Goal: Information Seeking & Learning: Learn about a topic

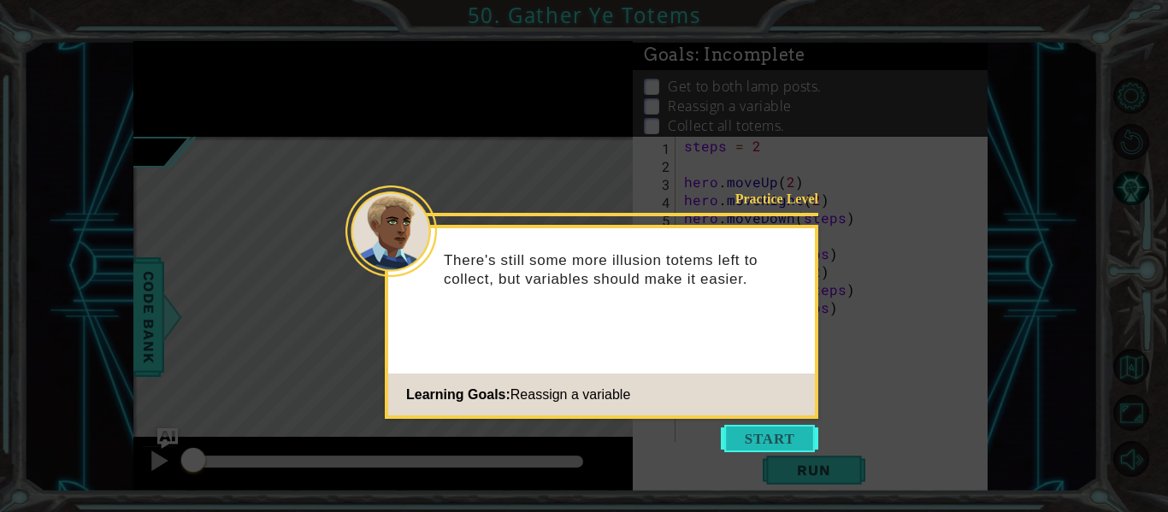
click at [771, 430] on button "Start" at bounding box center [769, 438] width 97 height 27
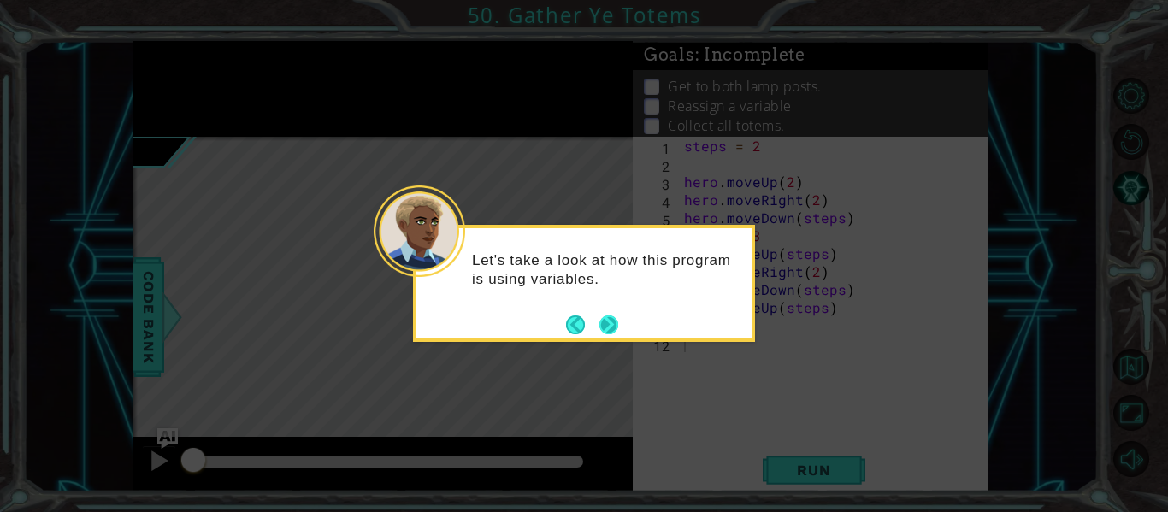
click at [600, 326] on button "Next" at bounding box center [609, 325] width 20 height 20
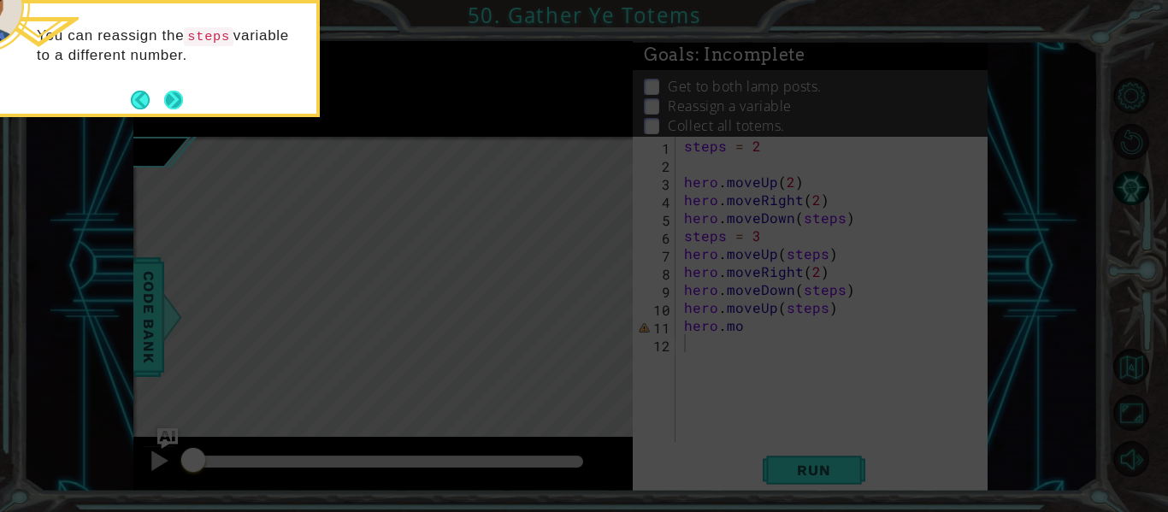
click at [172, 91] on button "Next" at bounding box center [173, 100] width 19 height 19
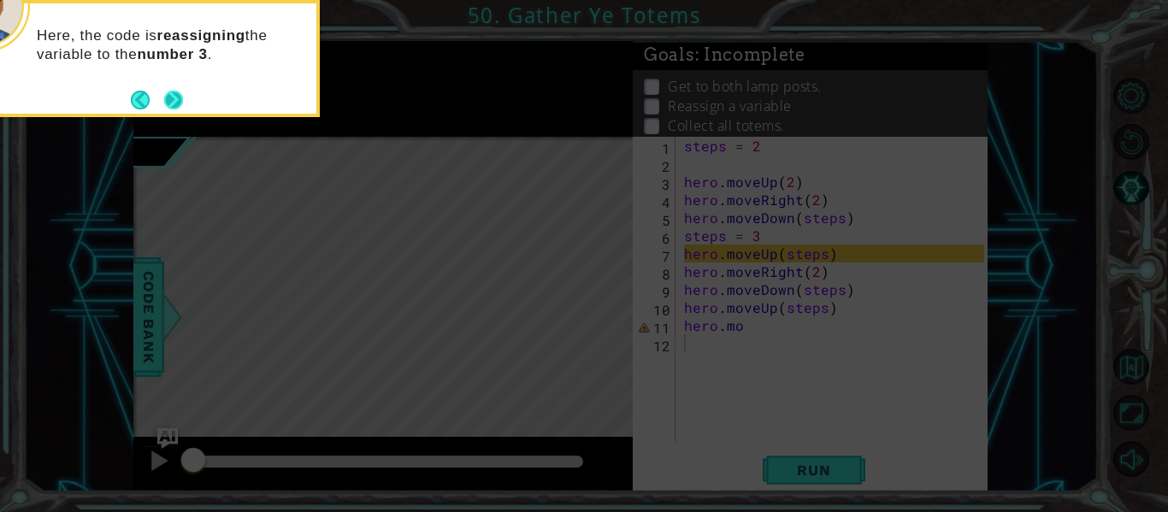
click at [171, 107] on button "Next" at bounding box center [173, 100] width 22 height 22
click at [183, 97] on button "Next" at bounding box center [173, 100] width 19 height 19
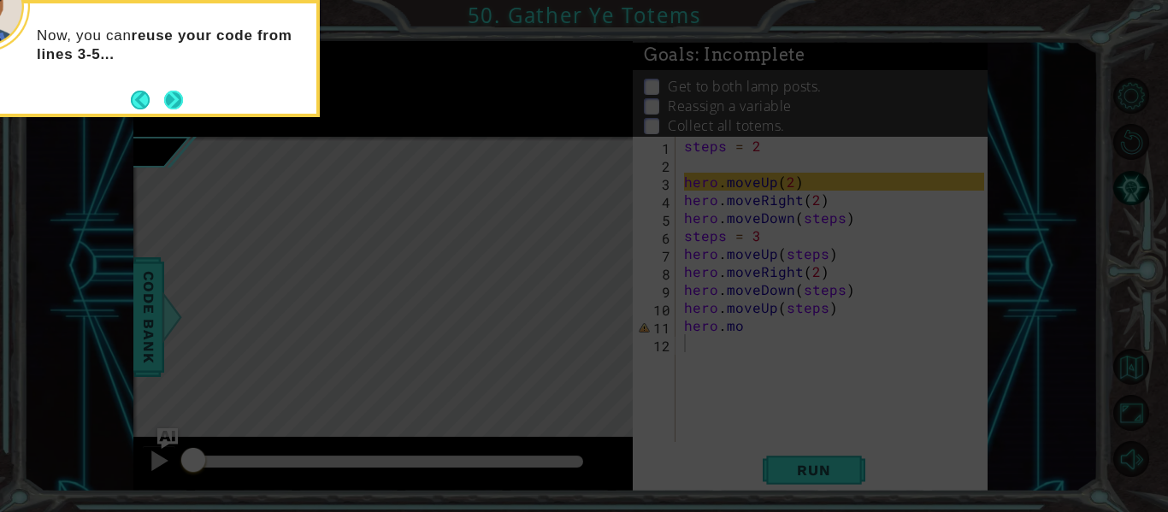
click at [174, 97] on button "Next" at bounding box center [174, 100] width 20 height 20
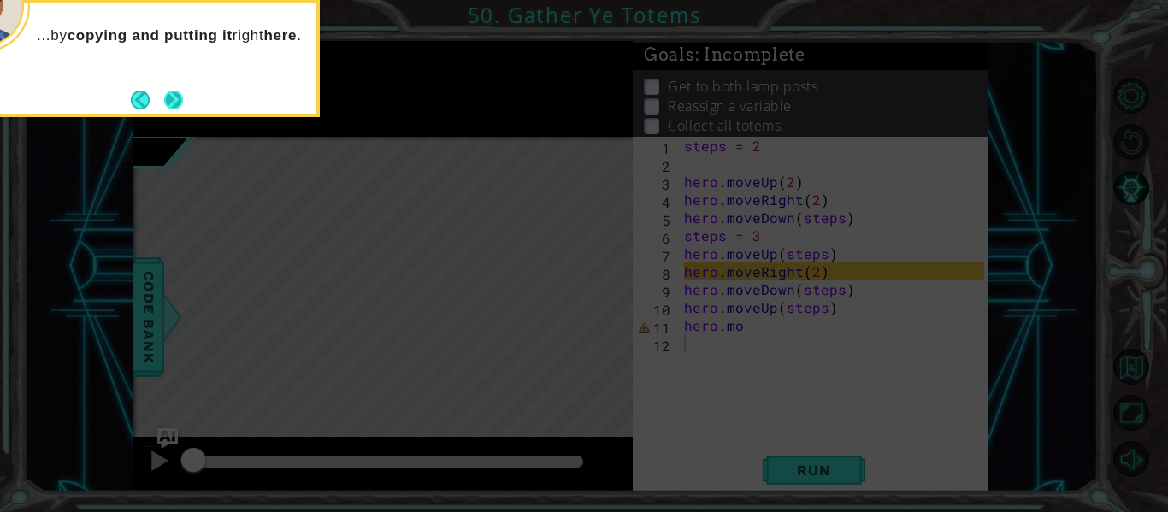
click at [174, 94] on button "Next" at bounding box center [174, 100] width 20 height 20
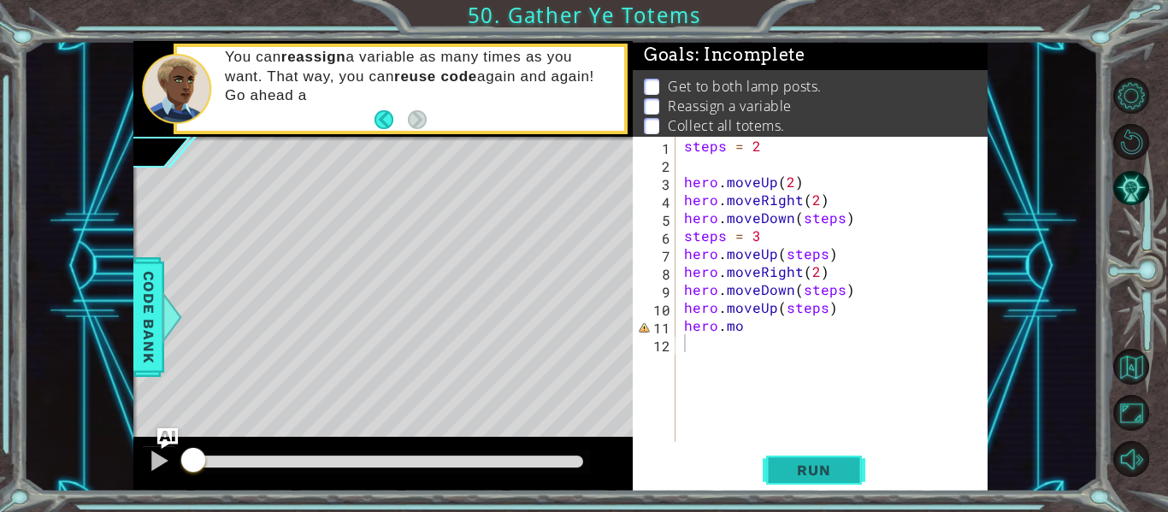
click at [816, 462] on span "Run" at bounding box center [814, 470] width 68 height 17
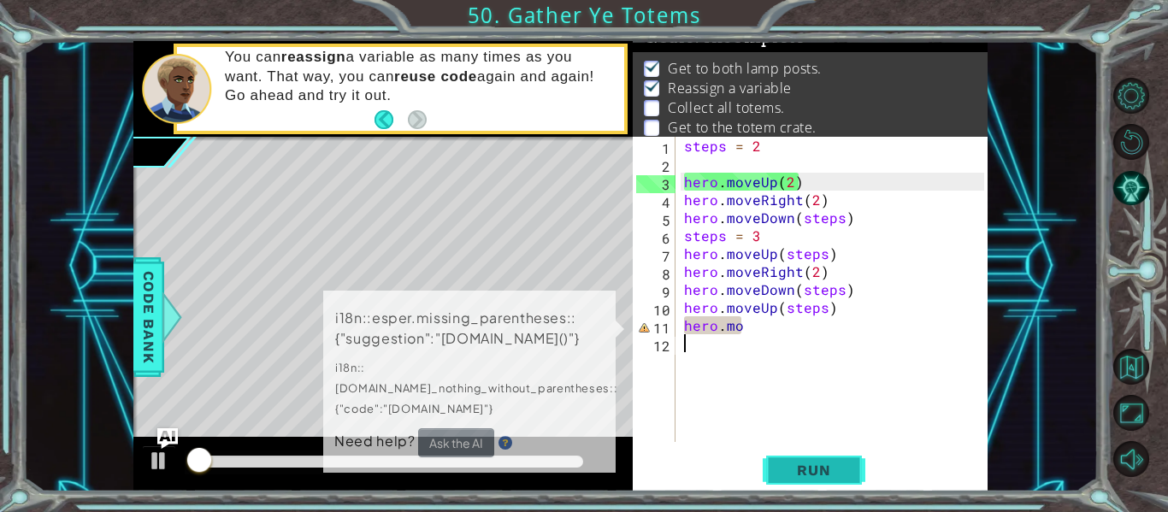
scroll to position [25, 0]
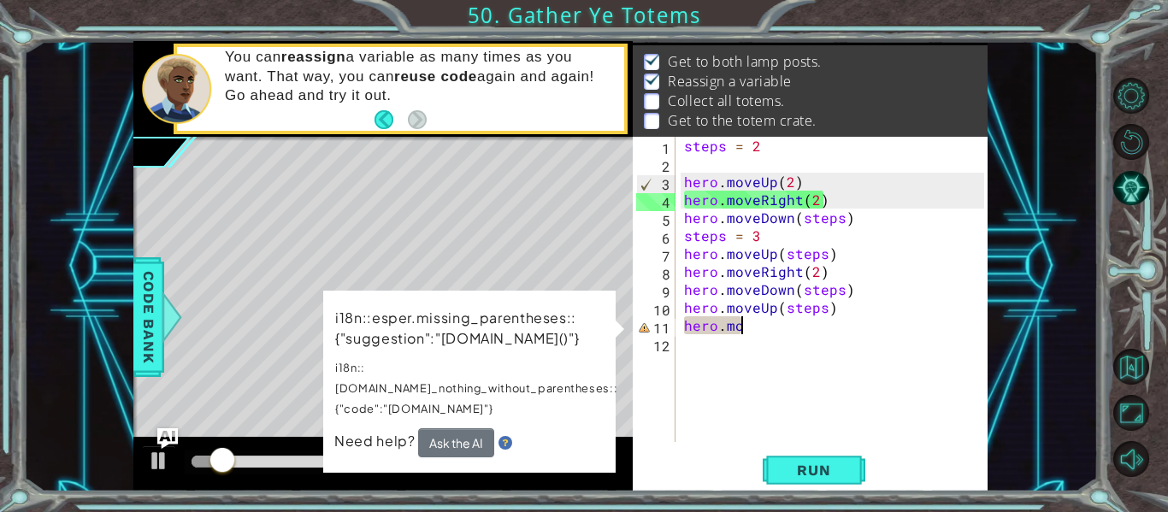
click at [741, 325] on div "steps = 2 hero . moveUp ( 2 ) hero . moveRight ( 2 ) hero . moveDown ( steps ) …" at bounding box center [836, 307] width 312 height 341
type textarea "hero.move"
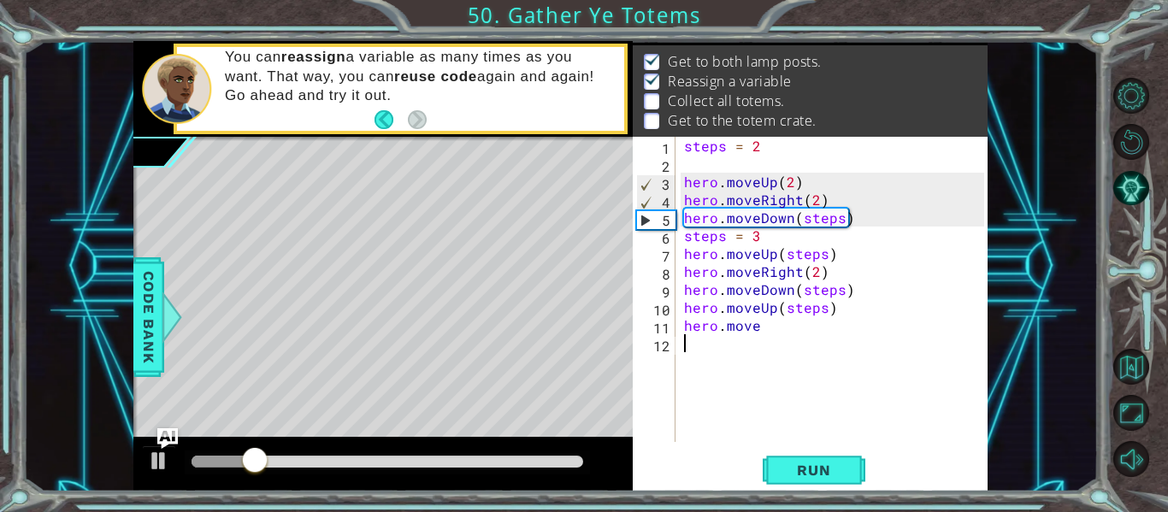
click at [771, 352] on div "steps = 2 hero . moveUp ( 2 ) hero . moveRight ( 2 ) hero . moveDown ( steps ) …" at bounding box center [836, 307] width 312 height 341
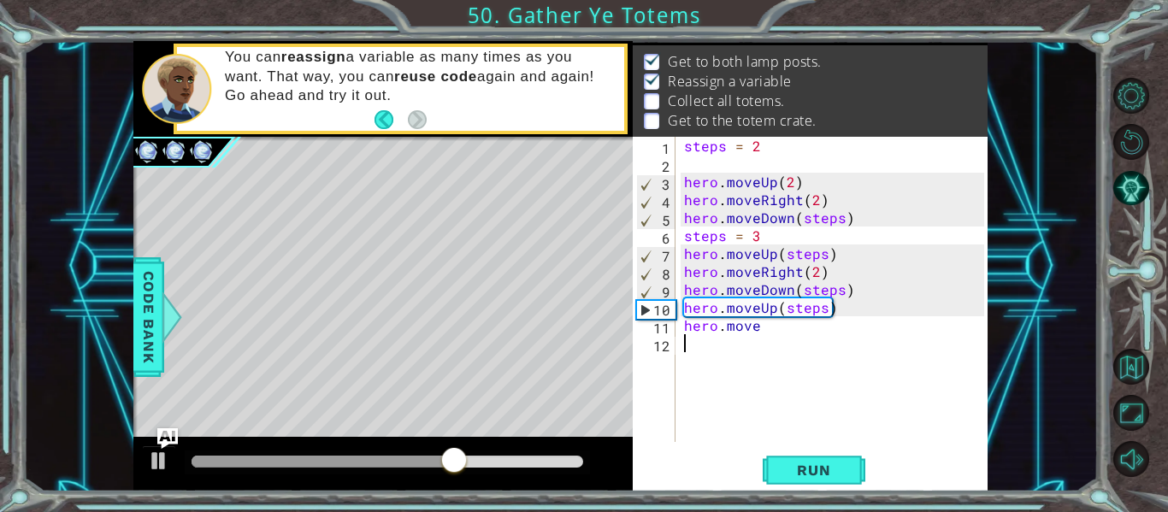
click at [769, 331] on div "steps = 2 hero . moveUp ( 2 ) hero . moveRight ( 2 ) hero . moveDown ( steps ) …" at bounding box center [836, 307] width 312 height 341
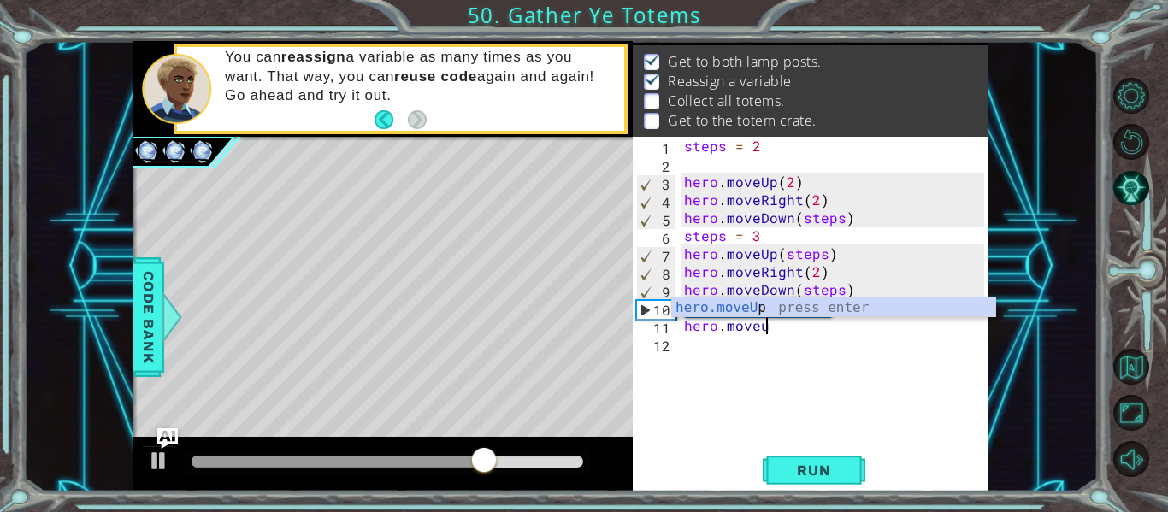
scroll to position [0, 5]
click at [873, 309] on div "hero.moveUp press enter" at bounding box center [833, 328] width 323 height 62
type textarea "hero.moveUp(1)"
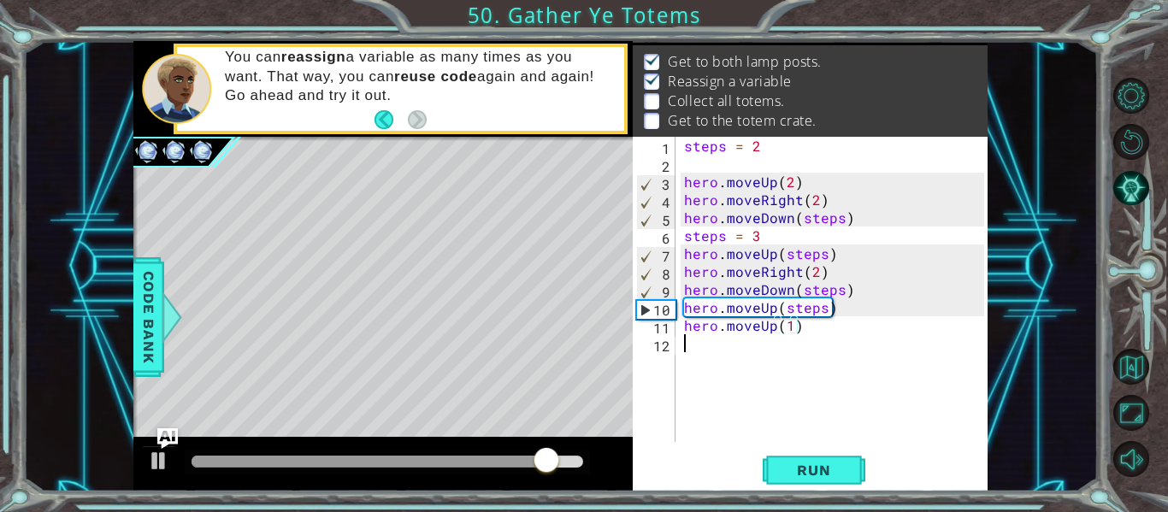
click at [824, 336] on div "steps = 2 hero . moveUp ( 2 ) hero . moveRight ( 2 ) hero . moveDown ( steps ) …" at bounding box center [836, 307] width 312 height 341
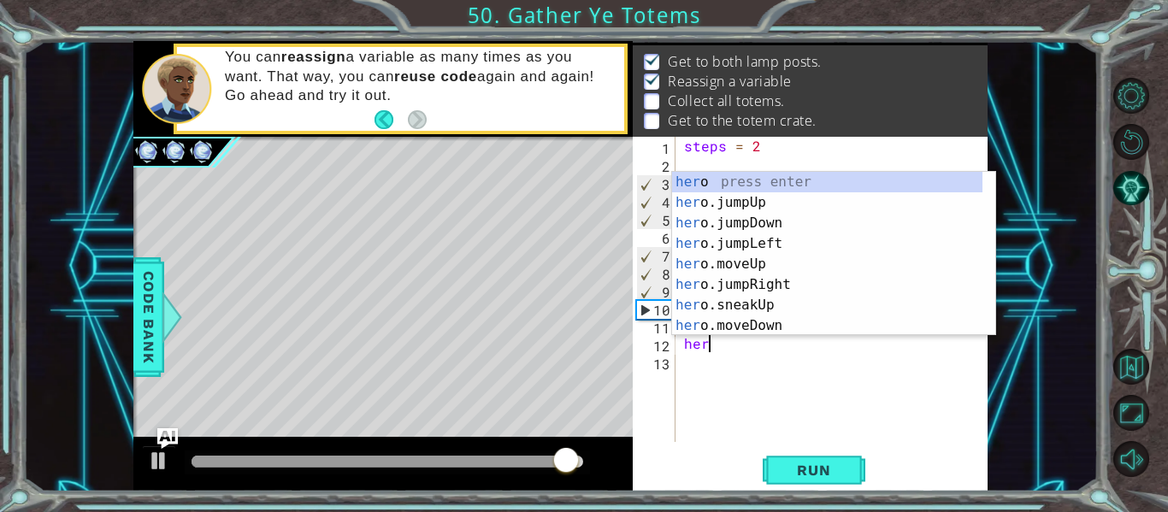
scroll to position [0, 1]
type textarea "her"
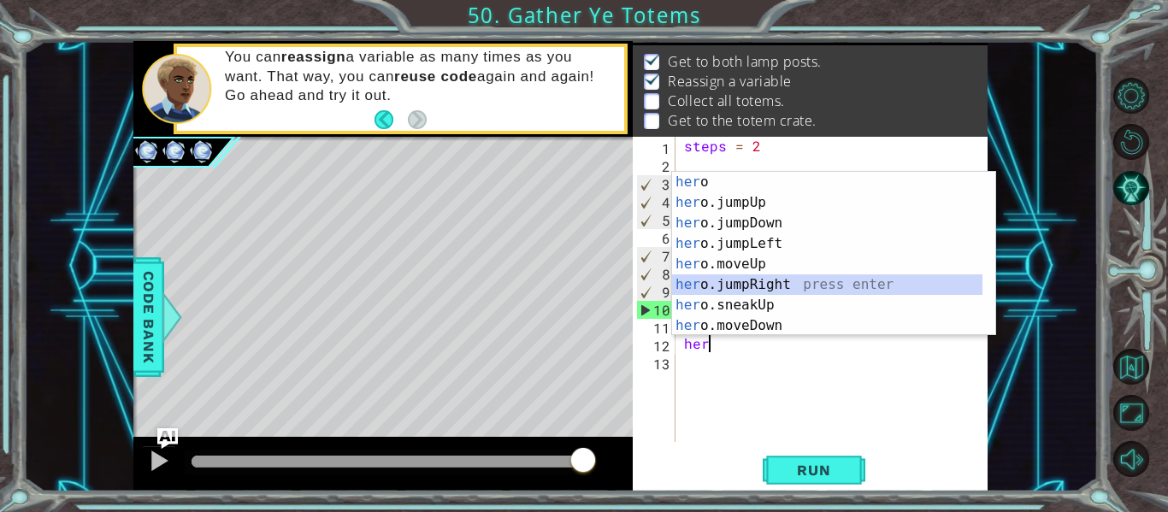
click at [759, 289] on div "her o press enter her o.jumpUp press enter her o.jumpDown press enter her o.jum…" at bounding box center [827, 274] width 310 height 205
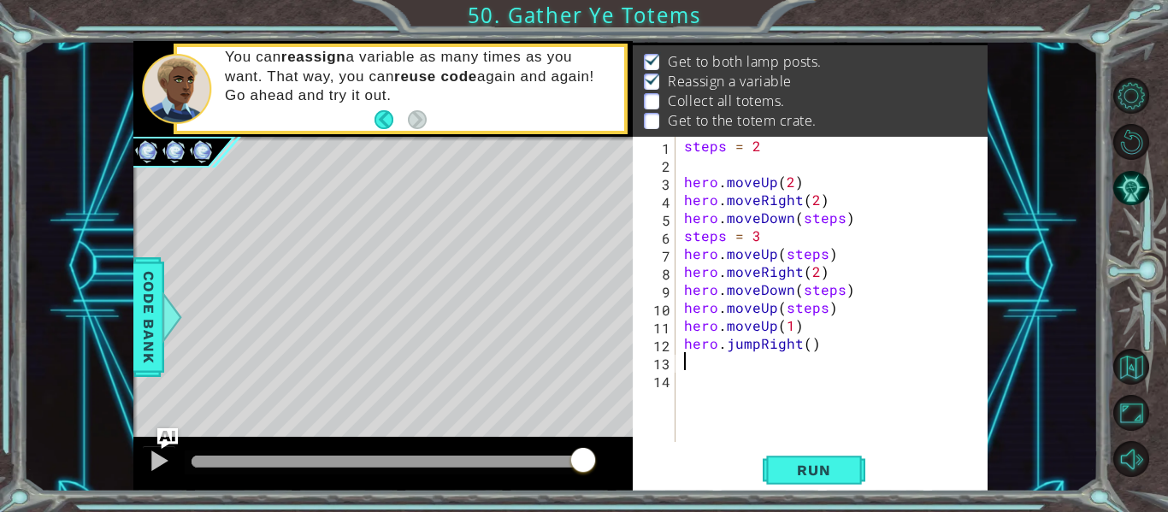
scroll to position [0, 0]
click at [771, 479] on button "Run" at bounding box center [814, 470] width 103 height 35
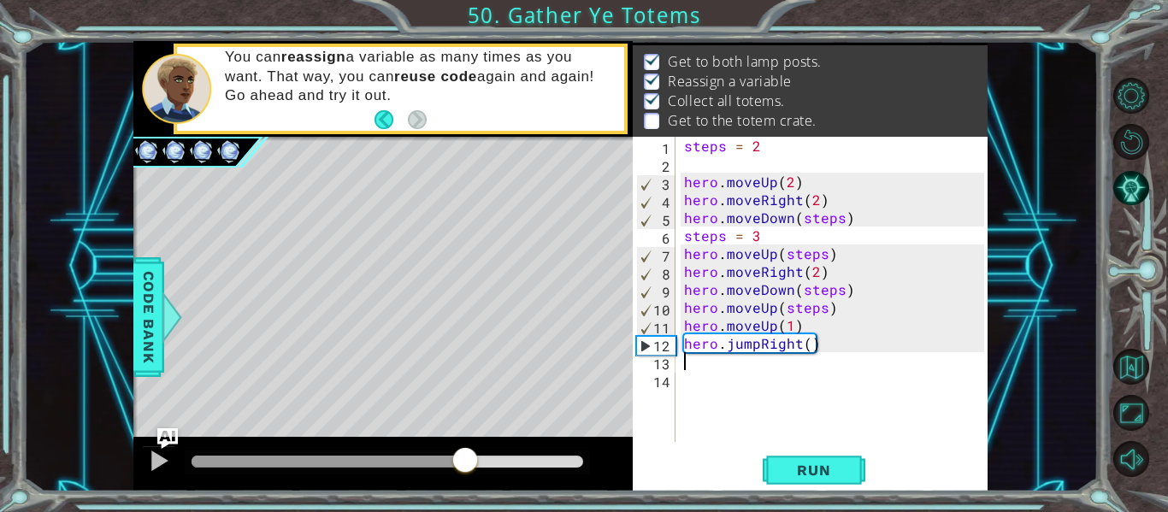
click at [465, 435] on div "methods hero use(thing) moveUp(steps) moveDown(steps) moveLeft(steps) moveRight…" at bounding box center [560, 266] width 854 height 451
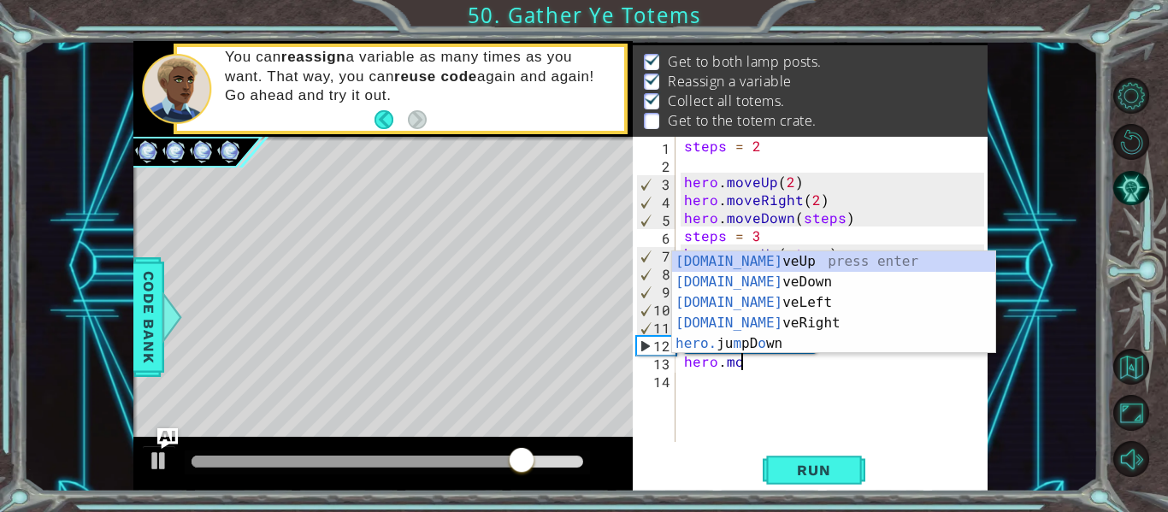
scroll to position [0, 3]
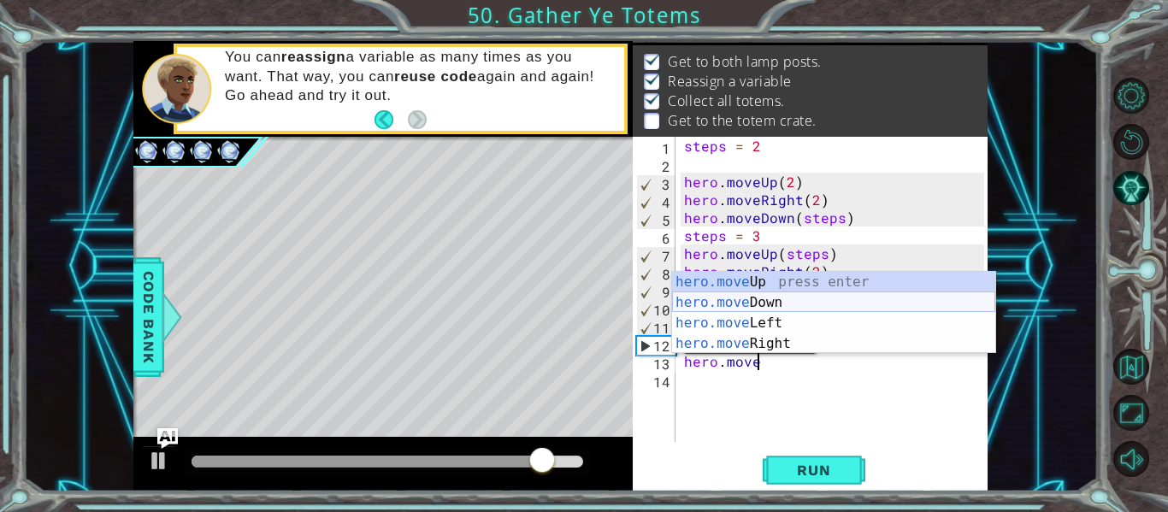
click at [710, 301] on div "hero.move Up press enter hero.move Down press enter hero.move Left press enter …" at bounding box center [833, 333] width 323 height 123
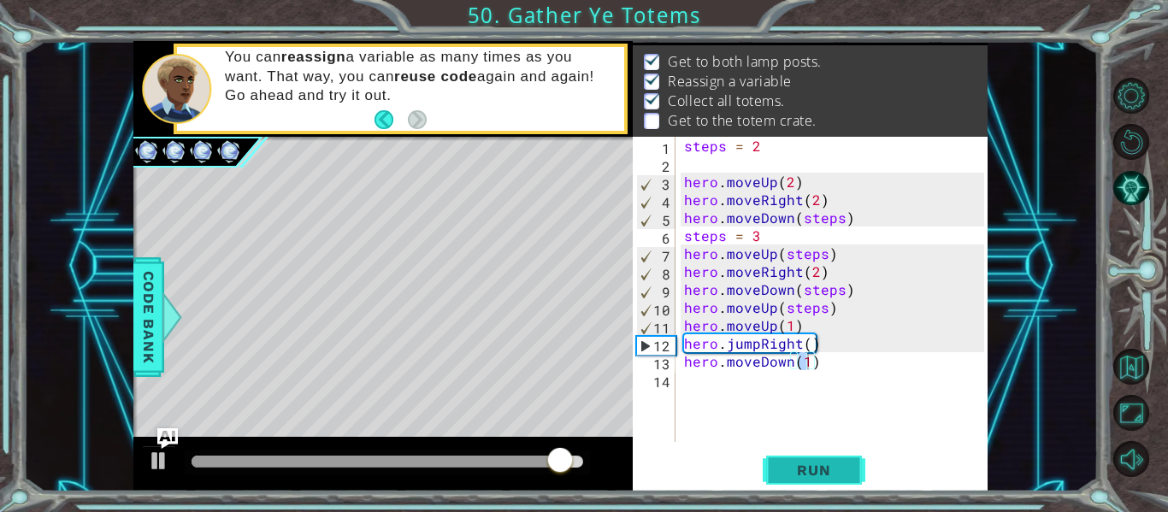
click at [802, 469] on span "Run" at bounding box center [814, 470] width 68 height 17
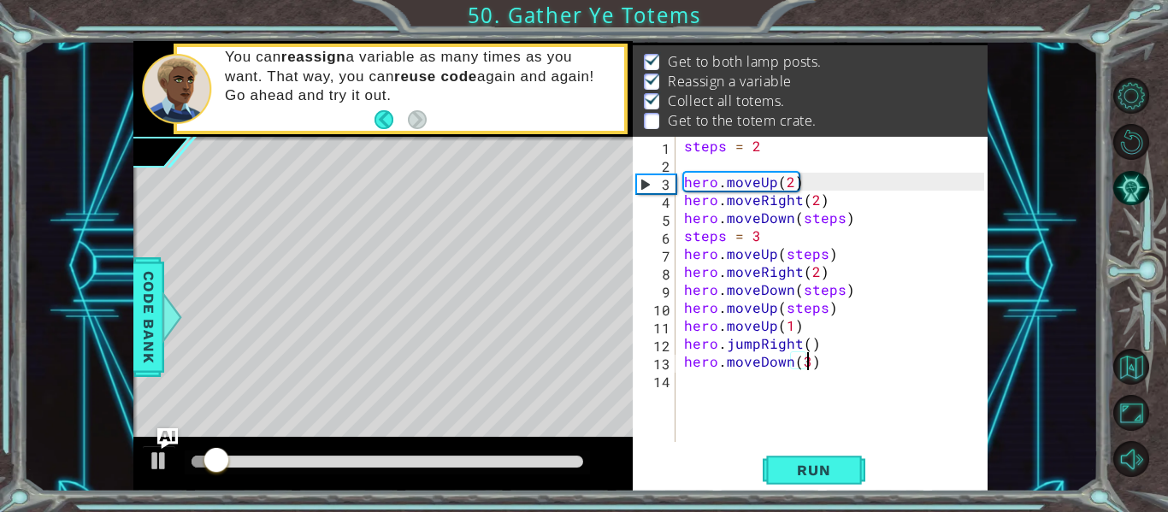
scroll to position [0, 8]
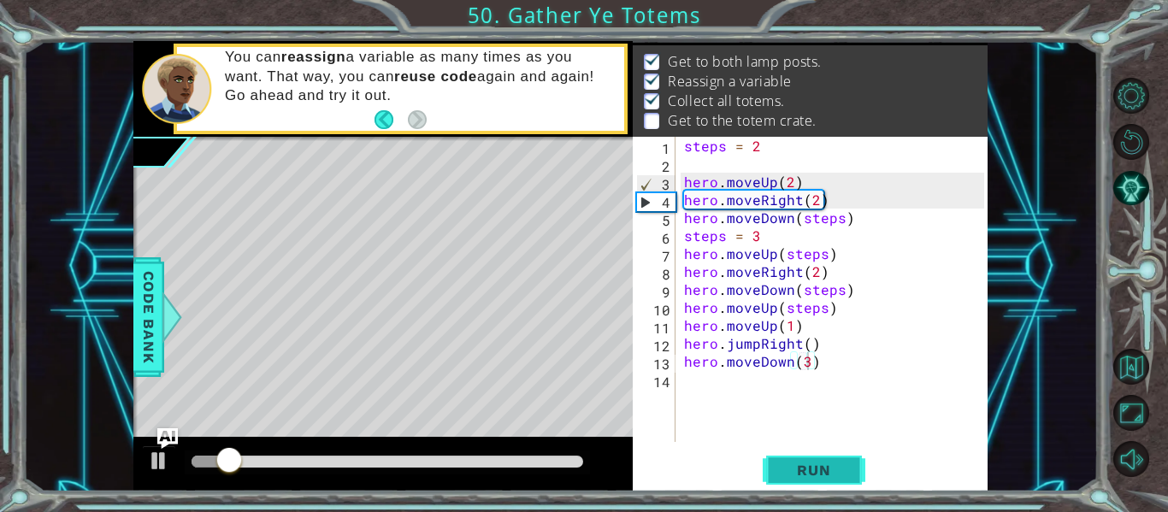
click at [825, 453] on button "Run" at bounding box center [814, 470] width 103 height 35
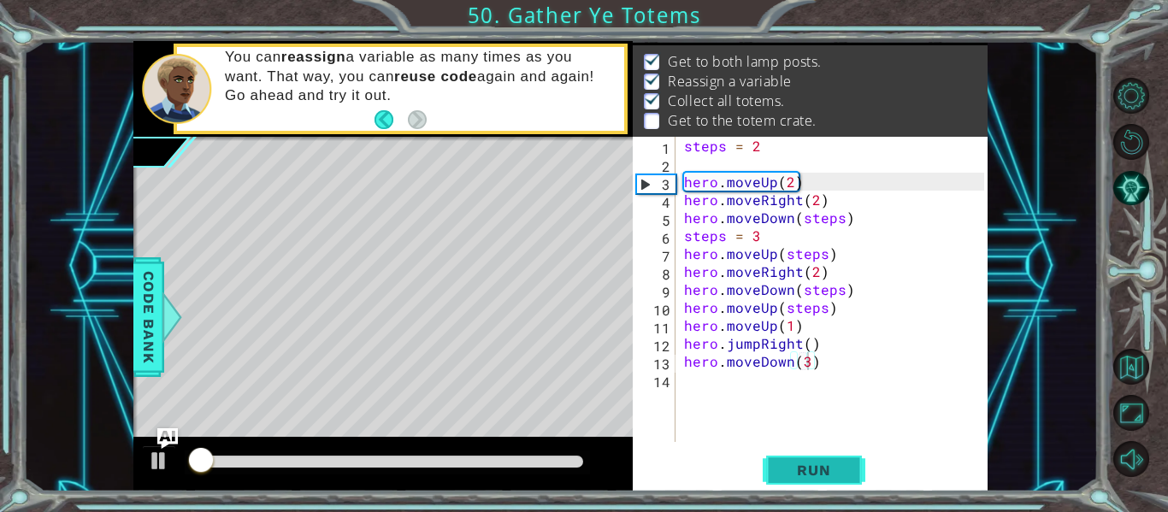
click at [827, 458] on button "Run" at bounding box center [814, 470] width 103 height 35
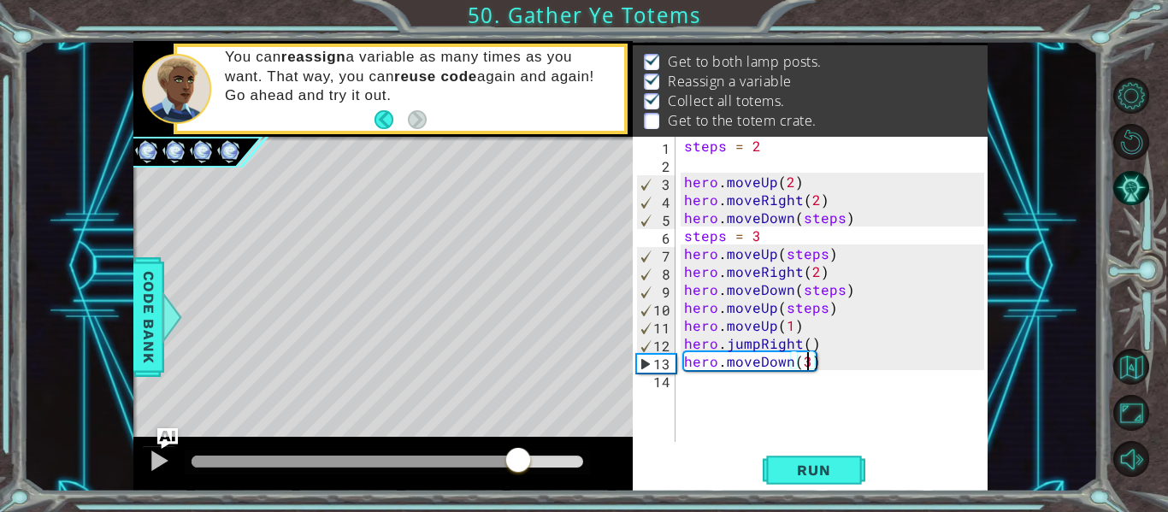
drag, startPoint x: 201, startPoint y: 451, endPoint x: 535, endPoint y: 447, distance: 334.3
click at [533, 447] on div at bounding box center [518, 461] width 31 height 31
drag, startPoint x: 583, startPoint y: 456, endPoint x: 613, endPoint y: 456, distance: 29.9
click at [612, 456] on div at bounding box center [382, 464] width 499 height 55
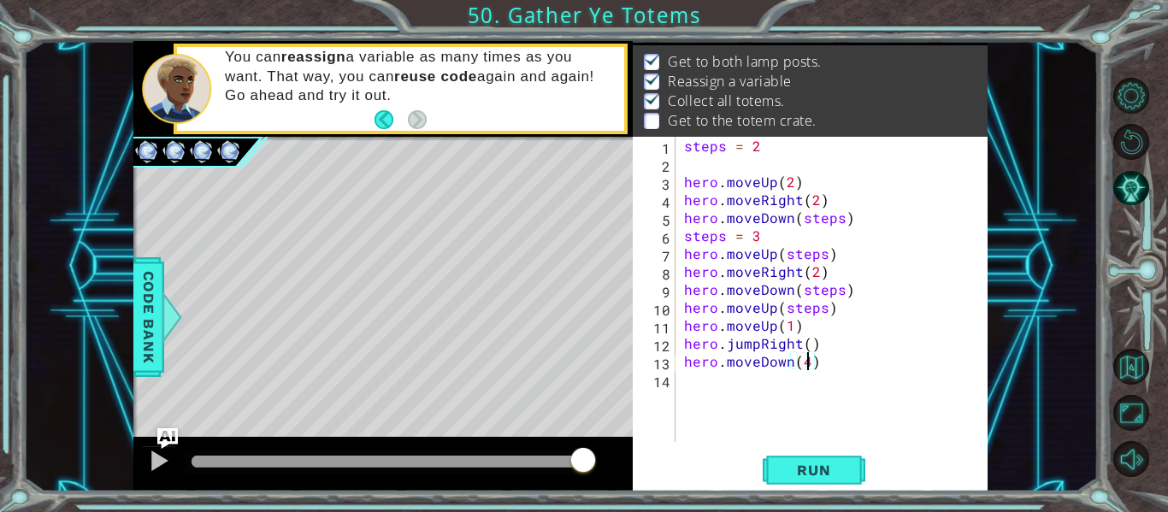
type textarea "hero.moveDown(4)"
click at [811, 446] on div "hero.moveDown(4) 1 2 3 4 5 6 7 8 9 10 11 12 13 14 steps = 2 hero . moveUp ( 2 )…" at bounding box center [810, 314] width 355 height 355
click at [810, 451] on div "hero.moveDown(4) 1 2 3 4 5 6 7 8 9 10 11 12 13 14 steps = 2 hero . moveUp ( 2 )…" at bounding box center [810, 314] width 355 height 355
click at [797, 455] on button "Run" at bounding box center [814, 470] width 103 height 35
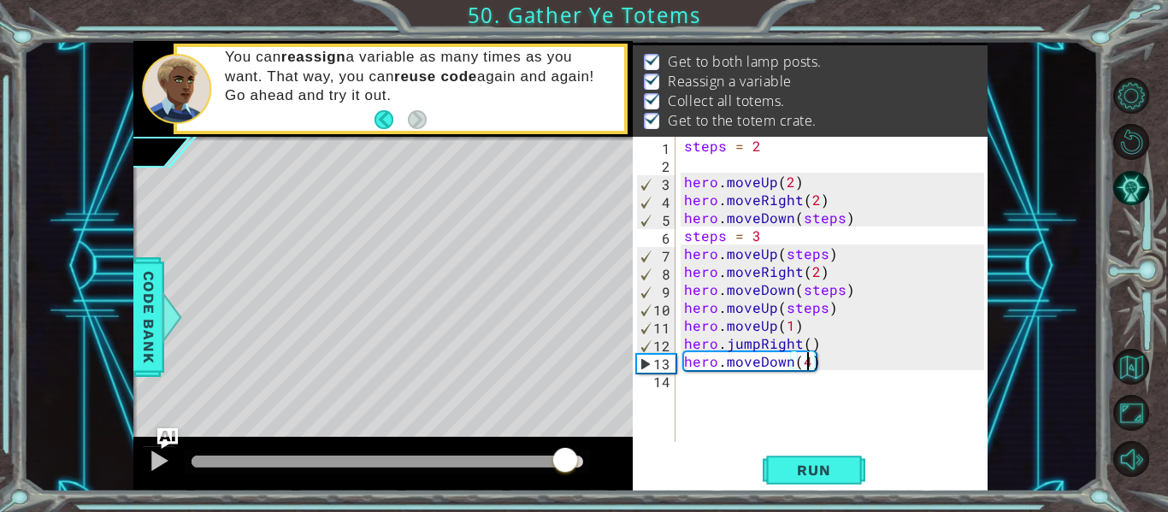
drag, startPoint x: 215, startPoint y: 462, endPoint x: 564, endPoint y: 441, distance: 350.3
click at [564, 441] on div at bounding box center [382, 464] width 499 height 55
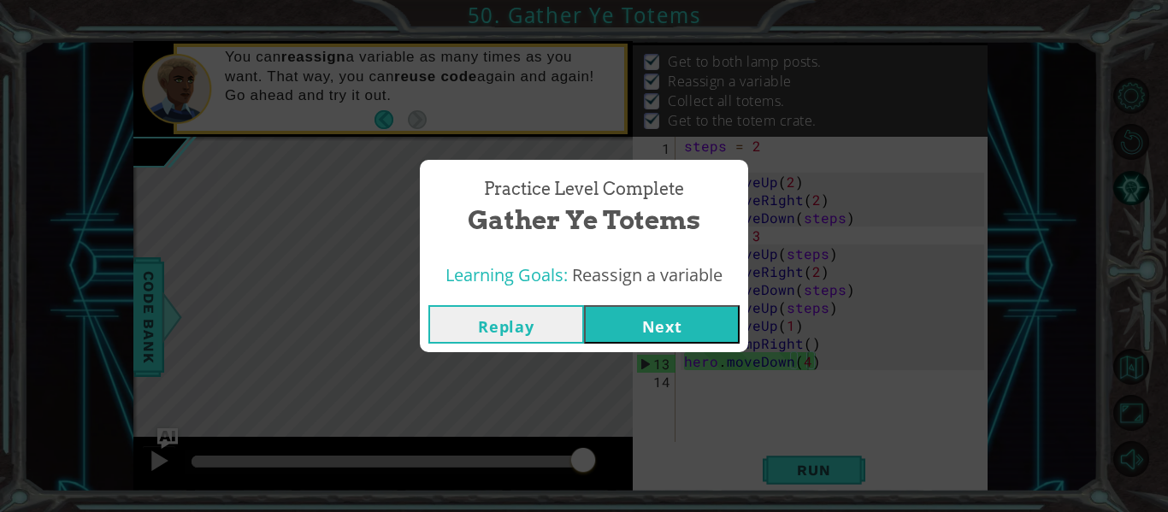
click at [606, 327] on button "Next" at bounding box center [662, 324] width 156 height 38
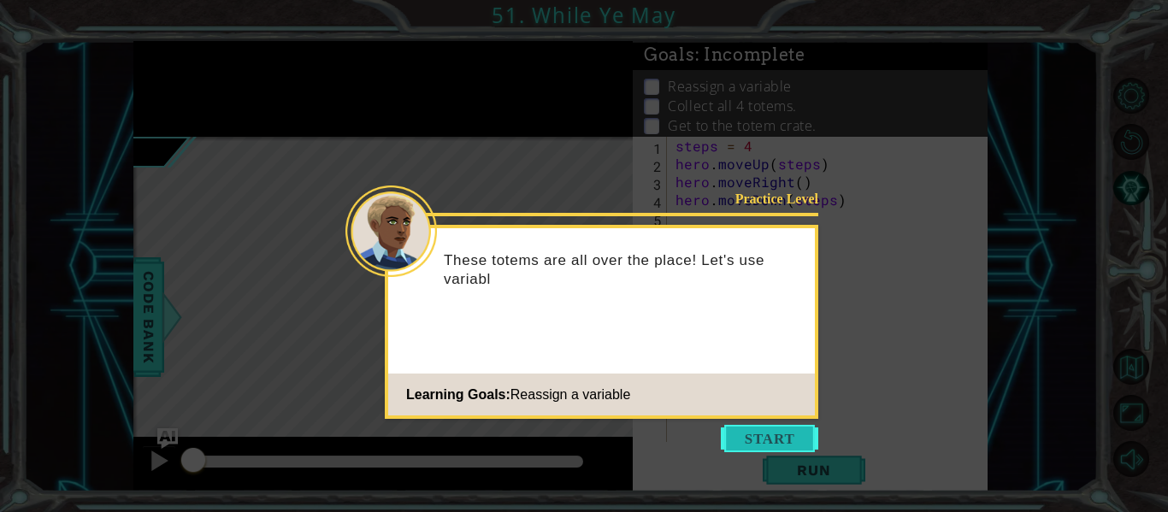
click at [771, 443] on button "Start" at bounding box center [769, 438] width 97 height 27
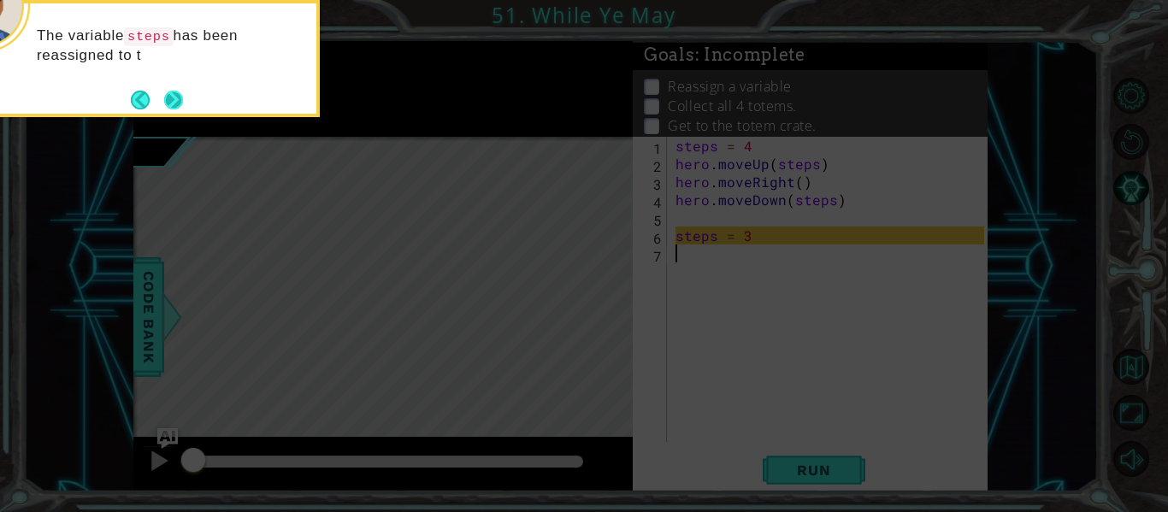
click at [167, 97] on button "Next" at bounding box center [173, 100] width 19 height 19
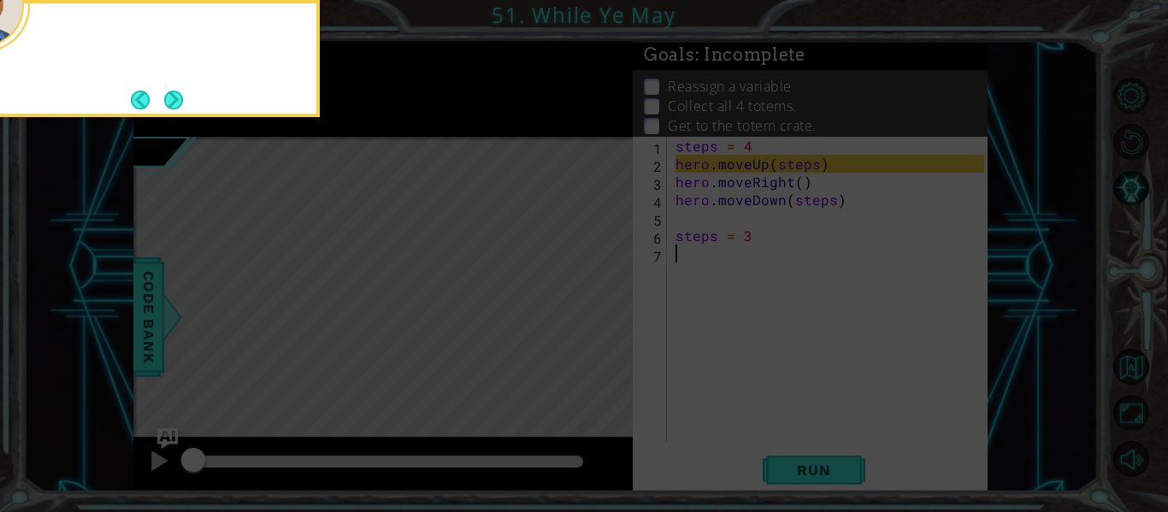
click at [167, 97] on button "Next" at bounding box center [174, 100] width 20 height 20
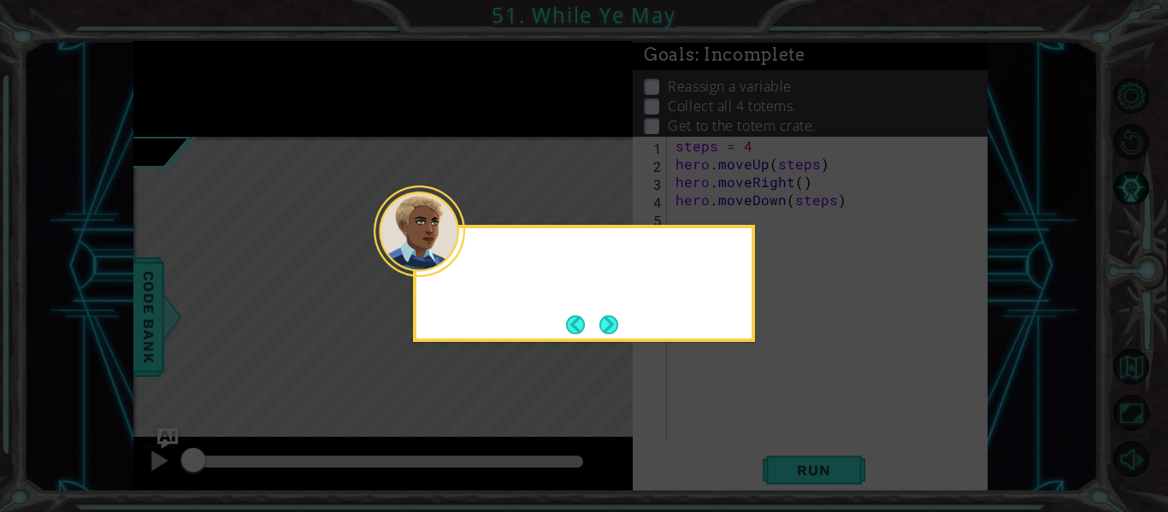
click at [167, 97] on icon at bounding box center [584, 256] width 1168 height 512
click at [167, 100] on icon at bounding box center [584, 256] width 1168 height 512
click at [618, 334] on button "Next" at bounding box center [608, 324] width 19 height 19
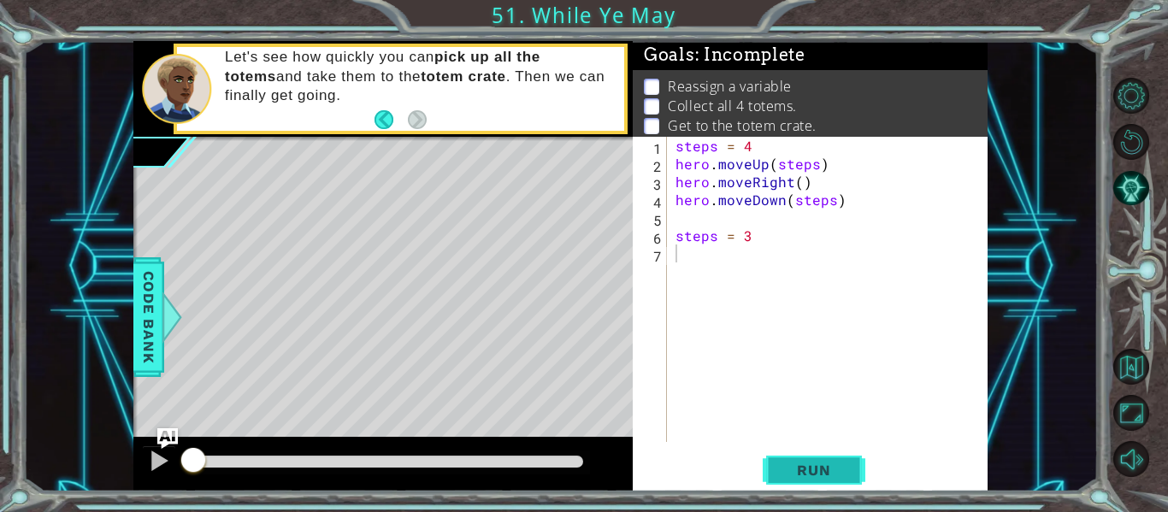
click at [798, 465] on span "Run" at bounding box center [814, 470] width 68 height 17
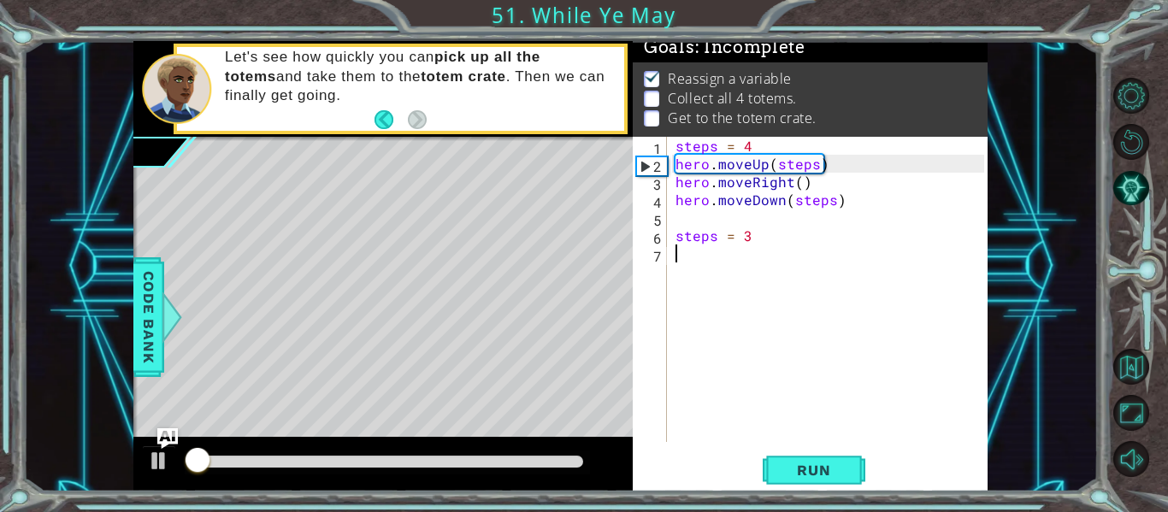
scroll to position [15, 0]
drag, startPoint x: 218, startPoint y: 454, endPoint x: 344, endPoint y: 439, distance: 126.5
click at [344, 439] on div at bounding box center [382, 464] width 499 height 55
click at [676, 217] on div "steps = 4 hero . moveUp ( steps ) hero . moveRight ( ) hero . moveDown ( steps …" at bounding box center [832, 307] width 321 height 341
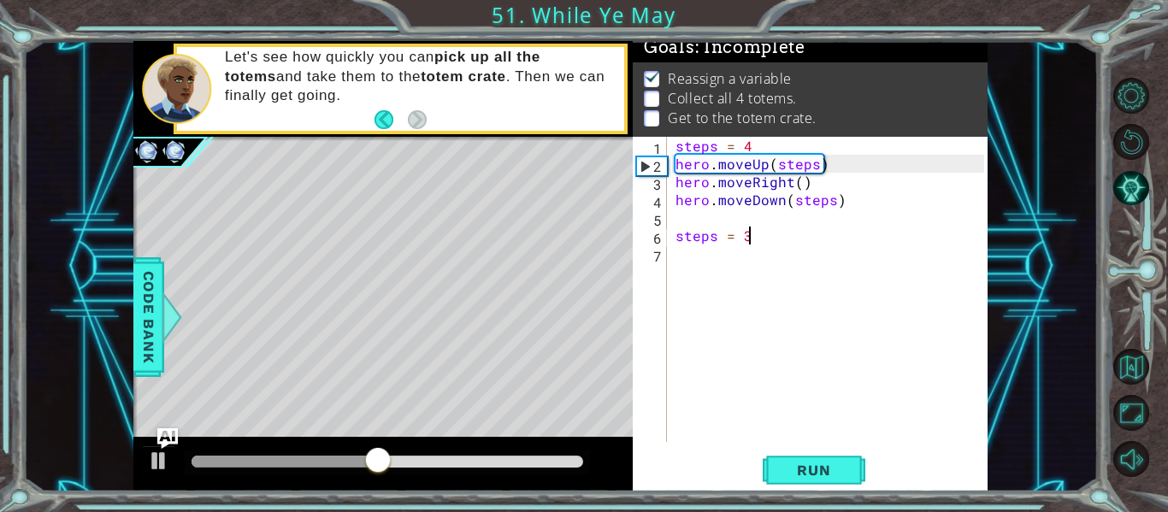
click at [768, 239] on div "steps = 4 hero . moveUp ( steps ) hero . moveRight ( ) hero . moveDown ( steps …" at bounding box center [832, 307] width 321 height 341
type textarea "steps = 3"
click at [683, 249] on div "steps = 4 hero . moveUp ( steps ) hero . moveRight ( ) hero . moveDown ( steps …" at bounding box center [832, 307] width 321 height 341
click at [673, 217] on div "steps = 4 hero . moveUp ( steps ) hero . moveRight ( ) hero . moveDown ( steps …" at bounding box center [832, 307] width 321 height 341
type textarea "hero.moveDown(steps)"
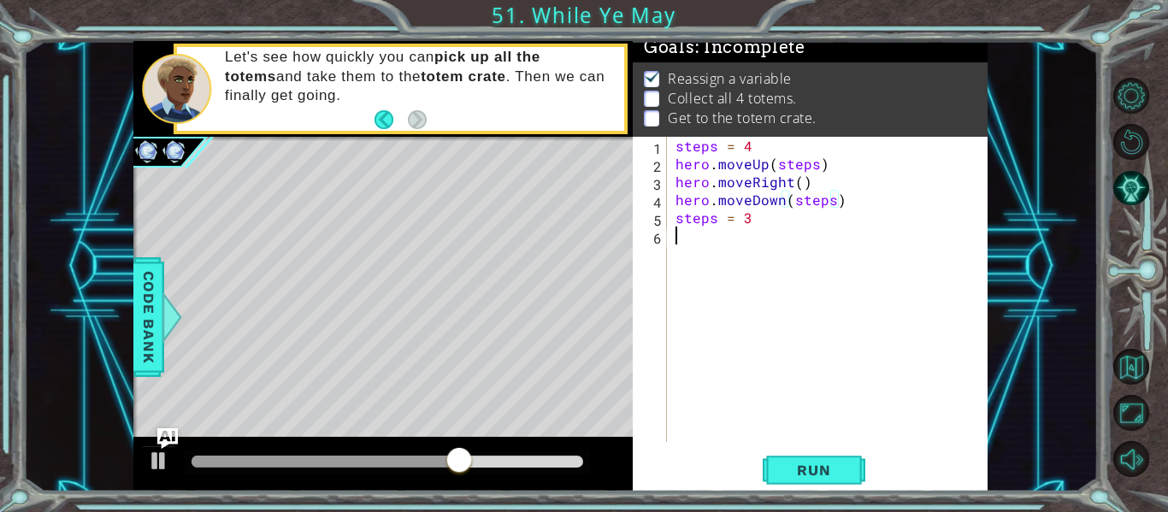
click at [677, 238] on div "steps = 4 hero . moveUp ( steps ) hero . moveRight ( ) hero . moveDown ( steps …" at bounding box center [832, 307] width 321 height 341
click at [762, 219] on div "steps = 4 hero . moveUp ( steps ) hero . moveRight ( ) hero . moveDown ( steps …" at bounding box center [832, 307] width 321 height 341
type textarea "steps = 3"
click at [845, 201] on div "steps = 4 hero . moveUp ( steps ) hero . moveRight ( ) hero . moveDown ( steps …" at bounding box center [832, 307] width 321 height 341
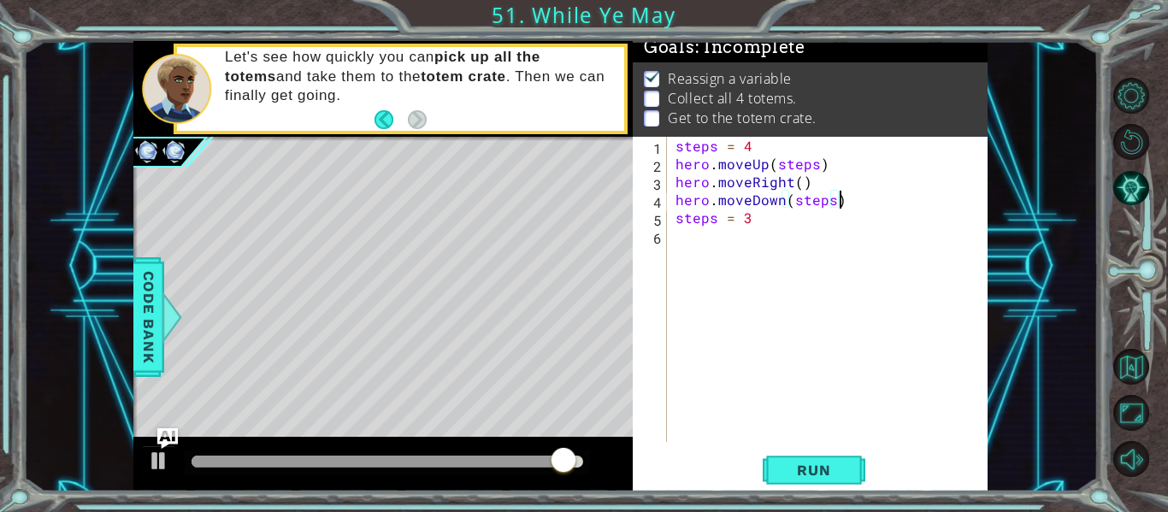
type textarea "hero.moveDown(steps)"
click at [681, 259] on div "steps = 4 hero . moveUp ( steps ) hero . moveRight ( ) hero . moveDown ( steps …" at bounding box center [832, 307] width 321 height 341
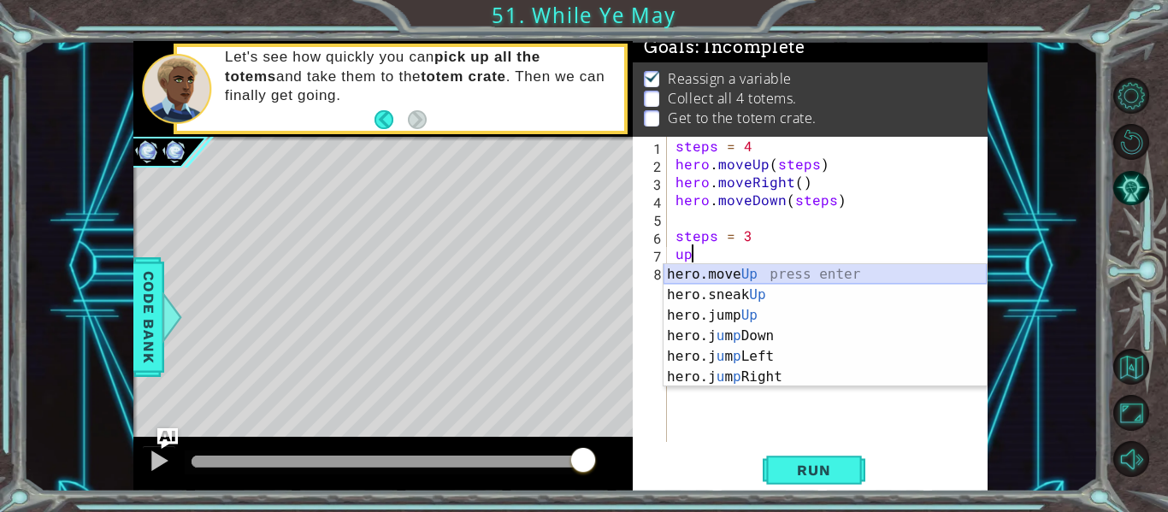
click at [727, 267] on div "hero.move Up press enter hero.sneak Up press enter hero.jump Up press enter her…" at bounding box center [824, 346] width 323 height 164
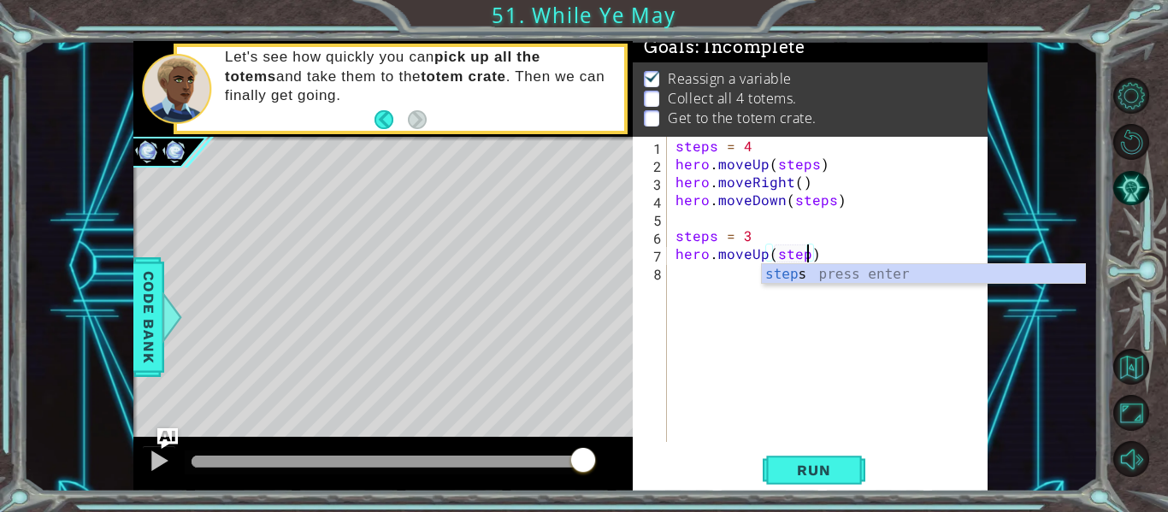
type textarea "hero.moveUp(steps)"
click at [816, 271] on div "steps press enter" at bounding box center [923, 295] width 323 height 62
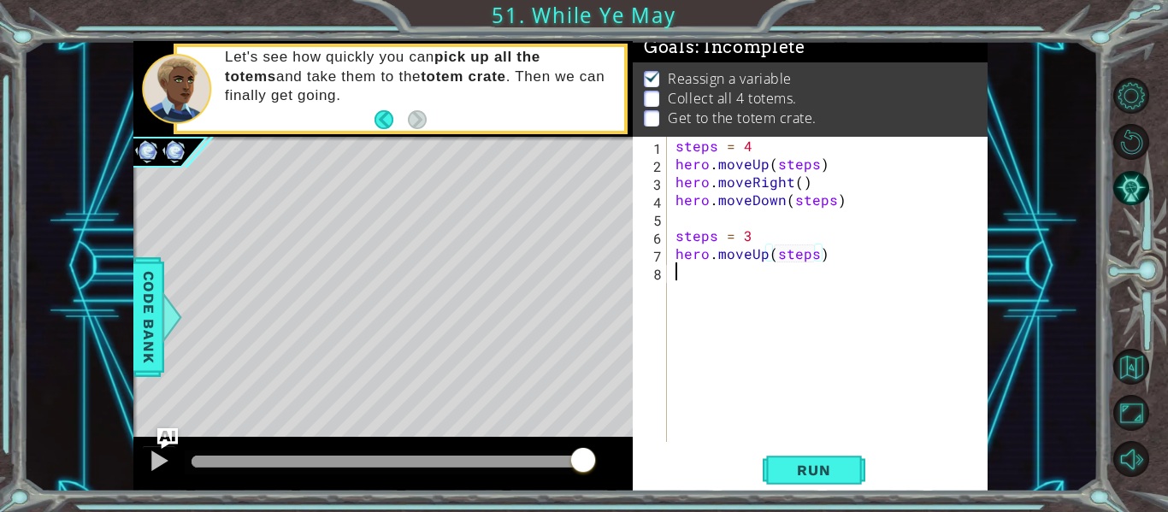
click at [680, 269] on div "steps = 4 hero . moveUp ( steps ) hero . moveRight ( ) hero . moveDown ( steps …" at bounding box center [832, 307] width 321 height 341
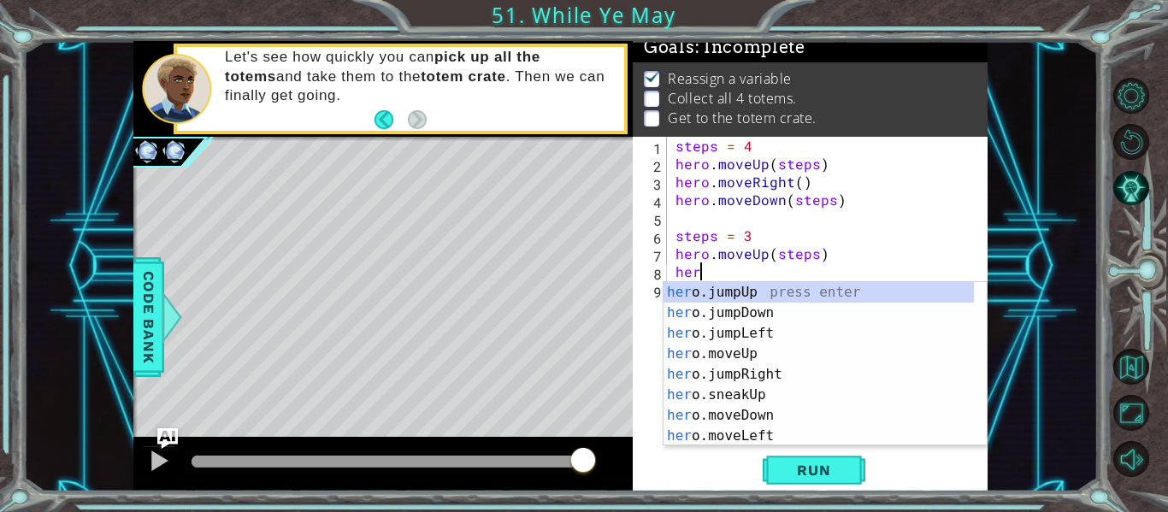
scroll to position [0, 1]
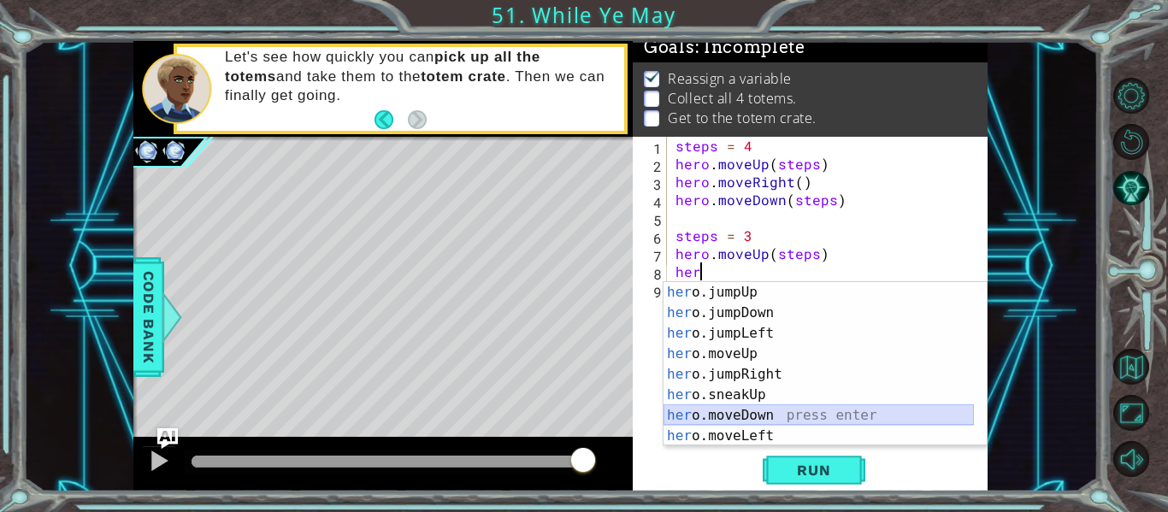
click at [784, 415] on div "her o.jumpUp press enter her o.jumpDown press enter her o.jumpLeft press enter …" at bounding box center [818, 384] width 310 height 205
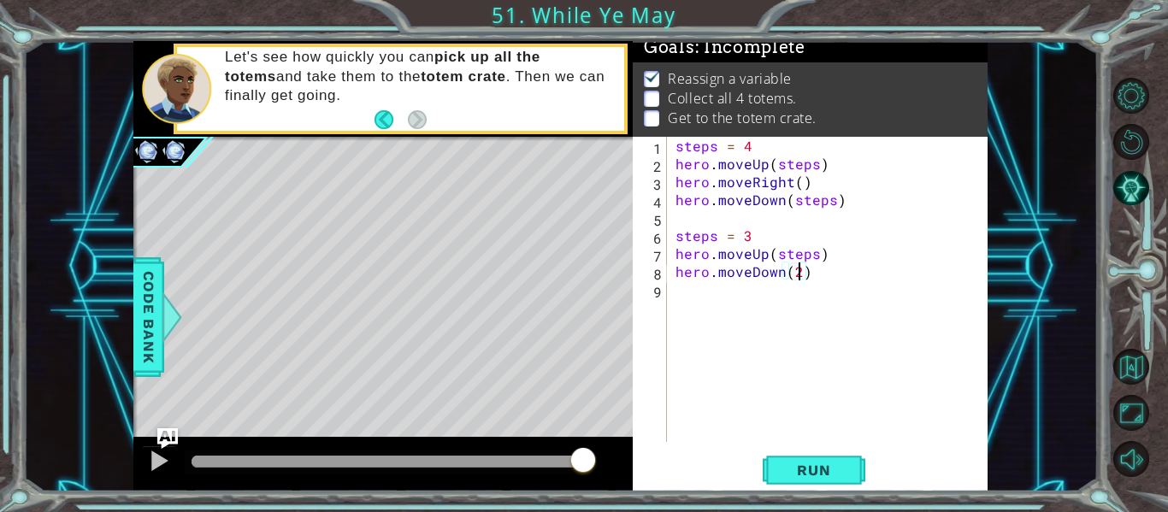
scroll to position [0, 8]
click at [774, 280] on div "steps = 4 hero . moveUp ( steps ) hero . moveRight ( ) hero . moveDown ( steps …" at bounding box center [832, 307] width 321 height 341
click at [777, 280] on div "steps = 4 hero . moveUp ( steps ) hero . moveRight ( ) hero . moveDown ( steps …" at bounding box center [832, 307] width 321 height 341
click at [781, 279] on div "steps = 4 hero . moveUp ( steps ) hero . moveRight ( ) hero . moveDown ( steps …" at bounding box center [832, 307] width 321 height 341
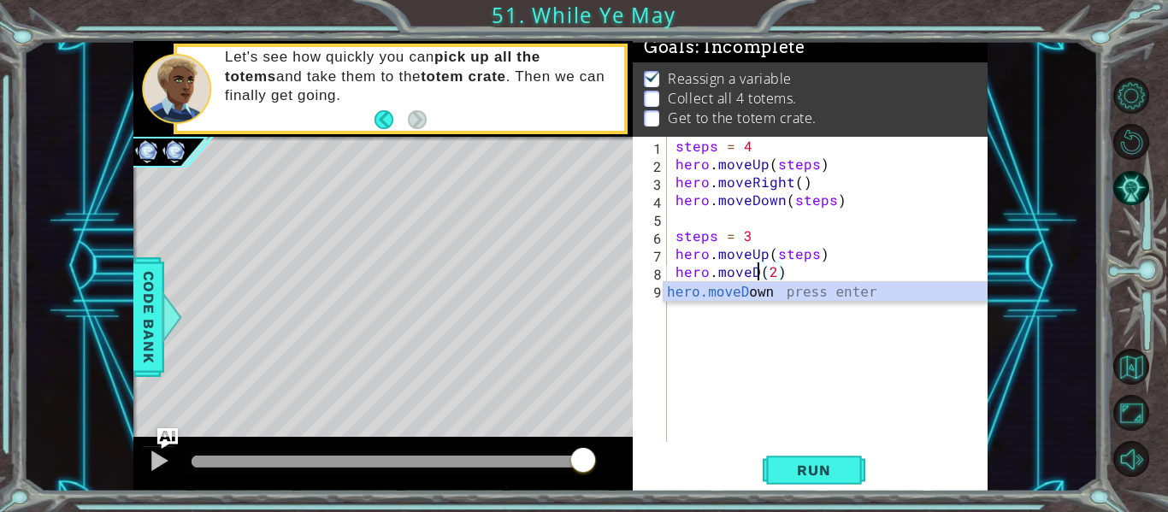
scroll to position [0, 5]
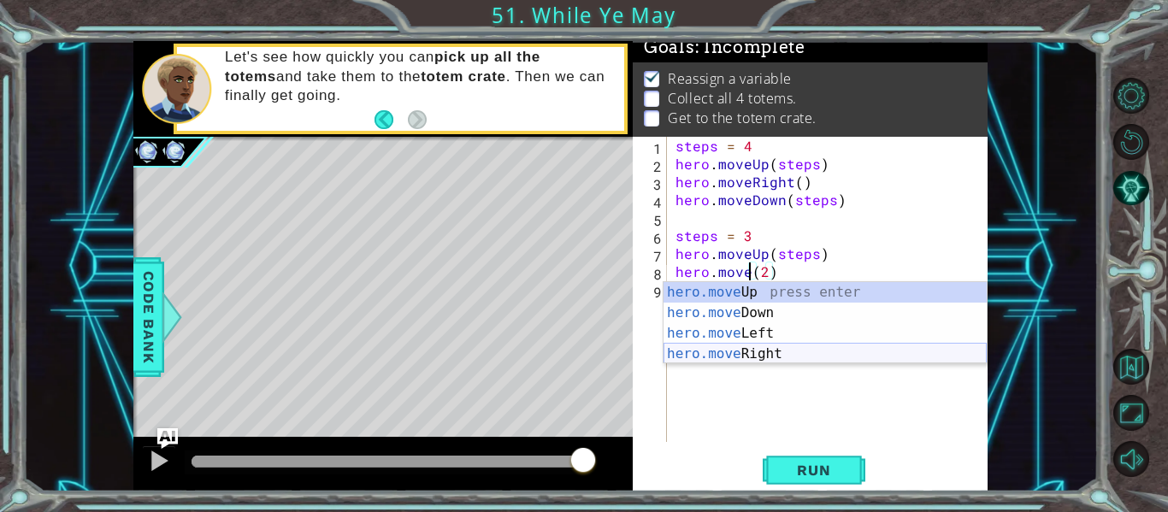
click at [765, 360] on div "hero.move Up press enter hero.move Down press enter hero.move Left press enter …" at bounding box center [824, 343] width 323 height 123
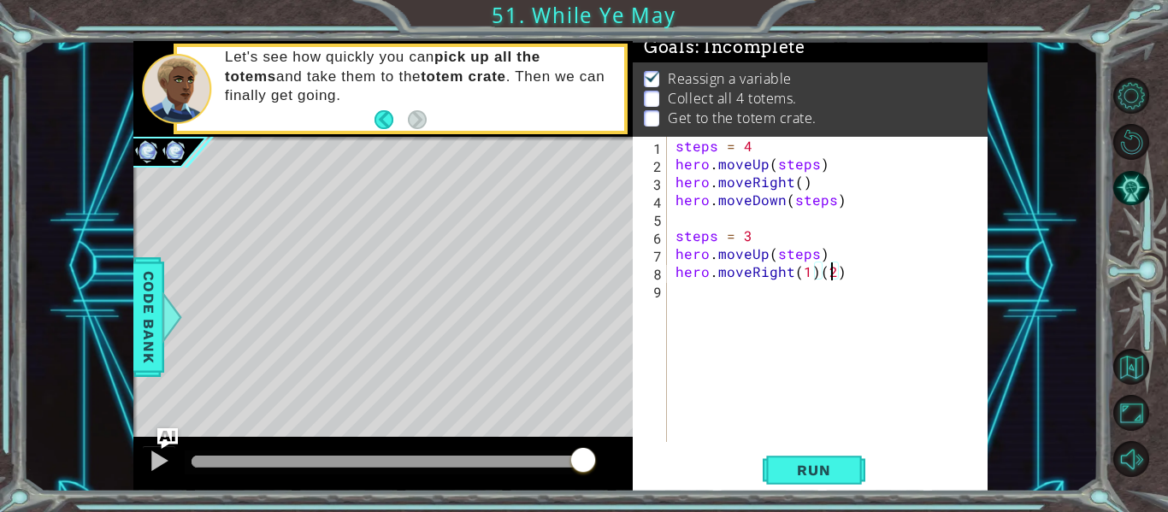
click at [833, 274] on div "steps = 4 hero . moveUp ( steps ) hero . moveRight ( ) hero . moveDown ( steps …" at bounding box center [832, 307] width 321 height 341
click at [843, 273] on div "steps = 4 hero . moveUp ( steps ) hero . moveRight ( ) hero . moveDown ( steps …" at bounding box center [832, 307] width 321 height 341
type textarea "hero.moveRight(1)"
click at [819, 473] on span "Run" at bounding box center [814, 470] width 68 height 17
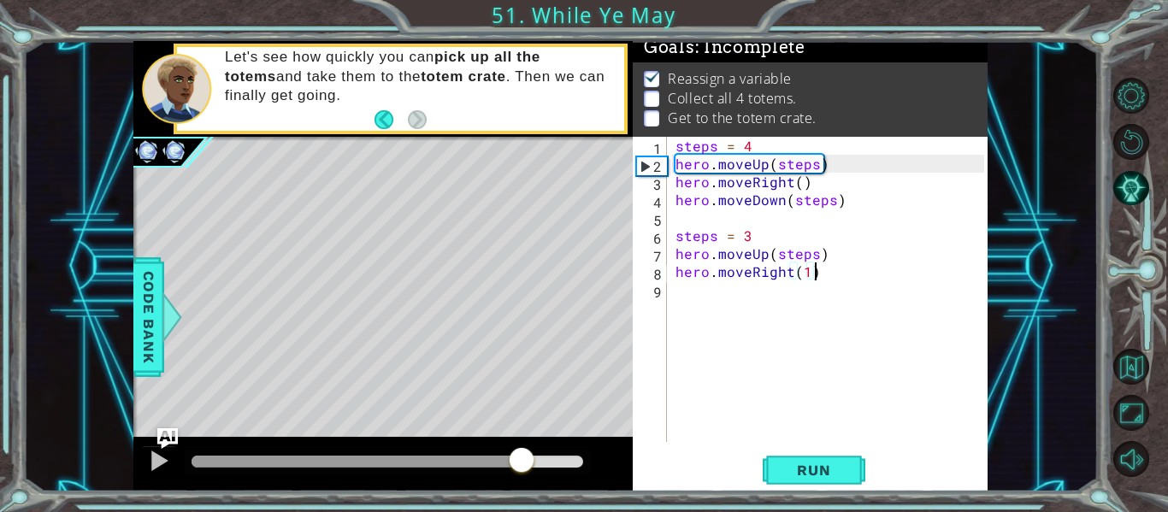
drag, startPoint x: 269, startPoint y: 462, endPoint x: 522, endPoint y: 458, distance: 253.1
click at [522, 458] on div at bounding box center [521, 461] width 31 height 31
click at [702, 296] on div "steps = 4 hero . moveUp ( steps ) hero . moveRight ( ) hero . moveDown ( steps …" at bounding box center [832, 307] width 321 height 341
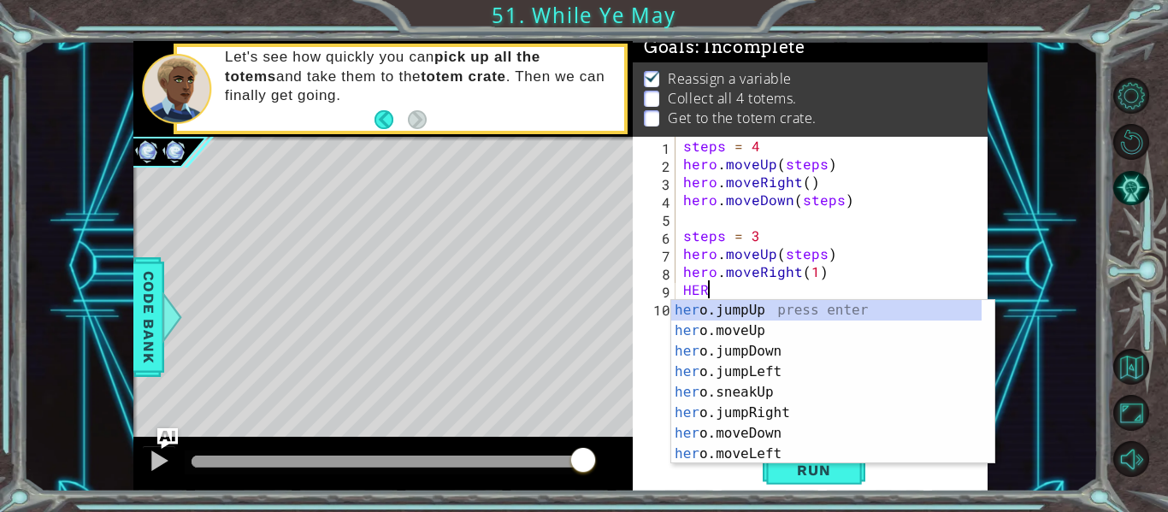
scroll to position [0, 0]
type textarea "H"
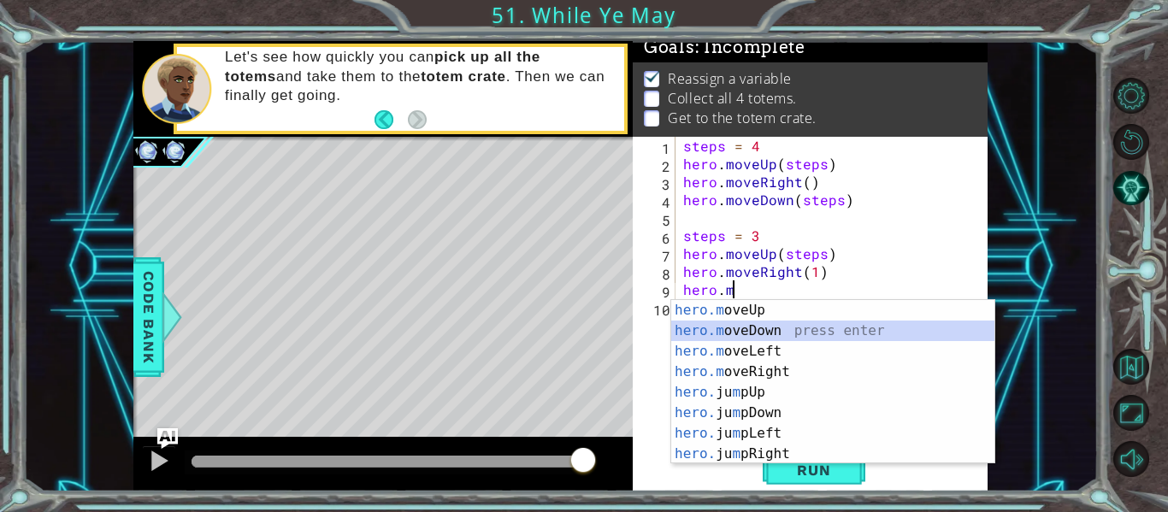
click at [764, 328] on div "hero.m oveUp press enter hero.m oveDown press enter hero.m oveLeft press enter …" at bounding box center [832, 402] width 323 height 205
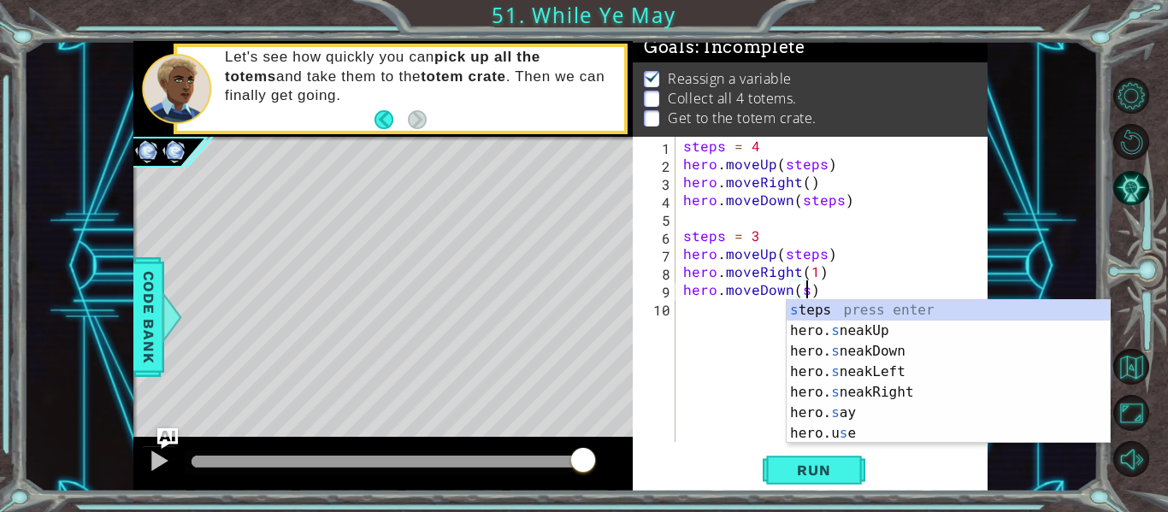
scroll to position [0, 8]
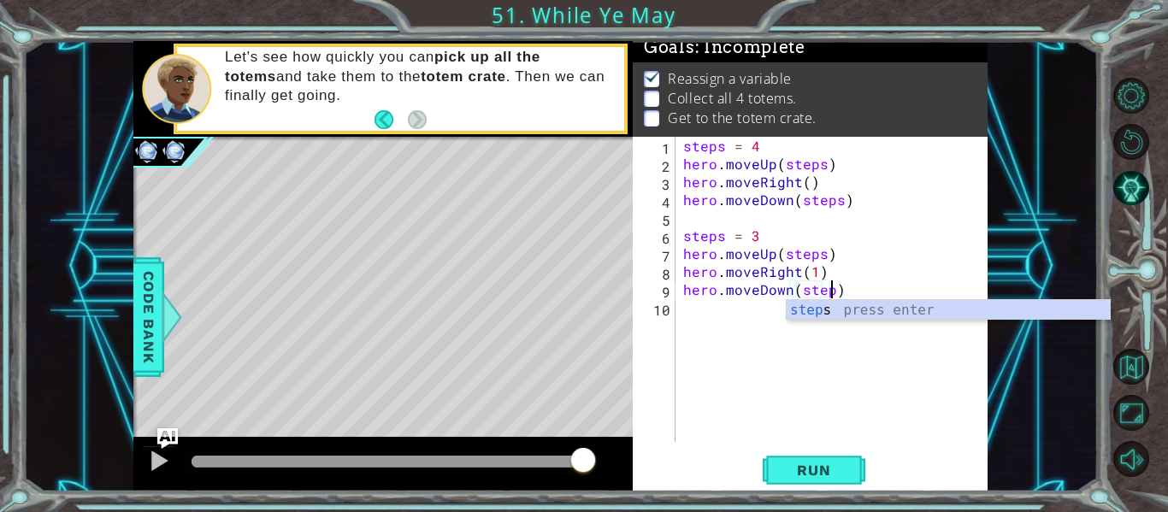
type textarea "hero.moveDown(steps)"
click at [845, 319] on div "steps press enter" at bounding box center [947, 331] width 323 height 62
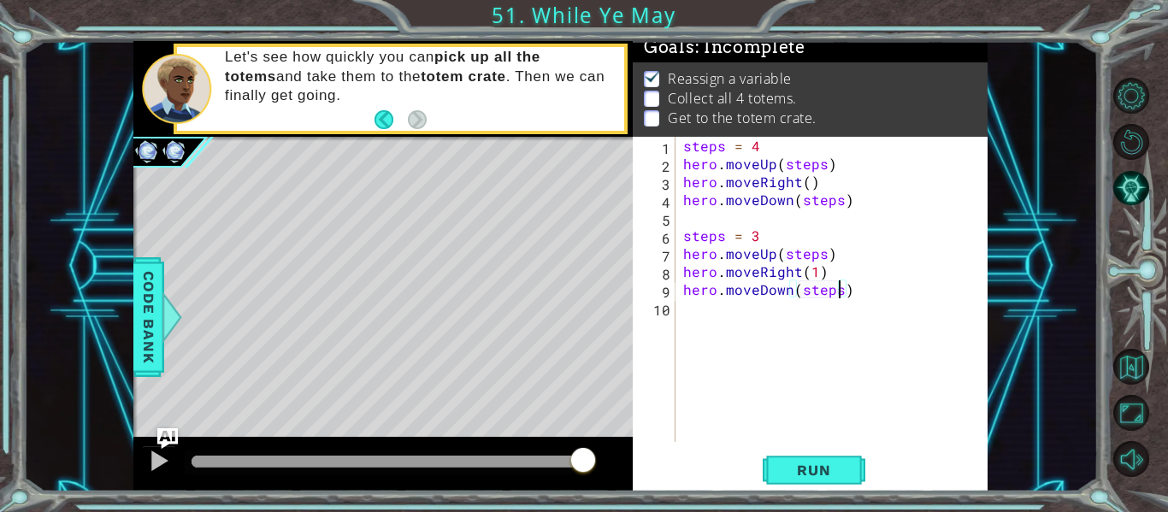
click at [687, 311] on div "steps = 4 hero . moveUp ( steps ) hero . moveRight ( ) hero . moveDown ( steps …" at bounding box center [836, 307] width 313 height 341
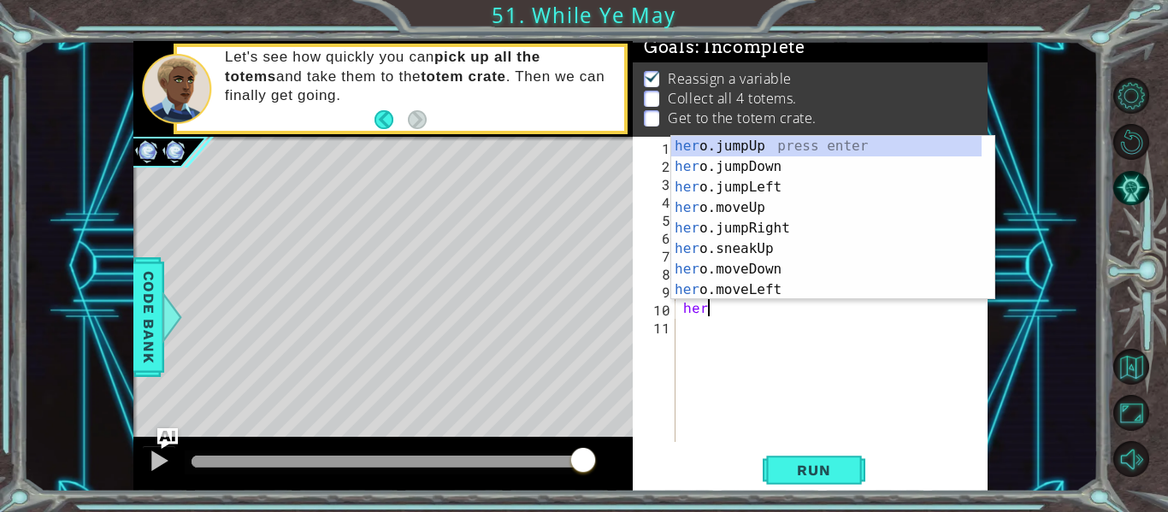
scroll to position [0, 1]
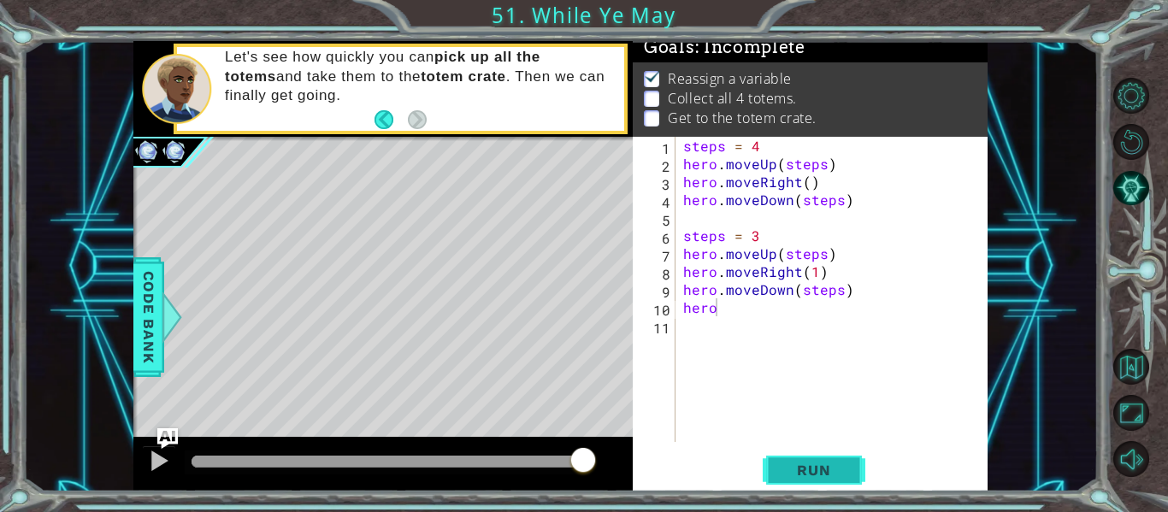
click at [791, 471] on span "Run" at bounding box center [814, 470] width 68 height 17
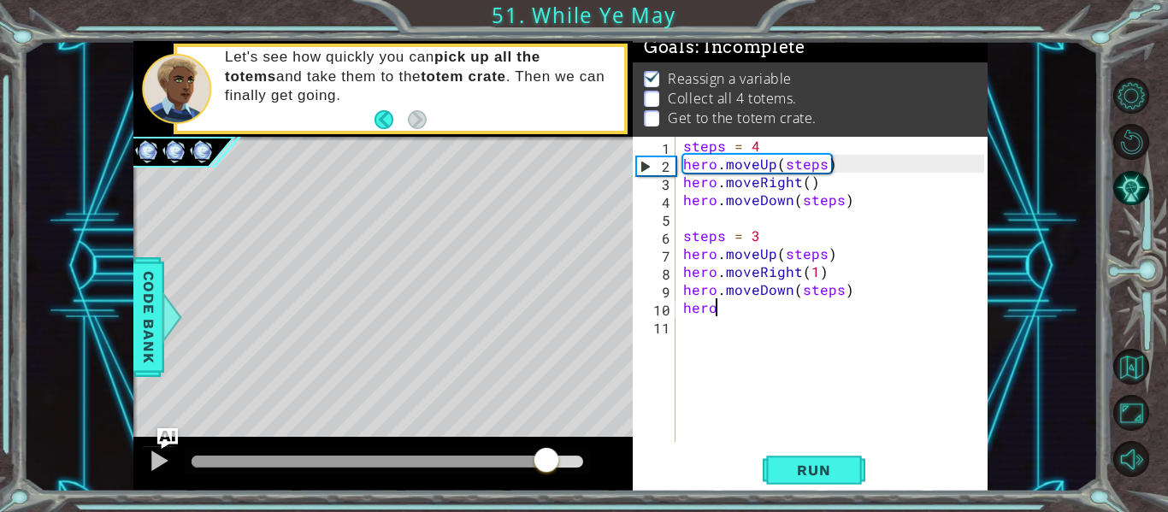
drag, startPoint x: 210, startPoint y: 463, endPoint x: 562, endPoint y: 454, distance: 351.5
click at [562, 454] on div at bounding box center [546, 461] width 31 height 31
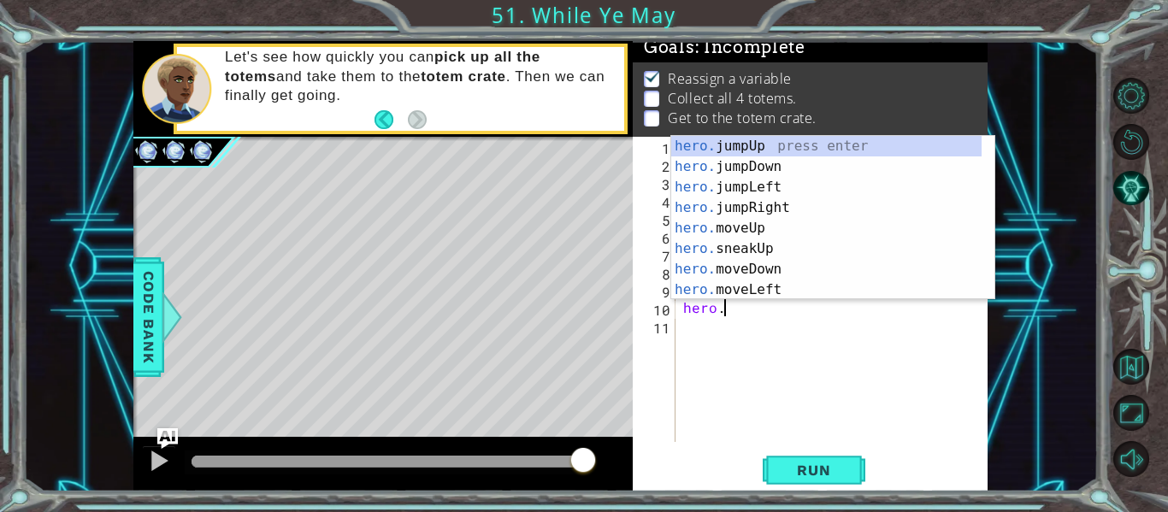
scroll to position [0, 3]
click at [758, 144] on div "hero.m oveUp press enter hero.m oveDown press enter hero.m oveLeft press enter …" at bounding box center [832, 238] width 323 height 205
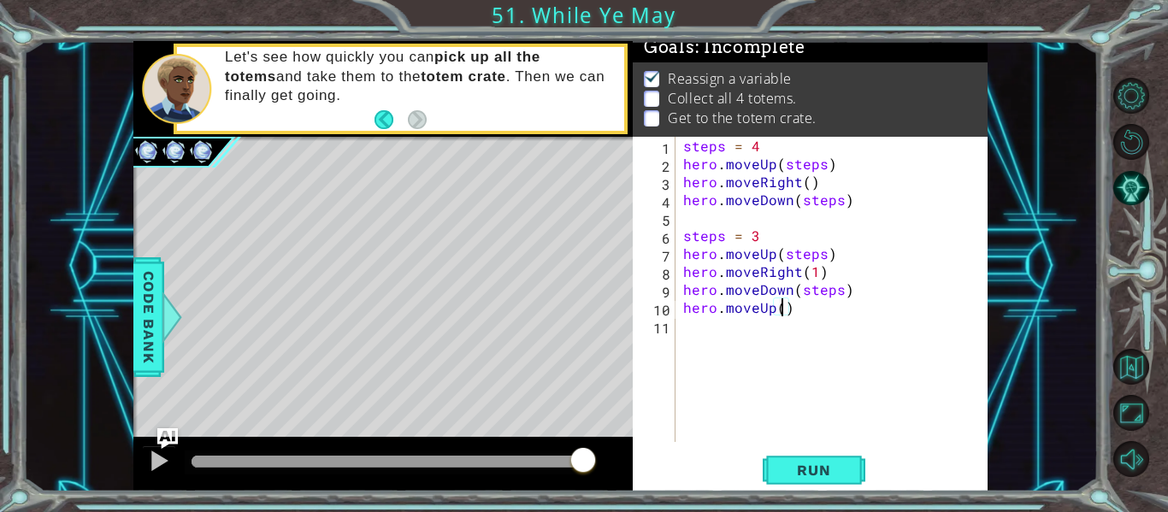
type textarea "hero.moveUp(2)"
click at [683, 327] on div "steps = 4 hero . moveUp ( steps ) hero . moveRight ( ) hero . moveDown ( steps …" at bounding box center [836, 307] width 313 height 341
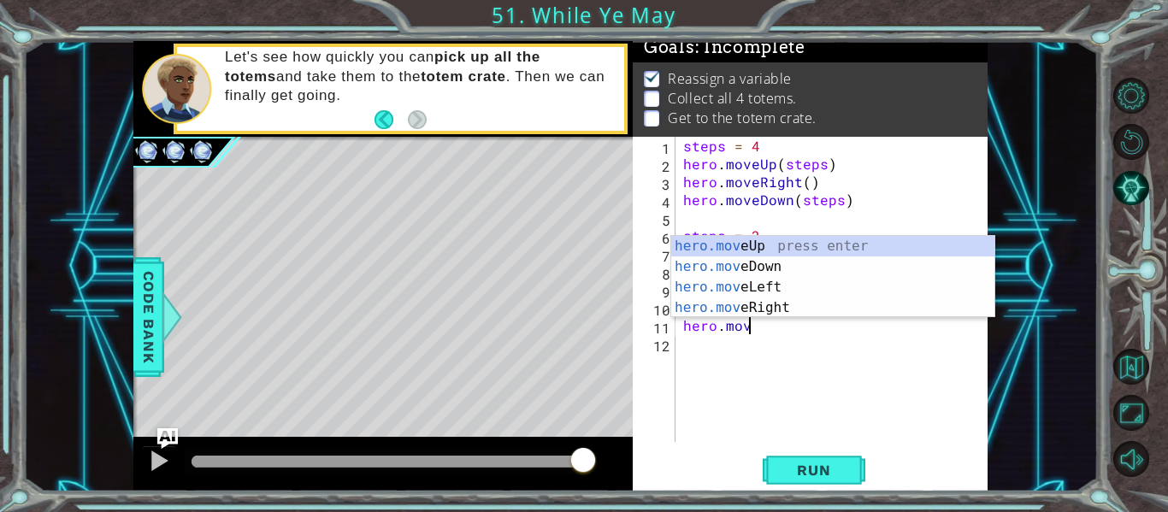
scroll to position [0, 3]
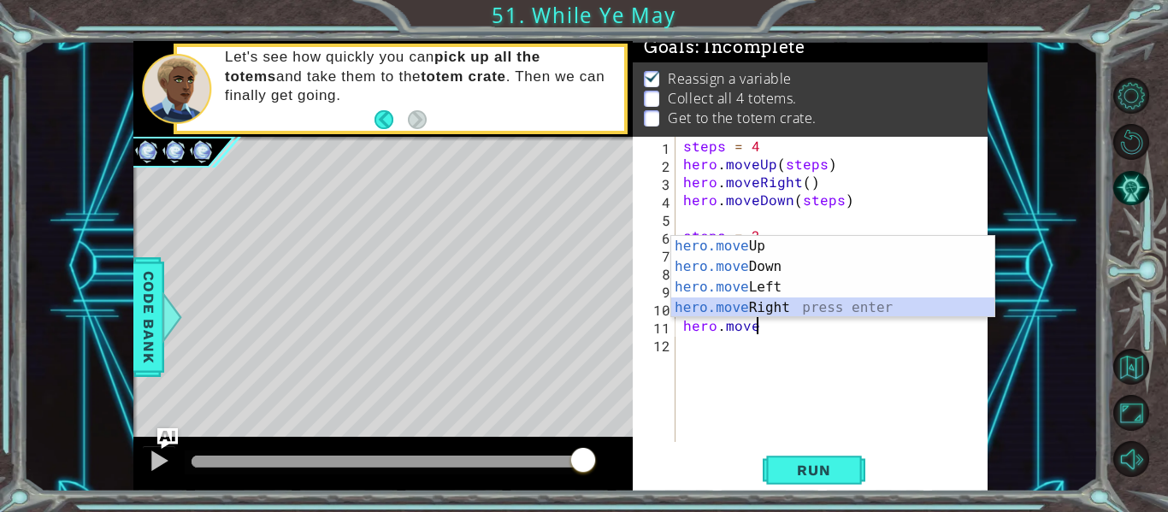
click at [808, 298] on div "hero.move Up press enter hero.move Down press enter hero.move Left press enter …" at bounding box center [832, 297] width 323 height 123
type textarea "hero.moveRight(1)"
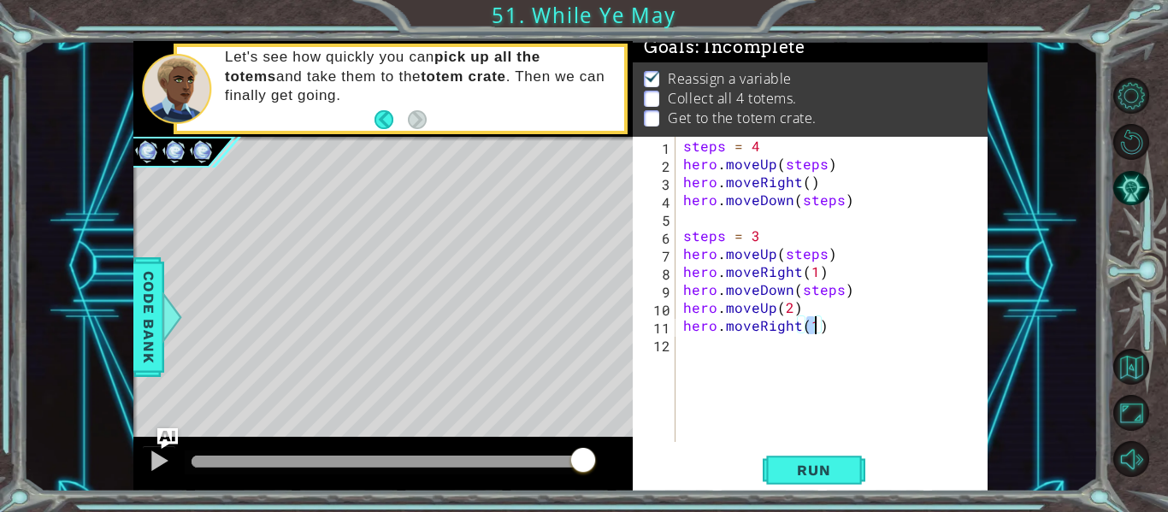
click at [690, 345] on div "steps = 4 hero . moveUp ( steps ) hero . moveRight ( ) hero . moveDown ( steps …" at bounding box center [836, 307] width 313 height 341
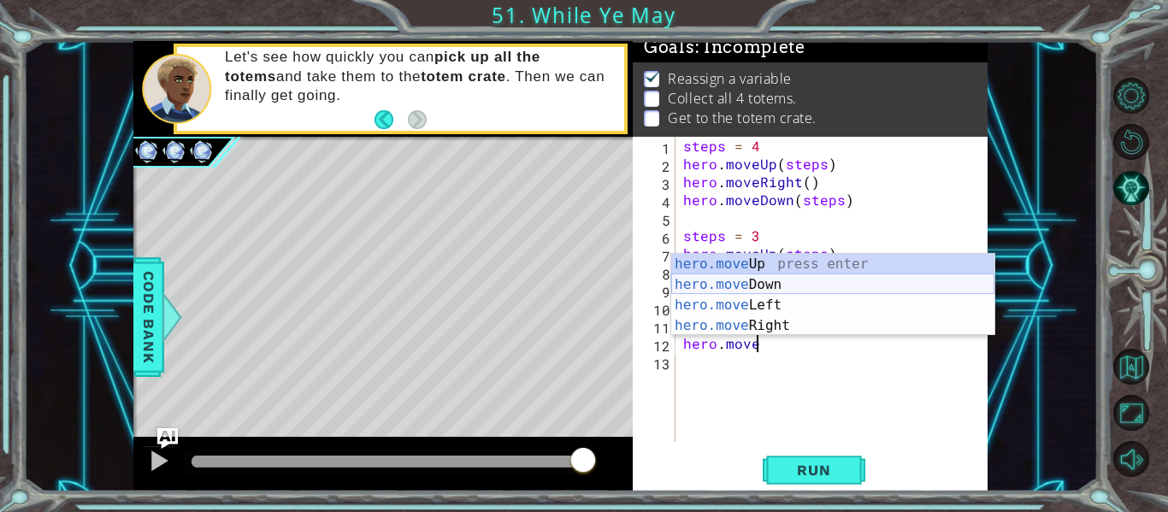
click at [720, 284] on div "hero.move Up press enter hero.move Down press enter hero.move Left press enter …" at bounding box center [832, 315] width 323 height 123
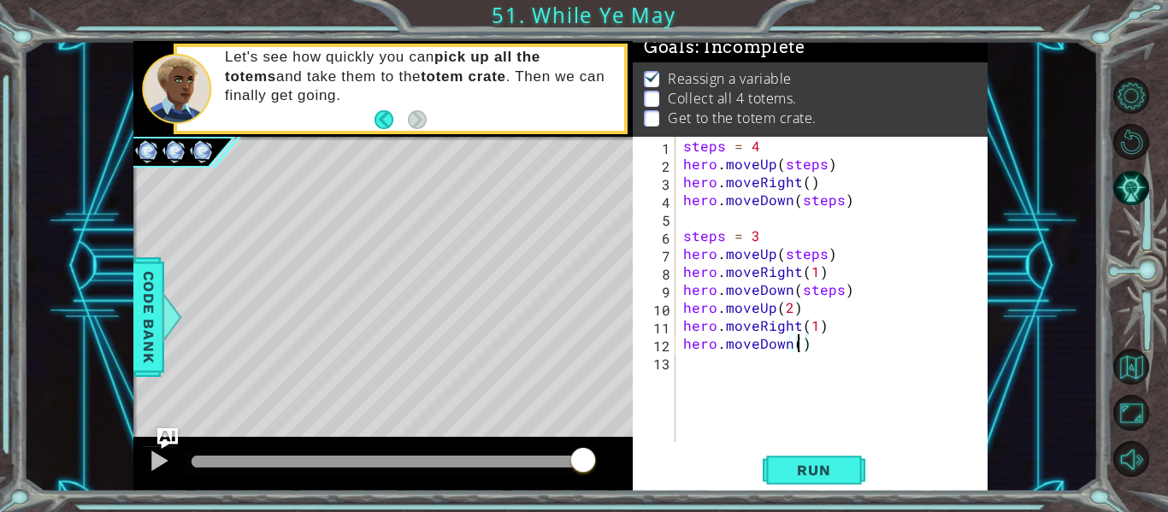
type textarea "hero.moveDown(2)"
click at [689, 369] on div "steps = 4 hero . moveUp ( steps ) hero . moveRight ( ) hero . moveDown ( steps …" at bounding box center [836, 307] width 313 height 341
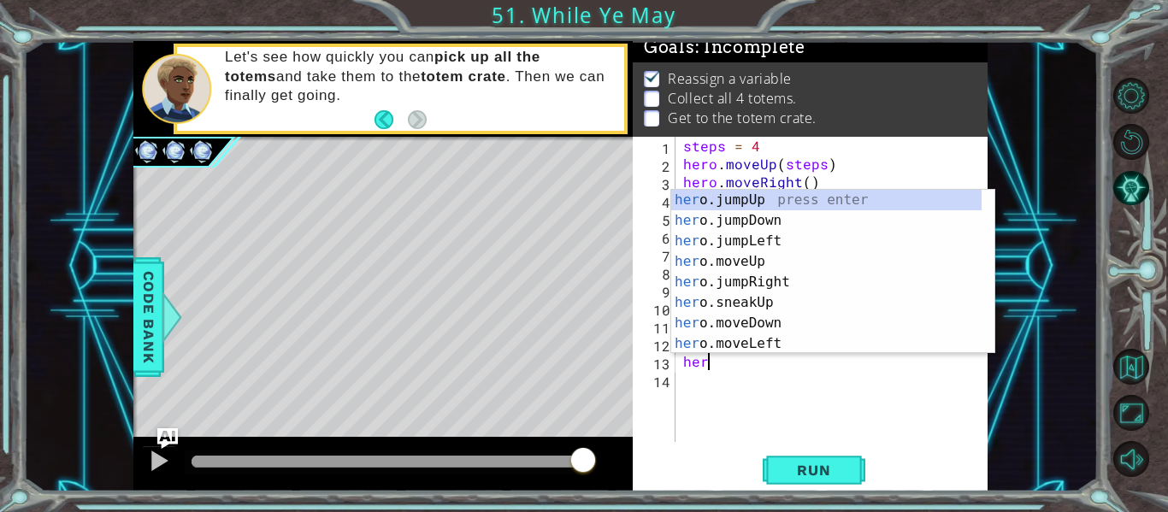
scroll to position [0, 1]
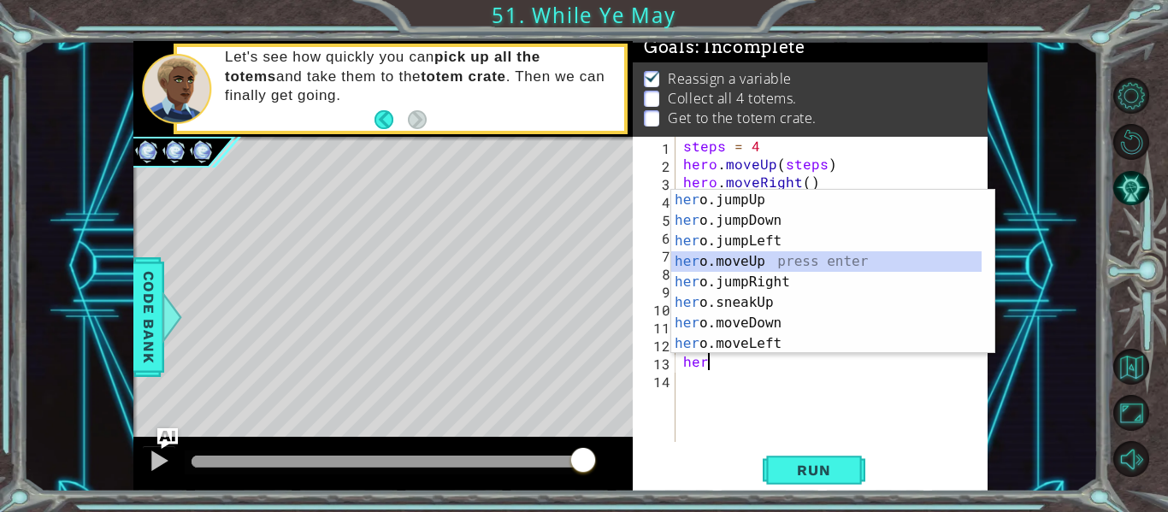
click at [782, 261] on div "her o.jumpUp press enter her o.jumpDown press enter her o.jumpLeft press enter …" at bounding box center [826, 292] width 310 height 205
type textarea "hero.moveUp(1)"
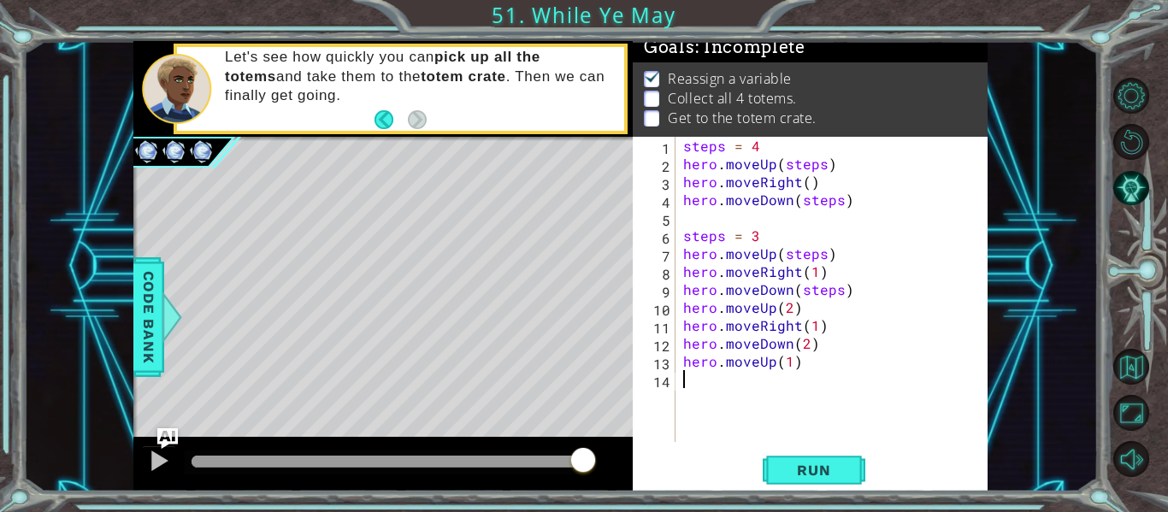
click at [694, 387] on div "steps = 4 hero . moveUp ( steps ) hero . moveRight ( ) hero . moveDown ( steps …" at bounding box center [836, 307] width 313 height 341
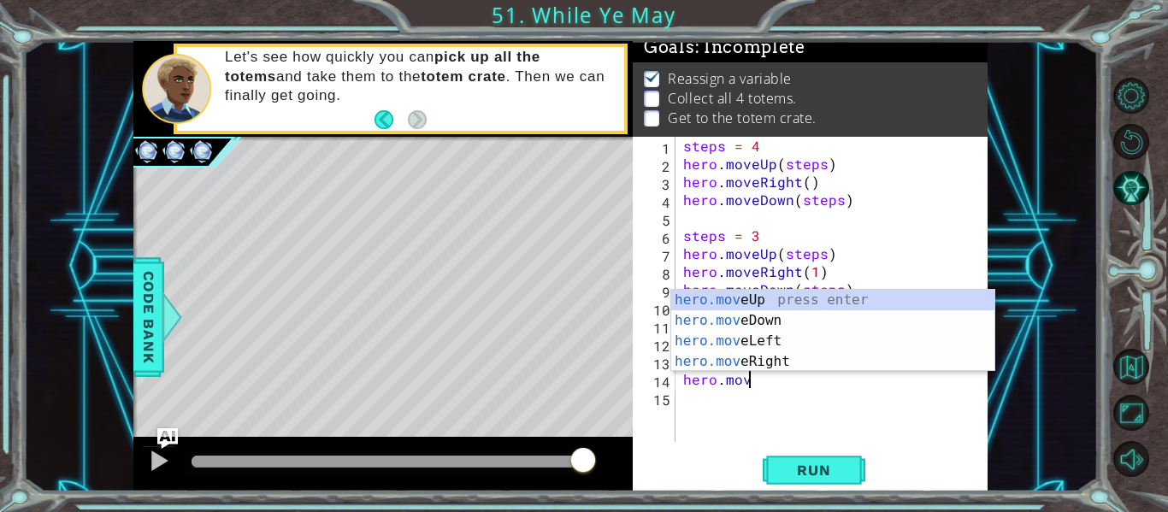
scroll to position [0, 3]
click at [782, 359] on div "hero.move Up press enter hero.move Down press enter hero.move Left press enter …" at bounding box center [832, 351] width 323 height 123
type textarea "hero.moveRight(1)"
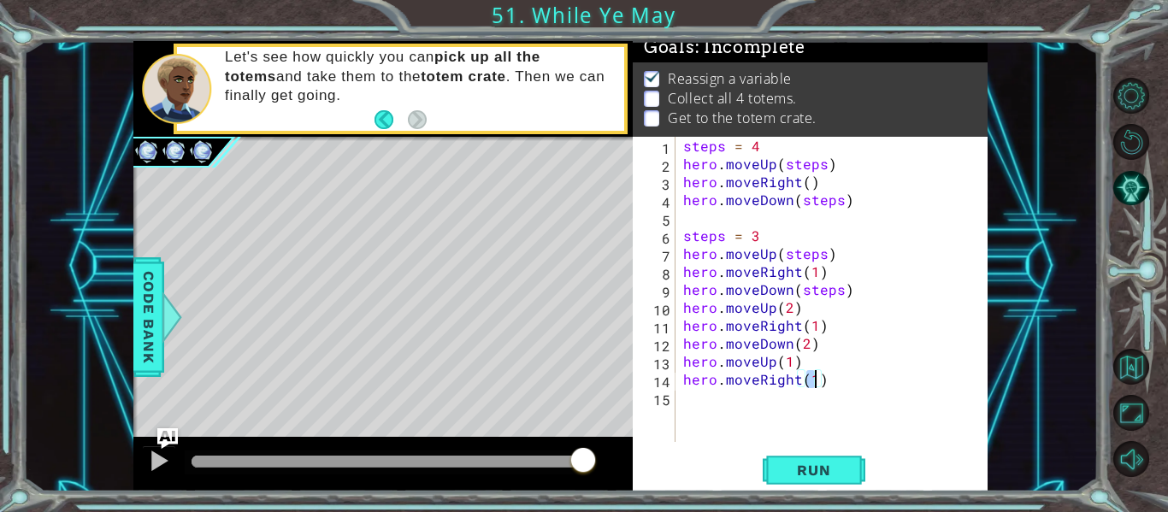
click at [692, 396] on div "steps = 4 hero . moveUp ( steps ) hero . moveRight ( ) hero . moveDown ( steps …" at bounding box center [836, 307] width 313 height 341
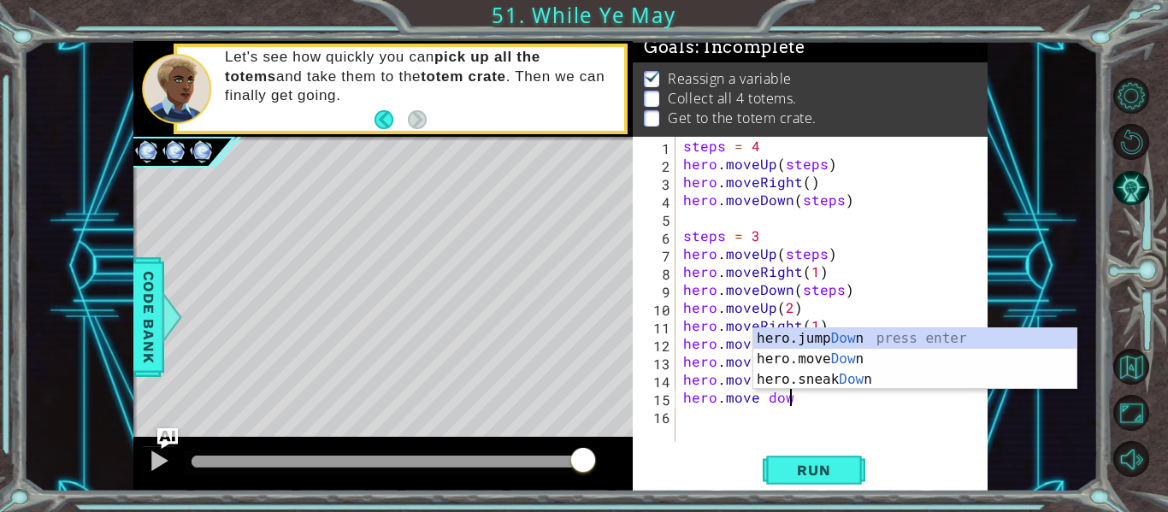
scroll to position [0, 6]
click at [868, 361] on div "hero.jump Down press enter hero.move Down press enter hero.sneak Down press ent…" at bounding box center [914, 379] width 323 height 103
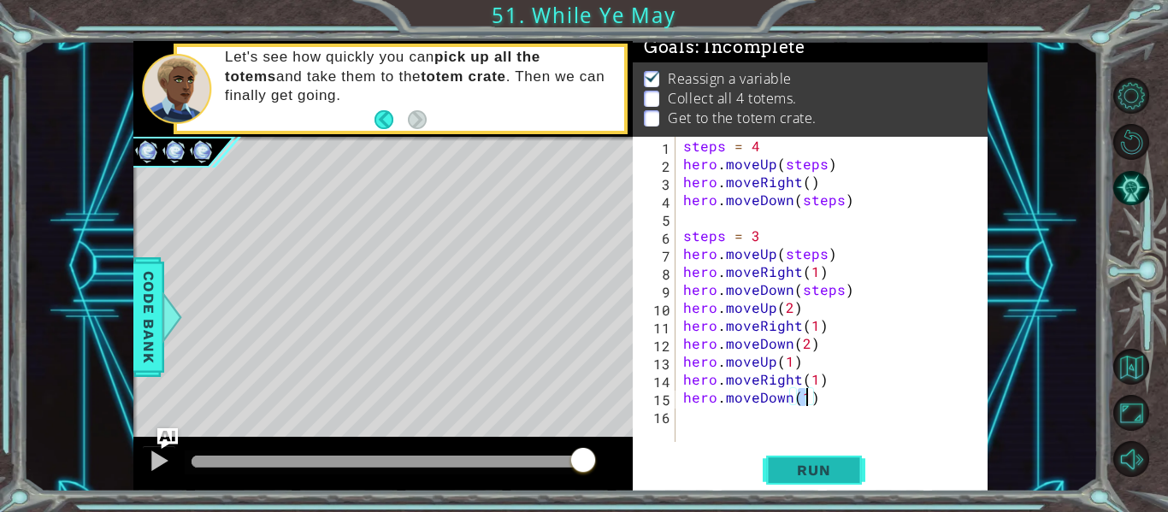
type textarea "hero.moveDown(1)"
click at [827, 477] on span "Run" at bounding box center [814, 470] width 68 height 17
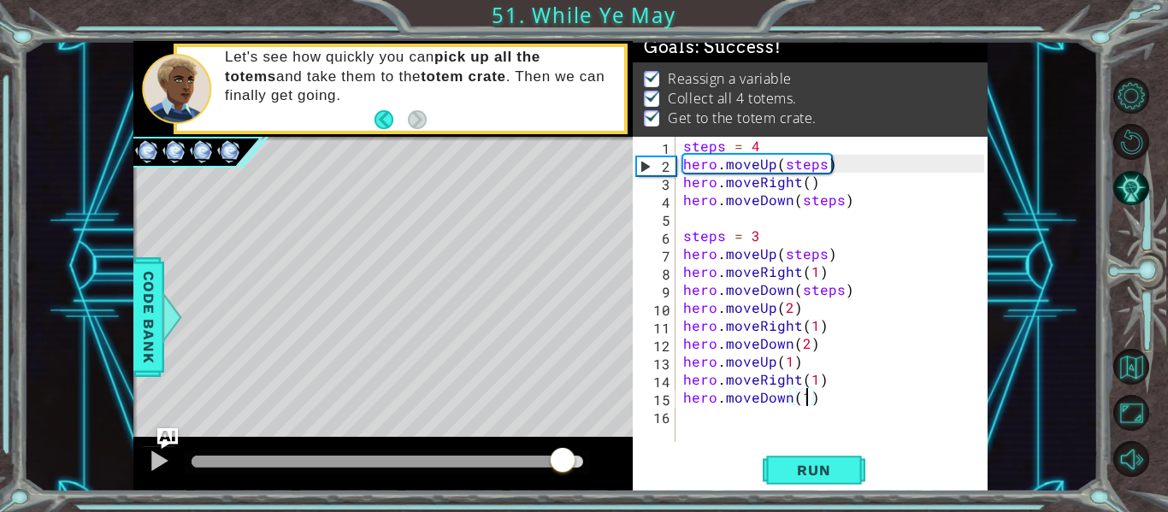
drag, startPoint x: 198, startPoint y: 457, endPoint x: 569, endPoint y: 454, distance: 371.0
click at [569, 454] on div at bounding box center [562, 461] width 31 height 31
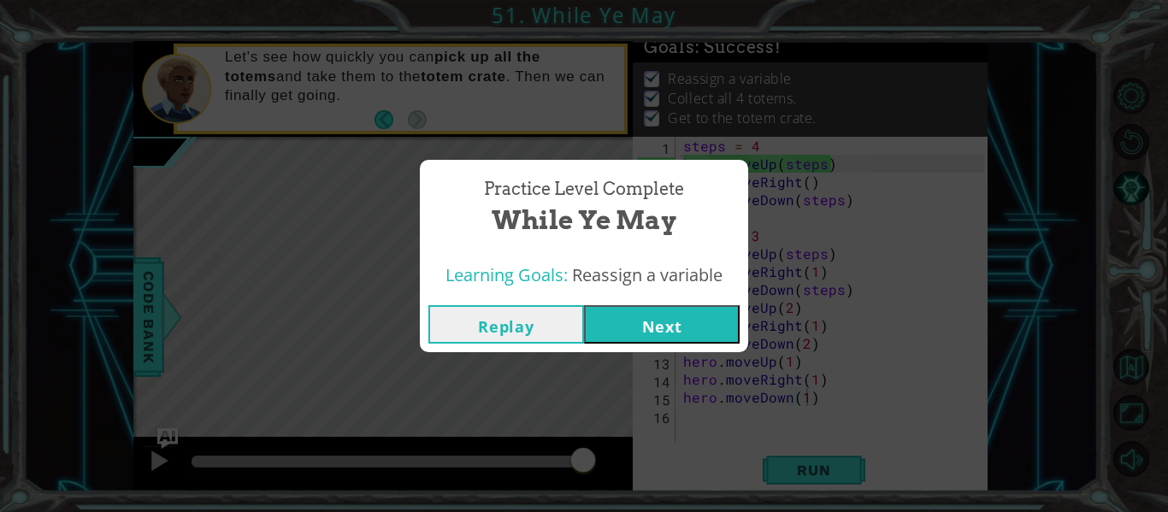
click at [633, 327] on button "Next" at bounding box center [662, 324] width 156 height 38
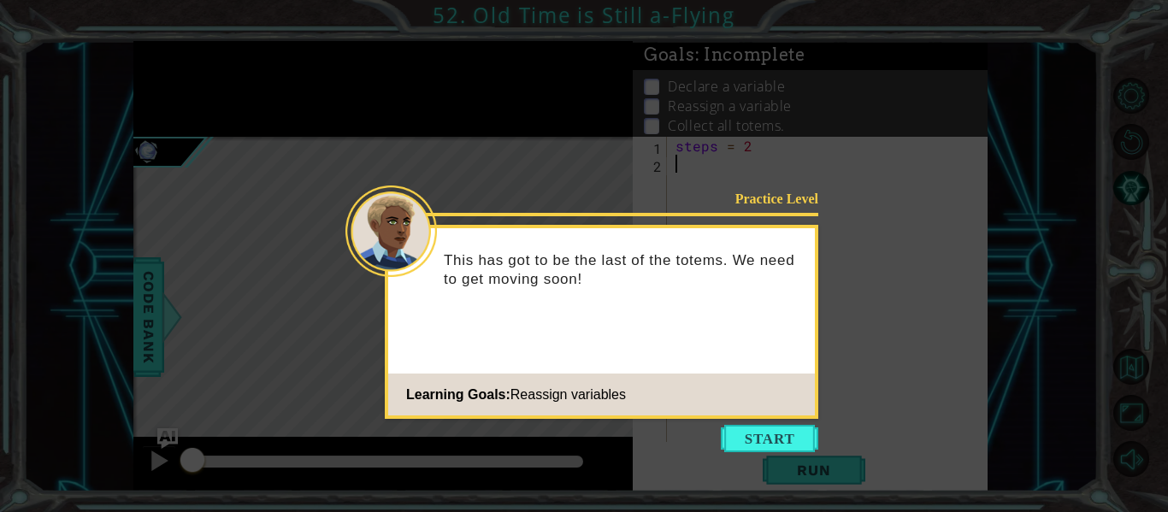
drag, startPoint x: 776, startPoint y: 428, endPoint x: 774, endPoint y: 439, distance: 10.4
click at [774, 438] on button "Start" at bounding box center [769, 438] width 97 height 27
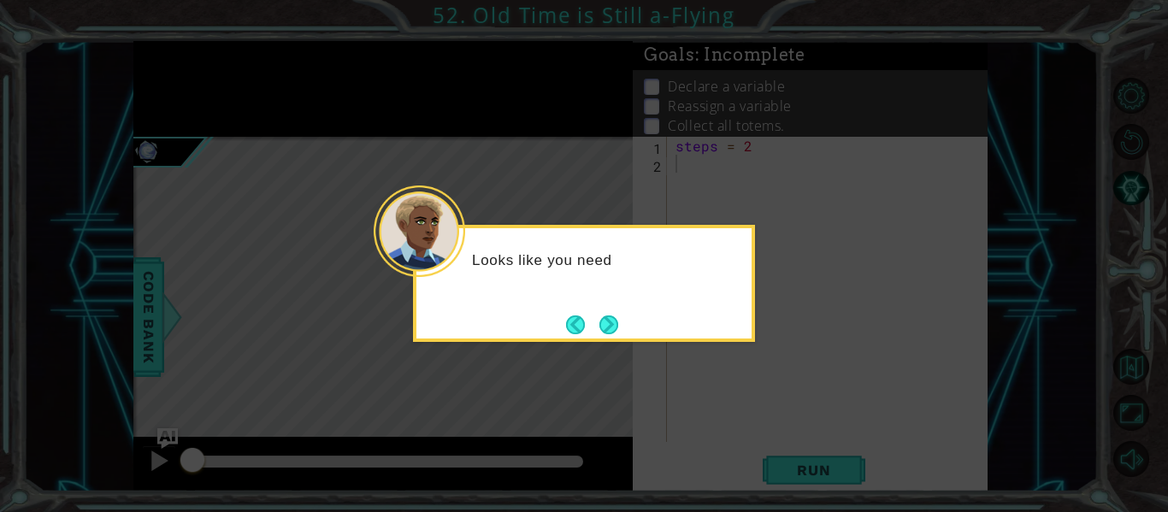
click at [619, 324] on button "Next" at bounding box center [608, 325] width 21 height 21
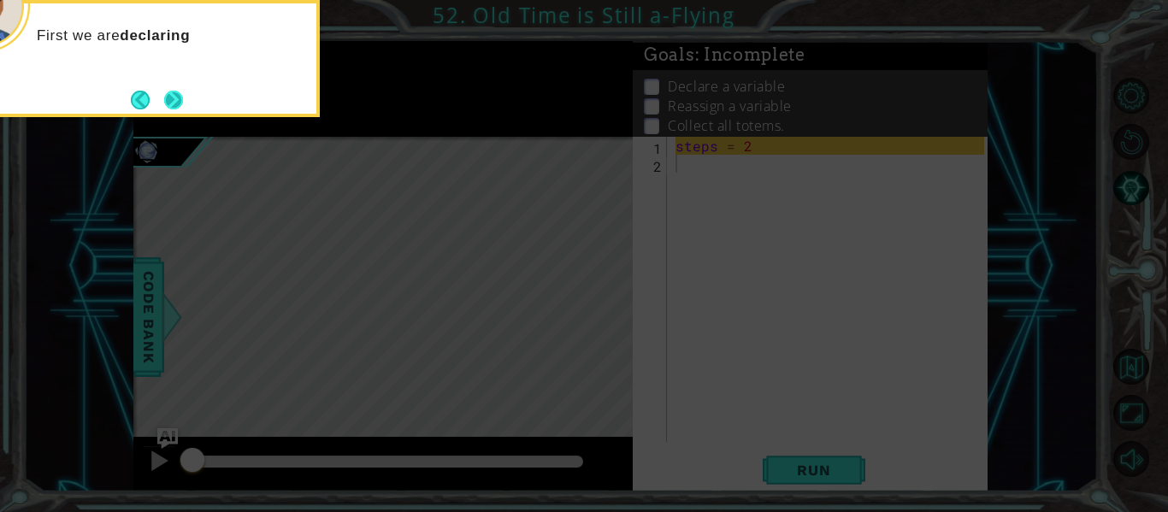
click at [166, 97] on button "Next" at bounding box center [173, 100] width 21 height 21
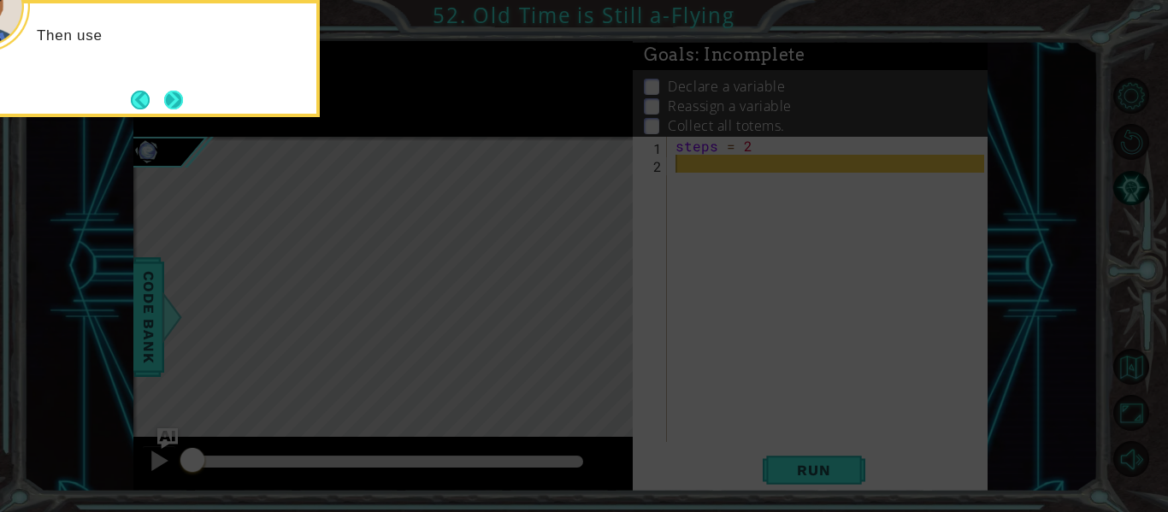
click at [181, 97] on button "Next" at bounding box center [174, 100] width 20 height 20
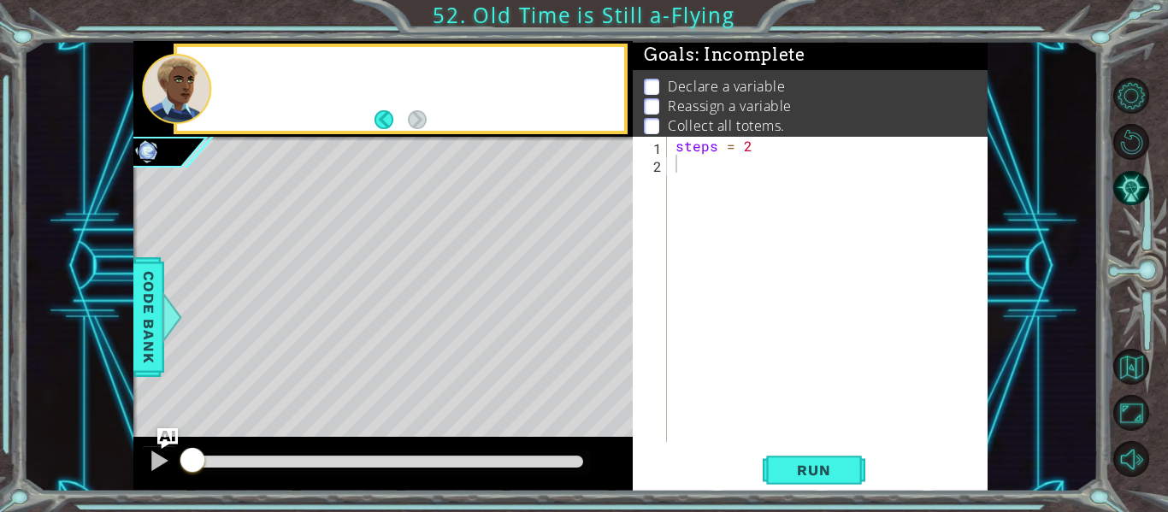
click at [180, 98] on div at bounding box center [176, 89] width 69 height 70
click at [679, 165] on div "steps = 2" at bounding box center [832, 307] width 321 height 341
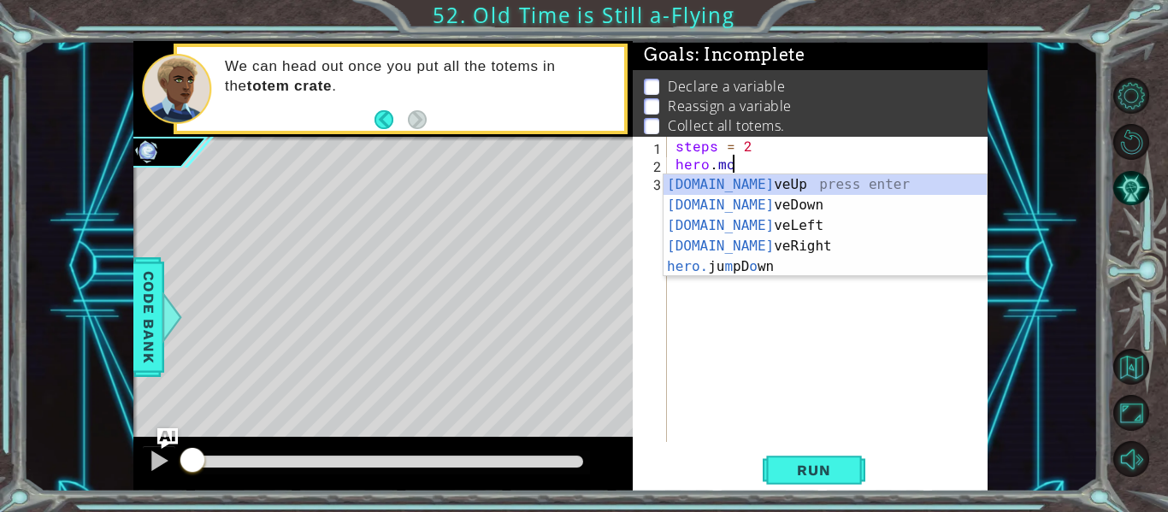
scroll to position [0, 3]
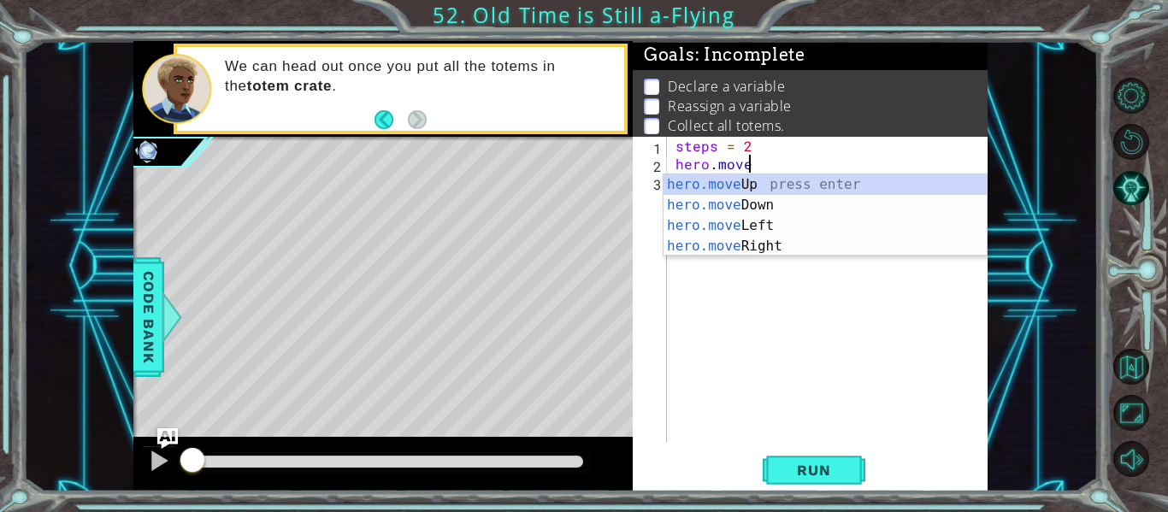
click at [761, 255] on div "hero.move Up press enter hero.move Down press enter hero.move Left press enter …" at bounding box center [824, 235] width 323 height 123
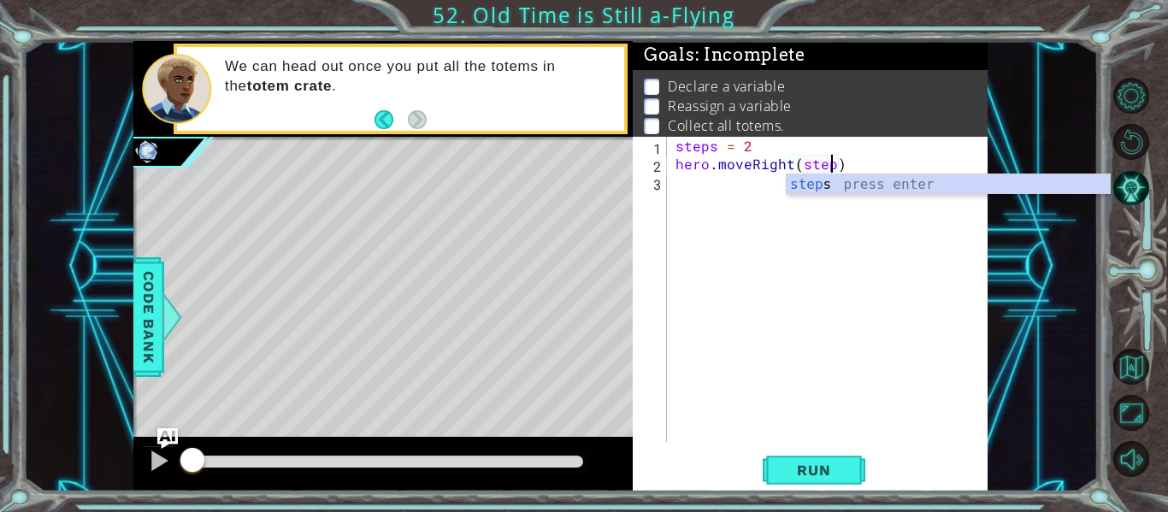
type textarea "hero.moveRight(steps)"
click at [798, 189] on div "steps press enter" at bounding box center [947, 205] width 323 height 62
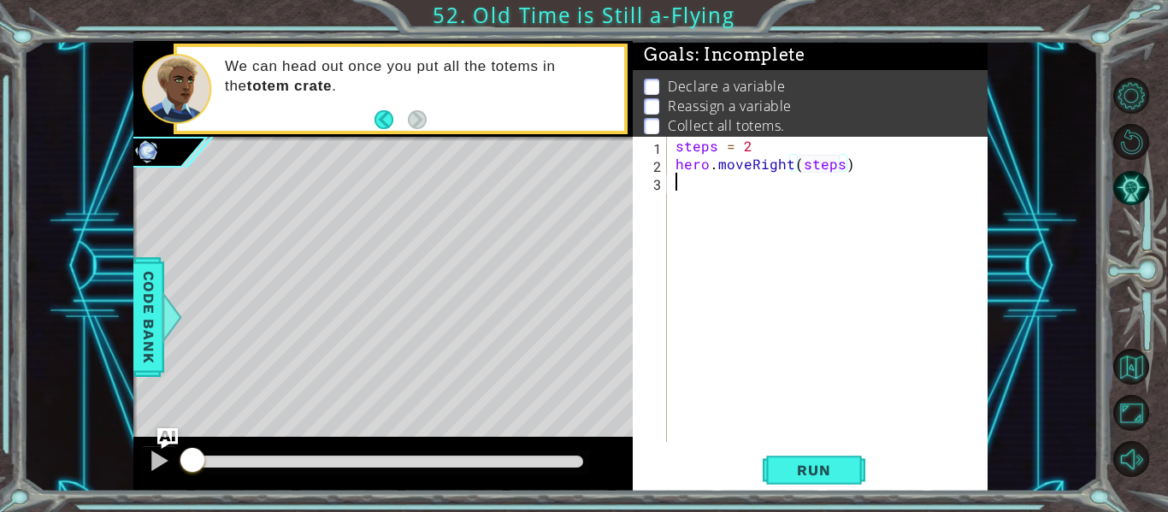
click at [692, 182] on div "steps = 2 hero . moveRight ( steps )" at bounding box center [832, 307] width 321 height 341
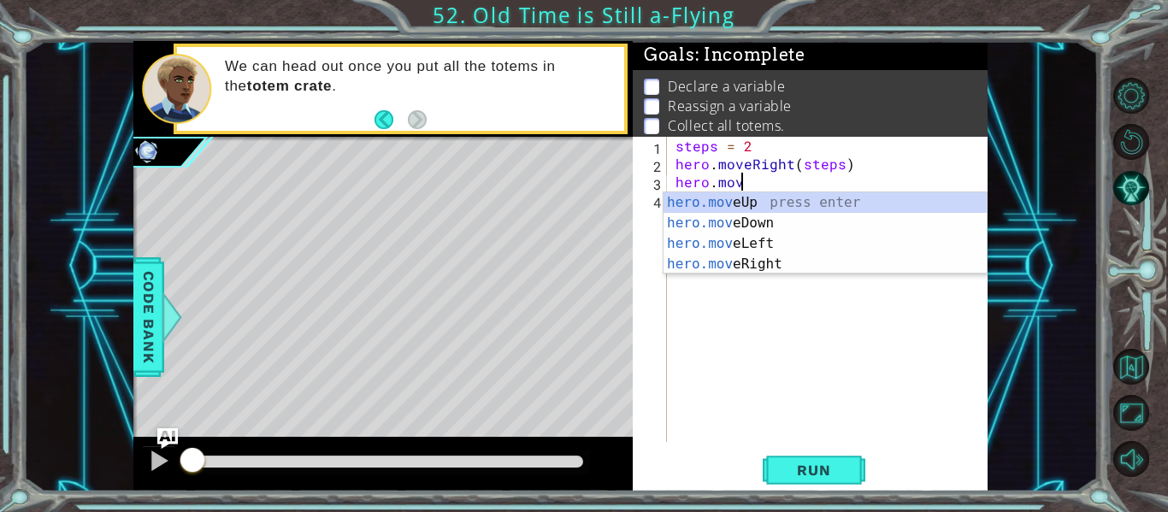
scroll to position [0, 3]
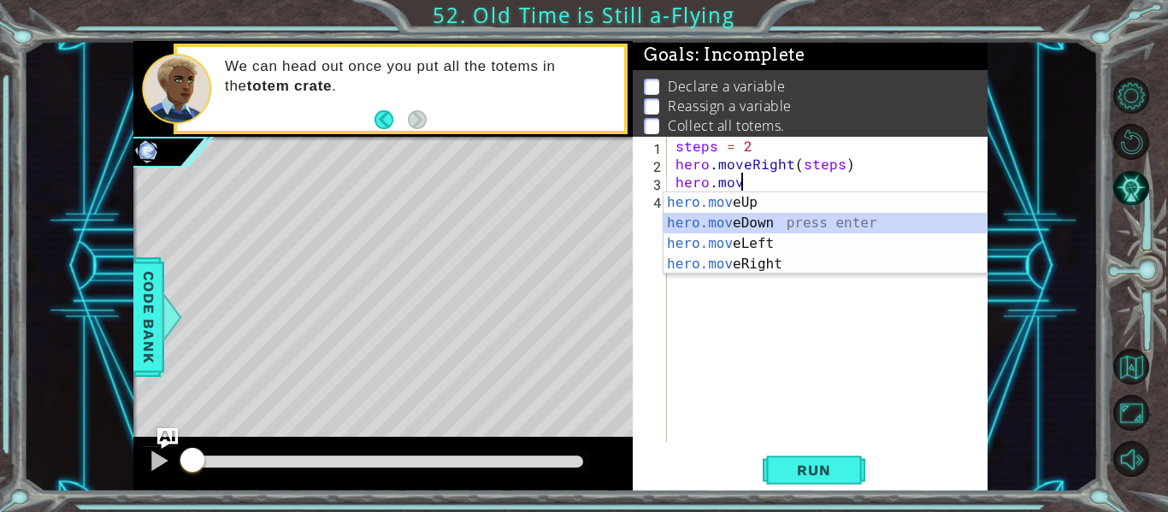
click at [772, 219] on div "hero.mov eUp press enter hero.mov eDown press enter hero.mov eLeft press enter …" at bounding box center [824, 253] width 323 height 123
type textarea "hero.moveDown(1)"
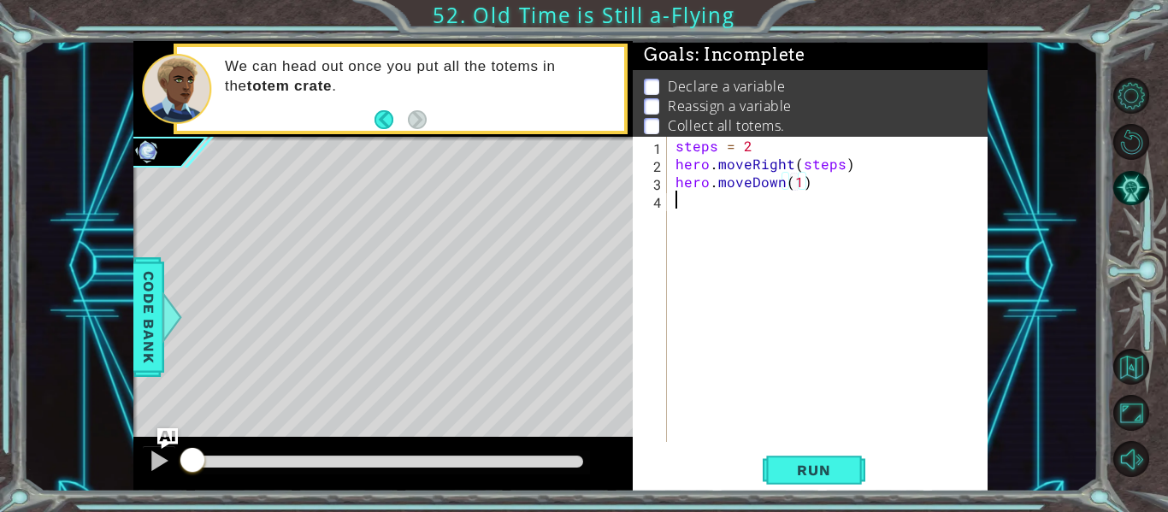
click at [681, 203] on div "steps = 2 hero . moveRight ( steps ) hero . moveDown ( 1 )" at bounding box center [832, 307] width 321 height 341
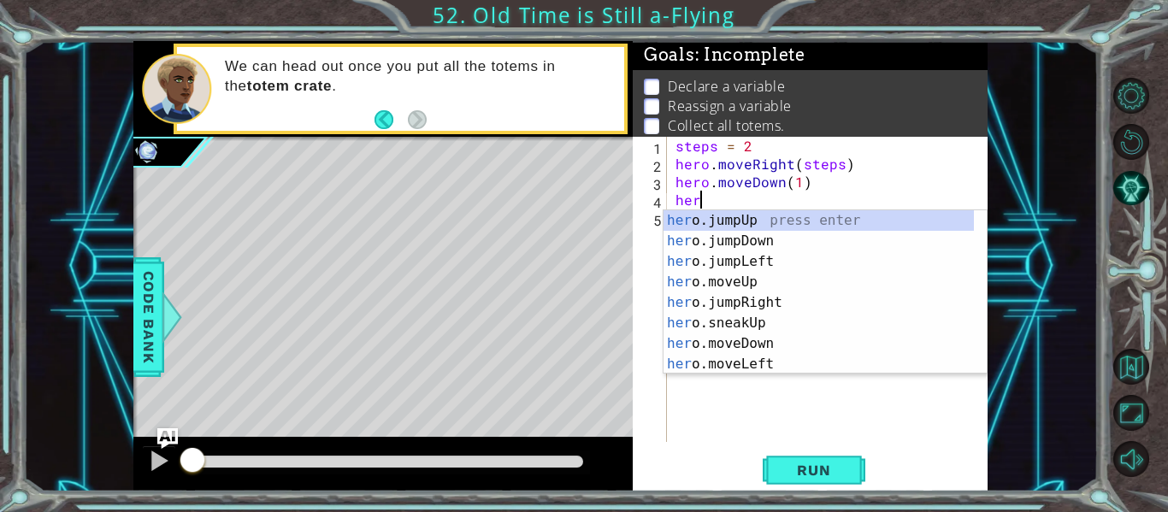
scroll to position [0, 1]
click at [781, 362] on div "her o.jumpUp press enter her o.jumpDown press enter her o.jumpLeft press enter …" at bounding box center [818, 312] width 310 height 205
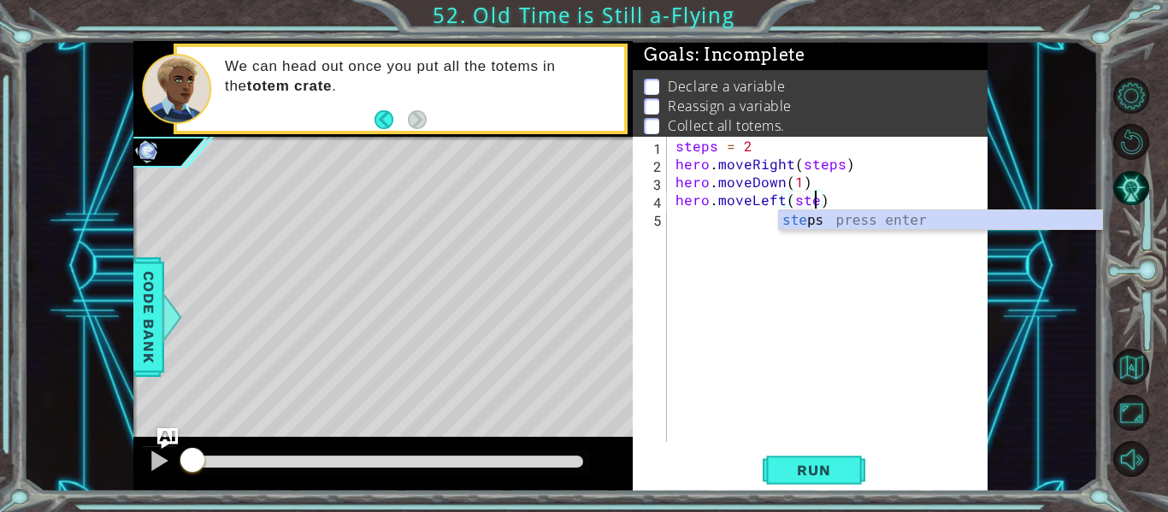
type textarea "hero.moveLeft(steps)"
click at [839, 220] on div "steps press enter" at bounding box center [940, 241] width 323 height 62
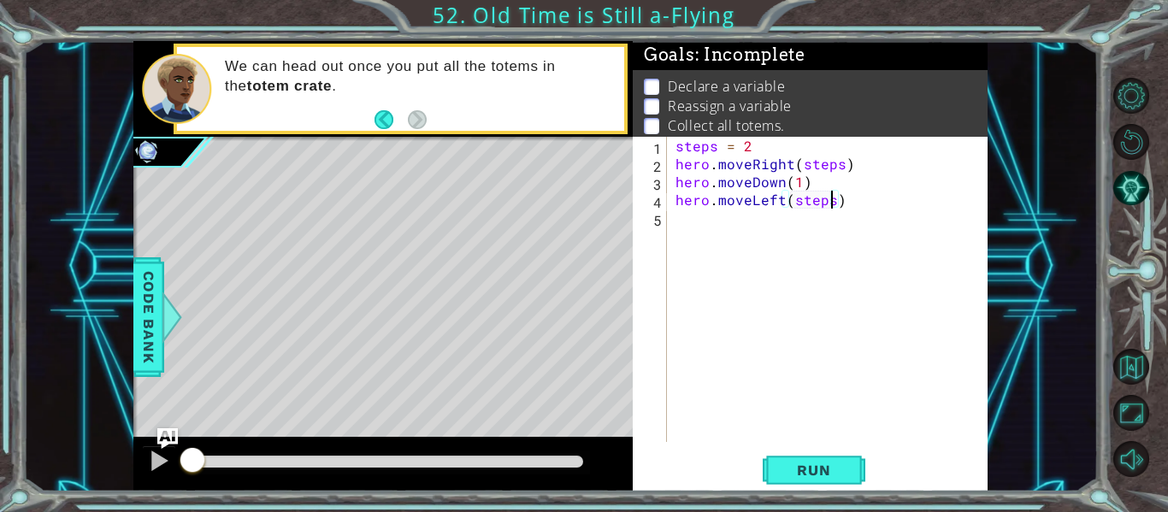
click at [697, 213] on div "steps = 2 hero . moveRight ( steps ) hero . moveDown ( 1 ) hero . moveLeft ( st…" at bounding box center [832, 307] width 321 height 341
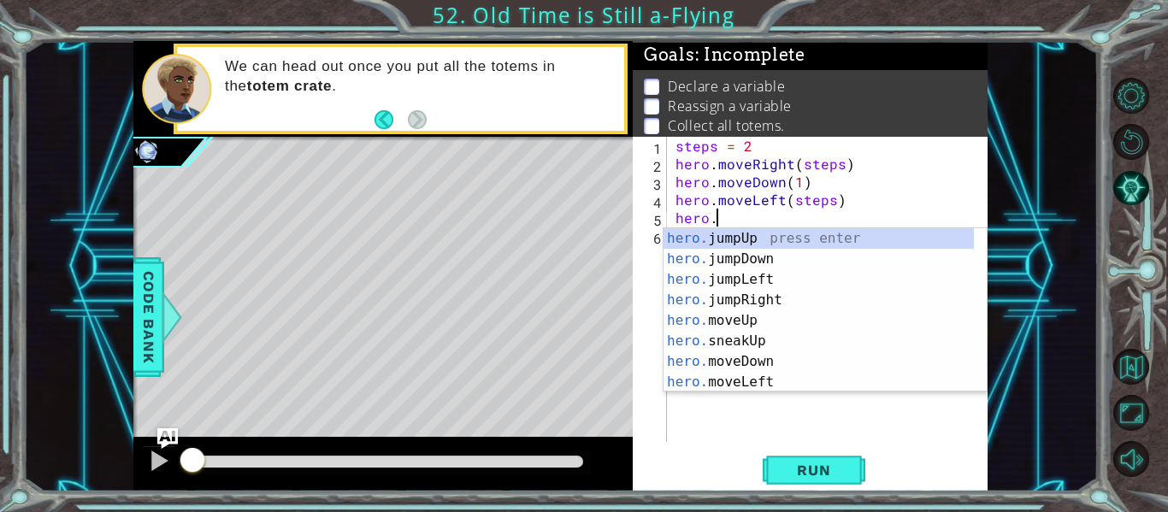
scroll to position [0, 3]
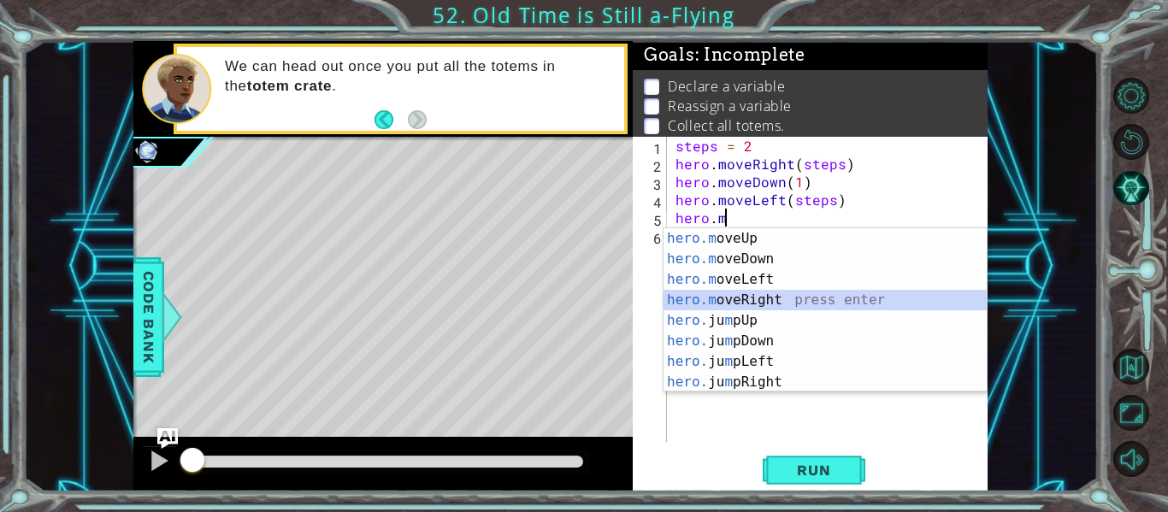
click at [763, 300] on div "hero.m oveUp press enter hero.m oveDown press enter hero.m oveLeft press enter …" at bounding box center [824, 330] width 323 height 205
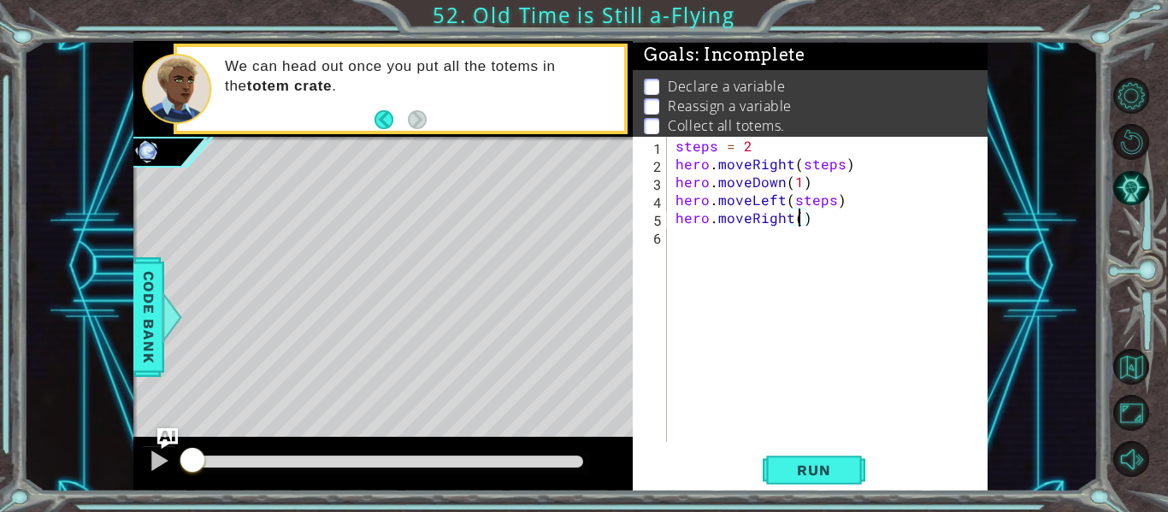
scroll to position [0, 8]
type textarea "hero.moveRight(4)"
click at [796, 458] on button "Run" at bounding box center [814, 470] width 103 height 35
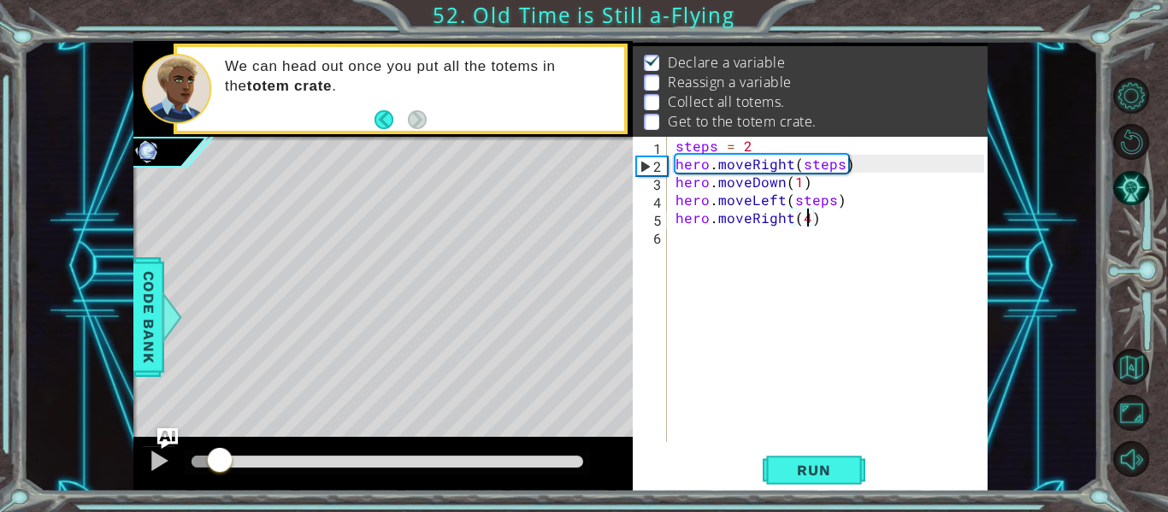
scroll to position [25, 0]
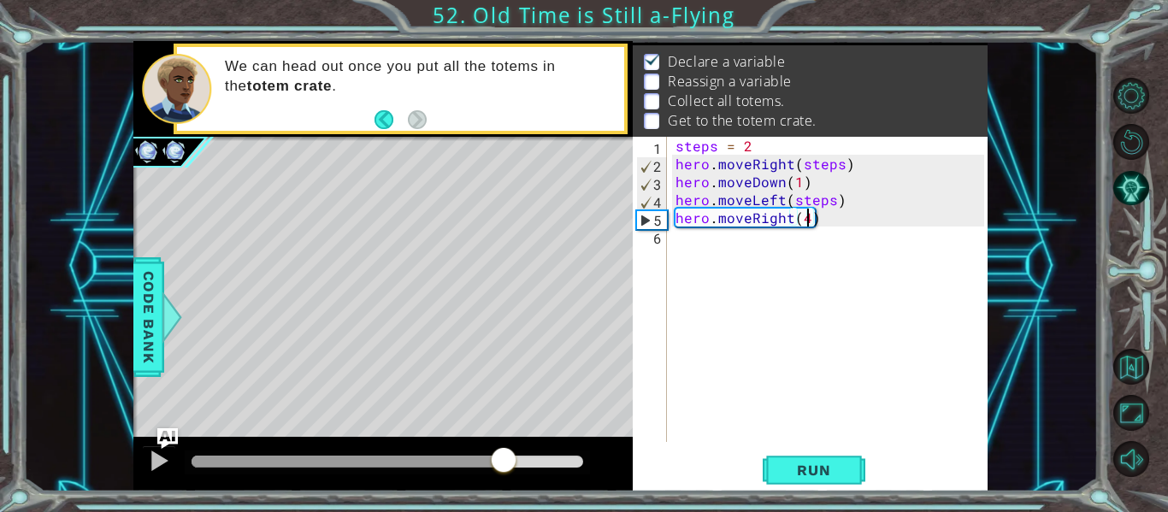
drag, startPoint x: 191, startPoint y: 453, endPoint x: 504, endPoint y: 456, distance: 312.9
click at [504, 456] on div at bounding box center [503, 461] width 31 height 31
click at [691, 256] on div "steps = 2 hero . moveRight ( steps ) hero . moveDown ( 1 ) hero . moveLeft ( st…" at bounding box center [832, 307] width 321 height 341
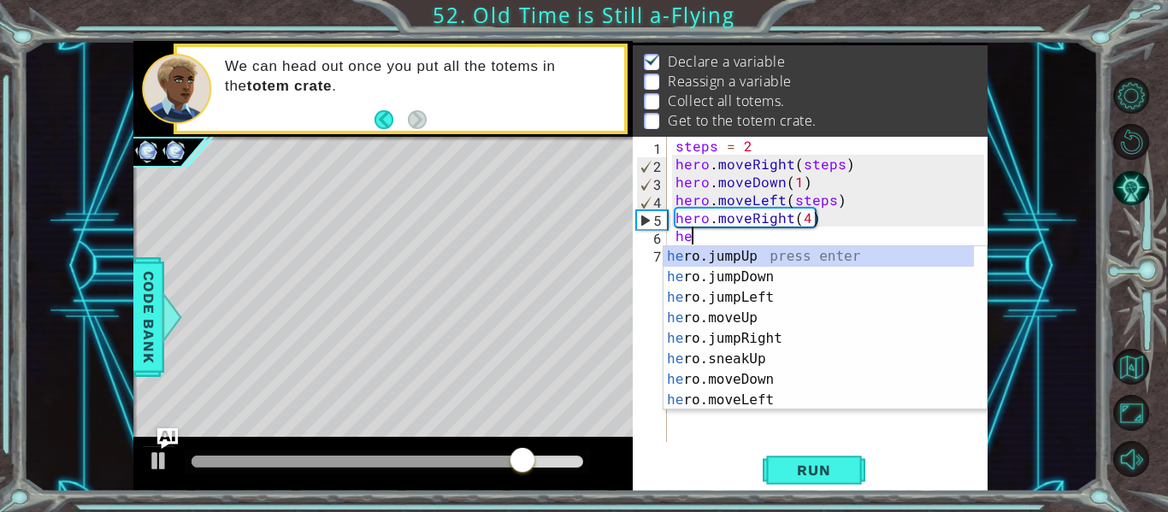
scroll to position [0, 1]
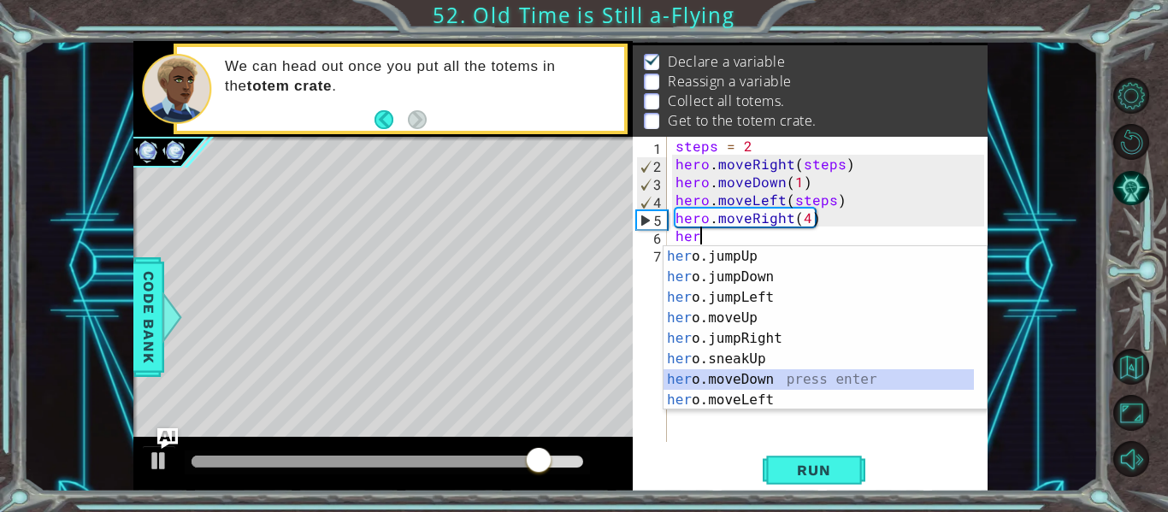
click at [758, 377] on div "her o.jumpUp press enter her o.jumpDown press enter her o.jumpLeft press enter …" at bounding box center [818, 348] width 310 height 205
type textarea "hero.moveDown(1)"
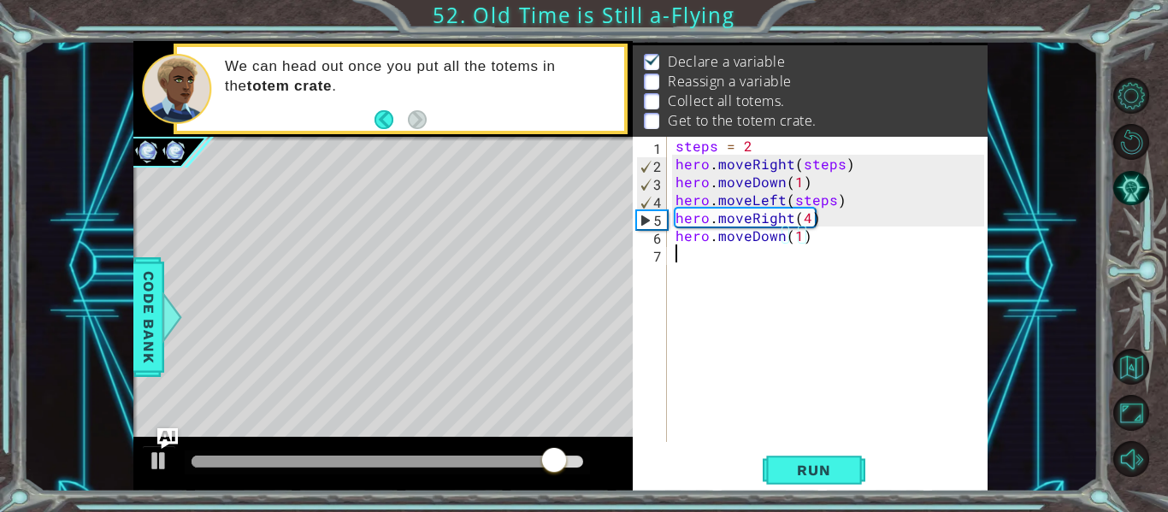
click at [699, 263] on div "steps = 2 hero . moveRight ( steps ) hero . moveDown ( 1 ) hero . moveLeft ( st…" at bounding box center [832, 307] width 321 height 341
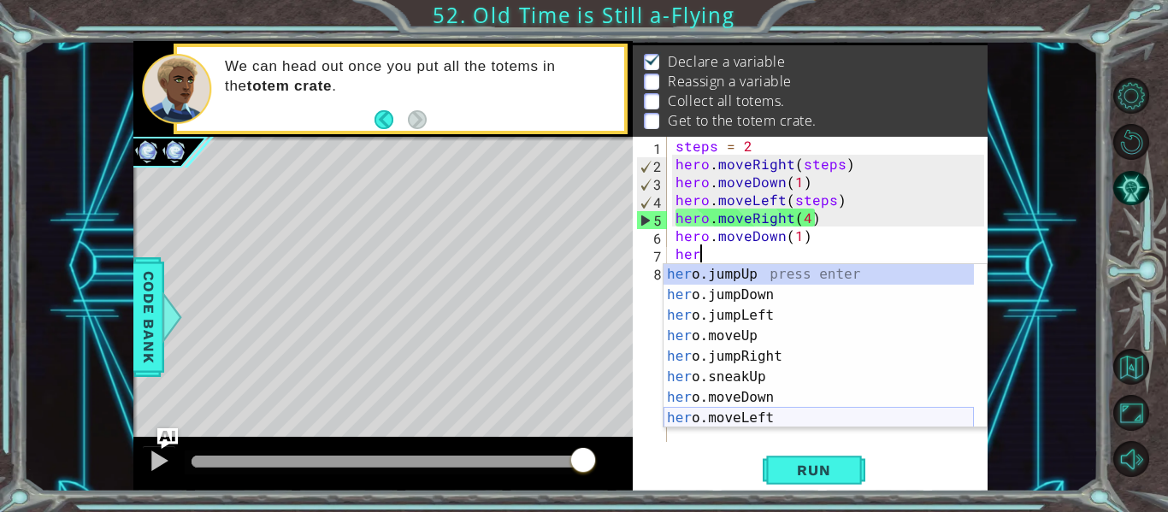
click at [760, 416] on div "her o.jumpUp press enter her o.jumpDown press enter her o.jumpLeft press enter …" at bounding box center [818, 366] width 310 height 205
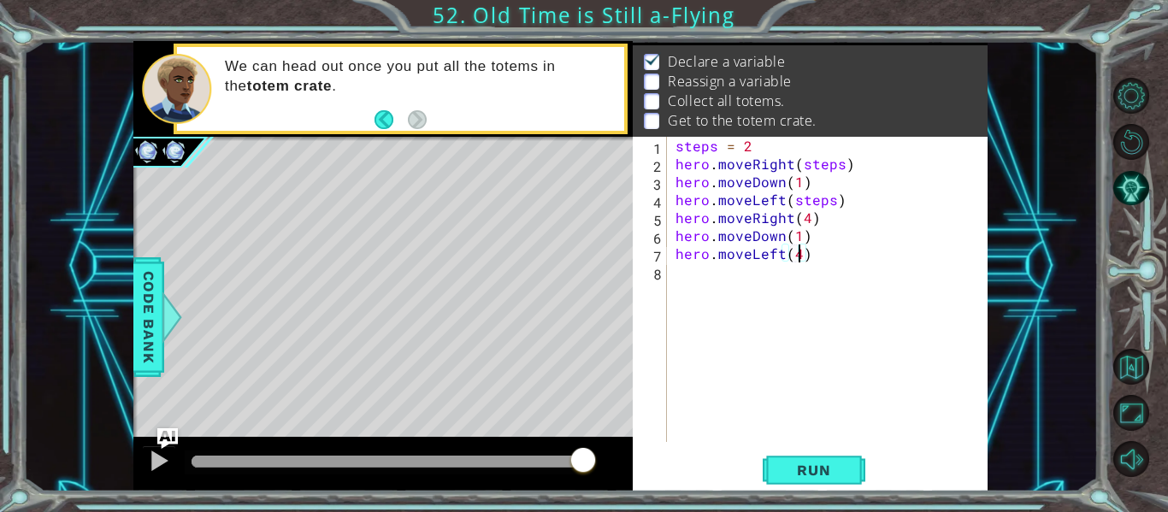
scroll to position [0, 8]
type textarea "hero.moveLeft(4)"
click at [828, 479] on span "Run" at bounding box center [814, 470] width 68 height 17
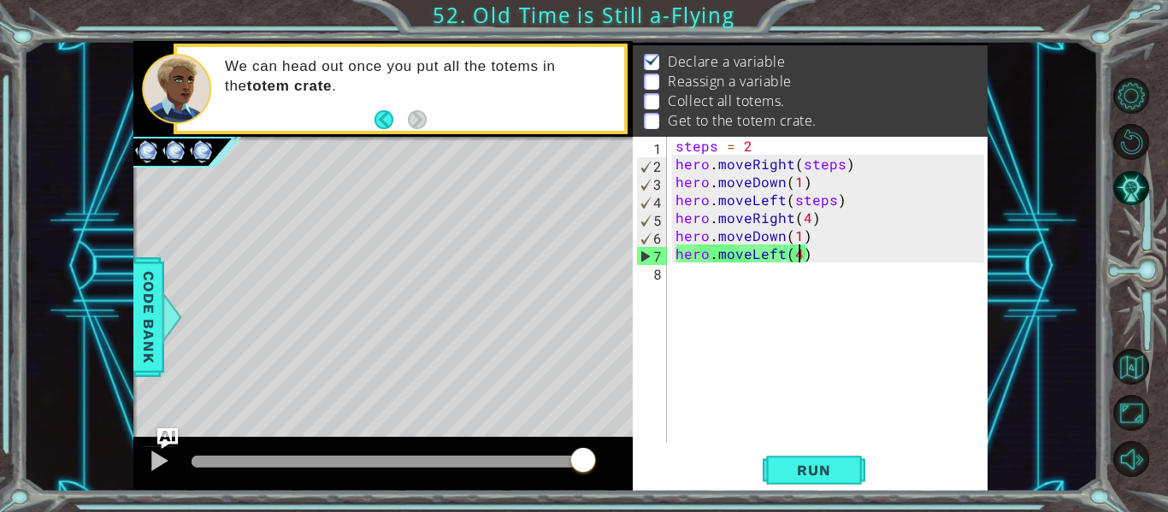
drag, startPoint x: 207, startPoint y: 461, endPoint x: 661, endPoint y: 452, distance: 454.0
click at [661, 452] on div "1 ההההההההההההההההההההההההההההההההההההההההההההההההההההההההההההההההההההההההההההה…" at bounding box center [560, 266] width 854 height 451
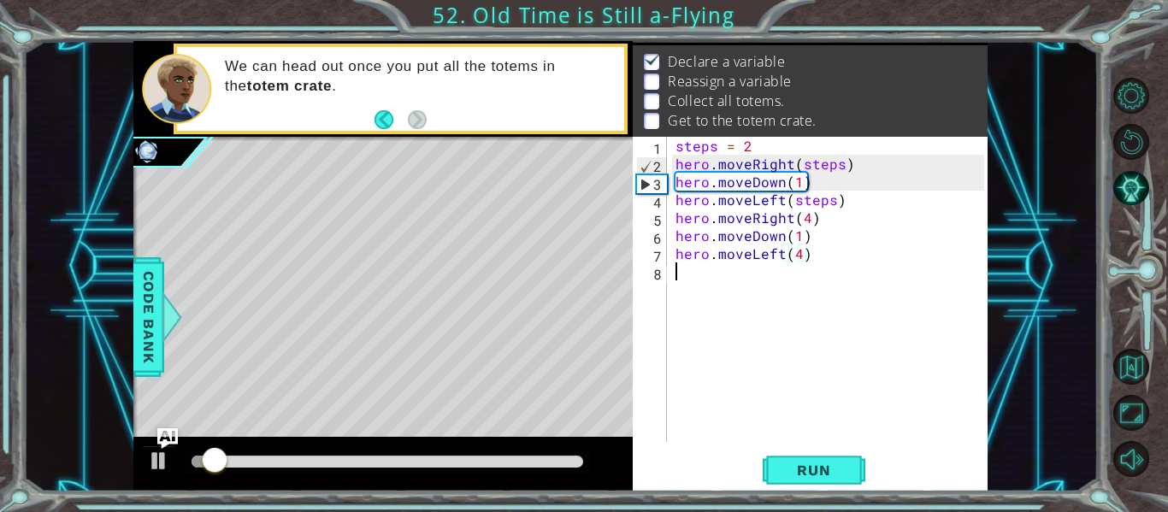
click at [691, 277] on div "steps = 2 hero . moveRight ( steps ) hero . moveDown ( 1 ) hero . moveLeft ( st…" at bounding box center [832, 307] width 321 height 341
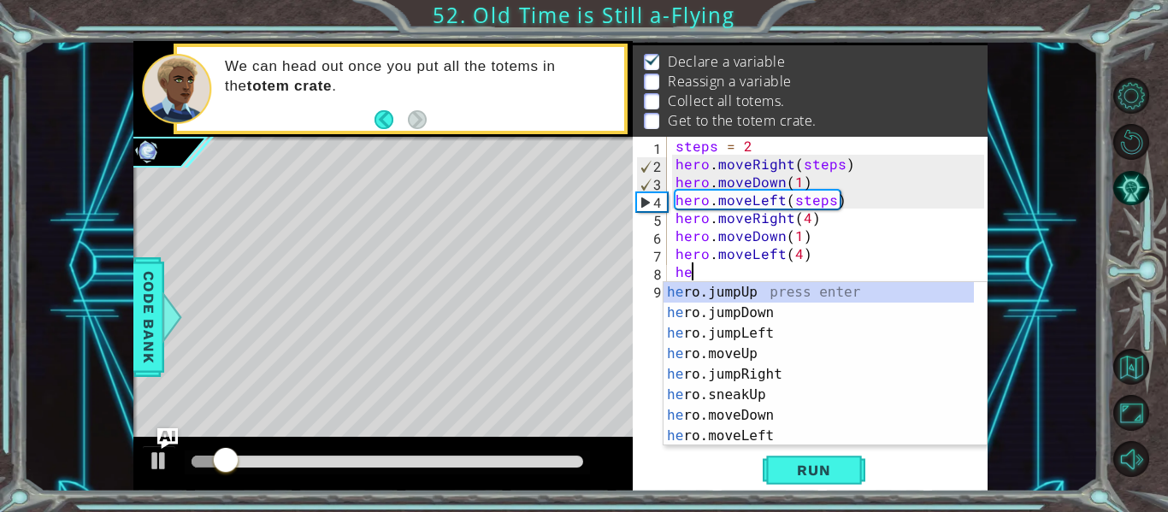
scroll to position [0, 1]
type textarea "hero"
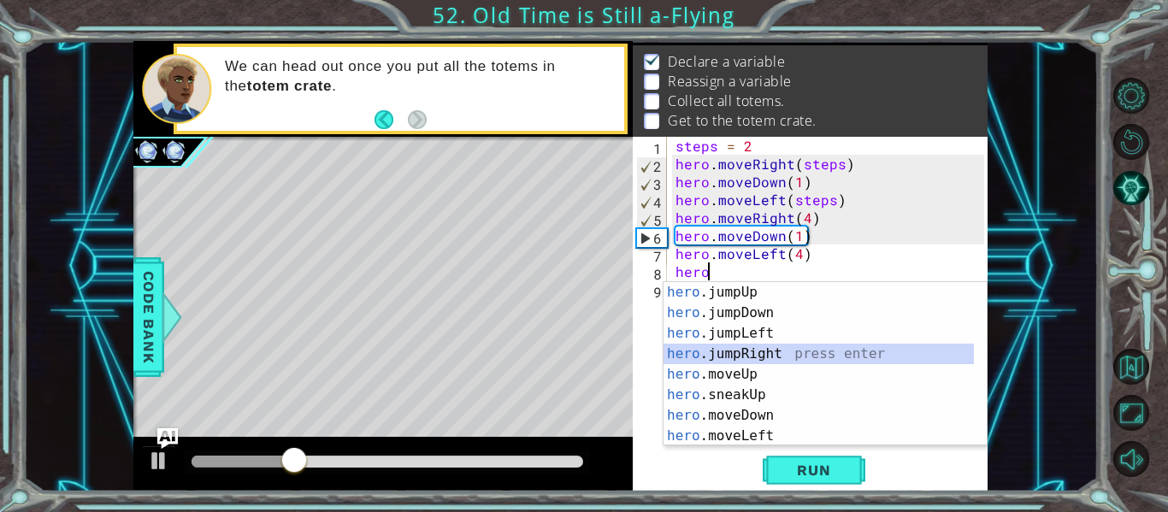
click at [747, 349] on div "hero .jumpUp press enter hero .jumpDown press enter hero .jumpLeft press enter …" at bounding box center [818, 384] width 310 height 205
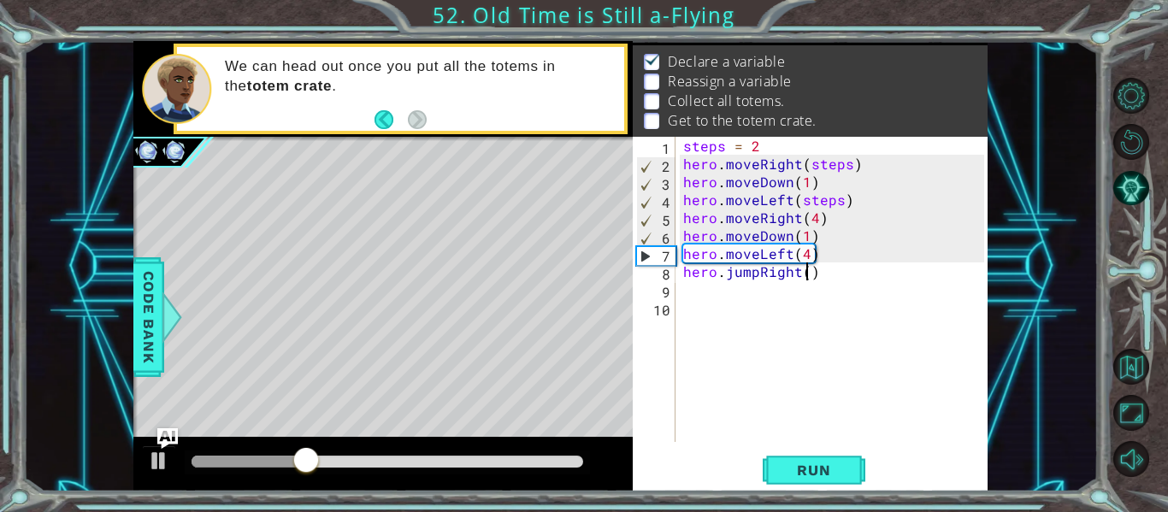
click at [804, 279] on div "steps = 2 hero . moveRight ( steps ) hero . moveDown ( 1 ) hero . moveLeft ( st…" at bounding box center [836, 307] width 313 height 341
type textarea "hero.jumpRight(2)"
click at [800, 466] on span "Run" at bounding box center [814, 470] width 68 height 17
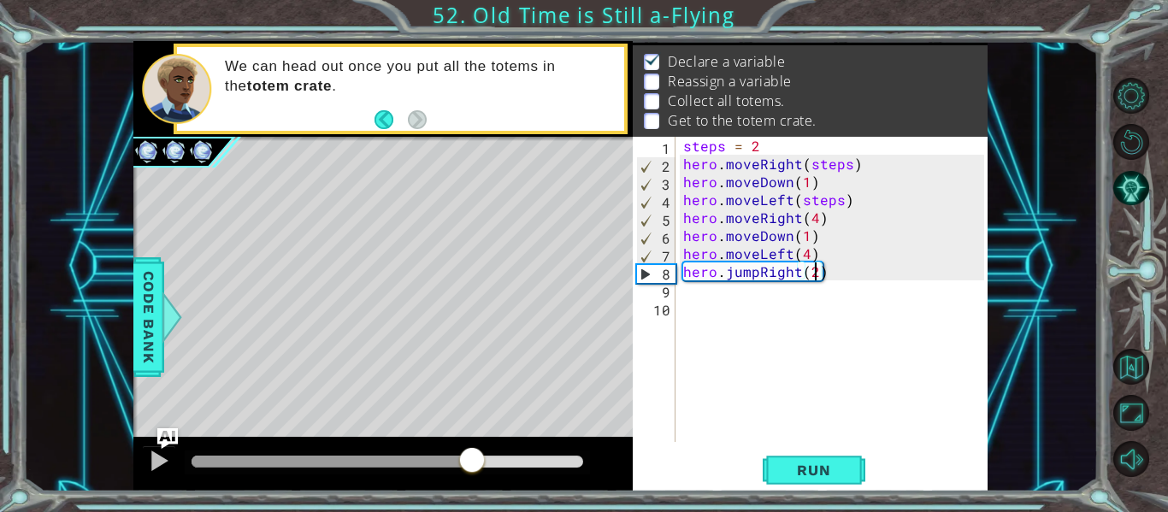
drag, startPoint x: 207, startPoint y: 450, endPoint x: 474, endPoint y: 437, distance: 267.0
click at [474, 437] on div at bounding box center [382, 464] width 499 height 55
click at [706, 298] on div "steps = 2 hero . moveRight ( steps ) hero . moveDown ( 1 ) hero . moveLeft ( st…" at bounding box center [836, 307] width 313 height 341
drag, startPoint x: 816, startPoint y: 272, endPoint x: 801, endPoint y: 289, distance: 22.4
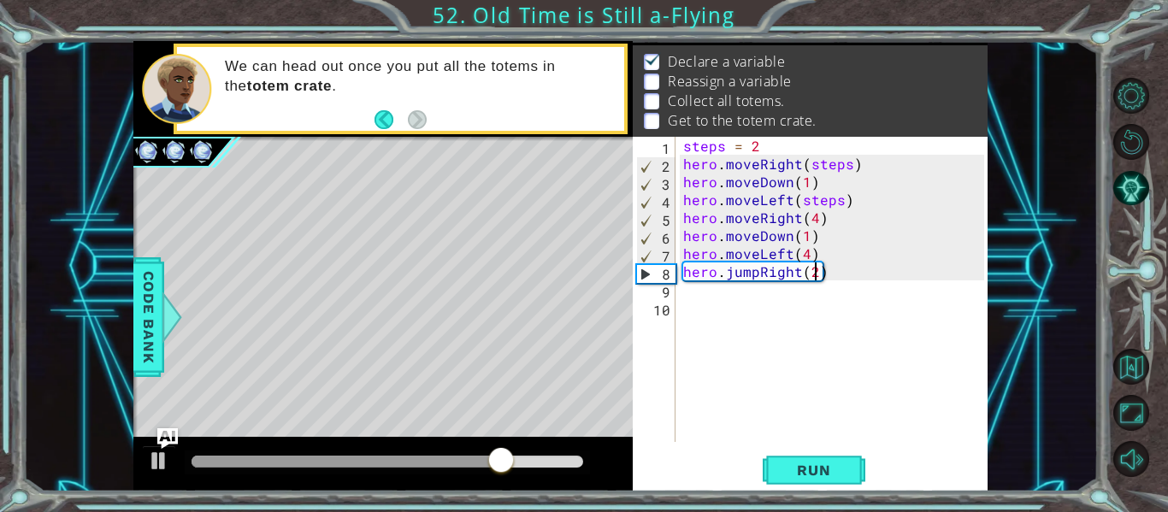
click at [816, 272] on div "steps = 2 hero . moveRight ( steps ) hero . moveDown ( 1 ) hero . moveLeft ( st…" at bounding box center [836, 307] width 313 height 341
type textarea "hero.jumpRight(3)"
click at [680, 289] on div "hero.jumpRight(3) 1 2 3 4 5 6 7 8 9 10 steps = 2 hero . moveRight ( steps ) her…" at bounding box center [808, 289] width 351 height 305
click at [688, 288] on div "steps = 2 hero . moveRight ( steps ) hero . moveDown ( 1 ) hero . moveLeft ( st…" at bounding box center [836, 307] width 313 height 341
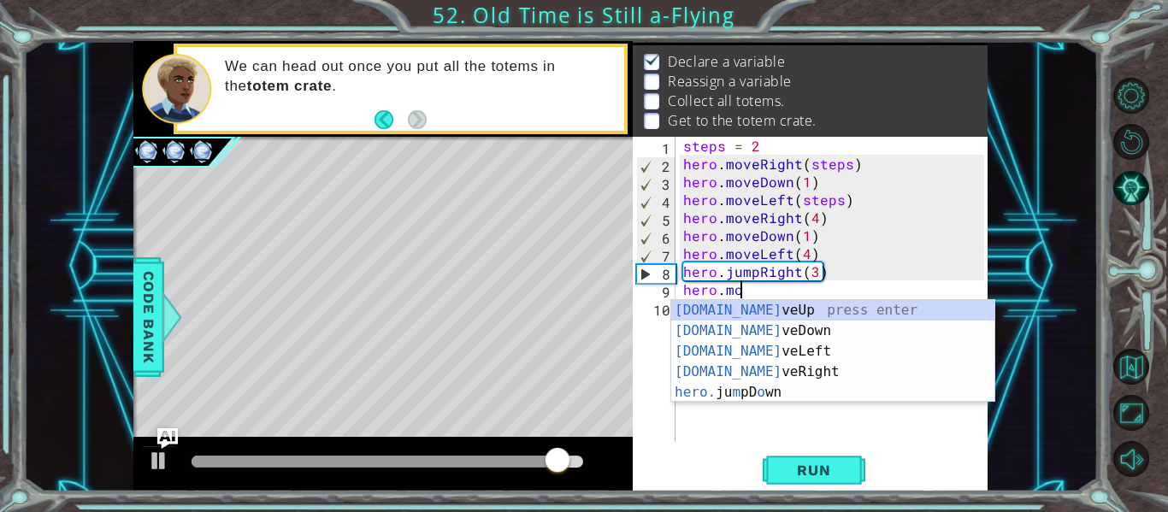
scroll to position [0, 3]
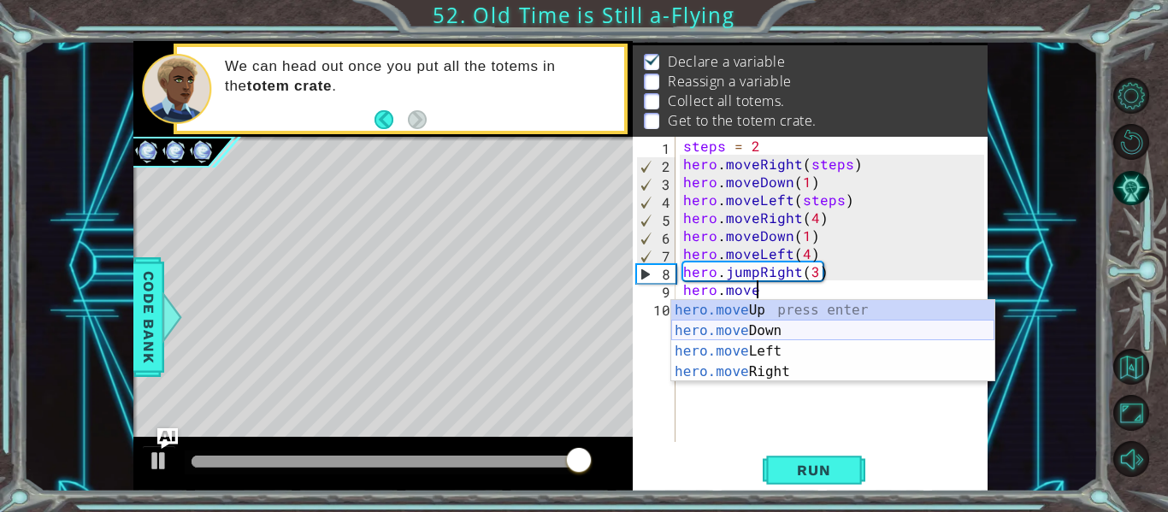
drag, startPoint x: 757, startPoint y: 321, endPoint x: 757, endPoint y: 329, distance: 8.6
click at [757, 329] on div "hero.move Up press enter hero.move Down press enter hero.move Left press enter …" at bounding box center [832, 361] width 323 height 123
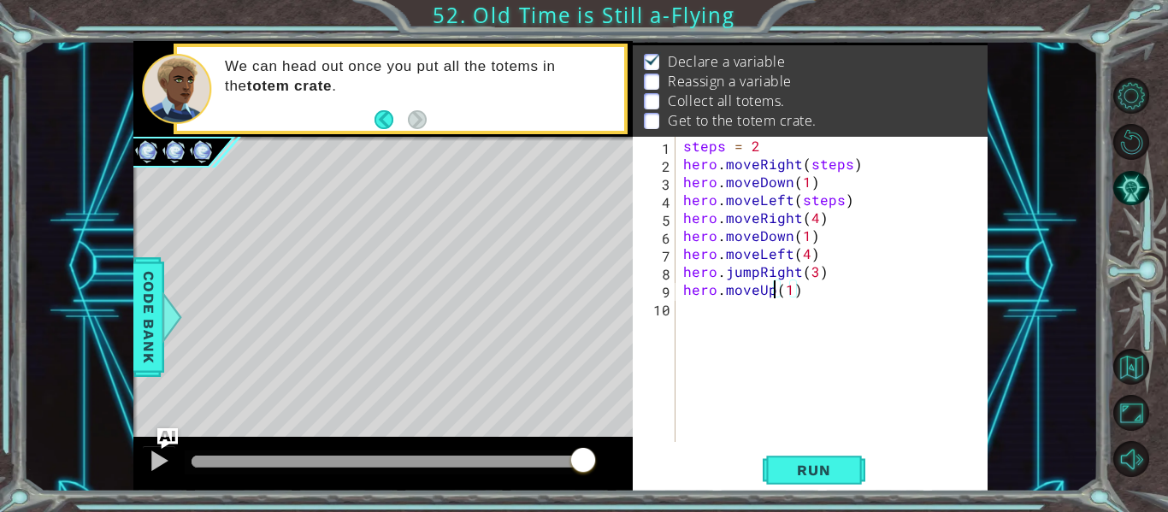
click at [774, 294] on div "steps = 2 hero . moveRight ( steps ) hero . moveDown ( 1 ) hero . moveLeft ( st…" at bounding box center [836, 307] width 313 height 341
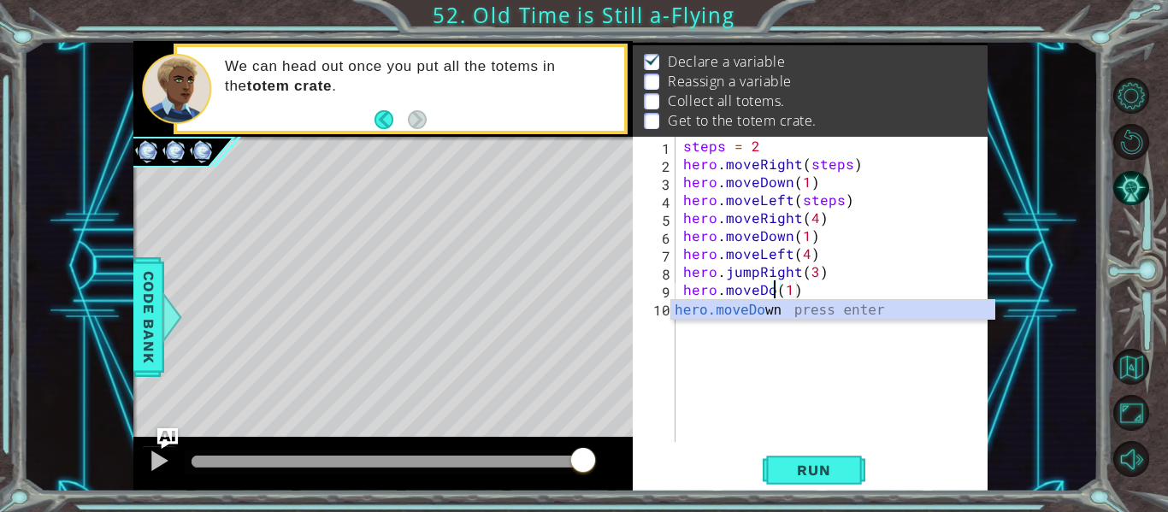
scroll to position [0, 7]
click at [744, 310] on div "hero.moveDown press enter" at bounding box center [832, 331] width 323 height 62
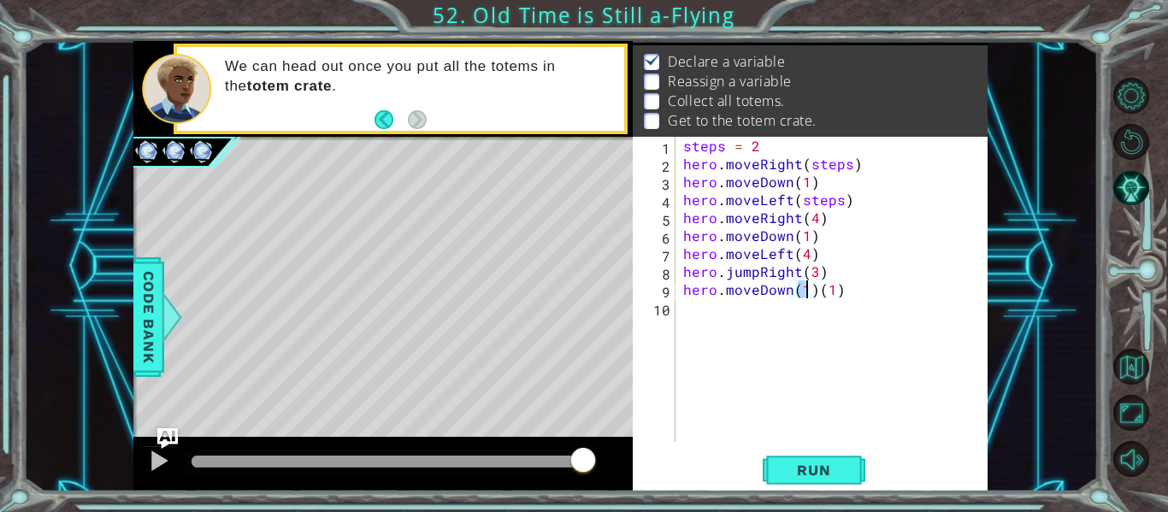
click at [865, 289] on div "steps = 2 hero . moveRight ( steps ) hero . moveDown ( 1 ) hero . moveLeft ( st…" at bounding box center [836, 307] width 313 height 341
type textarea "hero.moveDown(1)"
click at [686, 309] on div "steps = 2 hero . moveRight ( steps ) hero . moveDown ( 1 ) hero . moveLeft ( st…" at bounding box center [836, 307] width 313 height 341
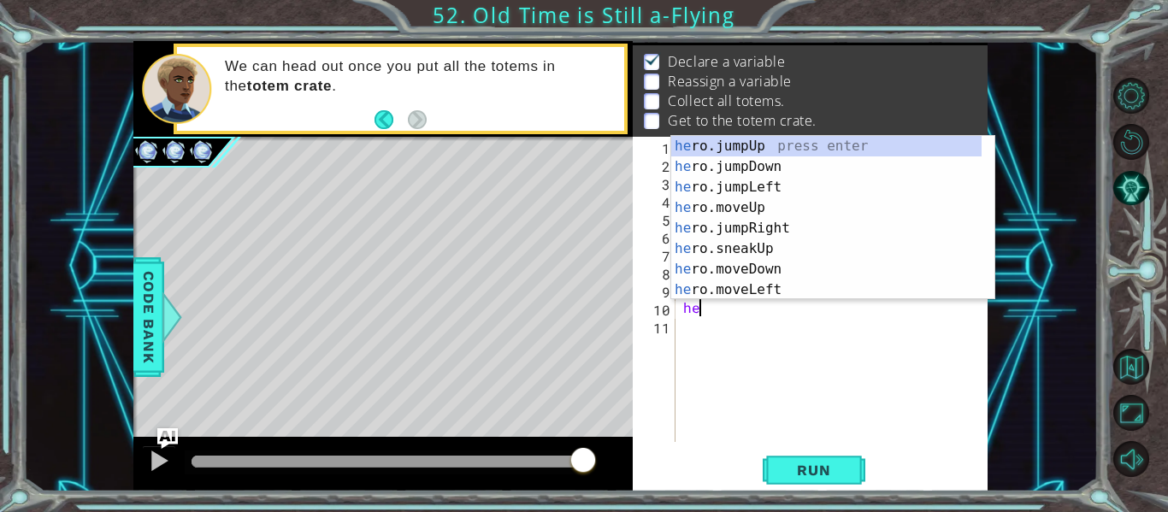
scroll to position [0, 1]
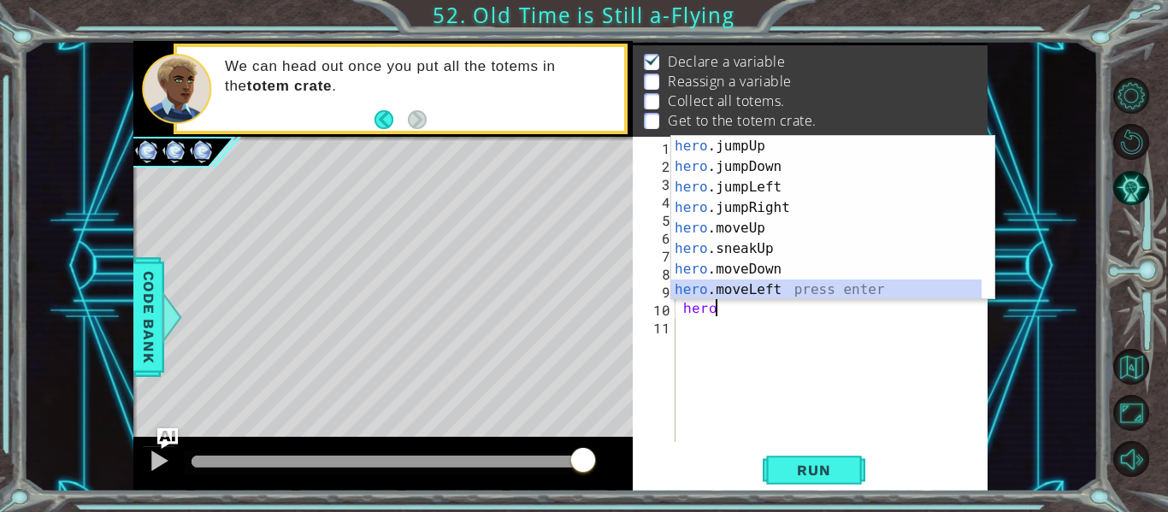
click at [780, 296] on div "hero .jumpUp press enter hero .jumpDown press enter hero .jumpLeft press enter …" at bounding box center [826, 238] width 310 height 205
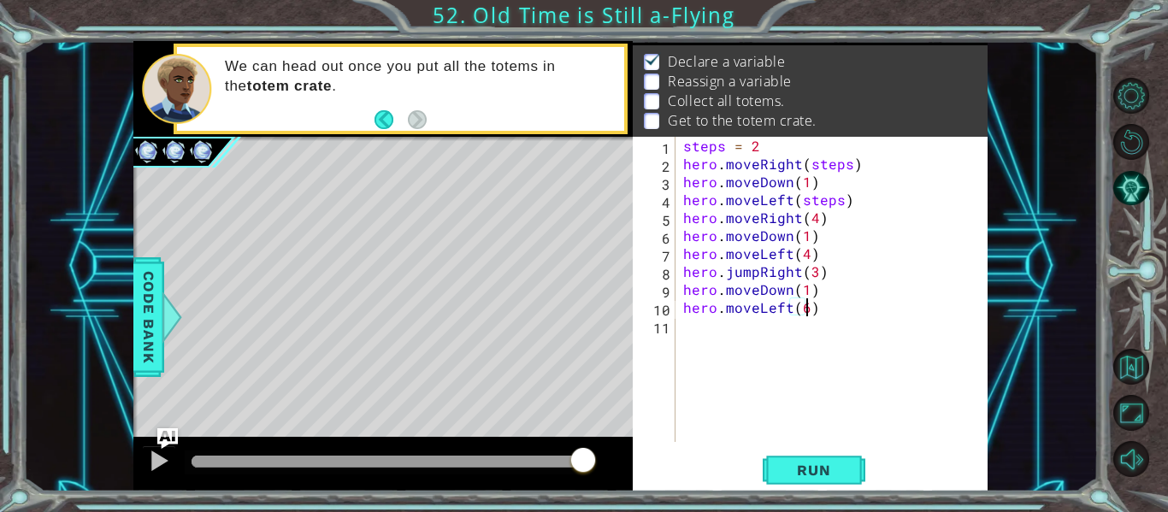
scroll to position [0, 8]
drag, startPoint x: 805, startPoint y: 463, endPoint x: 813, endPoint y: 437, distance: 27.6
click at [806, 463] on span "Run" at bounding box center [814, 470] width 68 height 17
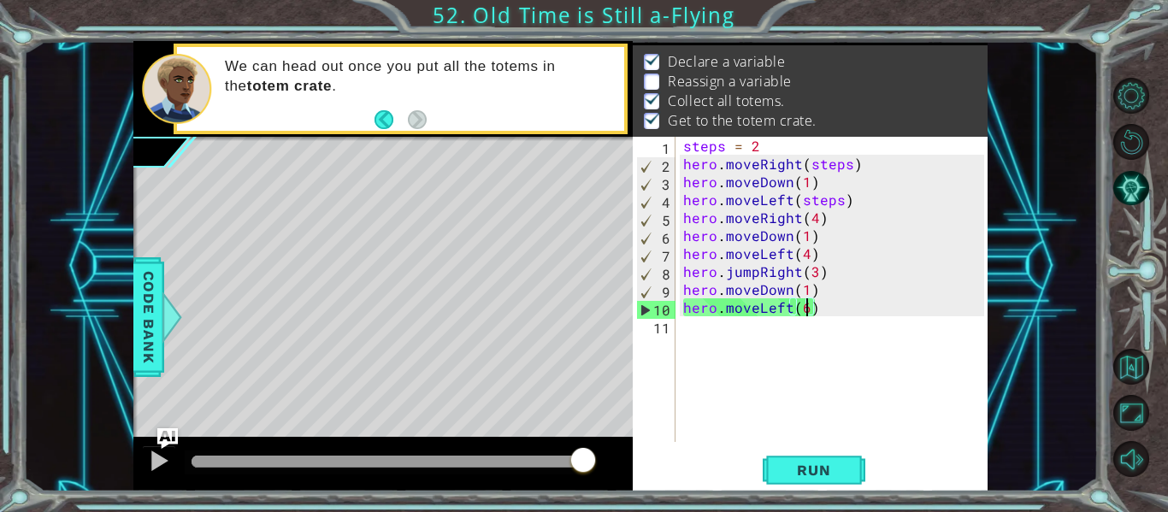
drag, startPoint x: 243, startPoint y: 457, endPoint x: 596, endPoint y: 462, distance: 353.1
click at [596, 462] on div at bounding box center [583, 461] width 31 height 31
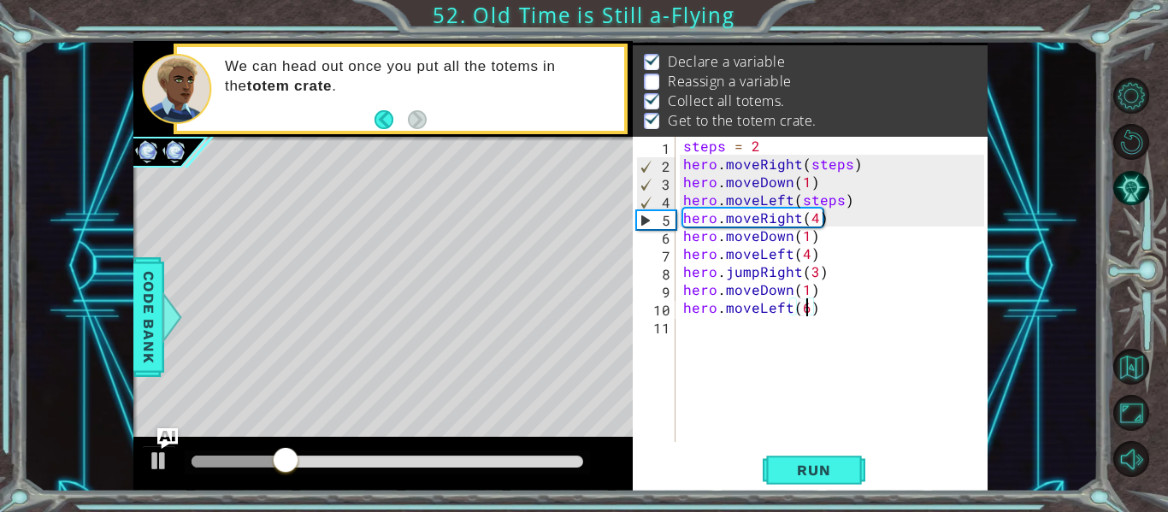
click at [836, 216] on div "steps = 2 hero . moveRight ( steps ) hero . moveDown ( 1 ) hero . moveLeft ( st…" at bounding box center [836, 307] width 313 height 341
type textarea "hero.moveRight(4)"
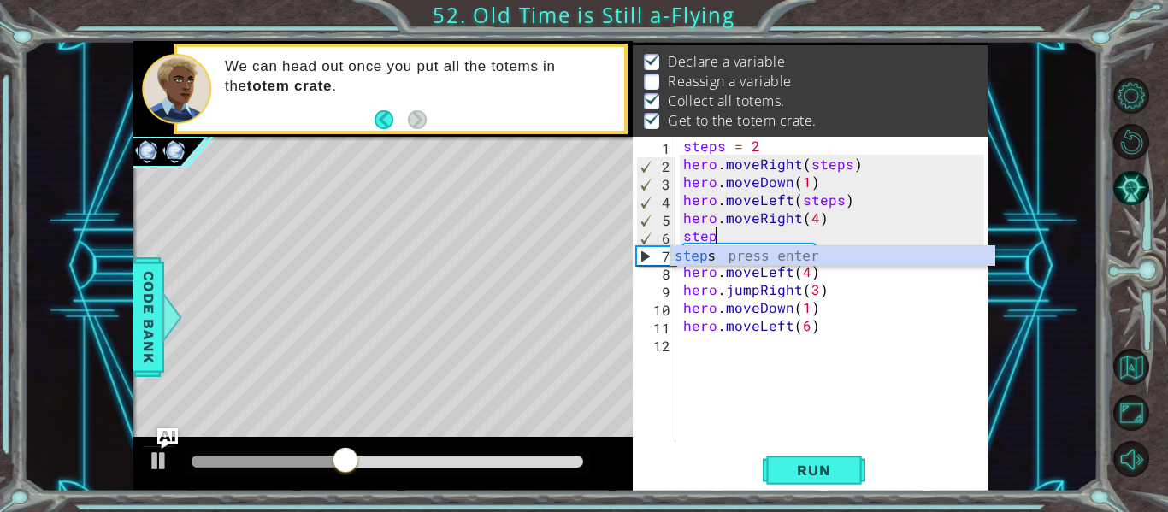
scroll to position [0, 2]
click at [769, 261] on div "steps press enter" at bounding box center [832, 277] width 323 height 62
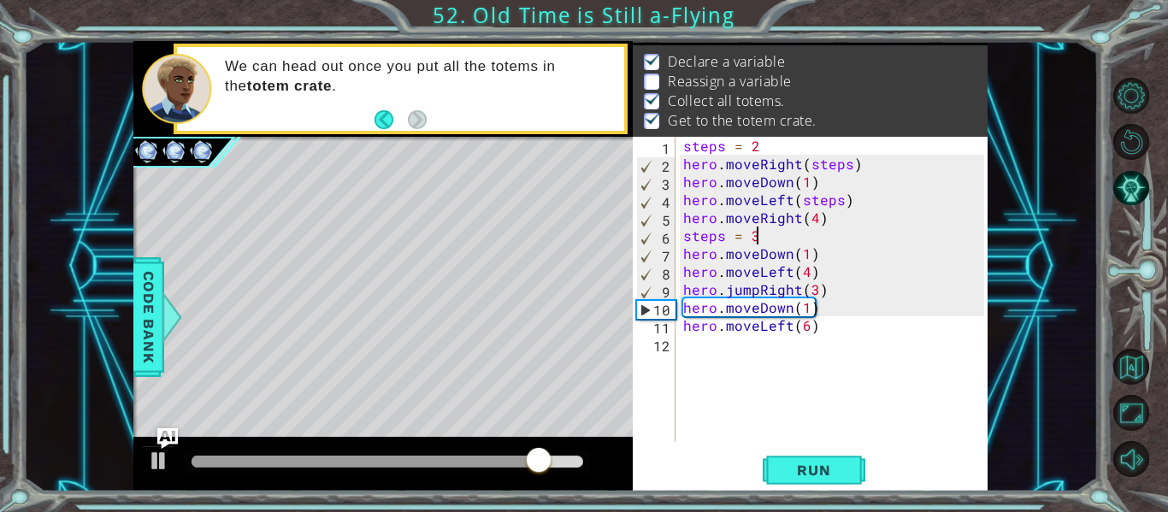
scroll to position [0, 3]
type textarea "steps = 3"
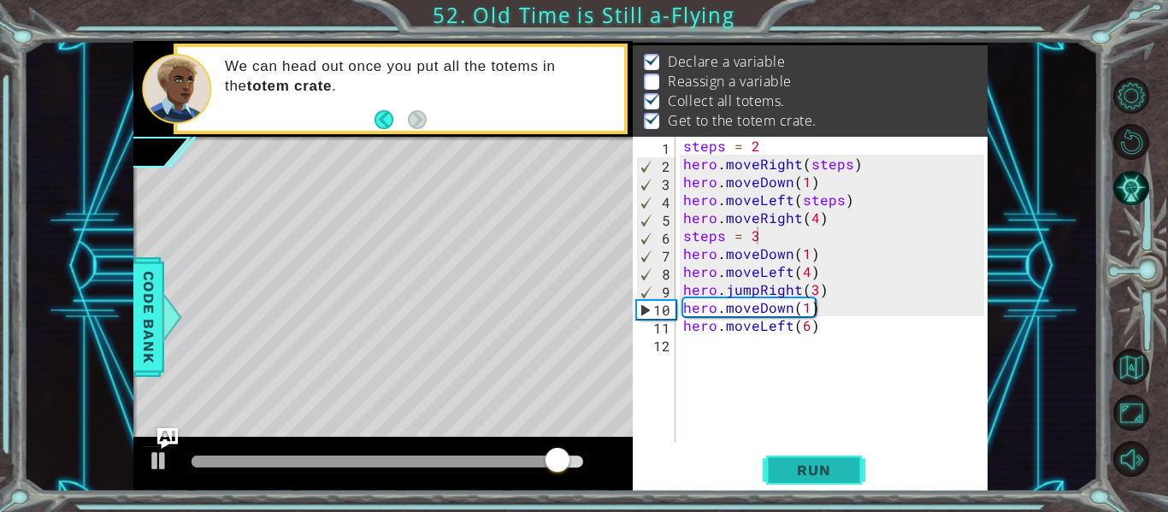
click at [828, 456] on button "Run" at bounding box center [814, 470] width 103 height 35
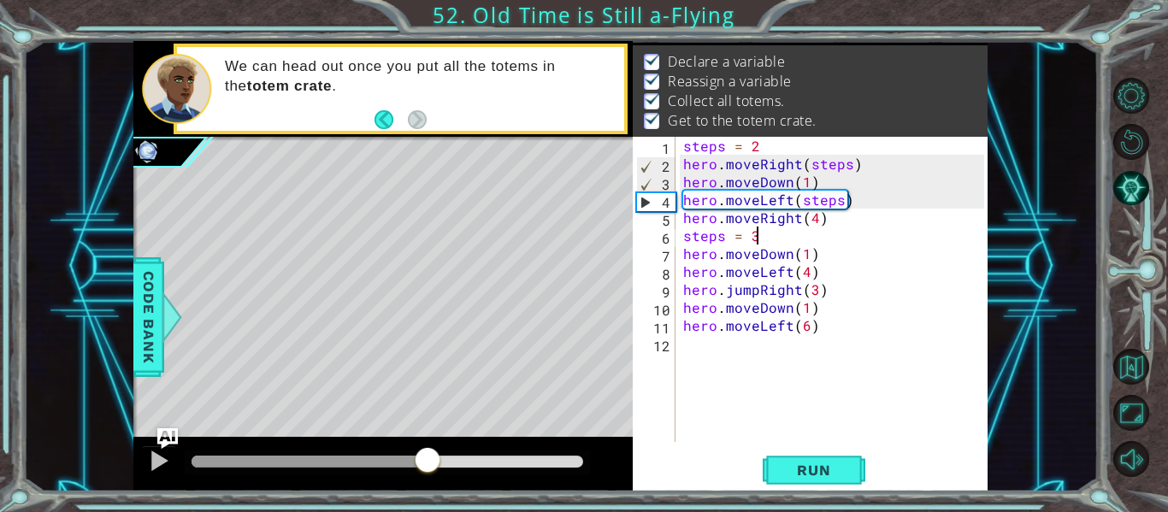
drag, startPoint x: 219, startPoint y: 462, endPoint x: 707, endPoint y: 471, distance: 488.2
click at [707, 471] on div "1 ההההההההההההההההההההההההההההההההההההההההההההההההההההההההההההההההההההההההההההה…" at bounding box center [560, 266] width 854 height 451
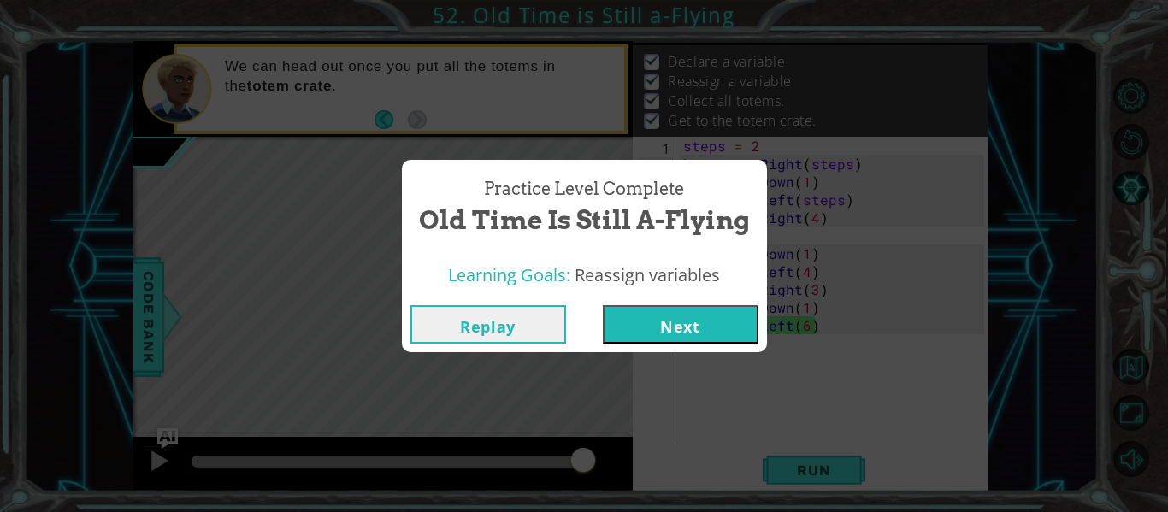
click at [642, 326] on button "Next" at bounding box center [681, 324] width 156 height 38
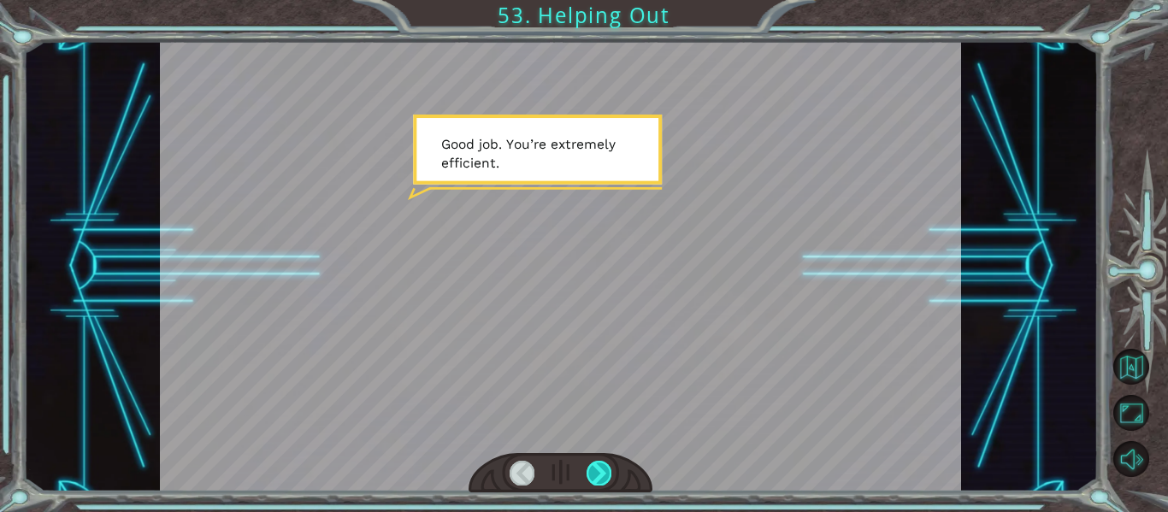
click at [592, 464] on div at bounding box center [598, 473] width 25 height 24
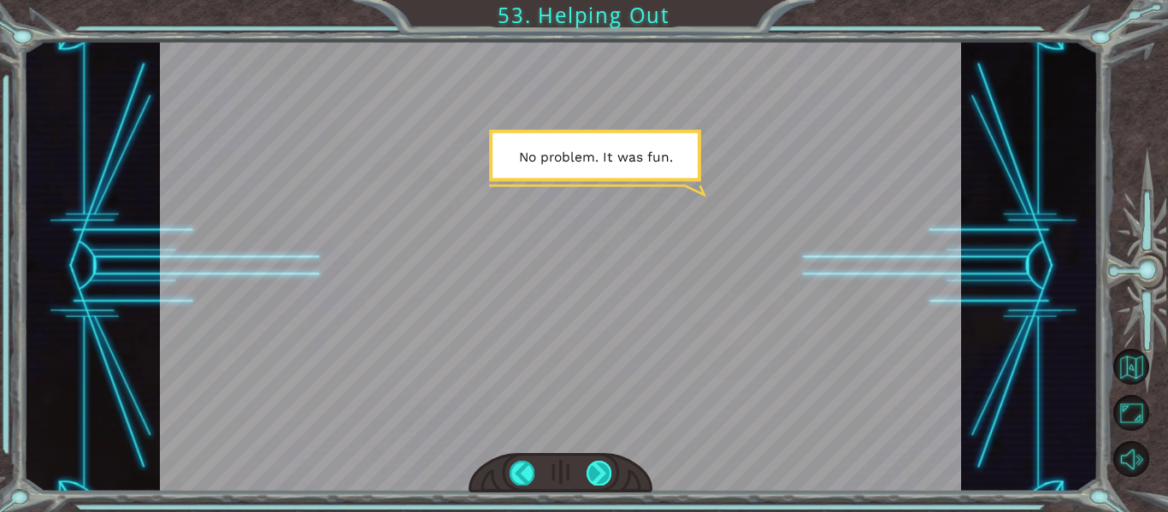
click at [604, 475] on div at bounding box center [598, 473] width 25 height 24
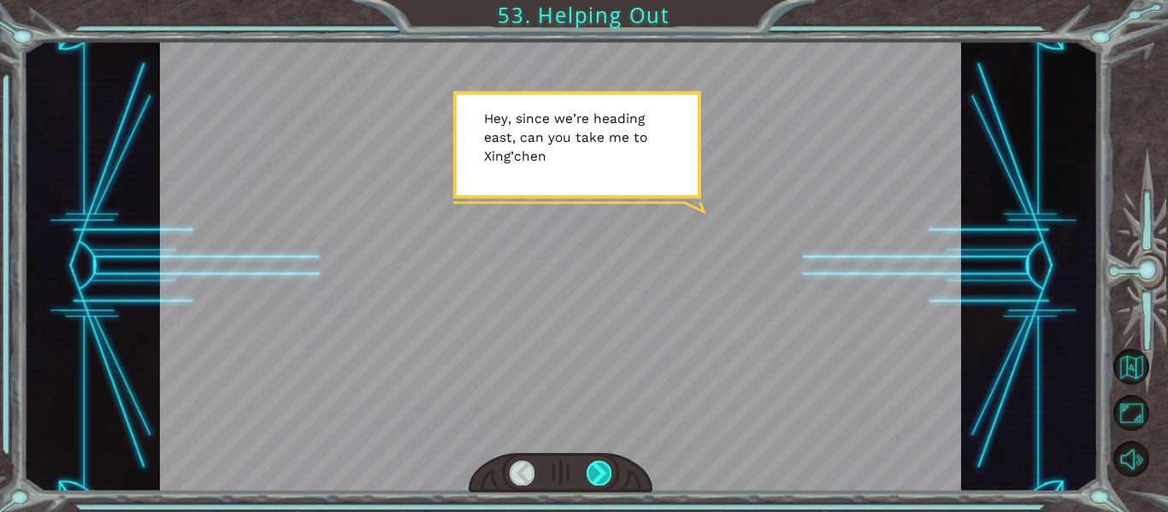
click at [610, 463] on div at bounding box center [598, 473] width 25 height 24
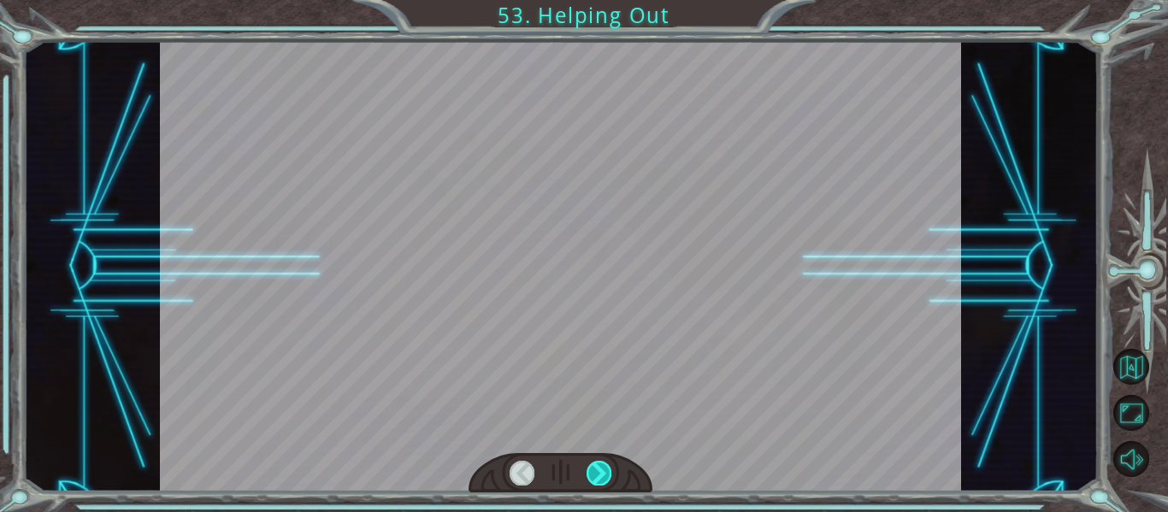
click at [610, 463] on div at bounding box center [598, 473] width 25 height 24
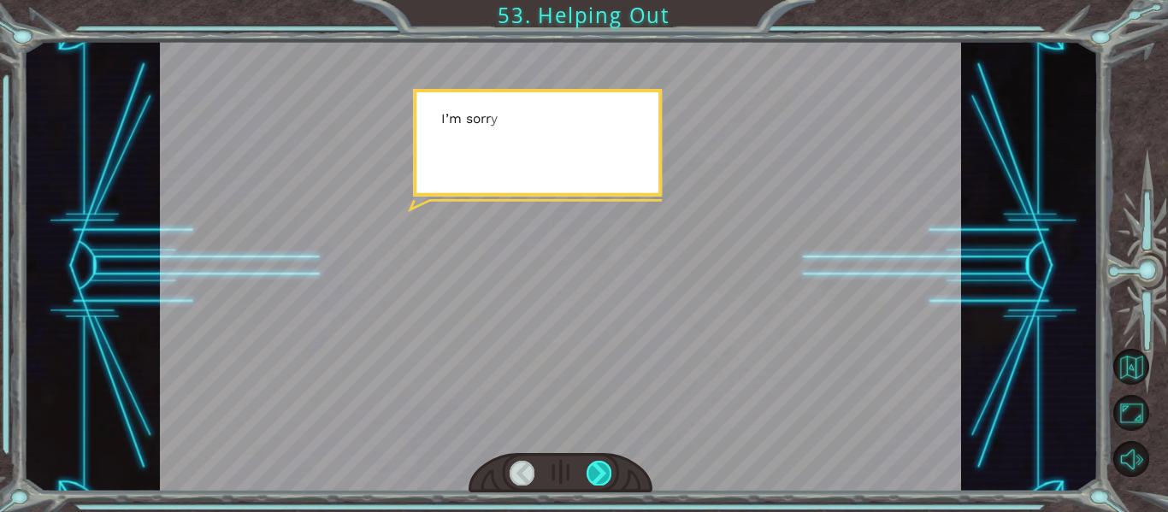
click at [609, 463] on div at bounding box center [598, 473] width 25 height 24
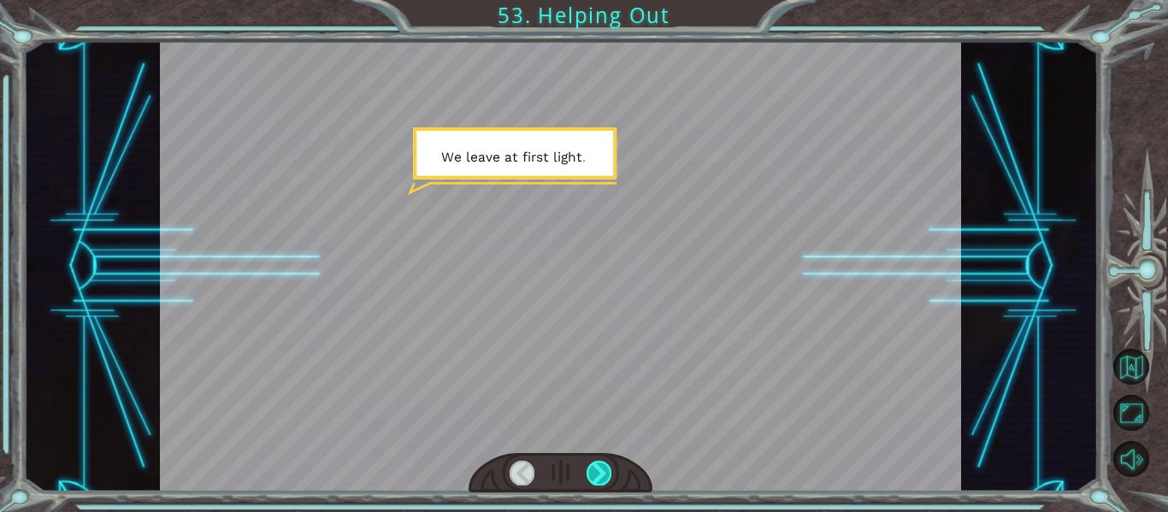
click at [609, 463] on div at bounding box center [598, 473] width 25 height 24
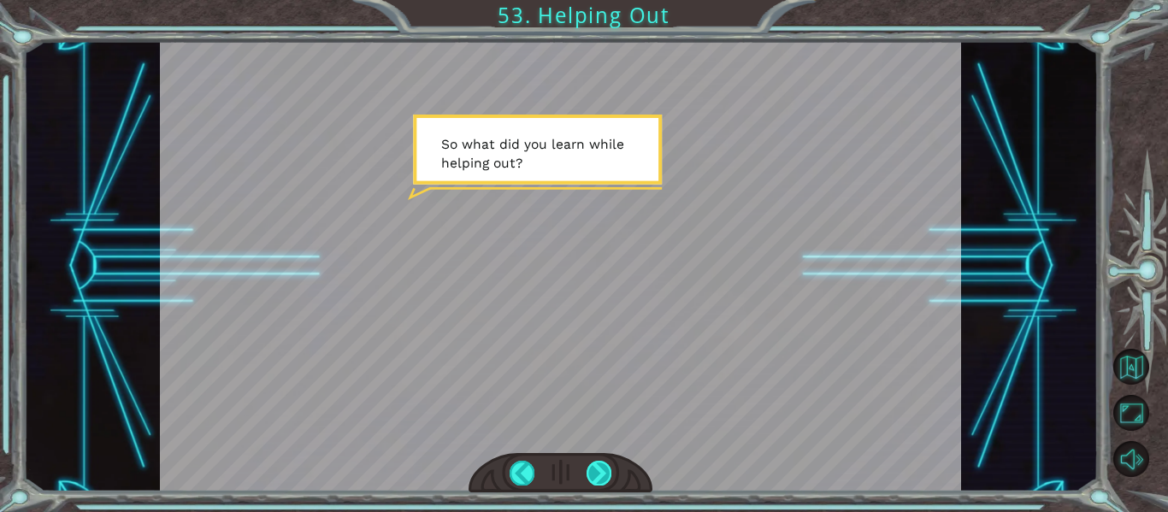
click at [603, 463] on div at bounding box center [598, 473] width 25 height 24
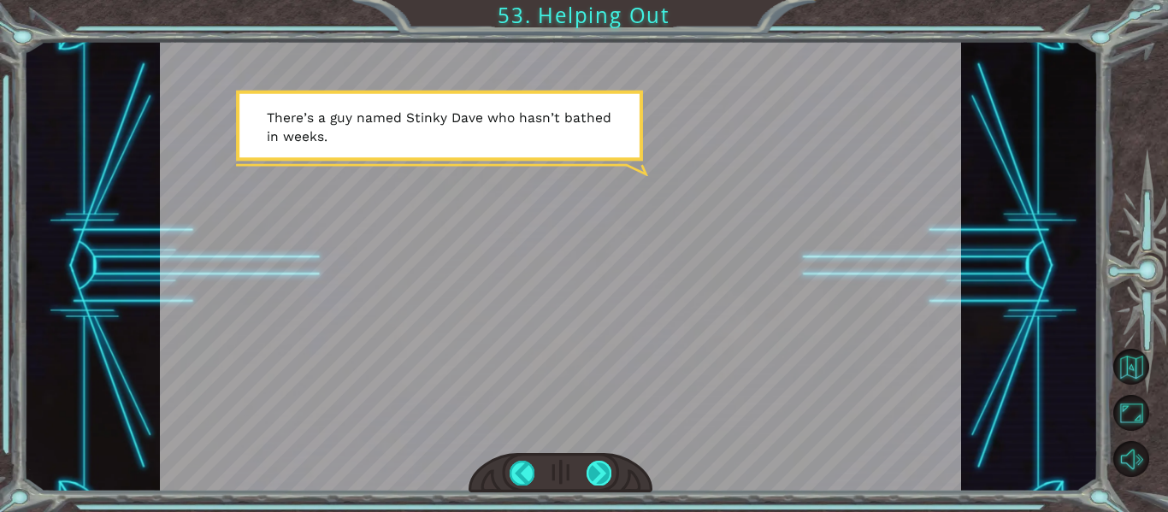
click at [600, 478] on div at bounding box center [598, 473] width 25 height 24
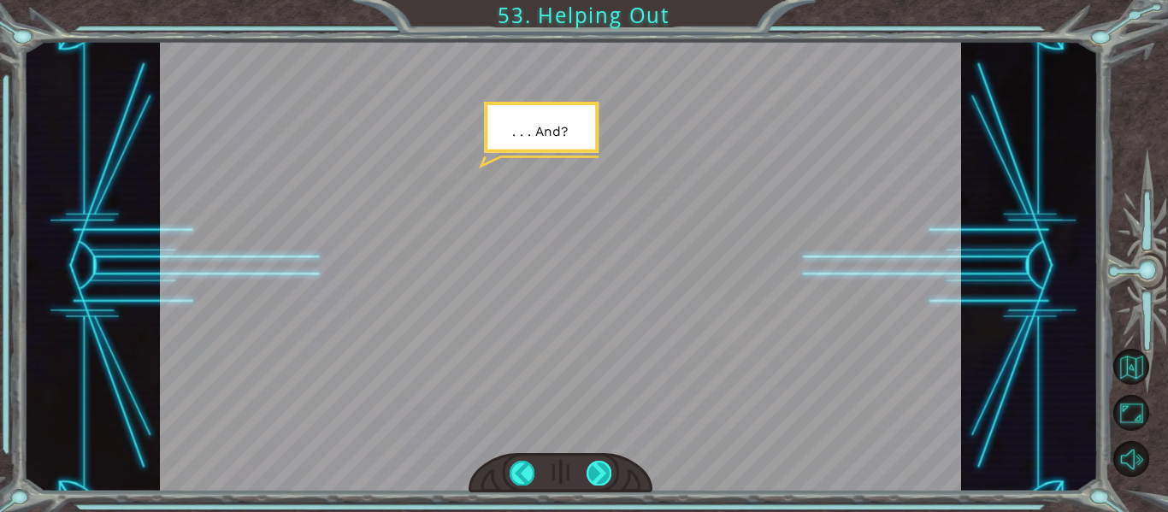
click at [600, 478] on div at bounding box center [598, 473] width 25 height 24
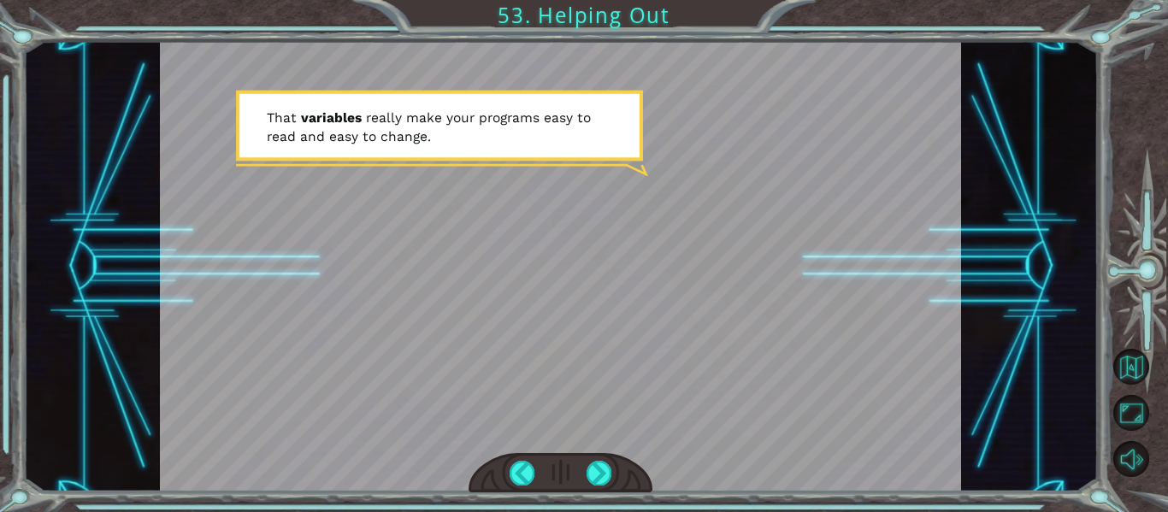
click at [586, 472] on div at bounding box center [560, 473] width 185 height 40
click at [585, 472] on div at bounding box center [560, 473] width 185 height 40
click at [598, 470] on div at bounding box center [598, 473] width 25 height 24
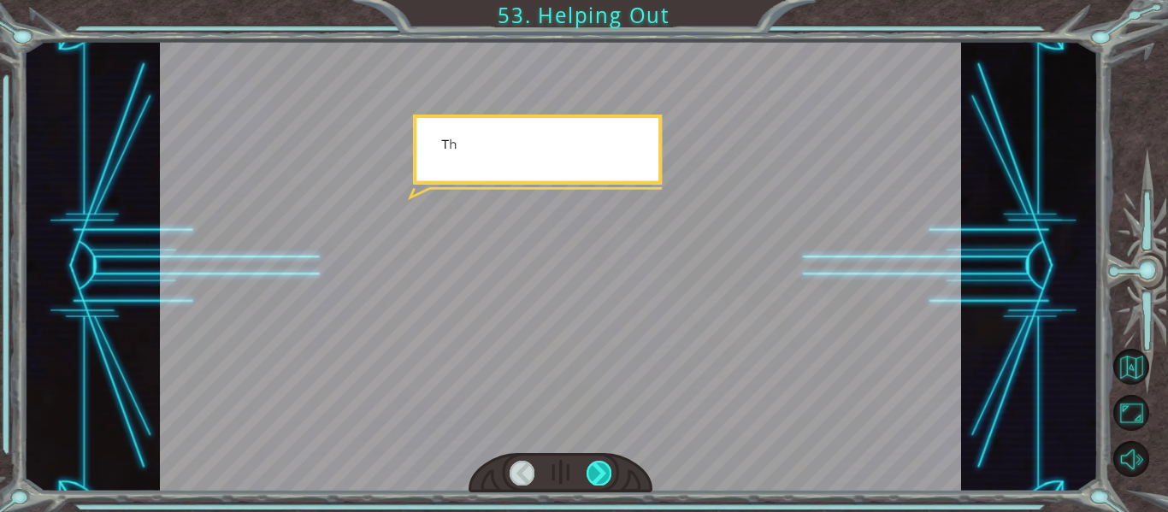
click at [598, 469] on div at bounding box center [598, 473] width 25 height 24
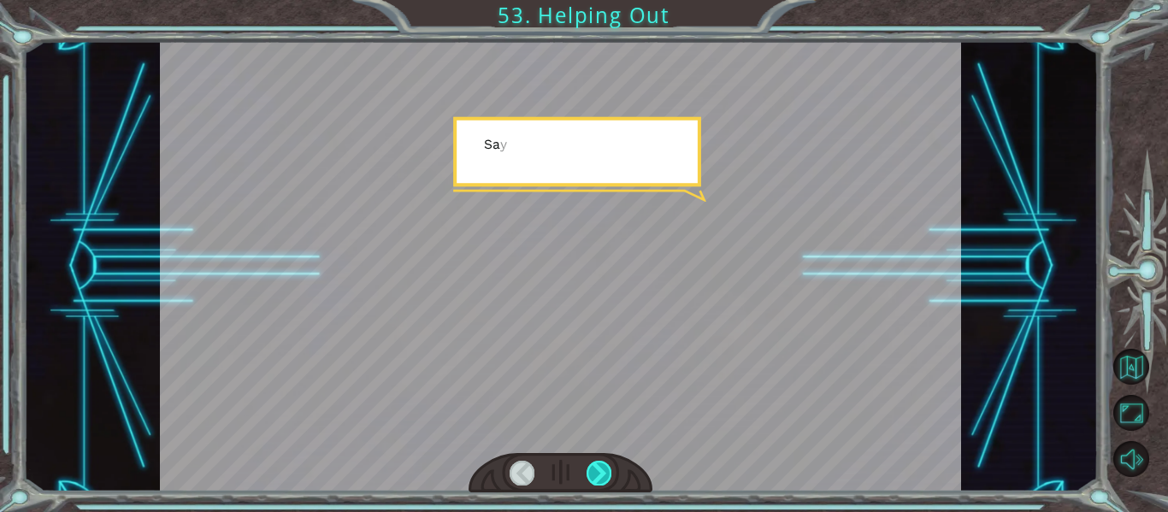
click at [598, 469] on div at bounding box center [598, 473] width 25 height 24
click at [596, 468] on div at bounding box center [598, 473] width 25 height 24
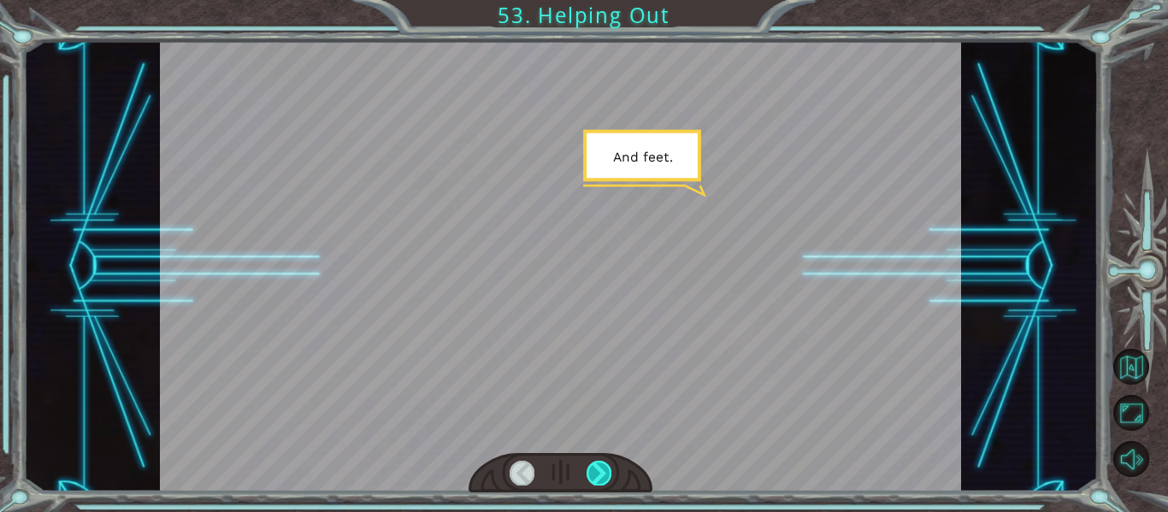
click at [592, 468] on div at bounding box center [598, 473] width 25 height 24
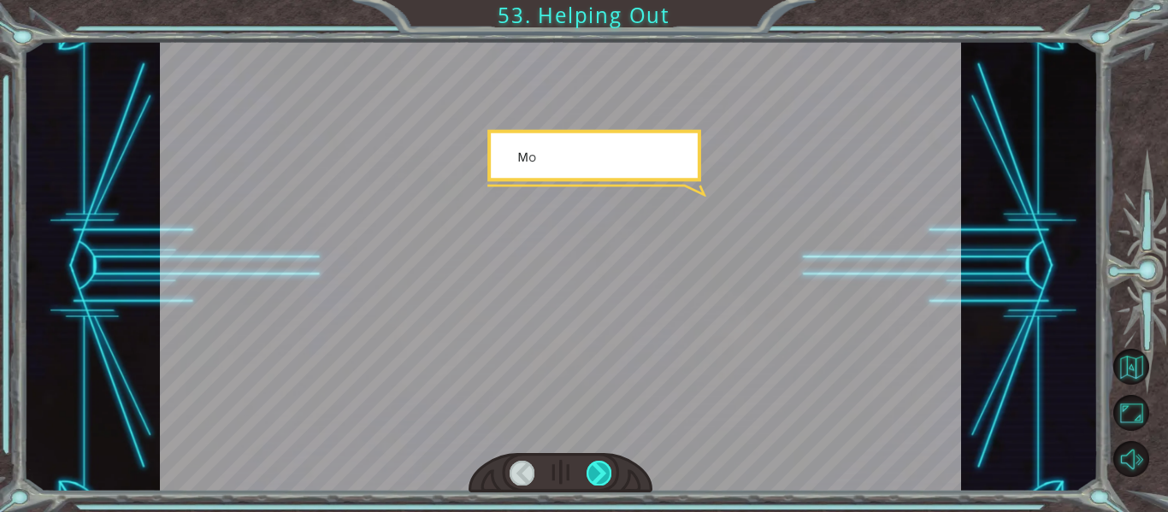
click at [590, 468] on div at bounding box center [598, 473] width 25 height 24
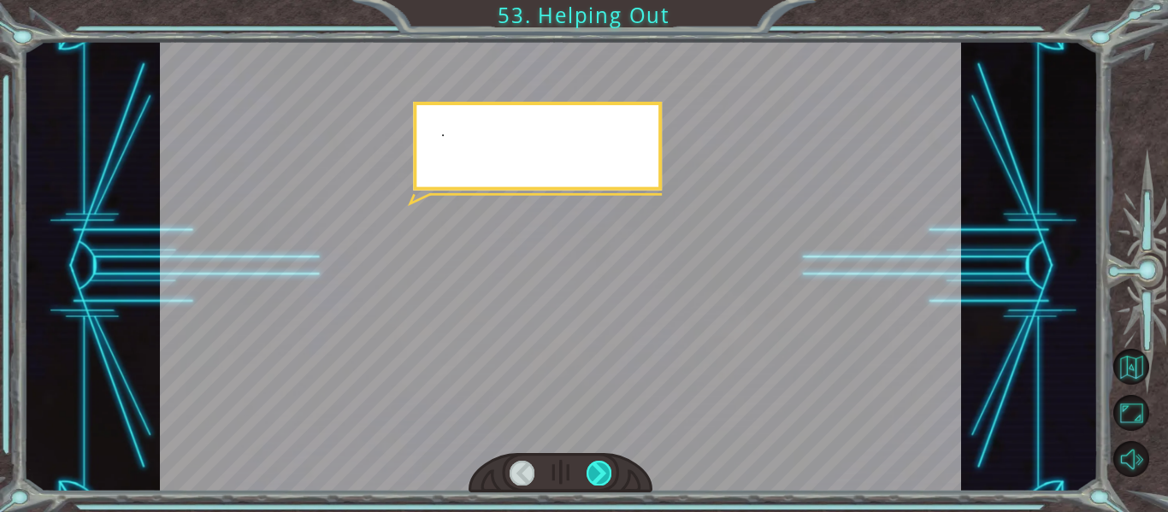
click at [590, 468] on div at bounding box center [598, 473] width 25 height 24
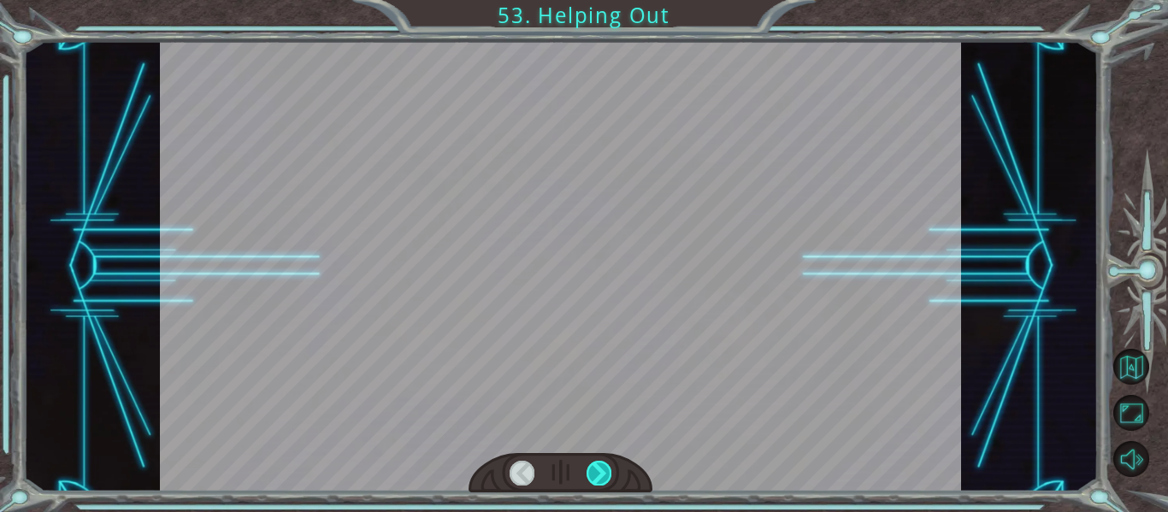
click at [590, 468] on div at bounding box center [598, 473] width 25 height 24
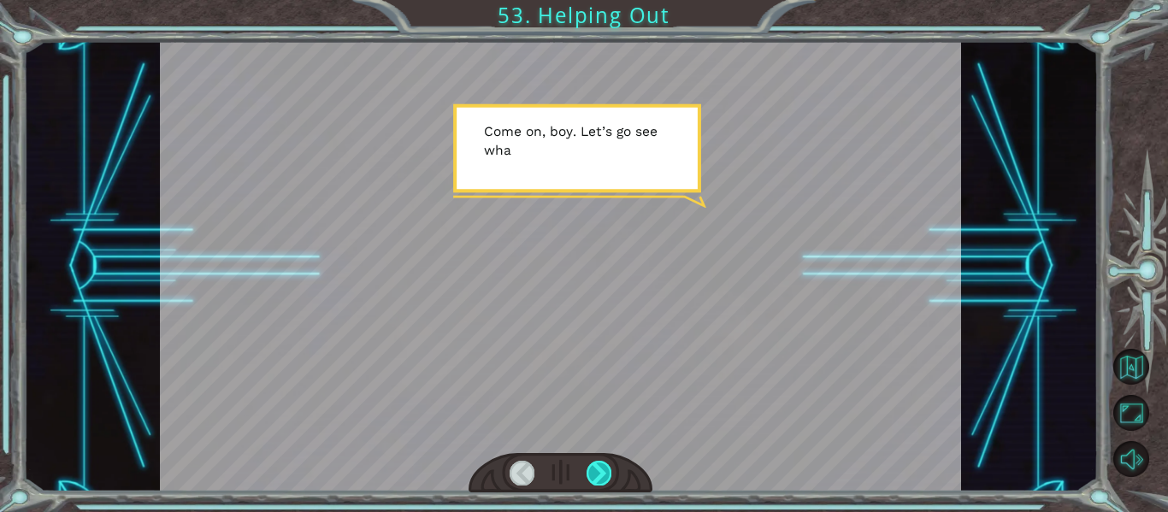
click at [589, 461] on div at bounding box center [598, 473] width 25 height 24
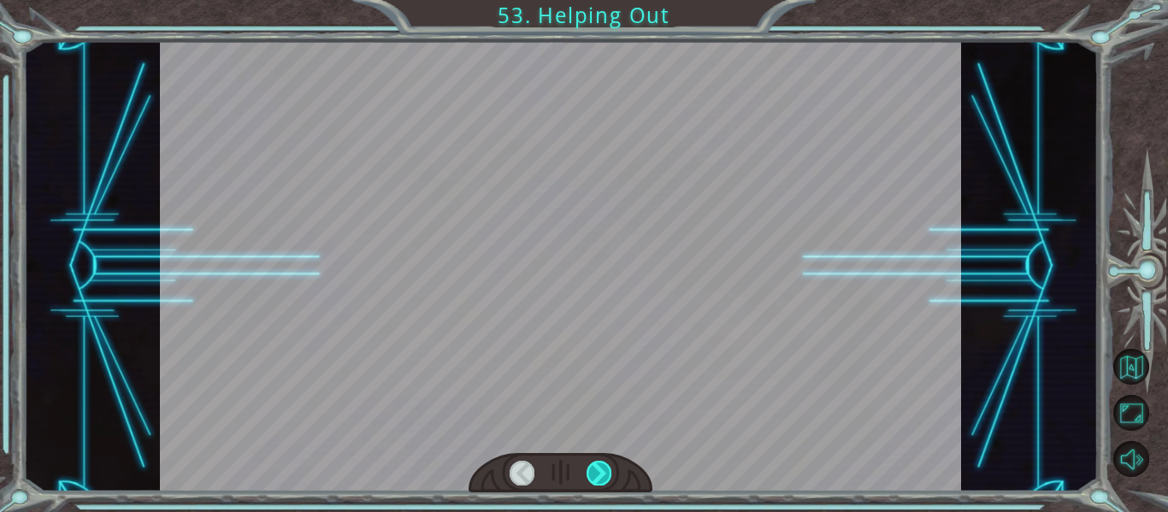
click at [589, 476] on div at bounding box center [598, 473] width 25 height 24
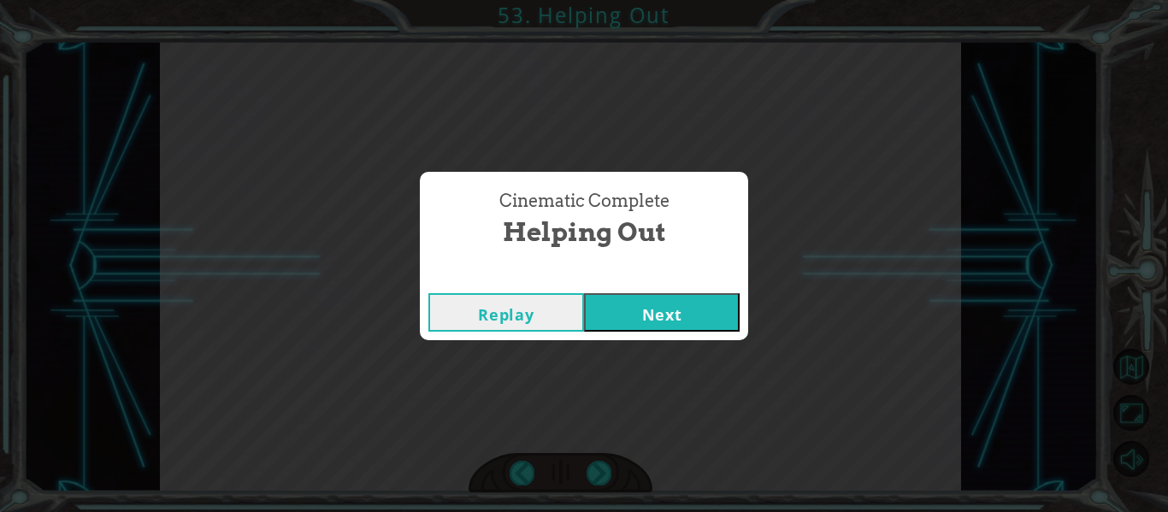
drag, startPoint x: 639, startPoint y: 286, endPoint x: 631, endPoint y: 313, distance: 28.4
click at [636, 297] on div "Replay Next" at bounding box center [584, 313] width 328 height 56
click at [630, 315] on button "Next" at bounding box center [662, 312] width 156 height 38
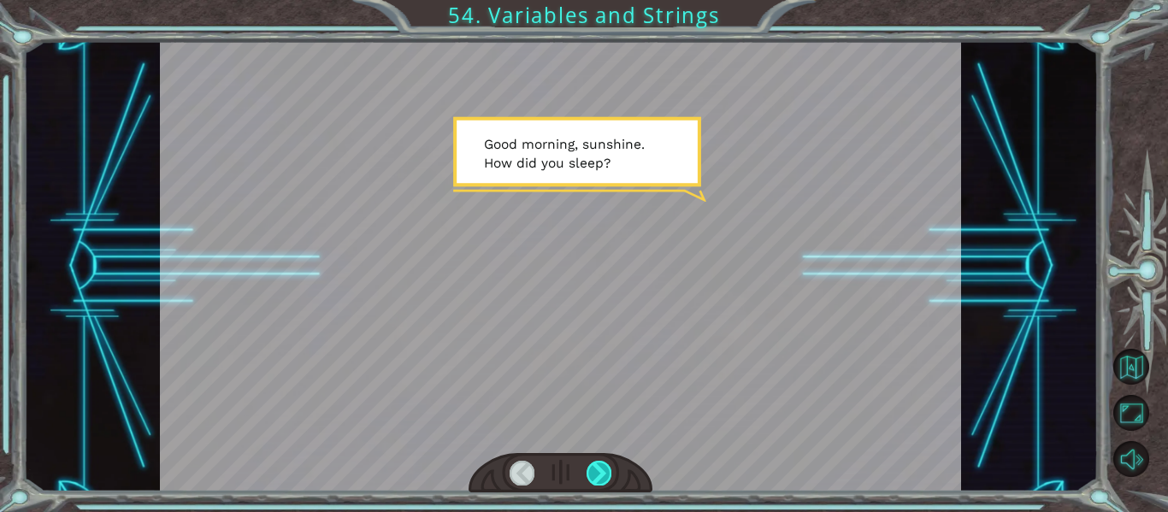
click at [593, 479] on div at bounding box center [598, 473] width 25 height 24
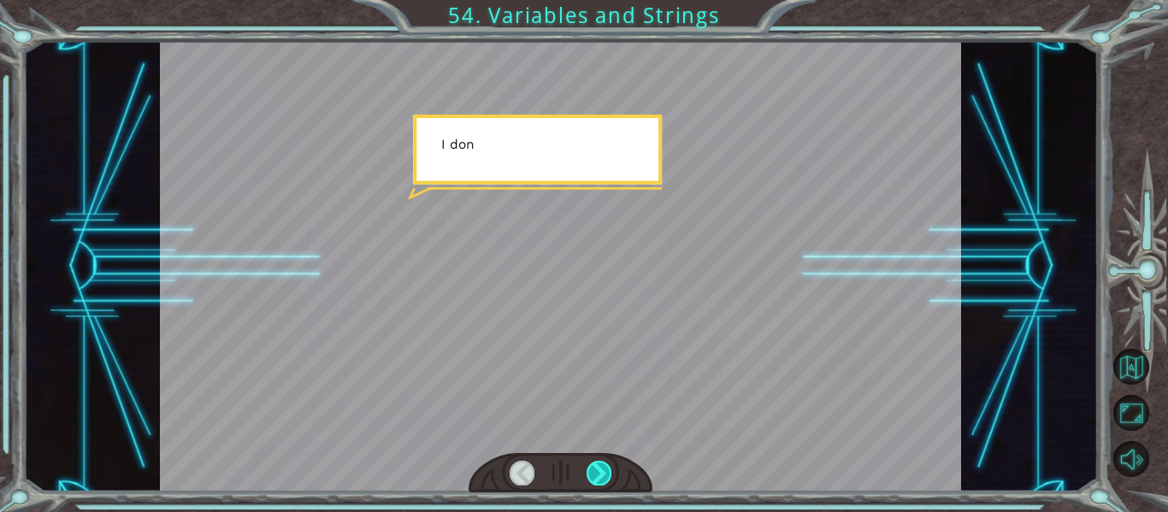
click at [593, 479] on div at bounding box center [598, 473] width 25 height 24
click at [593, 477] on div at bounding box center [598, 473] width 25 height 24
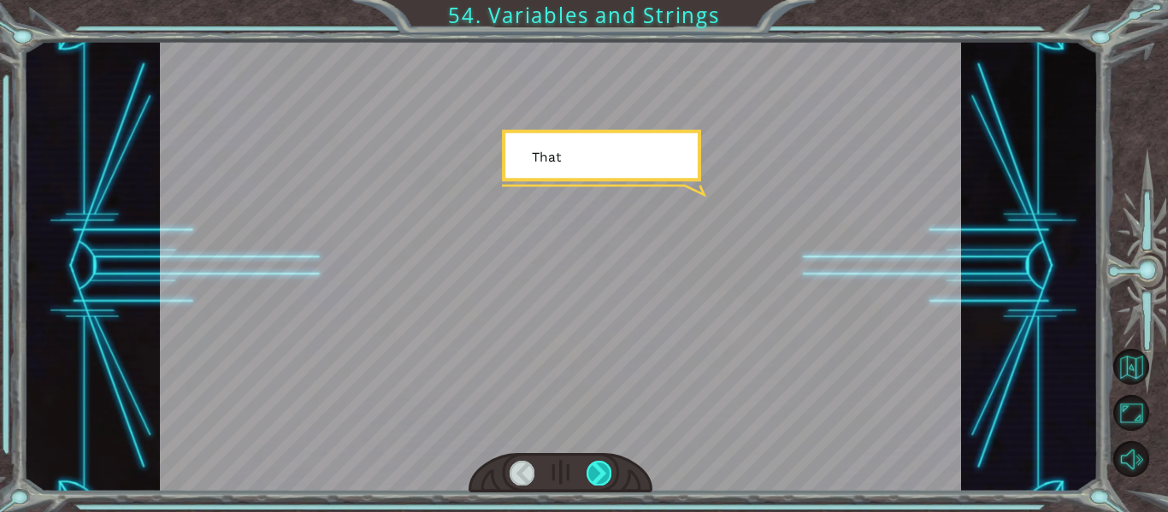
click at [594, 476] on div at bounding box center [598, 473] width 25 height 24
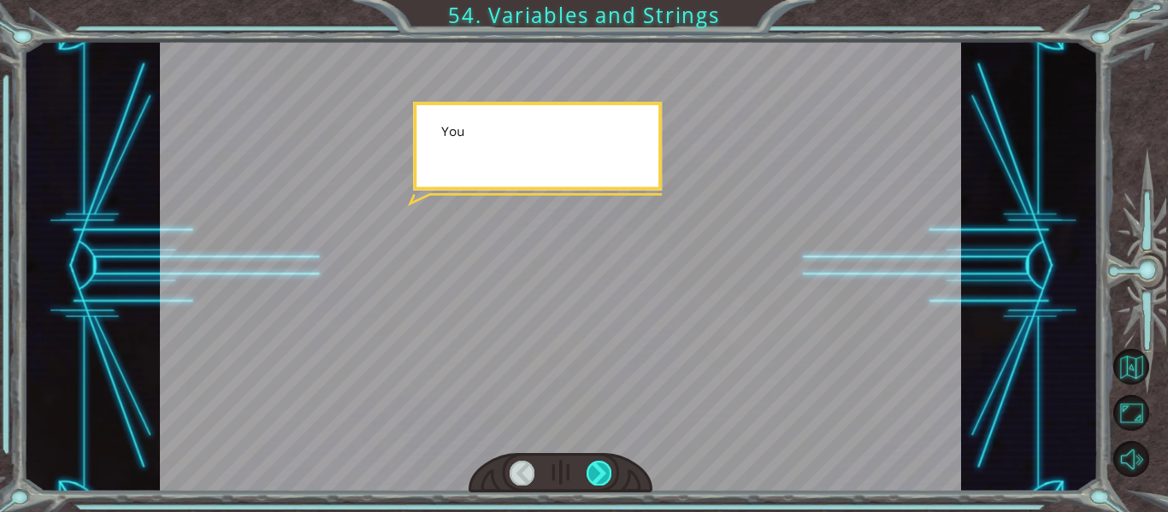
click at [594, 476] on div at bounding box center [598, 473] width 25 height 24
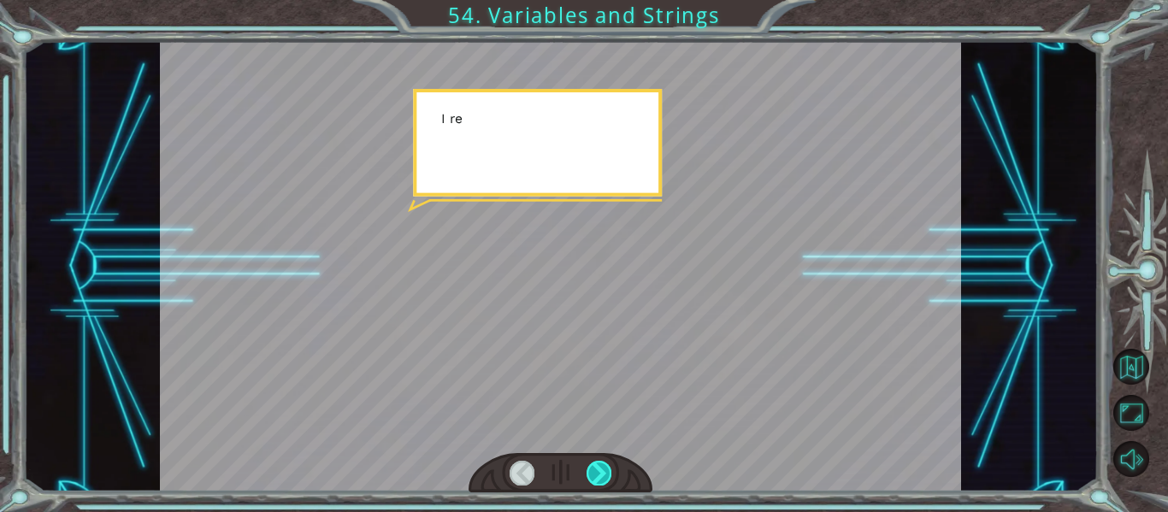
click at [594, 476] on div at bounding box center [598, 473] width 25 height 24
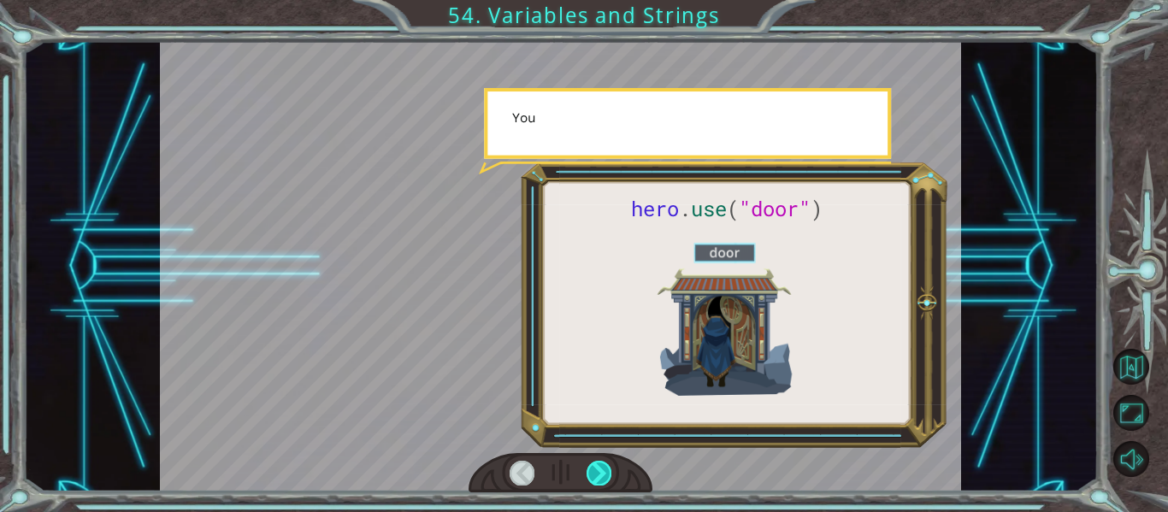
click at [593, 476] on div at bounding box center [598, 473] width 25 height 24
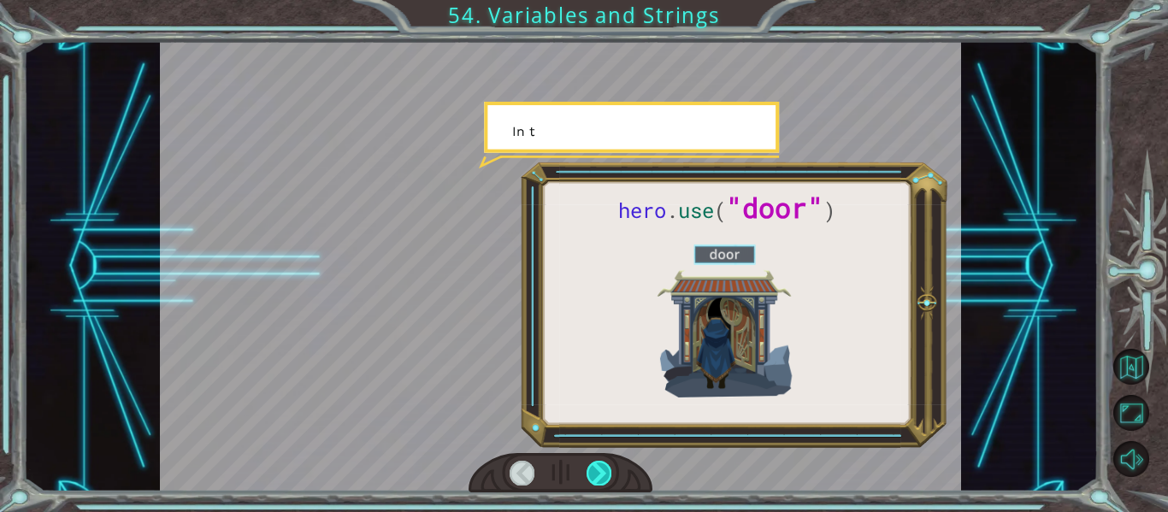
click at [592, 476] on div at bounding box center [598, 473] width 25 height 24
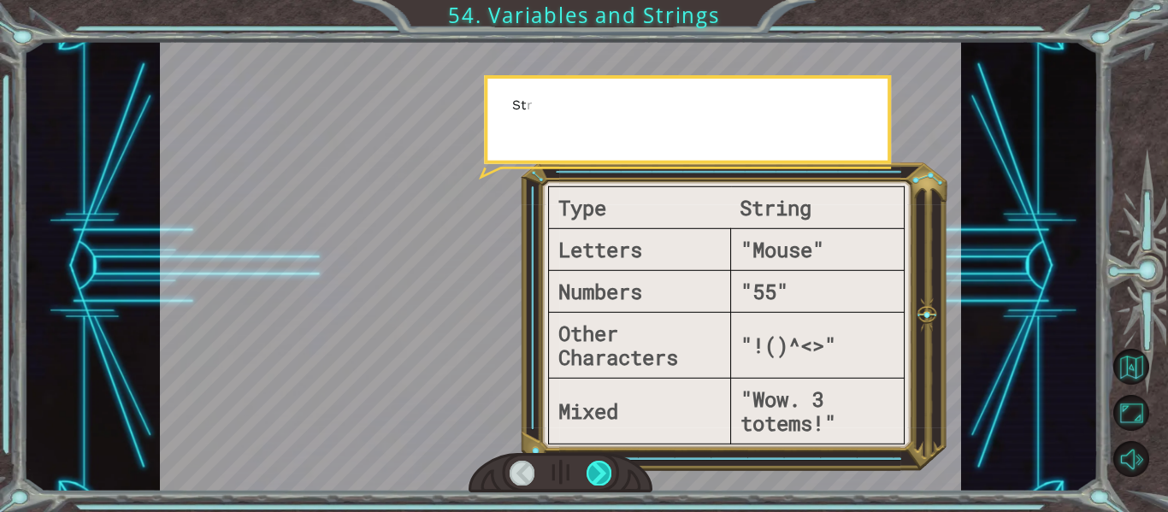
click at [592, 476] on div at bounding box center [598, 473] width 25 height 24
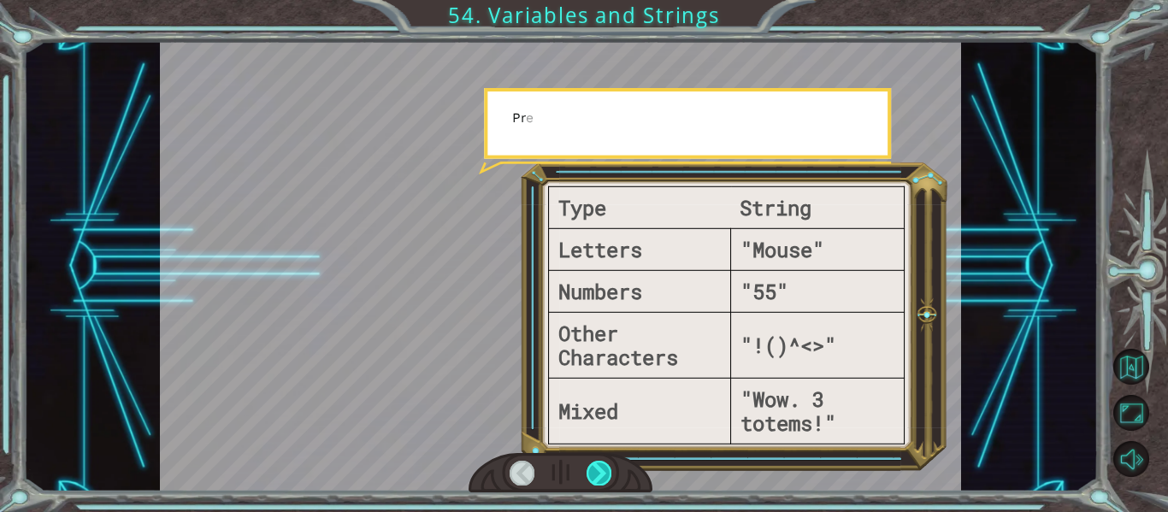
click at [592, 476] on div at bounding box center [598, 473] width 25 height 24
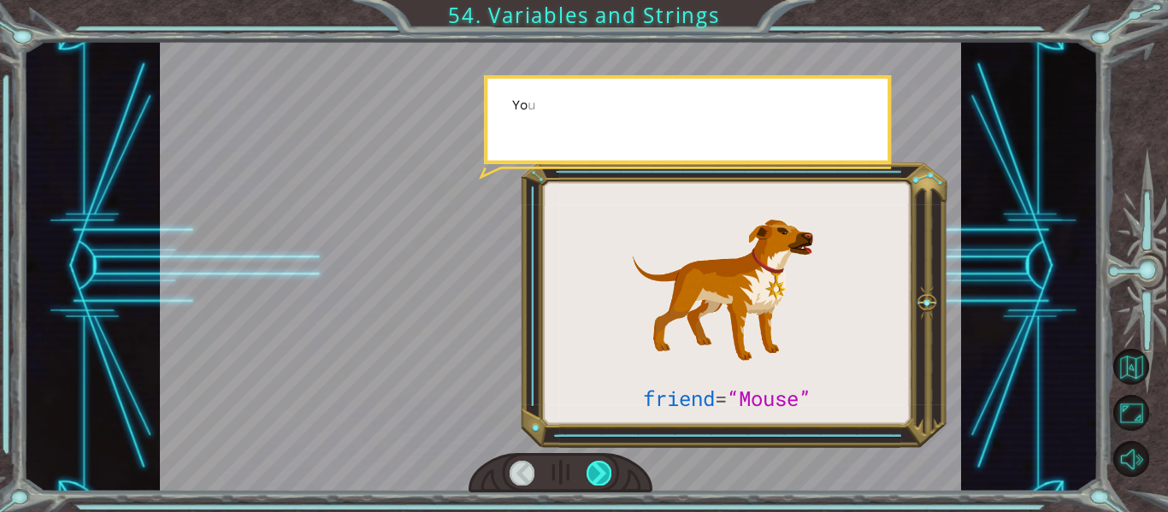
click at [592, 476] on div at bounding box center [598, 473] width 25 height 24
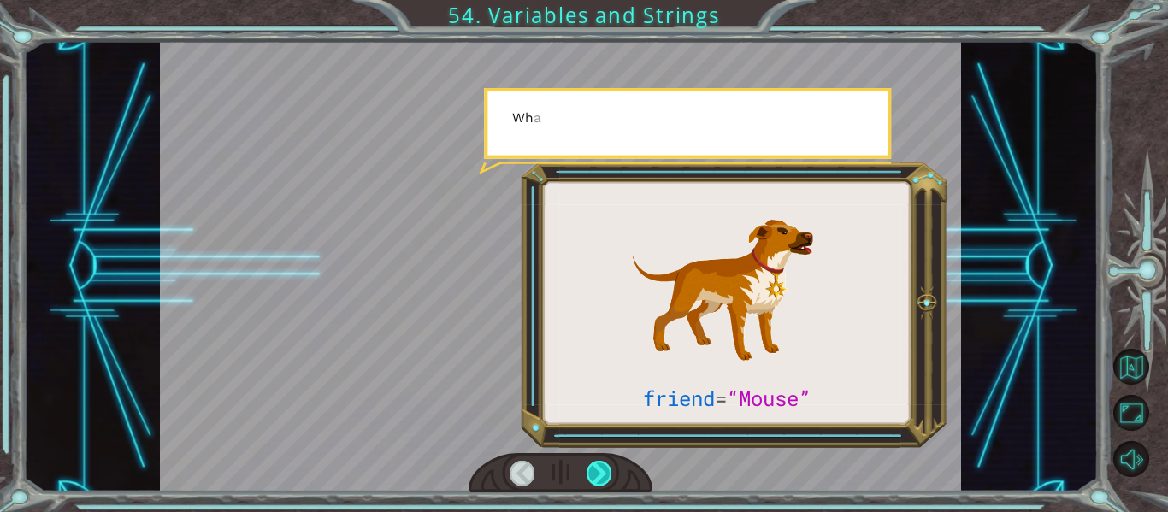
click at [592, 476] on div at bounding box center [598, 473] width 25 height 24
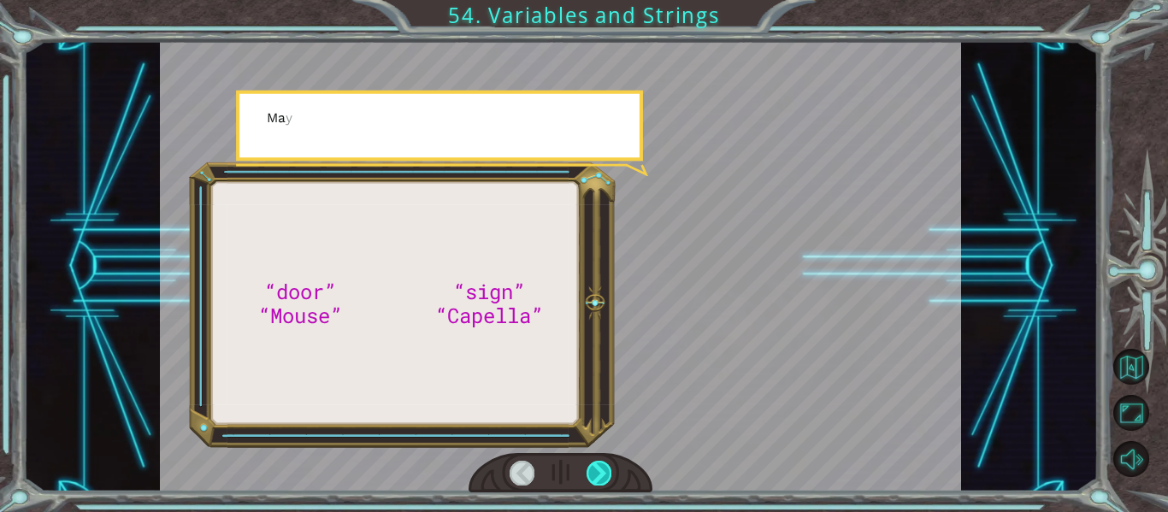
click at [592, 476] on div at bounding box center [598, 473] width 25 height 24
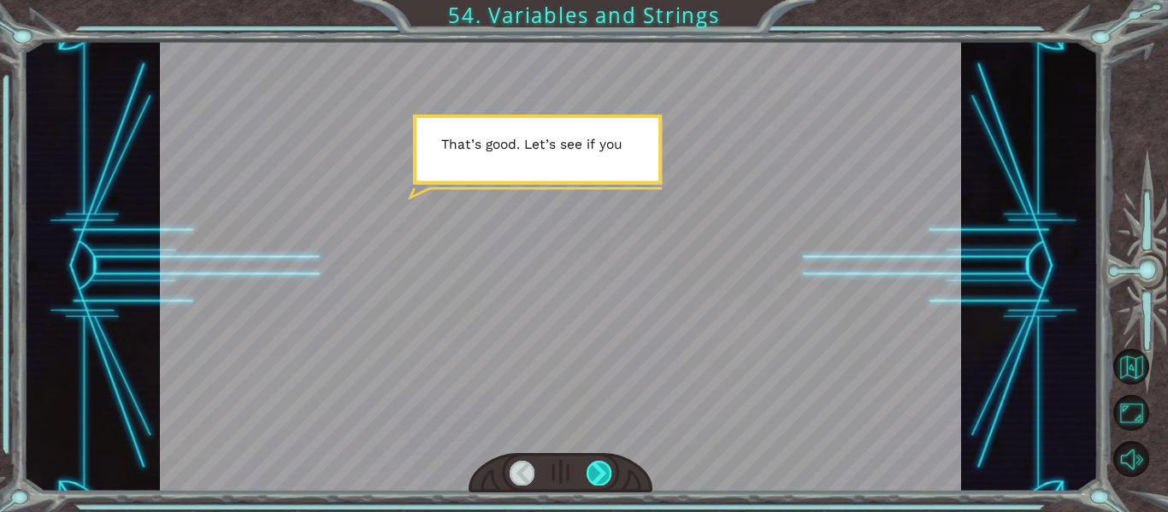
click at [592, 470] on div at bounding box center [598, 473] width 25 height 24
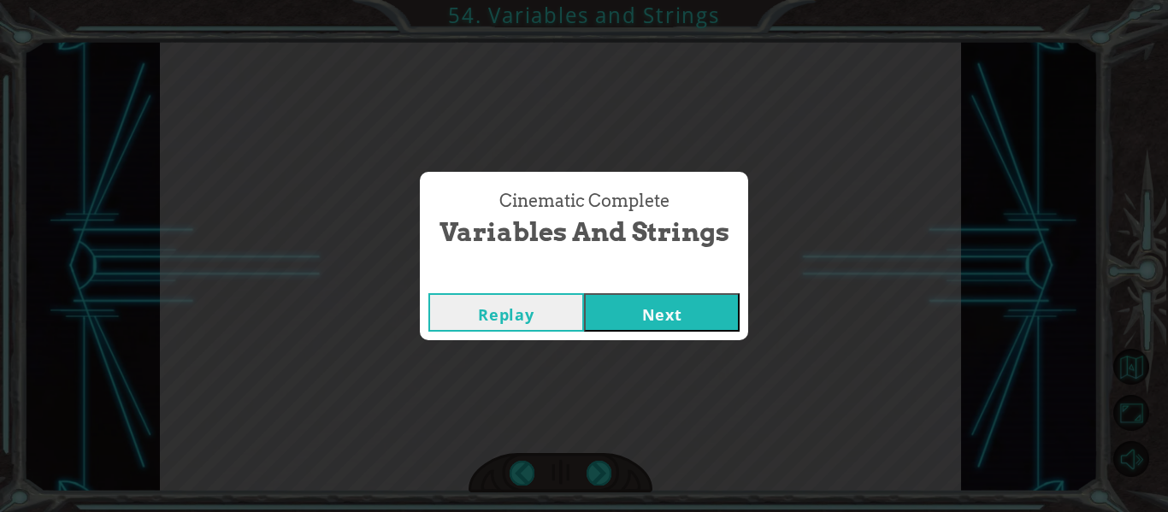
click at [610, 312] on button "Next" at bounding box center [662, 312] width 156 height 38
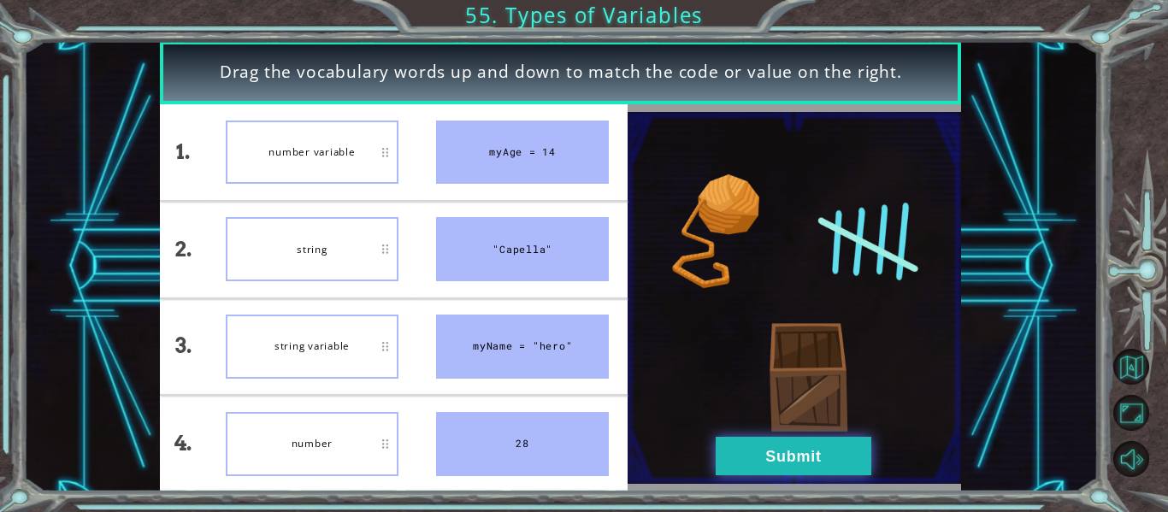
click at [760, 461] on button "Submit" at bounding box center [794, 456] width 156 height 38
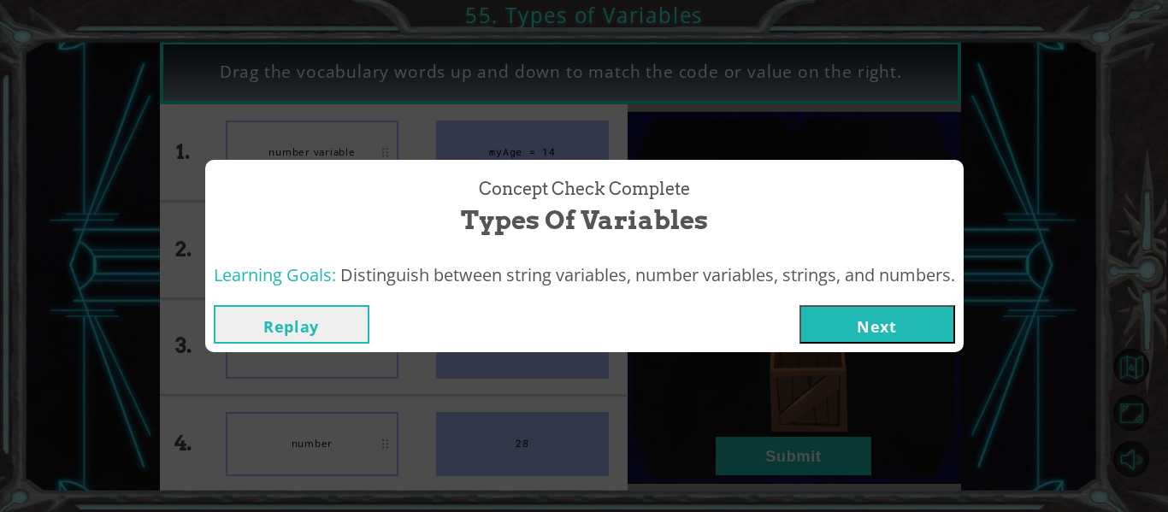
click at [876, 327] on button "Next" at bounding box center [877, 324] width 156 height 38
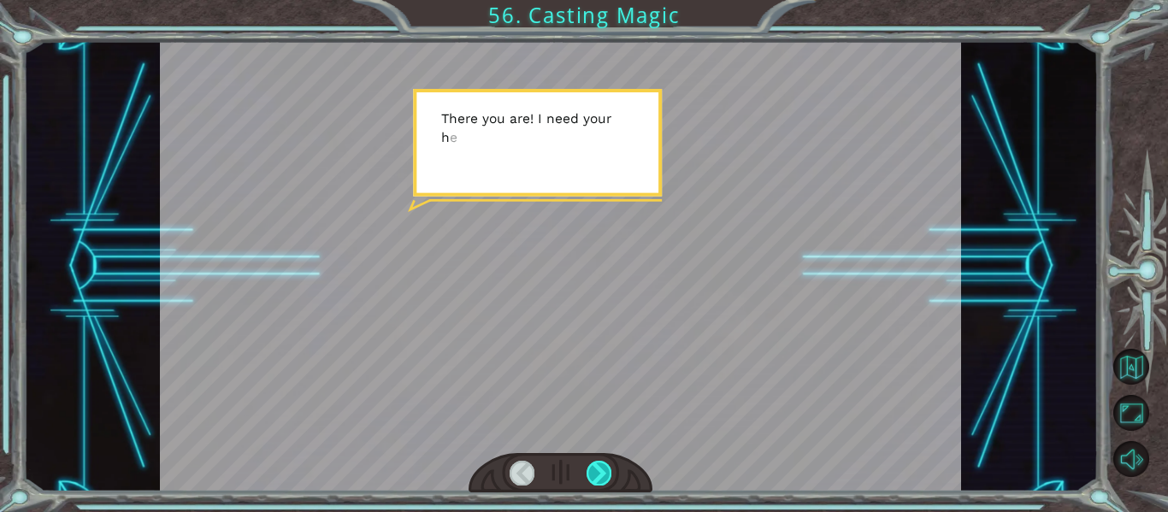
click at [610, 469] on div at bounding box center [598, 473] width 25 height 24
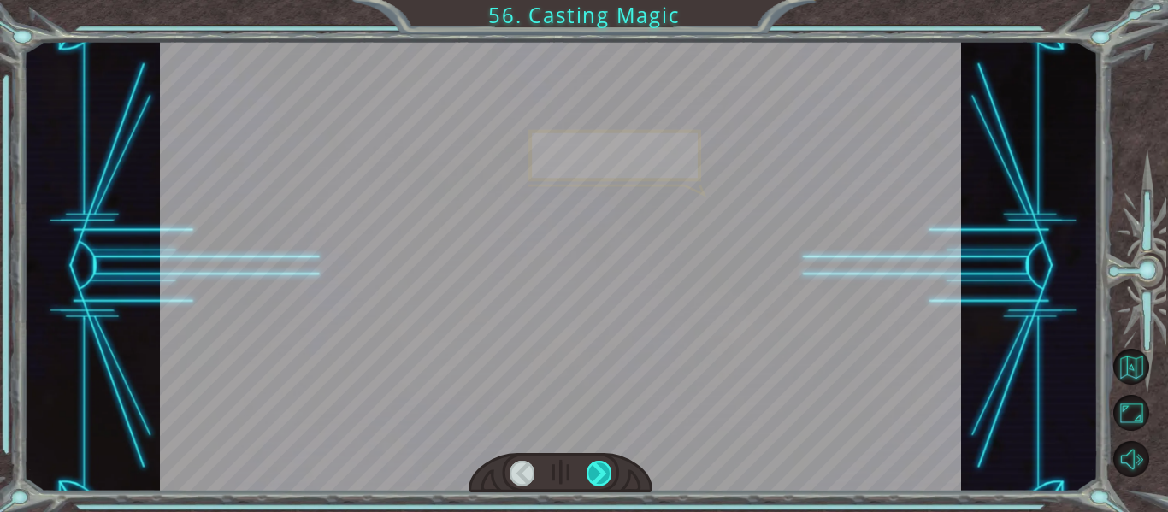
click at [610, 469] on div at bounding box center [598, 473] width 25 height 24
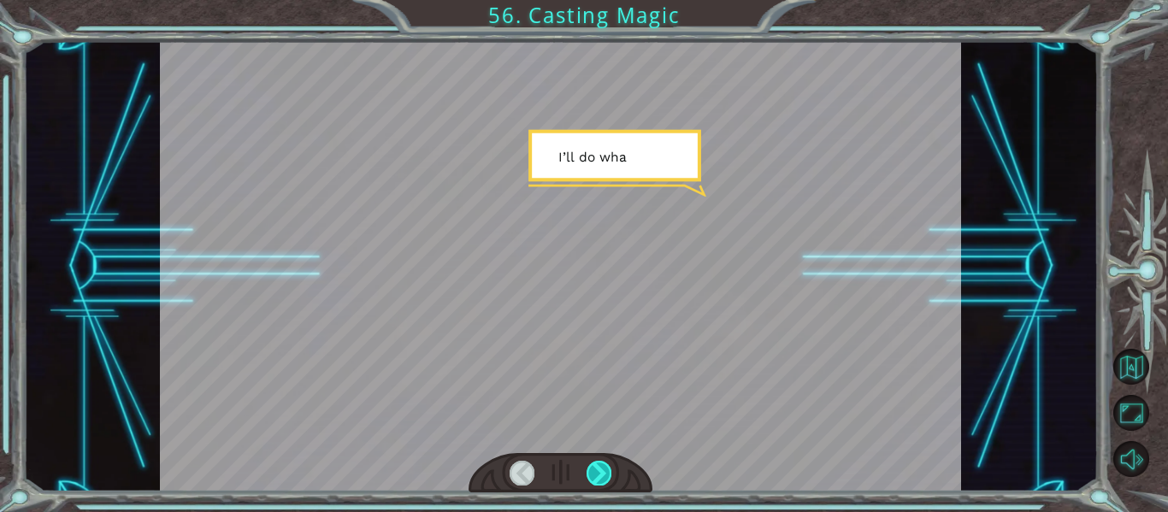
click at [610, 469] on div at bounding box center [598, 473] width 25 height 24
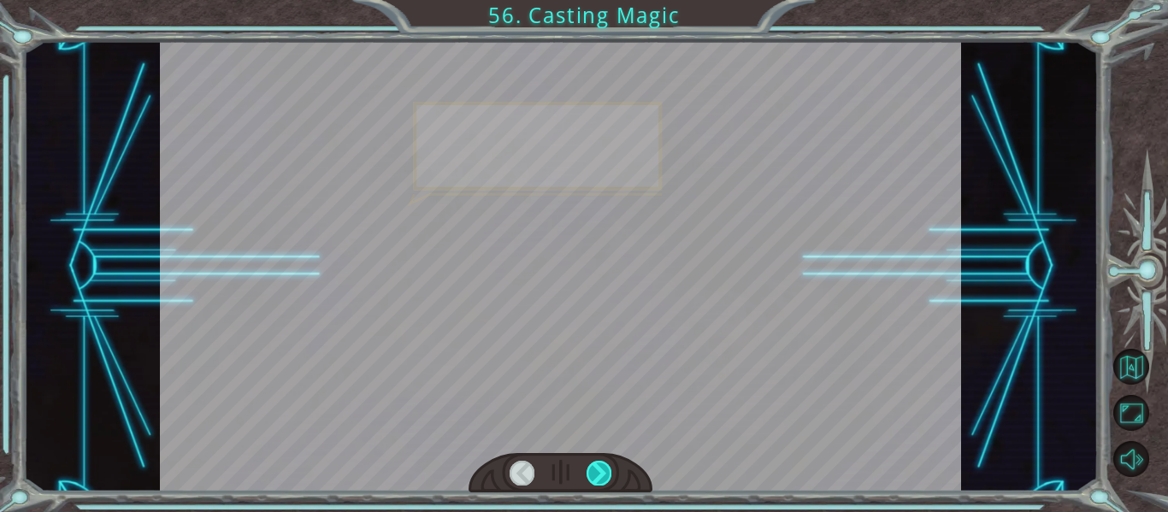
click at [610, 469] on div at bounding box center [598, 473] width 25 height 24
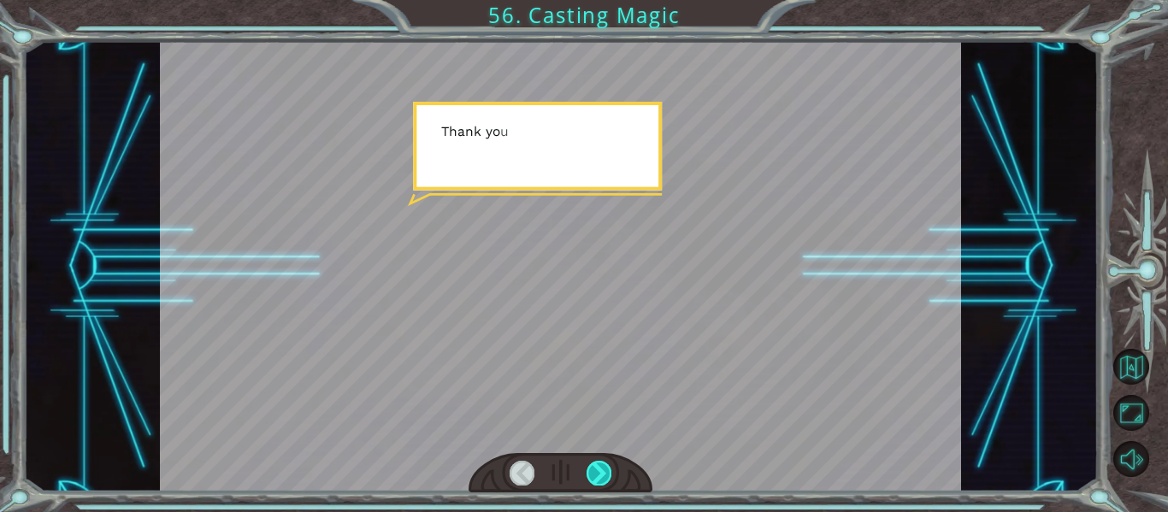
click at [600, 470] on div at bounding box center [598, 473] width 25 height 24
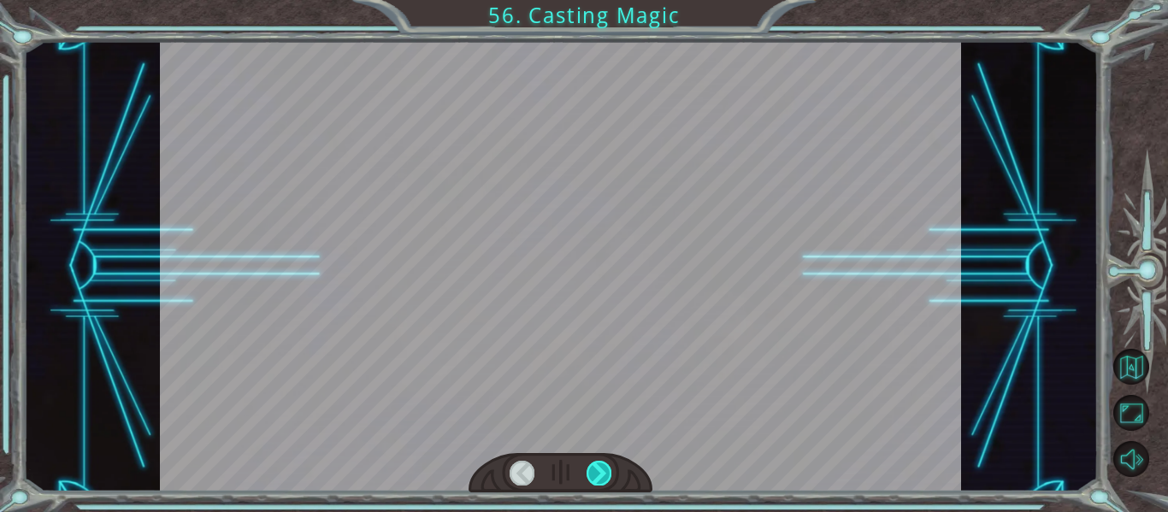
click at [600, 470] on div at bounding box center [598, 473] width 25 height 24
click at [601, 470] on div at bounding box center [598, 473] width 25 height 24
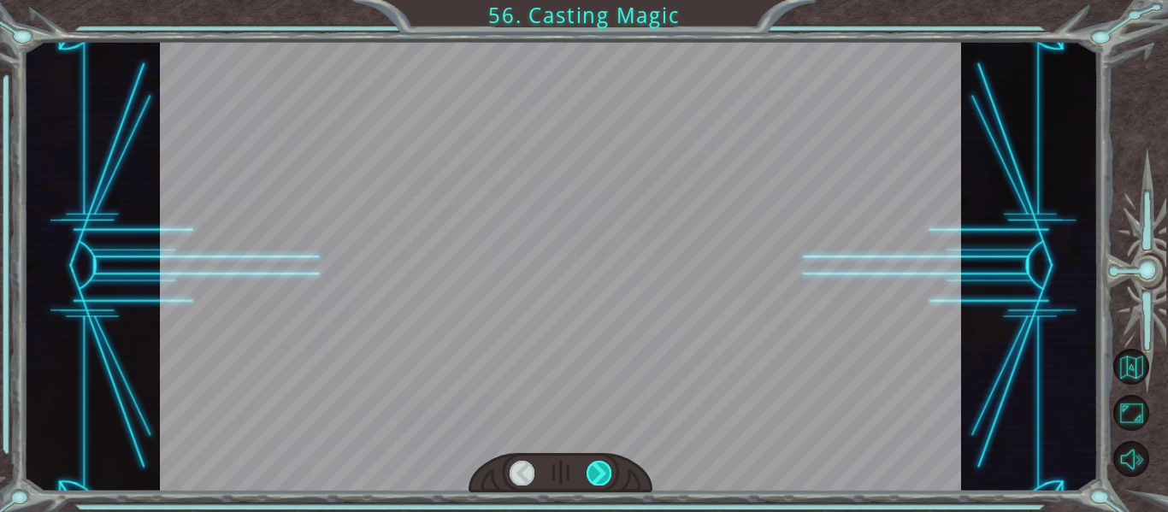
click at [601, 470] on div at bounding box center [598, 473] width 25 height 24
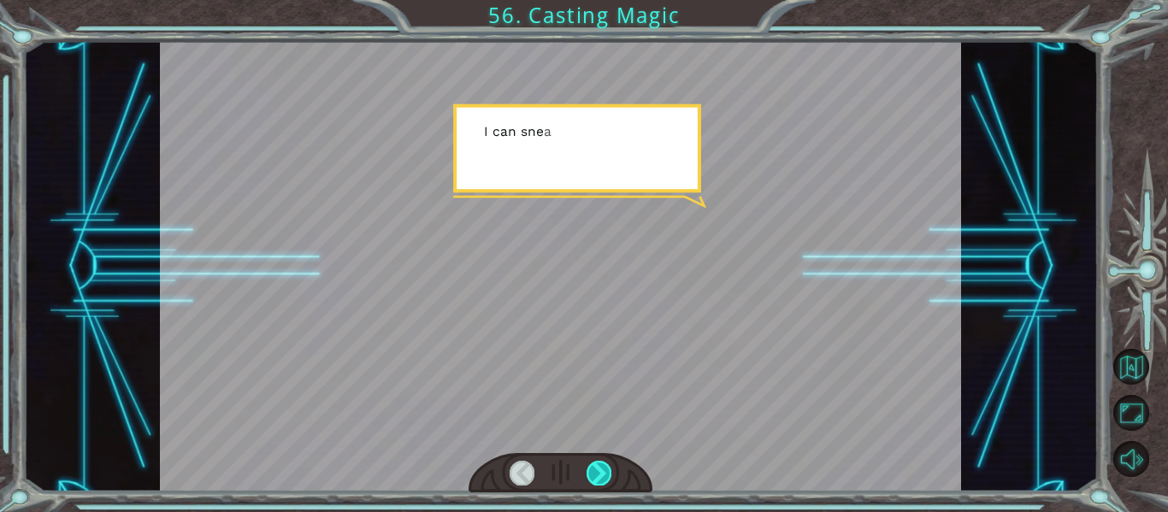
click at [601, 470] on div at bounding box center [598, 473] width 25 height 24
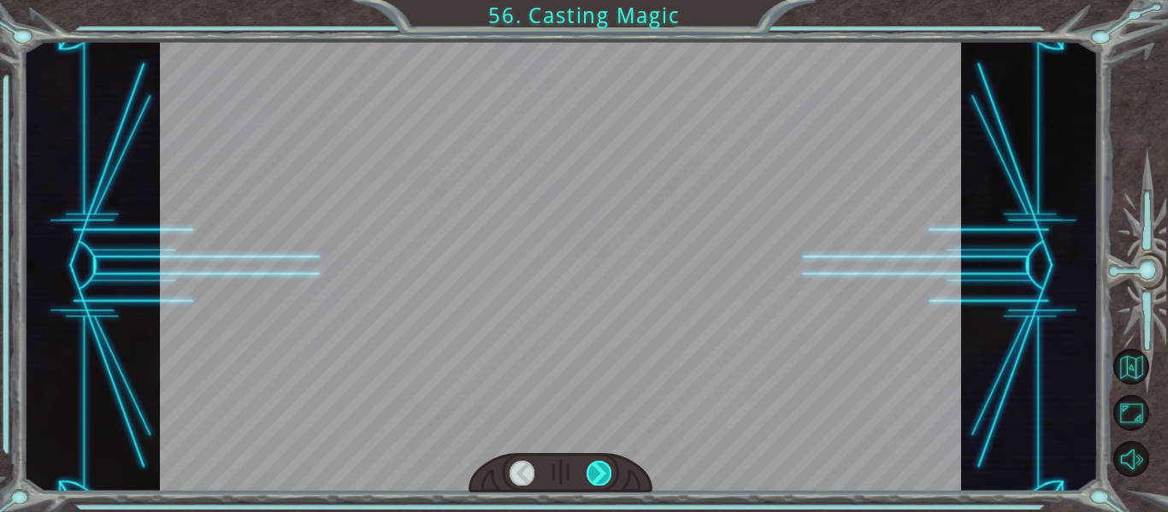
click at [601, 470] on div at bounding box center [598, 473] width 25 height 24
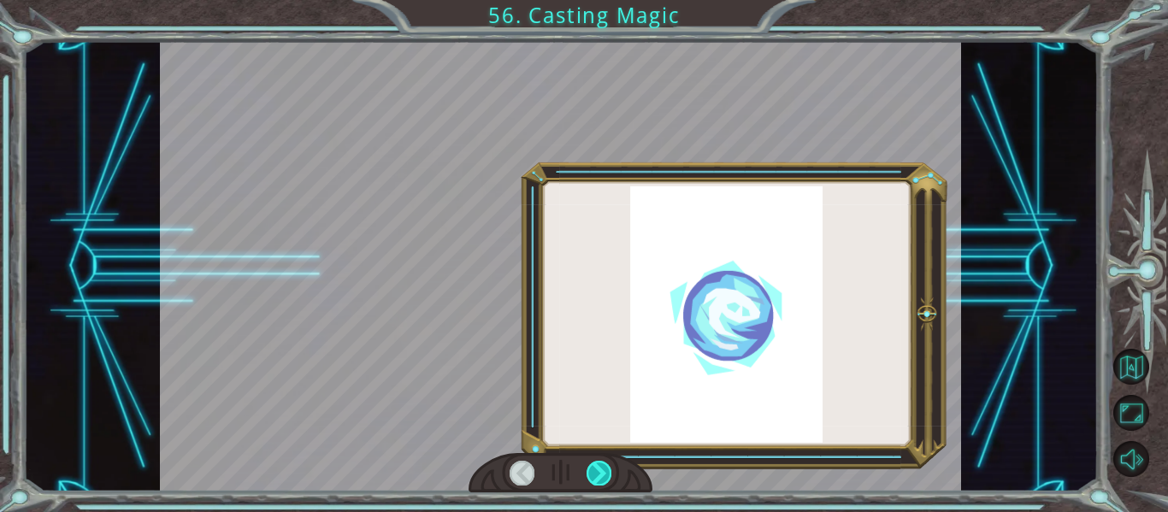
click at [601, 470] on div at bounding box center [598, 473] width 25 height 24
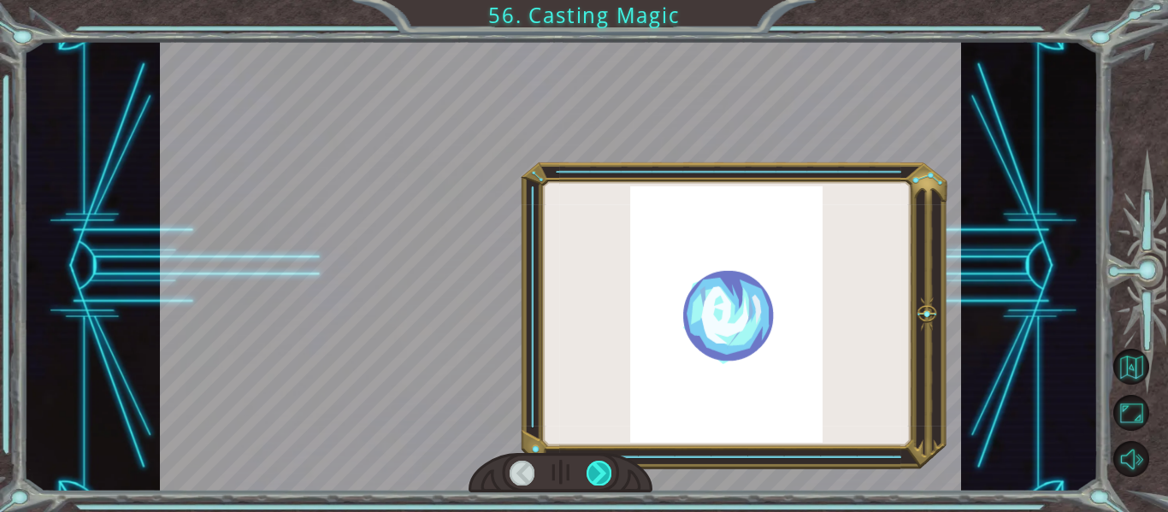
click at [601, 468] on div at bounding box center [598, 473] width 25 height 24
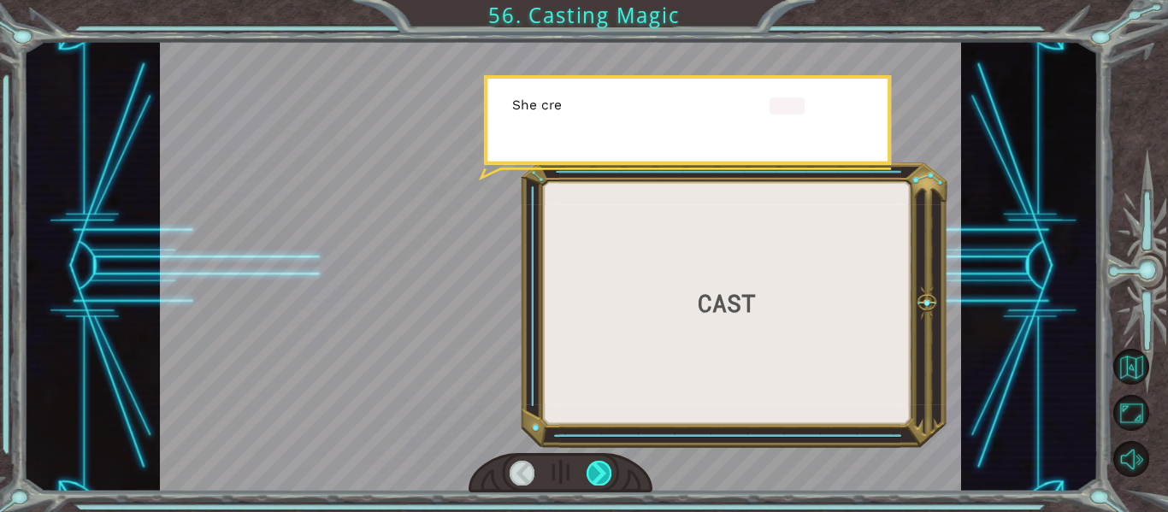
click at [600, 472] on div at bounding box center [598, 473] width 25 height 24
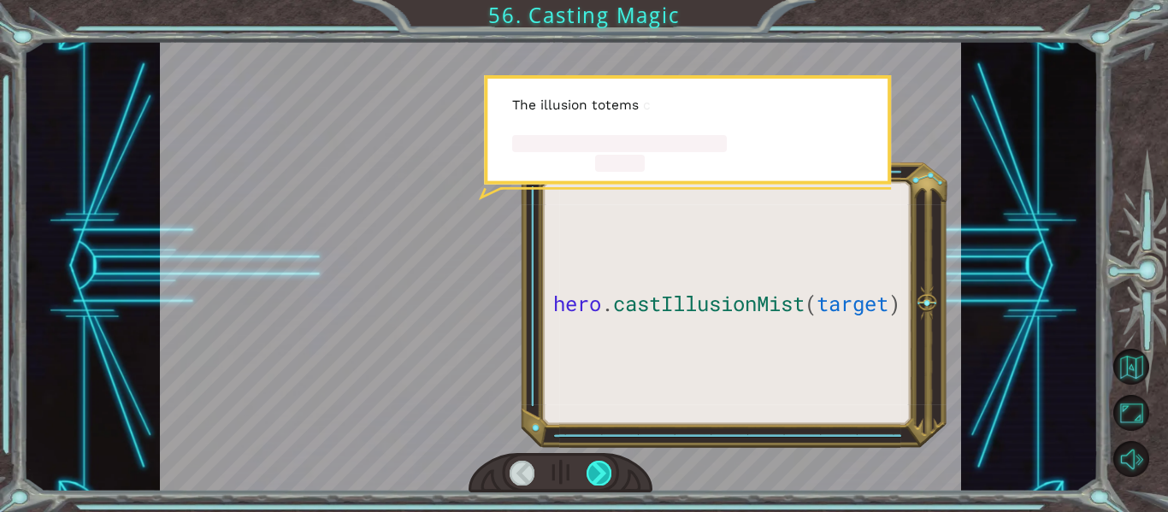
click at [596, 468] on div at bounding box center [598, 473] width 25 height 24
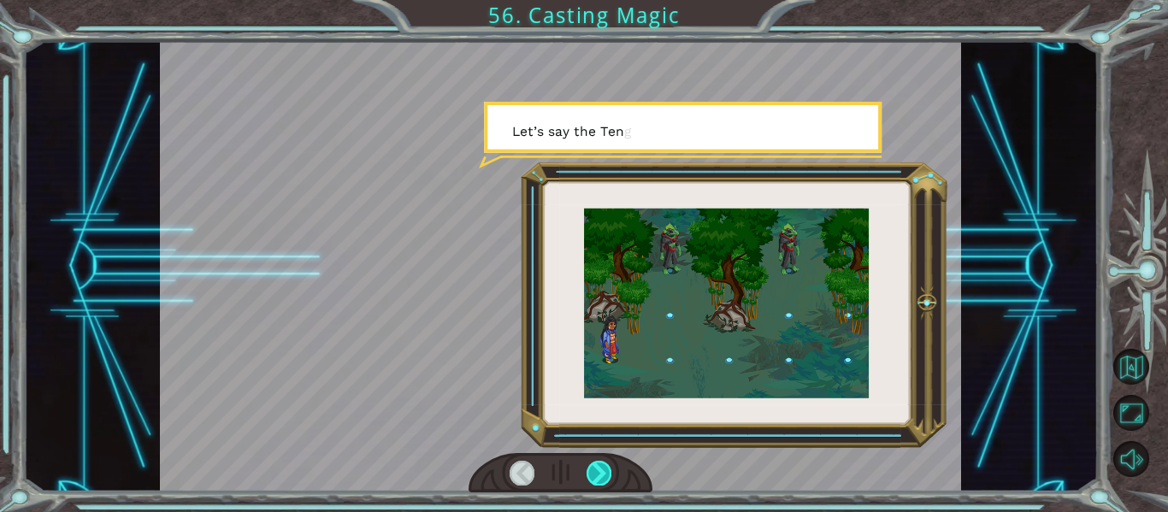
click at [596, 468] on div at bounding box center [598, 473] width 25 height 24
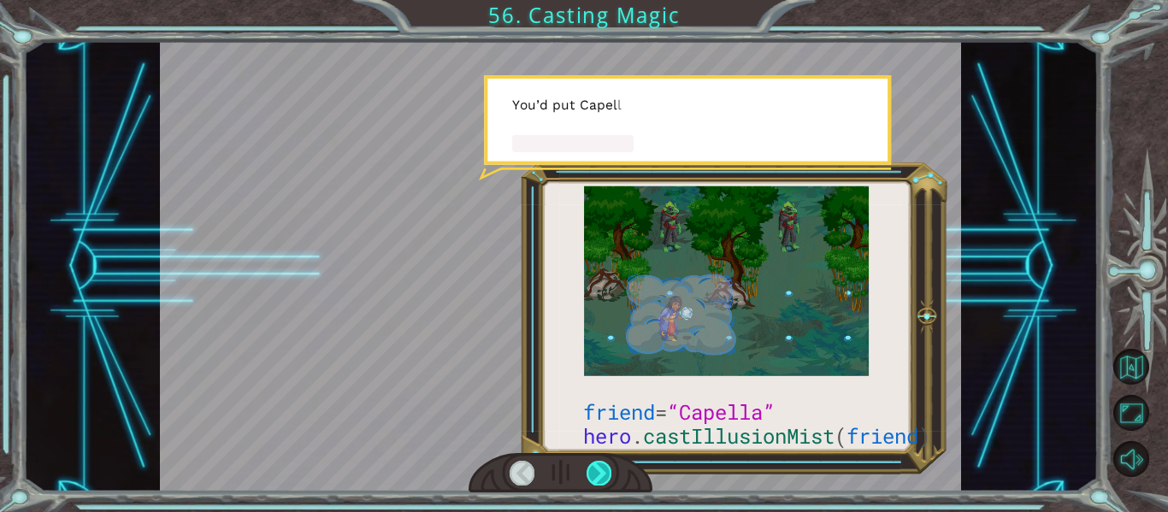
click at [596, 468] on div at bounding box center [598, 473] width 25 height 24
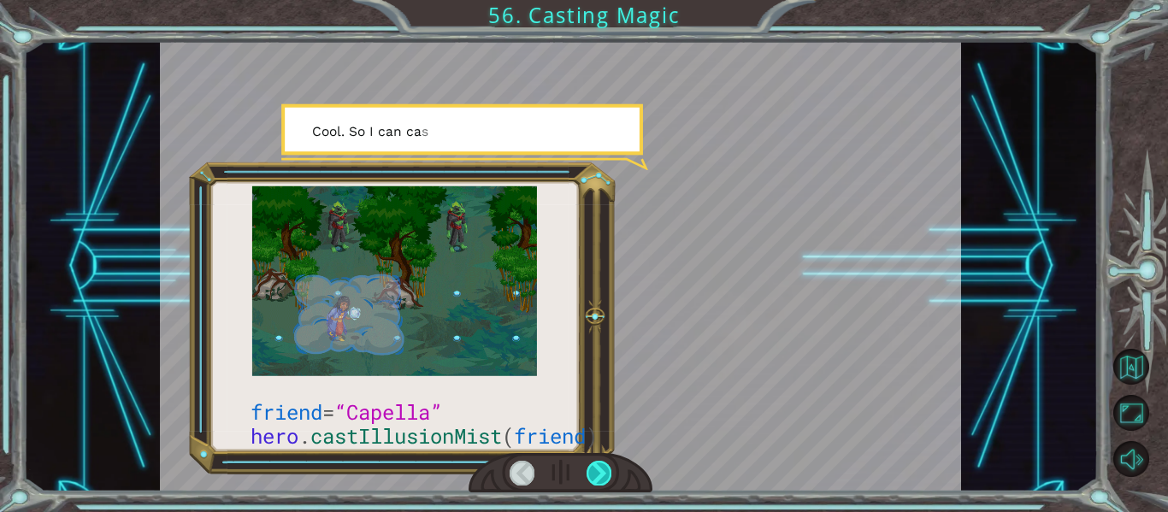
click at [596, 468] on div at bounding box center [598, 473] width 25 height 24
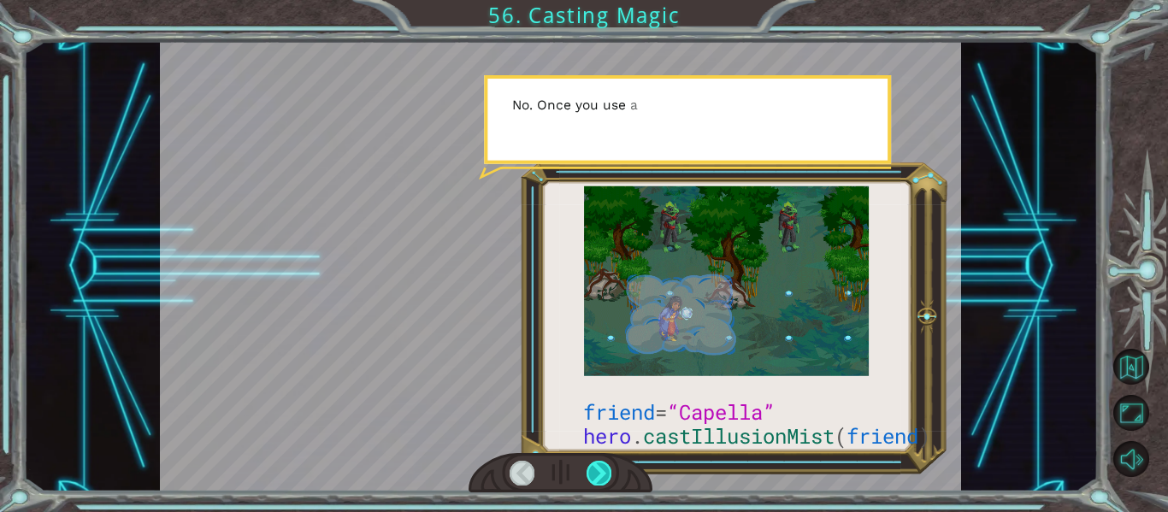
click at [596, 468] on div at bounding box center [598, 473] width 25 height 24
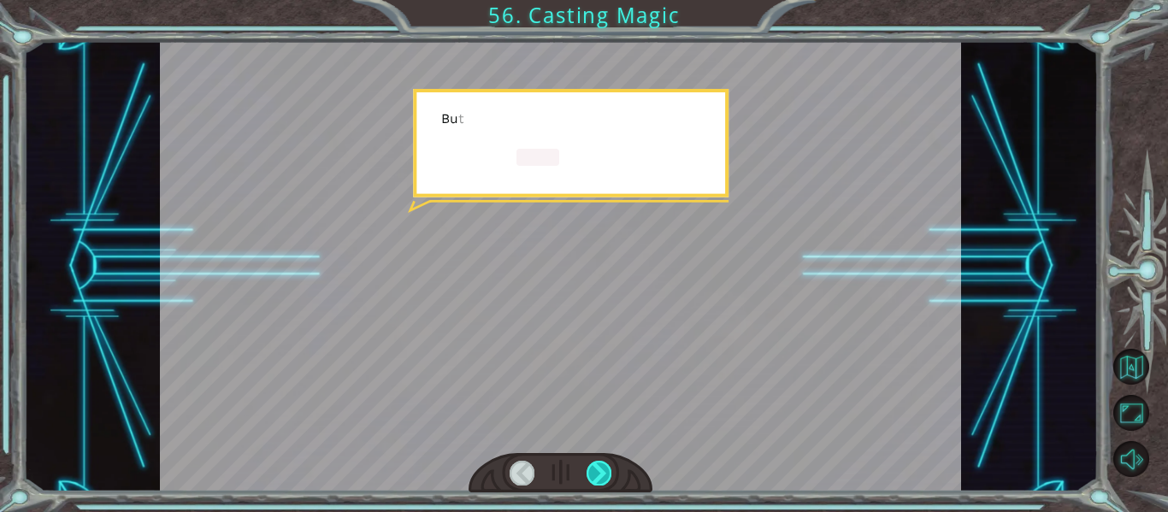
click at [596, 468] on div at bounding box center [598, 473] width 25 height 24
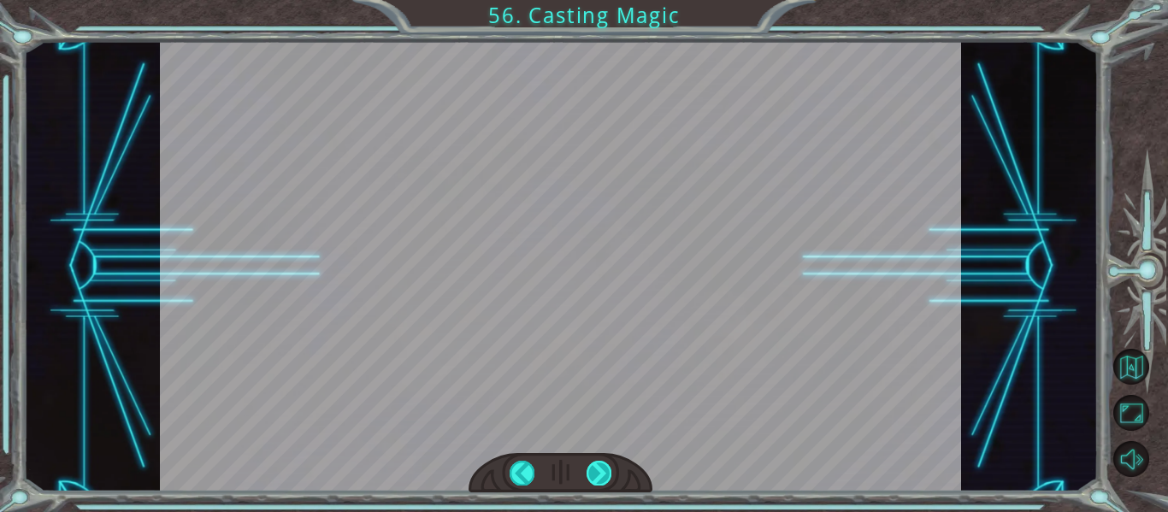
click at [596, 0] on div "friend = “Capella” hero . castIllusionMist ( friend ) T h e r e y o u a r e ! I…" at bounding box center [584, 0] width 1168 height 0
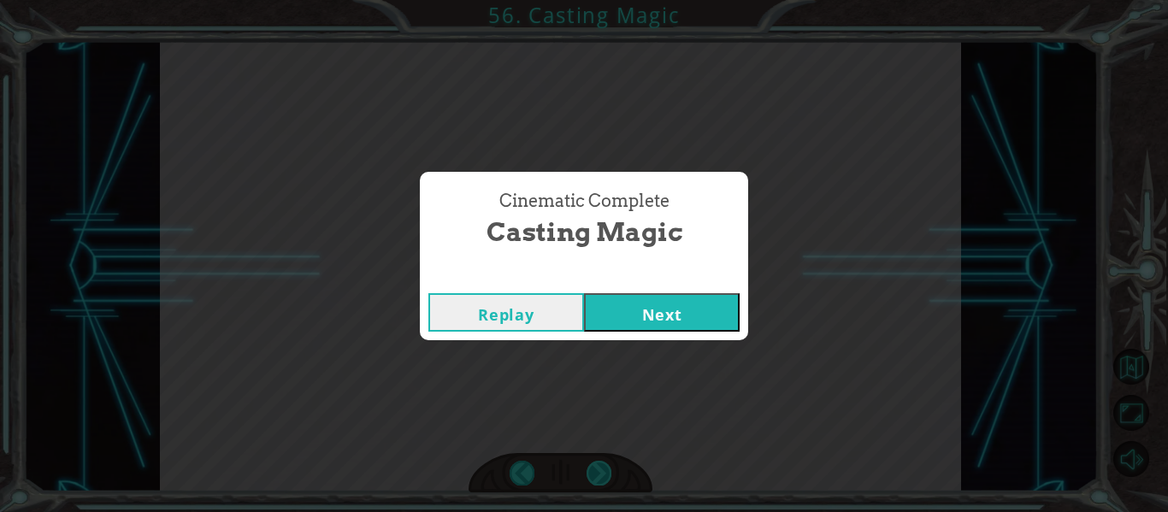
click at [596, 468] on div "Cinematic Complete Casting Magic Replay Next" at bounding box center [584, 256] width 1168 height 512
click at [680, 310] on button "Next" at bounding box center [662, 312] width 156 height 38
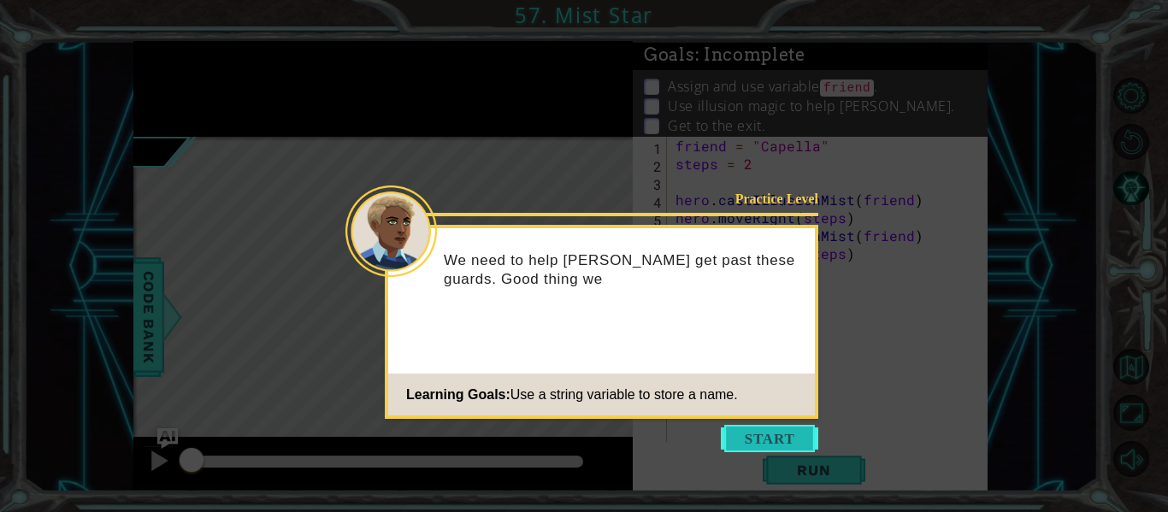
click at [739, 428] on button "Start" at bounding box center [769, 438] width 97 height 27
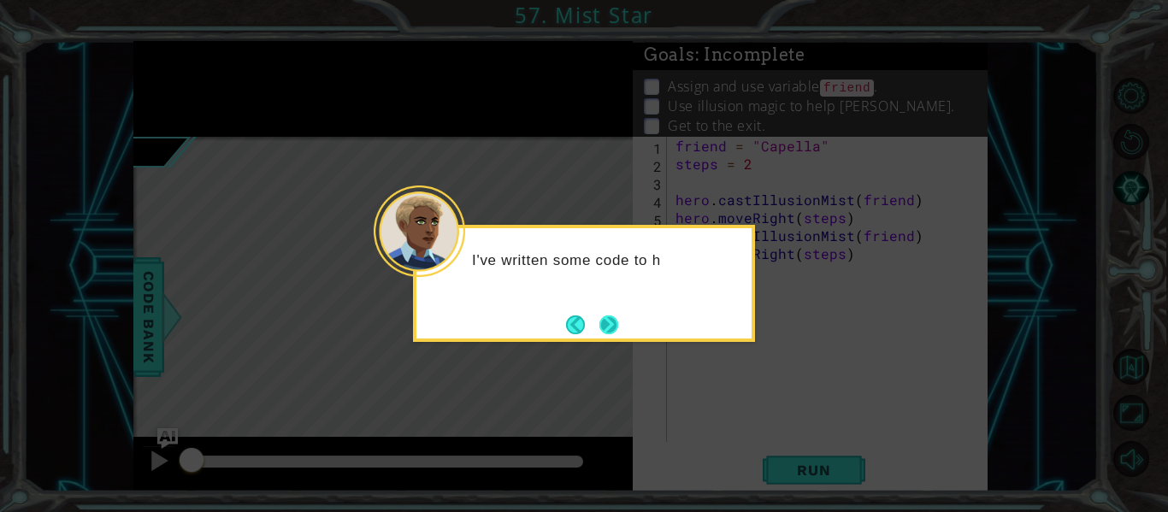
click at [616, 334] on button "Next" at bounding box center [608, 324] width 19 height 19
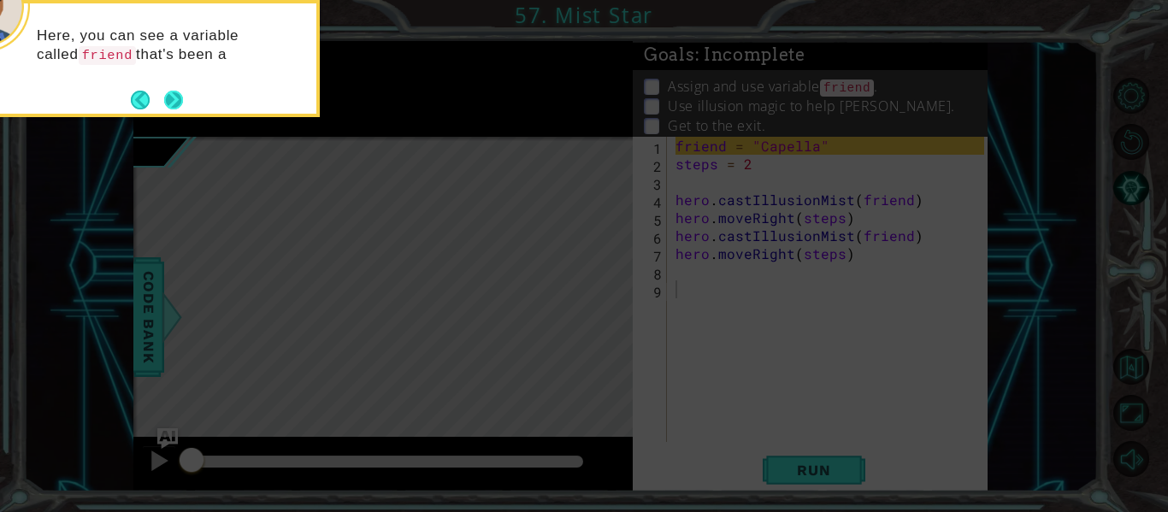
click at [170, 97] on button "Next" at bounding box center [174, 100] width 20 height 20
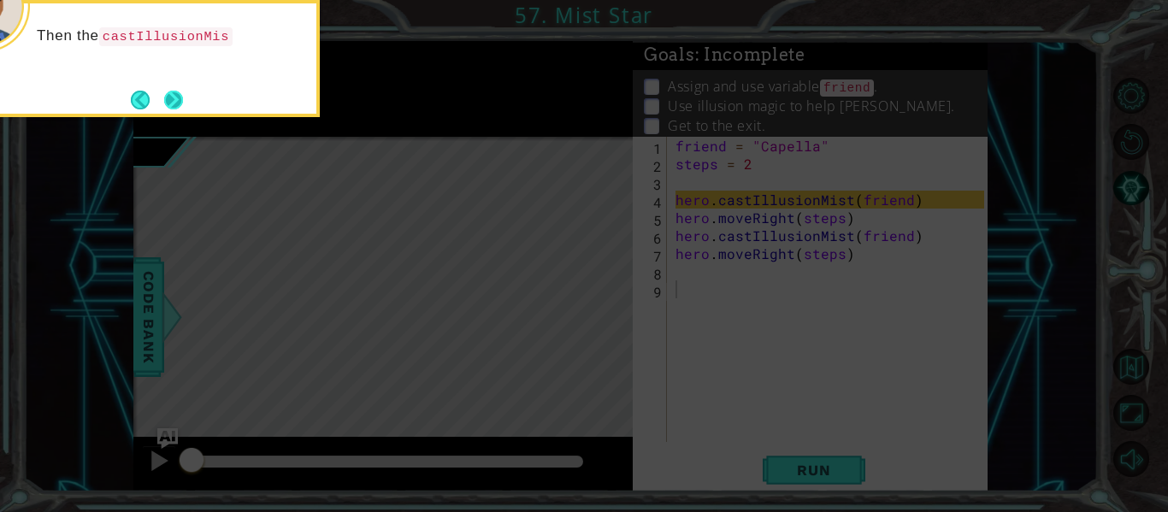
click at [174, 91] on button "Next" at bounding box center [173, 100] width 19 height 19
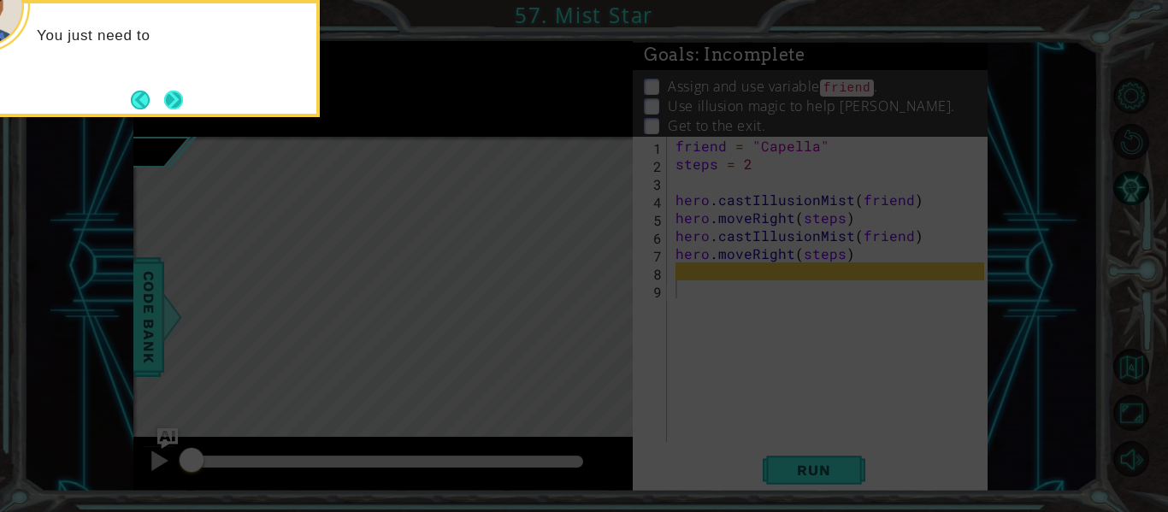
click at [174, 103] on button "Next" at bounding box center [173, 100] width 19 height 19
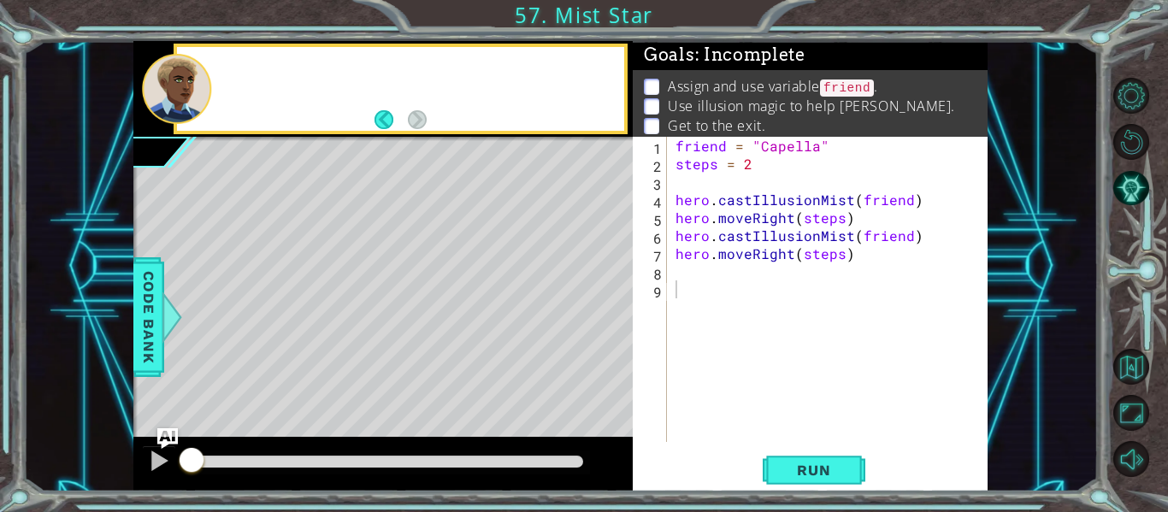
click at [174, 103] on div at bounding box center [176, 89] width 69 height 70
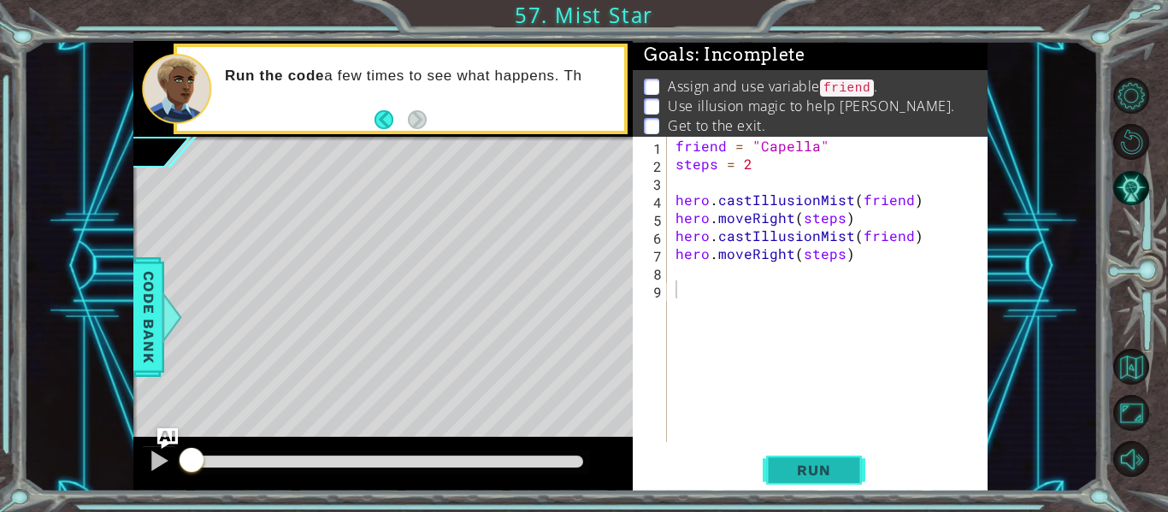
click at [827, 474] on span "Run" at bounding box center [814, 470] width 68 height 17
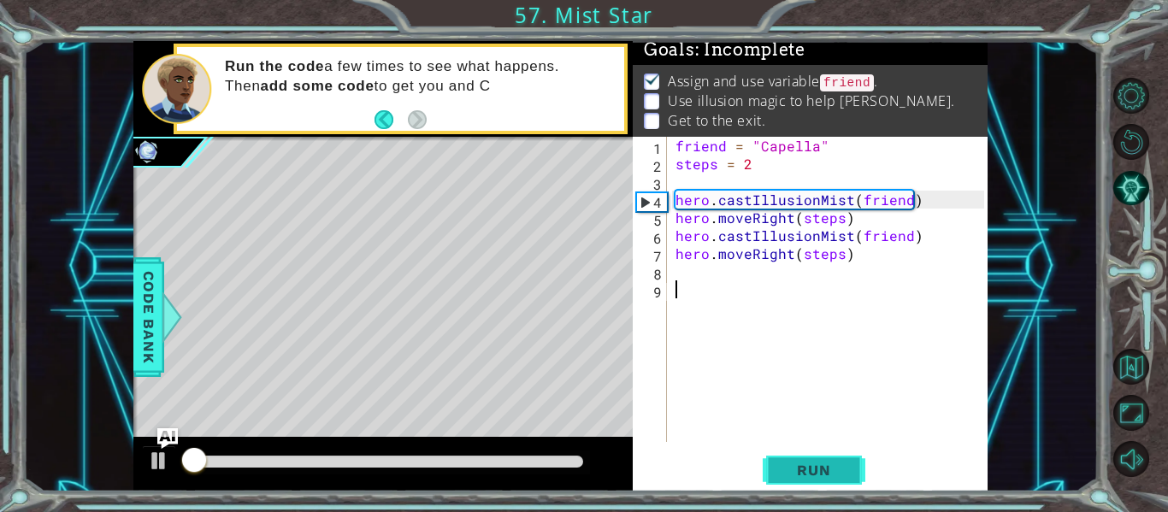
scroll to position [15, 0]
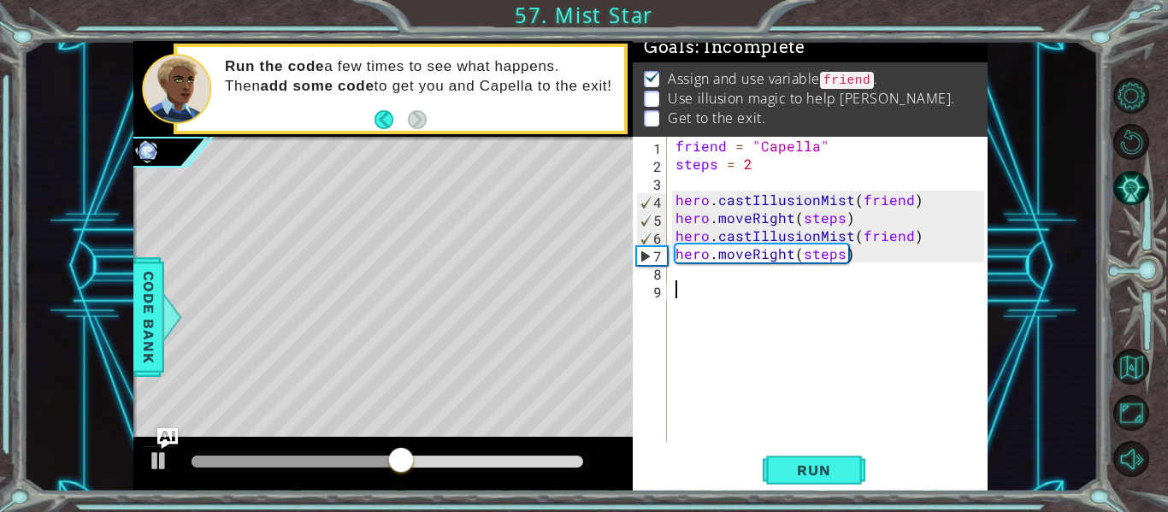
click at [686, 275] on div "friend = "Capella" steps = 2 hero . castIllusionMist ( friend ) hero . moveRigh…" at bounding box center [832, 307] width 321 height 341
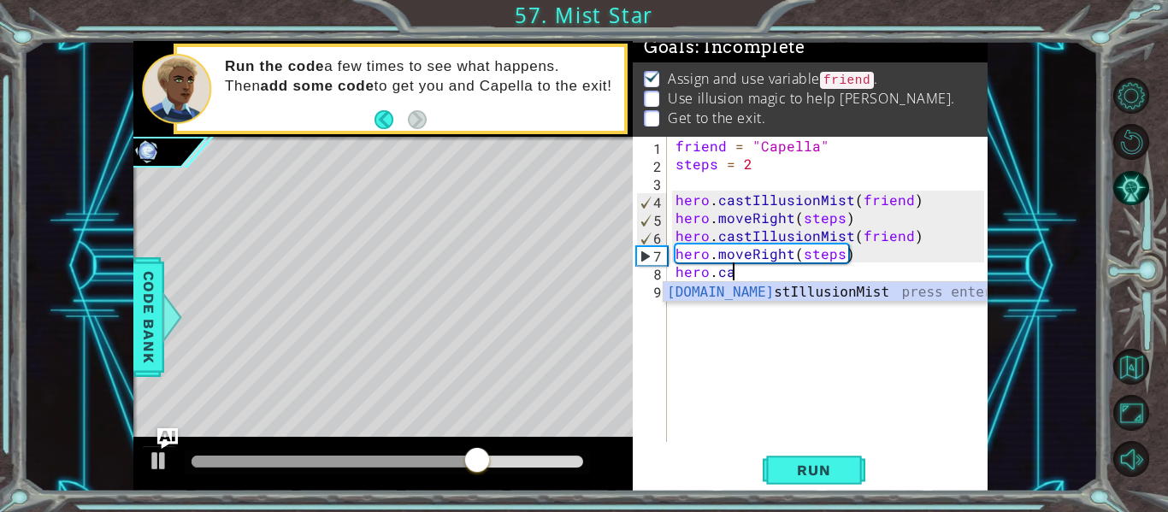
scroll to position [0, 3]
click at [850, 300] on div "hero.cast IllusionMist press enter" at bounding box center [824, 313] width 323 height 62
type textarea "hero.castIllusionMist(friend)"
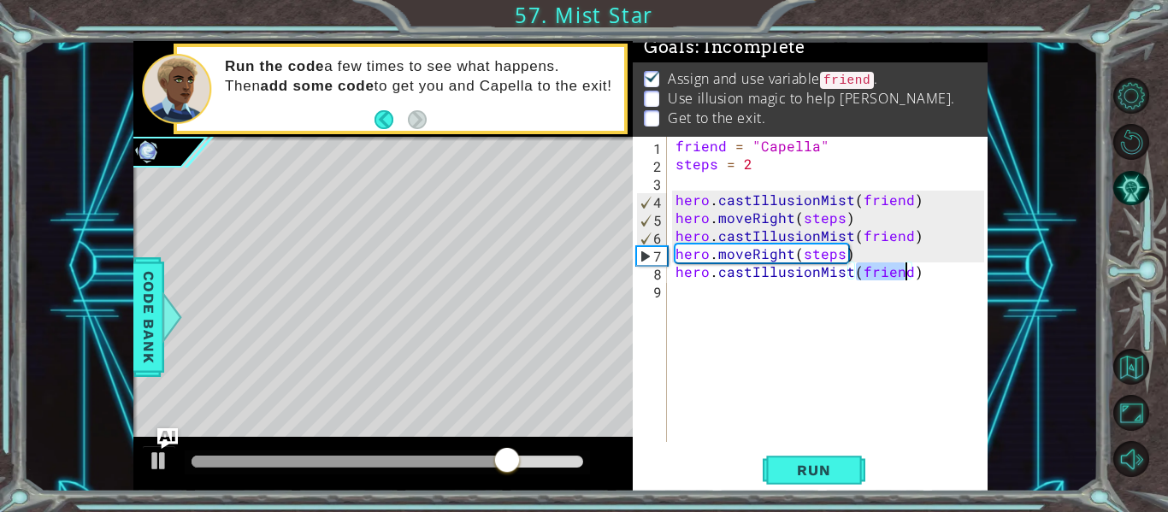
click at [780, 349] on div "friend = "Capella" steps = 2 hero . castIllusionMist ( friend ) hero . moveRigh…" at bounding box center [832, 307] width 321 height 341
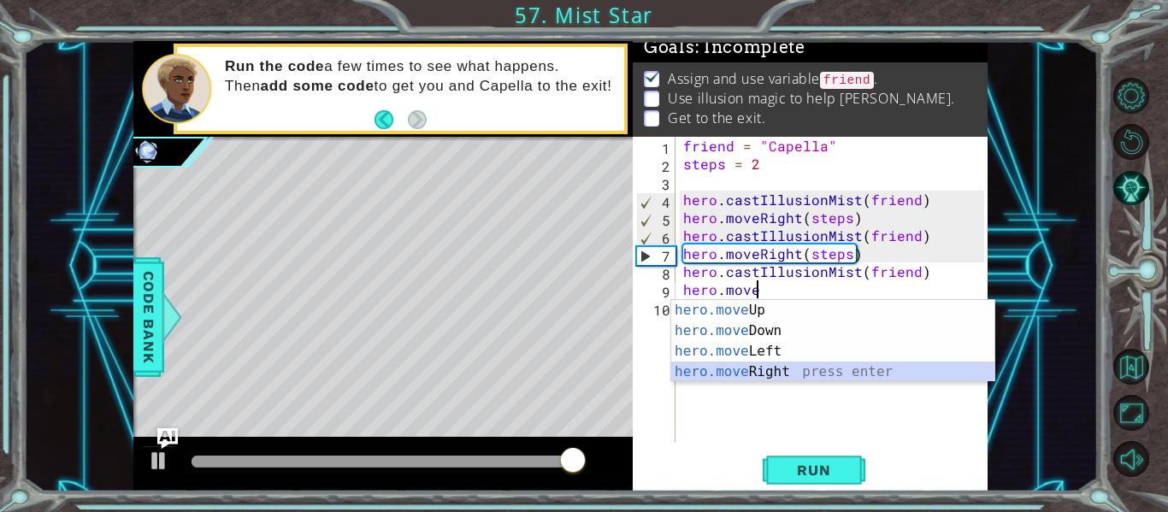
click at [791, 367] on div "hero.move Up press enter hero.move Down press enter hero.move Left press enter …" at bounding box center [832, 361] width 323 height 123
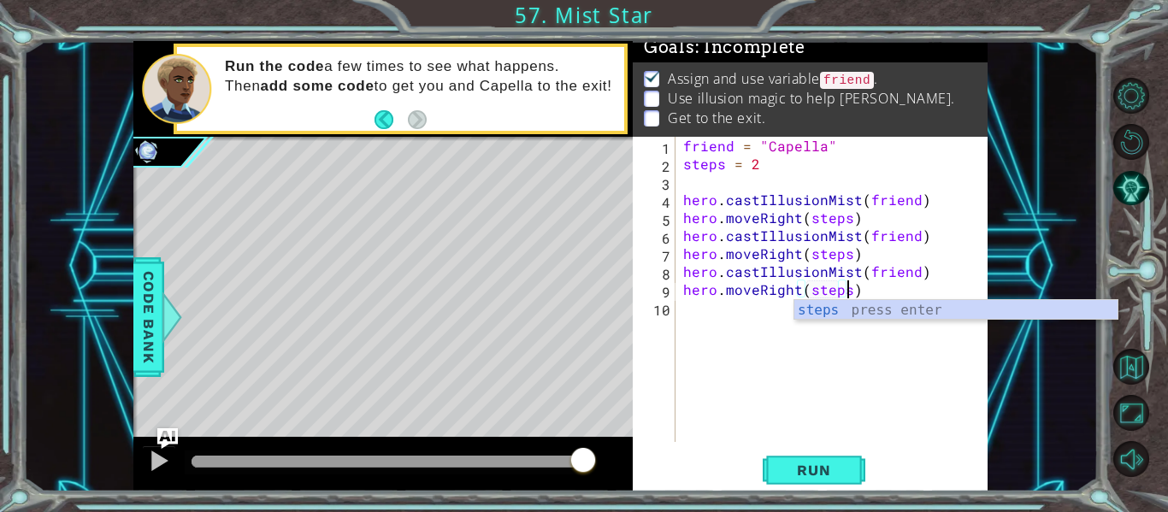
scroll to position [0, 10]
click at [804, 306] on div "steps press enter" at bounding box center [955, 331] width 323 height 62
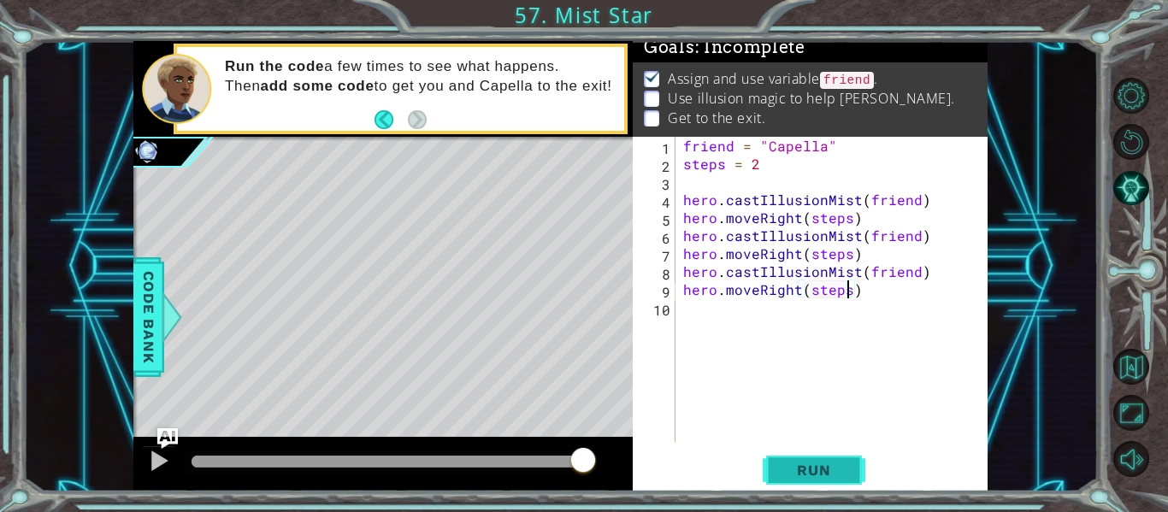
type textarea "hero.moveRight(steps)"
click at [812, 481] on button "Run" at bounding box center [814, 470] width 103 height 35
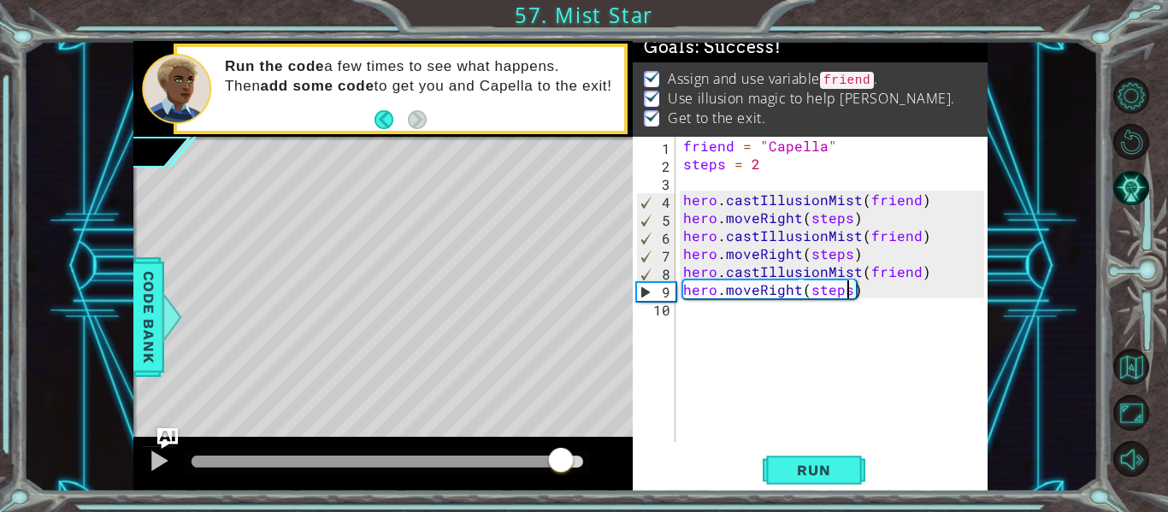
drag, startPoint x: 211, startPoint y: 464, endPoint x: 573, endPoint y: 478, distance: 361.9
click at [573, 478] on div at bounding box center [382, 464] width 499 height 55
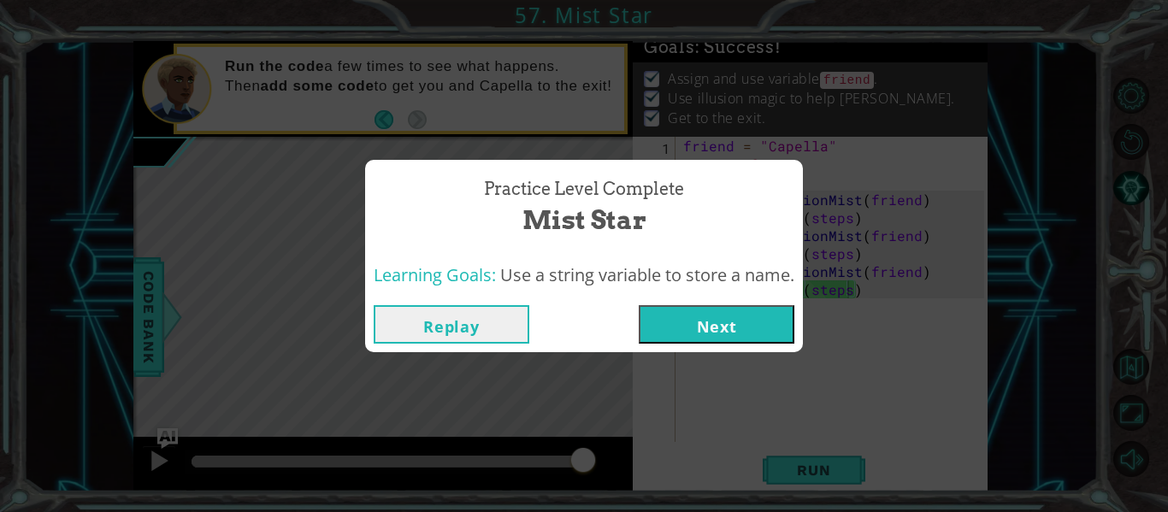
click at [701, 334] on button "Next" at bounding box center [717, 324] width 156 height 38
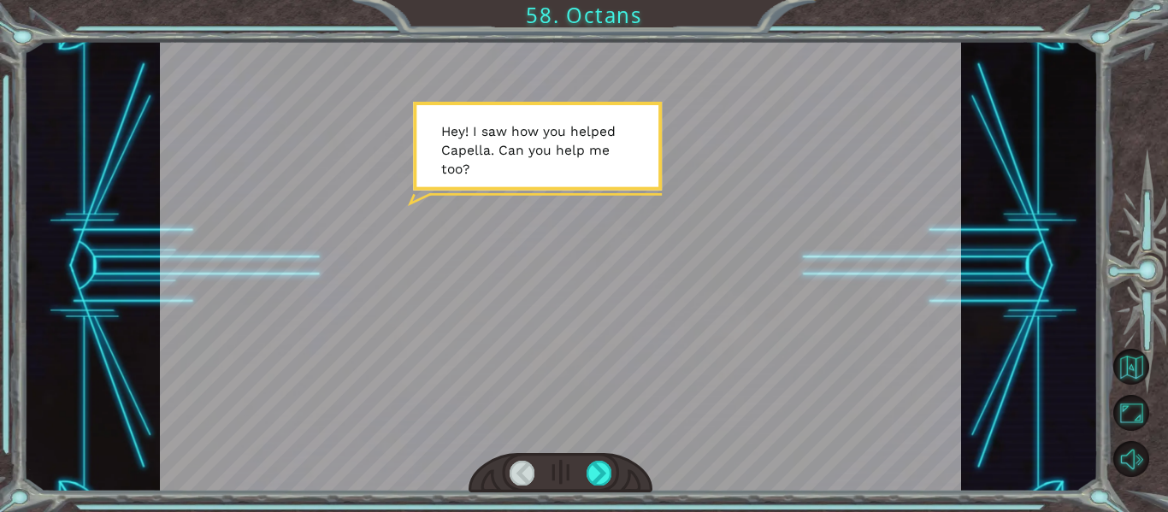
click at [561, 484] on div at bounding box center [560, 473] width 185 height 40
click at [592, 474] on div at bounding box center [598, 473] width 25 height 24
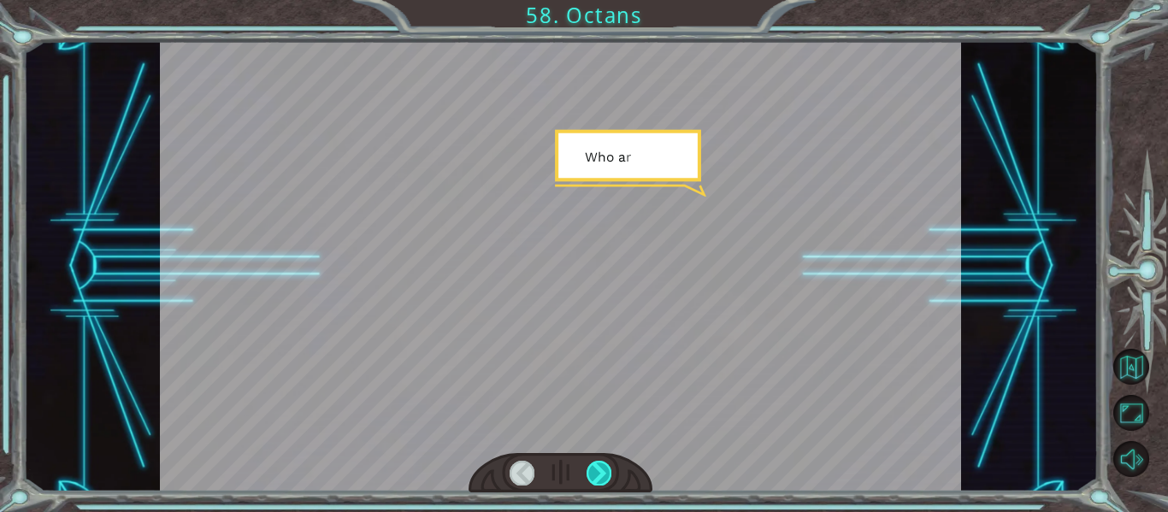
click at [592, 467] on div at bounding box center [598, 473] width 25 height 24
click at [597, 464] on div at bounding box center [598, 473] width 25 height 24
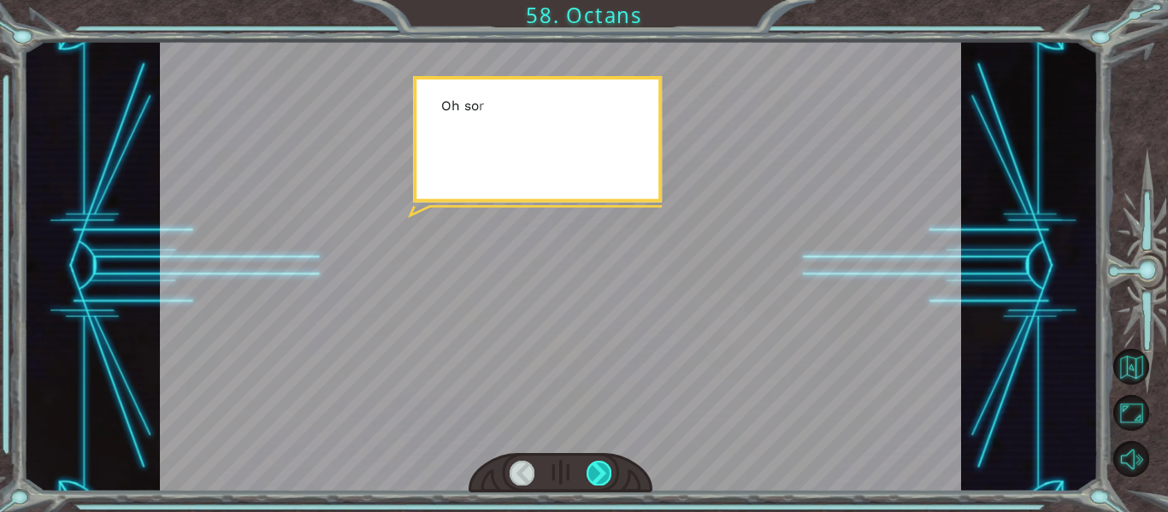
click at [598, 463] on div at bounding box center [598, 473] width 25 height 24
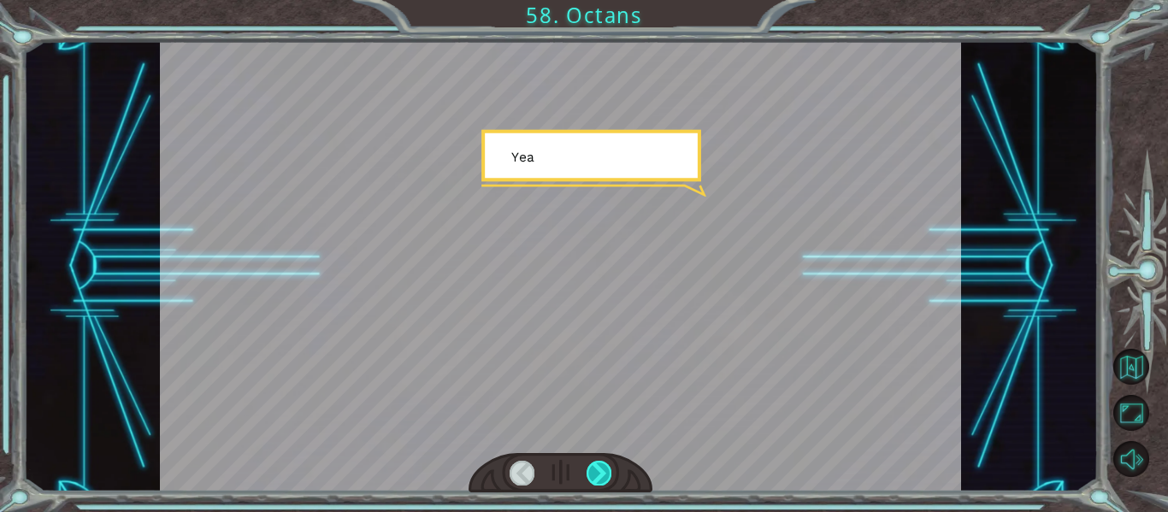
click at [598, 463] on div at bounding box center [598, 473] width 25 height 24
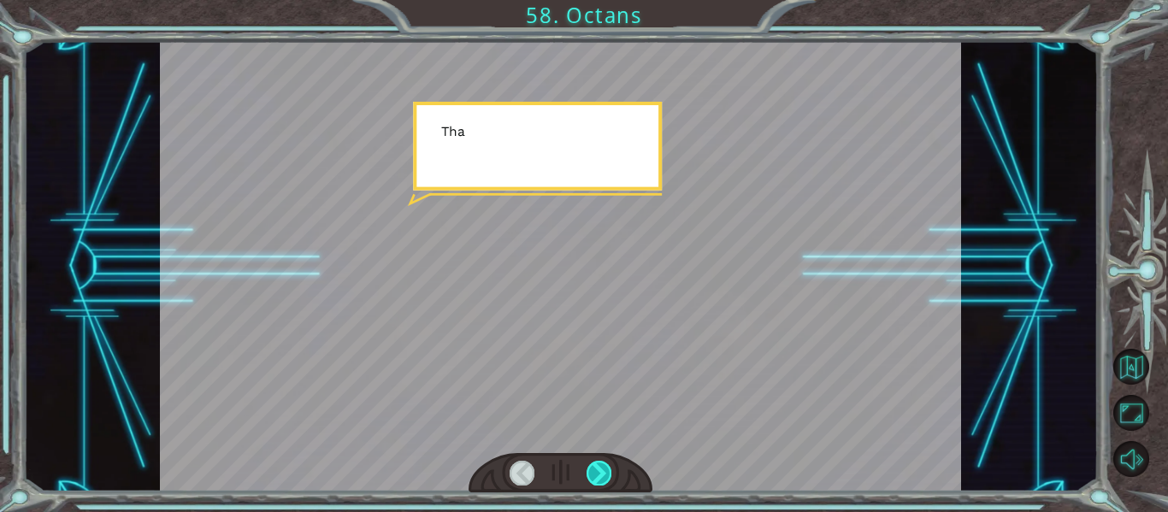
click at [598, 463] on div at bounding box center [598, 473] width 25 height 24
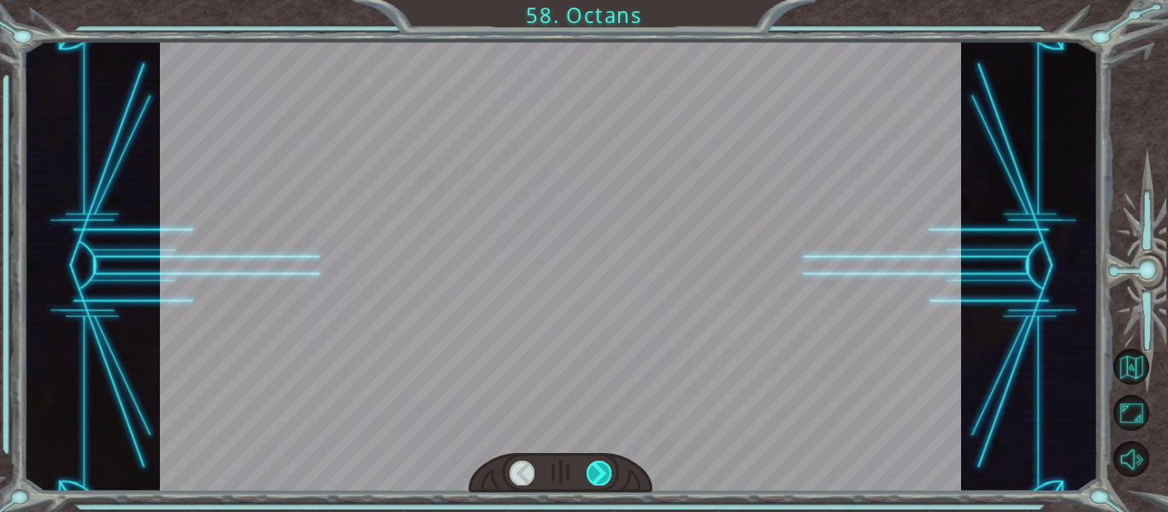
click at [598, 463] on div at bounding box center [598, 473] width 25 height 24
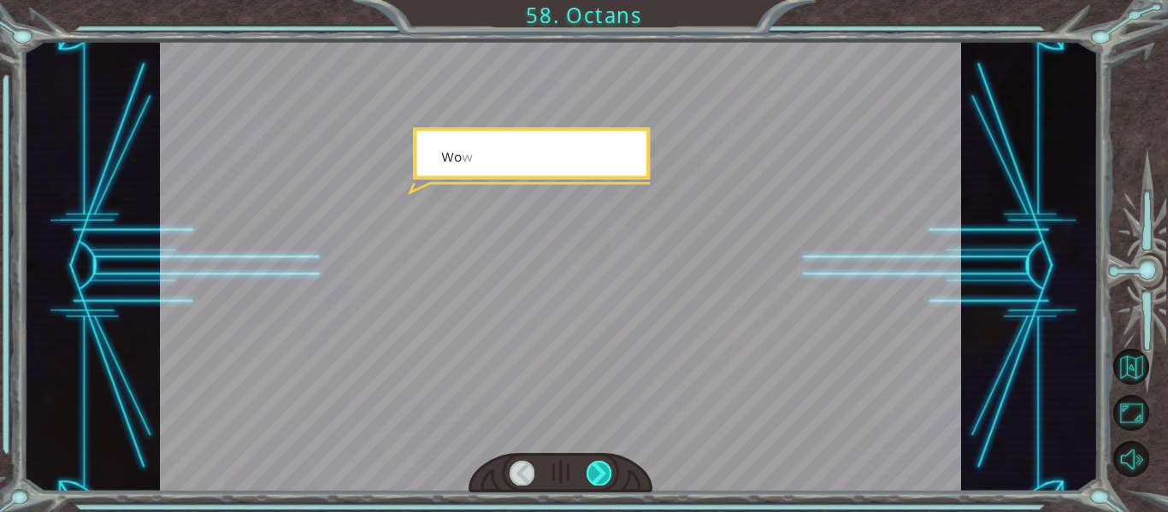
click at [598, 463] on div at bounding box center [598, 473] width 25 height 24
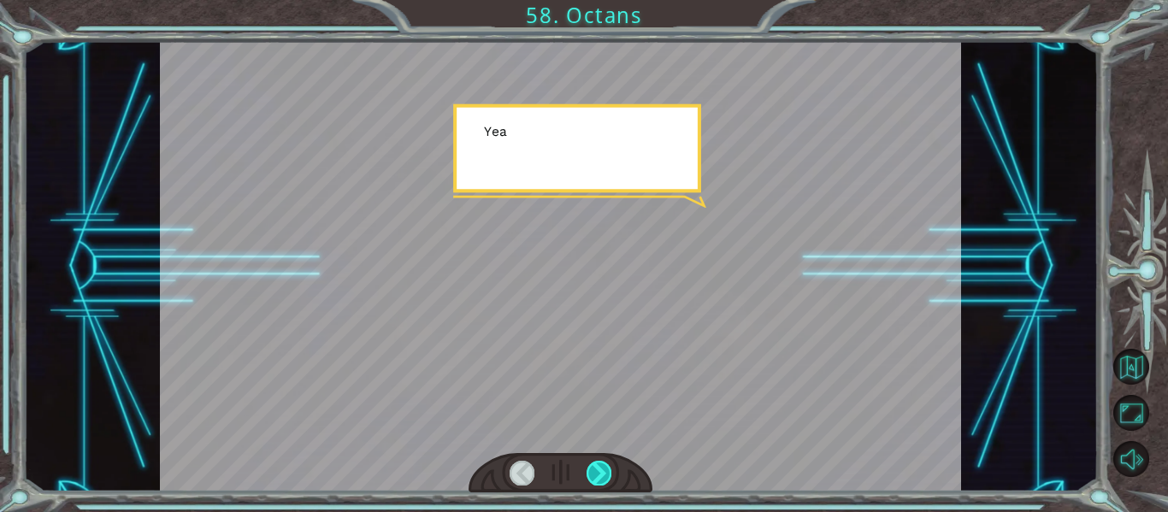
click at [598, 463] on div at bounding box center [598, 473] width 25 height 24
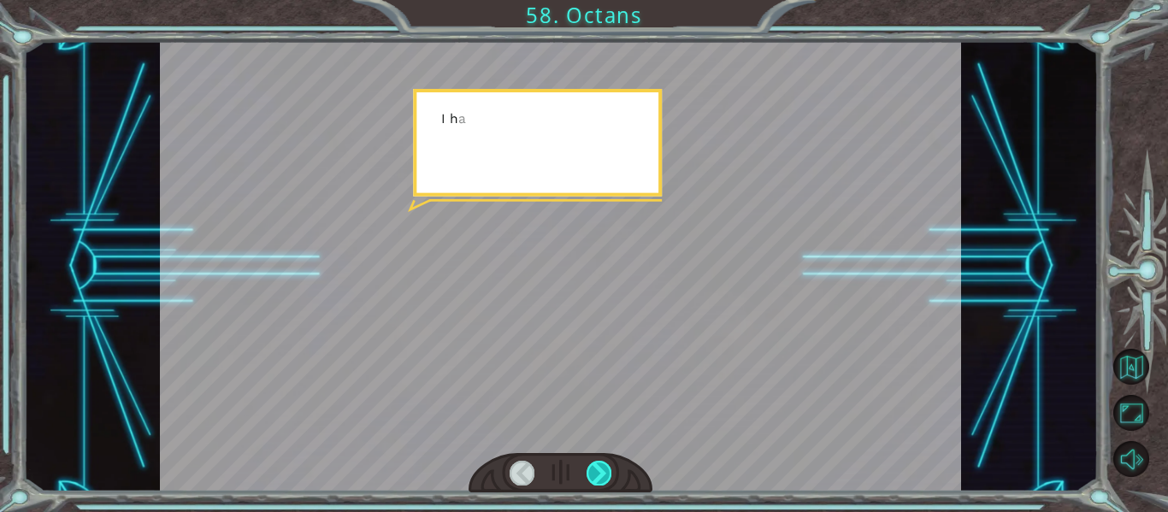
click at [598, 463] on div at bounding box center [598, 473] width 25 height 24
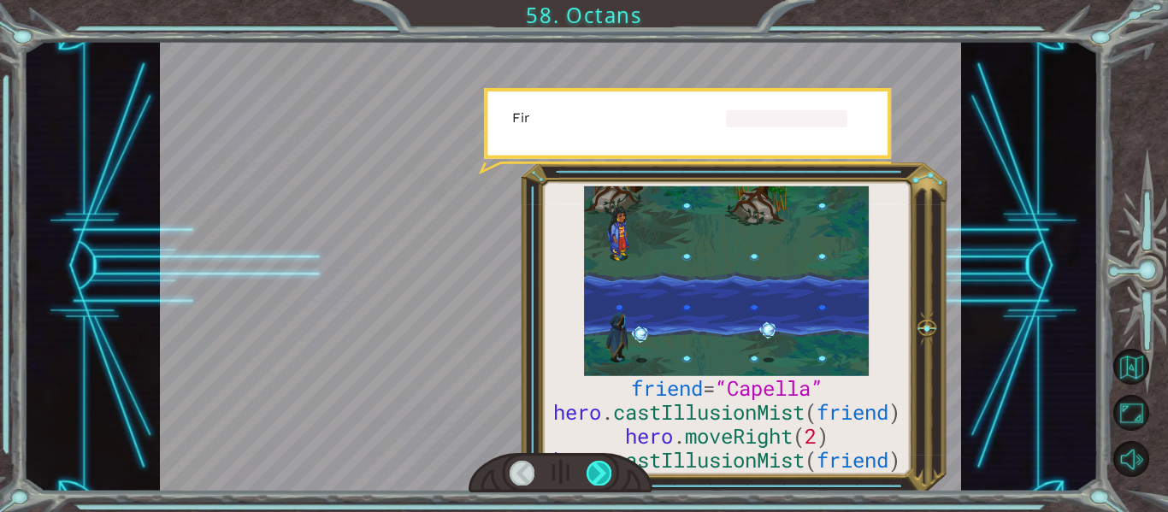
click at [598, 463] on div at bounding box center [598, 473] width 25 height 24
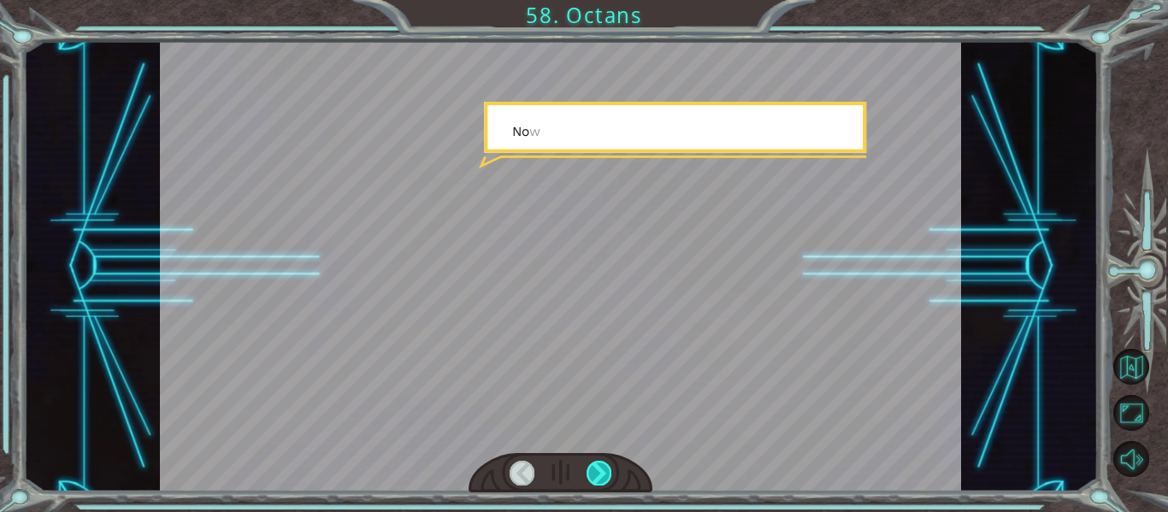
click at [598, 463] on div at bounding box center [598, 473] width 25 height 24
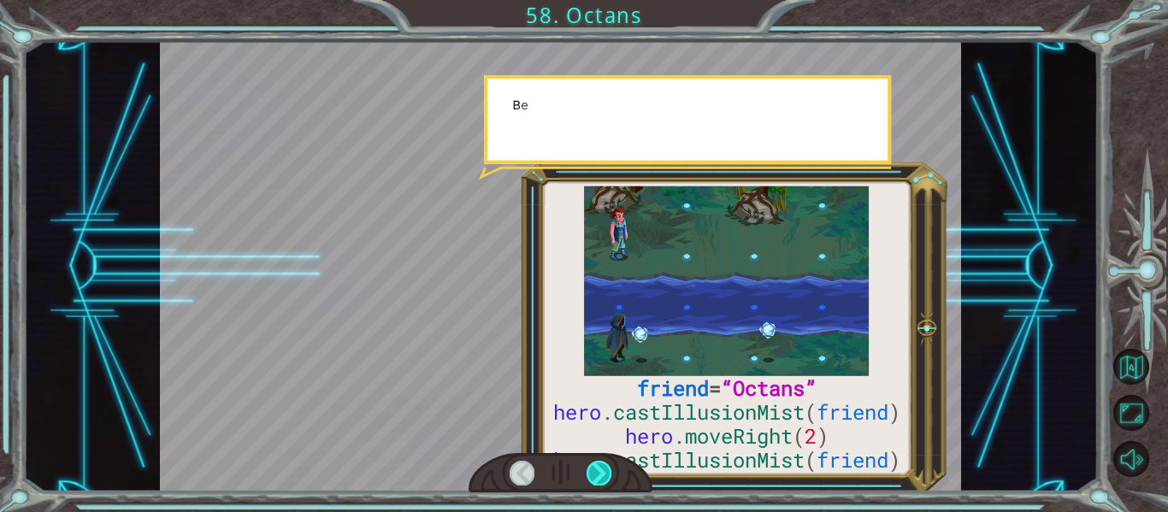
click at [598, 463] on div at bounding box center [598, 473] width 25 height 24
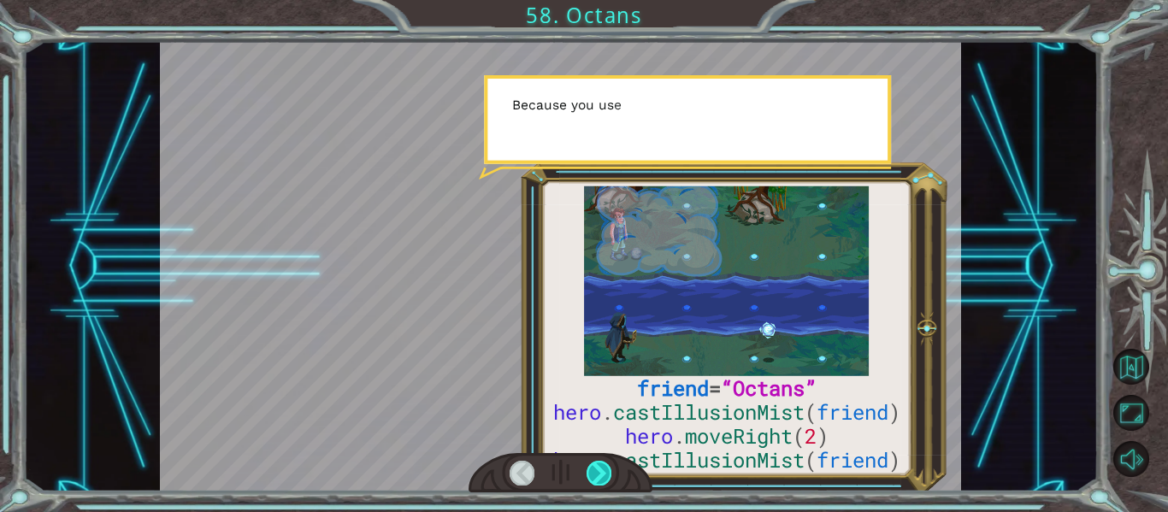
click at [598, 463] on div at bounding box center [598, 473] width 25 height 24
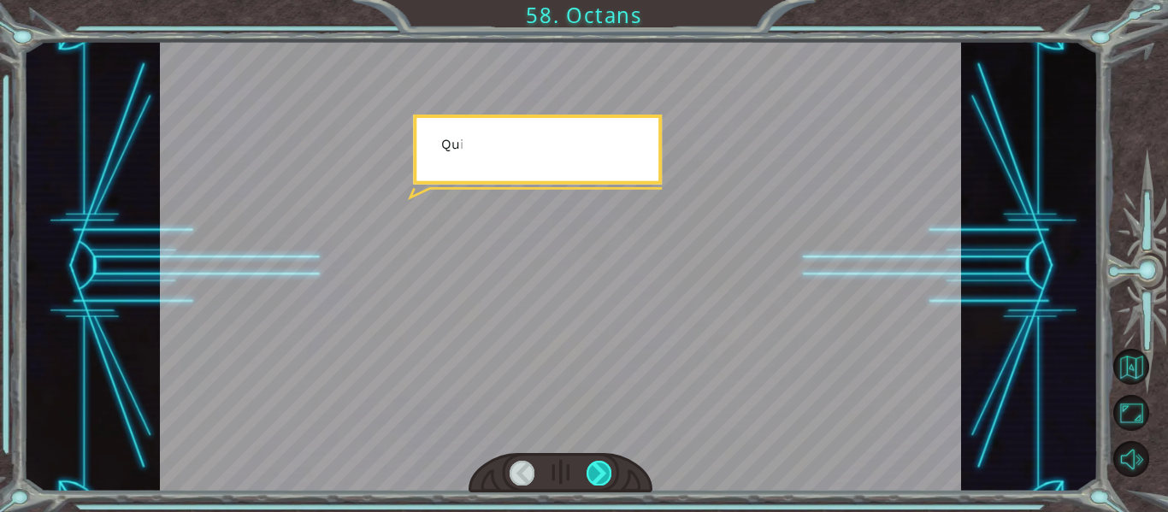
click at [598, 463] on div at bounding box center [598, 473] width 25 height 24
click at [598, 0] on div "friend = “Octans” hero . castIllusionMist ( friend ) hero . moveRight ( 2 ) her…" at bounding box center [584, 0] width 1168 height 0
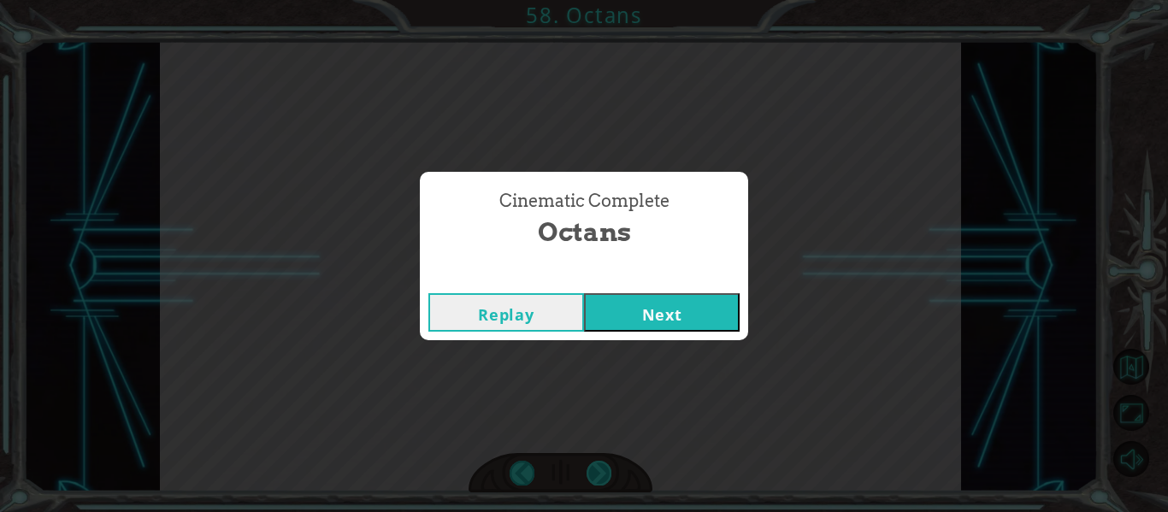
click at [598, 463] on div "Cinematic Complete Octans Replay Next" at bounding box center [584, 256] width 1168 height 512
click at [619, 307] on button "Next" at bounding box center [662, 312] width 156 height 38
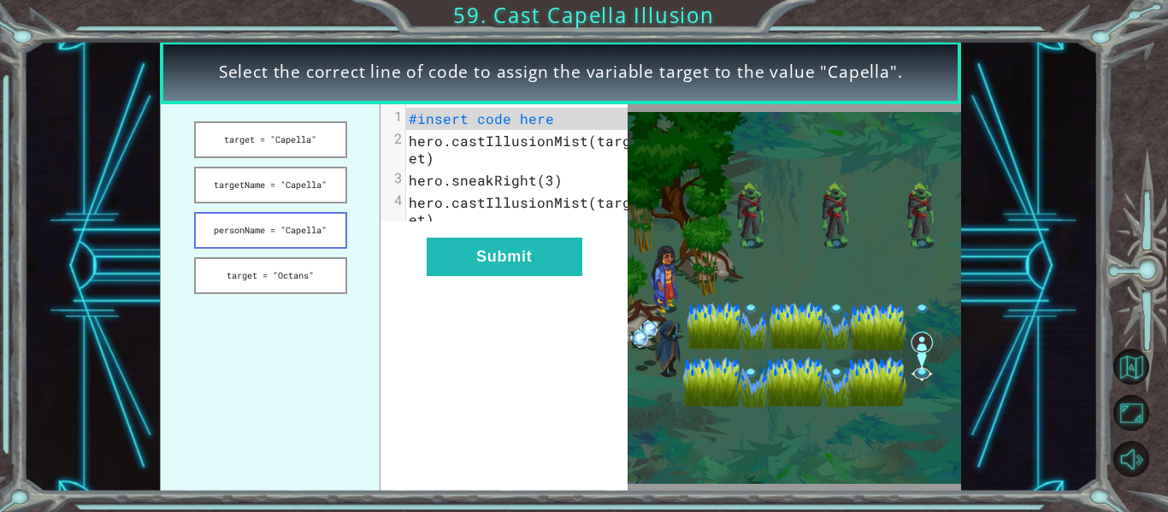
click at [306, 236] on button "personName = "Capella"" at bounding box center [270, 230] width 153 height 37
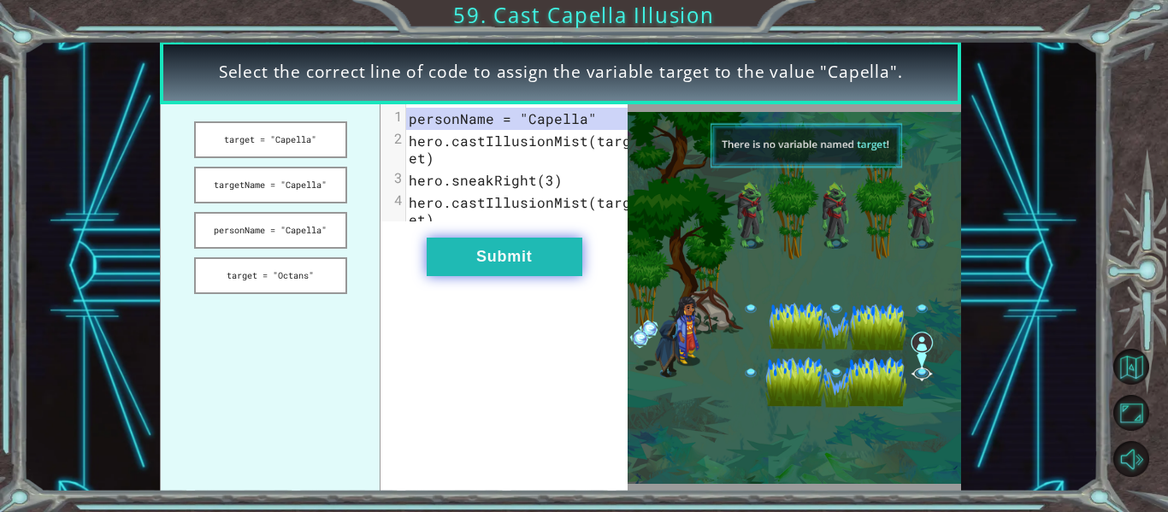
click at [502, 265] on button "Submit" at bounding box center [505, 257] width 156 height 38
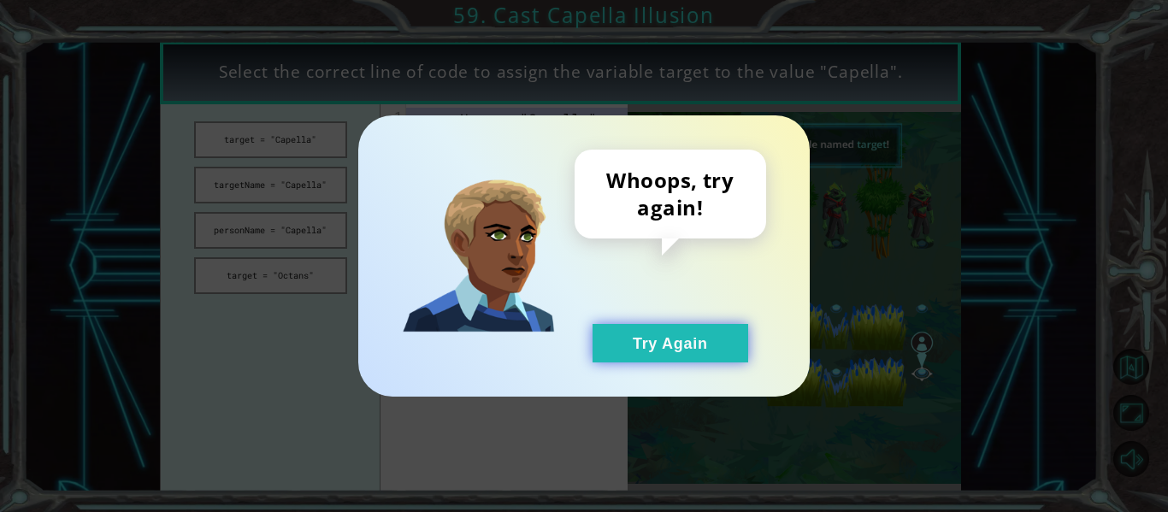
click at [680, 345] on button "Try Again" at bounding box center [670, 343] width 156 height 38
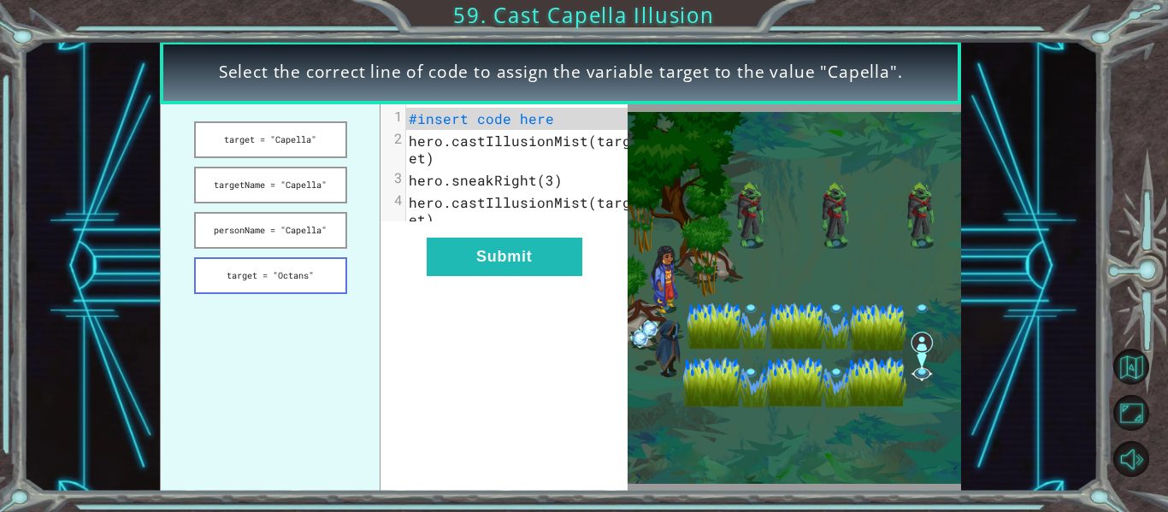
click at [286, 262] on button "target = "Octans"" at bounding box center [270, 275] width 153 height 37
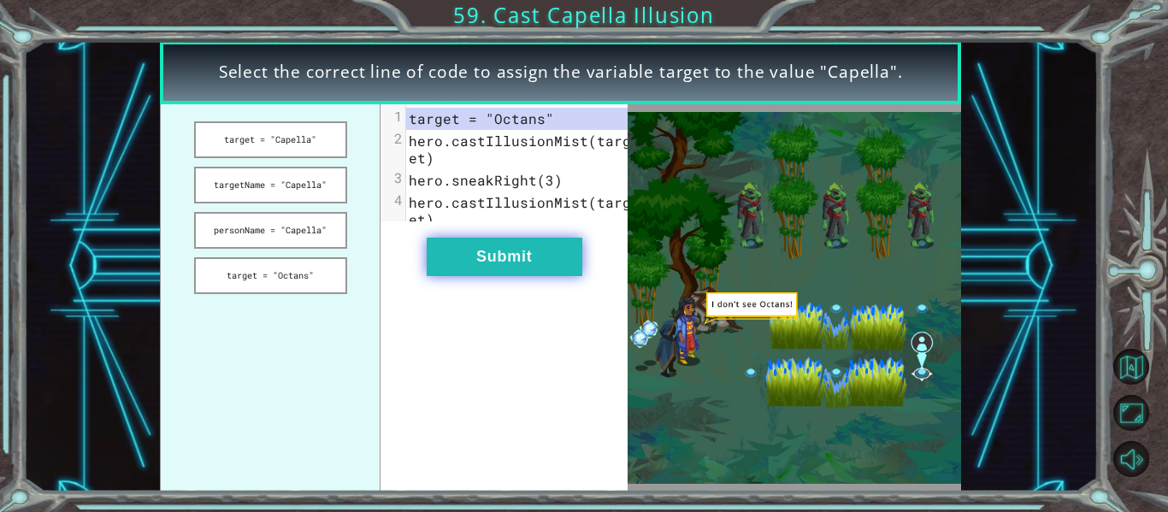
click at [501, 272] on button "Submit" at bounding box center [505, 257] width 156 height 38
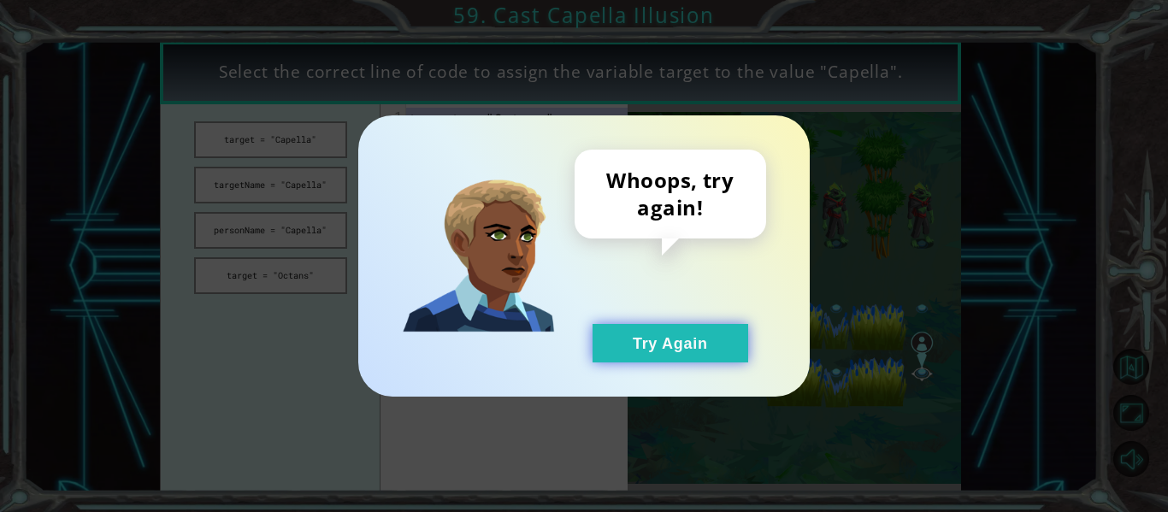
click at [626, 327] on button "Try Again" at bounding box center [670, 343] width 156 height 38
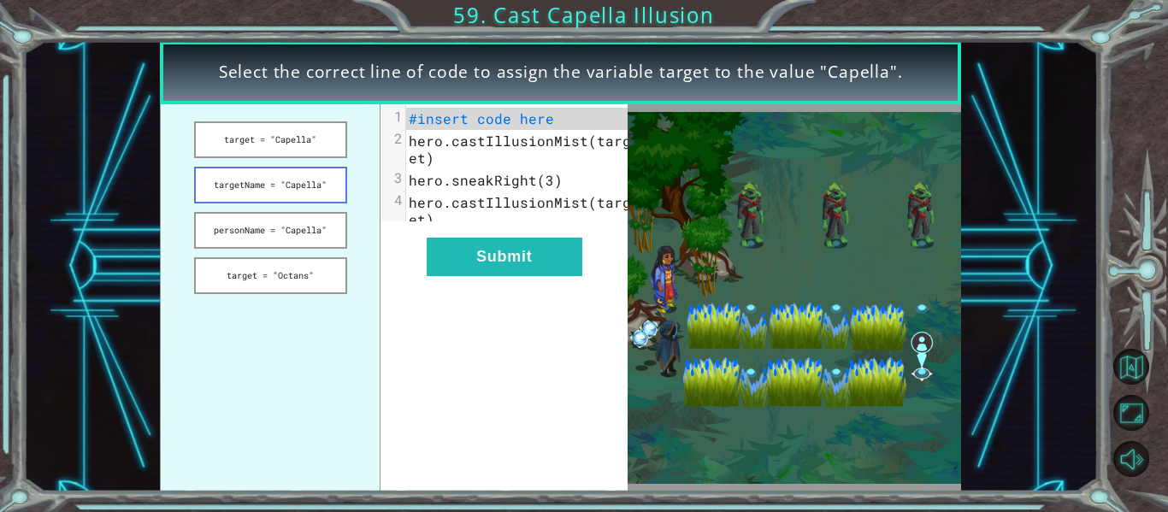
click at [298, 168] on button "targetName = "Capella"" at bounding box center [270, 185] width 153 height 37
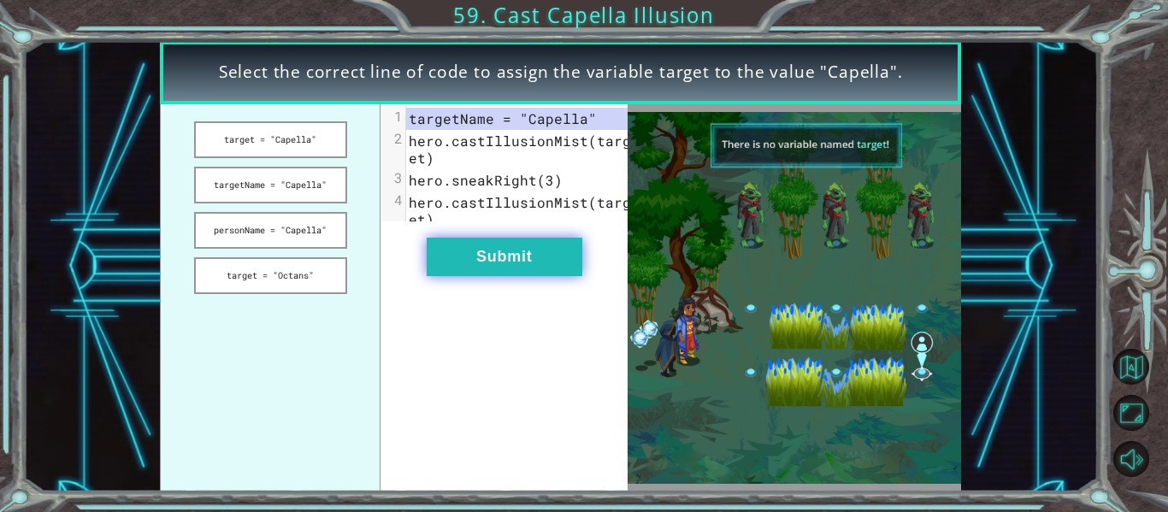
click at [540, 267] on button "Submit" at bounding box center [505, 257] width 156 height 38
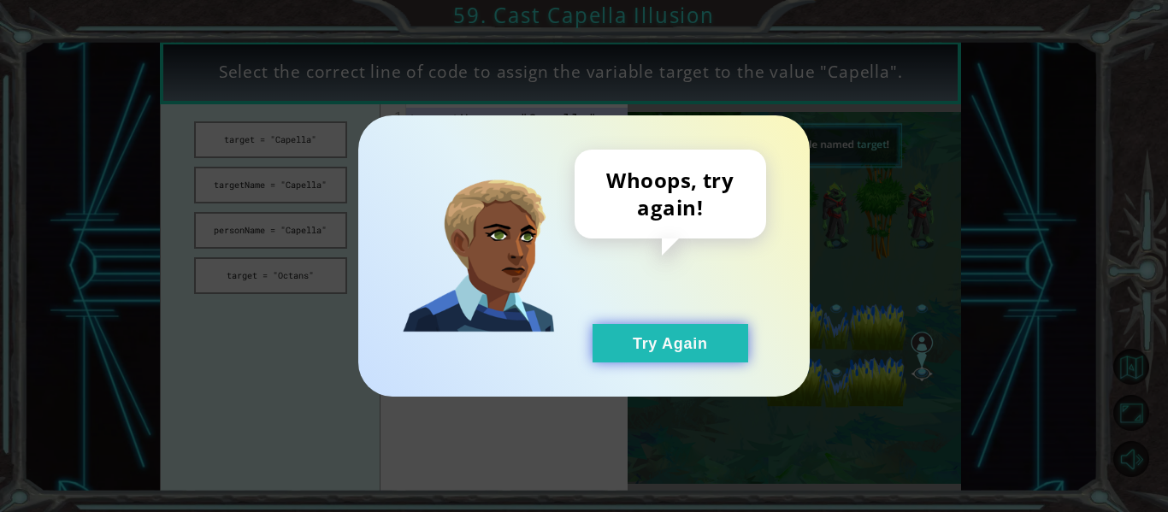
click at [631, 358] on button "Try Again" at bounding box center [670, 343] width 156 height 38
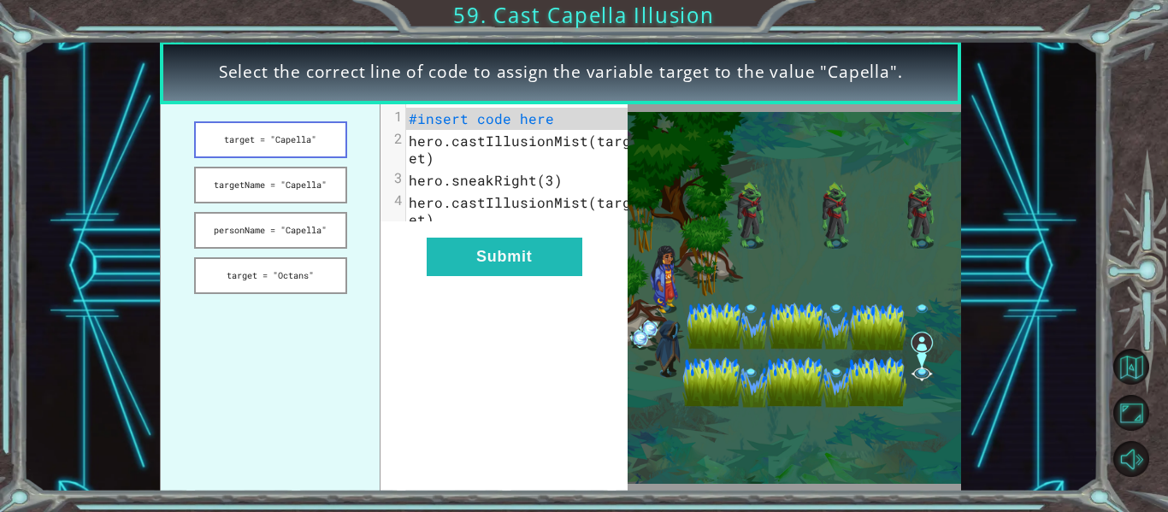
click at [309, 126] on button "target = "Capella"" at bounding box center [270, 139] width 153 height 37
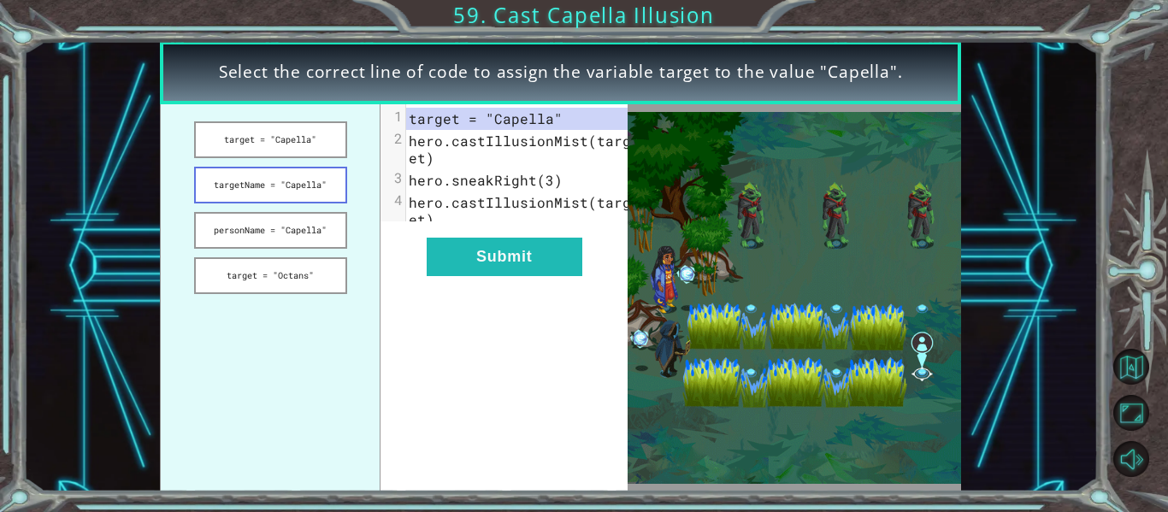
click at [313, 180] on button "targetName = "Capella"" at bounding box center [270, 185] width 153 height 37
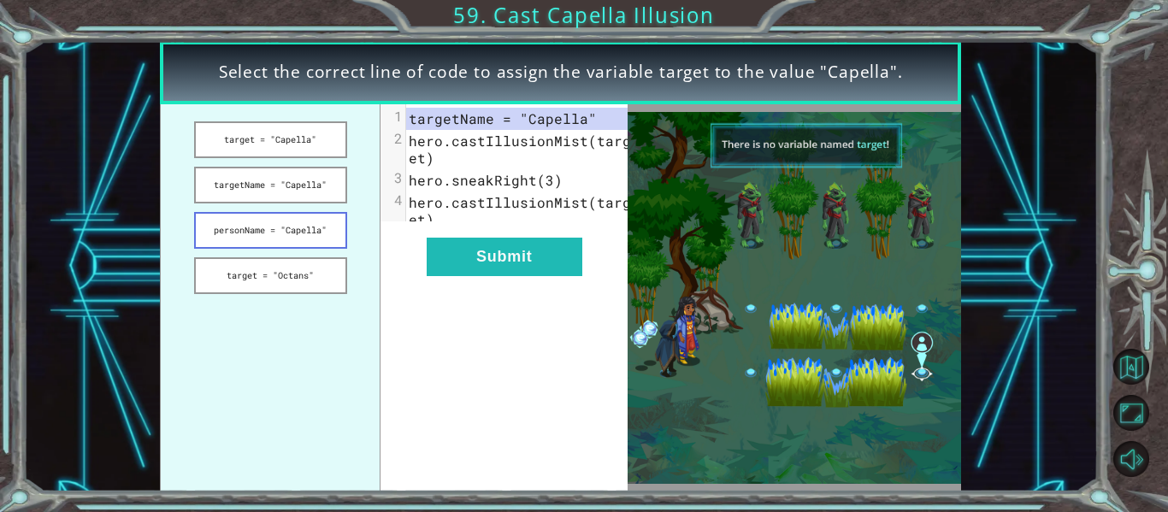
click at [302, 230] on button "personName = "Capella"" at bounding box center [270, 230] width 153 height 37
click at [293, 262] on button "target = "Octans"" at bounding box center [270, 275] width 153 height 37
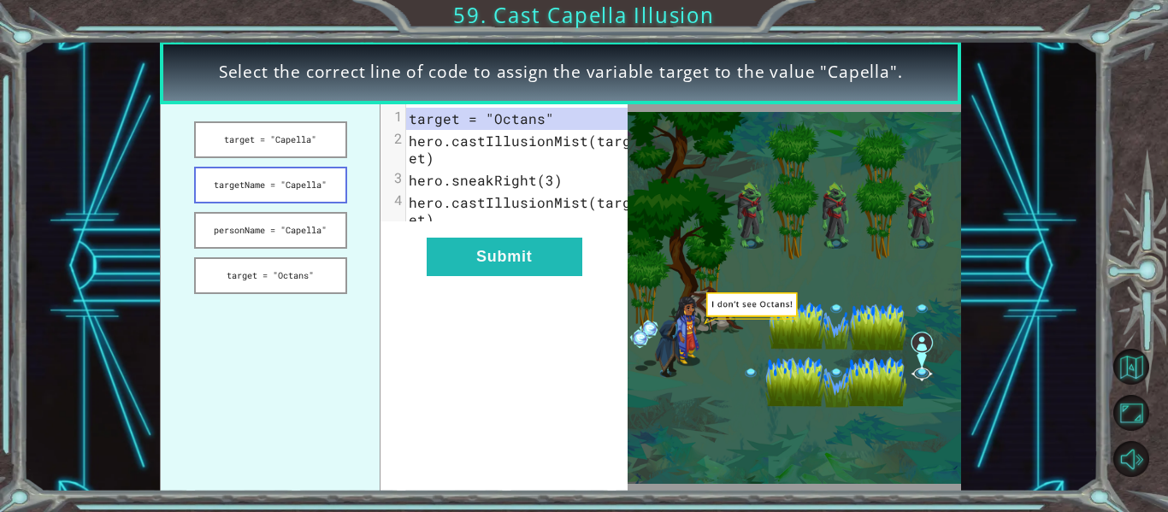
click at [287, 198] on button "targetName = "Capella"" at bounding box center [270, 185] width 153 height 37
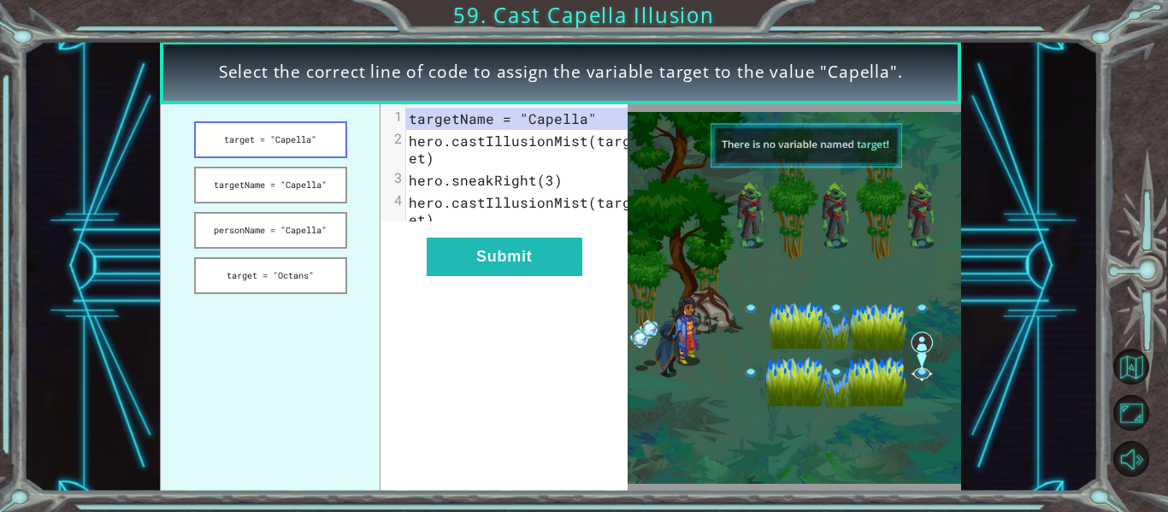
click at [277, 121] on button "target = "Capella"" at bounding box center [270, 139] width 153 height 37
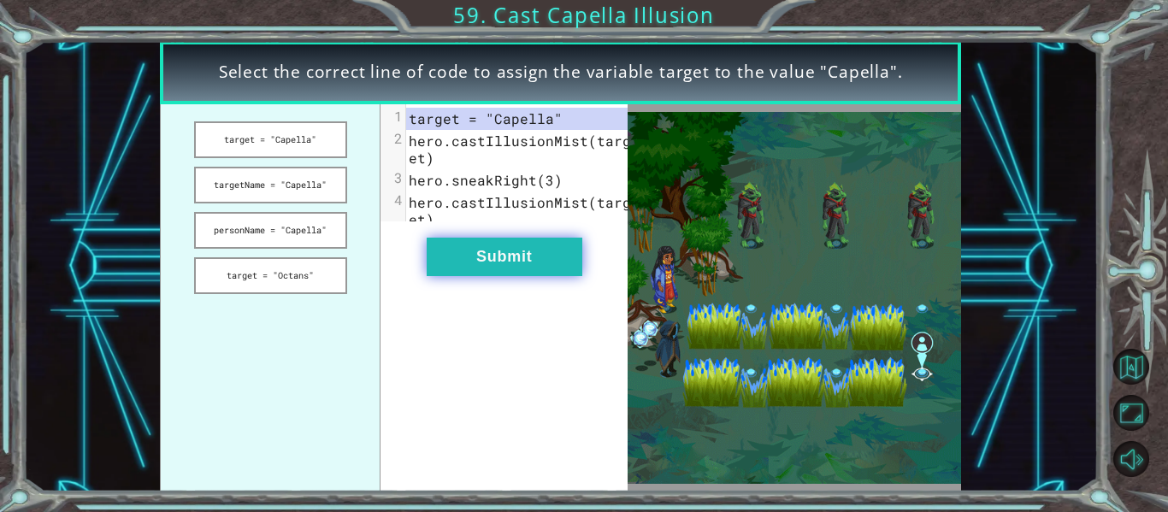
click at [449, 268] on button "Submit" at bounding box center [505, 257] width 156 height 38
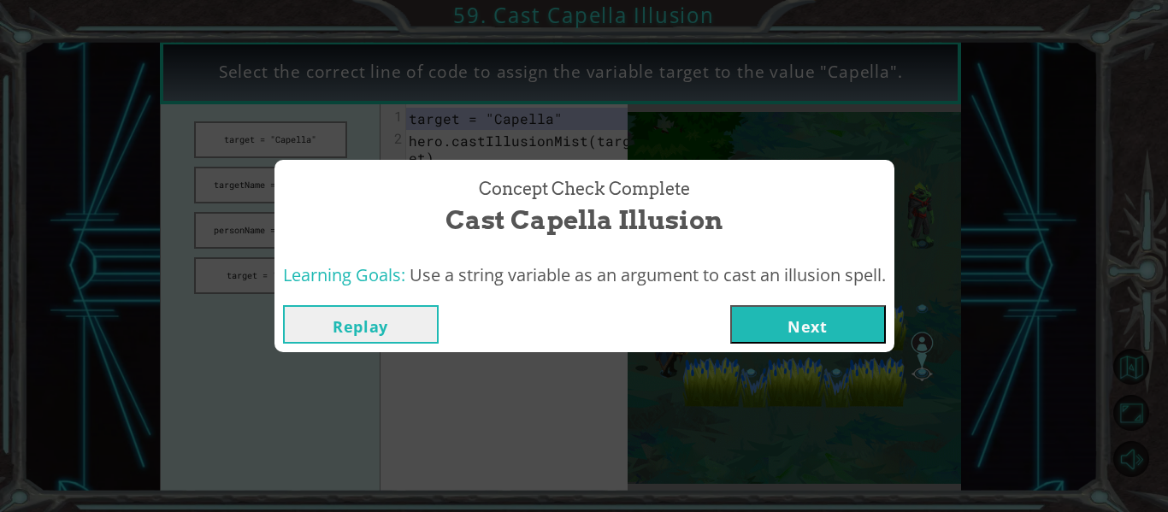
click at [799, 316] on button "Next" at bounding box center [808, 324] width 156 height 38
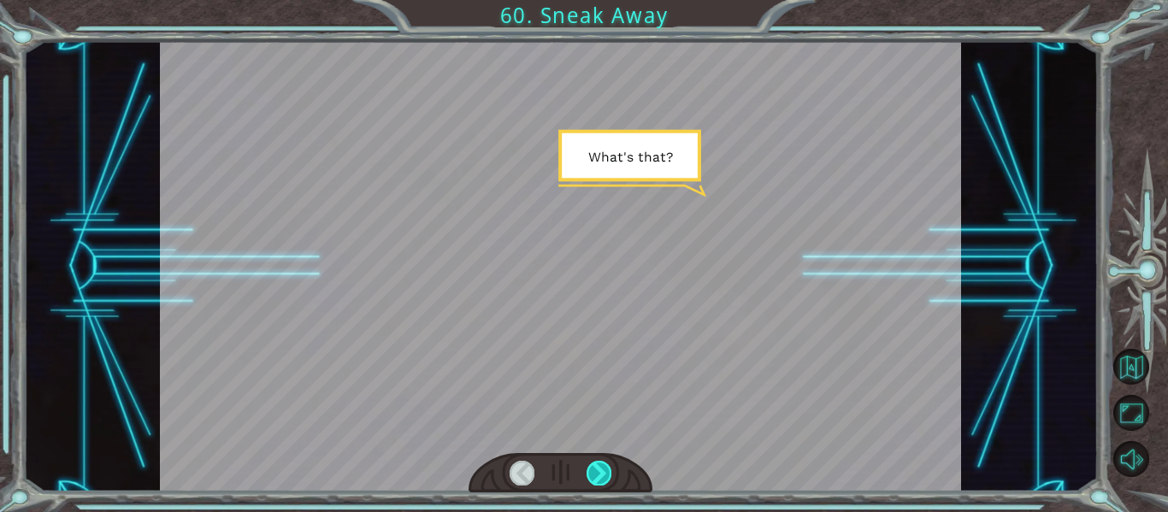
click at [604, 464] on div at bounding box center [598, 473] width 25 height 24
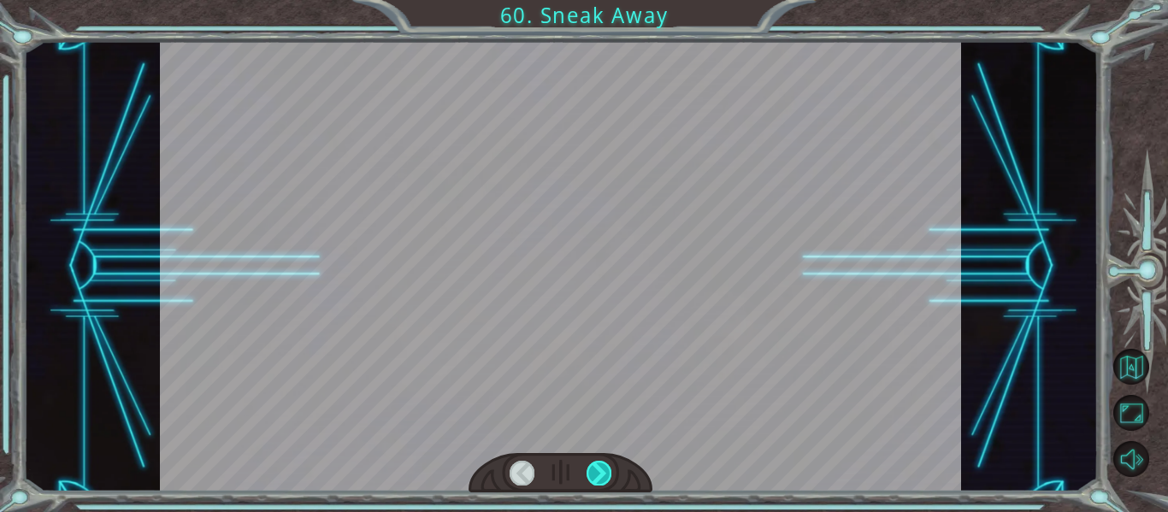
click at [604, 464] on div at bounding box center [598, 473] width 25 height 24
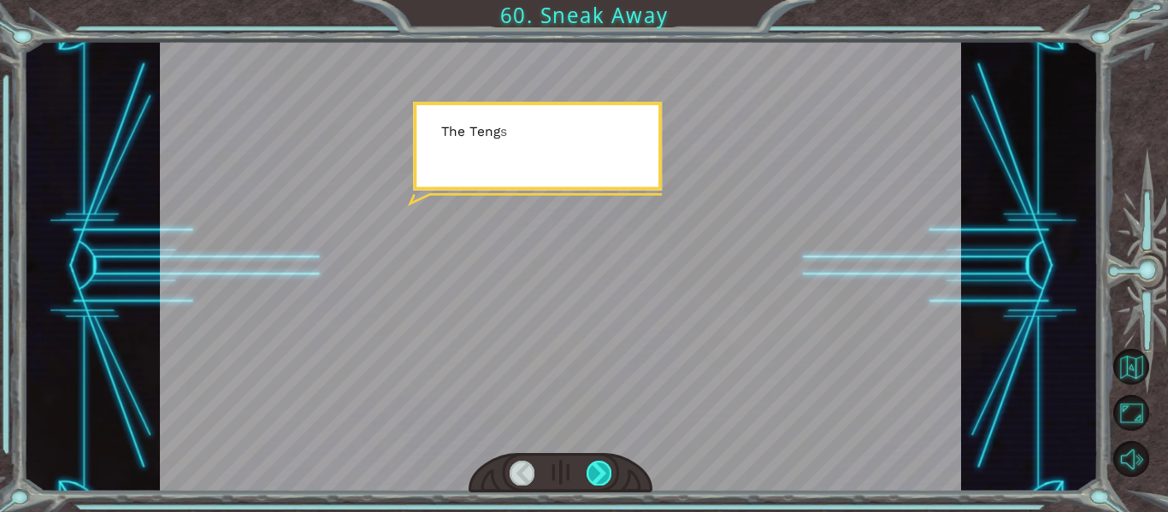
click at [604, 464] on div at bounding box center [598, 473] width 25 height 24
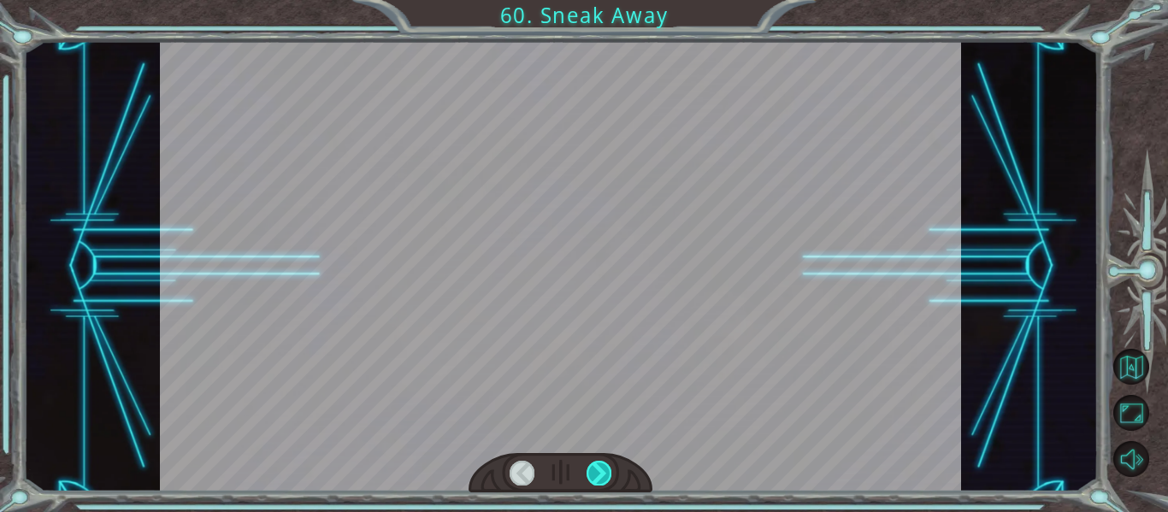
click at [604, 464] on div at bounding box center [598, 473] width 25 height 24
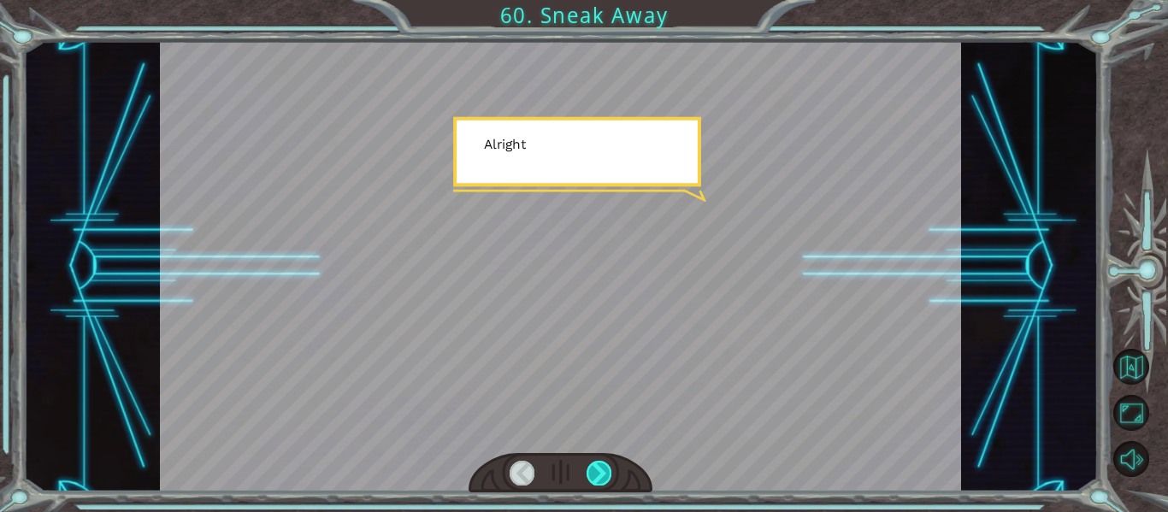
click at [604, 464] on div at bounding box center [598, 473] width 25 height 24
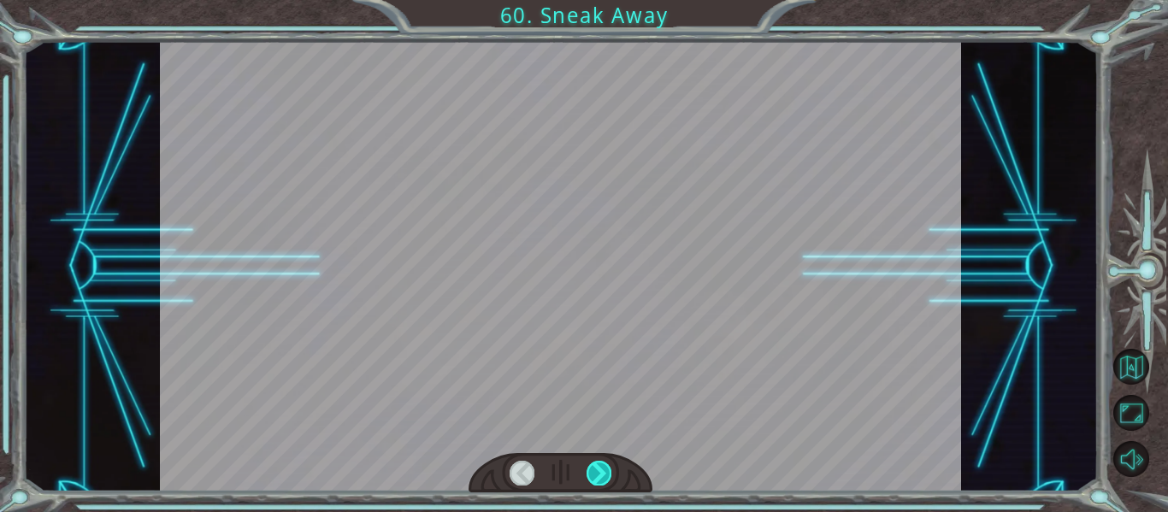
click at [604, 464] on div at bounding box center [598, 473] width 25 height 24
click at [608, 468] on div at bounding box center [598, 473] width 25 height 24
click at [608, 0] on div "Temporary Text W h a t ' s t h a t ? T h e T e n g s h e a r e g e t t i n g c …" at bounding box center [584, 0] width 1168 height 0
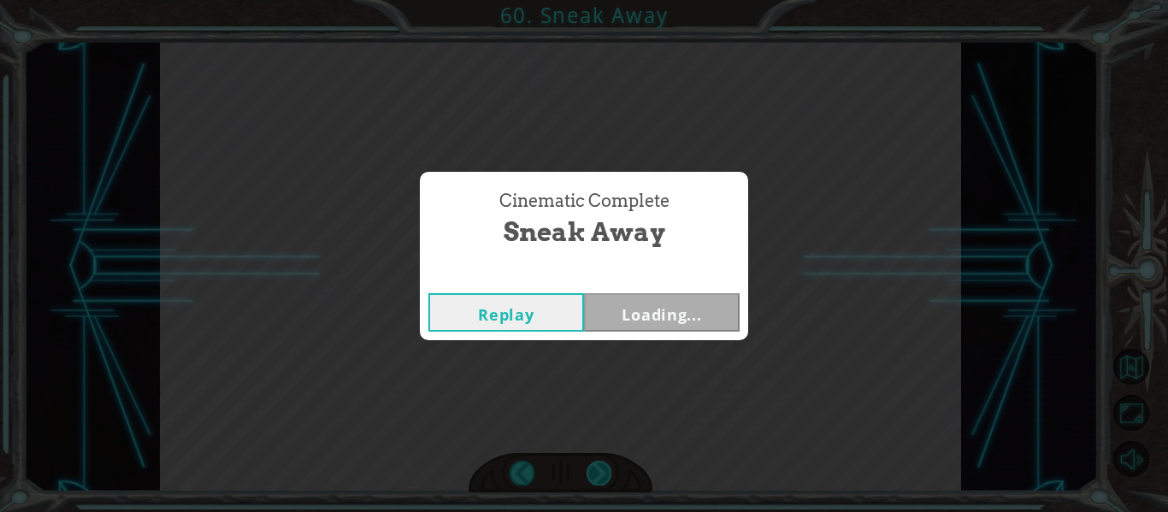
click at [608, 468] on div "Cinematic Complete Sneak Away Replay Loading..." at bounding box center [584, 256] width 1168 height 512
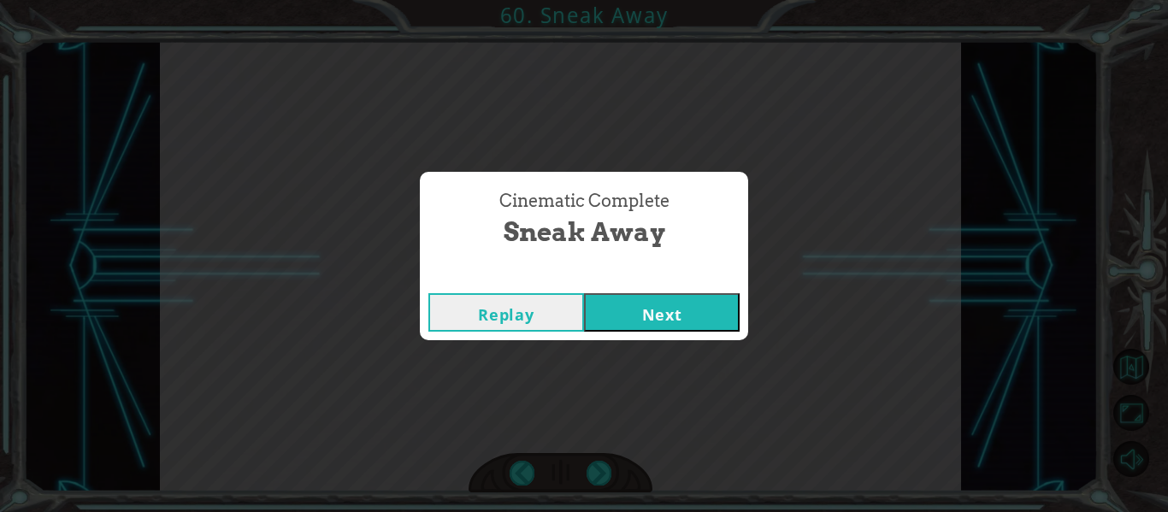
click at [620, 304] on button "Next" at bounding box center [662, 312] width 156 height 38
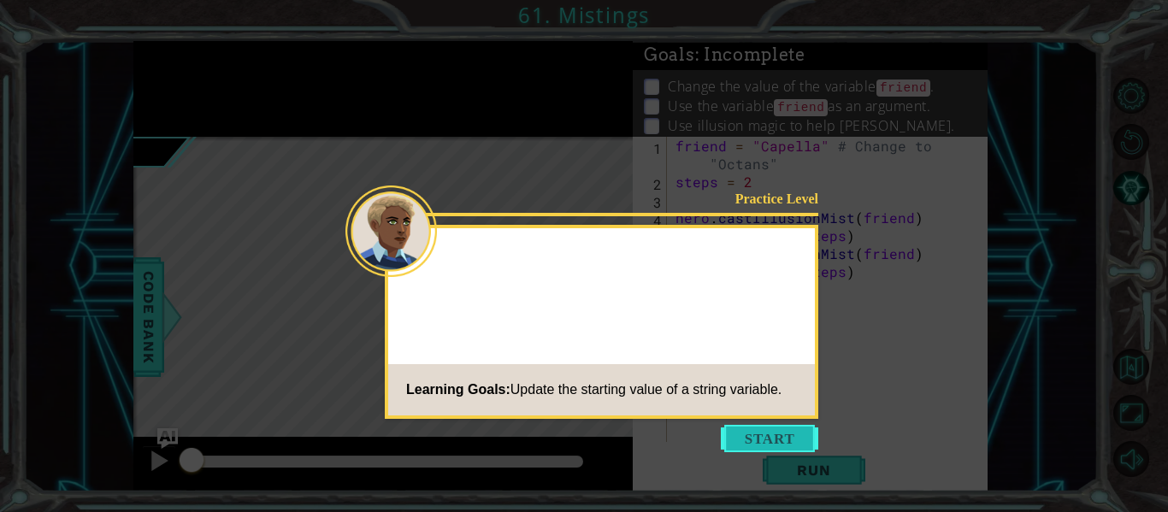
click at [795, 438] on button "Start" at bounding box center [769, 438] width 97 height 27
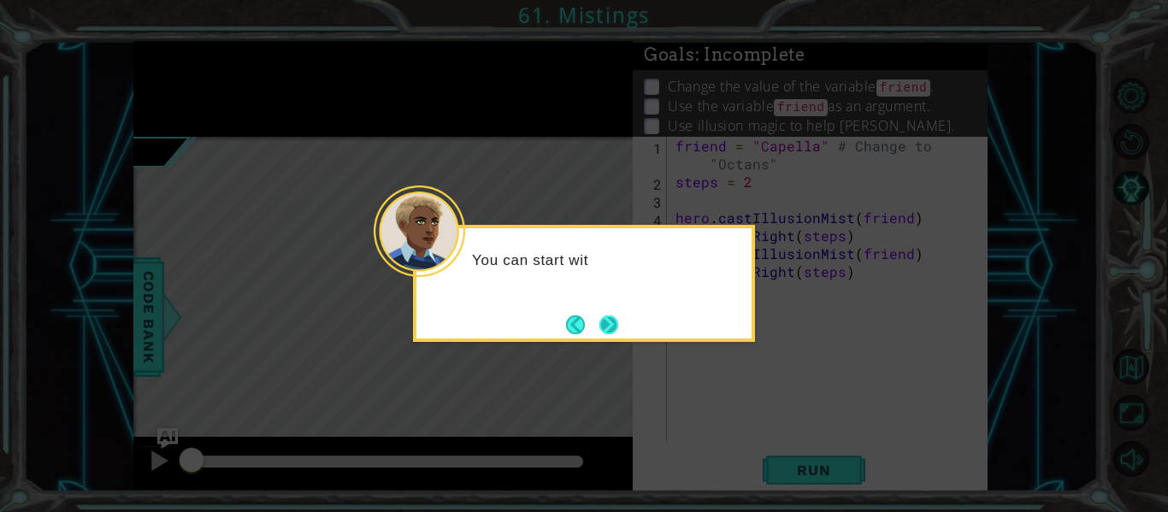
click at [605, 326] on button "Next" at bounding box center [608, 324] width 19 height 19
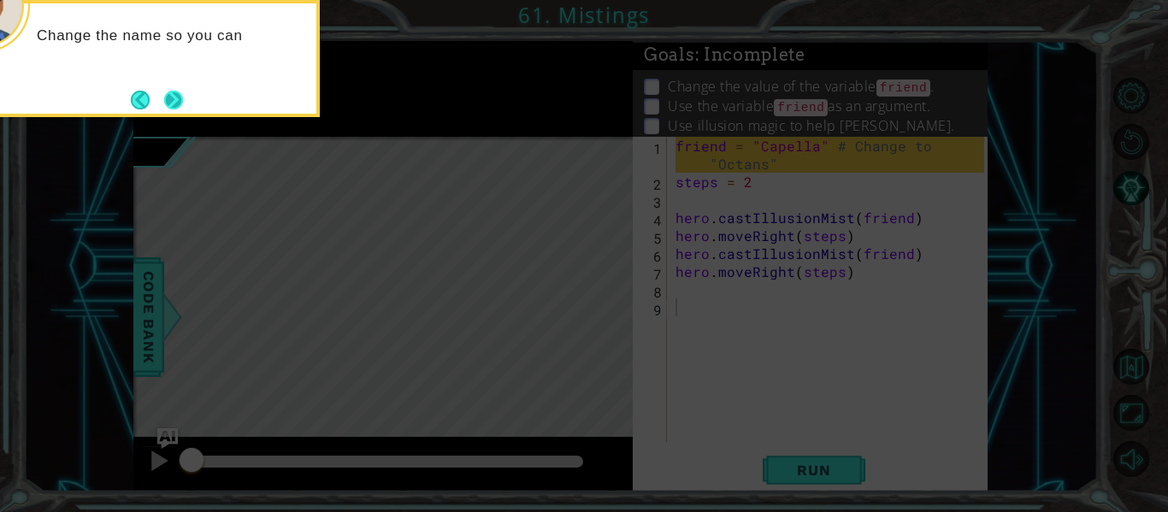
click at [182, 102] on button "Next" at bounding box center [173, 100] width 19 height 19
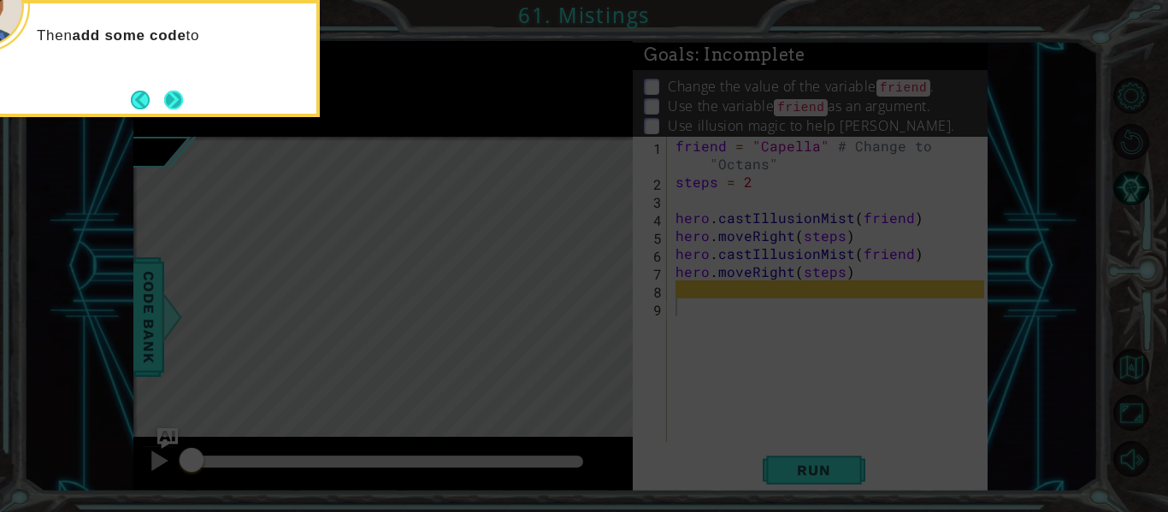
click at [174, 101] on button "Next" at bounding box center [173, 100] width 19 height 19
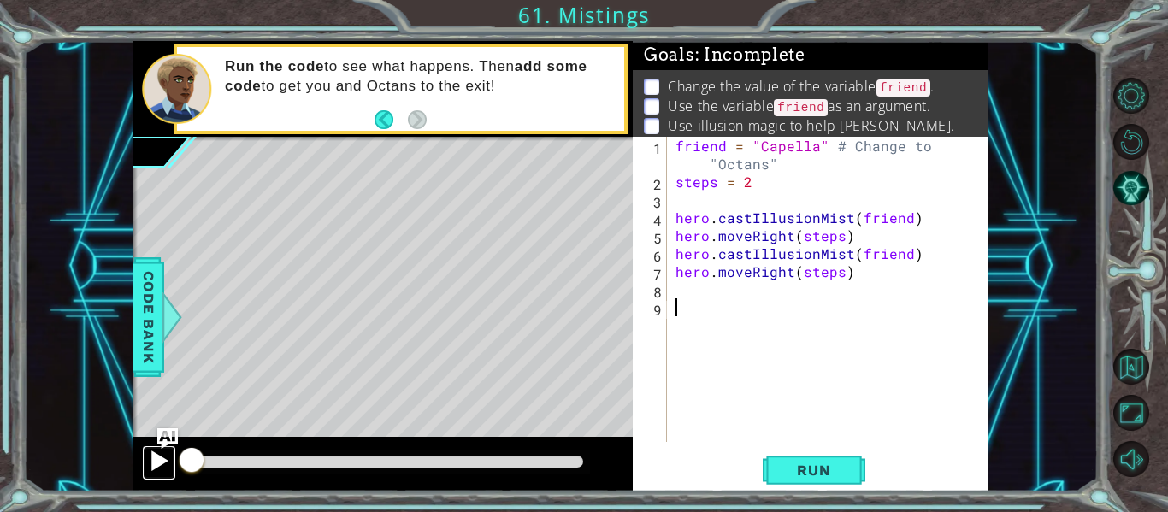
click at [152, 445] on button at bounding box center [159, 462] width 34 height 35
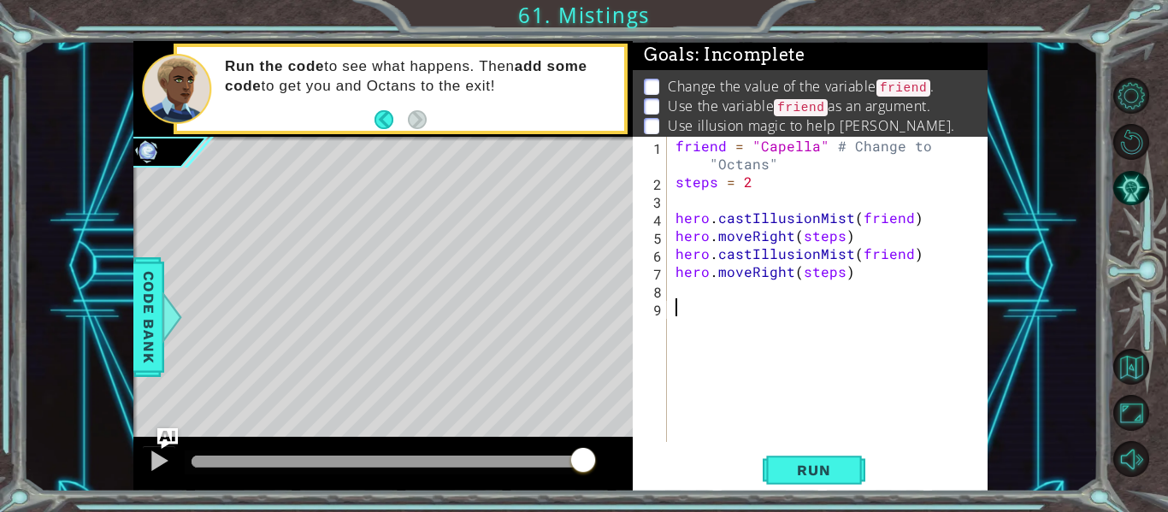
click at [611, 411] on div "methods hero use(thing) moveUp(steps) moveDown(steps) moveLeft(steps) moveRight…" at bounding box center [560, 266] width 854 height 451
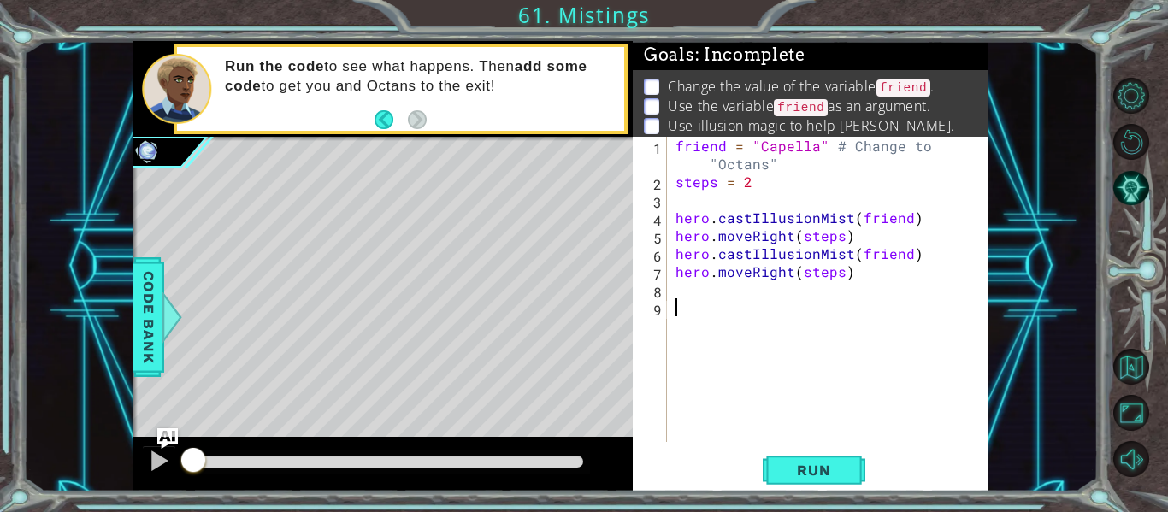
drag, startPoint x: 213, startPoint y: 454, endPoint x: 183, endPoint y: 460, distance: 30.5
click at [183, 460] on div at bounding box center [193, 461] width 31 height 31
click at [816, 150] on div "friend = "Capella" # Change to "Octans" steps = 2 hero . castIllusionMist ( fri…" at bounding box center [832, 316] width 321 height 359
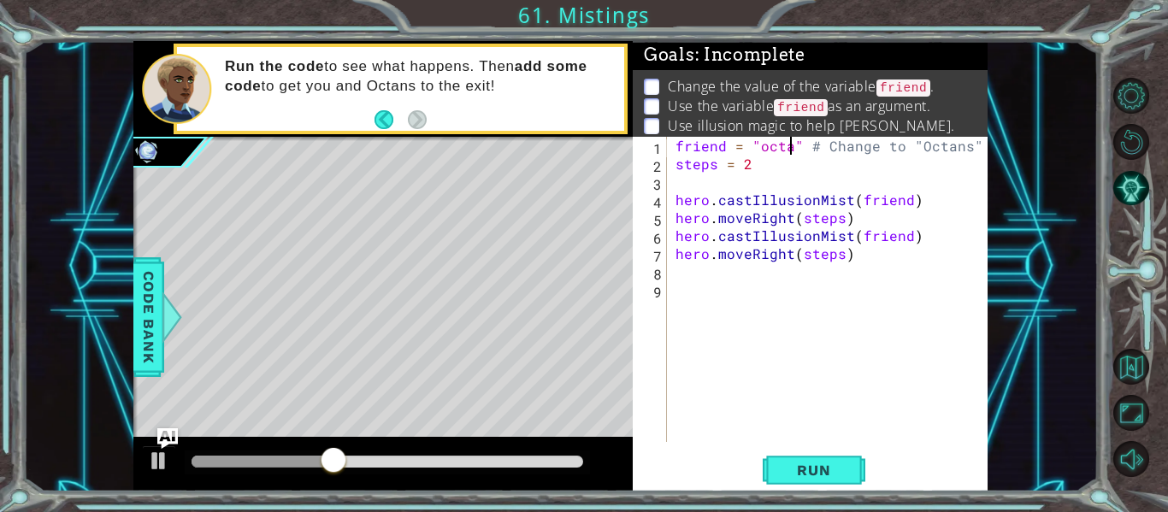
scroll to position [0, 9]
click at [800, 474] on span "Run" at bounding box center [814, 470] width 68 height 17
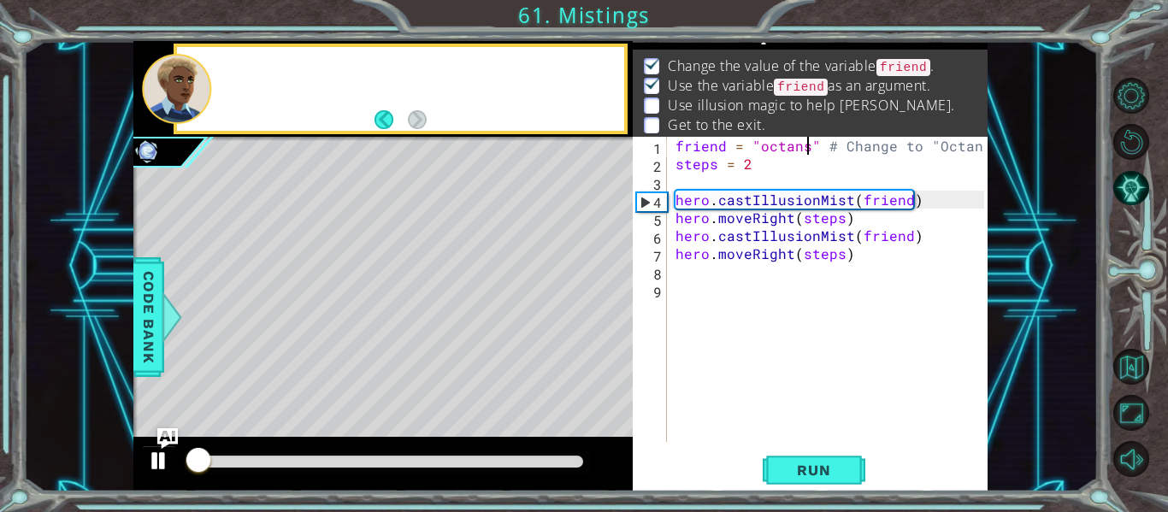
scroll to position [25, 0]
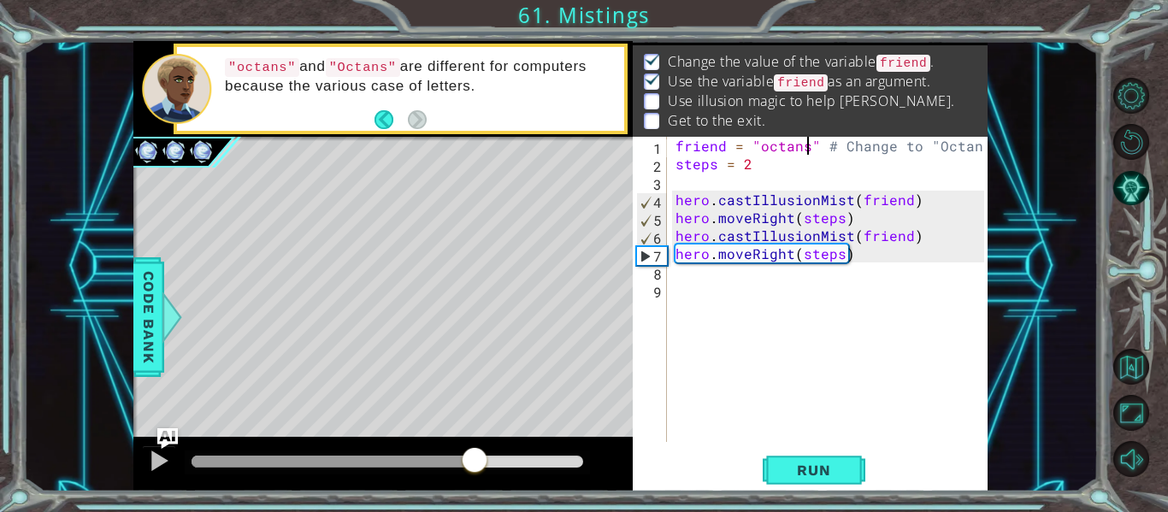
drag, startPoint x: 219, startPoint y: 459, endPoint x: 475, endPoint y: 454, distance: 256.5
click at [474, 454] on div at bounding box center [474, 461] width 31 height 31
click at [767, 149] on div "friend = "octans" # Change to "Octans" steps = 2 hero . castIllusionMist ( frie…" at bounding box center [832, 307] width 321 height 341
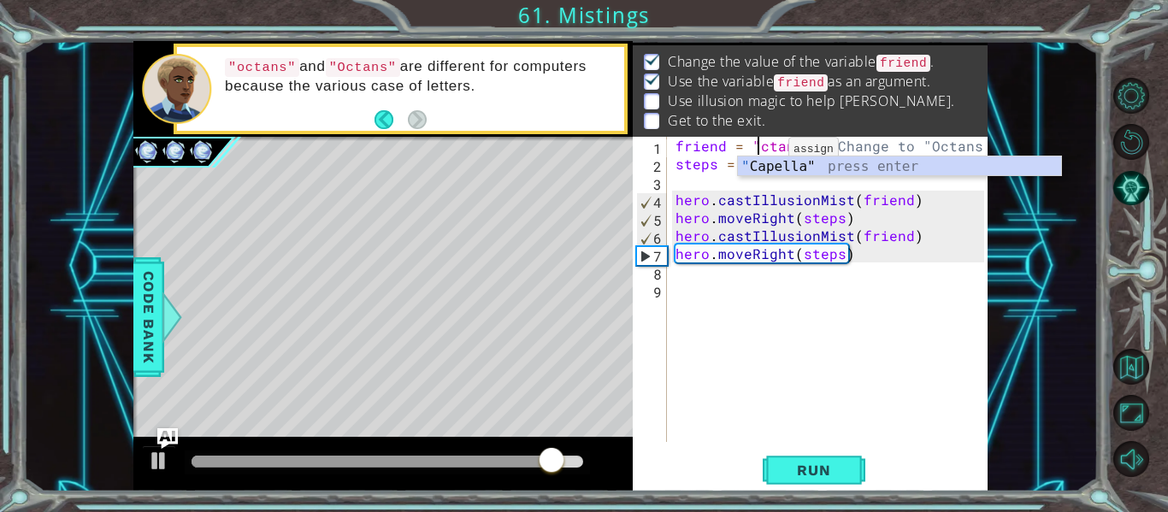
scroll to position [0, 6]
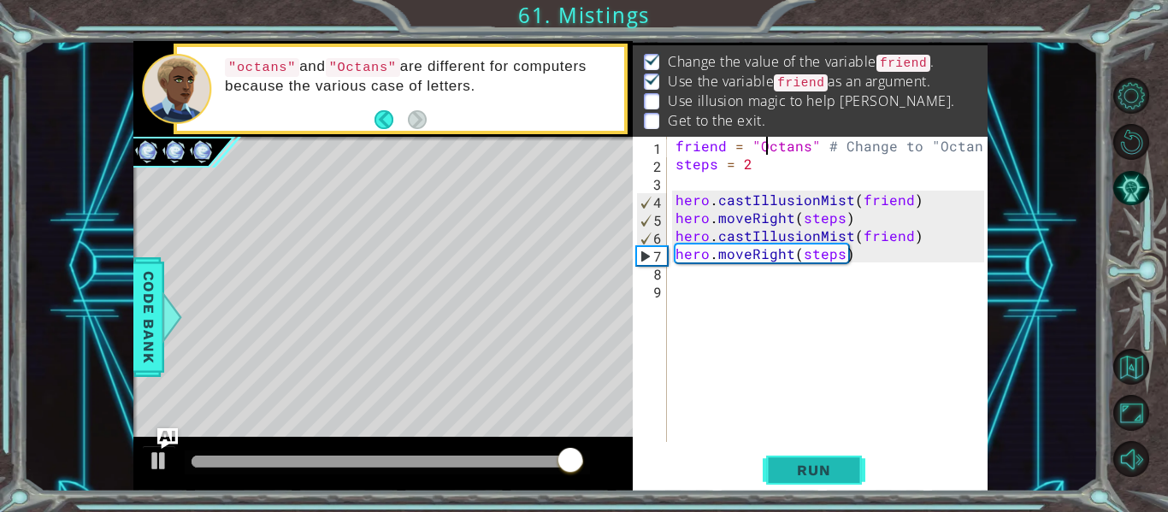
type textarea "friend = "Octans" # Change to "Octans""
click at [806, 476] on span "Run" at bounding box center [814, 470] width 68 height 17
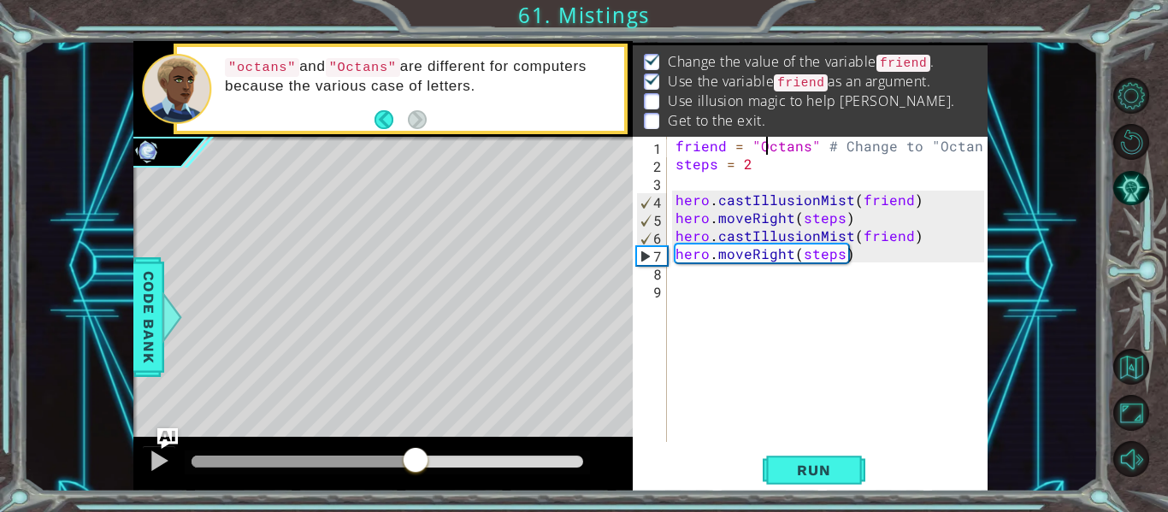
drag, startPoint x: 304, startPoint y: 452, endPoint x: 408, endPoint y: 459, distance: 103.7
click at [408, 459] on div at bounding box center [415, 461] width 31 height 31
click at [674, 275] on div "friend = "Octans" # Change to "Octans" steps = 2 hero . castIllusionMist ( frie…" at bounding box center [832, 307] width 321 height 341
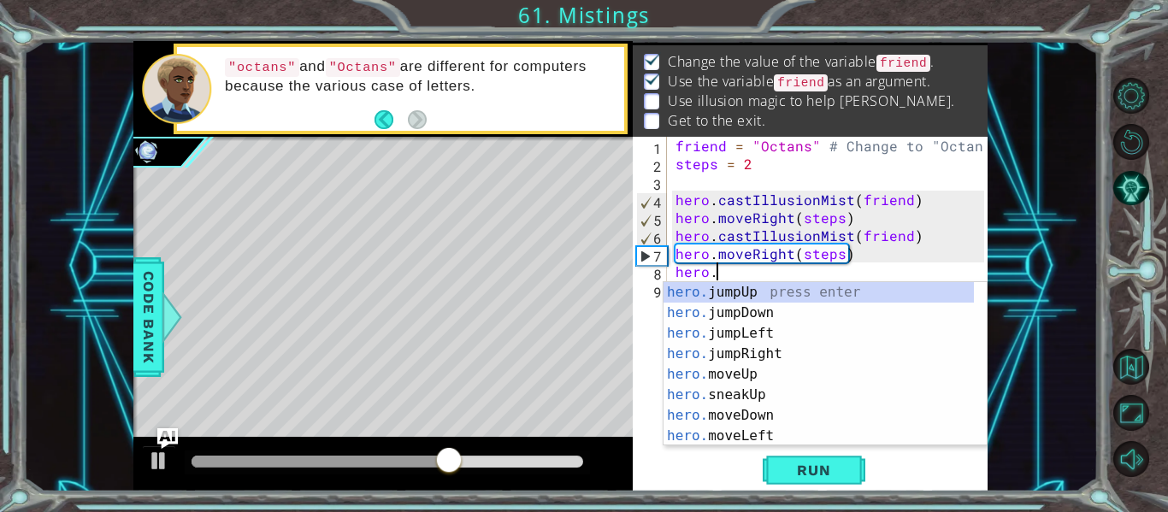
scroll to position [0, 2]
type textarea "hero.c"
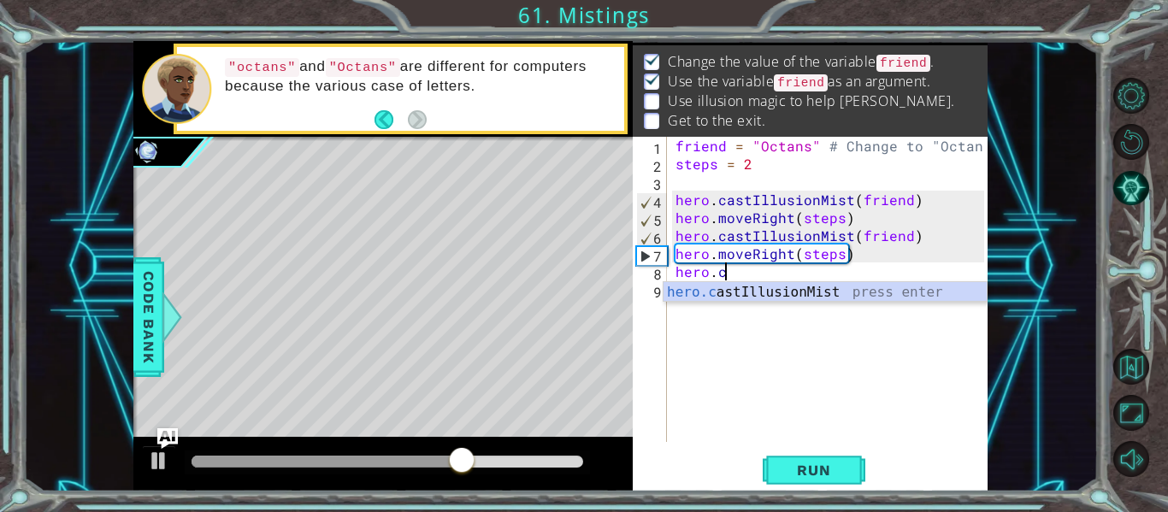
scroll to position [0, 3]
click at [705, 304] on div "friend = "Octans" # Change to "Octans" steps = 2 hero . castIllusionMist ( frie…" at bounding box center [832, 307] width 321 height 341
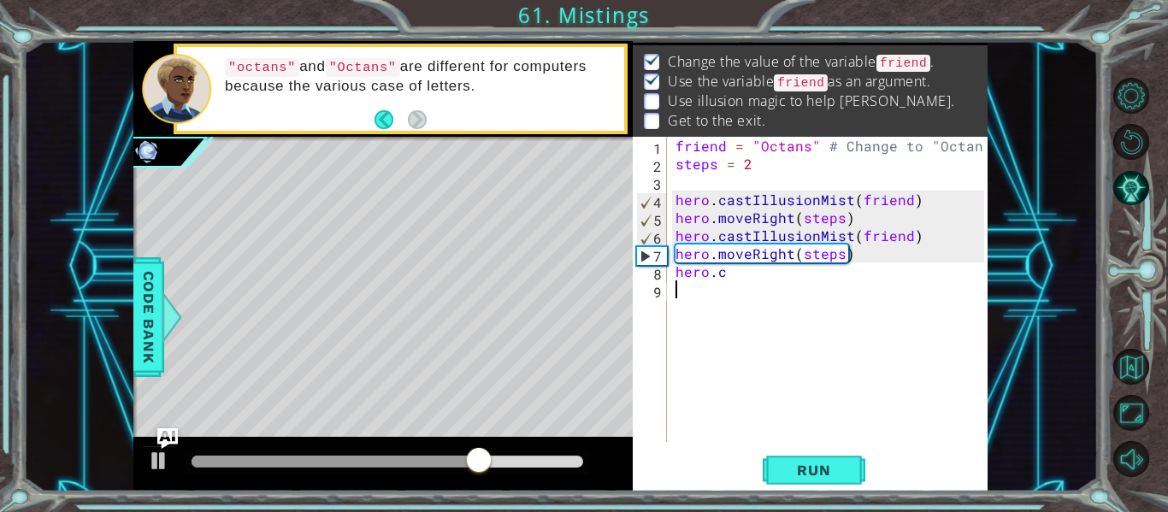
scroll to position [0, 0]
click at [736, 275] on div "friend = "Octans" # Change to "Octans" steps = 2 hero . castIllusionMist ( frie…" at bounding box center [832, 307] width 321 height 341
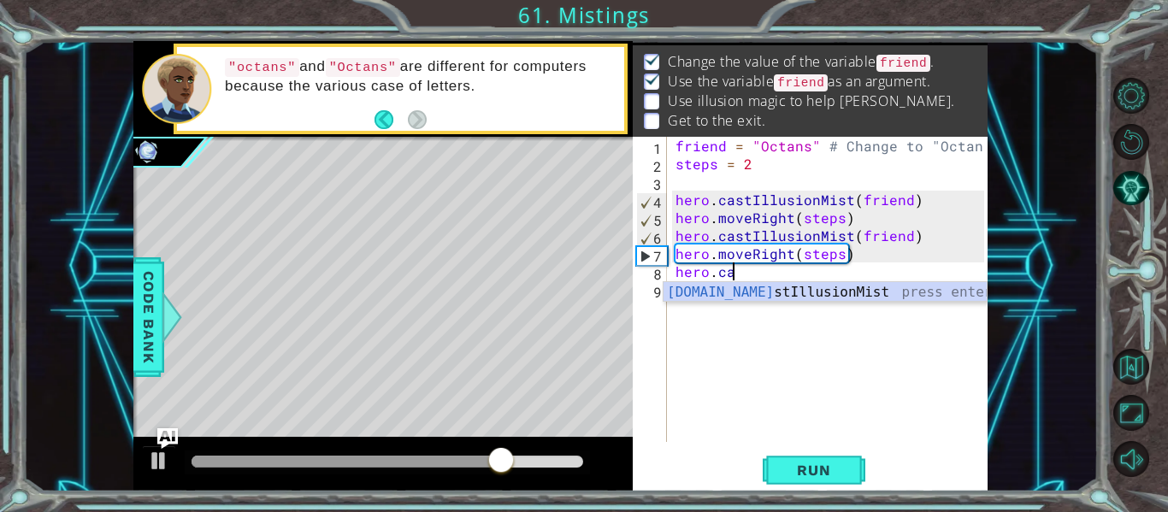
scroll to position [0, 3]
click at [748, 286] on div "[DOMAIN_NAME] stIllusionMist press enter" at bounding box center [824, 313] width 323 height 62
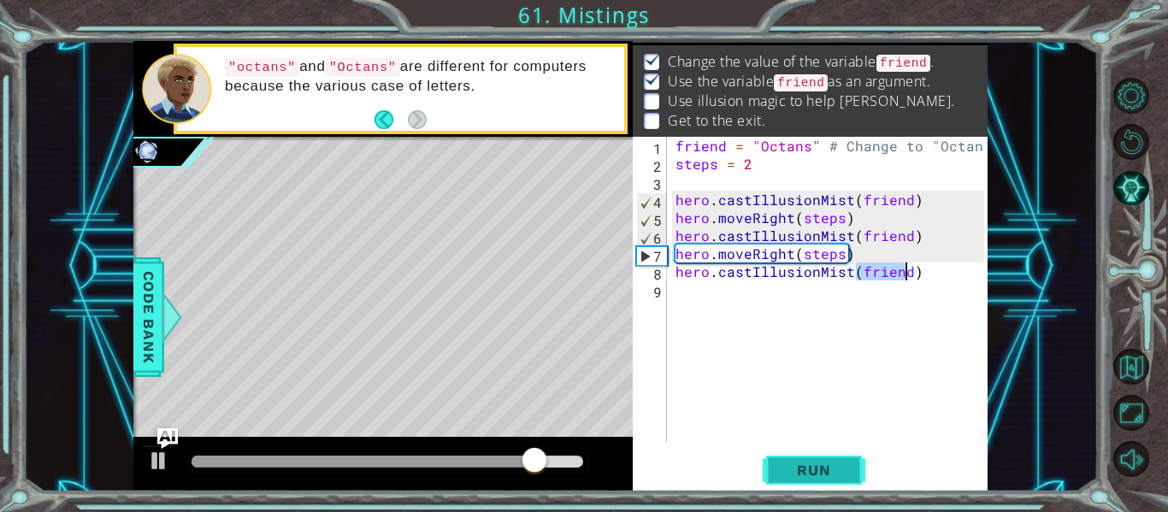
type textarea "hero.castIllusionMist(friend)"
click at [826, 473] on span "Run" at bounding box center [814, 470] width 68 height 17
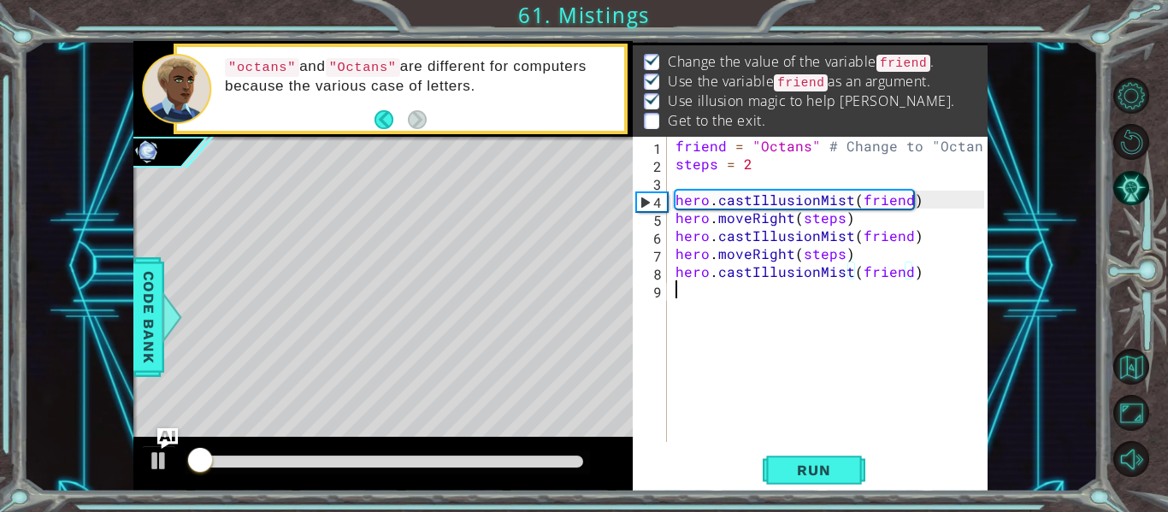
click at [685, 304] on div "friend = "Octans" # Change to "Octans" steps = 2 hero . castIllusionMist ( frie…" at bounding box center [832, 307] width 321 height 341
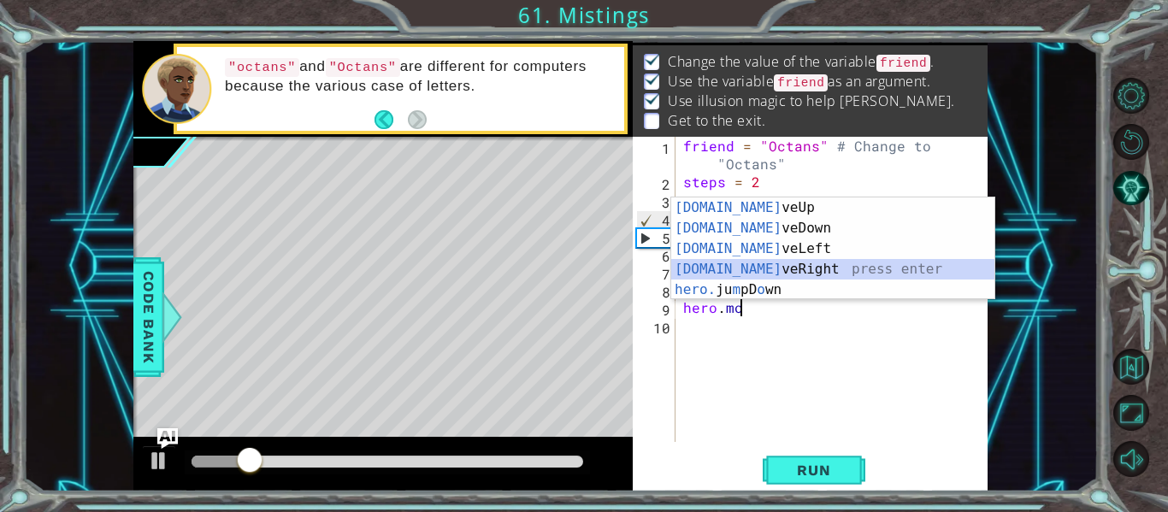
click at [716, 269] on div "[DOMAIN_NAME] veUp press enter [DOMAIN_NAME] veDown press enter [DOMAIN_NAME] v…" at bounding box center [832, 269] width 323 height 144
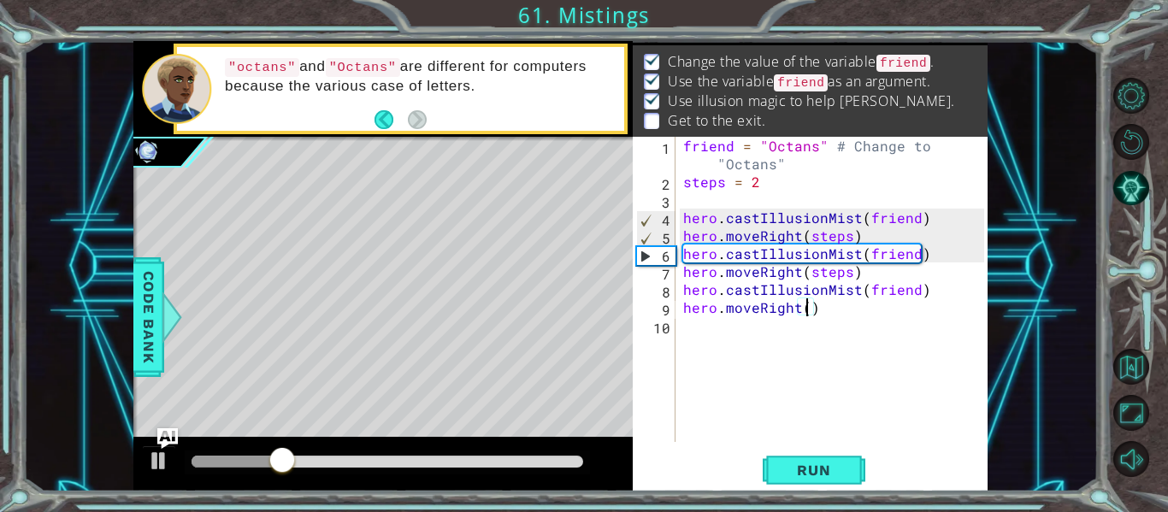
scroll to position [0, 8]
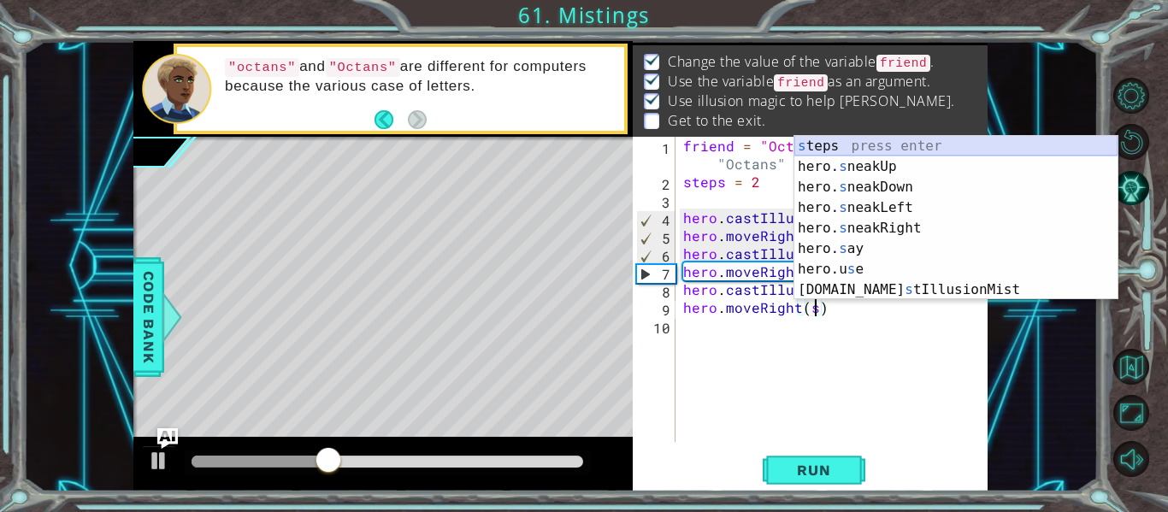
click at [880, 147] on div "s teps press enter hero. s neakUp press enter hero. s neakDown press enter hero…" at bounding box center [955, 238] width 323 height 205
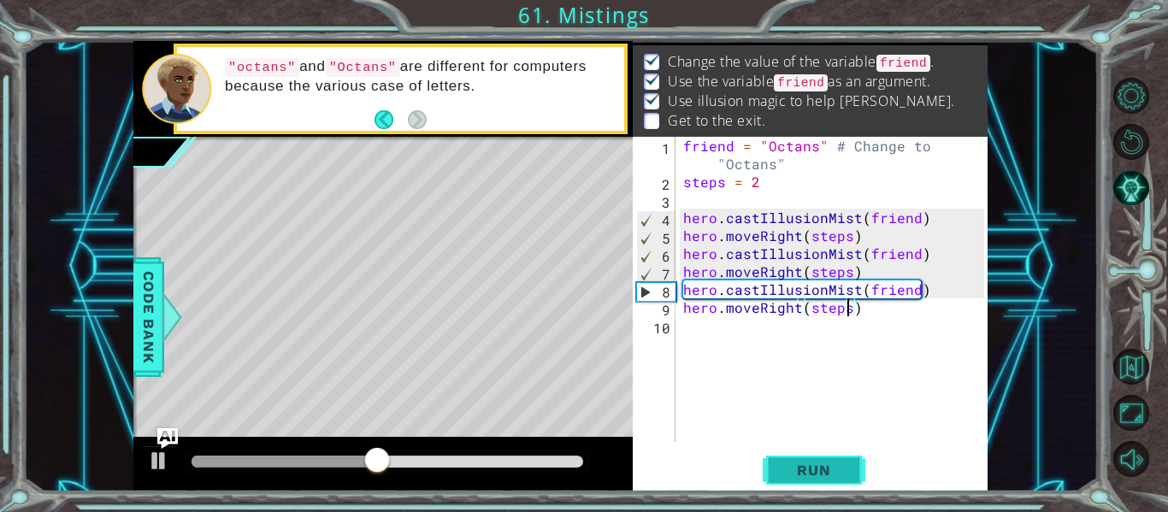
type textarea "hero.moveRight(steps)"
click at [811, 467] on span "Run" at bounding box center [814, 470] width 68 height 17
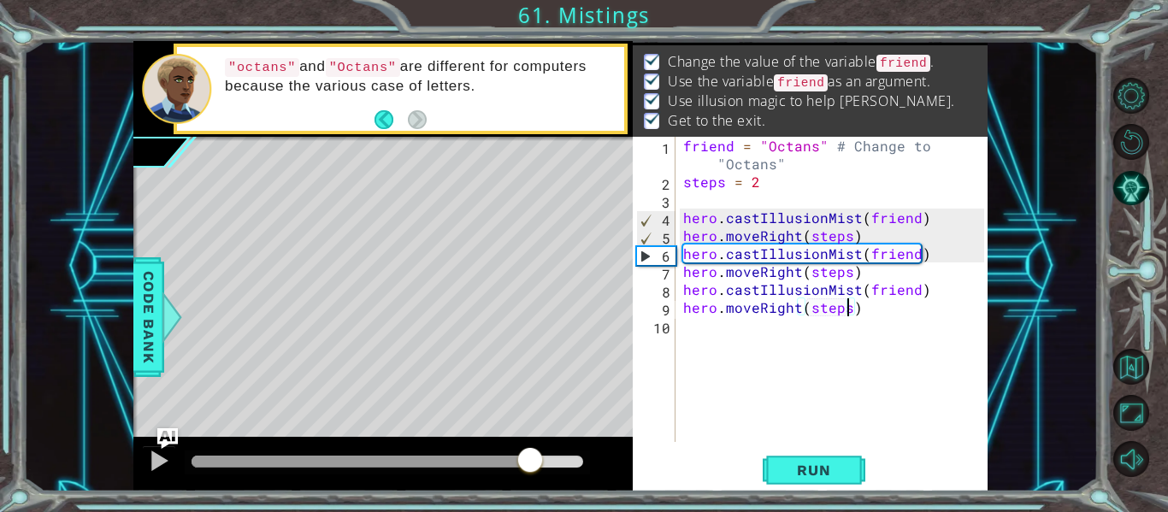
drag, startPoint x: 231, startPoint y: 457, endPoint x: 648, endPoint y: 427, distance: 418.3
click at [647, 427] on div "1 ההההההההההההההההההההההההההההההההההההההההההההההההההההההההההההההההההההההההההההה…" at bounding box center [560, 266] width 854 height 451
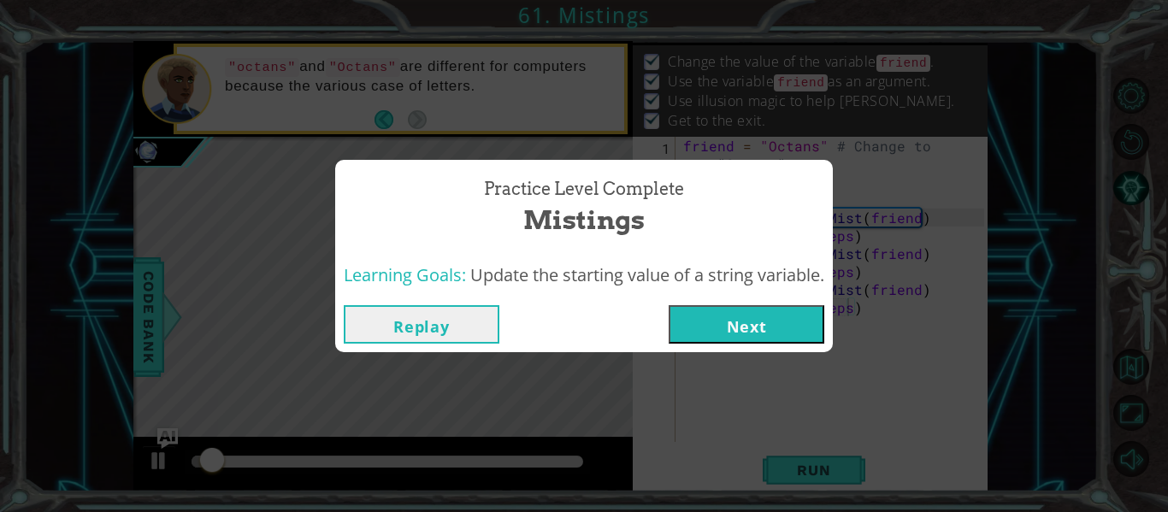
click at [748, 320] on button "Next" at bounding box center [746, 324] width 156 height 38
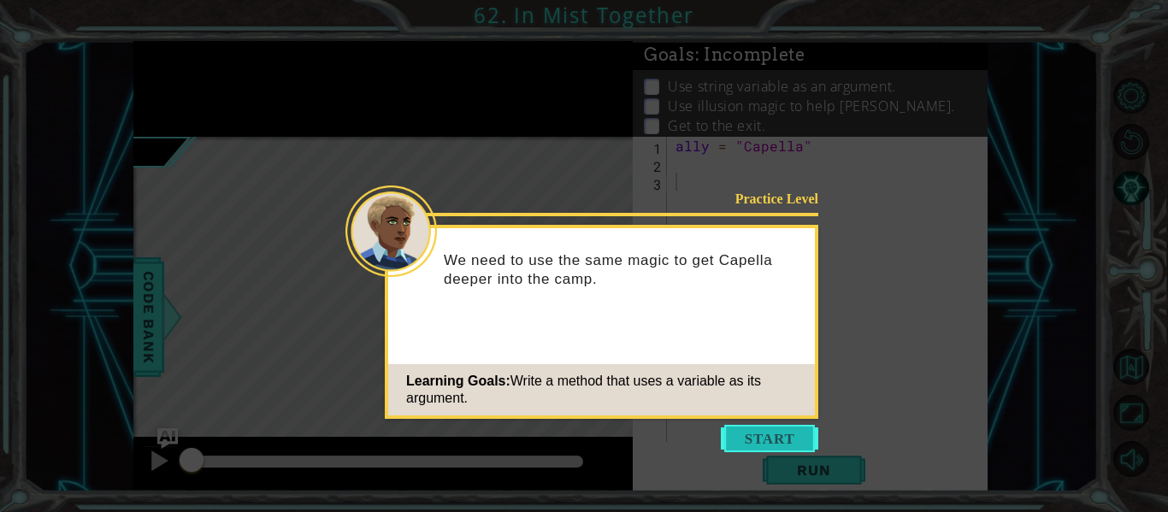
click at [759, 445] on button "Start" at bounding box center [769, 438] width 97 height 27
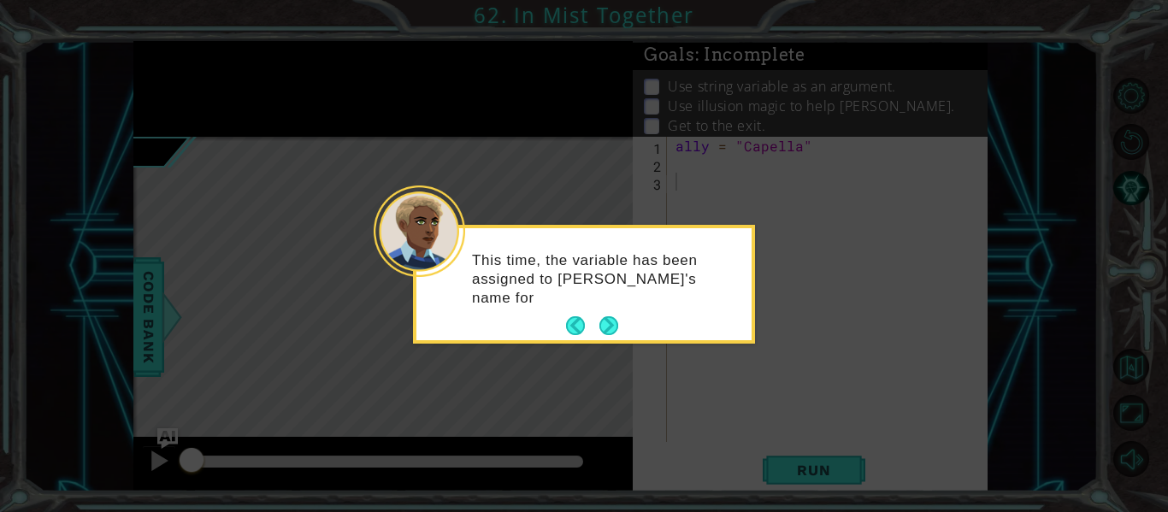
click at [627, 320] on div "This time, the variable has been assigned to [PERSON_NAME]'s name for" at bounding box center [583, 287] width 335 height 105
click at [596, 326] on button "Back" at bounding box center [582, 325] width 33 height 19
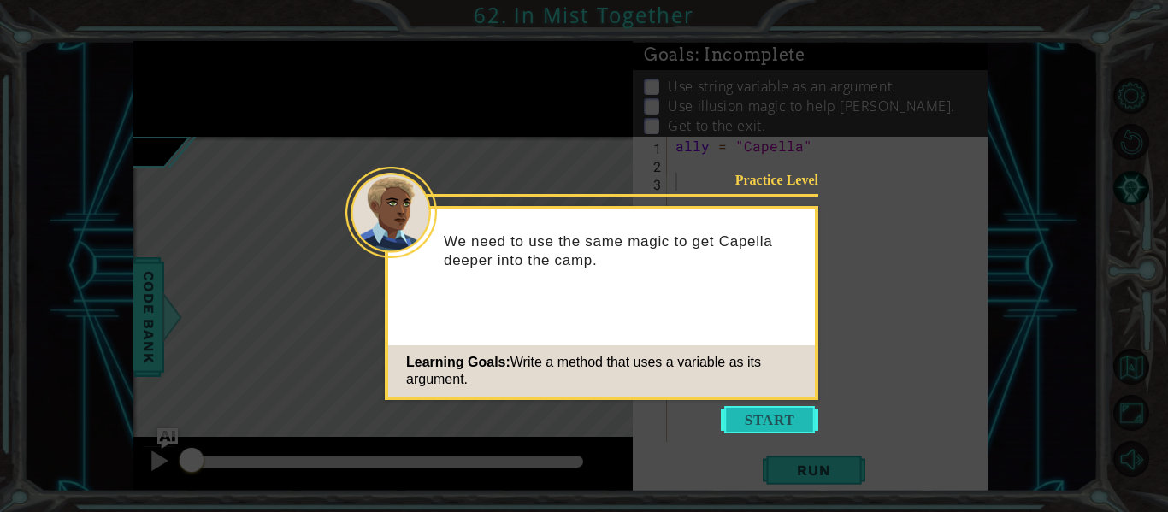
click at [733, 422] on button "Start" at bounding box center [769, 419] width 97 height 27
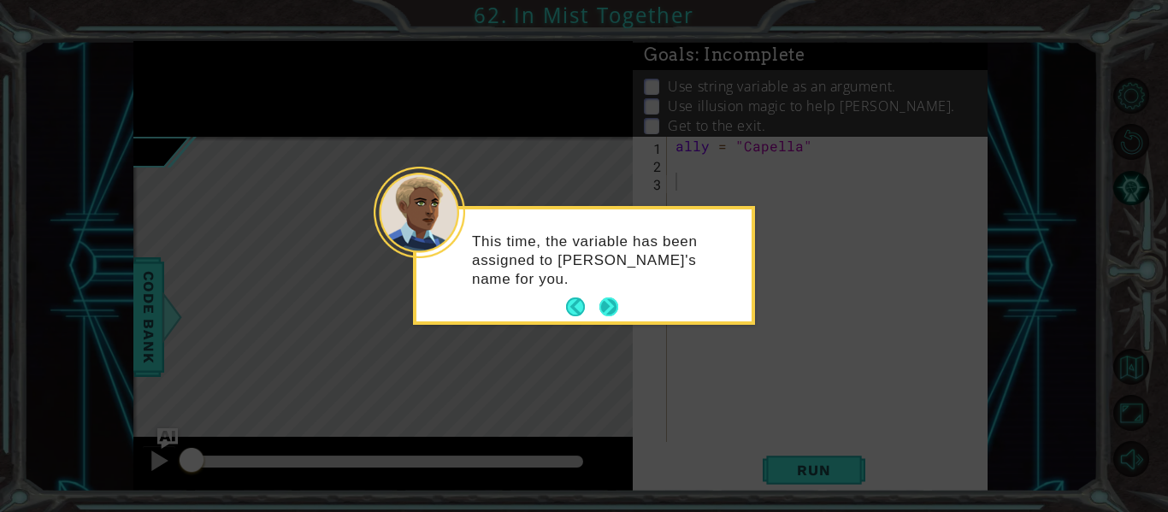
click at [610, 312] on button "Next" at bounding box center [608, 306] width 19 height 19
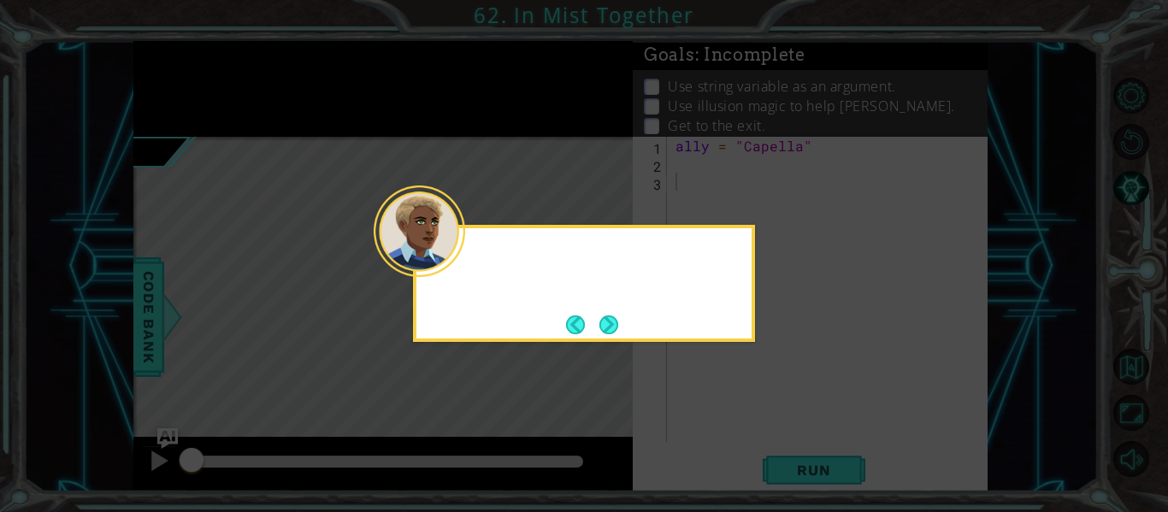
click at [610, 310] on div at bounding box center [584, 283] width 342 height 117
click at [611, 311] on div "You need" at bounding box center [584, 283] width 342 height 117
click at [612, 323] on button "Next" at bounding box center [608, 324] width 19 height 19
click at [614, 323] on button "Next" at bounding box center [608, 324] width 19 height 19
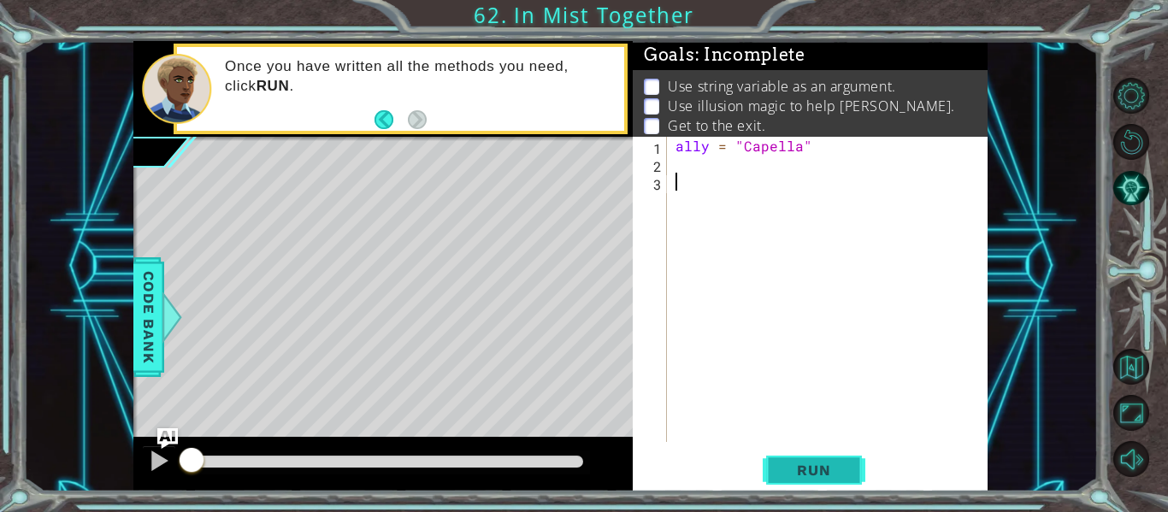
click at [809, 486] on button "Run" at bounding box center [814, 470] width 103 height 35
click at [806, 473] on span "Run" at bounding box center [814, 470] width 68 height 17
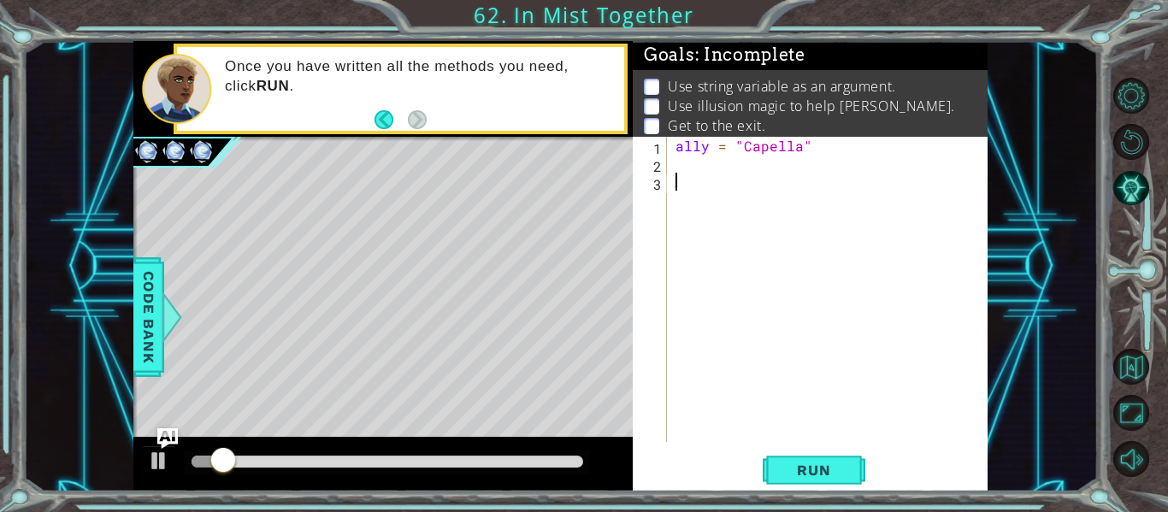
click at [688, 164] on div "ally = "Capella"" at bounding box center [832, 307] width 321 height 341
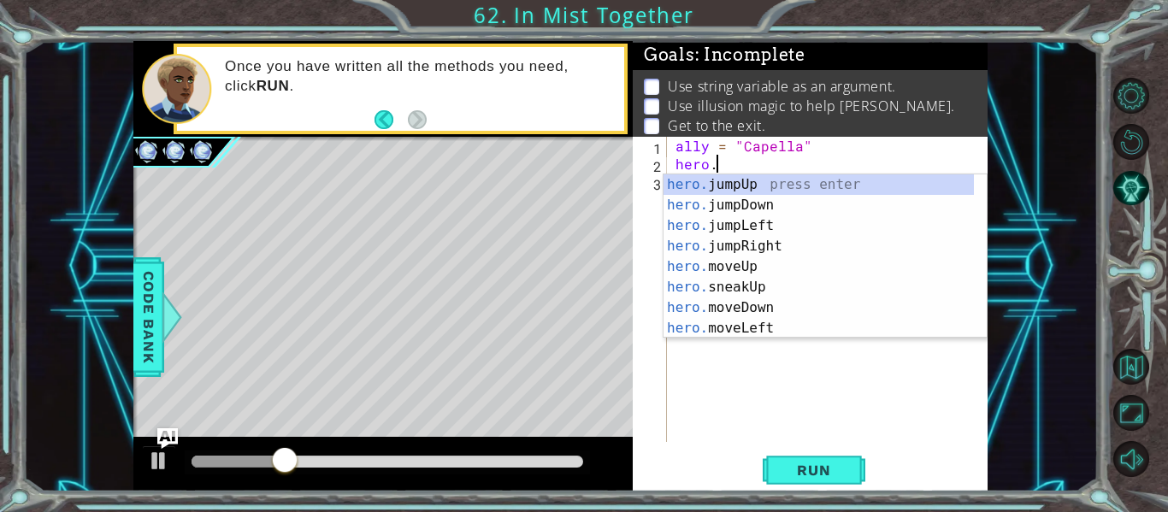
scroll to position [0, 3]
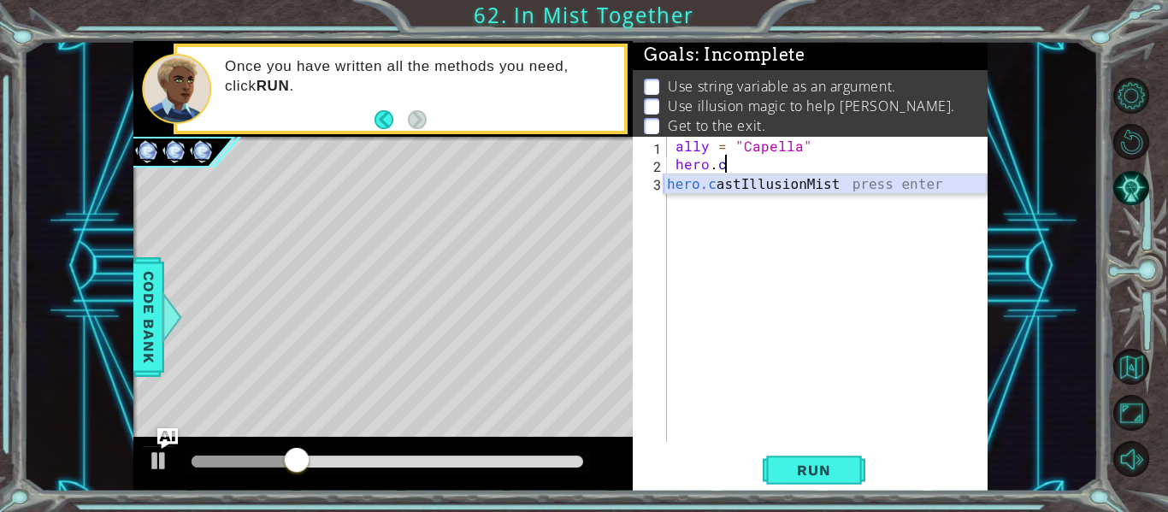
click at [868, 184] on div "hero.c astIllusionMist press enter" at bounding box center [824, 205] width 323 height 62
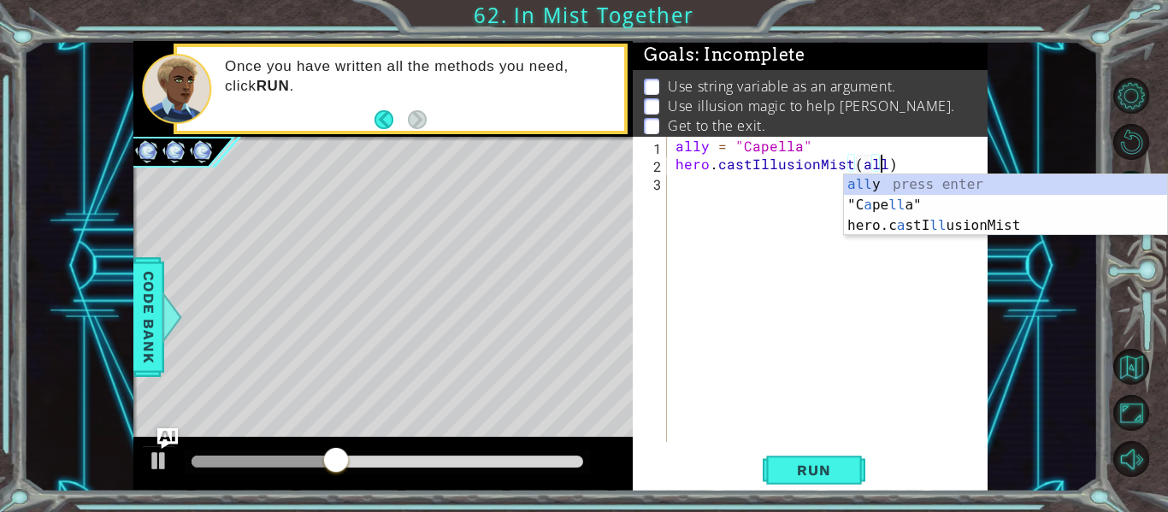
scroll to position [0, 13]
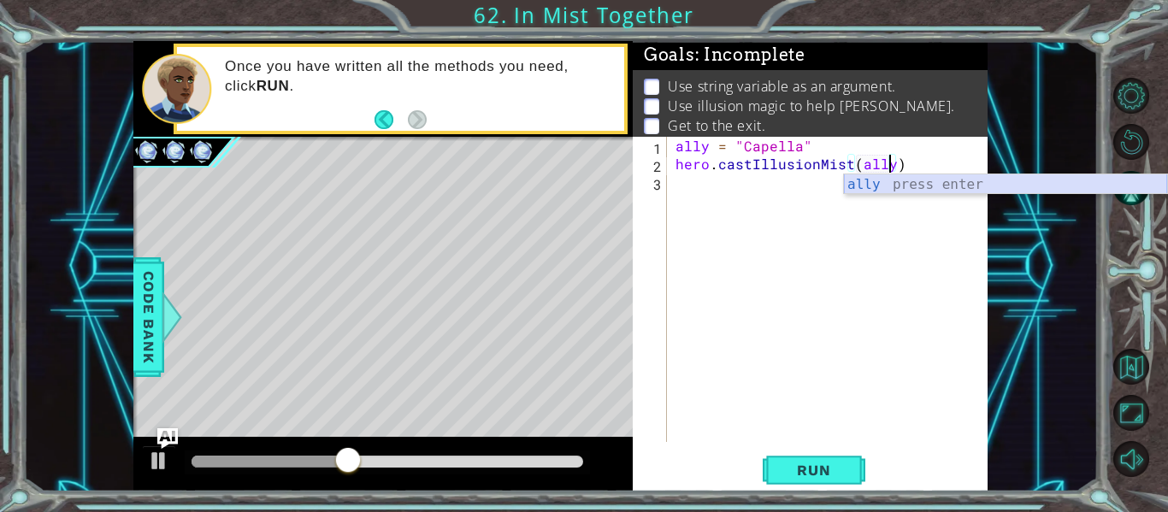
click at [981, 179] on div "ally press enter" at bounding box center [1005, 205] width 323 height 62
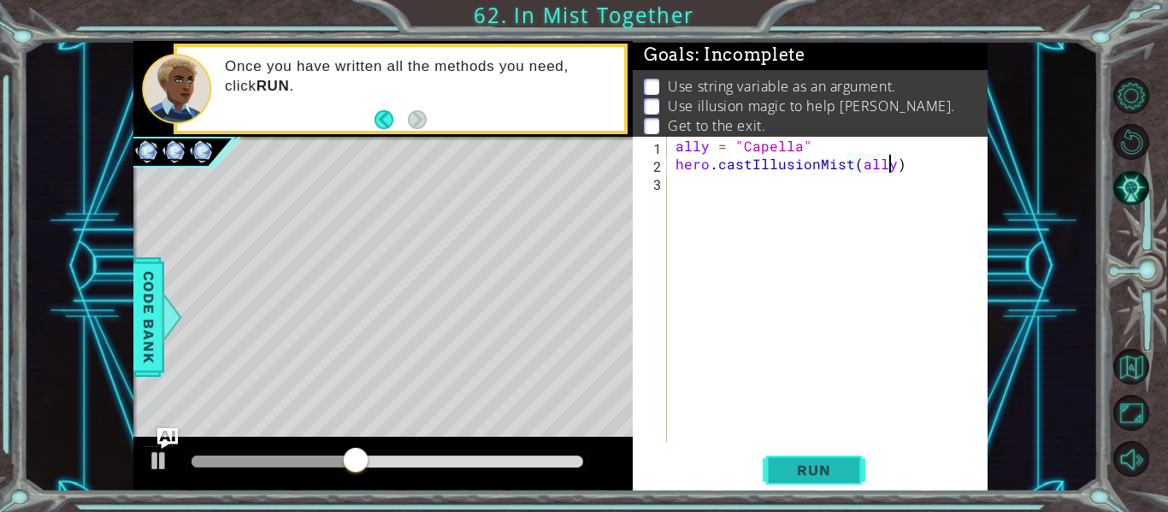
type textarea "hero.castIllusionMist(ally)"
drag, startPoint x: 830, startPoint y: 466, endPoint x: 853, endPoint y: 455, distance: 25.6
click at [835, 464] on span "Run" at bounding box center [814, 470] width 68 height 17
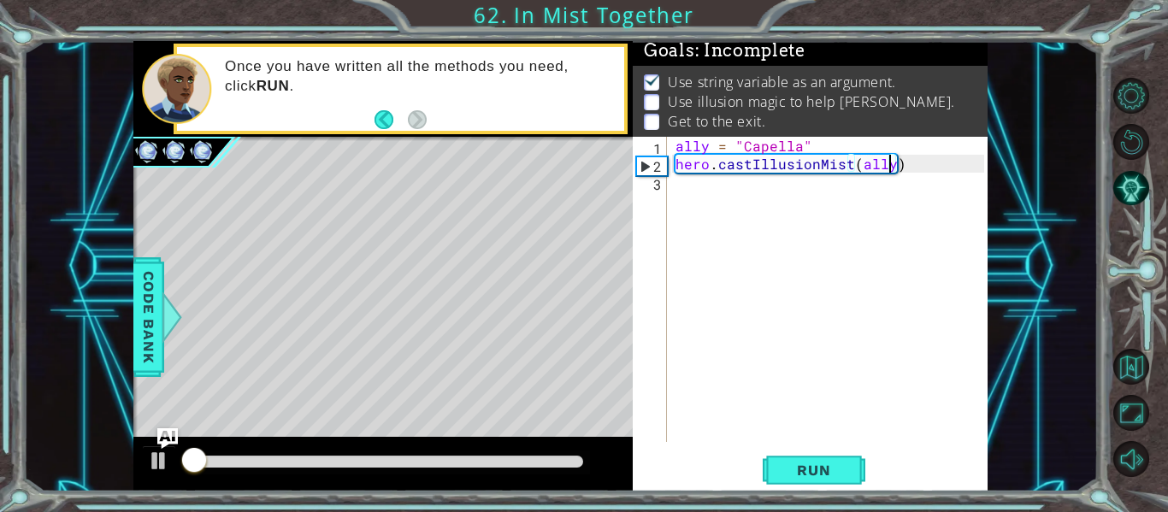
scroll to position [15, 0]
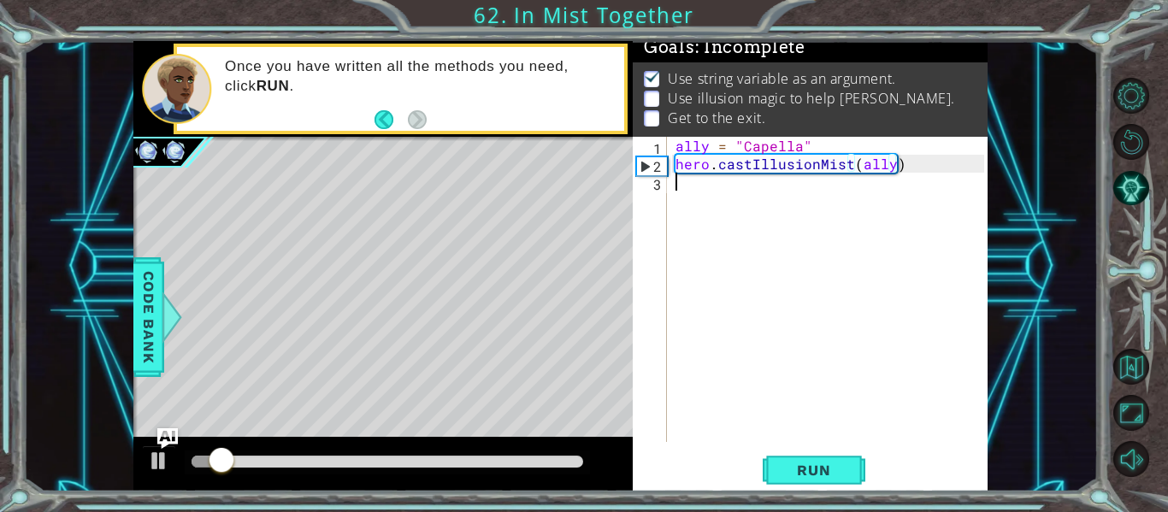
click at [694, 185] on div "ally = "Capella" hero . castIllusionMist ( ally )" at bounding box center [832, 307] width 321 height 341
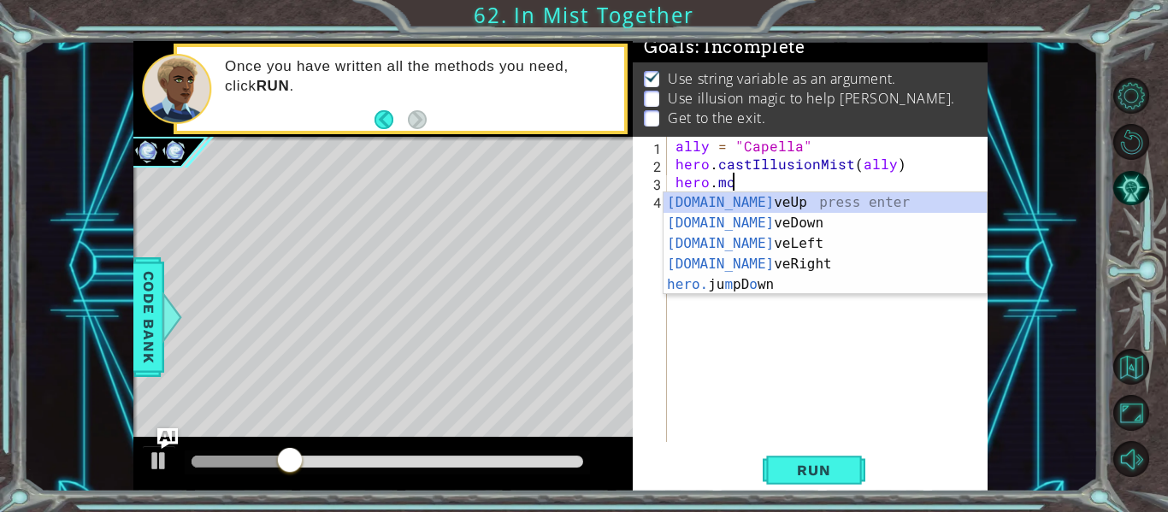
scroll to position [0, 3]
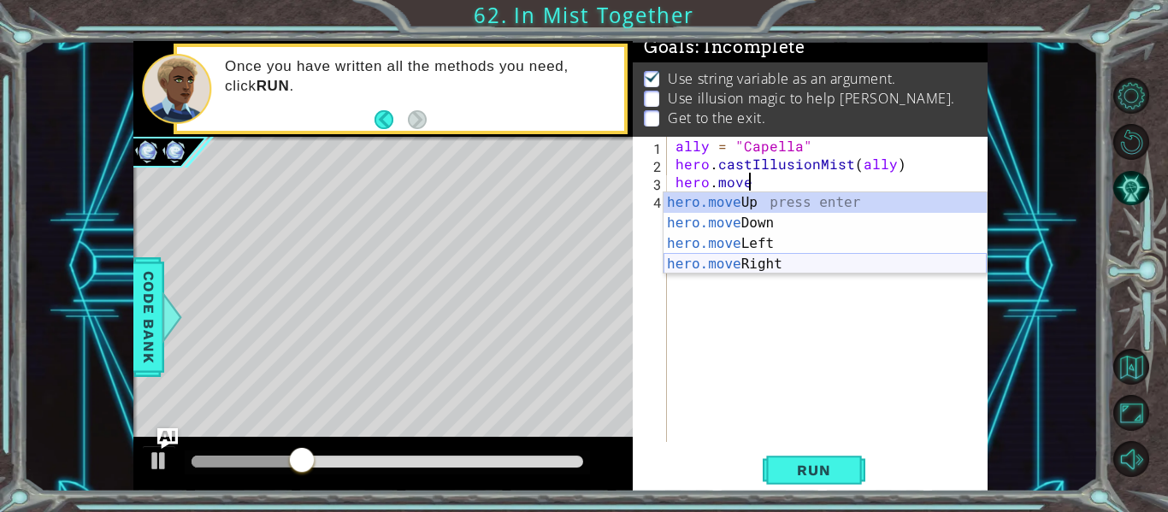
click at [763, 270] on div "hero.move Up press enter hero.move Down press enter hero.move Left press enter …" at bounding box center [824, 253] width 323 height 123
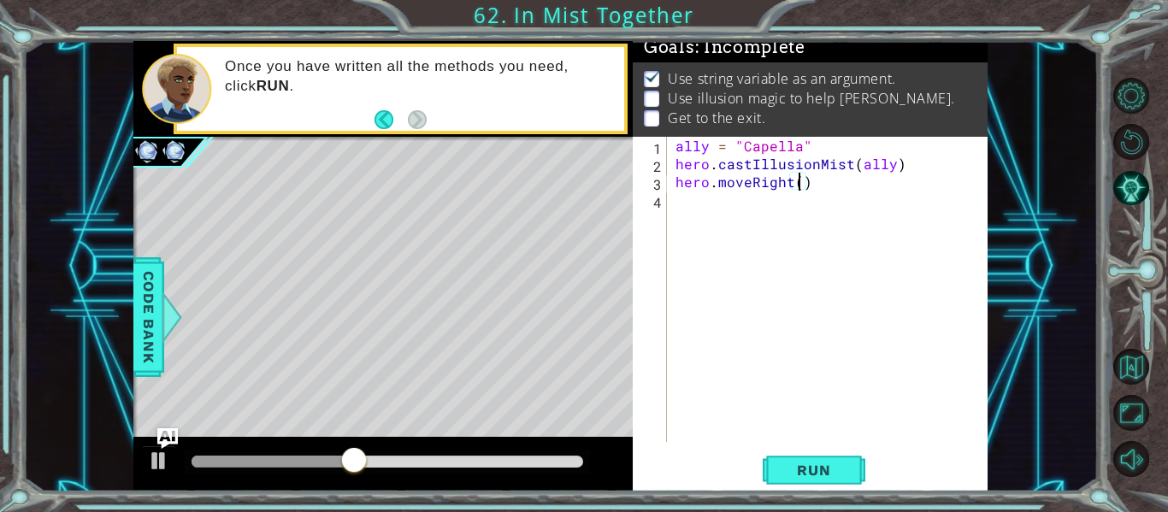
type textarea "hero.moveRight(2)"
click at [683, 198] on div "ally = "Capella" hero . castIllusionMist ( ally ) hero . moveRight ( 2 )" at bounding box center [832, 307] width 321 height 341
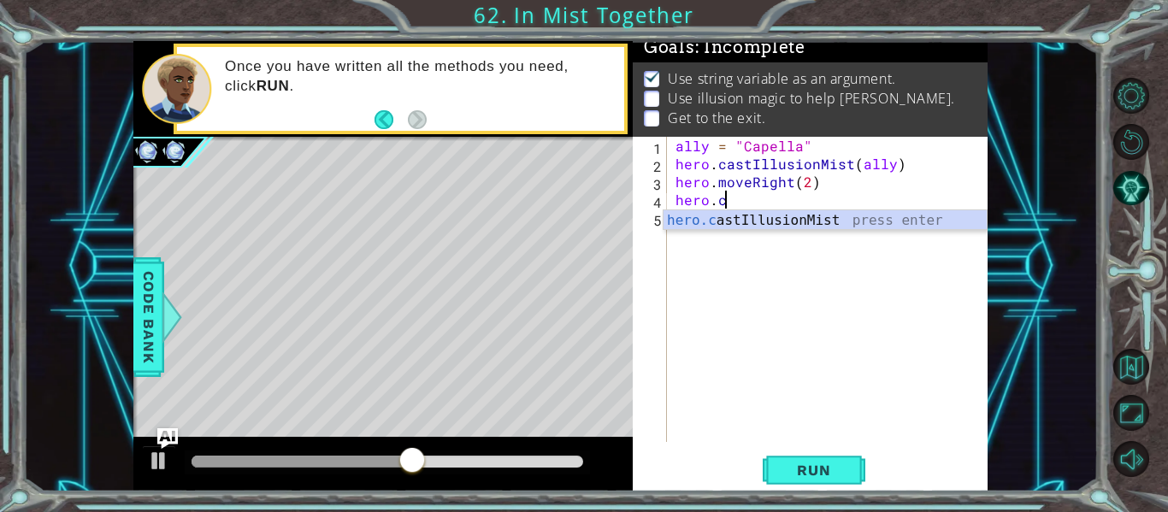
scroll to position [0, 3]
click at [848, 230] on body "1 ההההההההההההההההההההההההההההההההההההההההההההההההההההההההההההההההההההההההההההה…" at bounding box center [584, 256] width 1168 height 512
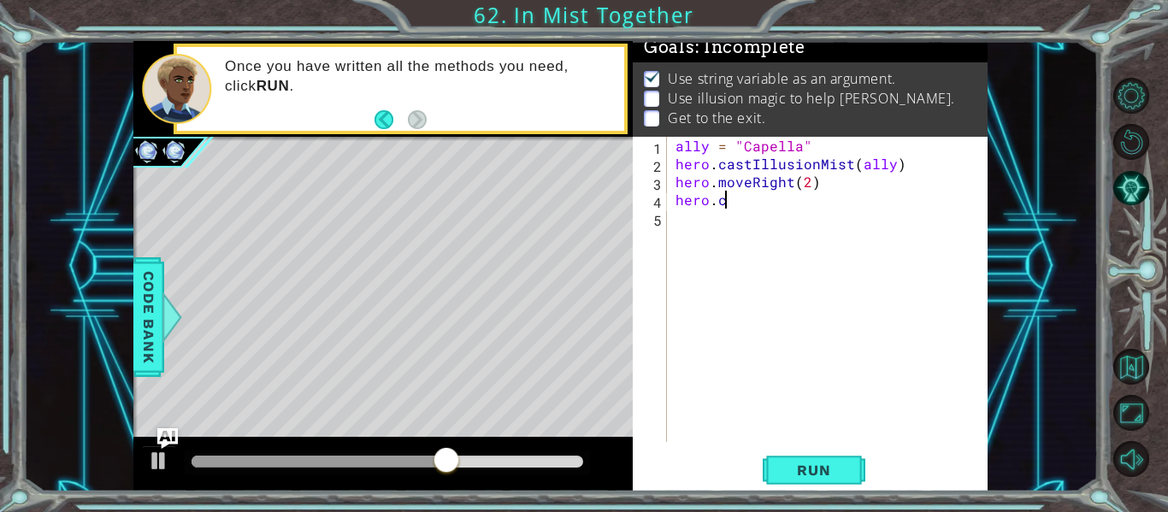
click at [742, 200] on div "ally = "Capella" hero . castIllusionMist ( ally ) hero . moveRight ( 2 ) hero .…" at bounding box center [832, 307] width 321 height 341
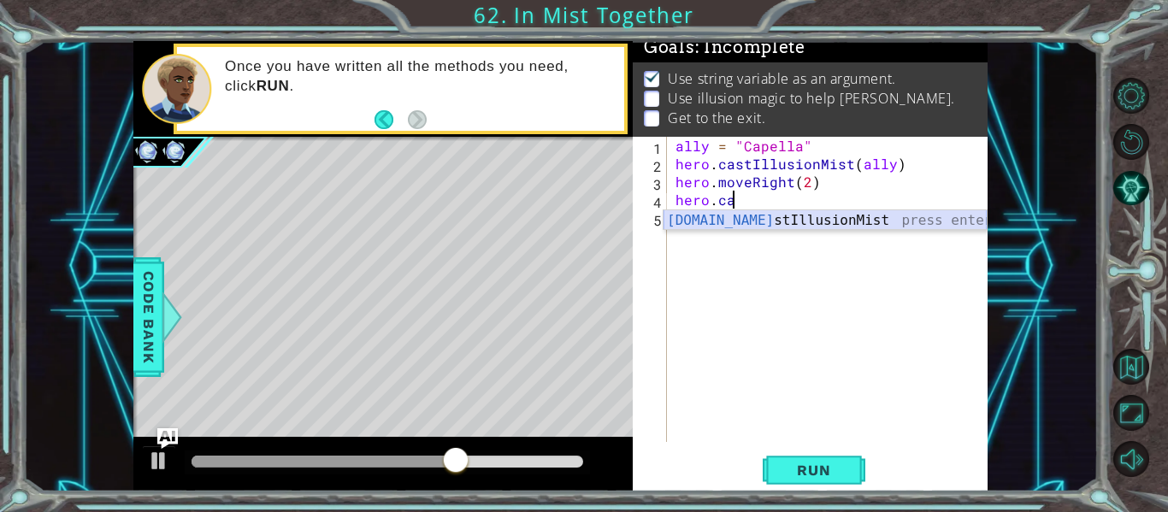
drag, startPoint x: 755, startPoint y: 218, endPoint x: 760, endPoint y: 227, distance: 10.7
click at [757, 225] on div "[DOMAIN_NAME] stIllusionMist press enter" at bounding box center [824, 241] width 323 height 62
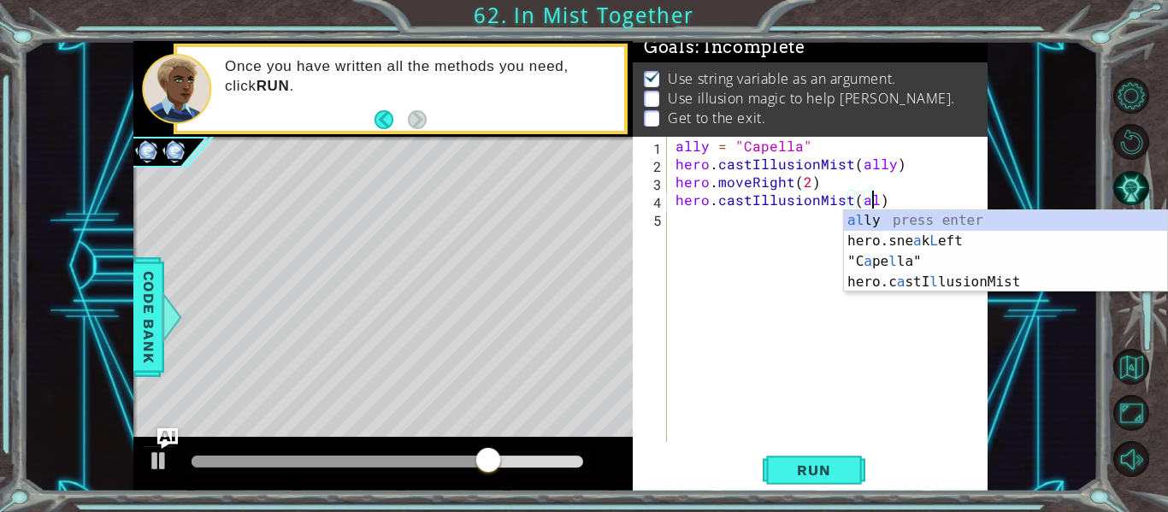
scroll to position [0, 13]
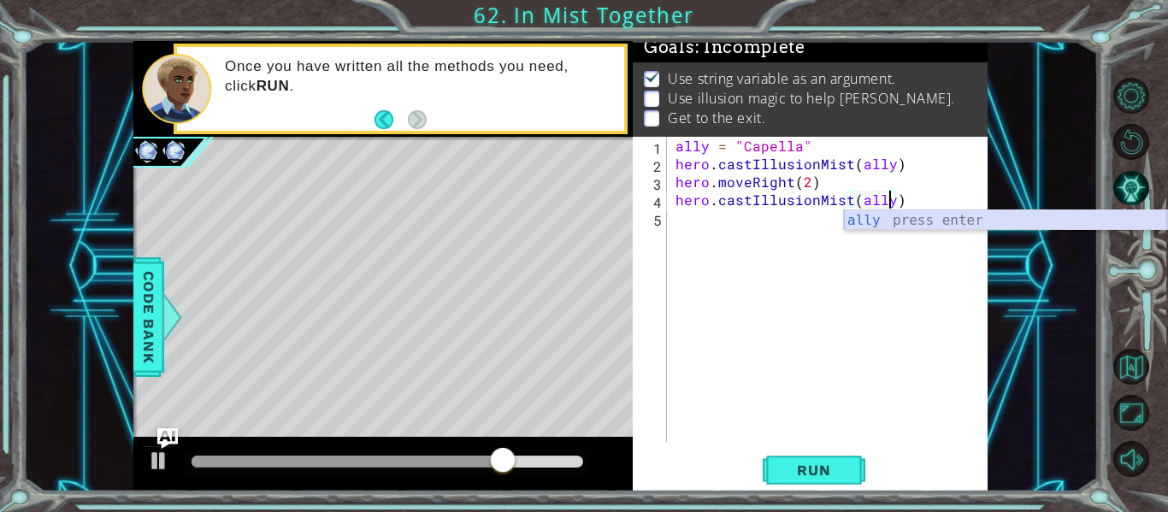
click at [898, 229] on div "ally press enter" at bounding box center [1005, 241] width 323 height 62
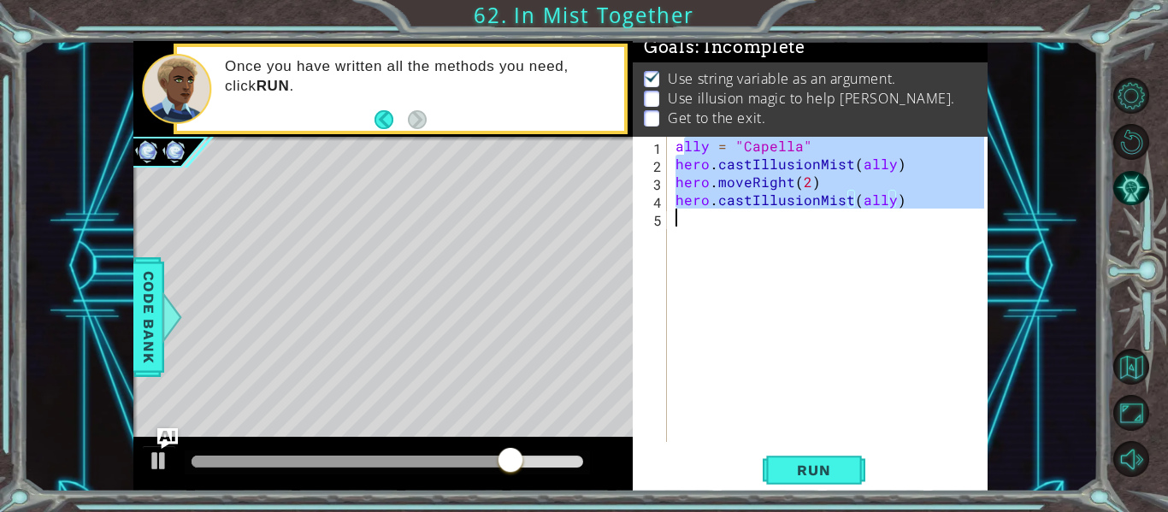
click at [686, 225] on div "ally = "Capella" hero . castIllusionMist ( ally ) hero . moveRight ( 2 ) hero .…" at bounding box center [832, 307] width 321 height 341
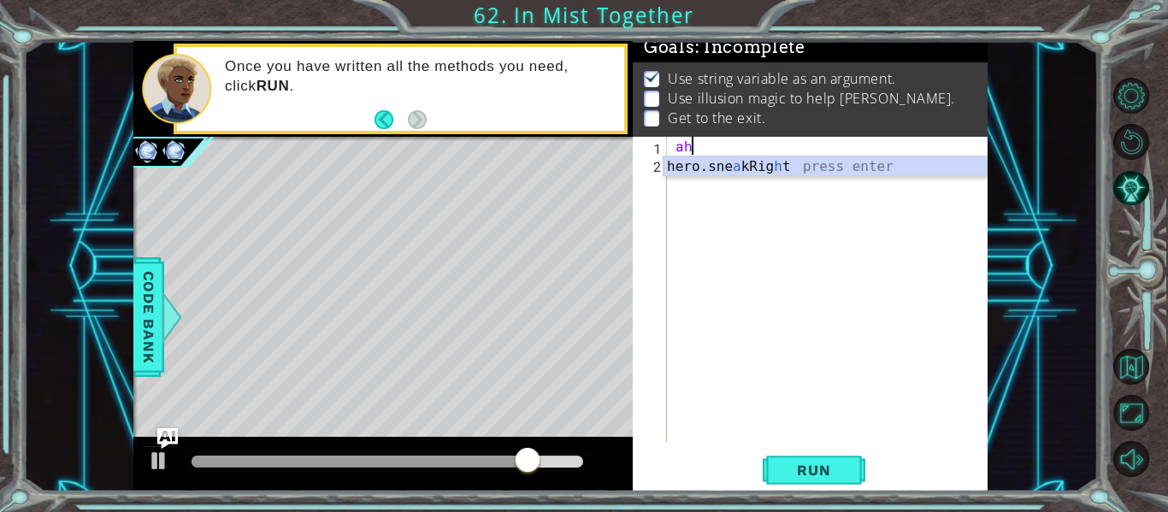
type textarea "a"
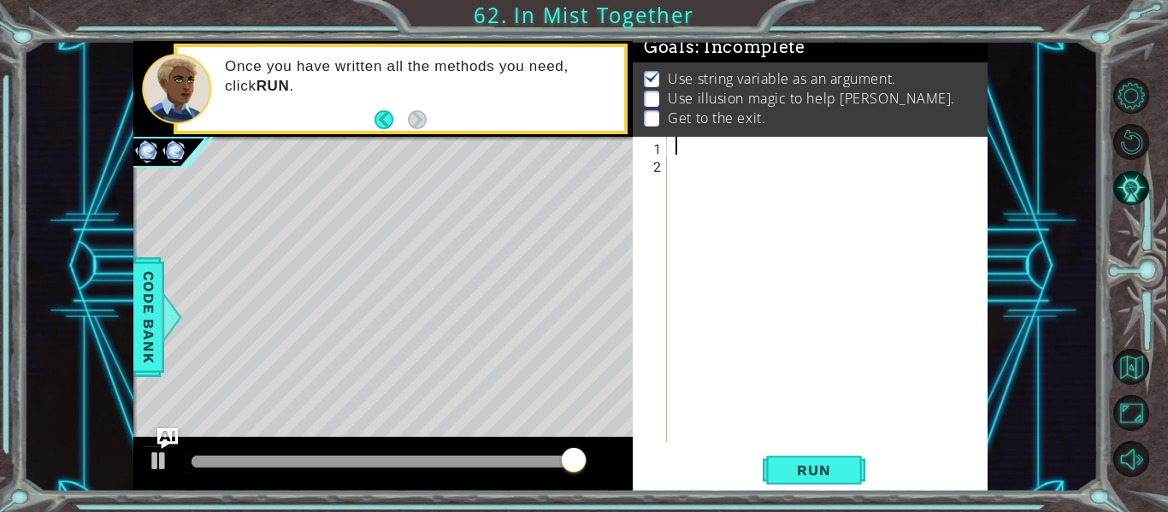
click at [387, 122] on button "Back" at bounding box center [390, 119] width 33 height 19
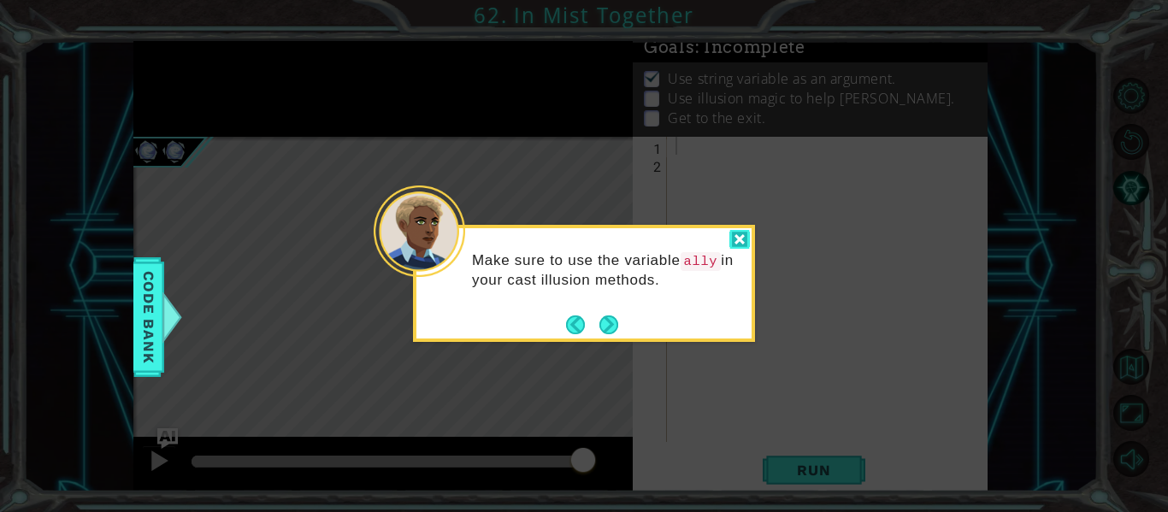
click at [730, 228] on header at bounding box center [583, 231] width 335 height 7
click at [739, 239] on div at bounding box center [739, 240] width 21 height 20
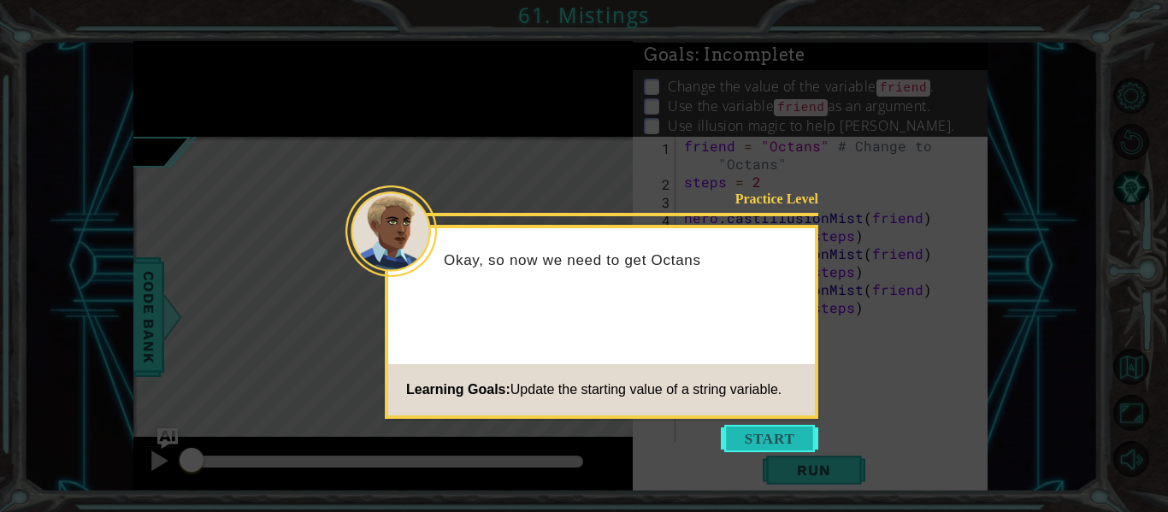
click at [769, 427] on button "Start" at bounding box center [769, 438] width 97 height 27
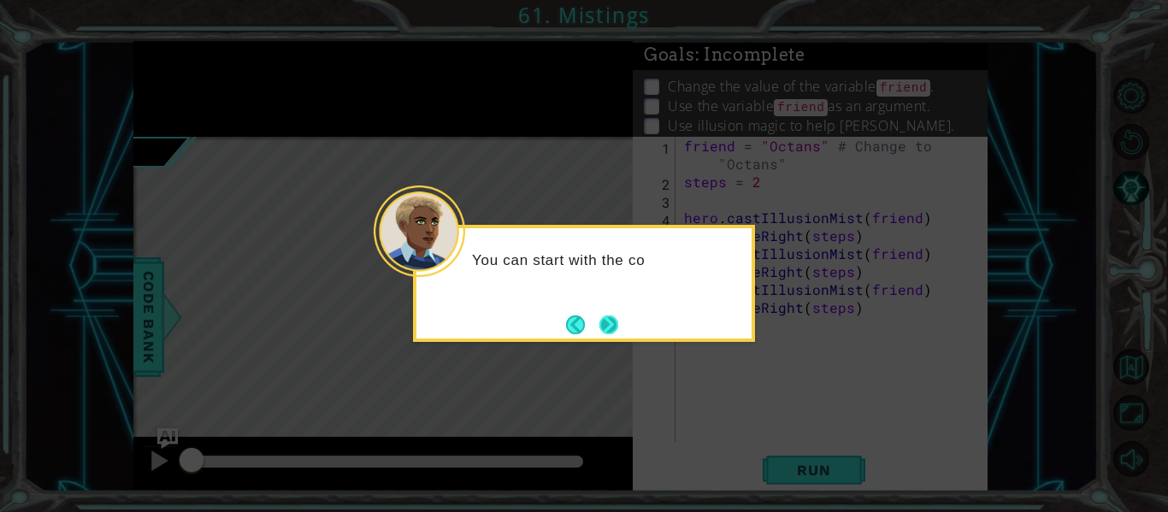
click at [604, 317] on button "Next" at bounding box center [608, 324] width 19 height 19
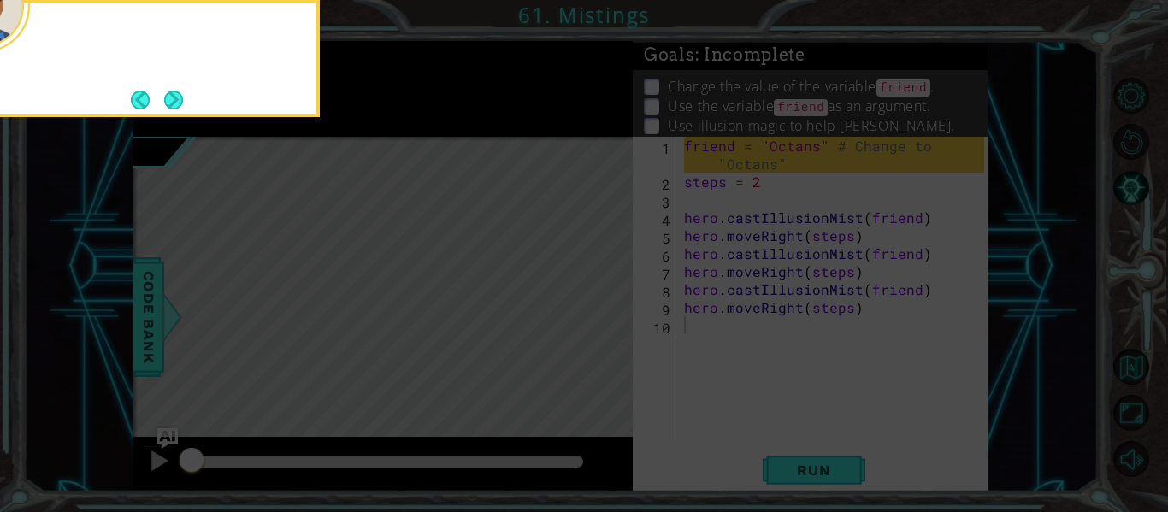
click at [602, 317] on icon at bounding box center [584, 76] width 1168 height 871
click at [599, 317] on icon at bounding box center [584, 76] width 1168 height 871
click at [600, 321] on icon at bounding box center [584, 76] width 1168 height 871
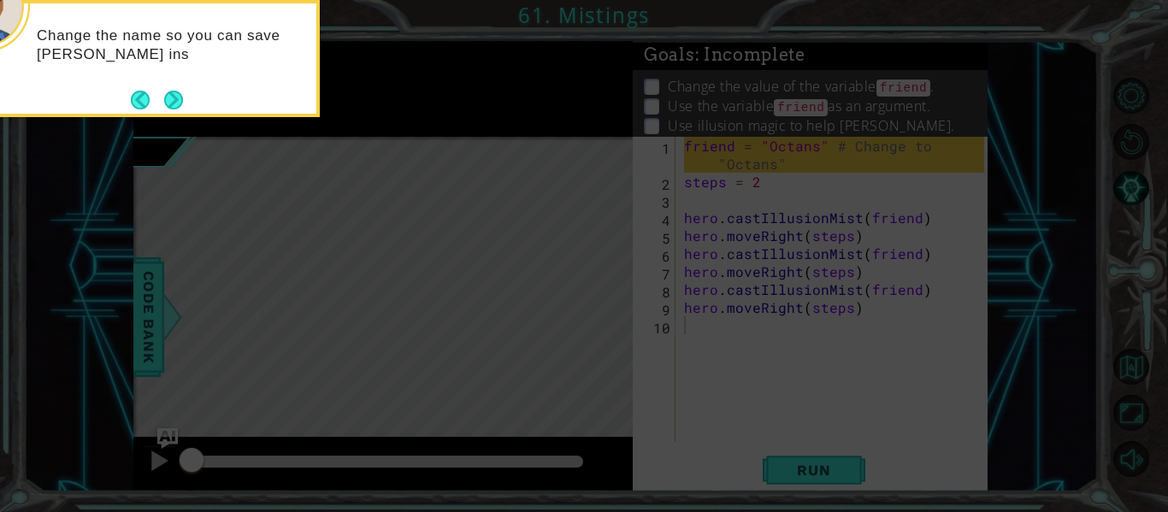
click at [189, 91] on div "Change the name so you can save [PERSON_NAME] ins" at bounding box center [148, 53] width 335 height 86
click at [176, 98] on button "Next" at bounding box center [173, 100] width 19 height 19
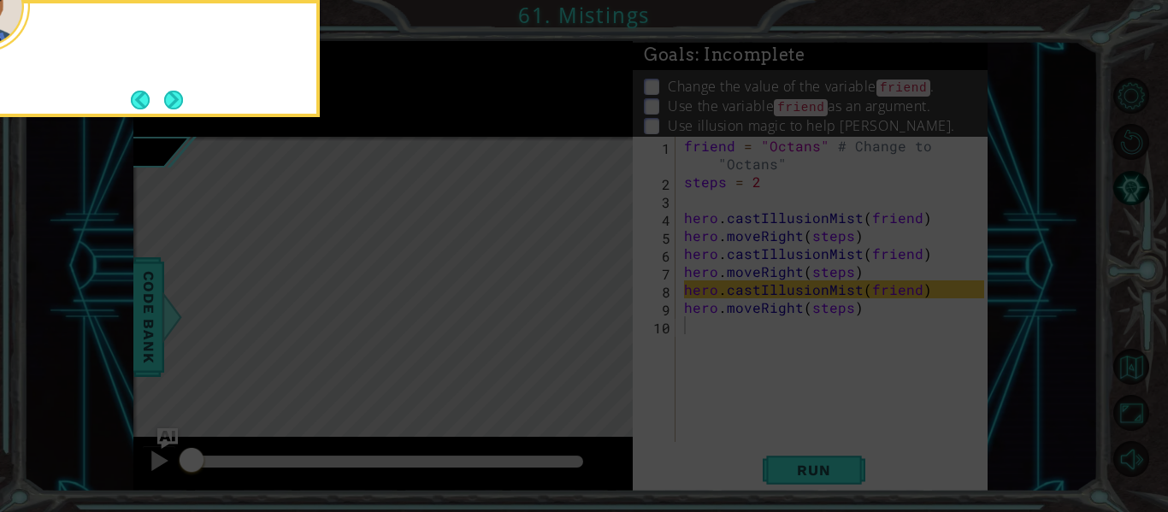
click at [174, 98] on button "Next" at bounding box center [173, 100] width 19 height 19
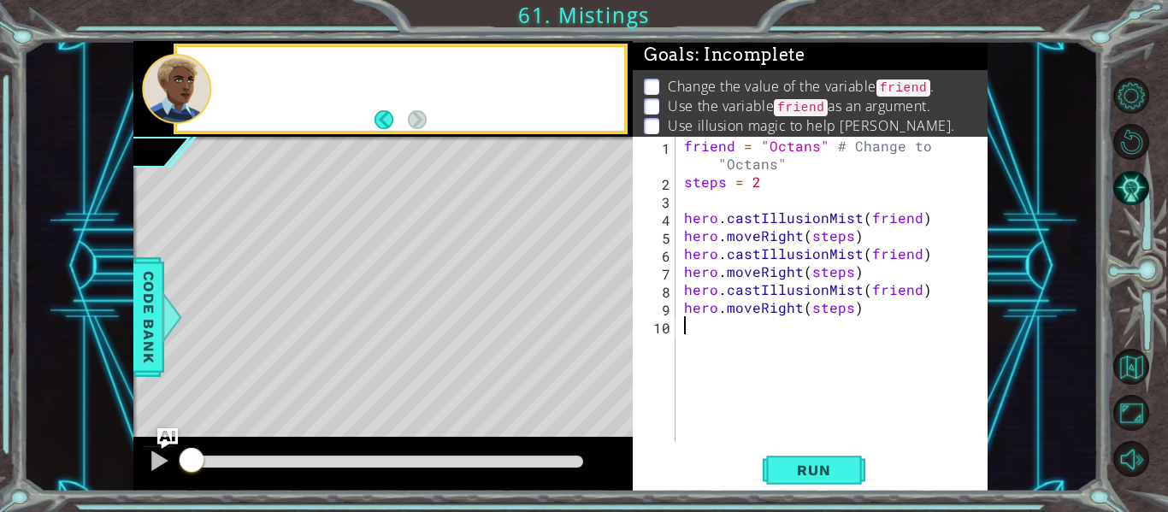
click at [177, 103] on div at bounding box center [176, 89] width 69 height 70
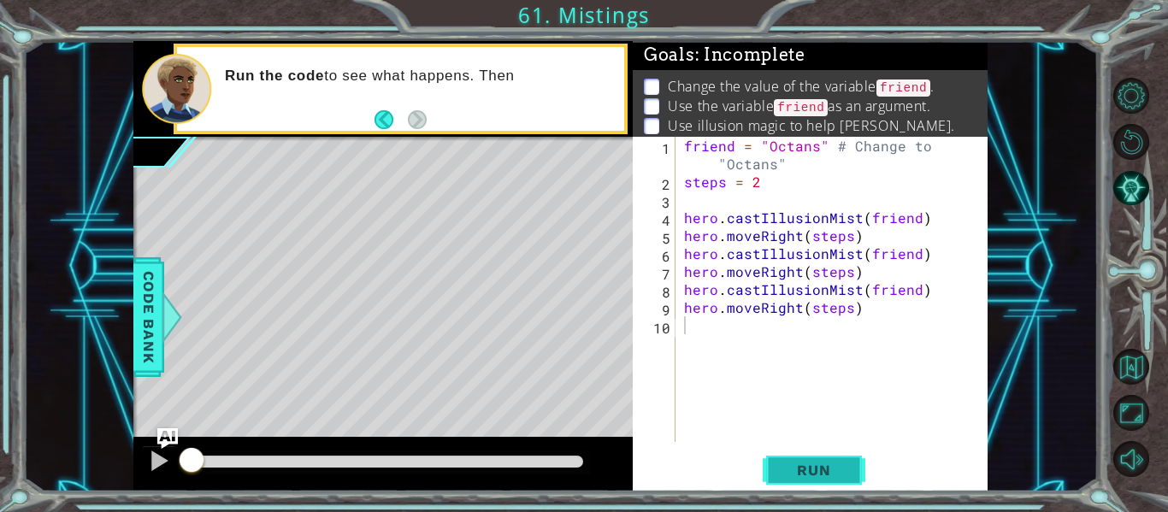
click at [784, 467] on span "Run" at bounding box center [814, 470] width 68 height 17
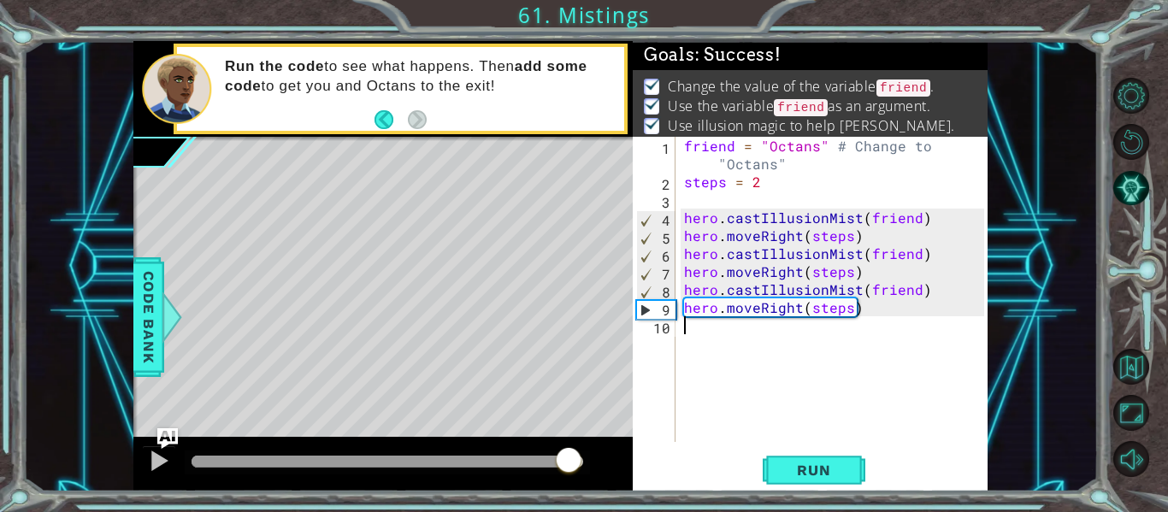
click at [763, 444] on body "1 ההההההההההההההההההההההההההההההההההההההההההההההההההההההההההההההההההההההההההההה…" at bounding box center [584, 256] width 1168 height 512
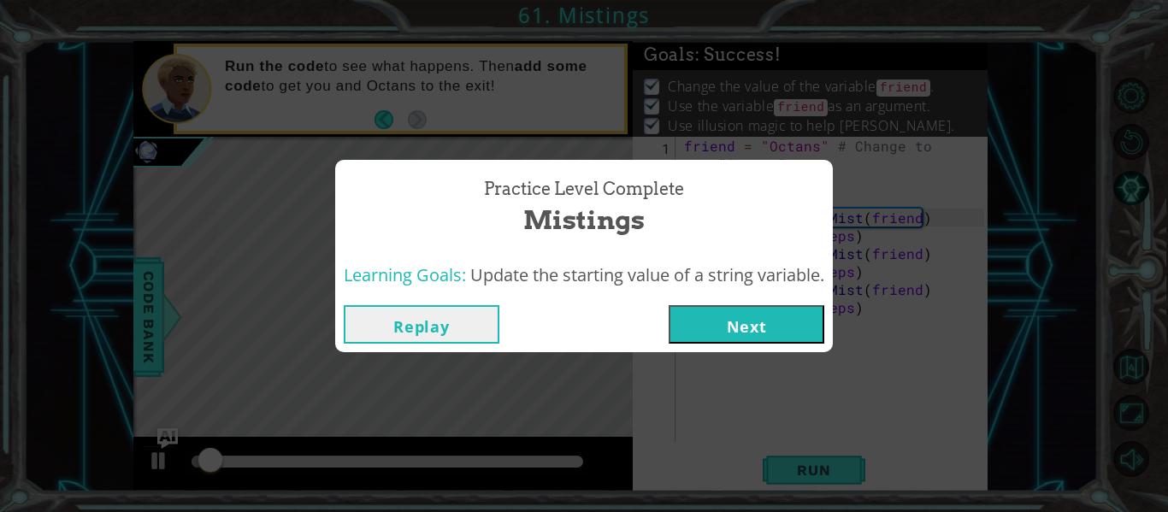
click at [733, 315] on button "Next" at bounding box center [746, 324] width 156 height 38
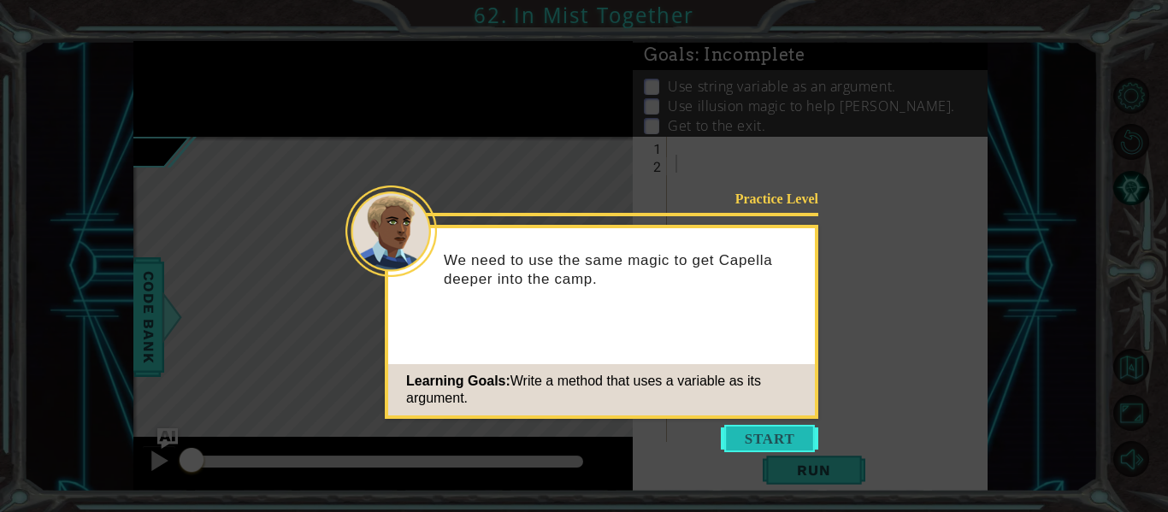
click at [765, 439] on button "Start" at bounding box center [769, 438] width 97 height 27
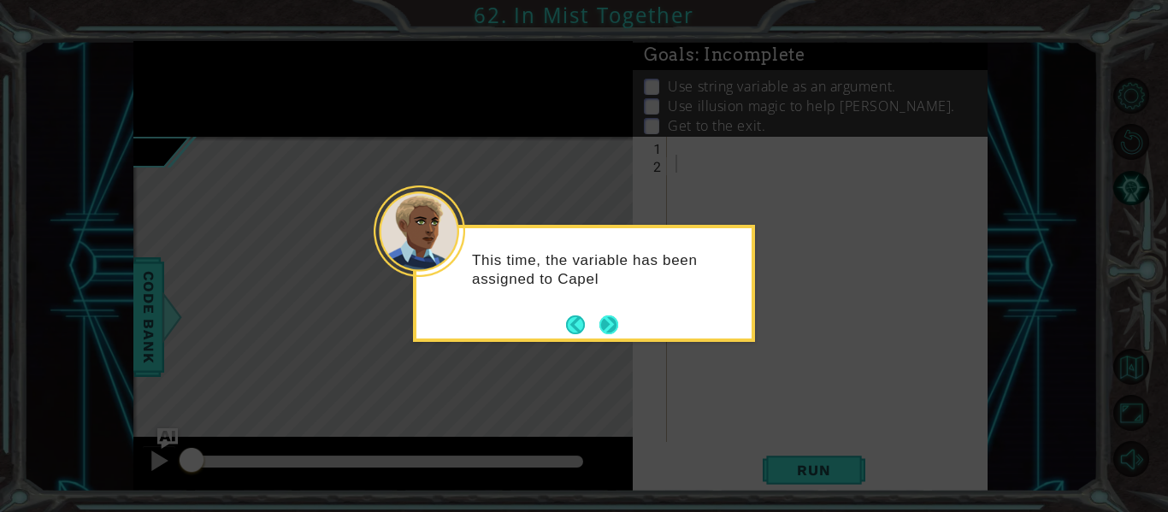
click at [611, 324] on button "Next" at bounding box center [608, 324] width 19 height 19
click at [607, 316] on button "Next" at bounding box center [608, 324] width 19 height 19
click at [607, 317] on button "Next" at bounding box center [608, 324] width 19 height 19
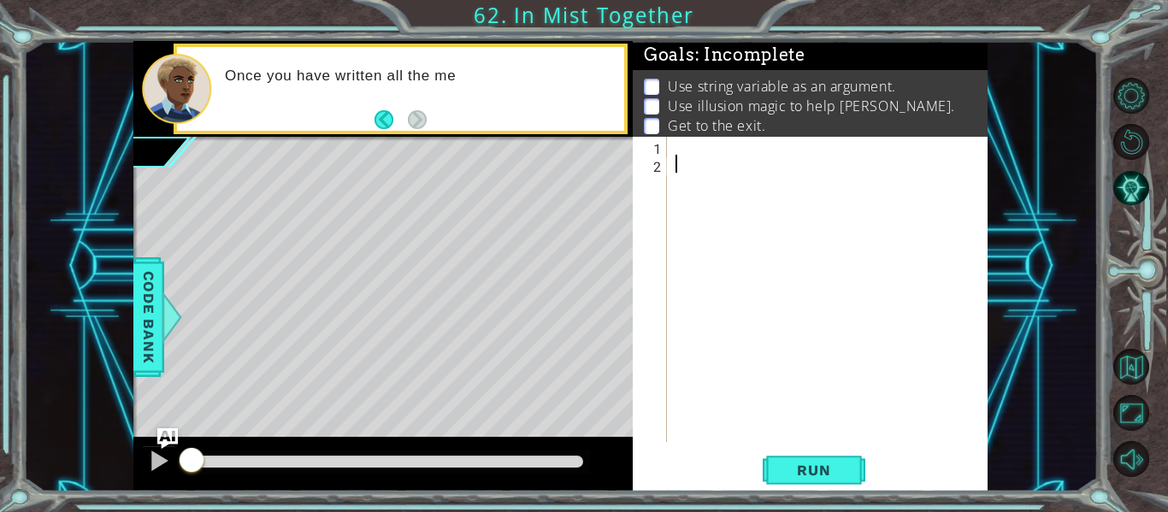
click at [685, 150] on div at bounding box center [832, 307] width 321 height 341
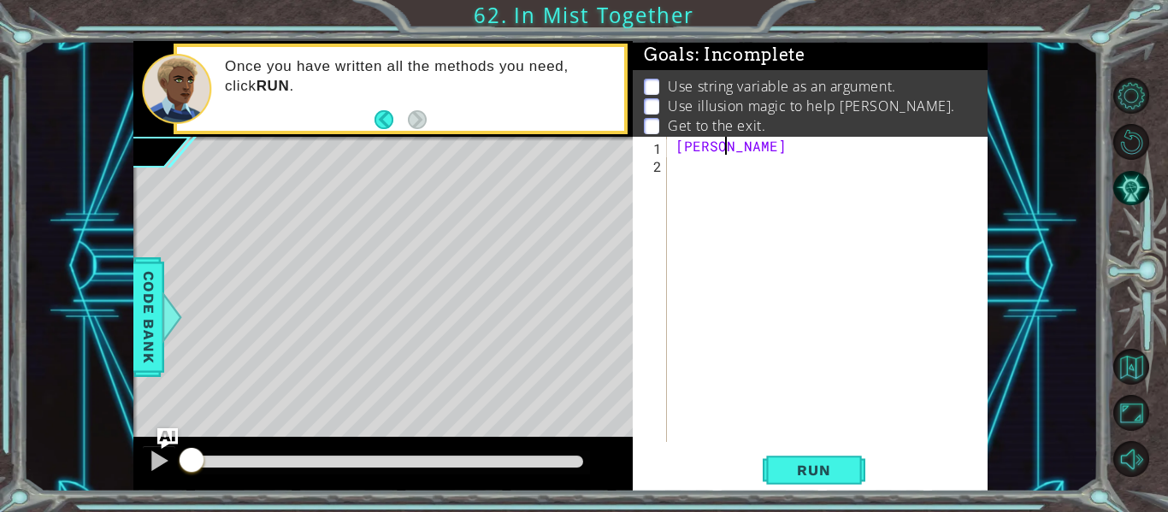
scroll to position [0, 3]
click at [685, 152] on div "cappela" at bounding box center [832, 307] width 321 height 341
type textarea "Cappela"
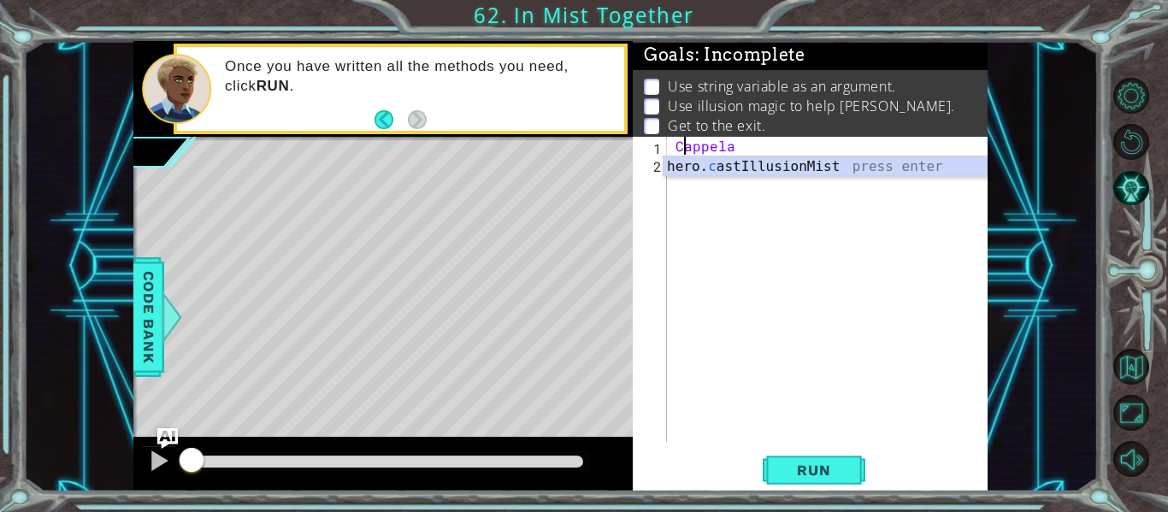
click at [817, 282] on div "Cappela" at bounding box center [832, 307] width 321 height 341
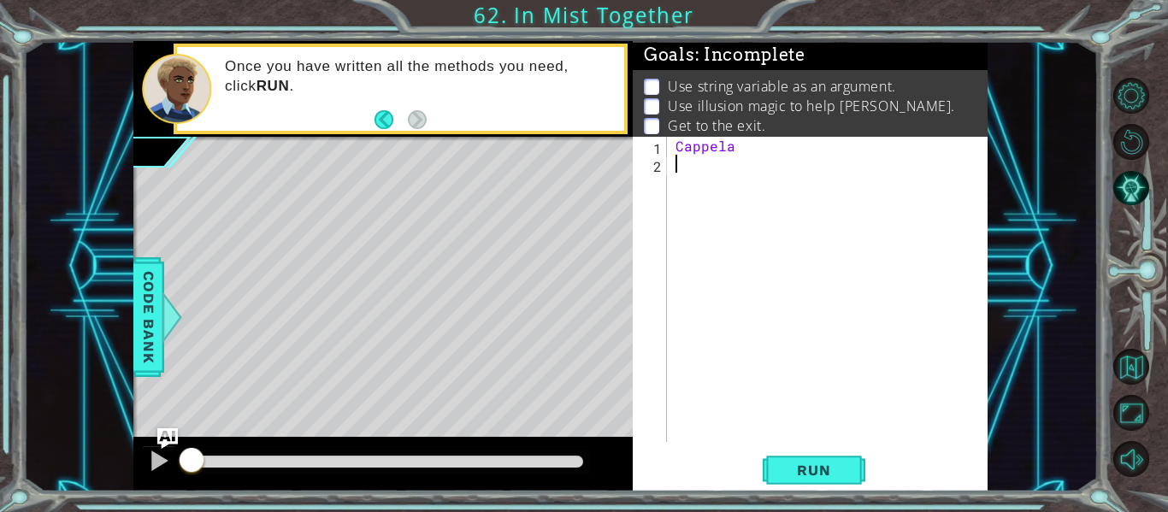
scroll to position [0, 0]
click at [746, 144] on div "Cappela" at bounding box center [832, 307] width 321 height 341
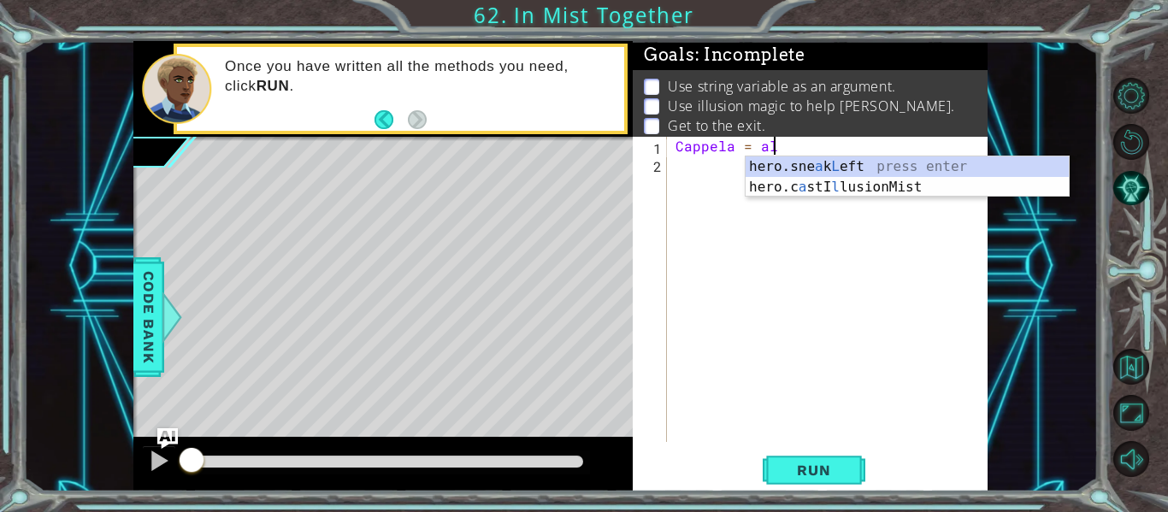
scroll to position [0, 6]
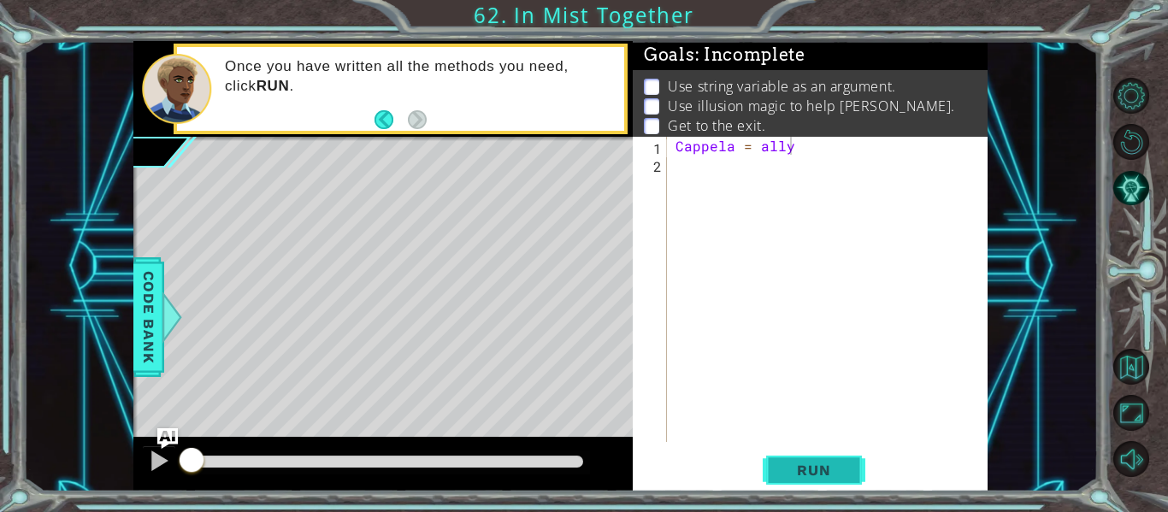
click at [816, 468] on span "Run" at bounding box center [814, 470] width 68 height 17
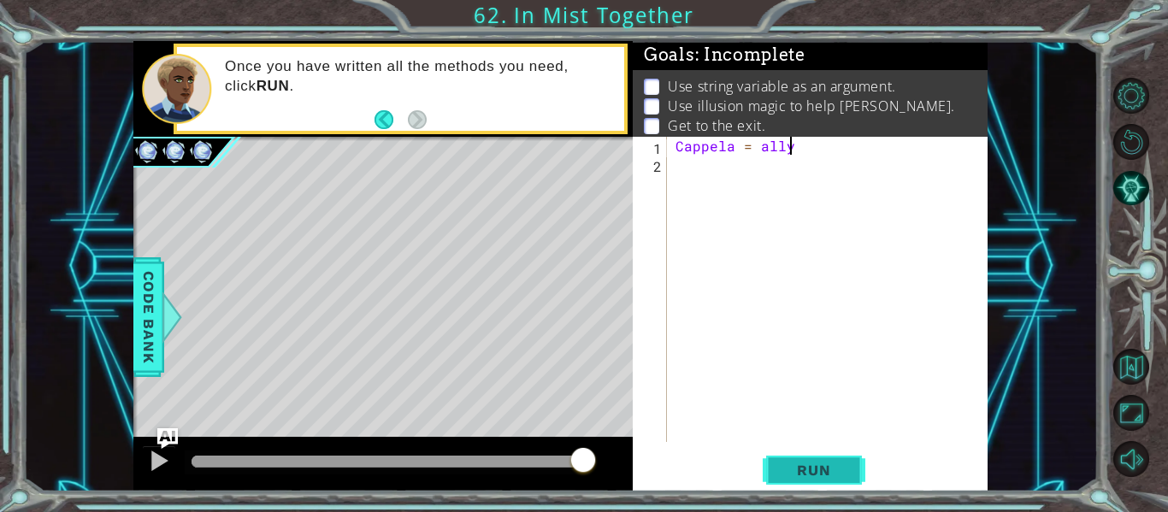
click at [783, 481] on button "Run" at bounding box center [814, 470] width 103 height 35
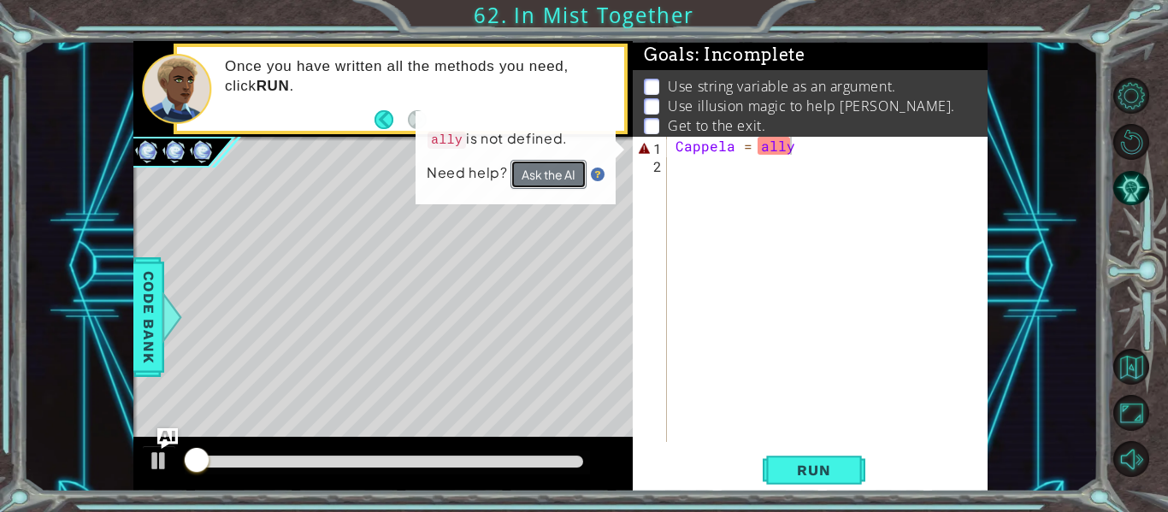
click at [557, 178] on button "Ask the AI" at bounding box center [548, 175] width 76 height 30
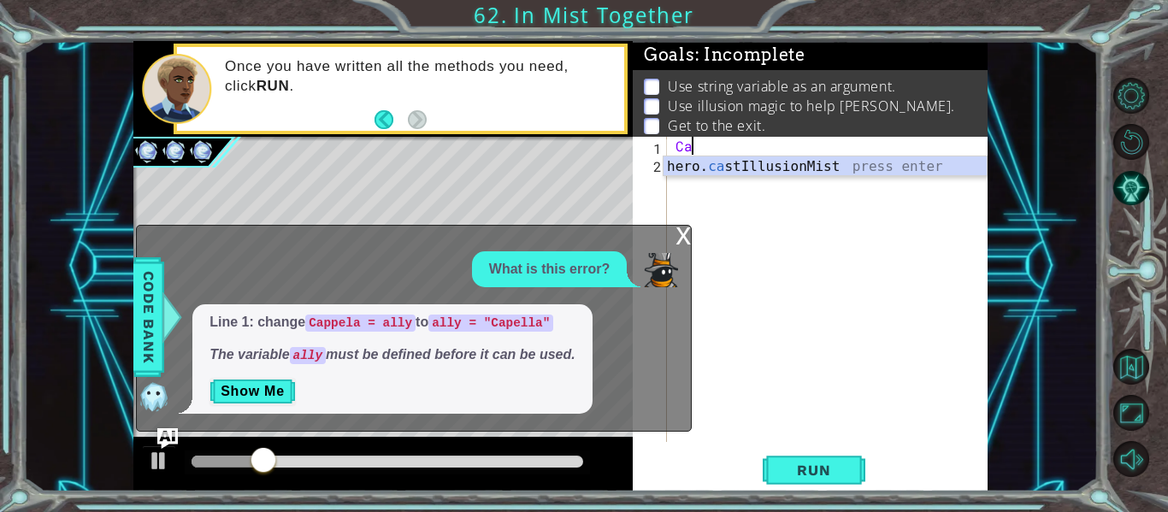
scroll to position [0, 0]
type textarea "C"
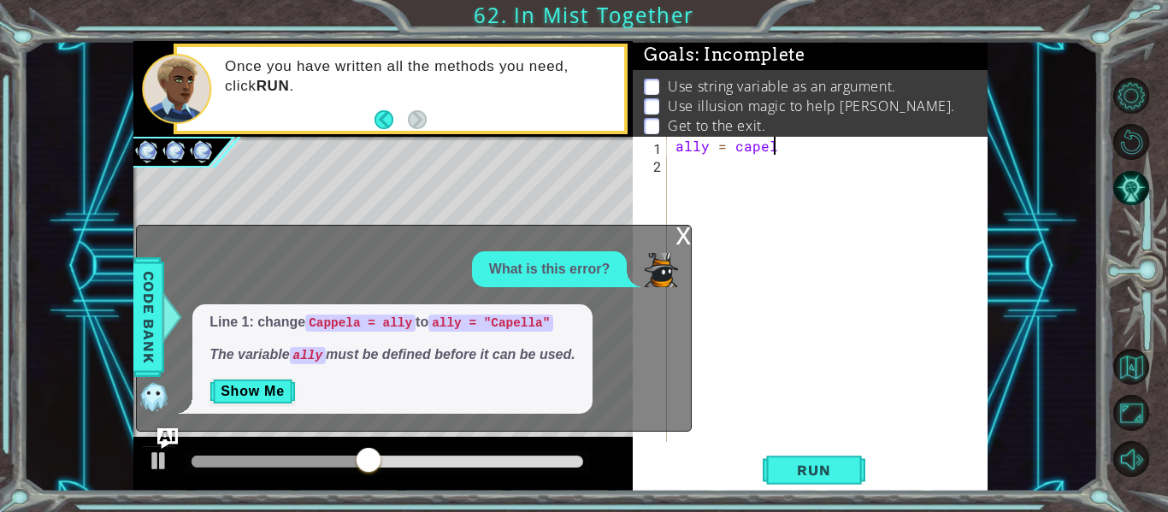
scroll to position [0, 6]
click at [250, 384] on button "Show Me" at bounding box center [252, 391] width 86 height 27
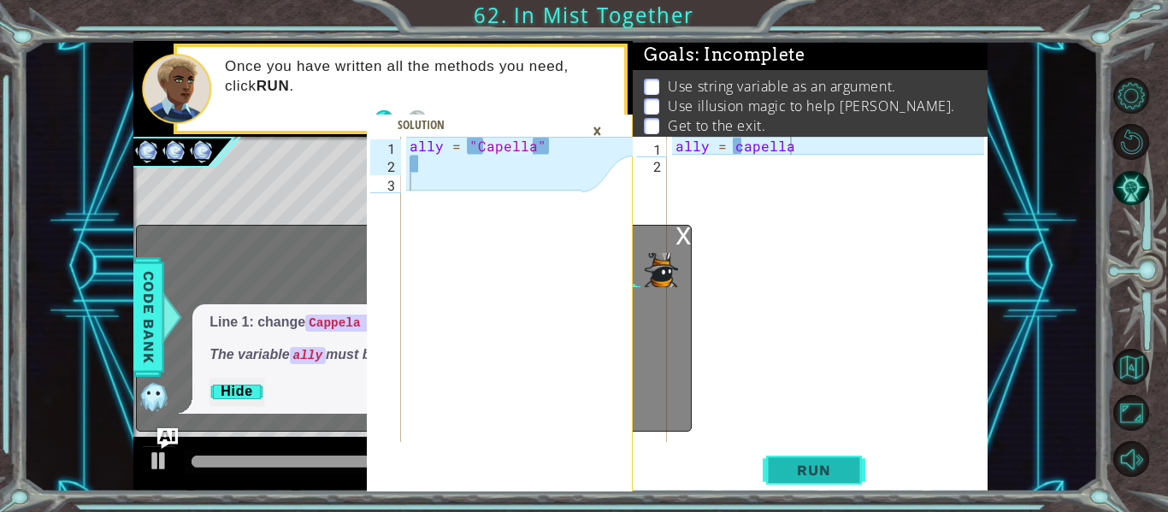
click at [798, 470] on span "Run" at bounding box center [814, 470] width 68 height 17
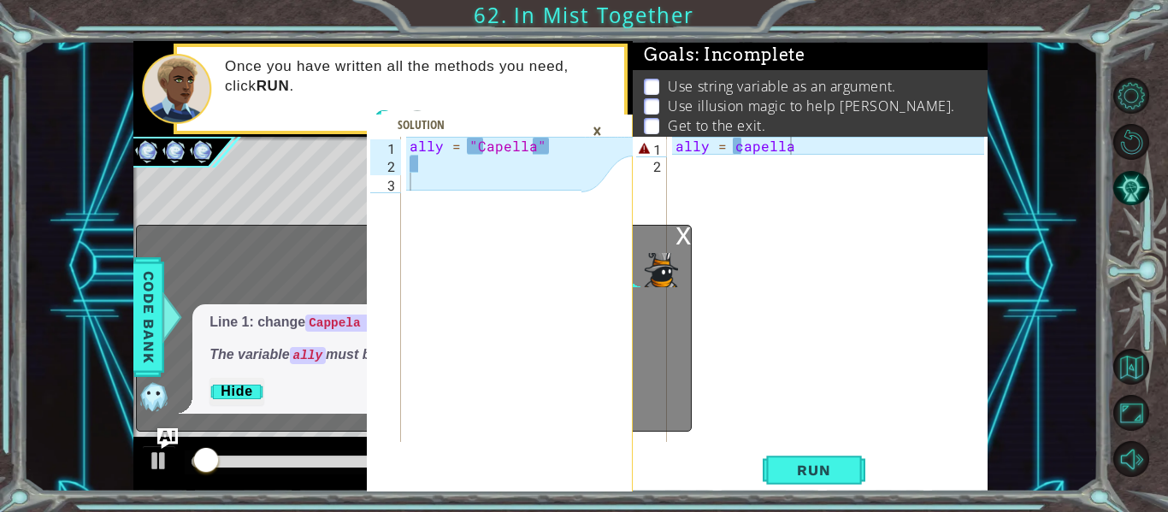
click at [683, 237] on div "x" at bounding box center [682, 234] width 15 height 17
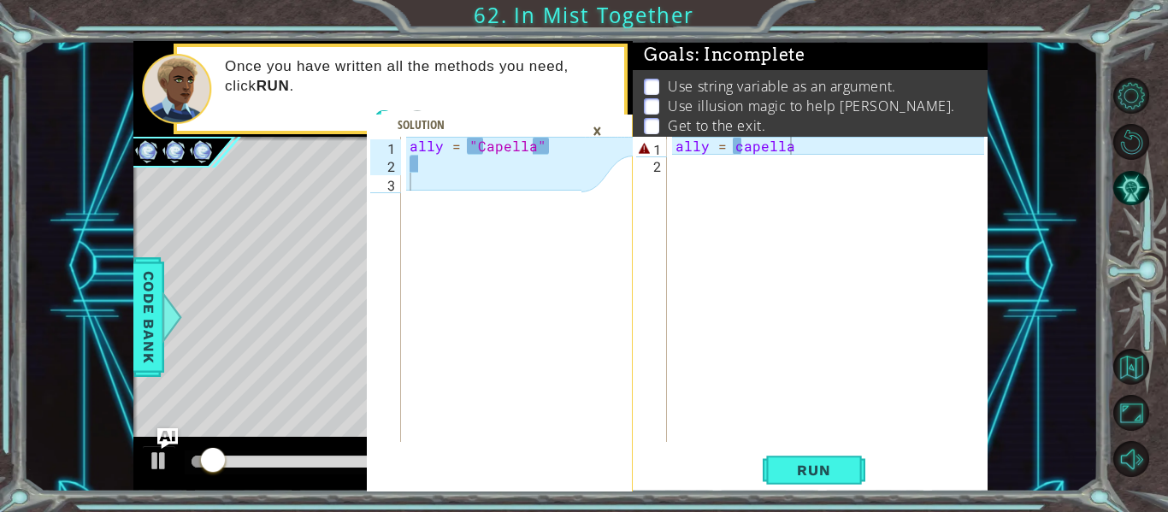
click at [609, 143] on div "×" at bounding box center [597, 130] width 27 height 29
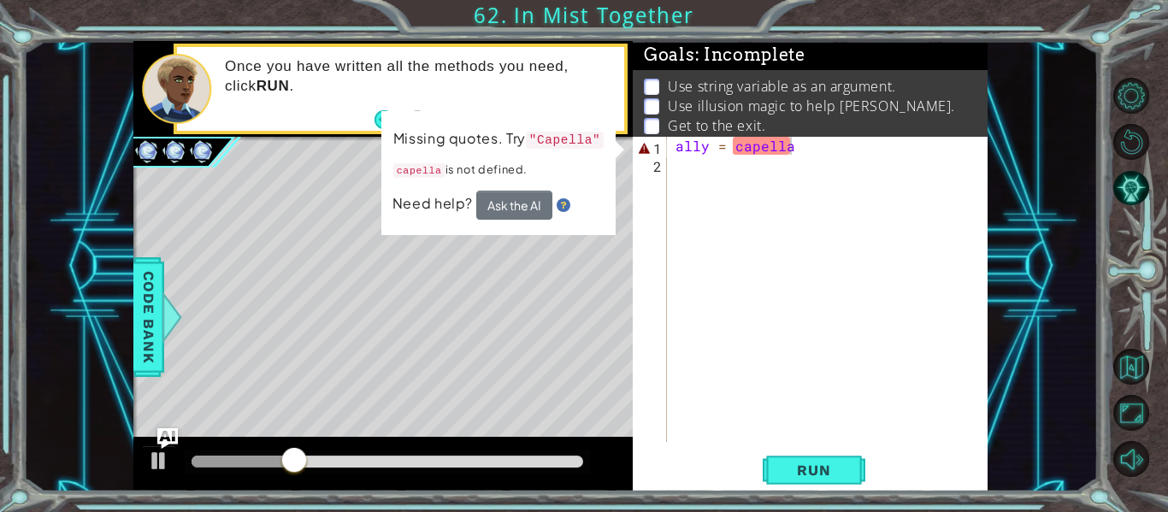
click at [802, 150] on div "ally = capella" at bounding box center [832, 307] width 321 height 341
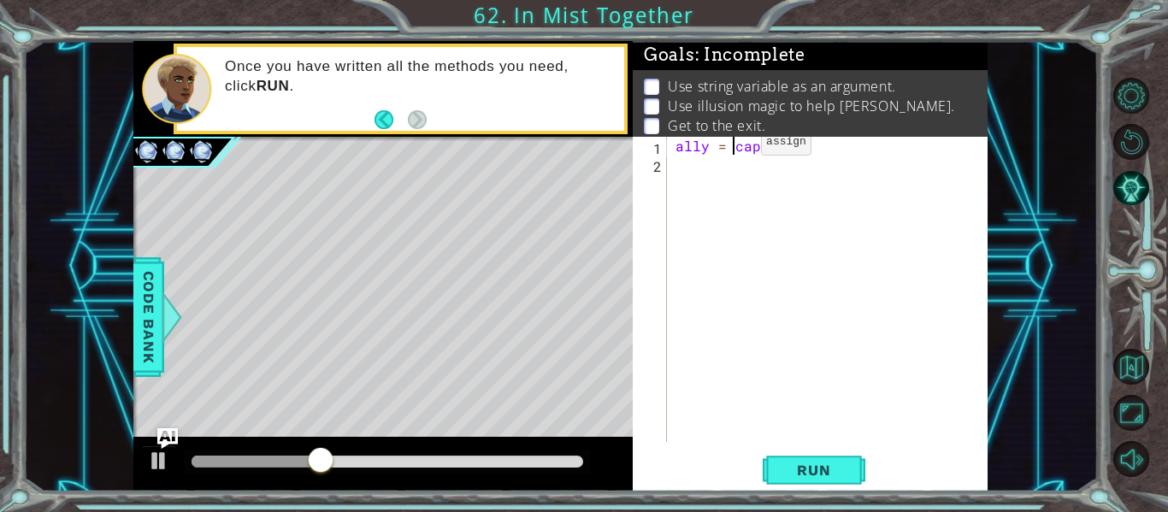
click at [732, 146] on div "ally = capella "" at bounding box center [832, 307] width 321 height 341
click at [753, 150] on div "ally = "capella"" at bounding box center [832, 307] width 321 height 341
type textarea "ally = "Capella""
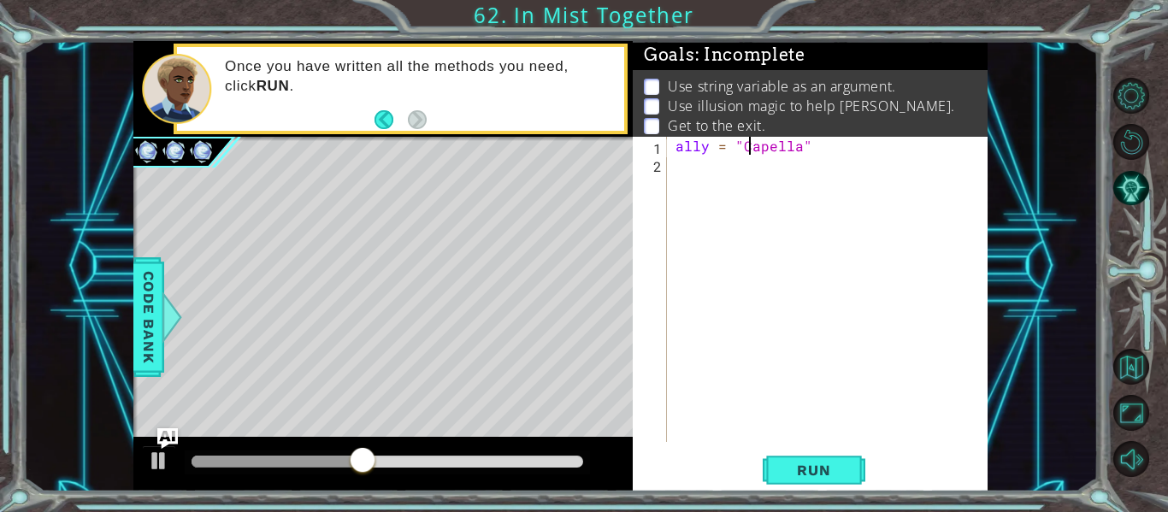
click at [765, 185] on div "ally = "Capella"" at bounding box center [832, 307] width 321 height 341
click at [823, 485] on button "Run" at bounding box center [814, 470] width 103 height 35
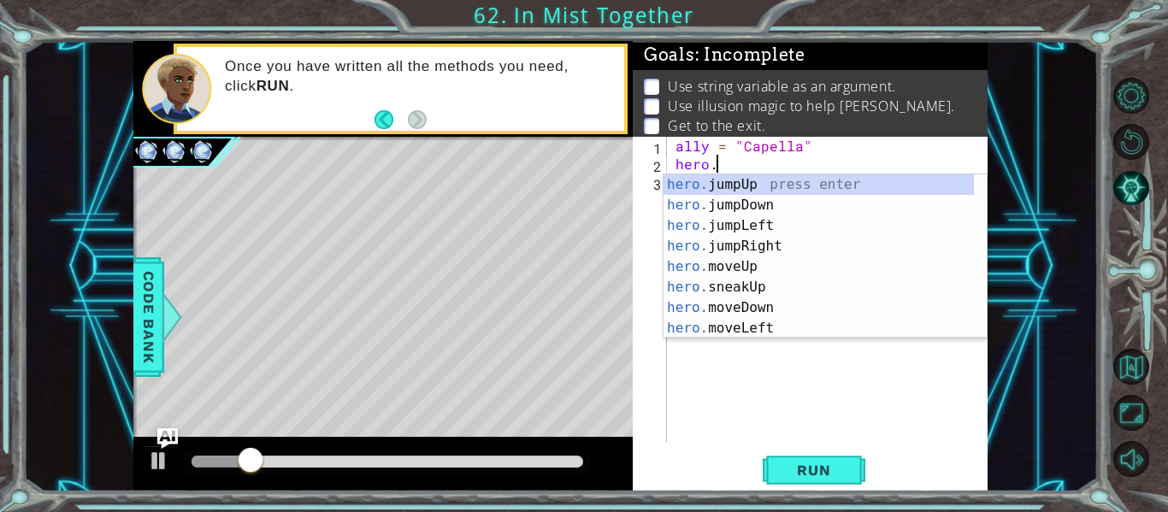
scroll to position [0, 3]
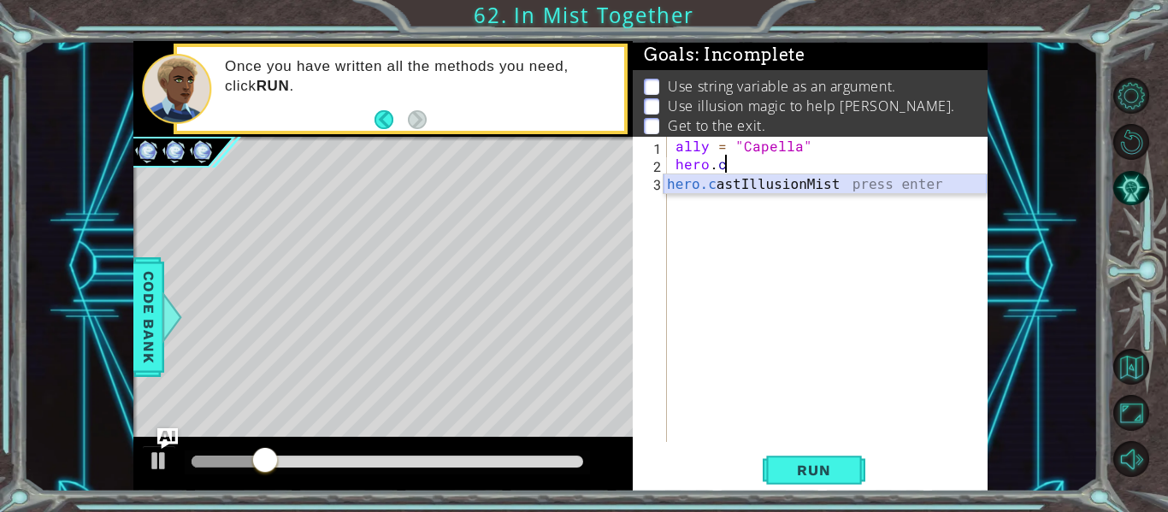
click at [718, 184] on div "hero.c astIllusionMist press enter" at bounding box center [824, 205] width 323 height 62
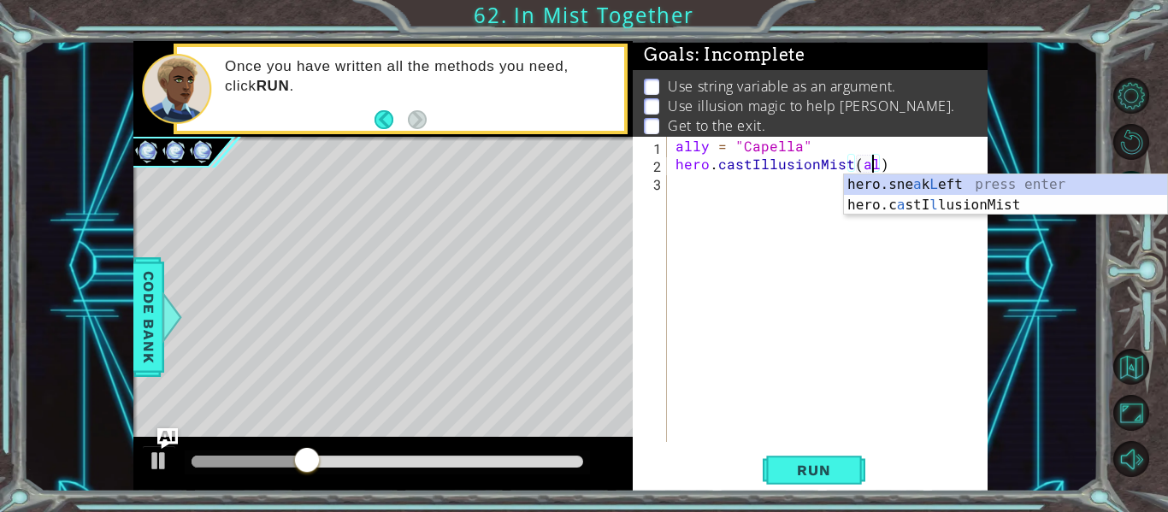
scroll to position [0, 13]
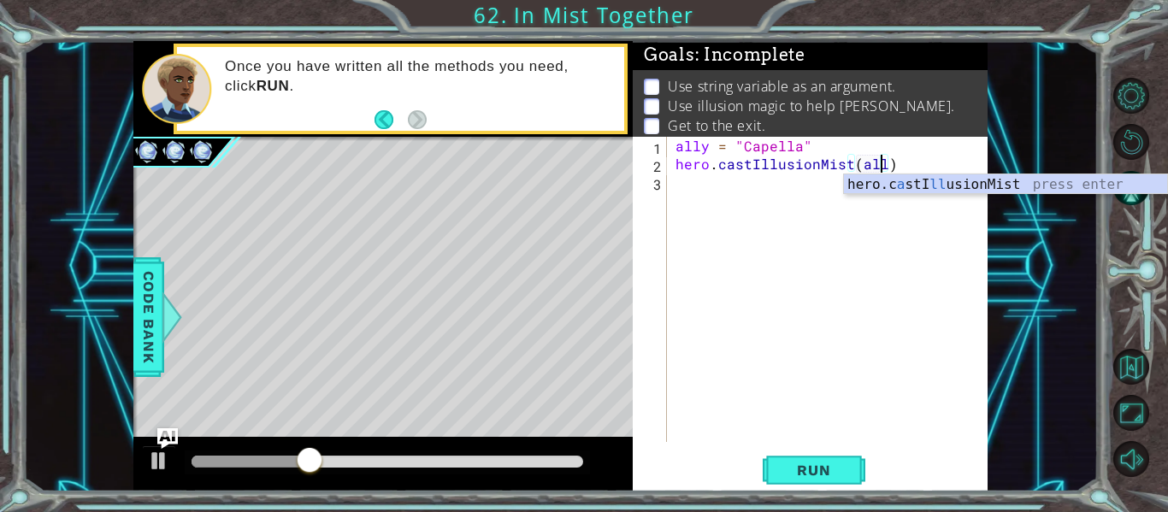
type textarea "hero.castIllusionMist(ally)"
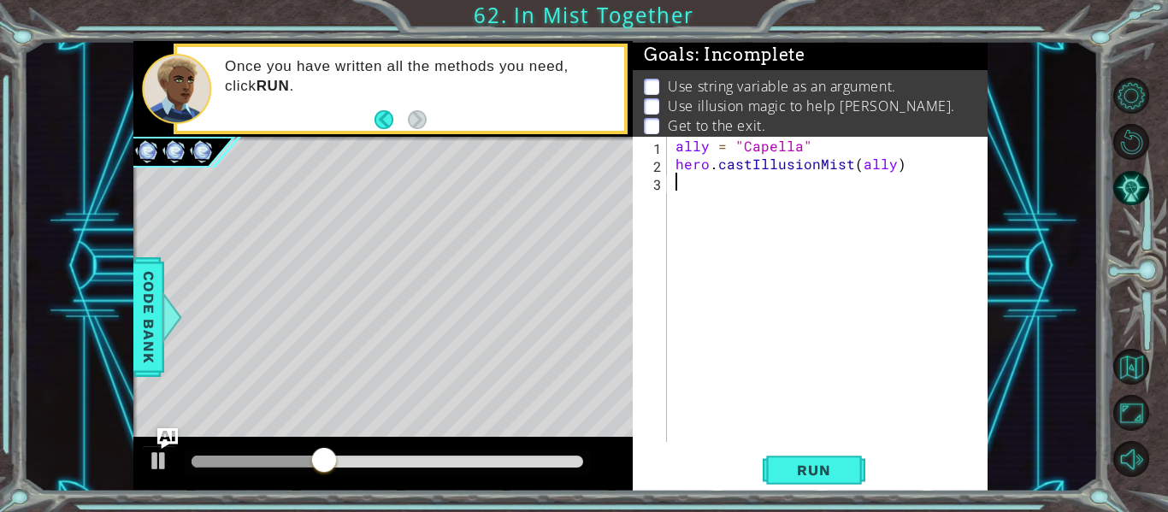
click at [680, 187] on div "ally = "Capella" hero . castIllusionMist ( ally )" at bounding box center [832, 307] width 321 height 341
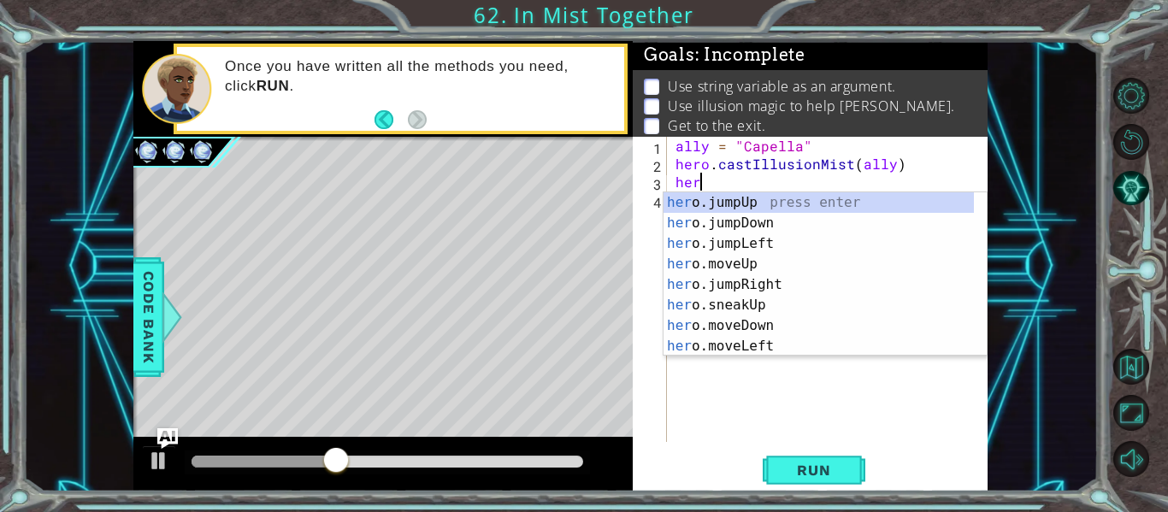
scroll to position [0, 1]
type textarea "hero"
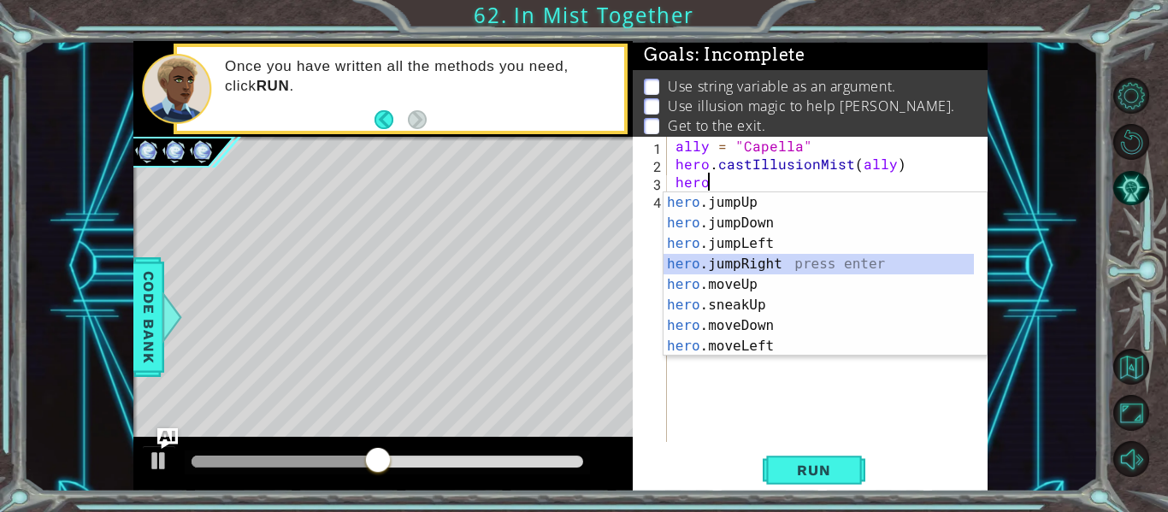
click at [800, 264] on div "hero .jumpUp press enter hero .jumpDown press enter hero .jumpLeft press enter …" at bounding box center [818, 294] width 310 height 205
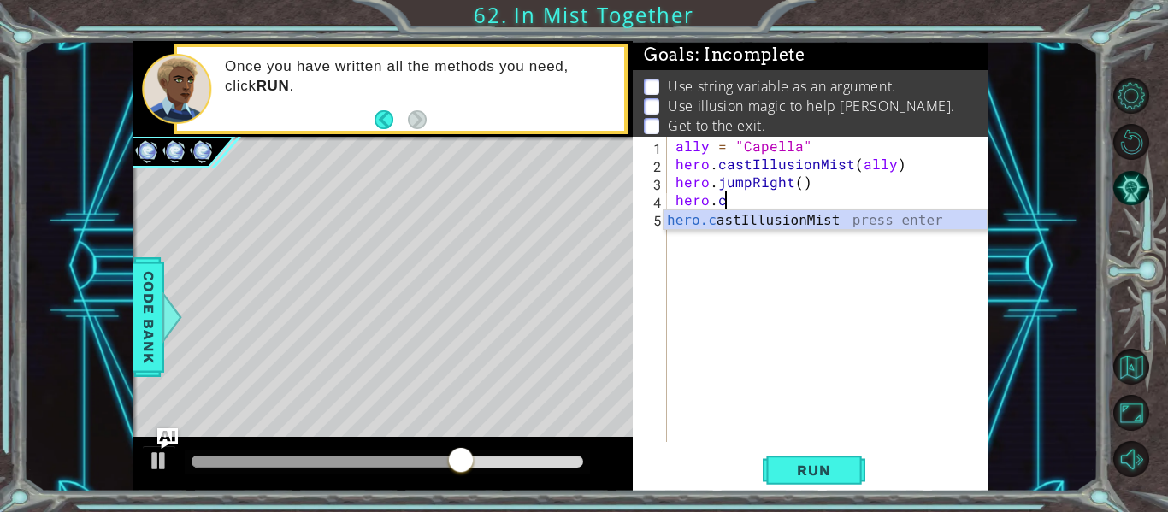
scroll to position [0, 3]
click at [794, 216] on div "hero.c astIllusionMist press enter" at bounding box center [824, 241] width 323 height 62
type textarea "hero.castIllusionMist(friend)"
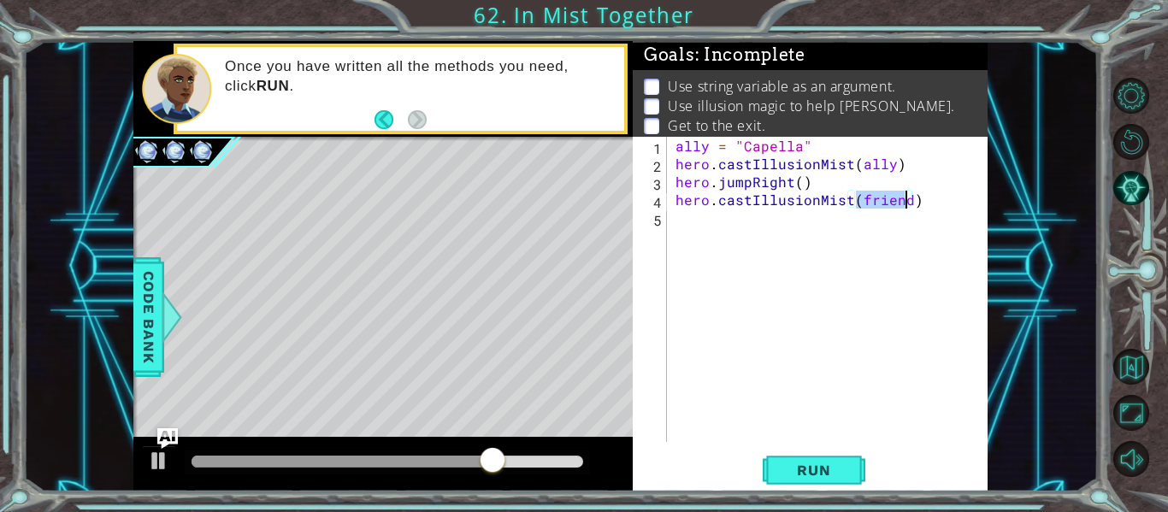
click at [682, 218] on div "ally = "Capella" hero . castIllusionMist ( ally ) hero . jumpRight ( ) hero . c…" at bounding box center [832, 307] width 321 height 341
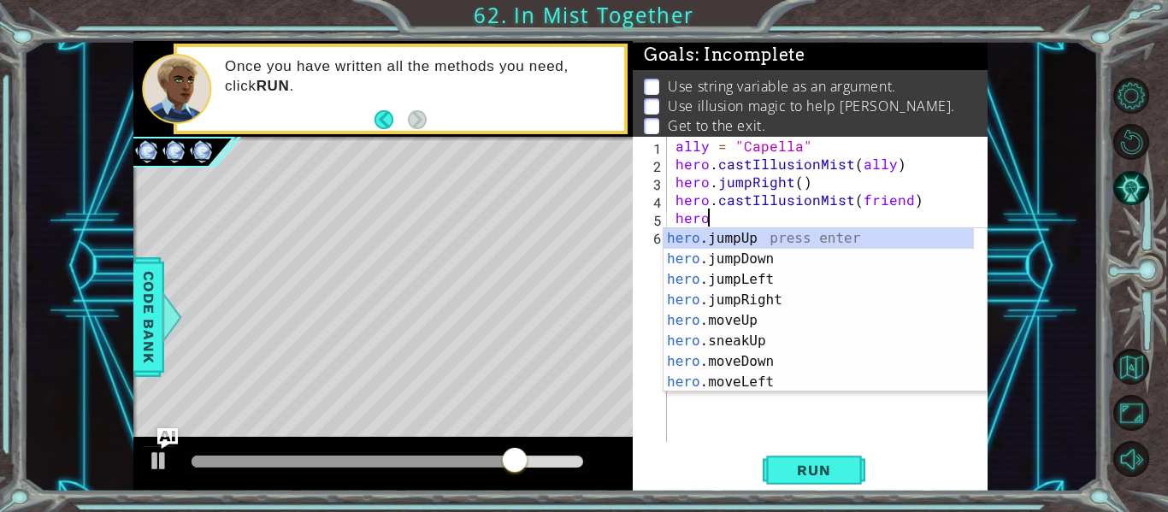
type textarea "hero."
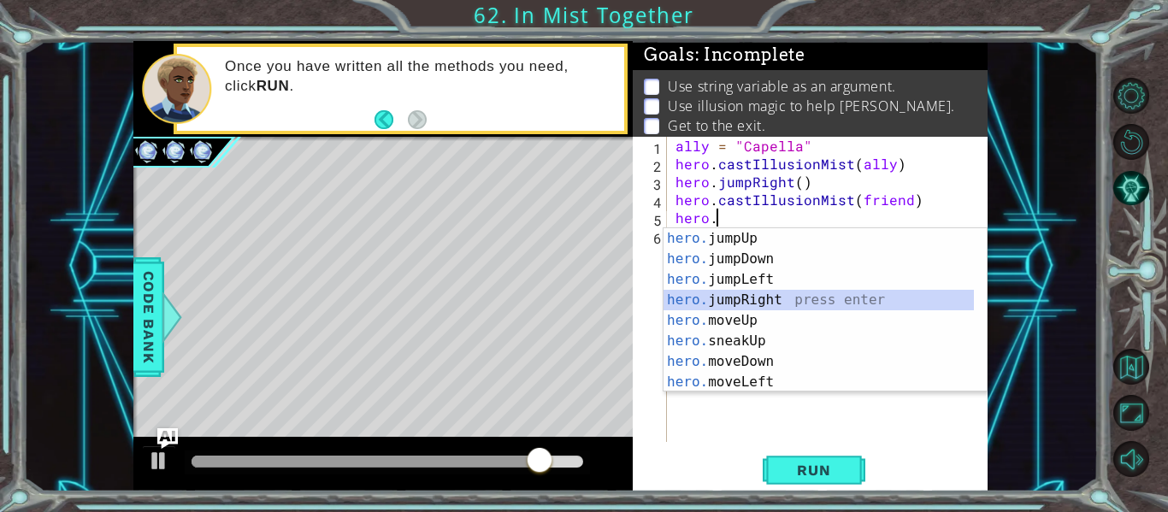
click at [805, 292] on div "hero. jumpUp press enter hero. jumpDown press enter hero. jumpLeft press enter …" at bounding box center [818, 330] width 310 height 205
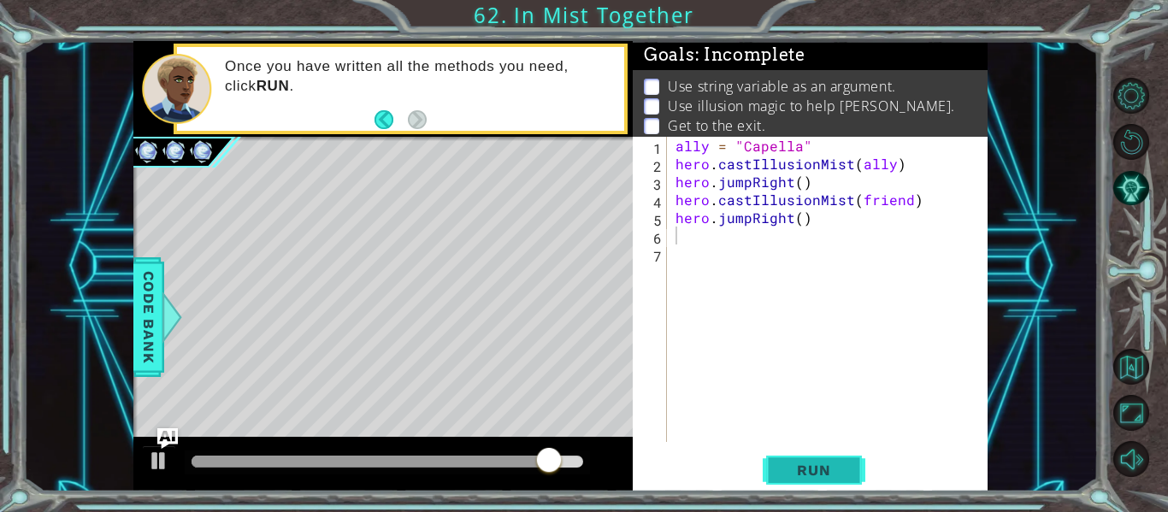
click at [834, 468] on span "Run" at bounding box center [814, 470] width 68 height 17
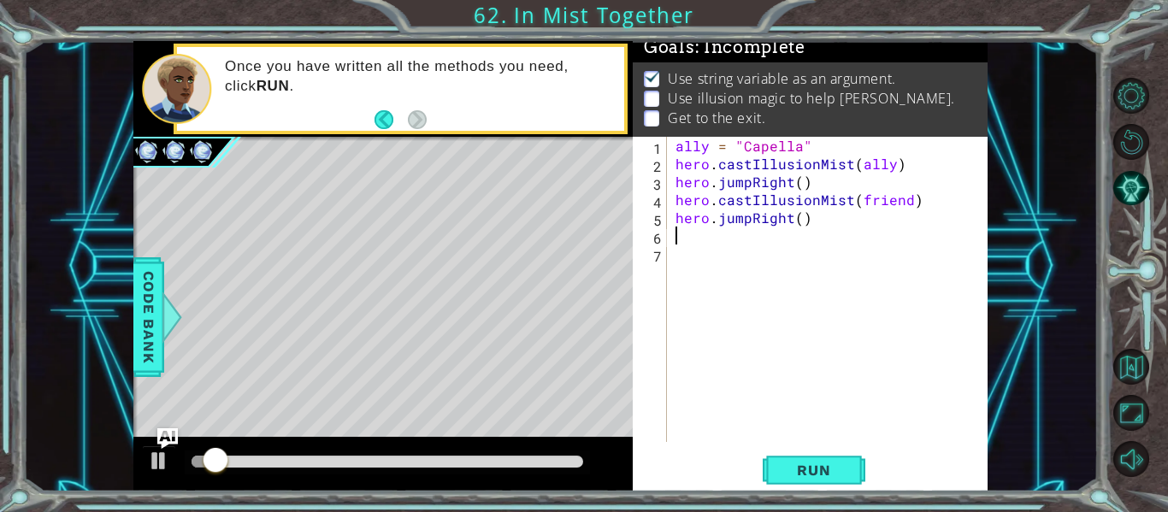
scroll to position [15, 0]
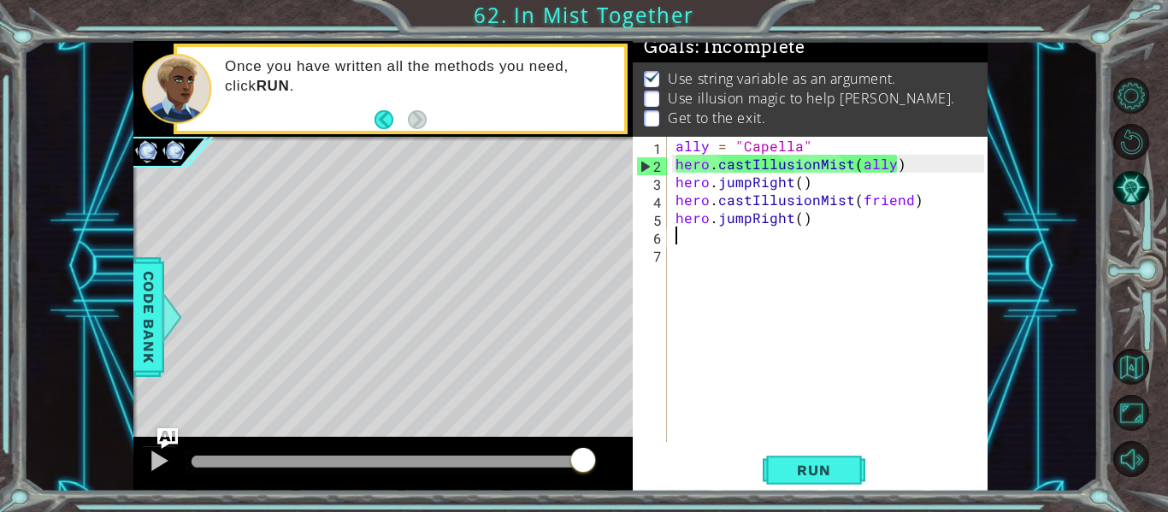
click at [786, 191] on div "ally = "Capella" hero . castIllusionMist ( ally ) hero . jumpRight ( ) hero . c…" at bounding box center [832, 307] width 321 height 341
click at [747, 189] on div "ally = "Capella" hero . castIllusionMist ( ally ) hero . jumpRight ( ) hero . c…" at bounding box center [832, 307] width 321 height 341
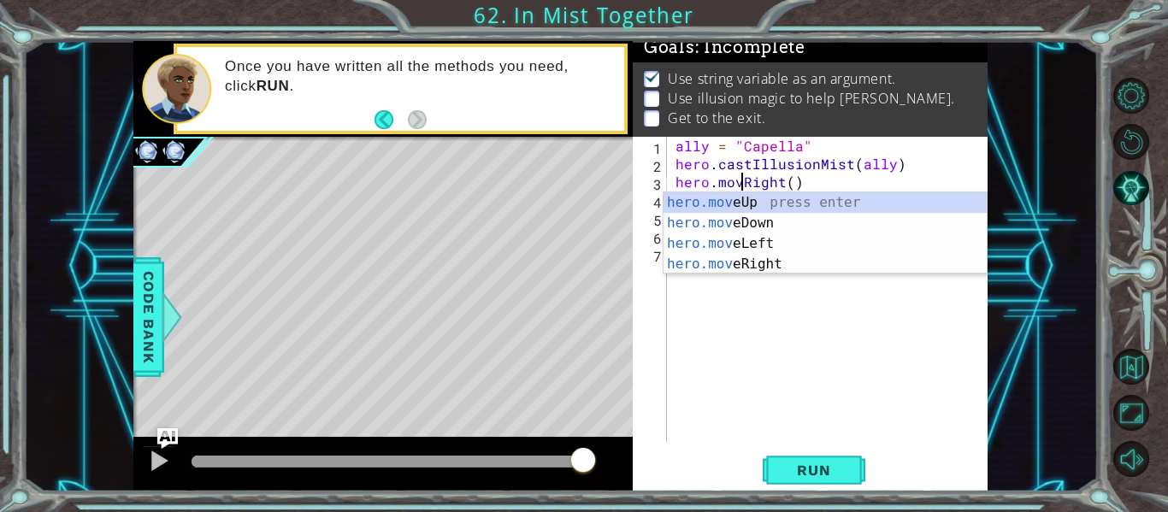
scroll to position [0, 5]
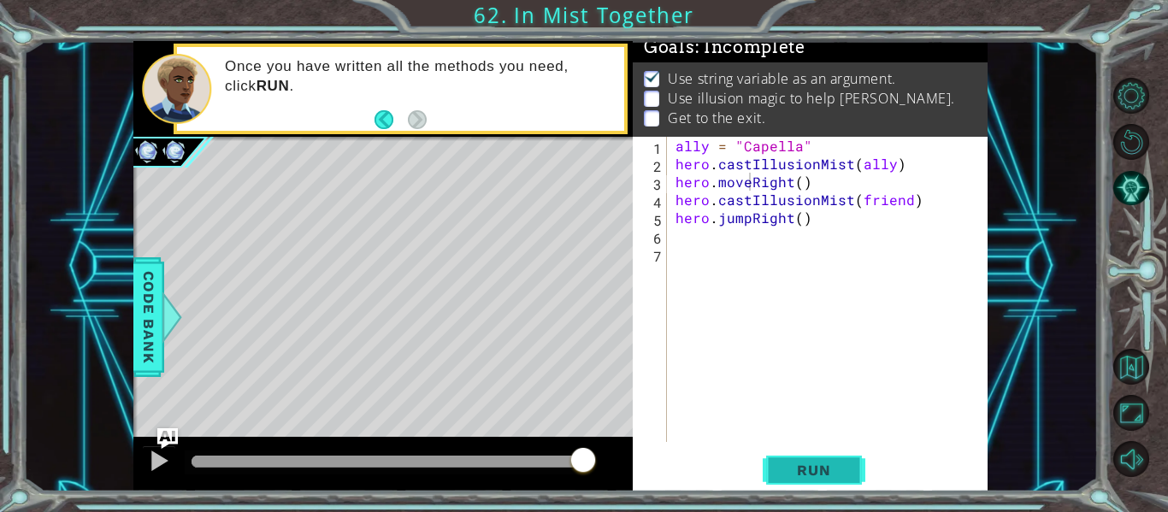
click at [777, 459] on button "Run" at bounding box center [814, 470] width 103 height 35
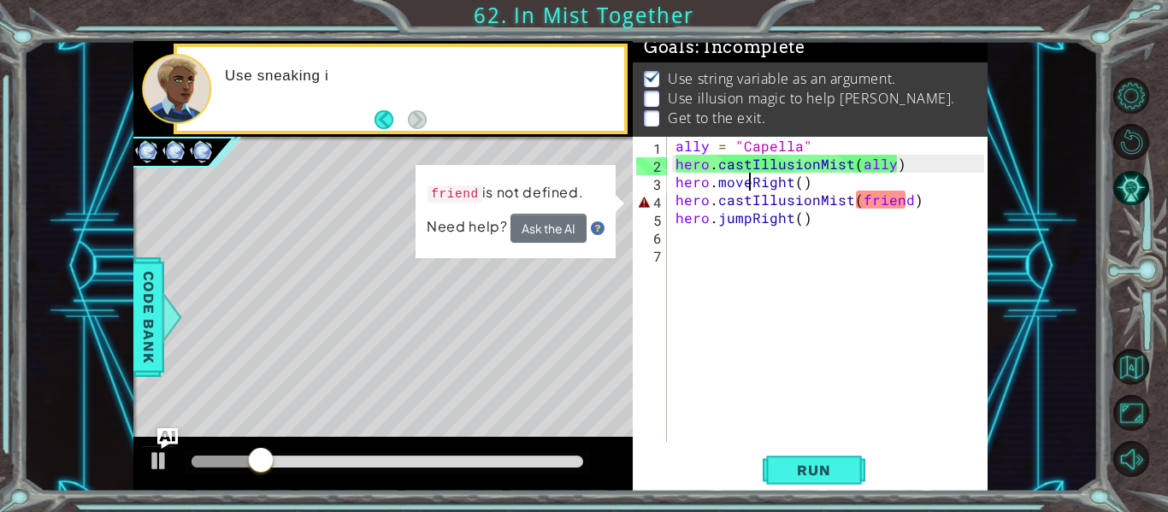
click at [747, 221] on div "ally = "Capella" hero . castIllusionMist ( ally ) hero . moveRight ( ) hero . c…" at bounding box center [832, 307] width 321 height 341
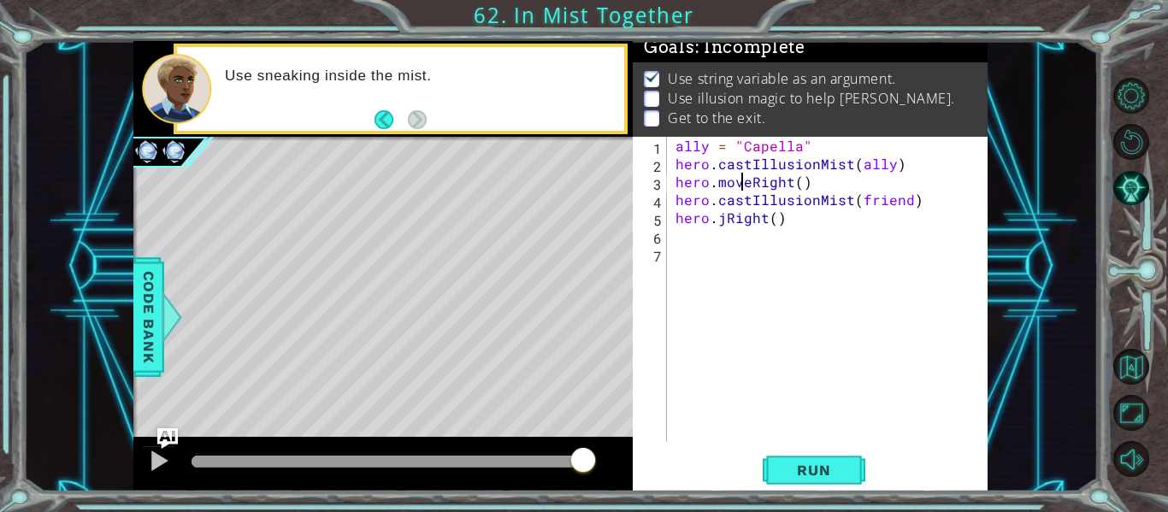
click at [745, 181] on div "ally = "Capella" hero . castIllusionMist ( ally ) hero . moveRight ( ) hero . c…" at bounding box center [832, 307] width 321 height 341
click at [746, 188] on div "ally = "Capella" hero . castIllusionMist ( ally ) hero . moveRight ( ) hero . c…" at bounding box center [832, 307] width 321 height 341
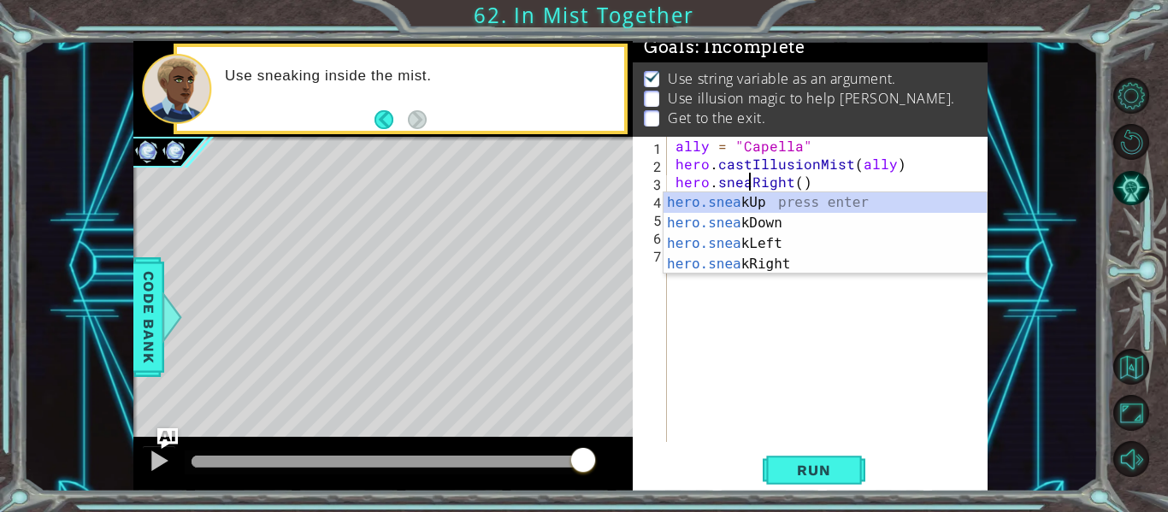
type textarea "hero.sneakRight()"
click at [802, 348] on div "ally = "Capella" hero . castIllusionMist ( ally ) hero . sneakRight ( ) hero . …" at bounding box center [832, 307] width 321 height 341
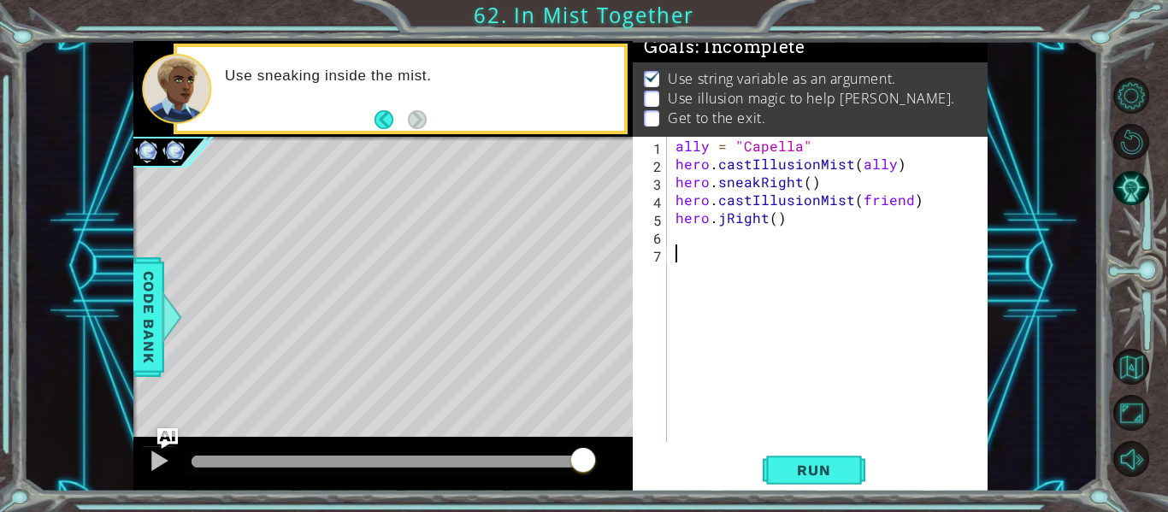
scroll to position [0, 0]
click at [724, 223] on div "ally = "Capella" hero . castIllusionMist ( ally ) hero . sneakRight ( ) hero . …" at bounding box center [832, 307] width 321 height 341
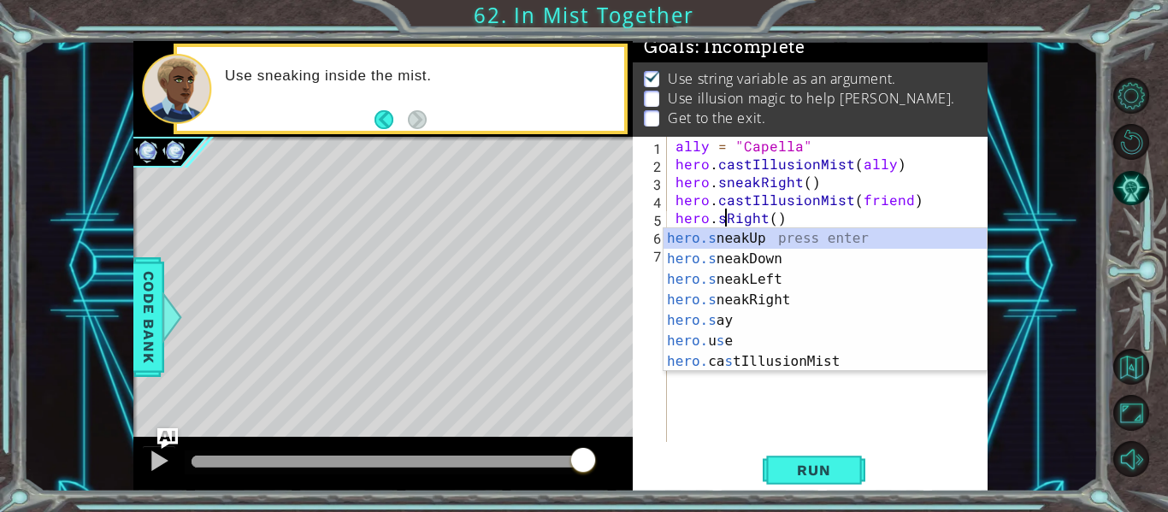
scroll to position [0, 4]
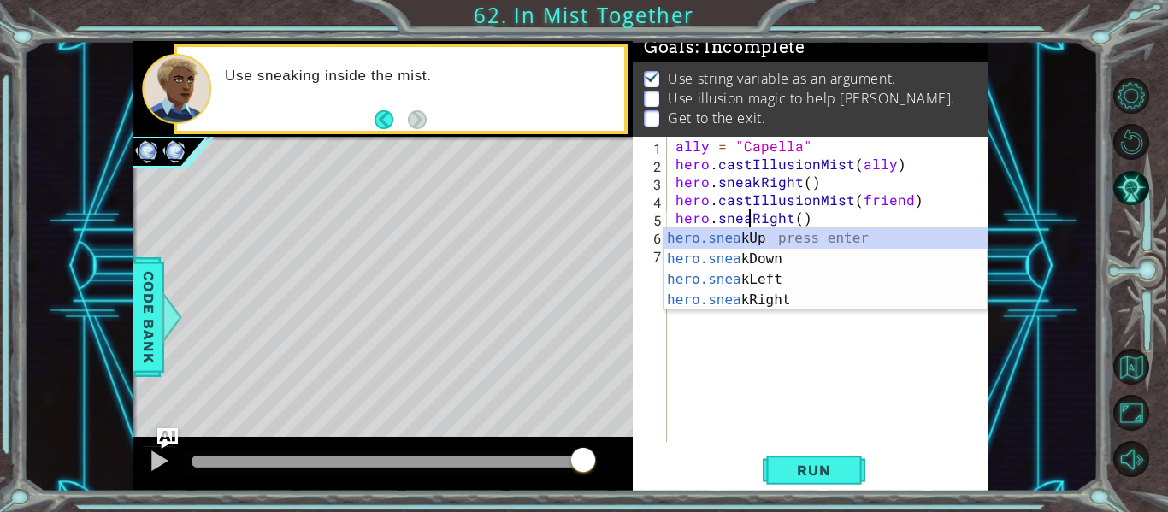
type textarea "hero.sneakRight()"
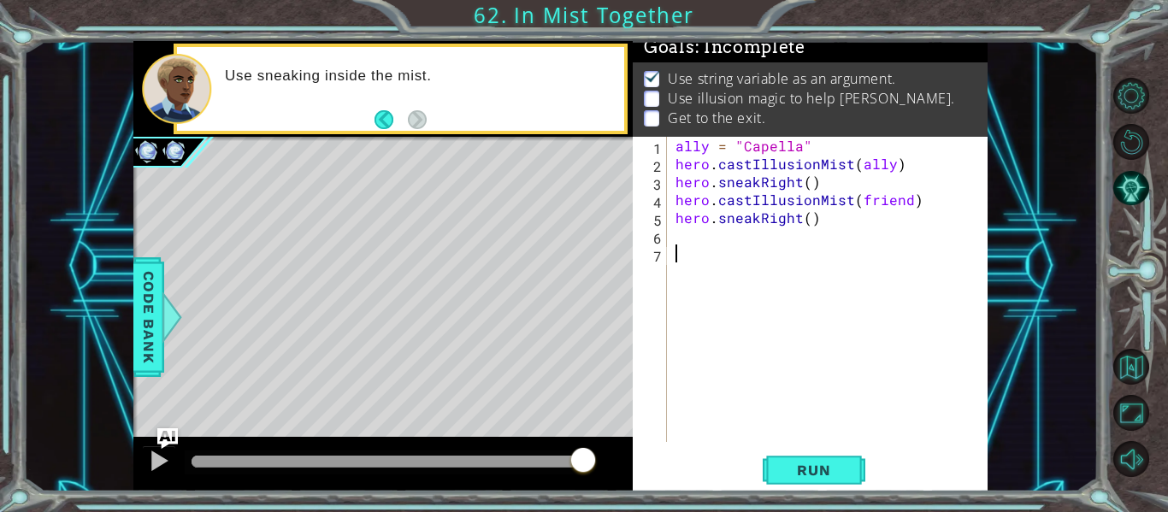
click at [845, 362] on div "ally = "Capella" hero . castIllusionMist ( ally ) hero . sneakRight ( ) hero . …" at bounding box center [832, 307] width 321 height 341
click at [798, 469] on span "Run" at bounding box center [814, 470] width 68 height 17
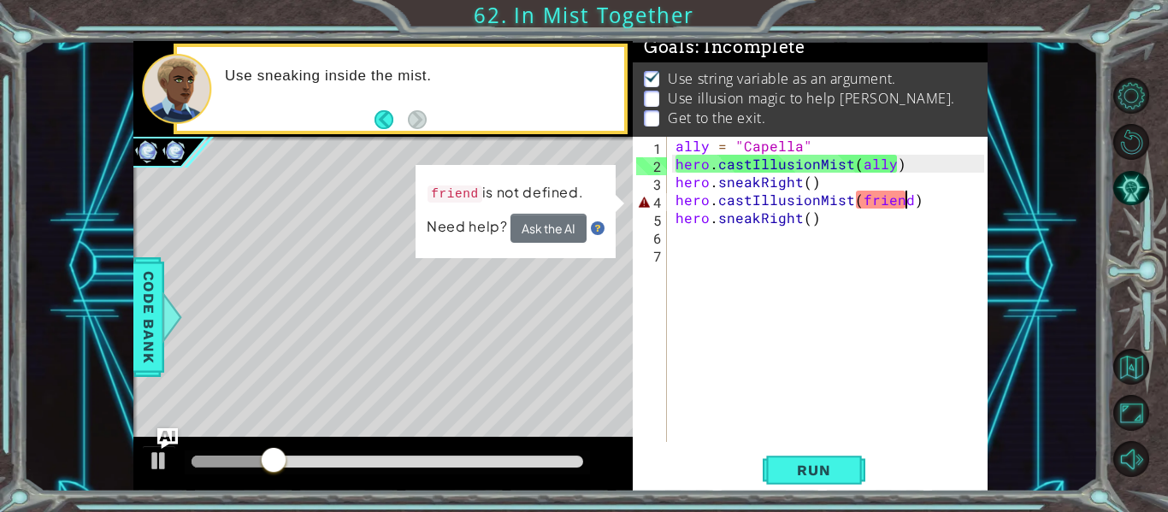
click at [904, 202] on div "ally = "Capella" hero . castIllusionMist ( ally ) hero . sneakRight ( ) hero . …" at bounding box center [832, 307] width 321 height 341
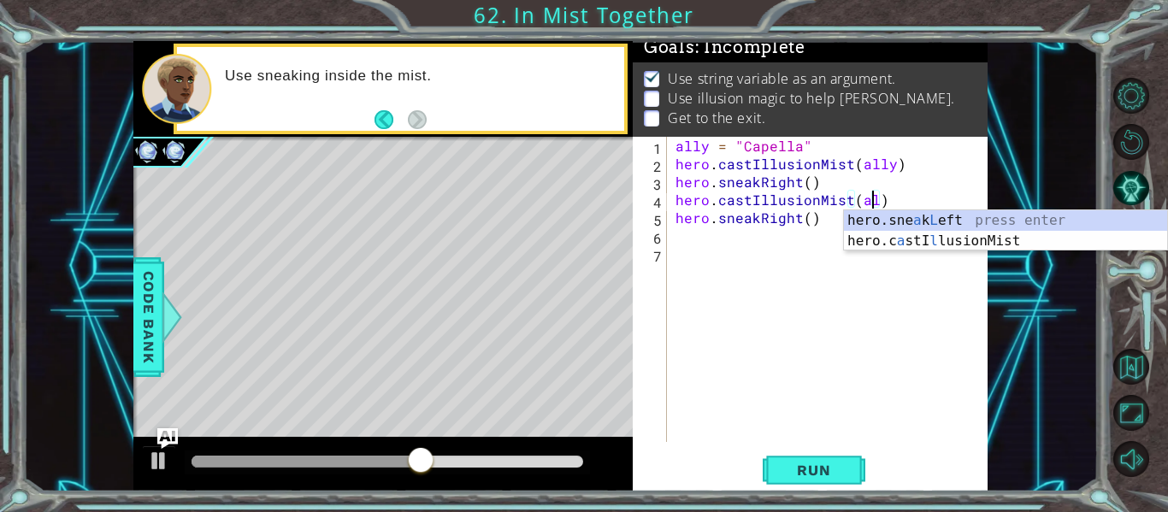
scroll to position [0, 13]
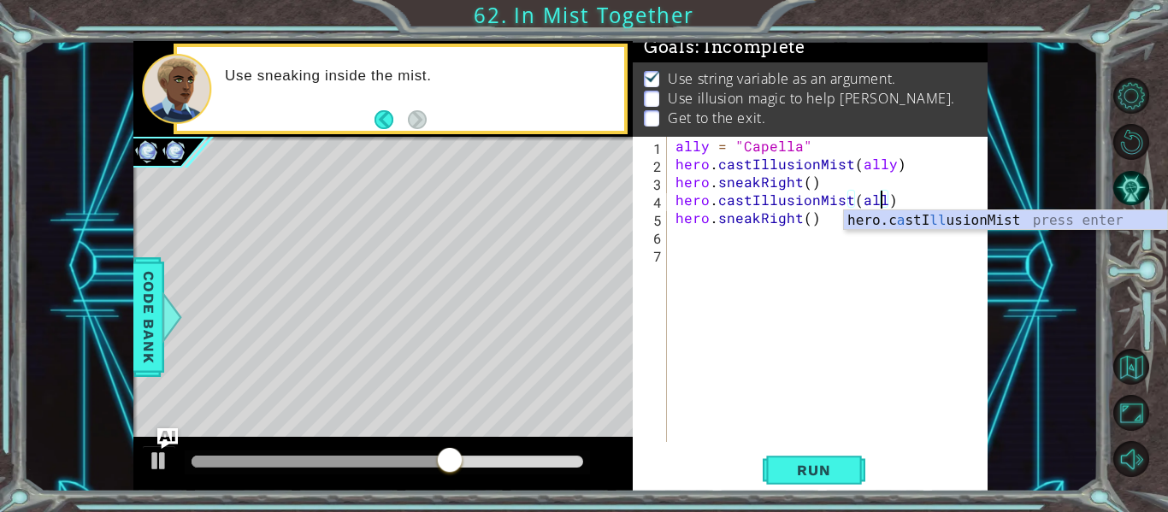
type textarea "hero.castIllusionMist(ally)"
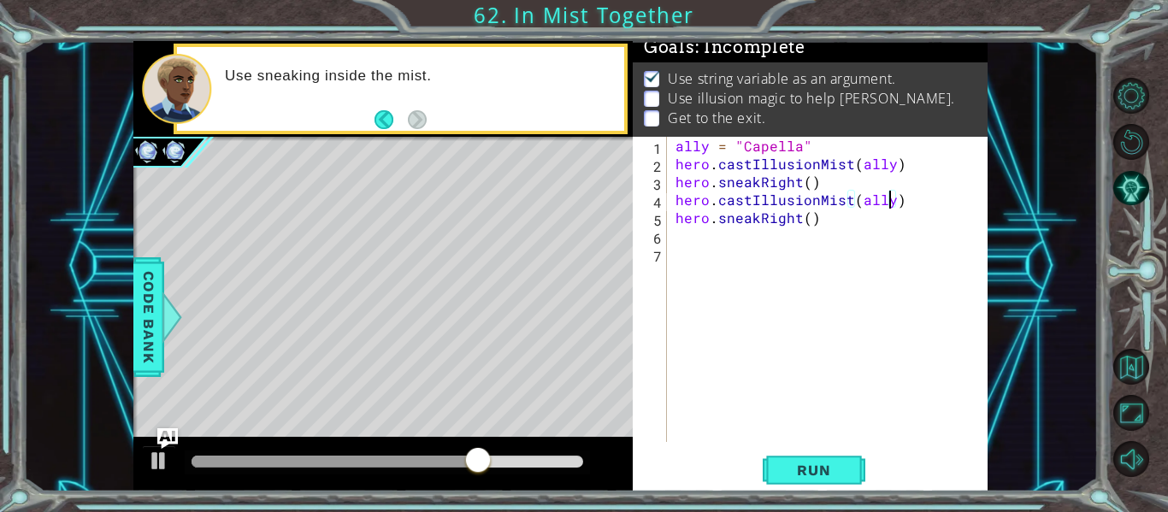
scroll to position [0, 0]
type textarea "hero.castIllusionMist(ally)"
click at [808, 476] on span "Run" at bounding box center [814, 470] width 68 height 17
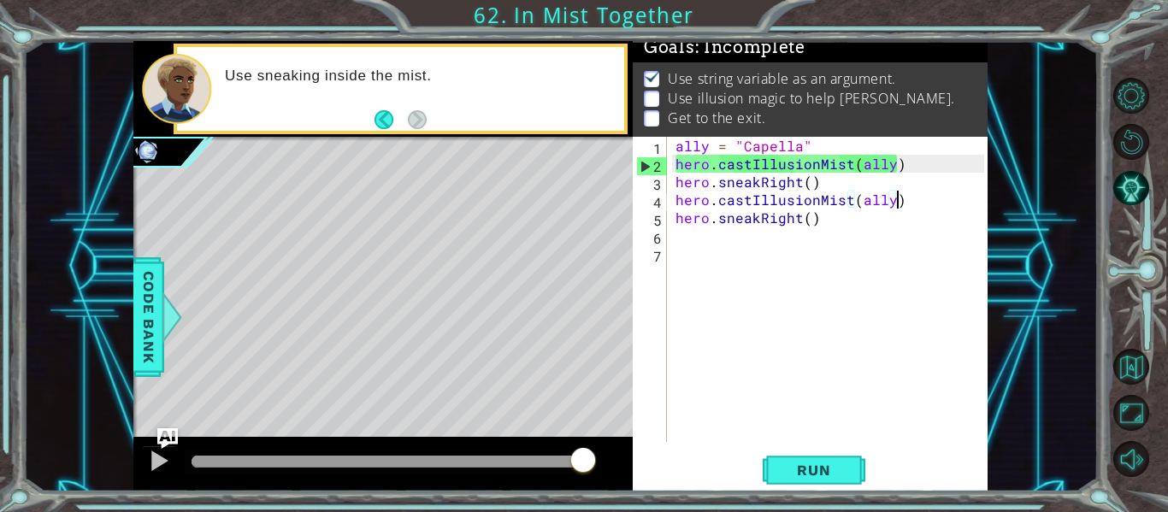
drag, startPoint x: 345, startPoint y: 455, endPoint x: 767, endPoint y: 343, distance: 436.9
click at [767, 346] on div "1 2 3 ally = "Capella" הההההההההההההההההההההההההההההההההההההההההההההההההההההההה…" at bounding box center [560, 266] width 854 height 451
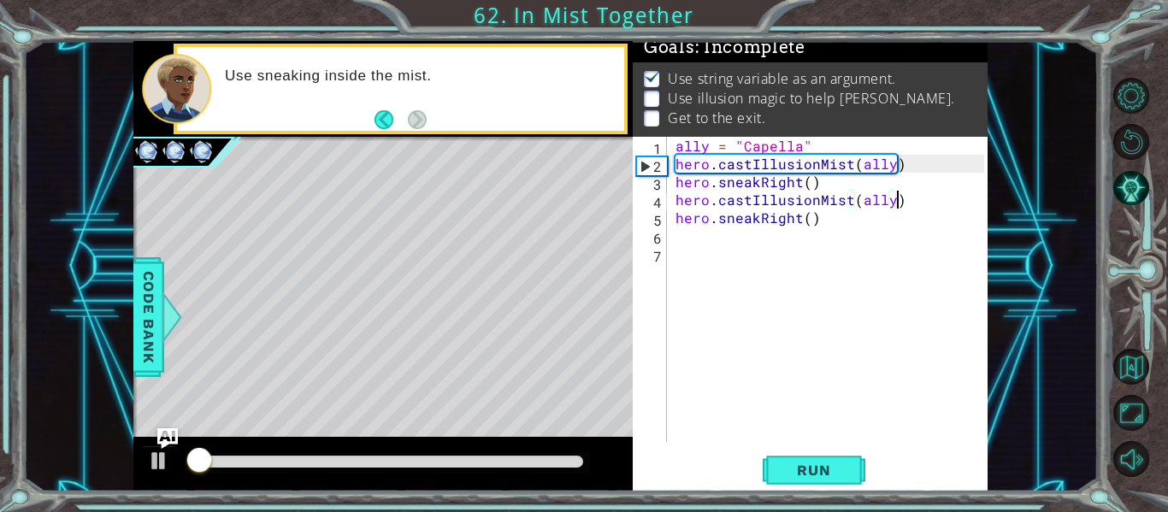
click at [681, 237] on div "ally = "Capella" hero . castIllusionMist ( ally ) hero . sneakRight ( ) hero . …" at bounding box center [832, 307] width 321 height 341
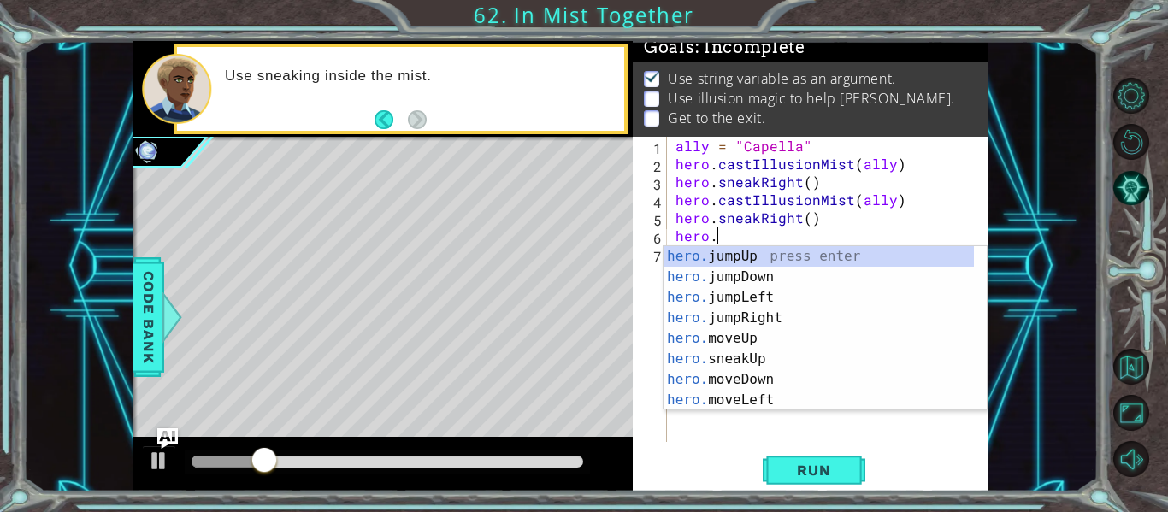
scroll to position [0, 3]
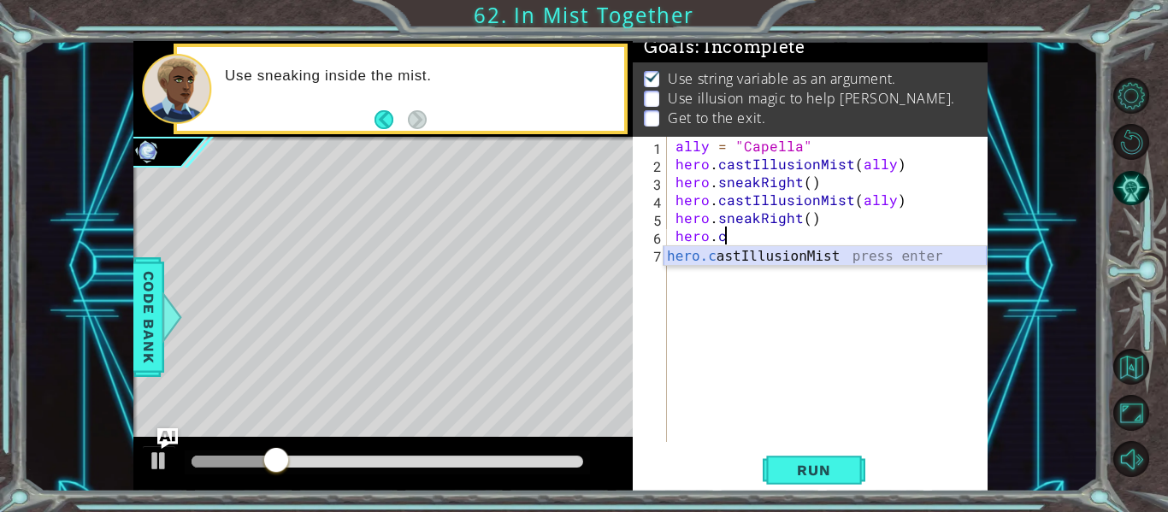
click at [767, 256] on div "hero.c astIllusionMist press enter" at bounding box center [824, 277] width 323 height 62
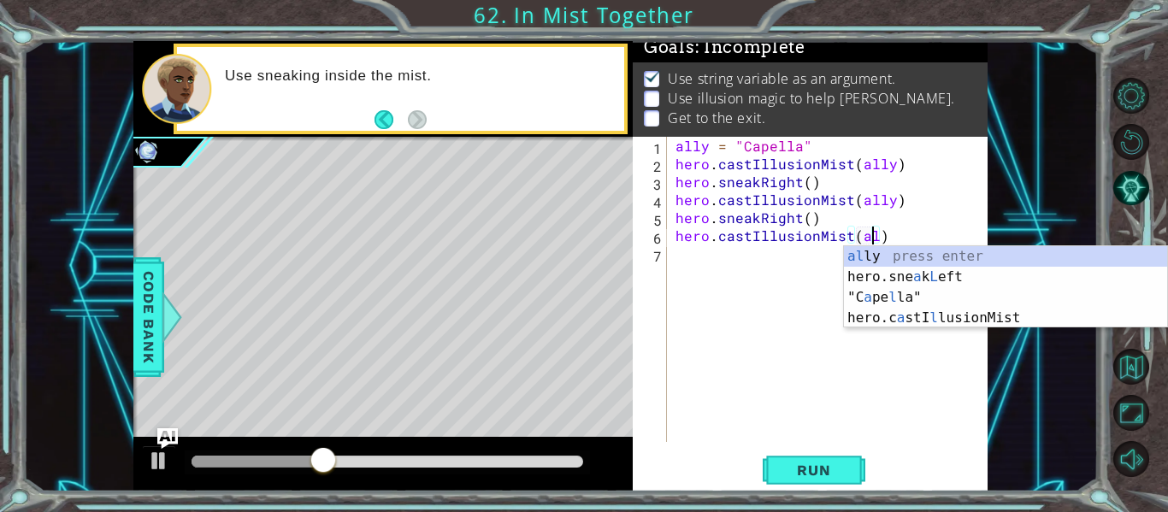
scroll to position [0, 13]
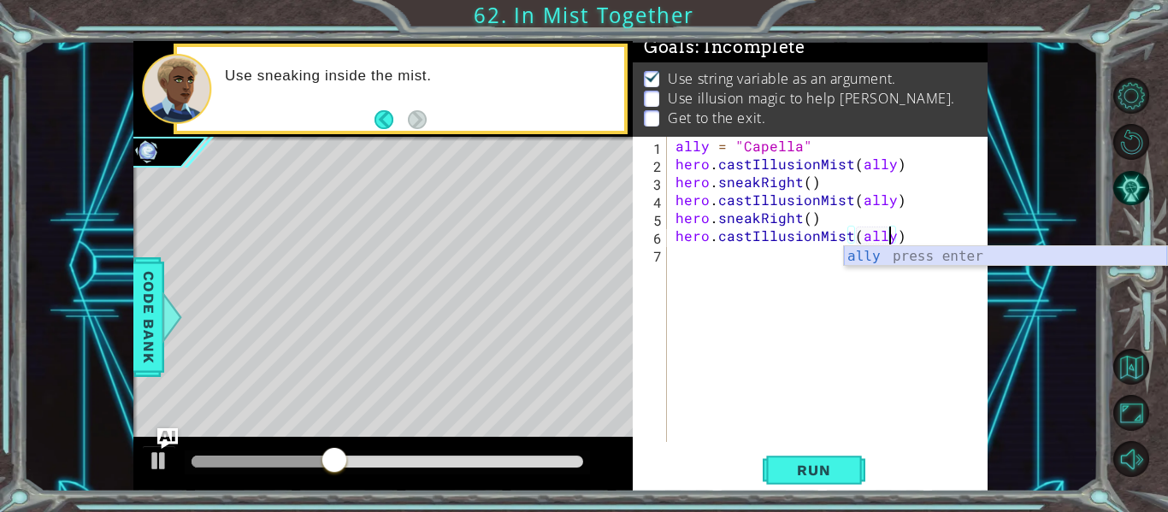
click at [890, 248] on div "ally press enter" at bounding box center [1005, 277] width 323 height 62
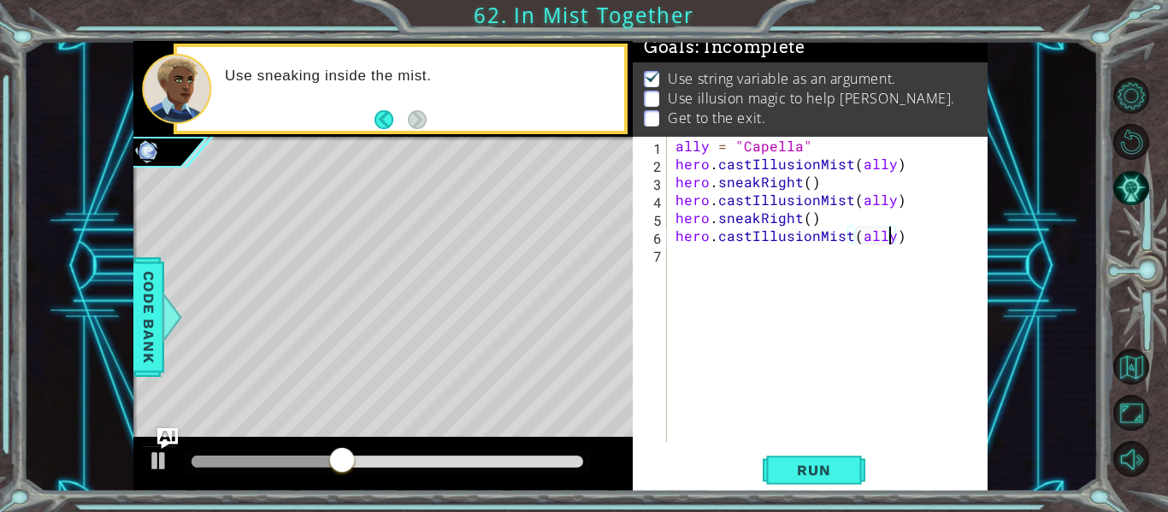
click at [687, 256] on div "ally = "Capella" hero . castIllusionMist ( ally ) hero . sneakRight ( ) hero . …" at bounding box center [832, 307] width 321 height 341
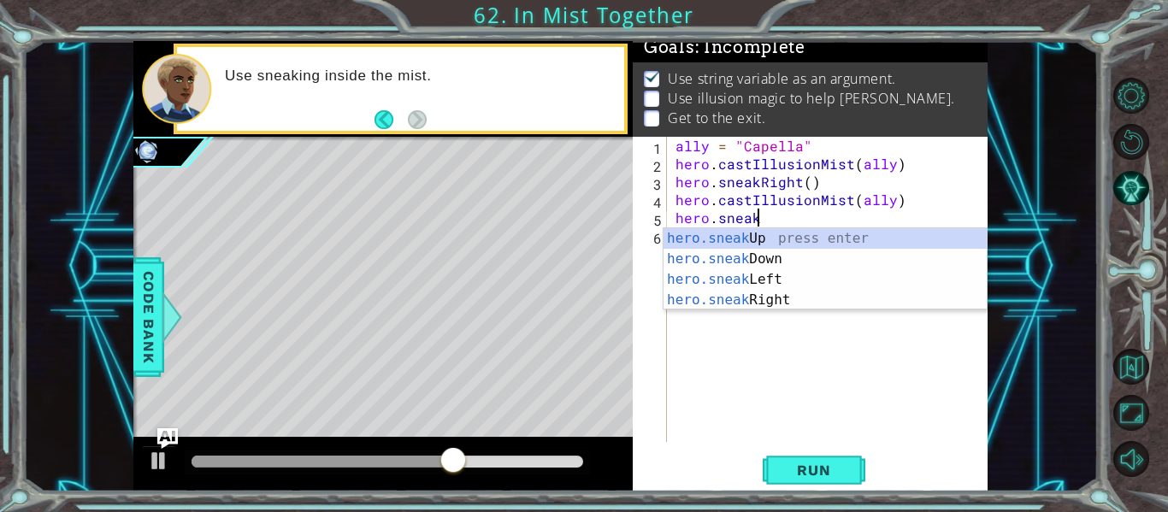
scroll to position [0, 4]
click at [723, 292] on div "hero.sneak Up press enter hero.sneak Down press enter hero.sneak Left press ent…" at bounding box center [824, 289] width 323 height 123
type textarea "hero.sneakRight(1)"
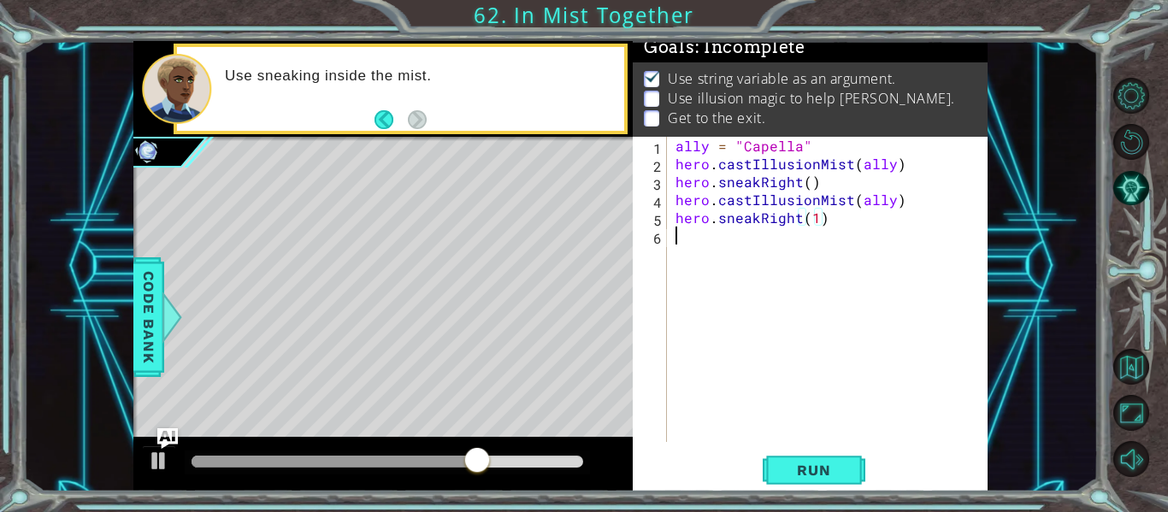
click at [691, 239] on div "ally = "Capella" hero . castIllusionMist ( ally ) hero . sneakRight ( ) hero . …" at bounding box center [832, 307] width 321 height 341
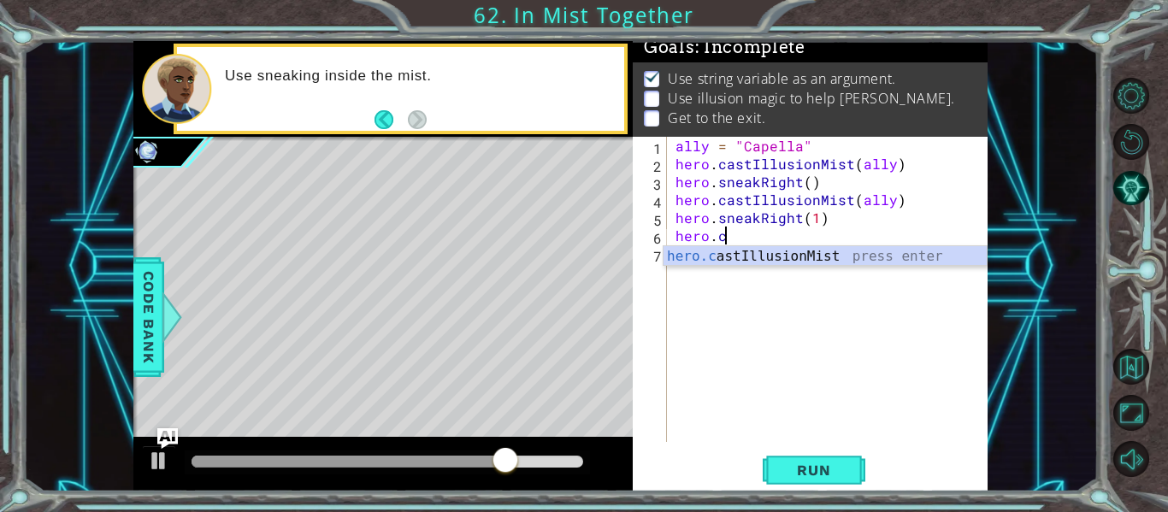
scroll to position [0, 3]
click at [742, 261] on div "hero.c astIllusionMist press enter" at bounding box center [824, 277] width 323 height 62
type textarea "hero.castIllusionMist(friend)"
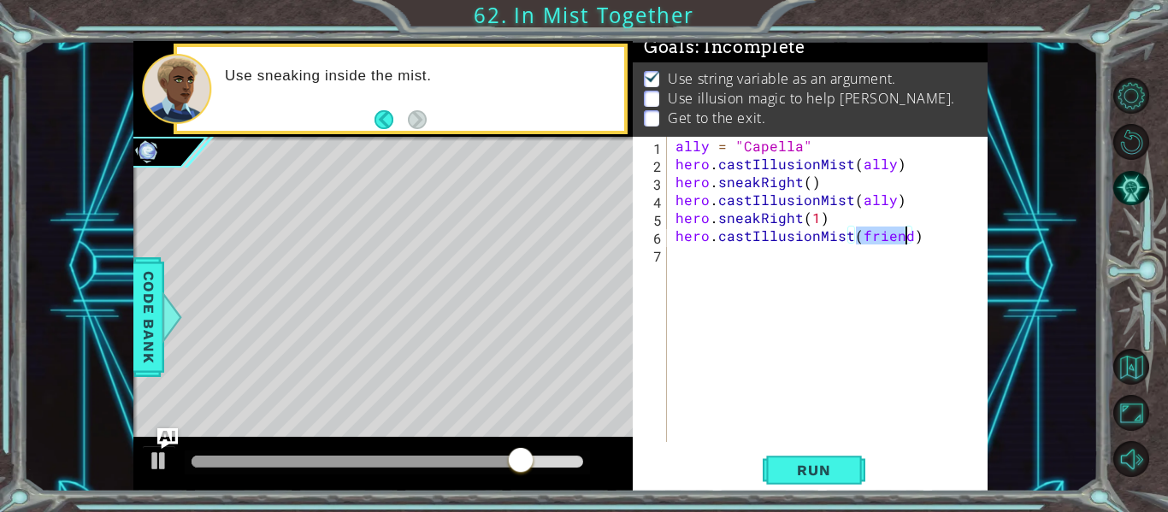
click at [683, 251] on div "ally = "Capella" hero . castIllusionMist ( ally ) hero . sneakRight ( ) hero . …" at bounding box center [832, 307] width 321 height 341
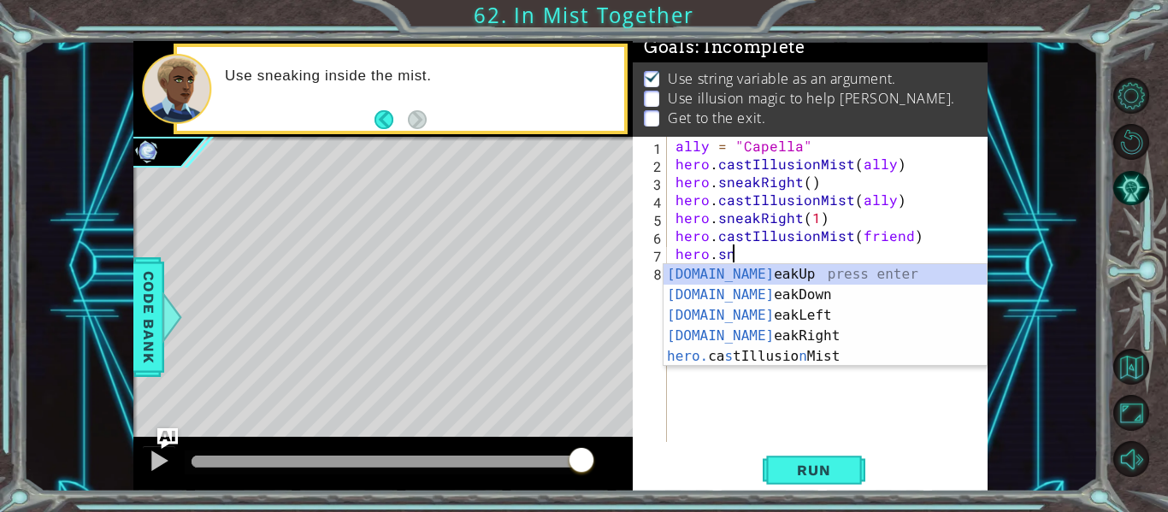
scroll to position [0, 3]
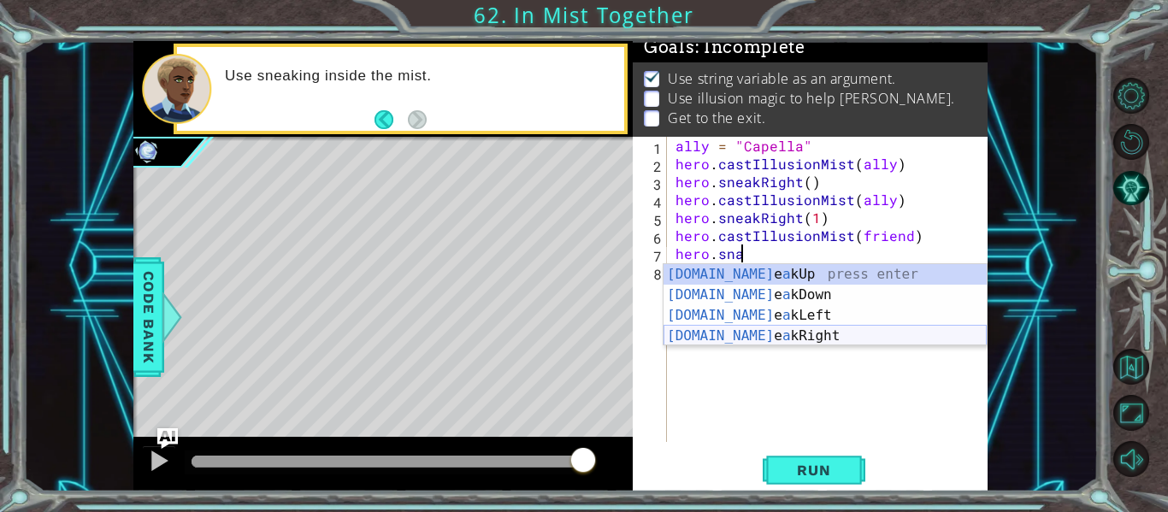
click at [875, 333] on div "[DOMAIN_NAME] e a kUp press enter [DOMAIN_NAME] e a kDown press enter [DOMAIN_N…" at bounding box center [824, 325] width 323 height 123
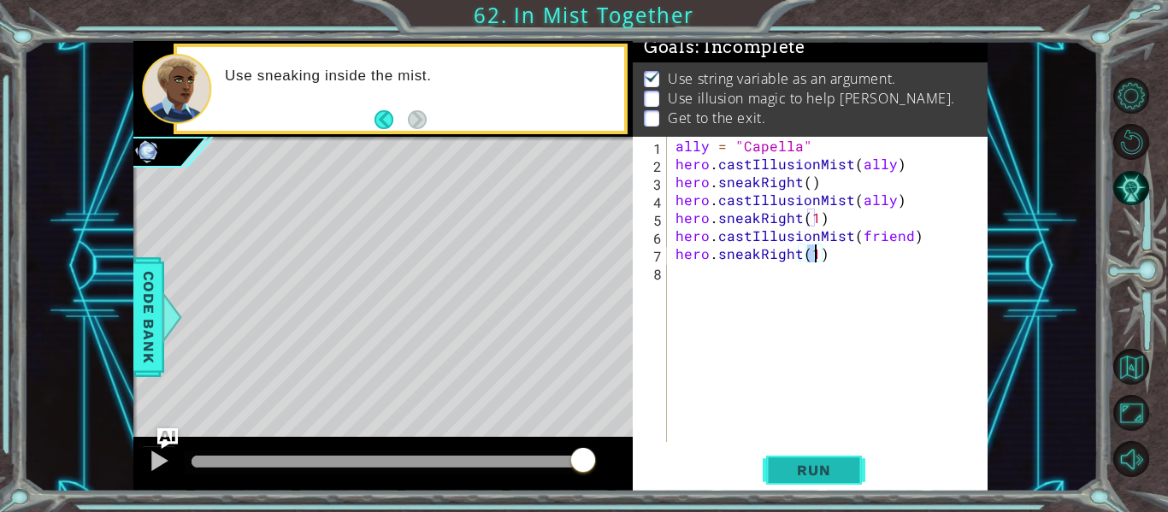
click at [817, 475] on span "Run" at bounding box center [814, 470] width 68 height 17
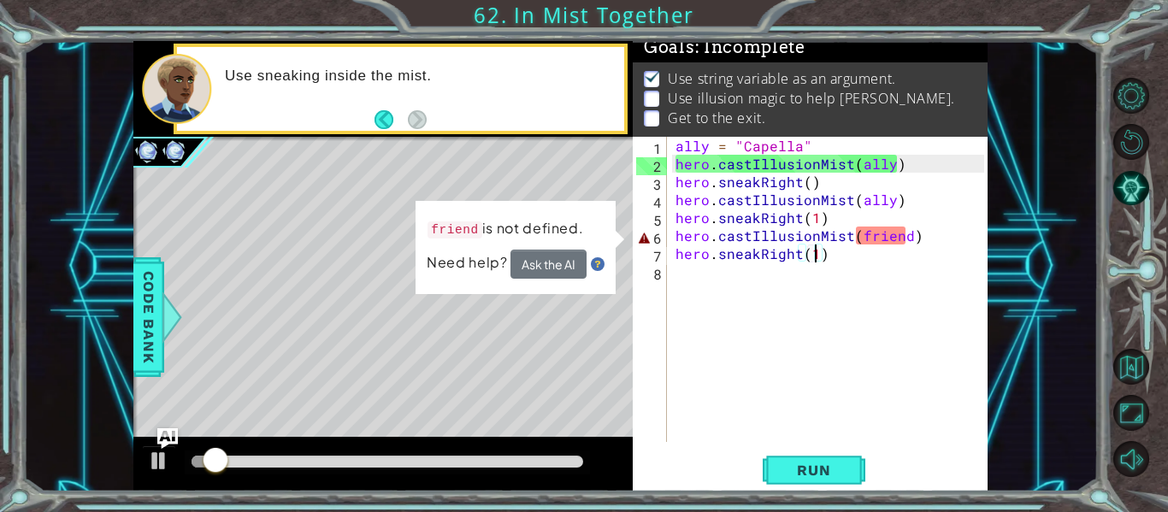
click at [908, 243] on div "ally = "Capella" hero . castIllusionMist ( ally ) hero . sneakRight ( ) hero . …" at bounding box center [832, 307] width 321 height 341
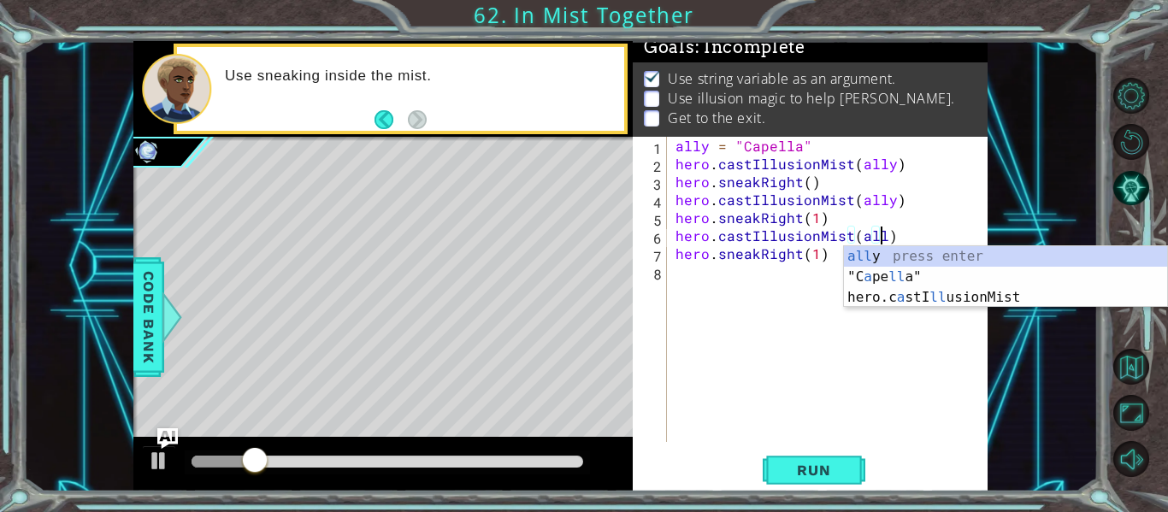
scroll to position [0, 13]
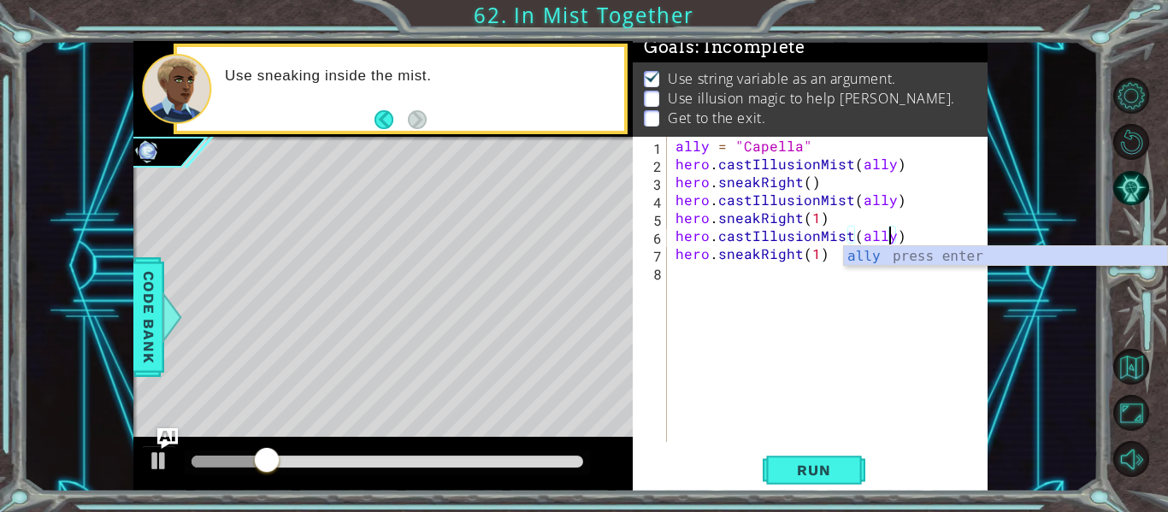
click at [934, 258] on div "ally press enter" at bounding box center [1005, 277] width 323 height 62
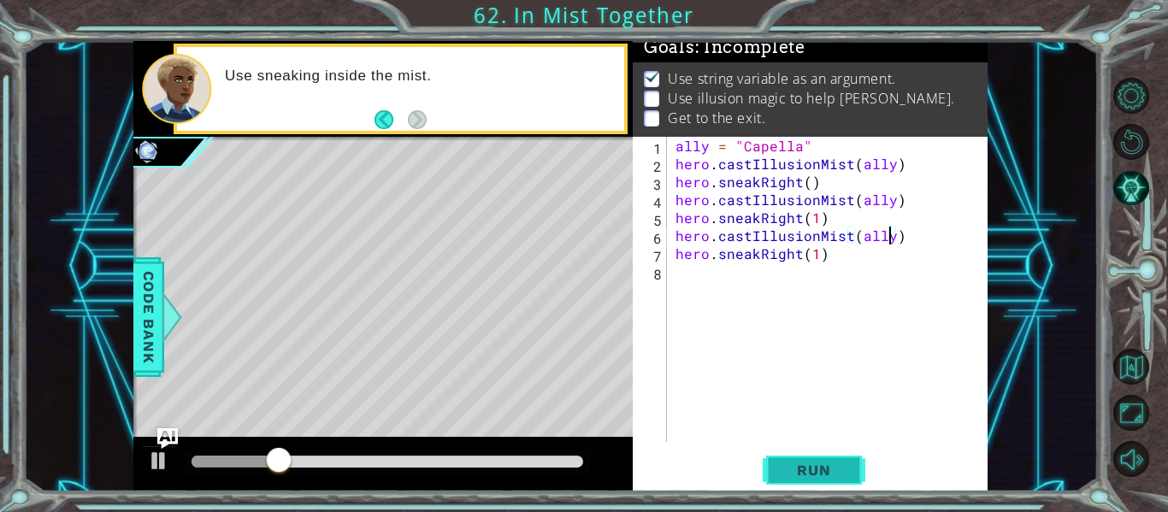
type textarea "hero.castIllusionMist(ally)"
click at [776, 475] on button "Run" at bounding box center [814, 470] width 103 height 35
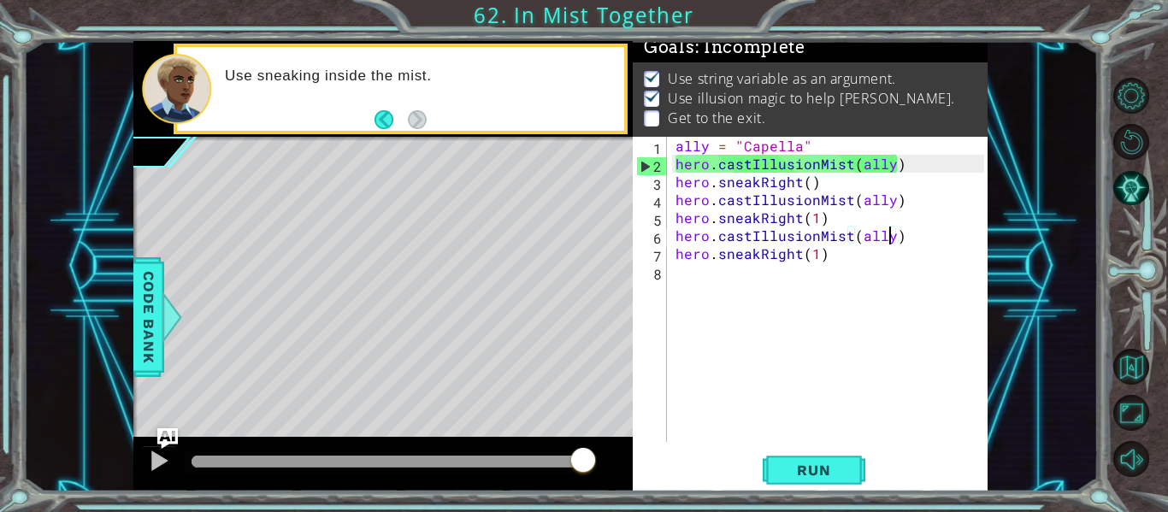
drag, startPoint x: 213, startPoint y: 459, endPoint x: 590, endPoint y: 438, distance: 377.6
click at [590, 438] on div at bounding box center [382, 464] width 499 height 55
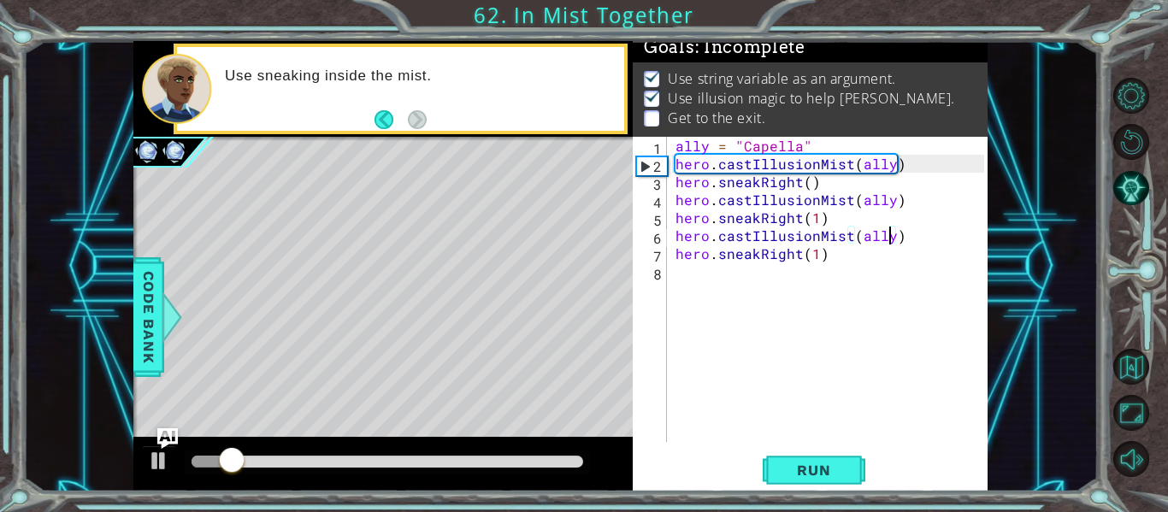
click at [697, 277] on div "ally = "Capella" hero . castIllusionMist ( ally ) hero . sneakRight ( ) hero . …" at bounding box center [832, 307] width 321 height 341
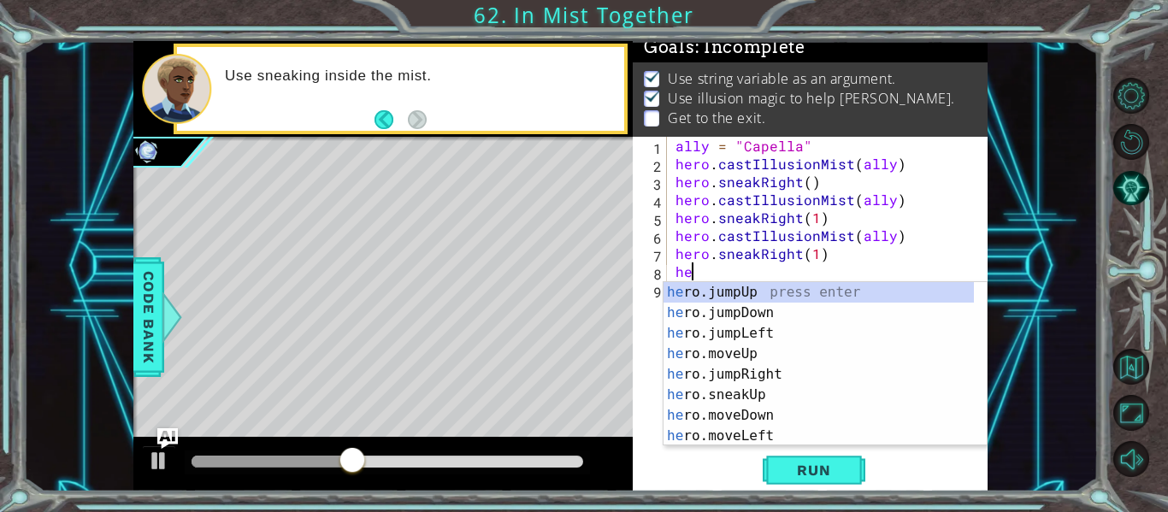
scroll to position [0, 0]
type textarea "h"
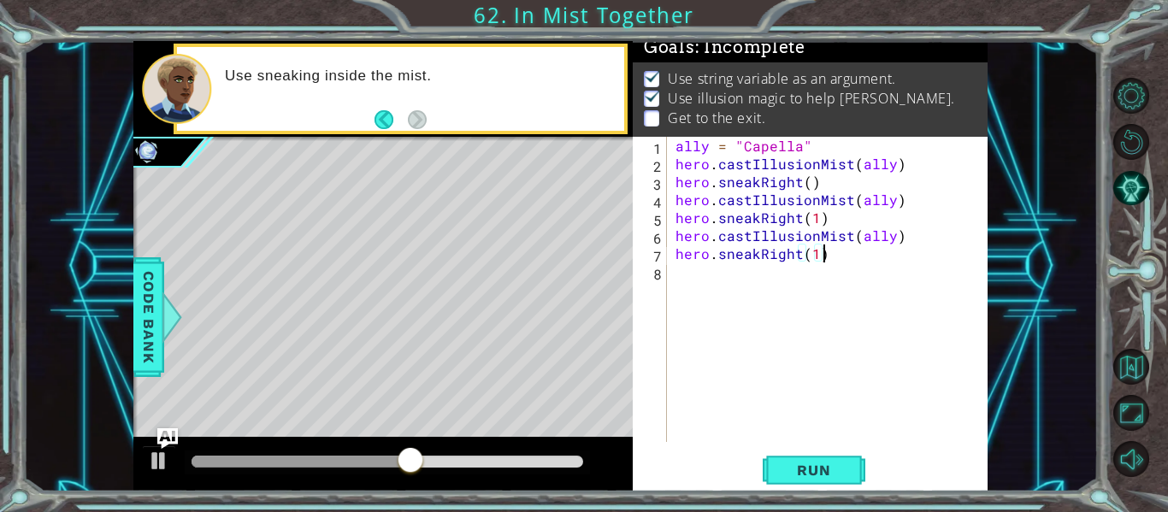
click at [810, 254] on div "ally = "Capella" hero . castIllusionMist ( ally ) hero . sneakRight ( ) hero . …" at bounding box center [832, 307] width 321 height 341
click at [815, 256] on div "ally = "Capella" hero . castIllusionMist ( ally ) hero . sneakRight ( ) hero . …" at bounding box center [832, 307] width 321 height 341
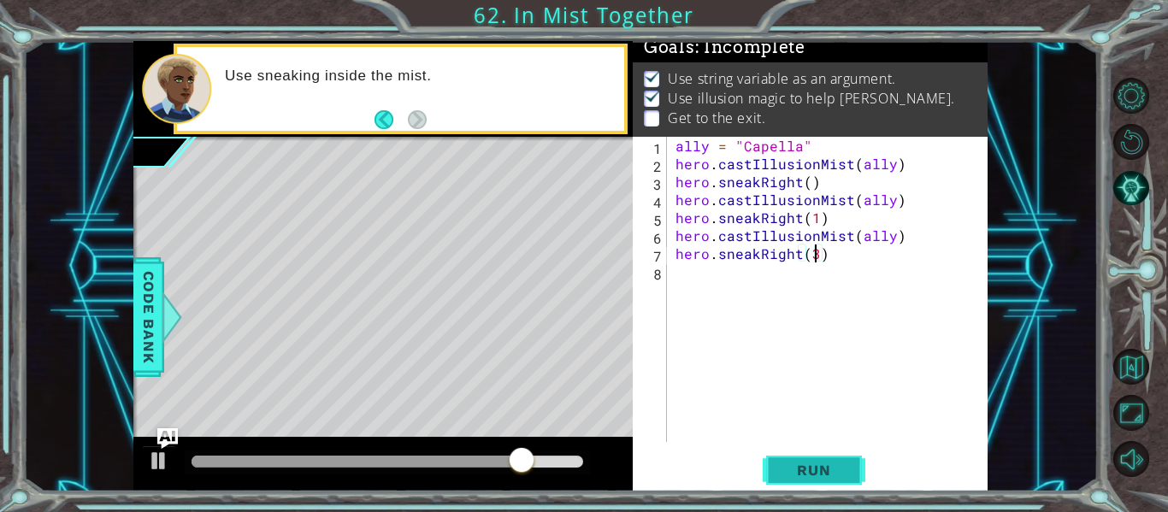
click at [780, 474] on span "Run" at bounding box center [814, 470] width 68 height 17
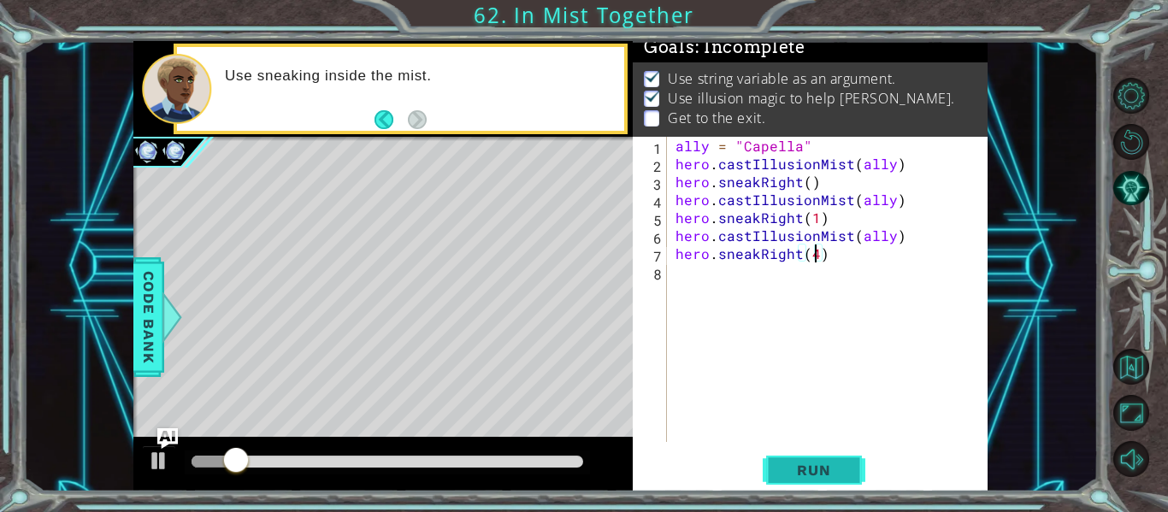
click at [786, 460] on button "Run" at bounding box center [814, 470] width 103 height 35
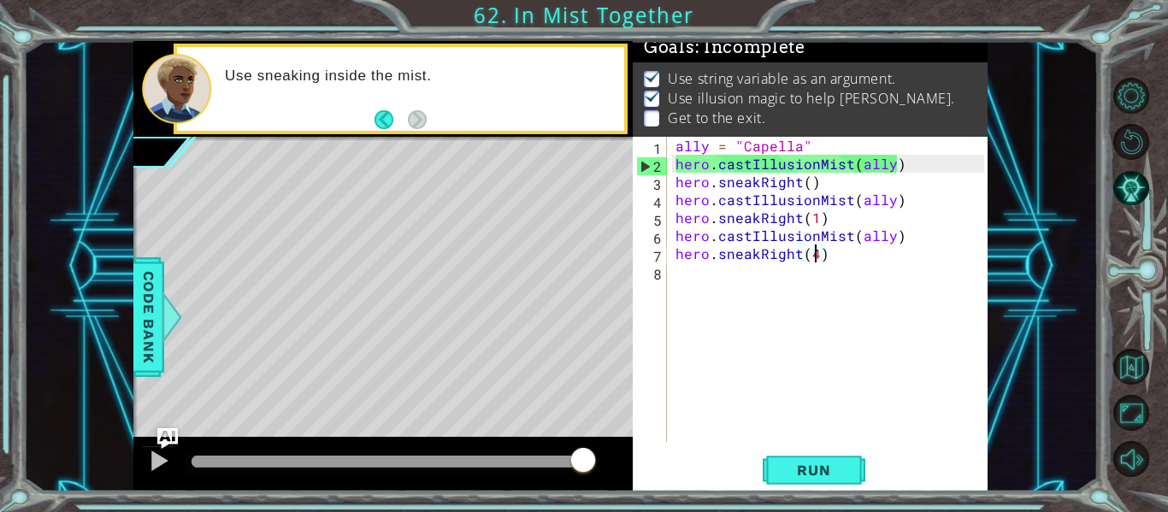
drag, startPoint x: 227, startPoint y: 456, endPoint x: 649, endPoint y: 436, distance: 422.8
click at [649, 436] on div "1 2 3 ally = "Capella" הההההההההההההההההההההההההההההההההההההההההההההההההההההההה…" at bounding box center [560, 266] width 854 height 451
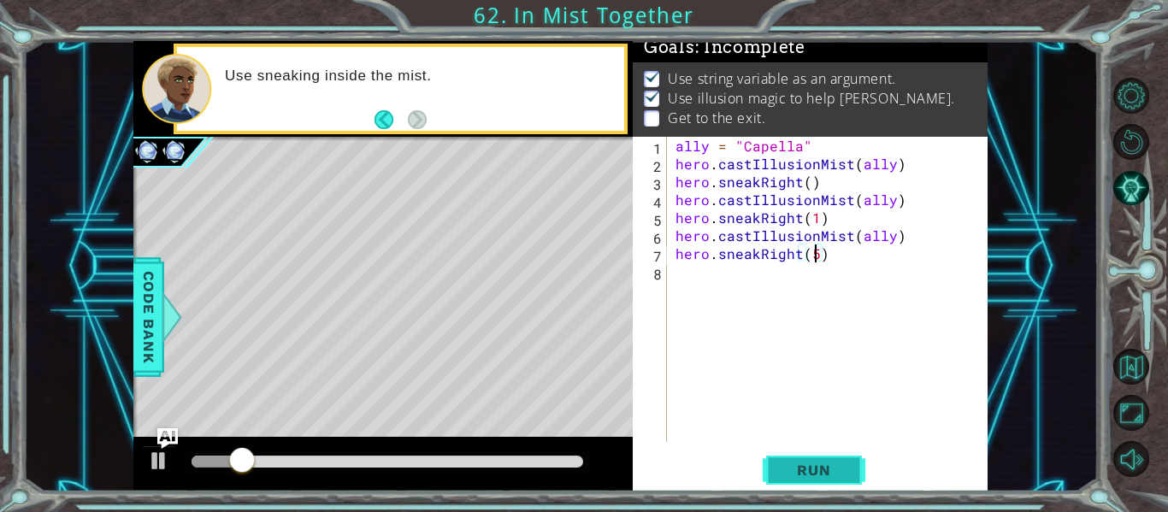
type textarea "hero.sneakRight(5)"
click at [826, 469] on span "Run" at bounding box center [814, 470] width 68 height 17
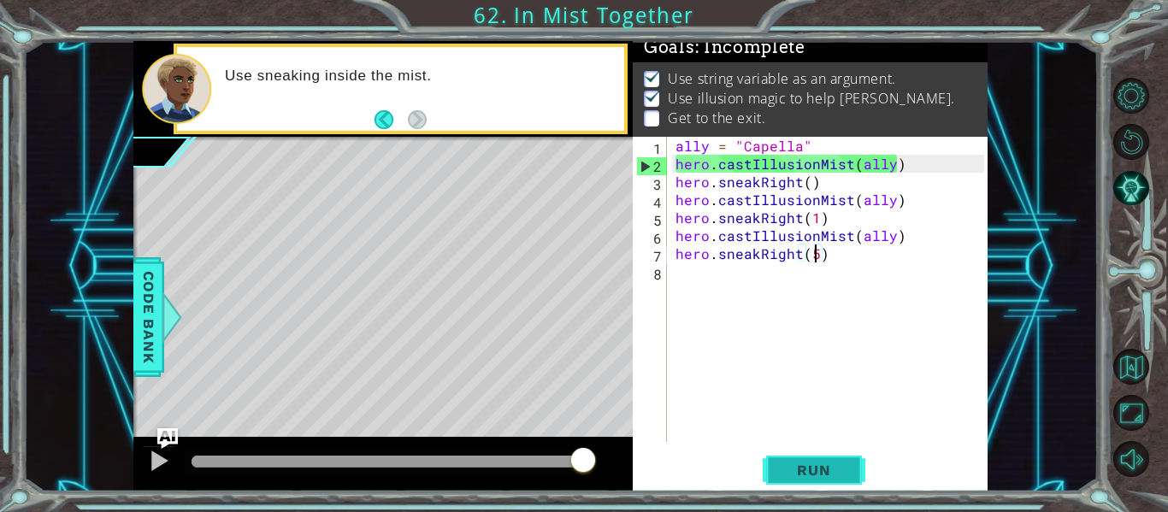
click at [766, 481] on button "Run" at bounding box center [814, 470] width 103 height 35
drag, startPoint x: 243, startPoint y: 459, endPoint x: 596, endPoint y: 456, distance: 353.1
click at [596, 456] on div at bounding box center [583, 461] width 31 height 31
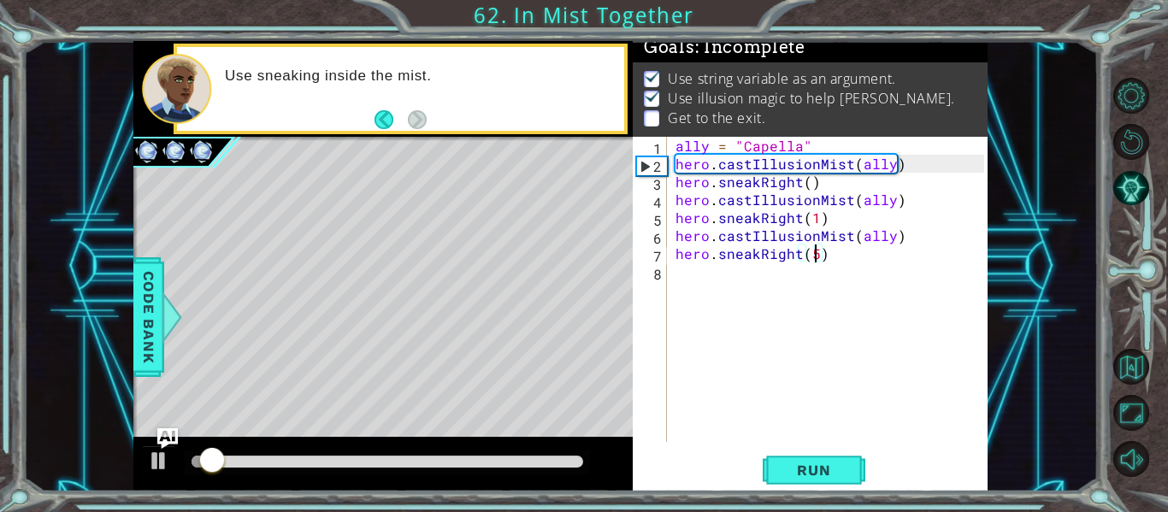
click at [680, 280] on div "ally = "Capella" hero . castIllusionMist ( ally ) hero . sneakRight ( ) hero . …" at bounding box center [832, 307] width 321 height 341
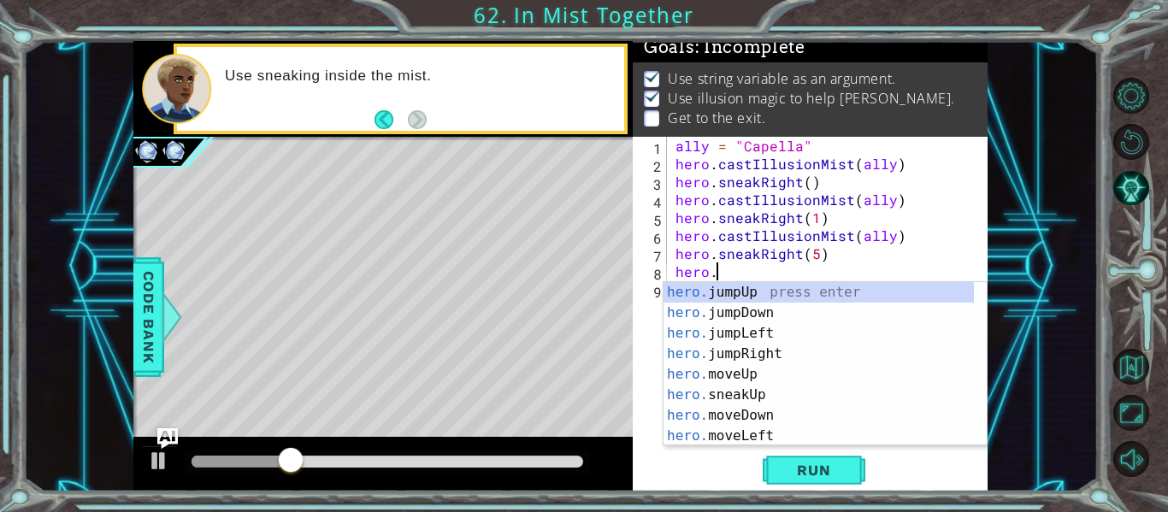
scroll to position [0, 3]
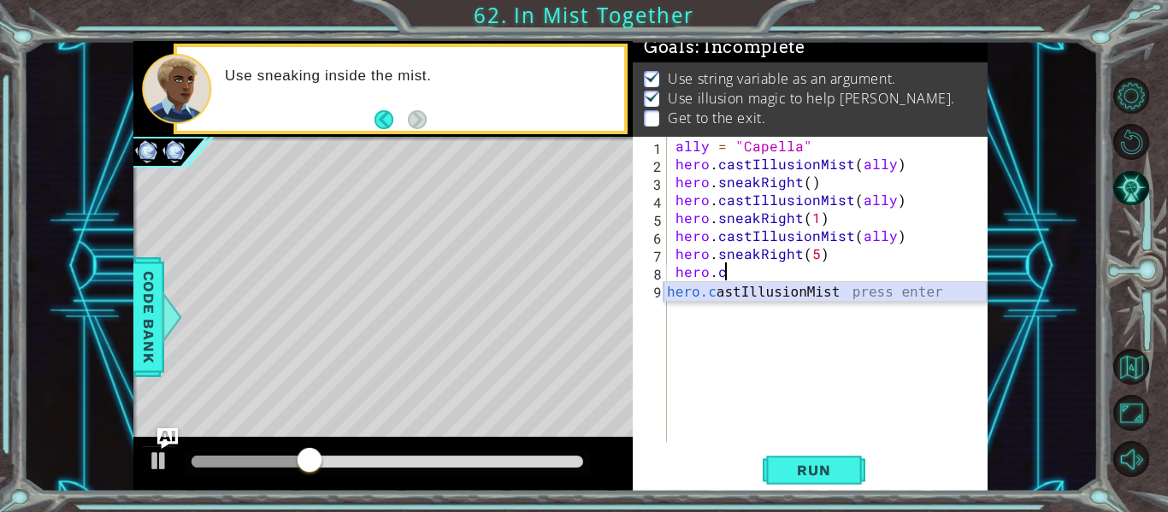
click at [681, 290] on div "hero.c astIllusionMist press enter" at bounding box center [824, 313] width 323 height 62
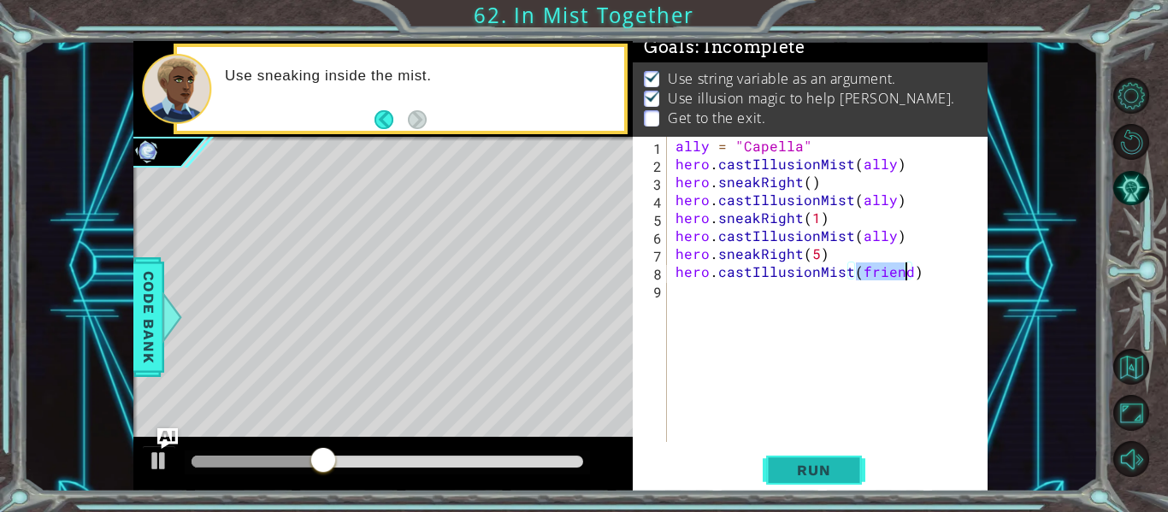
click at [792, 480] on button "Run" at bounding box center [814, 470] width 103 height 35
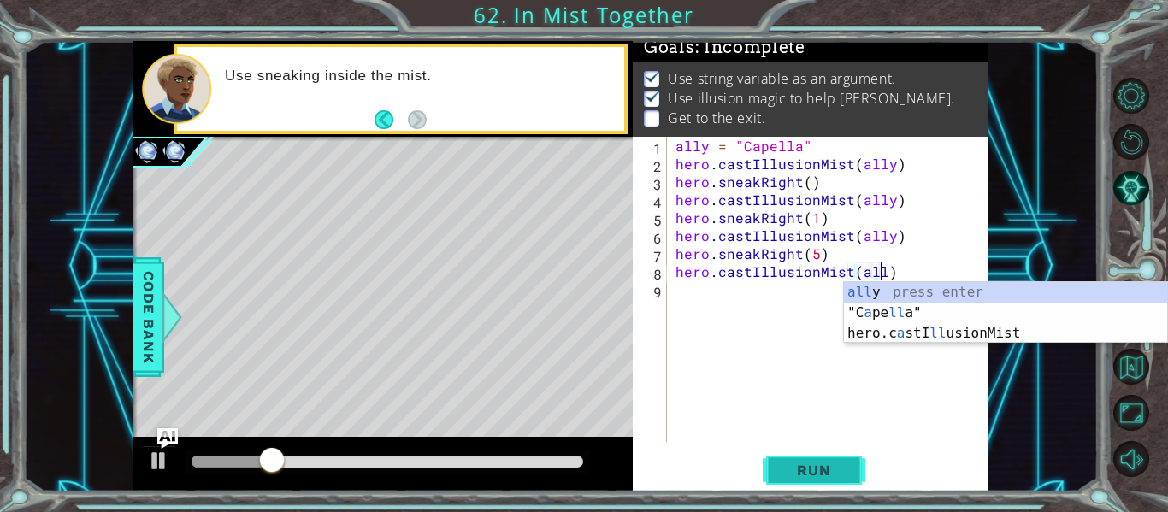
scroll to position [0, 13]
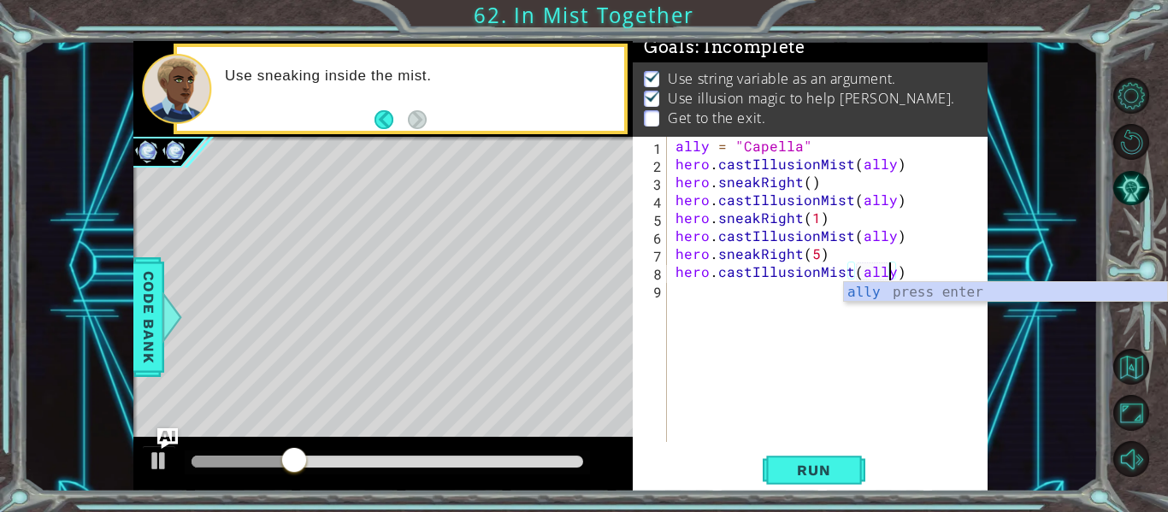
click at [953, 299] on div "ally press enter" at bounding box center [1005, 313] width 323 height 62
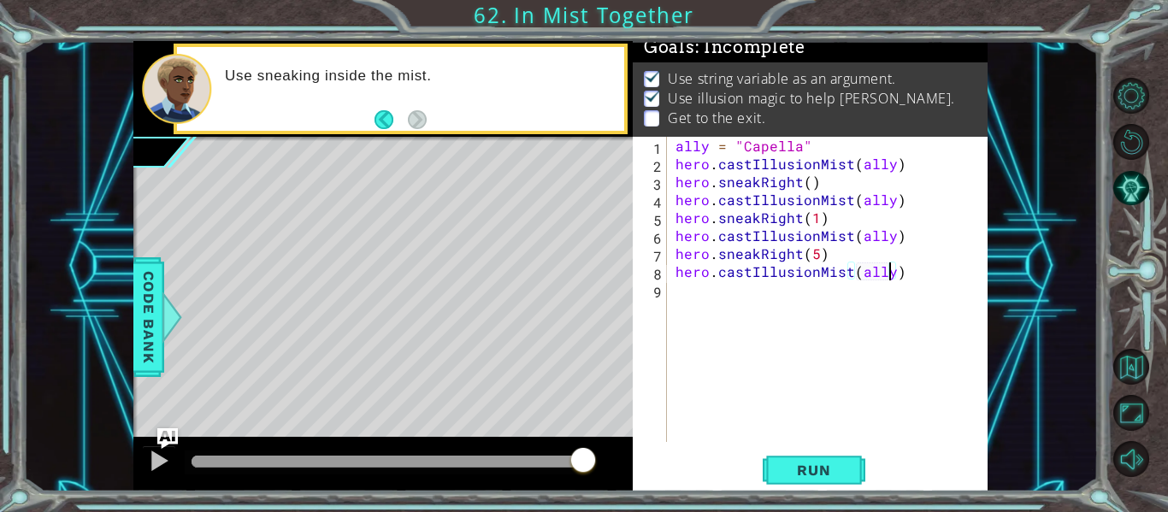
drag, startPoint x: 334, startPoint y: 455, endPoint x: 624, endPoint y: 443, distance: 290.0
click at [624, 443] on div at bounding box center [382, 464] width 499 height 55
drag, startPoint x: 228, startPoint y: 456, endPoint x: 568, endPoint y: 451, distance: 340.3
click at [568, 451] on div at bounding box center [563, 461] width 31 height 31
click at [824, 260] on div "ally = "Capella" hero . castIllusionMist ( ally ) hero . sneakRight ( ) hero . …" at bounding box center [832, 307] width 321 height 341
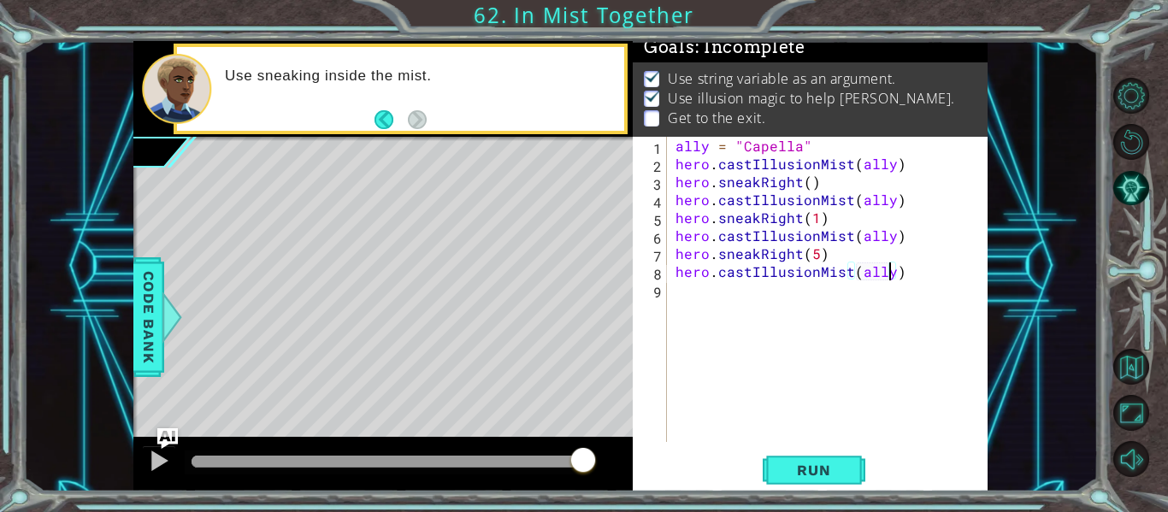
type textarea "hero.sneakRight(5)"
click at [688, 293] on div "ally = "Capella" hero . castIllusionMist ( ally ) hero . sneakRight ( ) hero . …" at bounding box center [832, 307] width 321 height 341
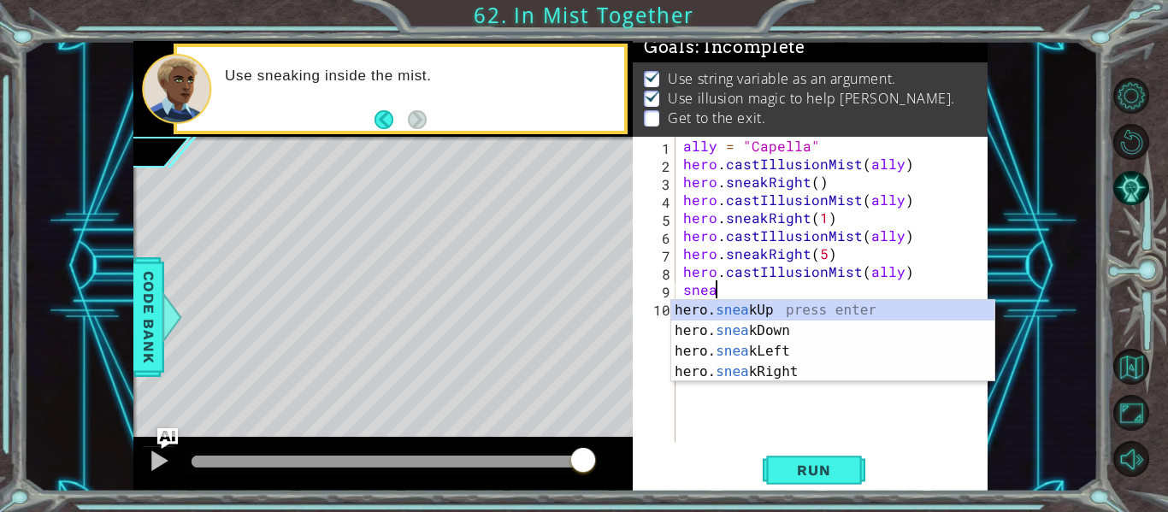
scroll to position [0, 2]
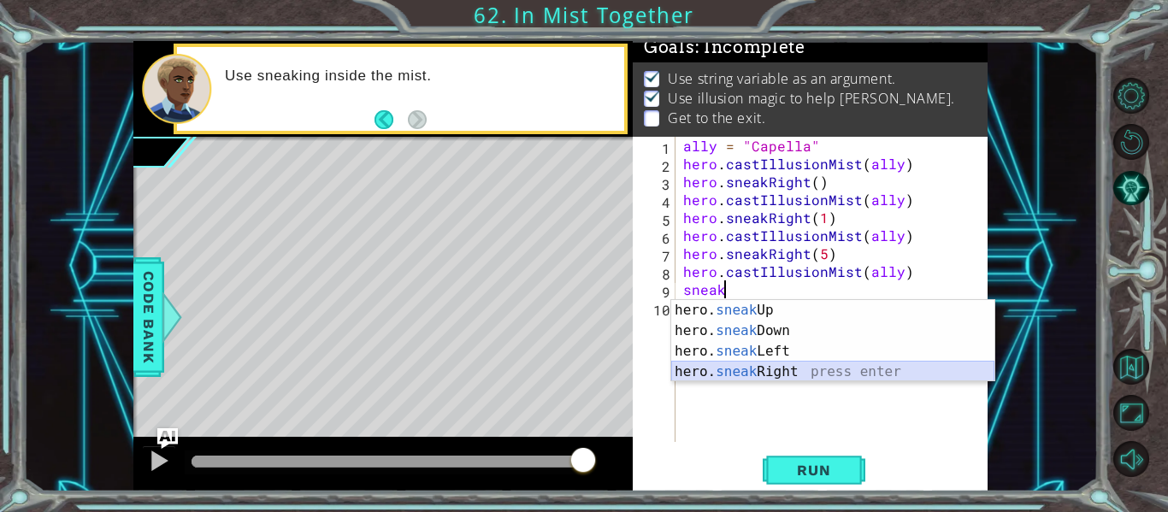
click at [713, 365] on div "hero. sneak Up press enter hero. sneak Down press enter hero. sneak Left press …" at bounding box center [832, 361] width 323 height 123
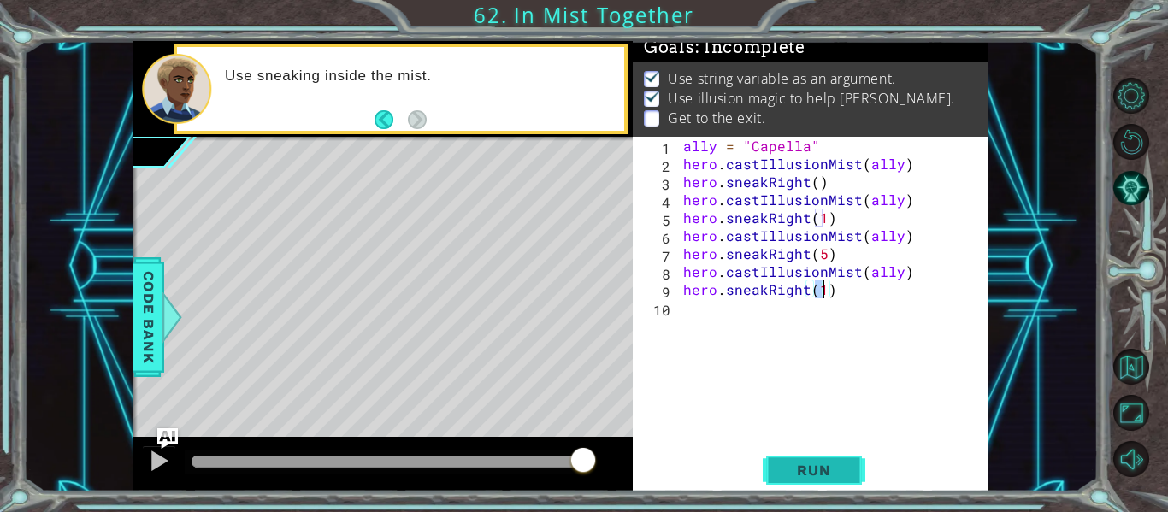
type textarea "hero.sneakRight(1)"
click at [797, 479] on button "Run" at bounding box center [814, 470] width 103 height 35
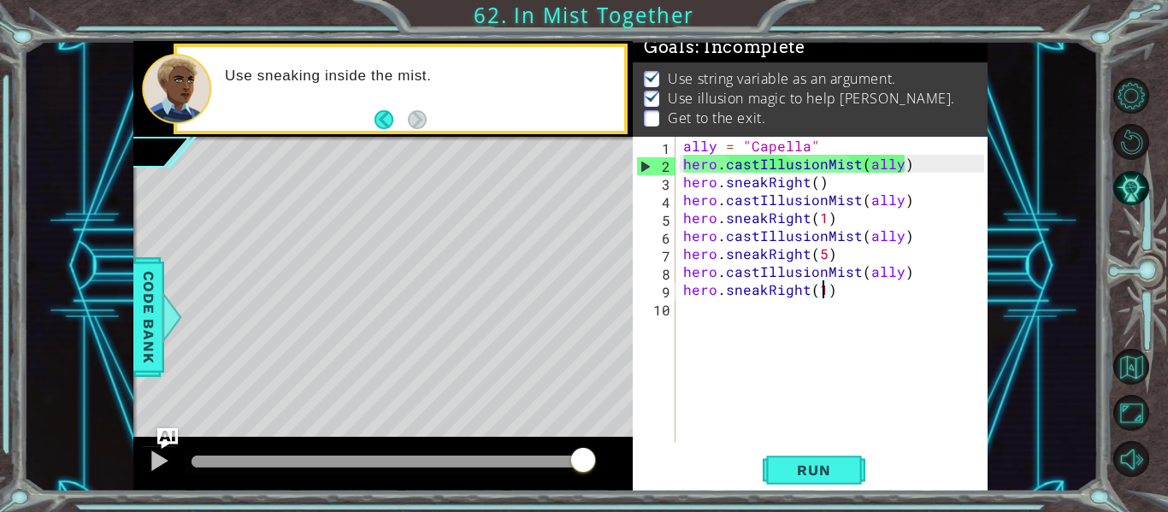
click at [610, 434] on div "methods hero use(thing) moveUp(steps) moveDown(steps) moveLeft(steps) moveRight…" at bounding box center [560, 266] width 854 height 451
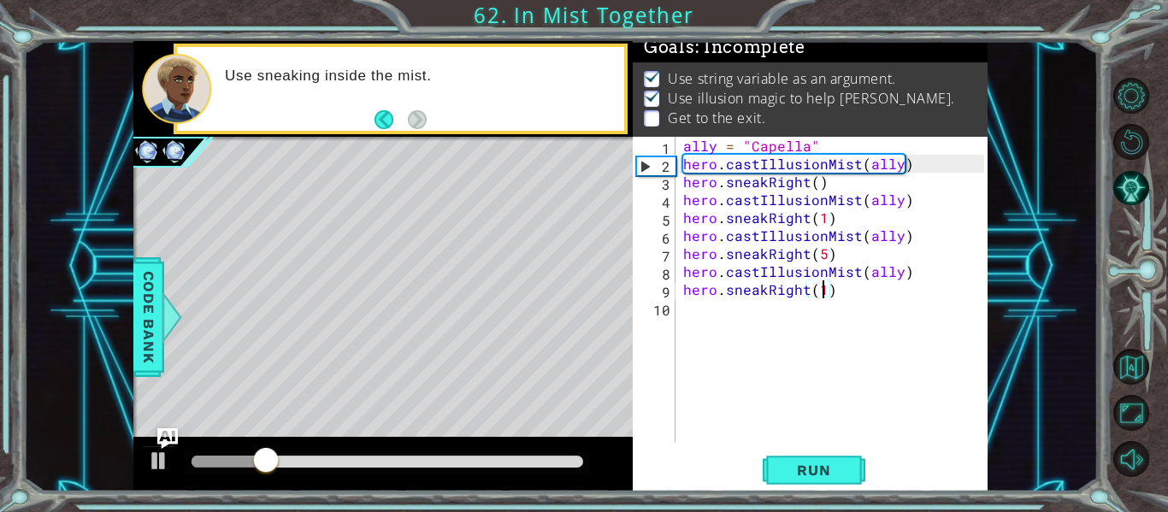
click at [692, 314] on div "ally = "Capella" hero . castIllusionMist ( ally ) hero . sneakRight ( ) hero . …" at bounding box center [836, 307] width 313 height 341
type textarea "e"
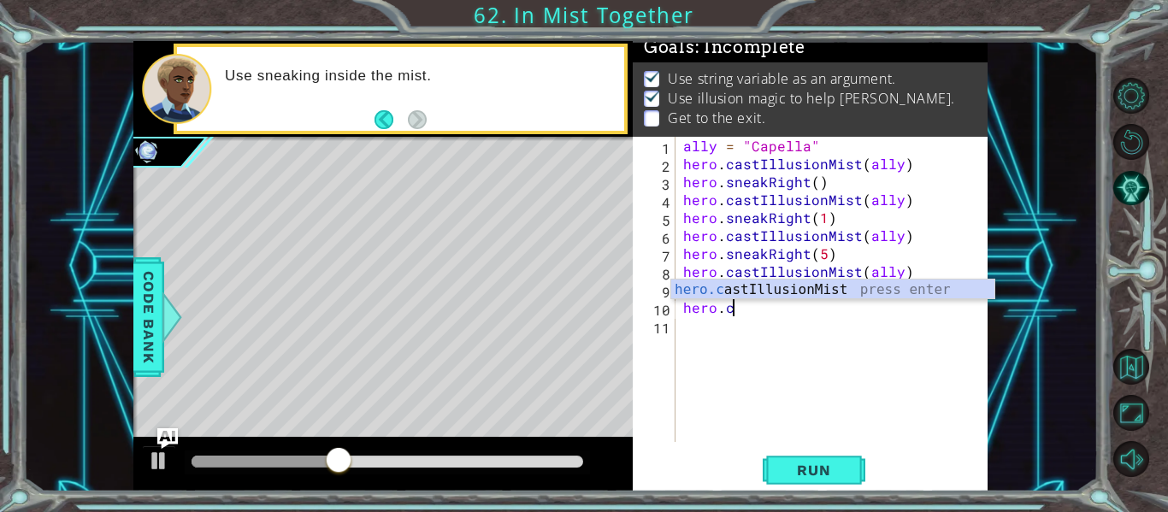
scroll to position [0, 3]
click at [708, 295] on div "hero.c astIllusionMist press enter" at bounding box center [832, 311] width 323 height 62
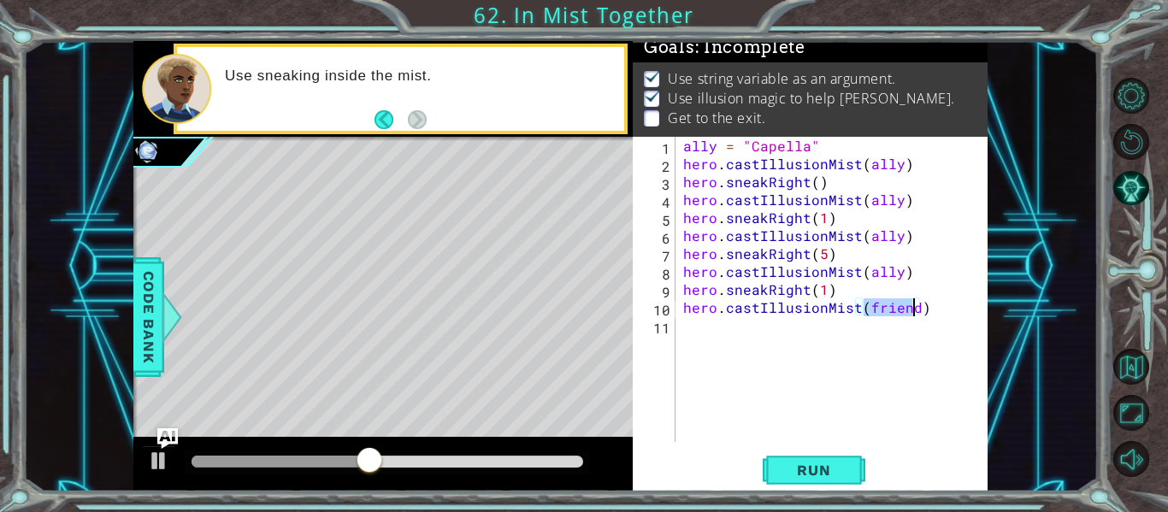
click at [787, 451] on div "hero.castIllusionMist(friend) 1 2 3 4 5 6 7 8 9 10 11 ally = "Capella" hero . c…" at bounding box center [810, 314] width 355 height 355
click at [795, 469] on span "Run" at bounding box center [814, 470] width 68 height 17
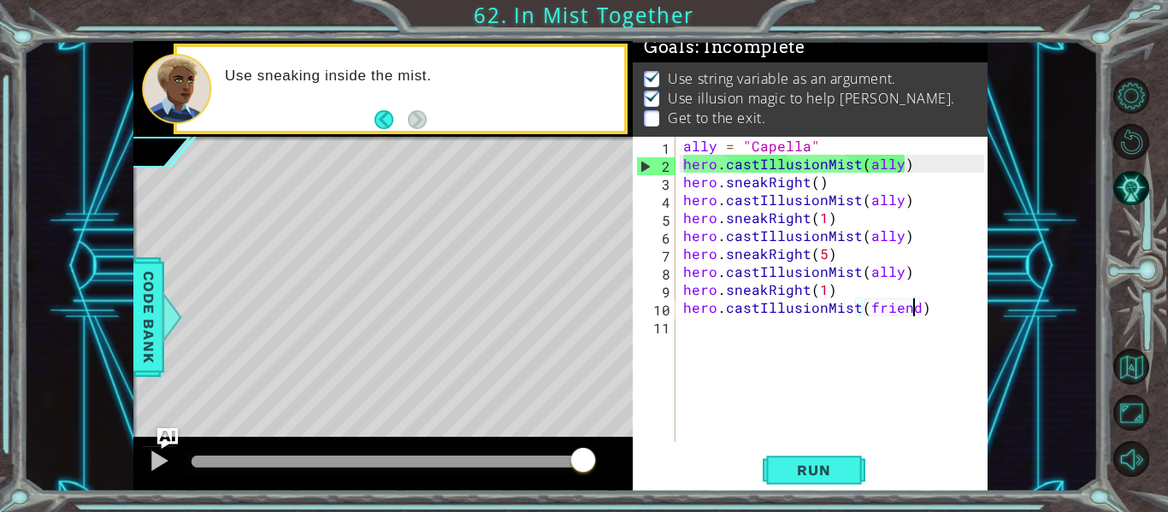
drag, startPoint x: 227, startPoint y: 453, endPoint x: 739, endPoint y: 450, distance: 512.9
click at [739, 450] on div "1 2 3 ally = "Capella" הההההההההההההההההההההההההההההההההההההההההההההההההההההההה…" at bounding box center [560, 266] width 854 height 451
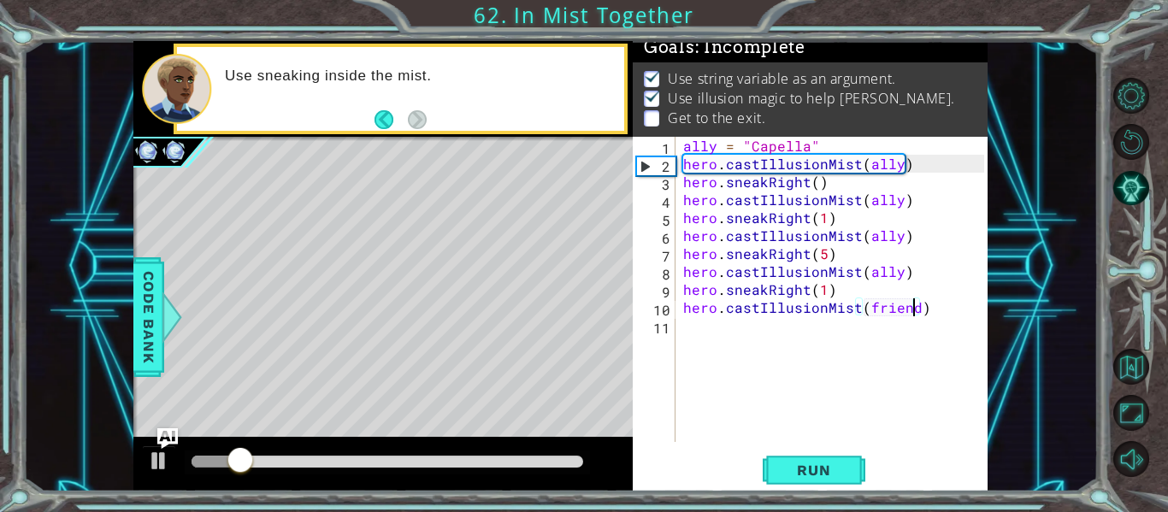
click at [922, 269] on div "ally = "Capella" hero . castIllusionMist ( ally ) hero . sneakRight ( ) hero . …" at bounding box center [836, 307] width 313 height 341
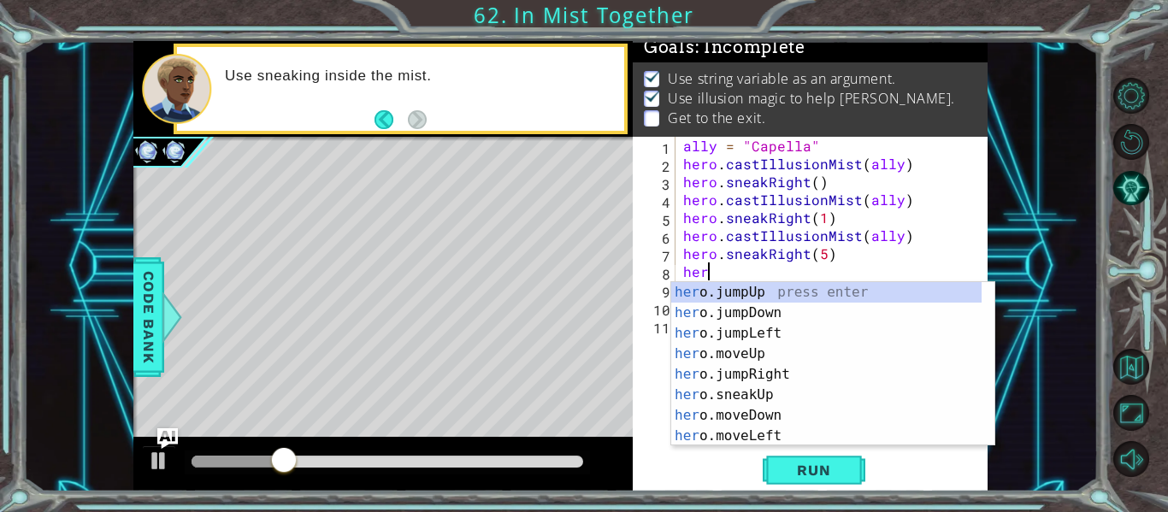
scroll to position [0, 0]
type textarea "h"
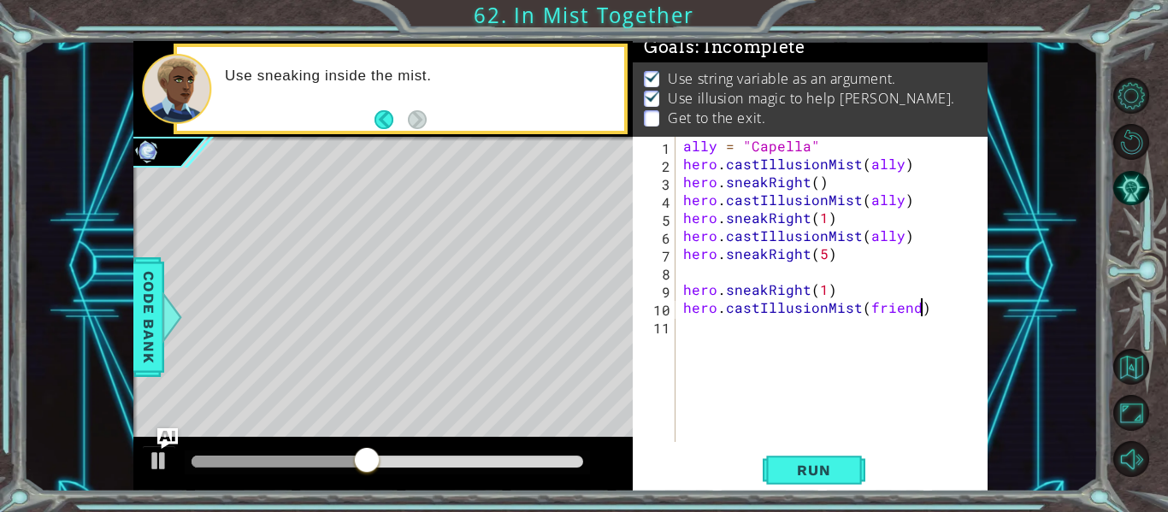
click at [939, 313] on div "ally = "Capella" hero . castIllusionMist ( ally ) hero . sneakRight ( ) hero . …" at bounding box center [836, 307] width 313 height 341
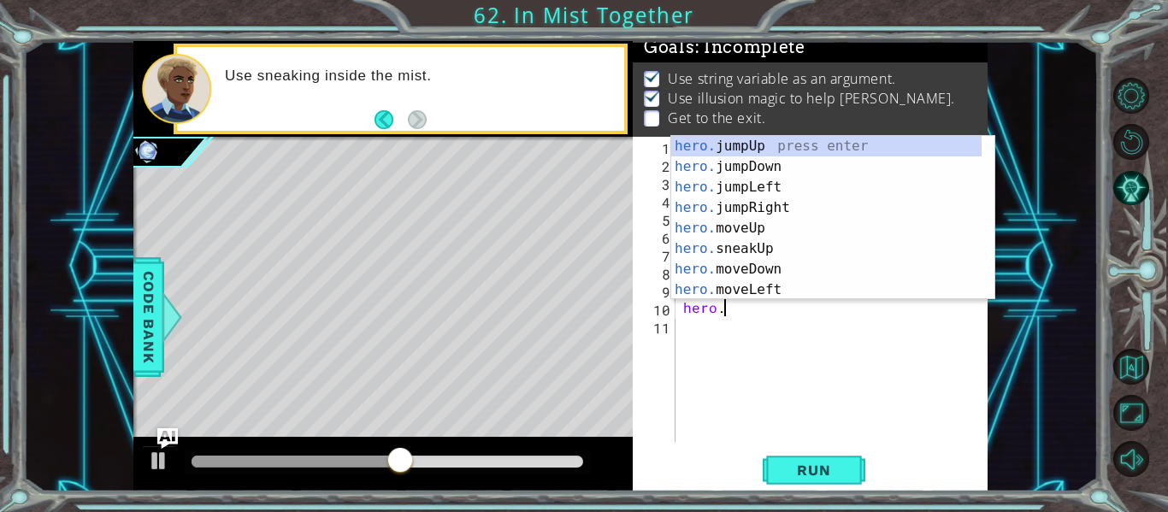
type textarea "h"
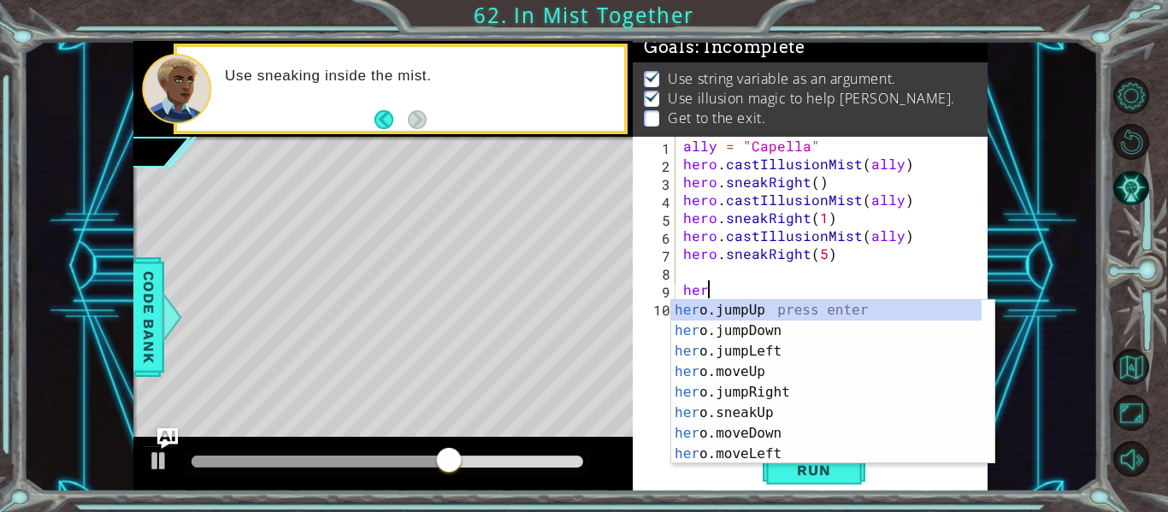
type textarea "h"
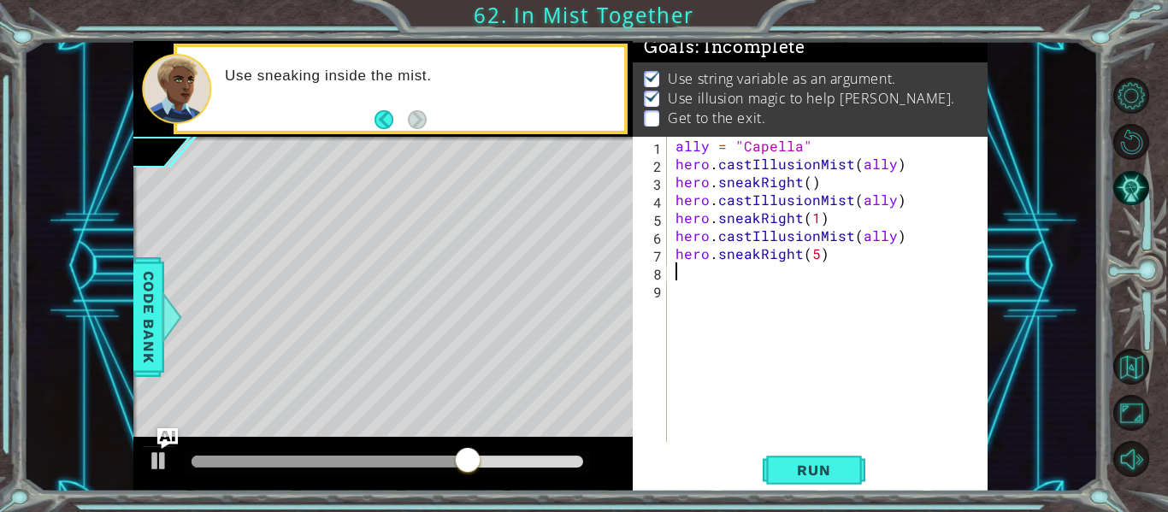
type textarea "hero.sneakRight(5)"
click at [817, 256] on div "ally = "Capella" hero . castIllusionMist ( ally ) hero . sneakRight ( ) hero . …" at bounding box center [832, 307] width 321 height 341
click at [827, 465] on span "Run" at bounding box center [814, 470] width 68 height 17
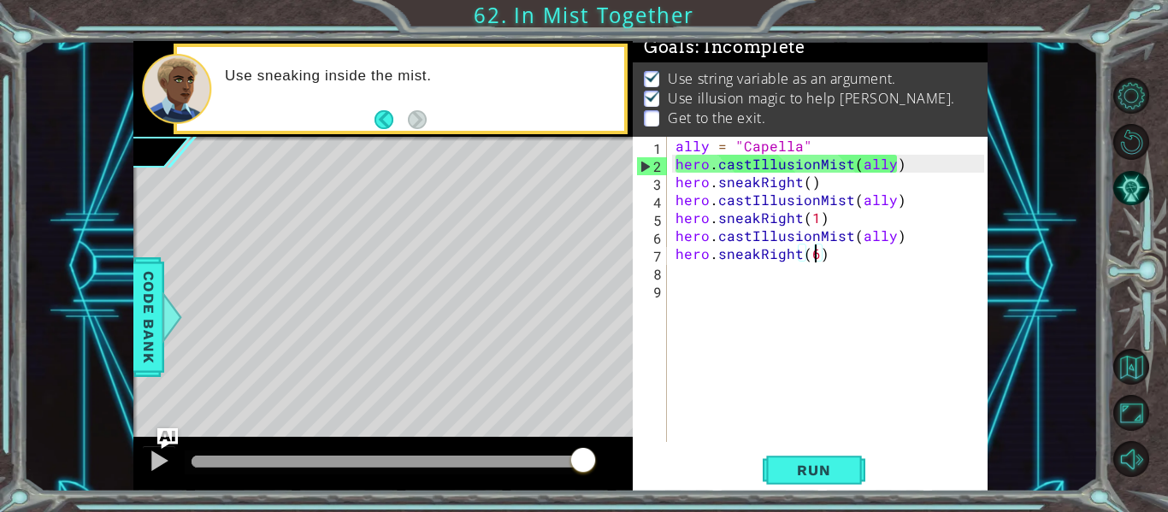
drag, startPoint x: 238, startPoint y: 457, endPoint x: 604, endPoint y: 453, distance: 365.9
click at [601, 453] on div at bounding box center [382, 464] width 499 height 55
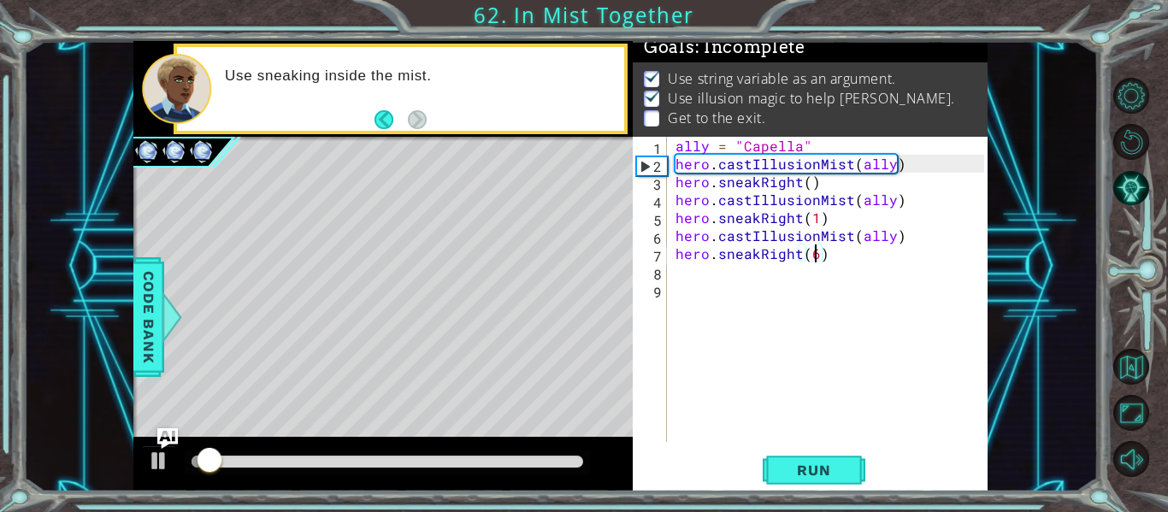
click at [806, 191] on div "ally = "Capella" hero . castIllusionMist ( ally ) hero . sneakRight ( ) hero . …" at bounding box center [832, 307] width 321 height 341
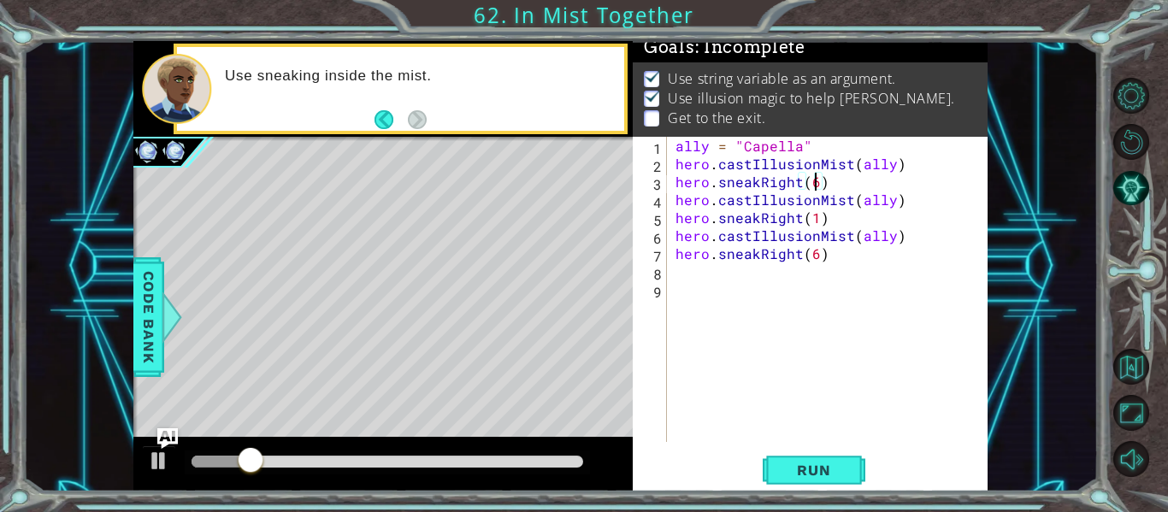
click at [813, 261] on div "ally = "Capella" hero . castIllusionMist ( ally ) hero . sneakRight ( 6 ) hero …" at bounding box center [832, 307] width 321 height 341
click at [809, 195] on div "ally = "Capella" hero . castIllusionMist ( ally ) hero . sneakRight ( 6 ) hero …" at bounding box center [832, 307] width 321 height 341
click at [822, 177] on div "ally = "Capella" hero . castIllusionMist ( ally ) hero . sneakRight ( 6 ) hero …" at bounding box center [832, 307] width 321 height 341
click at [813, 183] on div "ally = "Capella" hero . castIllusionMist ( ally ) hero . sneakRight ( 6 ) hero …" at bounding box center [832, 307] width 321 height 341
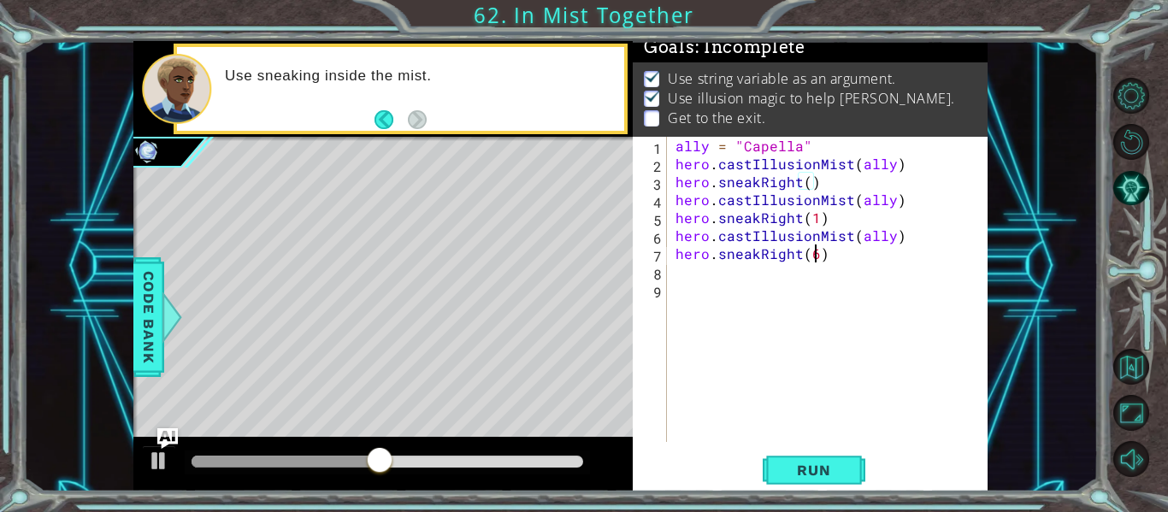
click at [816, 255] on div "ally = "Capella" hero . castIllusionMist ( ally ) hero . sneakRight ( ) hero . …" at bounding box center [832, 307] width 321 height 341
type textarea "hero.sneakRight(4)"
click at [900, 346] on div "ally = "Capella" hero . castIllusionMist ( ally ) hero . sneakRight ( ) hero . …" at bounding box center [832, 307] width 321 height 341
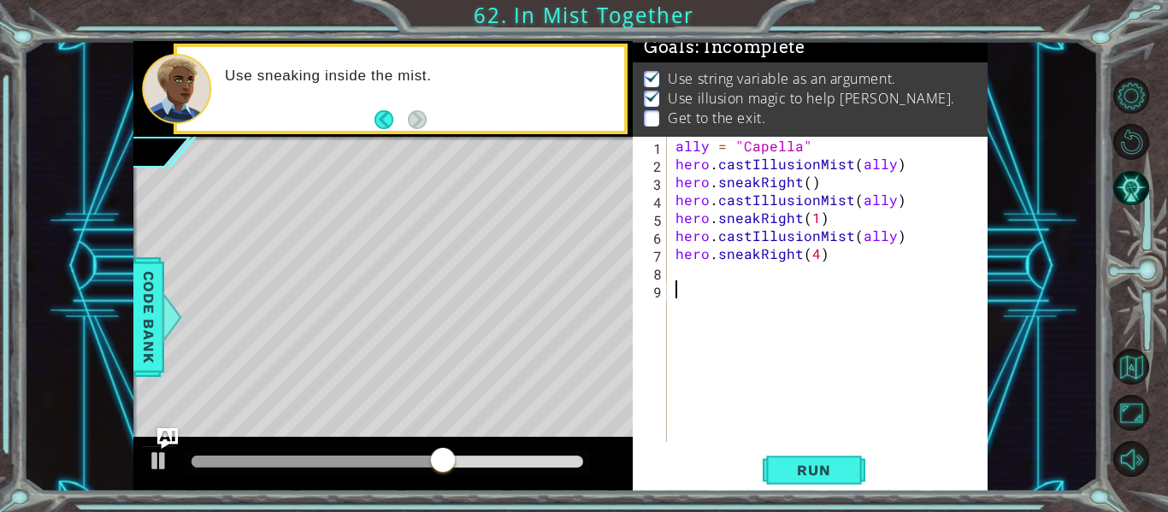
click at [824, 439] on div "ally = "Capella" hero . castIllusionMist ( ally ) hero . sneakRight ( ) hero . …" at bounding box center [832, 307] width 321 height 341
click at [804, 478] on span "Run" at bounding box center [814, 470] width 68 height 17
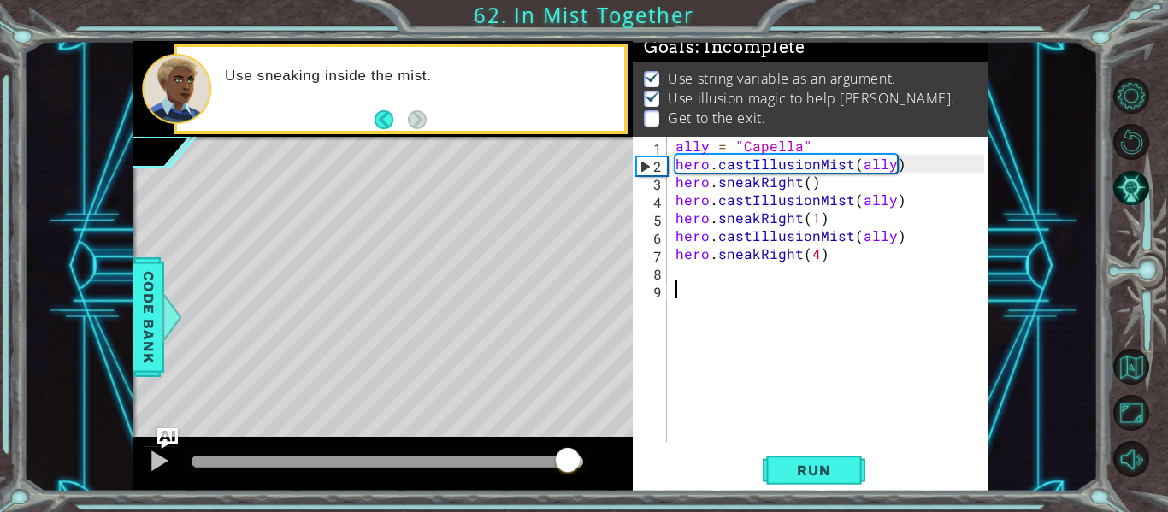
drag, startPoint x: 222, startPoint y: 462, endPoint x: 569, endPoint y: 451, distance: 347.3
click at [569, 451] on div at bounding box center [567, 461] width 31 height 31
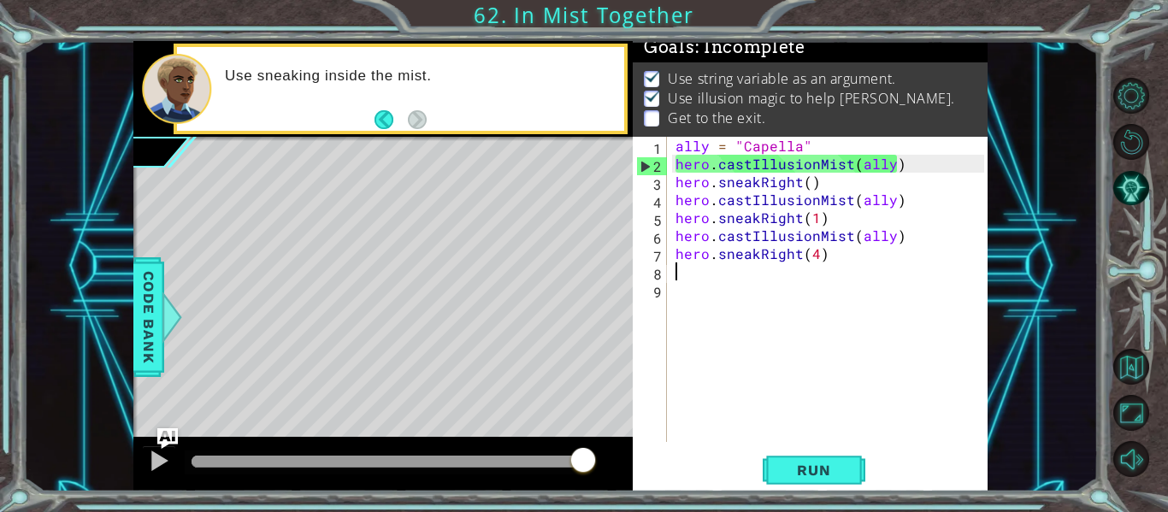
click at [685, 269] on div "ally = "Capella" hero . castIllusionMist ( ally ) hero . sneakRight ( ) hero . …" at bounding box center [832, 307] width 321 height 341
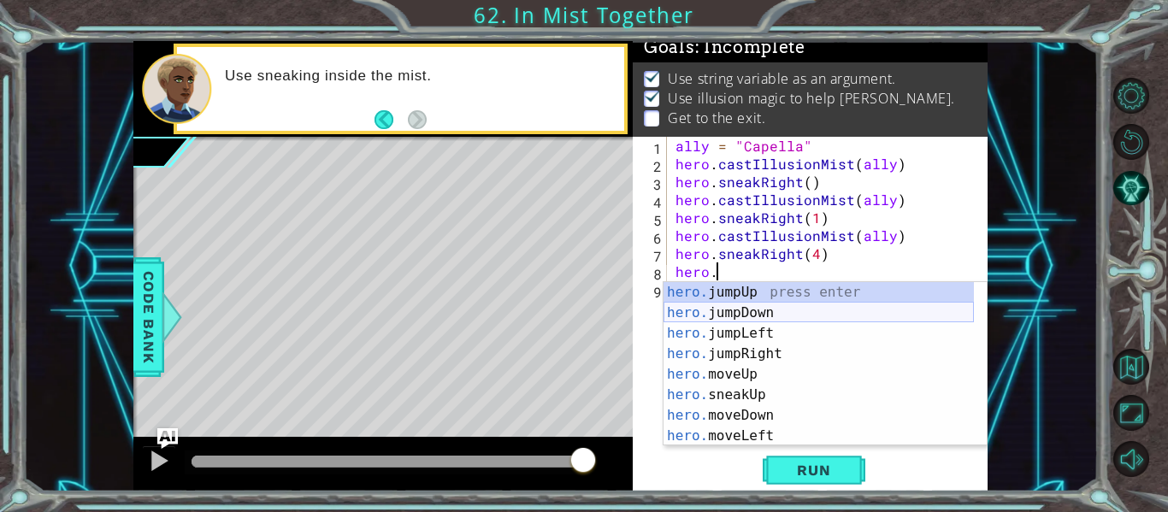
scroll to position [0, 3]
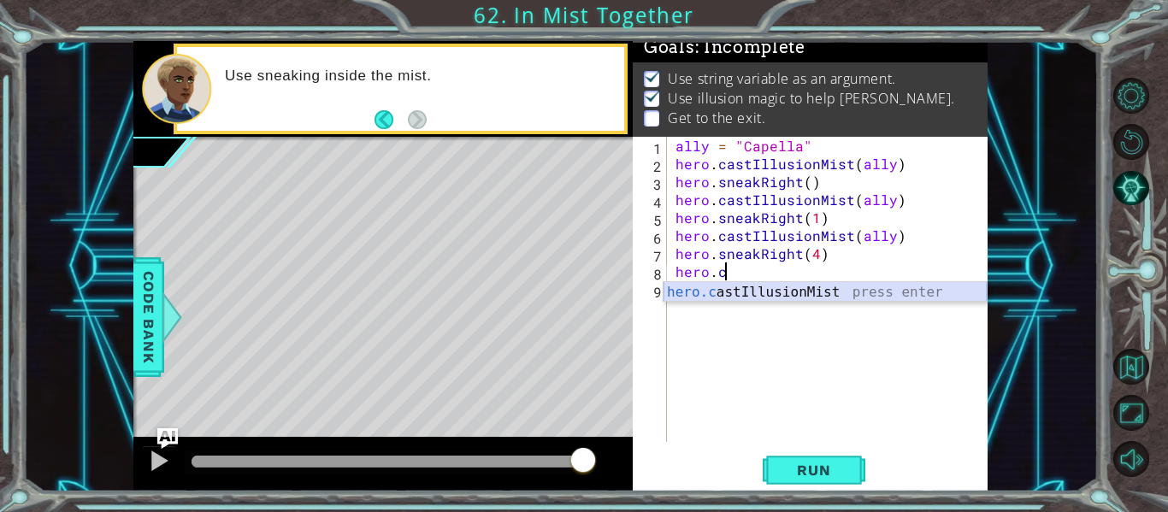
click at [792, 300] on div "hero.c astIllusionMist press enter" at bounding box center [824, 313] width 323 height 62
type textarea "hero.castIllusionMist(friend)"
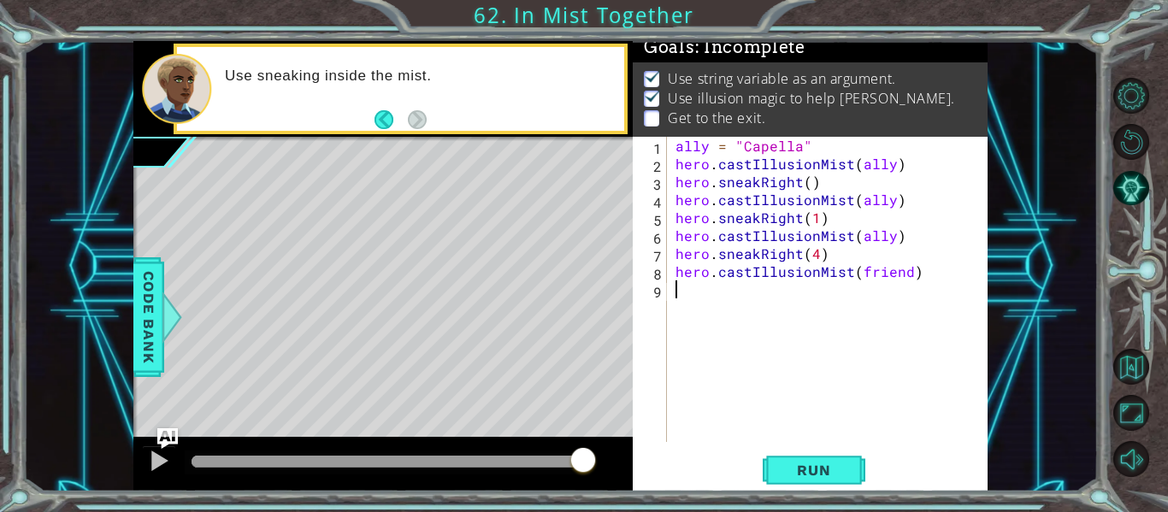
click at [684, 295] on div "ally = "Capella" hero . castIllusionMist ( ally ) hero . sneakRight ( ) hero . …" at bounding box center [832, 307] width 321 height 341
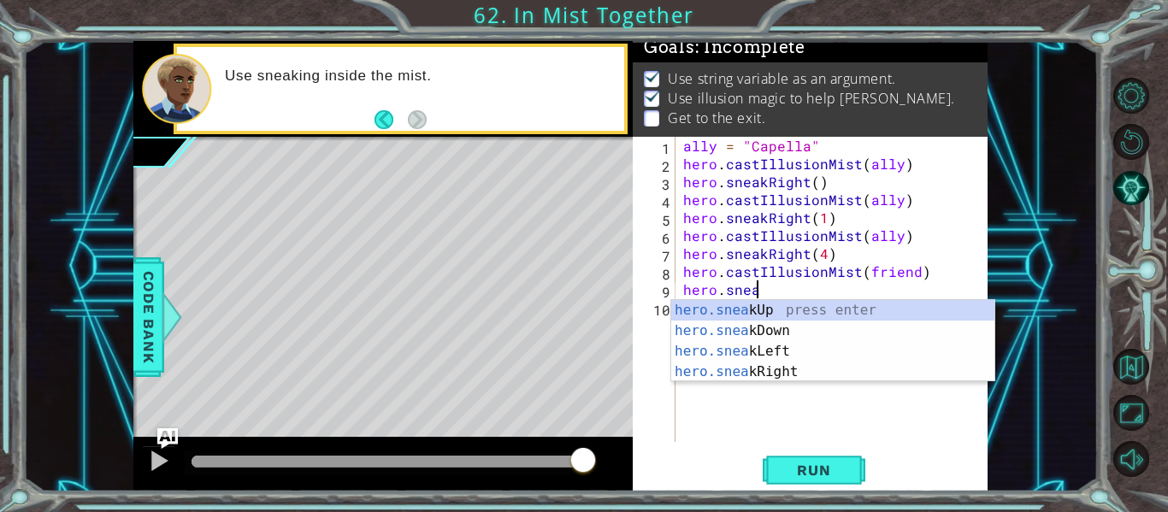
scroll to position [0, 4]
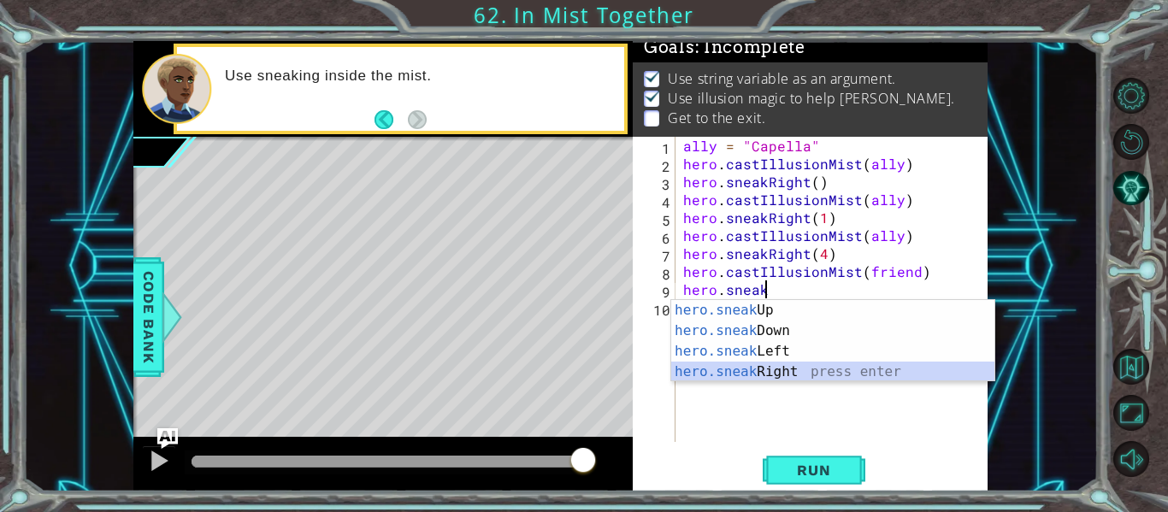
click at [716, 365] on div "hero.sneak Up press enter hero.sneak Down press enter hero.sneak Left press ent…" at bounding box center [832, 361] width 323 height 123
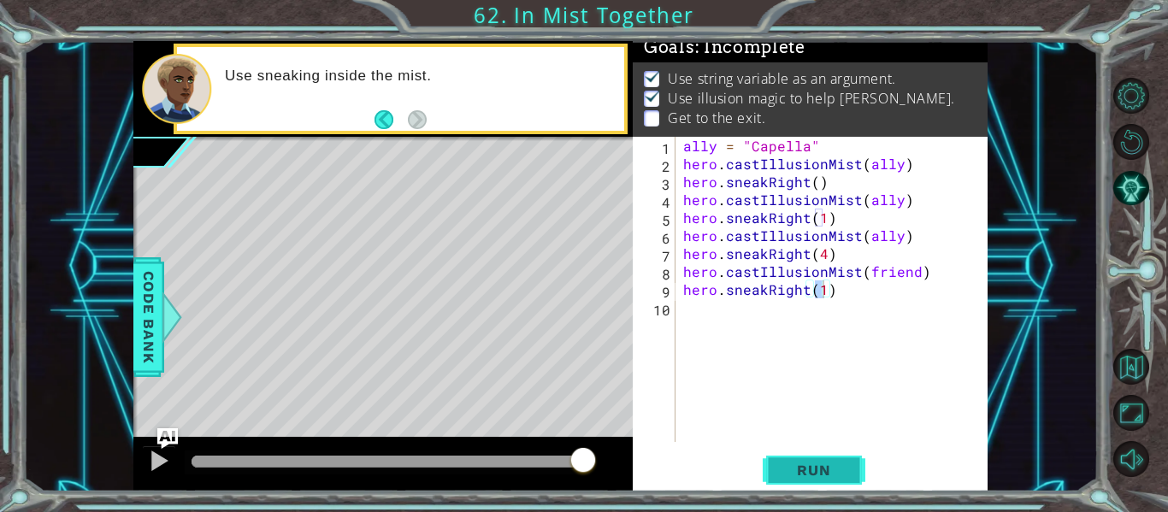
click at [816, 482] on button "Run" at bounding box center [814, 470] width 103 height 35
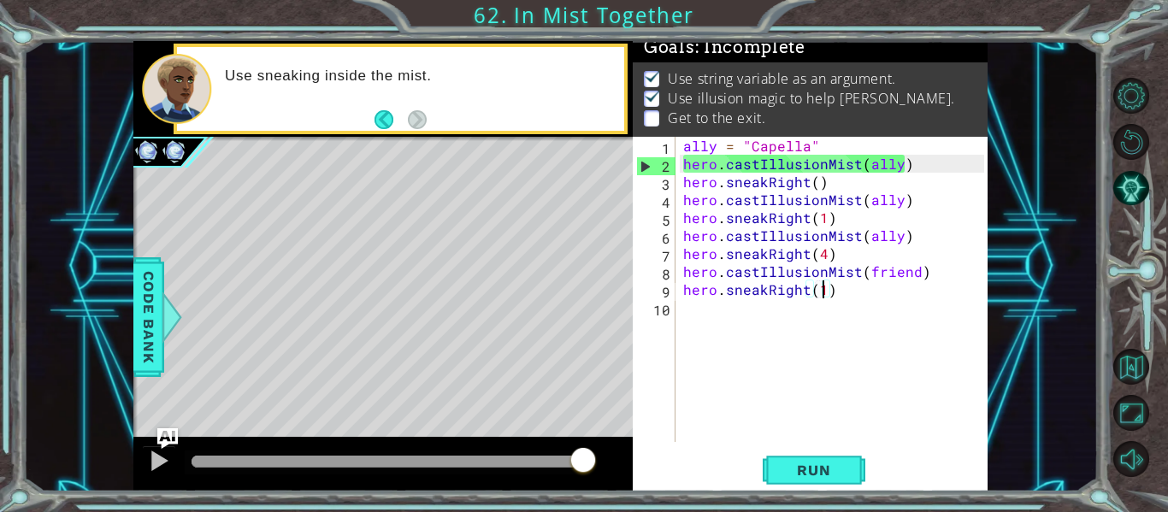
drag, startPoint x: 215, startPoint y: 457, endPoint x: 747, endPoint y: 460, distance: 532.6
click at [733, 460] on div "1 2 3 ally = "Capella" הההההההההההההההההההההההההההההההההההההההההההההההההההההההה…" at bounding box center [560, 266] width 854 height 451
drag, startPoint x: 366, startPoint y: 439, endPoint x: 597, endPoint y: 442, distance: 230.8
click at [597, 442] on div at bounding box center [382, 464] width 499 height 55
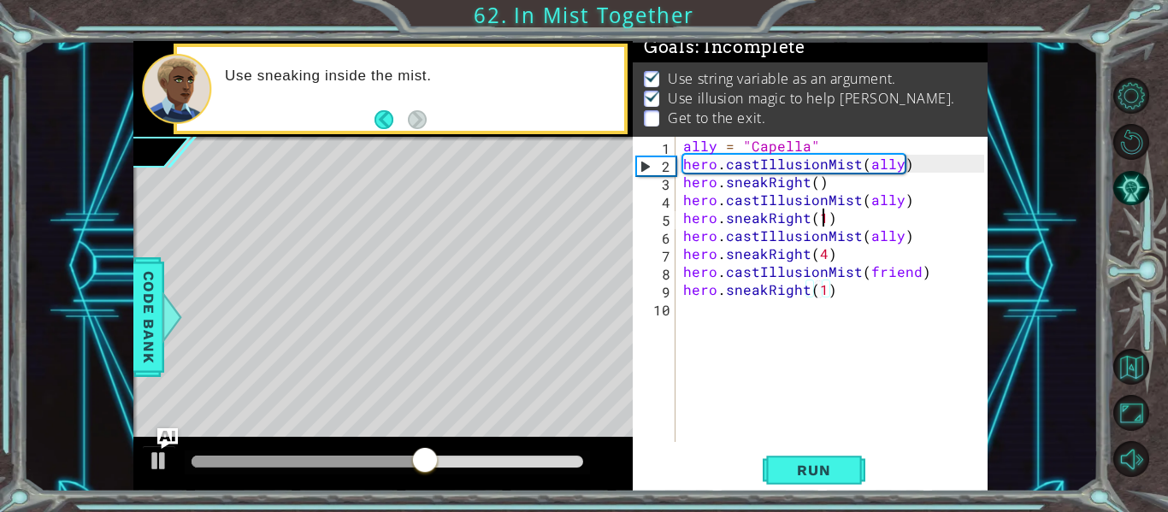
click at [822, 221] on div "ally = "Capella" hero . castIllusionMist ( ally ) hero . sneakRight ( ) hero . …" at bounding box center [836, 307] width 313 height 341
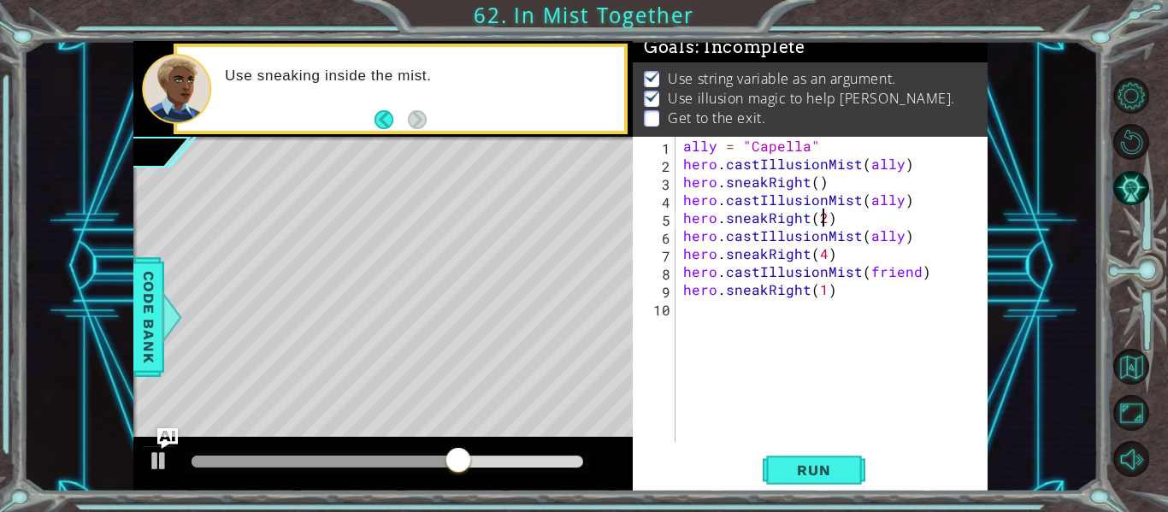
scroll to position [0, 9]
type textarea "hero.sneakRight(2)"
click at [802, 462] on span "Run" at bounding box center [814, 470] width 68 height 17
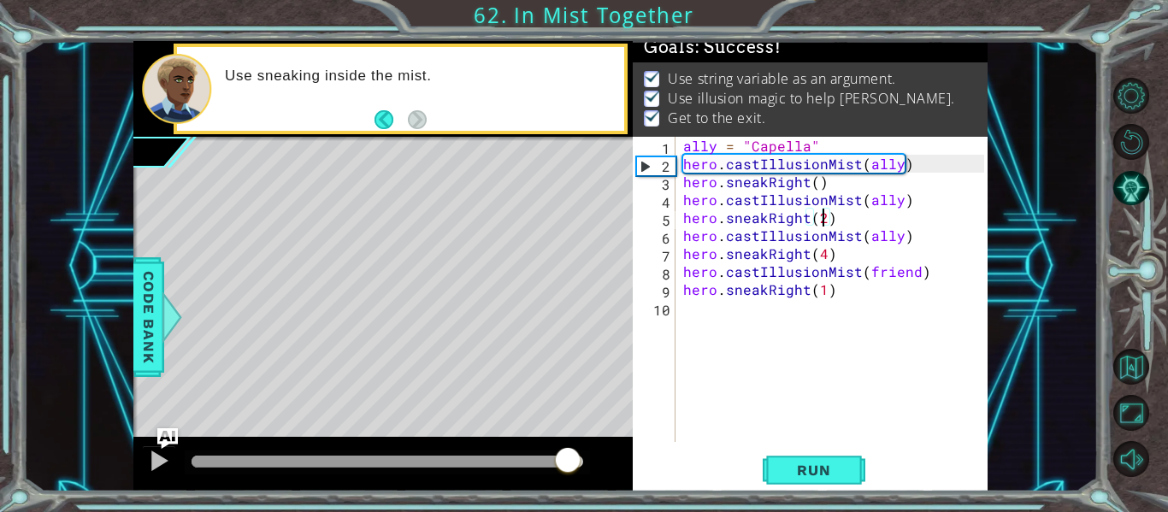
click at [574, 433] on div "methods hero use(thing) moveUp(steps) moveDown(steps) moveLeft(steps) moveRight…" at bounding box center [560, 266] width 854 height 451
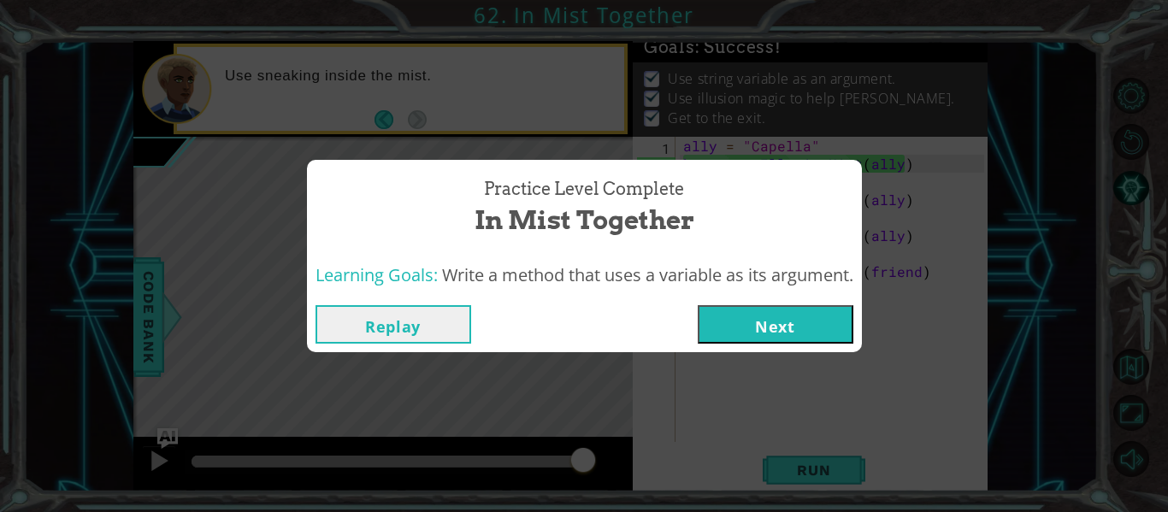
click at [787, 325] on button "Next" at bounding box center [776, 324] width 156 height 38
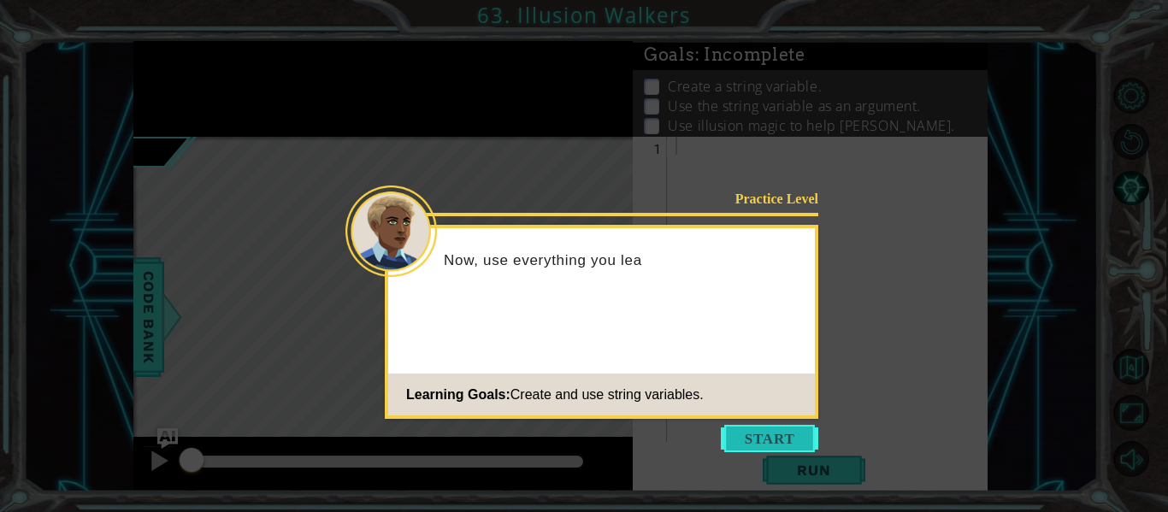
click at [754, 437] on button "Start" at bounding box center [769, 438] width 97 height 27
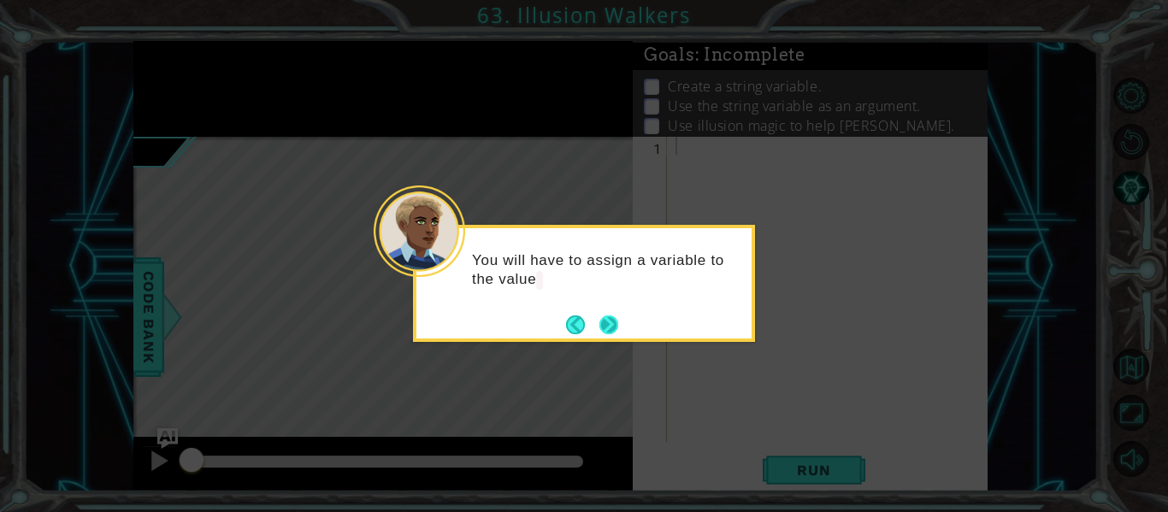
click at [611, 326] on button "Next" at bounding box center [608, 324] width 19 height 19
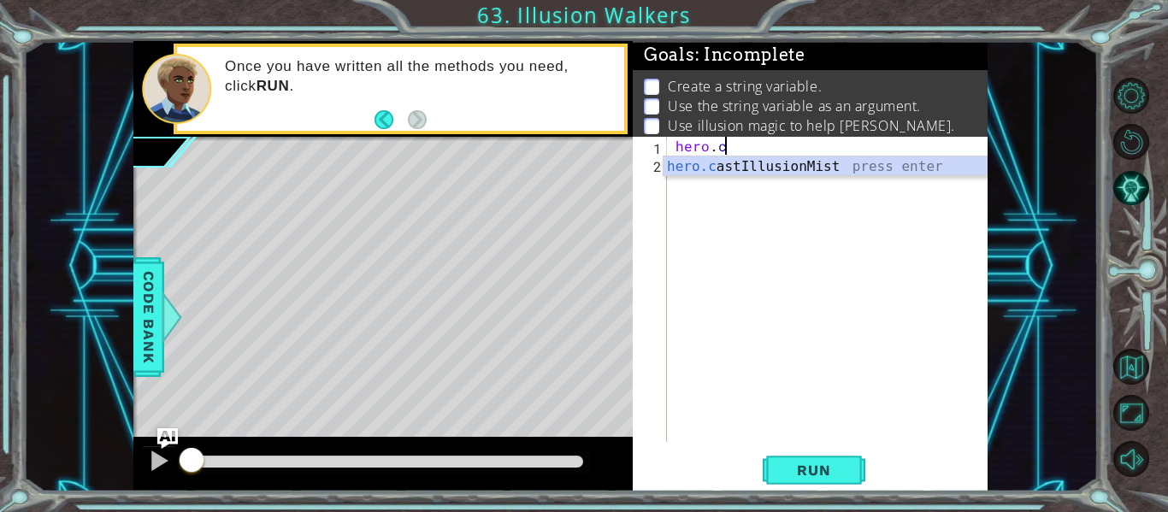
scroll to position [0, 3]
click at [798, 162] on div "hero.c astIllusionMist press enter" at bounding box center [824, 187] width 323 height 62
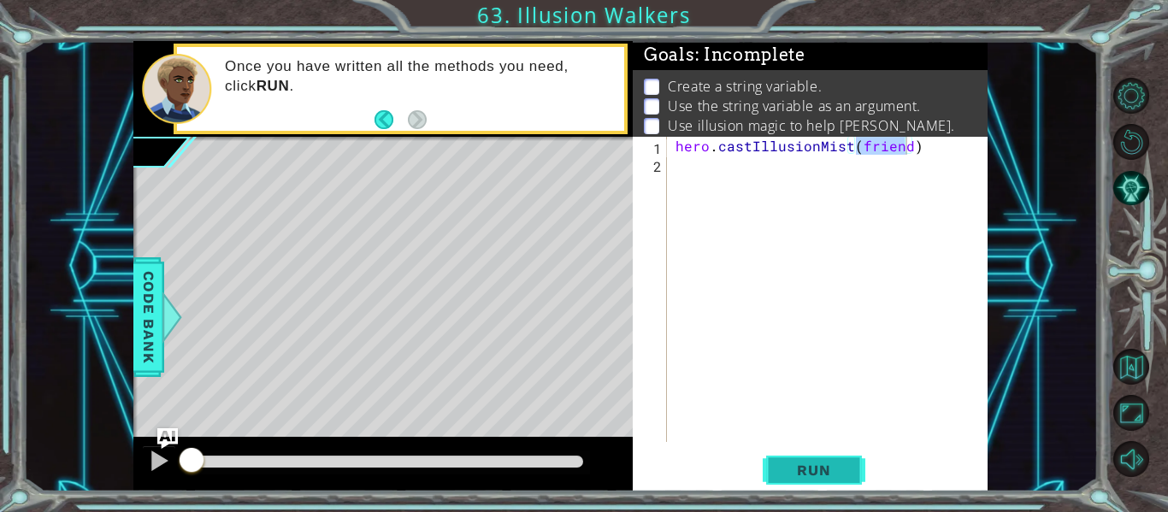
click at [840, 468] on span "Run" at bounding box center [814, 470] width 68 height 17
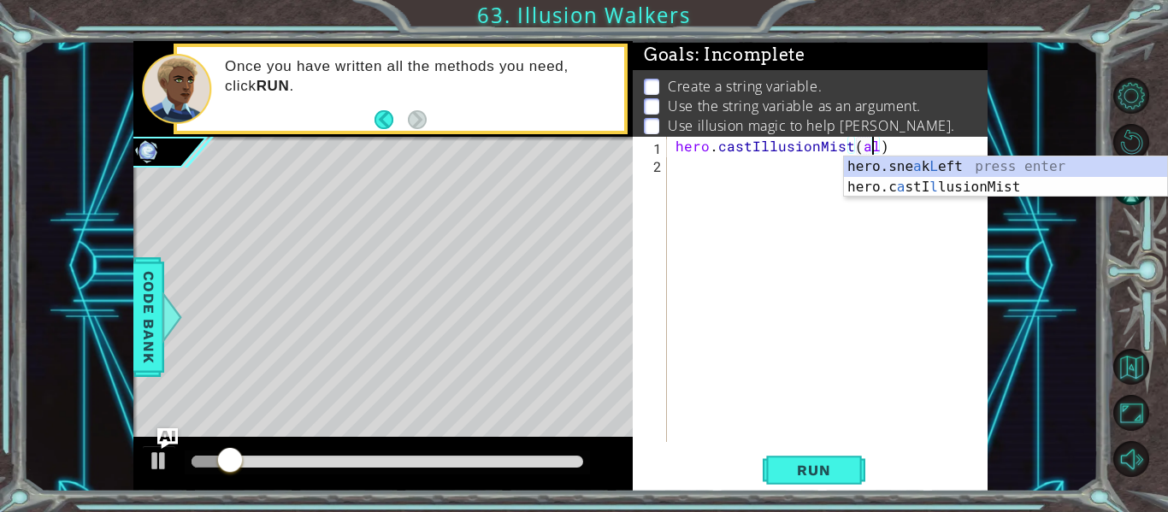
scroll to position [0, 13]
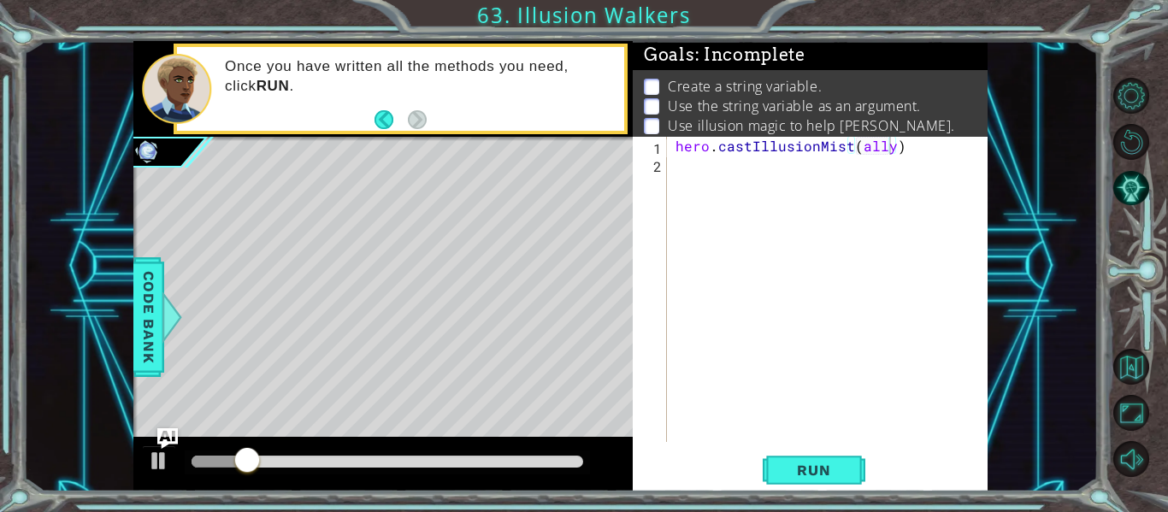
click at [812, 455] on button "Run" at bounding box center [814, 470] width 103 height 35
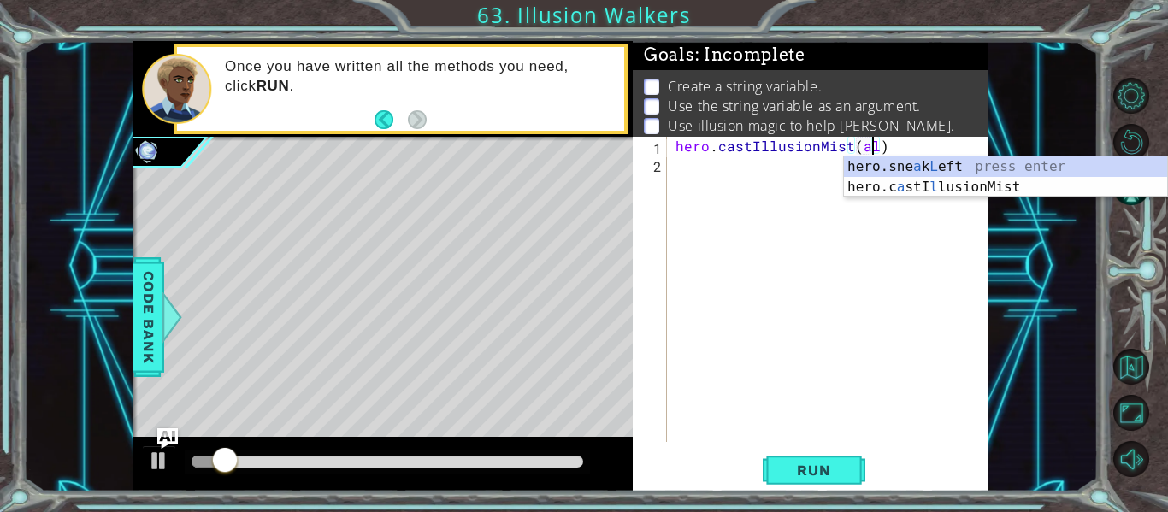
scroll to position [0, 11]
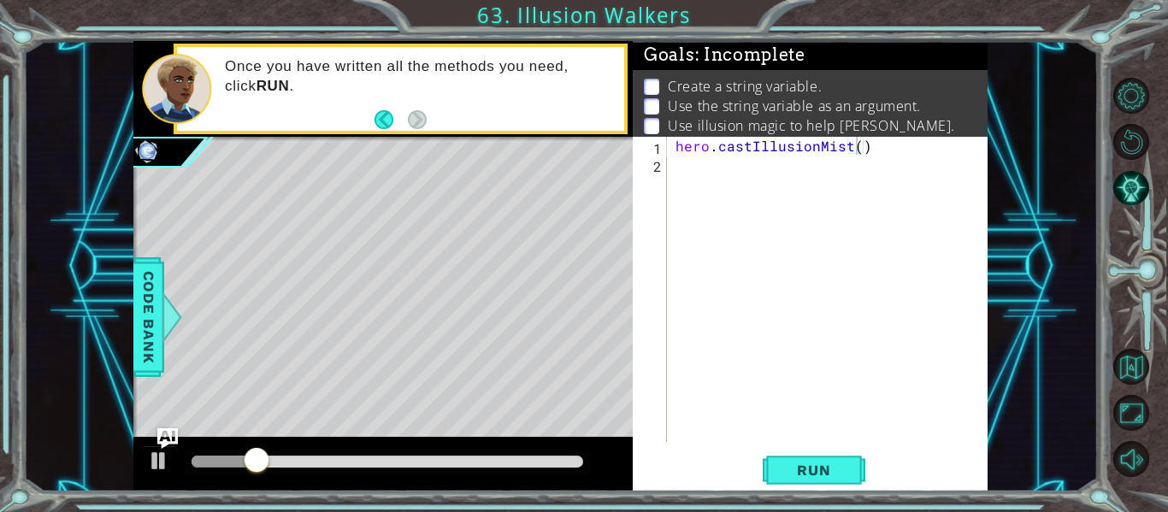
click at [388, 115] on button "Back" at bounding box center [390, 119] width 33 height 19
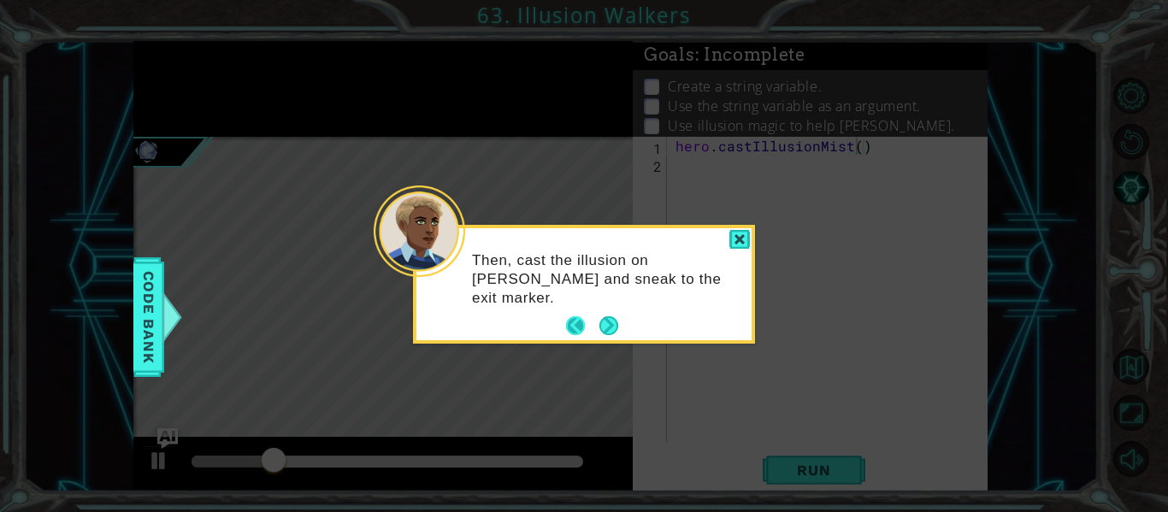
click at [579, 326] on button "Back" at bounding box center [582, 325] width 33 height 19
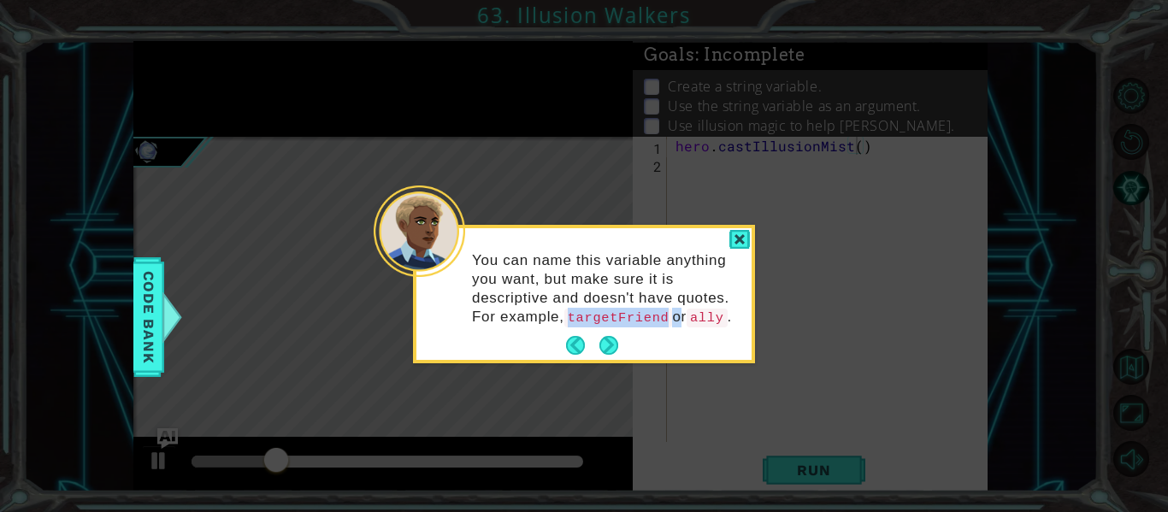
click at [579, 326] on code "targetFriend" at bounding box center [618, 318] width 109 height 19
click at [459, 187] on div at bounding box center [419, 231] width 91 height 91
click at [733, 244] on div at bounding box center [739, 240] width 21 height 20
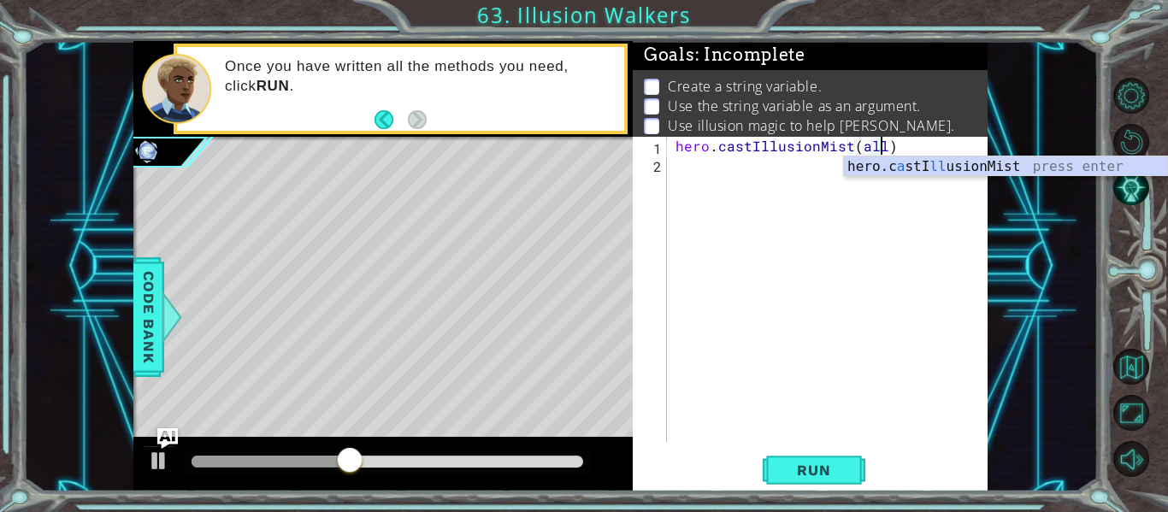
scroll to position [0, 13]
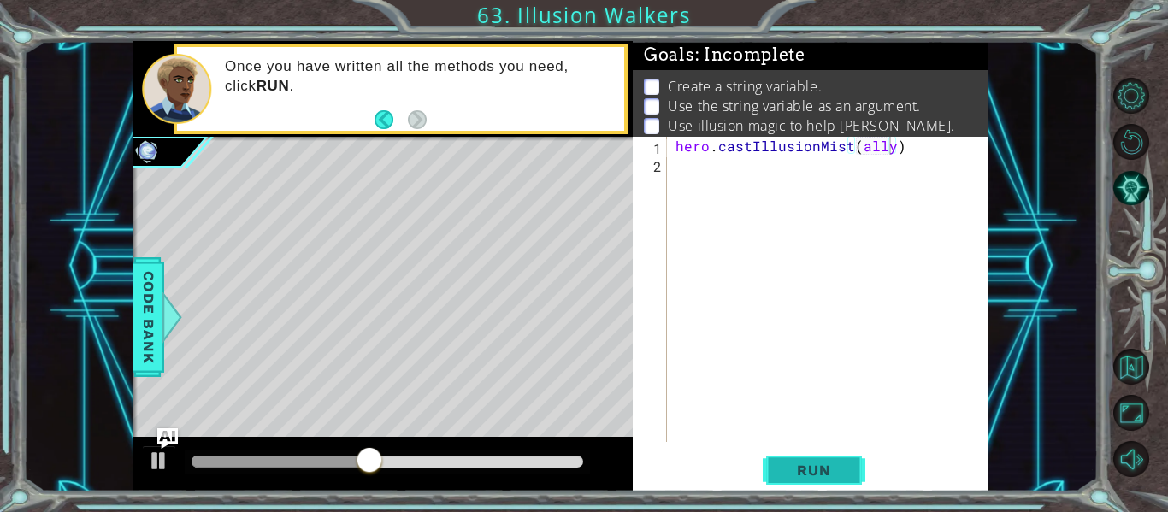
click at [834, 462] on span "Run" at bounding box center [814, 470] width 68 height 17
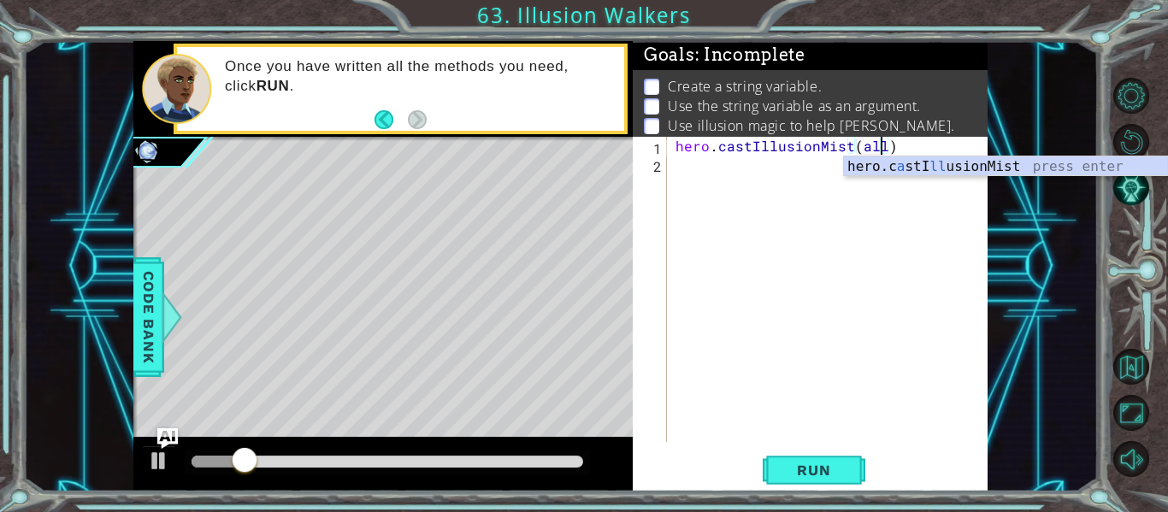
type textarea "hero.castIllusionMist(ally)"
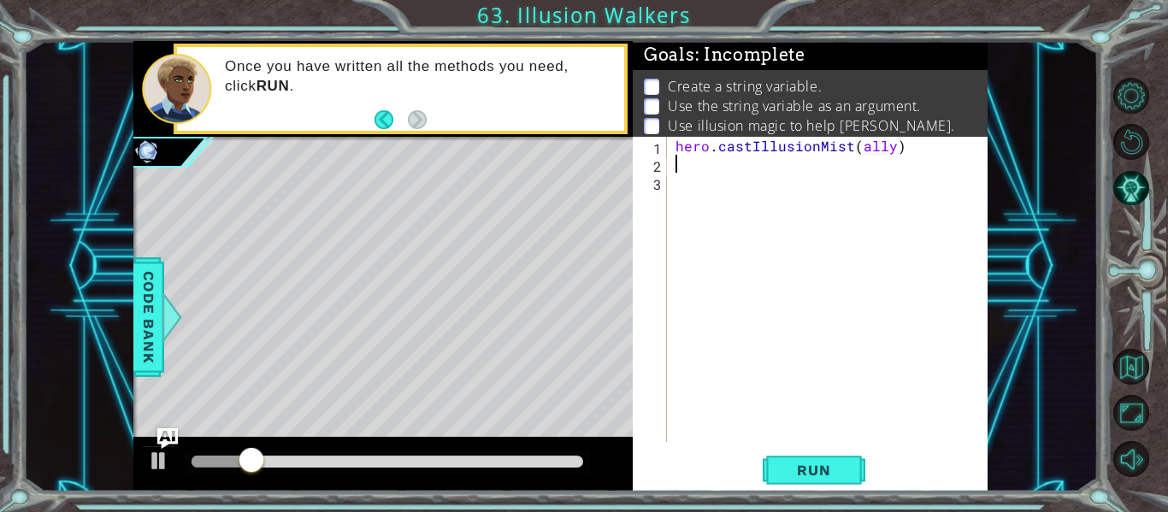
scroll to position [0, 0]
click at [801, 451] on div "1 2 3 hero . castIllusionMist ( ally ) הההההההההההההההההההההההההההההההההההההההה…" at bounding box center [810, 314] width 355 height 355
click at [792, 468] on span "Run" at bounding box center [814, 470] width 68 height 17
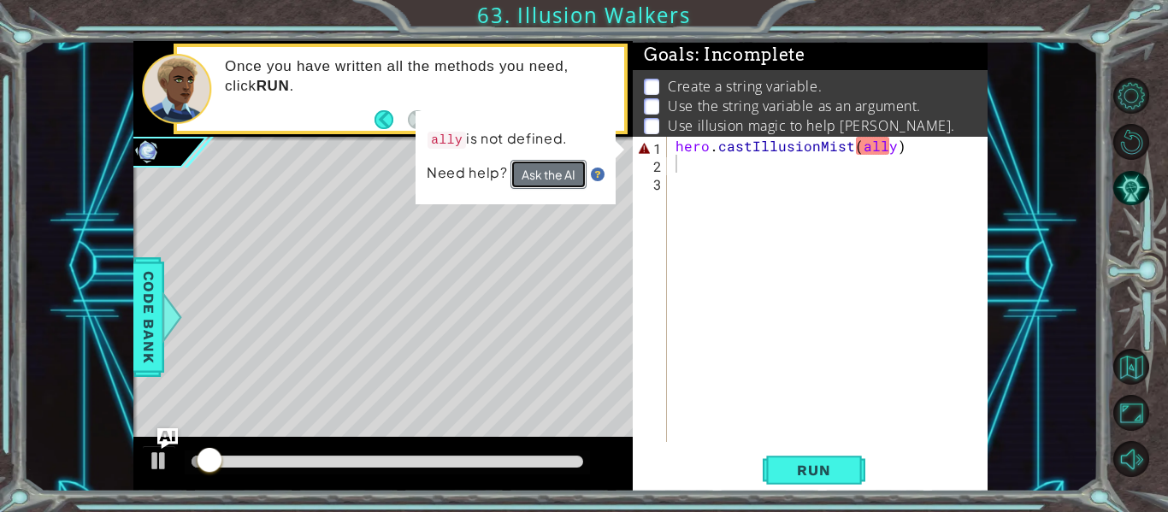
click at [542, 178] on button "Ask the AI" at bounding box center [548, 174] width 76 height 29
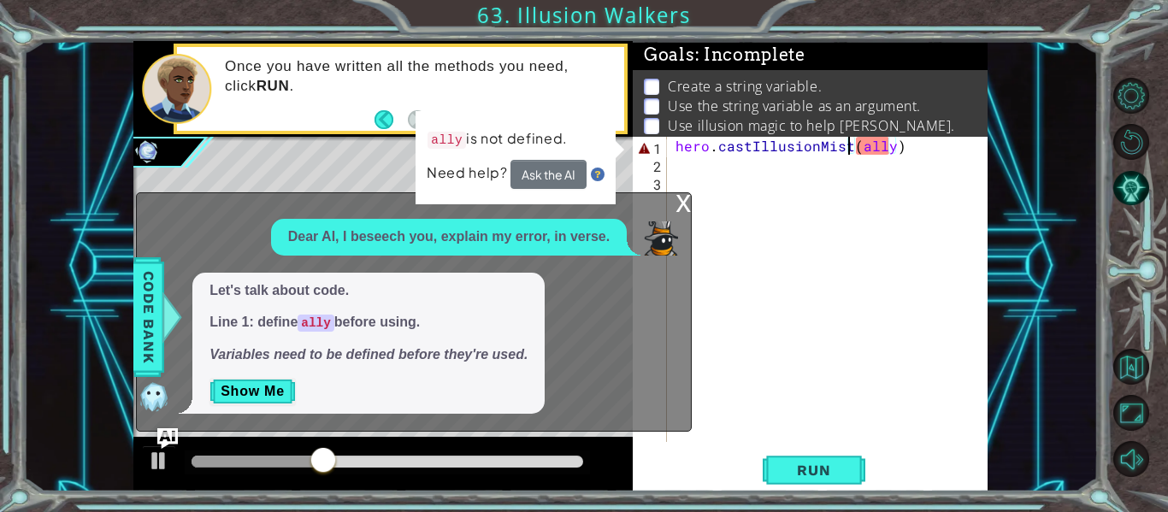
click at [850, 155] on div "hero . castIllusionMist ( ally )" at bounding box center [832, 307] width 321 height 341
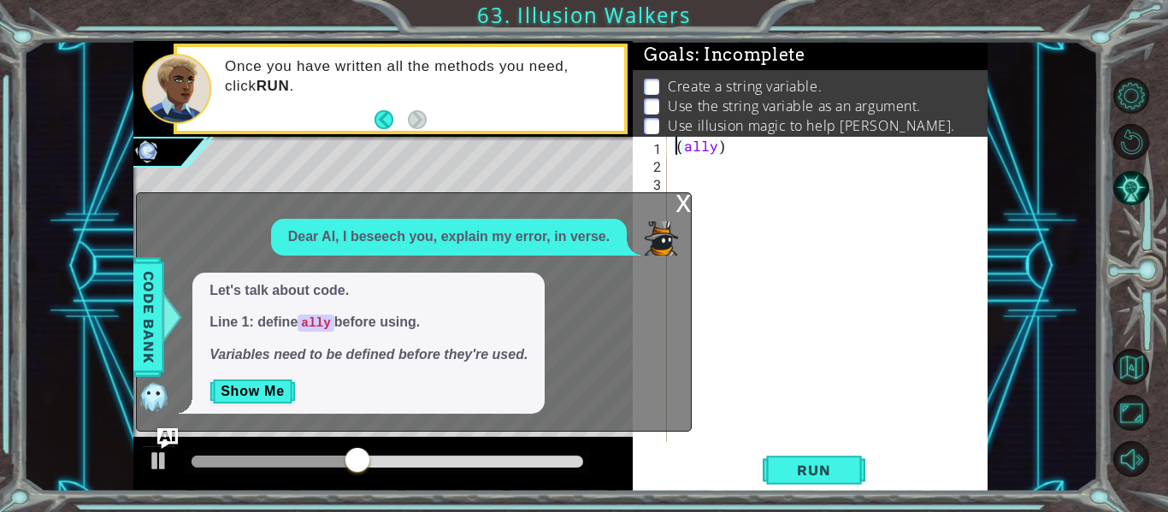
click at [250, 409] on div "Let's talk about code. Line 1: define ally before using. Variables need to be d…" at bounding box center [368, 344] width 352 height 142
click at [250, 395] on button "Show Me" at bounding box center [252, 391] width 86 height 27
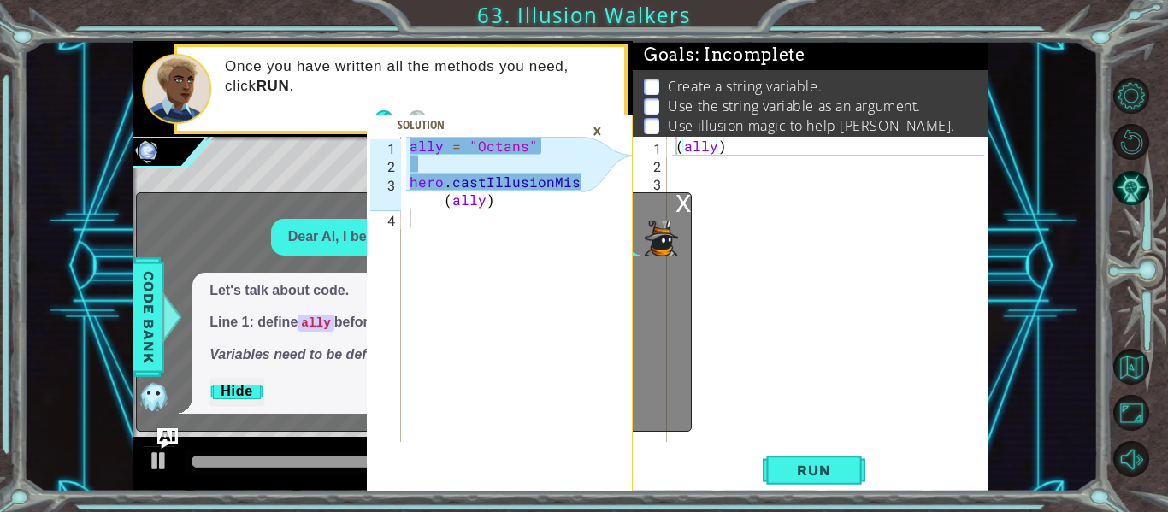
click at [595, 123] on div "×" at bounding box center [597, 130] width 27 height 29
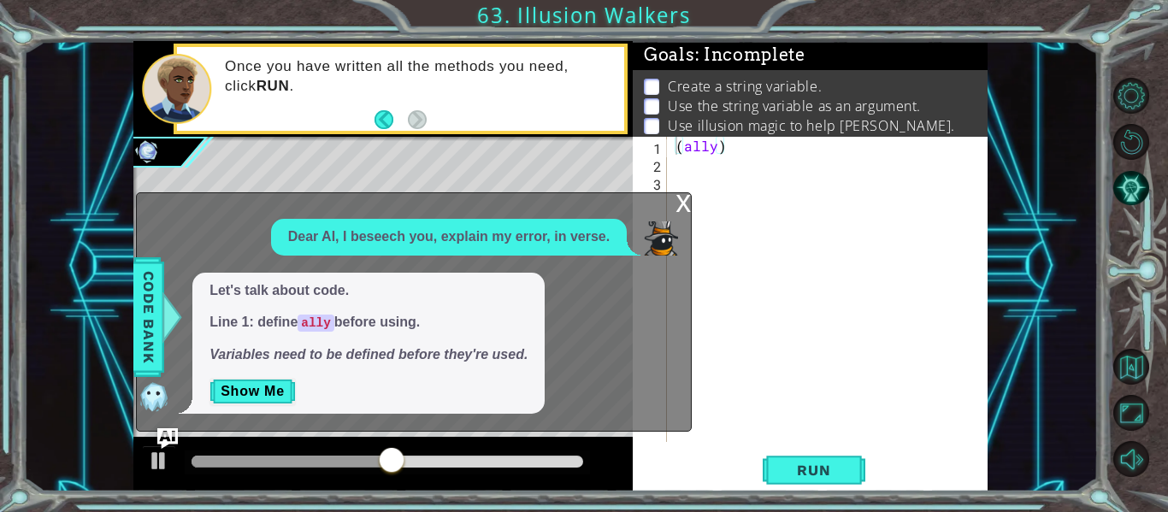
click at [729, 143] on div "( ally )" at bounding box center [832, 307] width 321 height 341
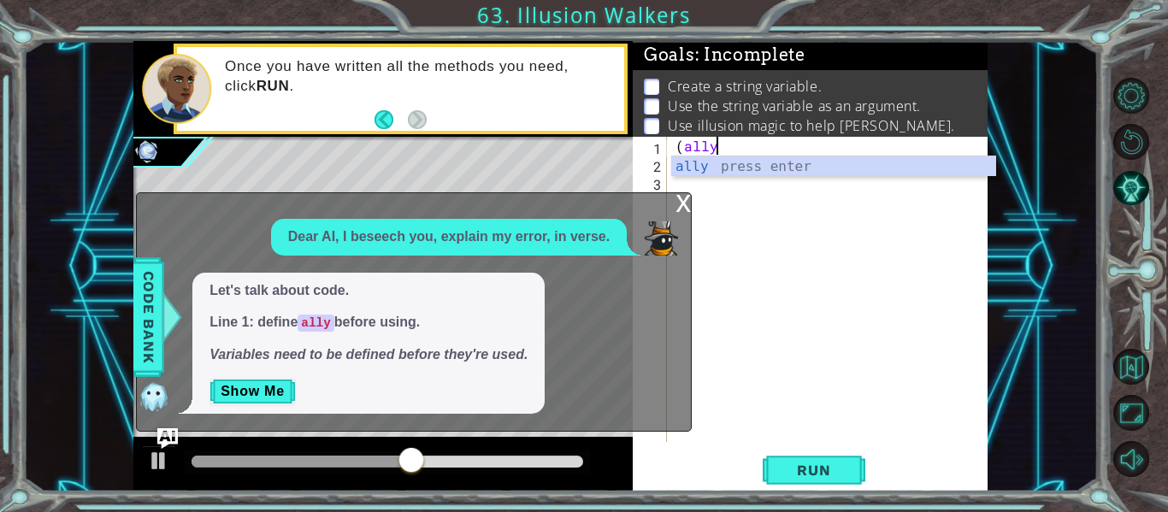
click at [681, 150] on div "( ally" at bounding box center [832, 307] width 321 height 341
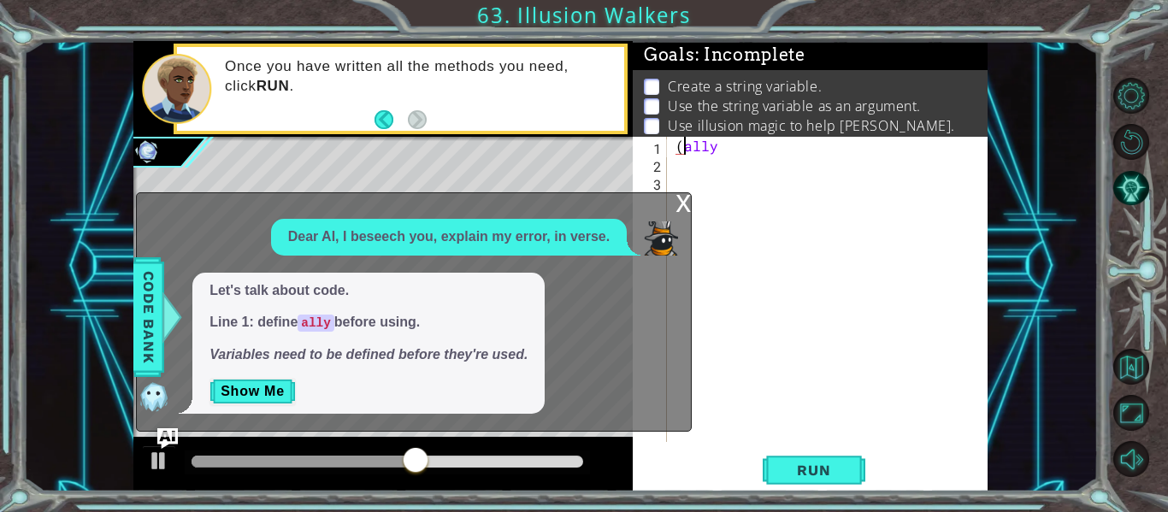
type textarea "ally"
click at [726, 150] on div "ally" at bounding box center [832, 307] width 321 height 341
drag, startPoint x: 742, startPoint y: 144, endPoint x: 746, endPoint y: 162, distance: 18.5
click at [746, 162] on div "ally" at bounding box center [832, 307] width 321 height 341
click at [857, 143] on div "ally" at bounding box center [832, 307] width 321 height 341
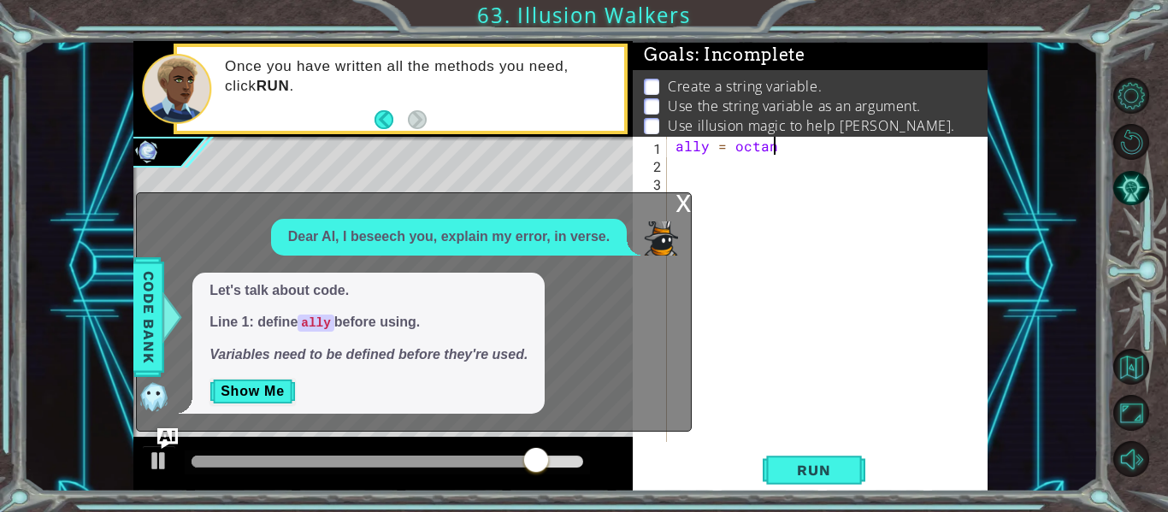
scroll to position [0, 6]
type textarea "ally = octans"
click at [682, 206] on div "x" at bounding box center [682, 201] width 15 height 17
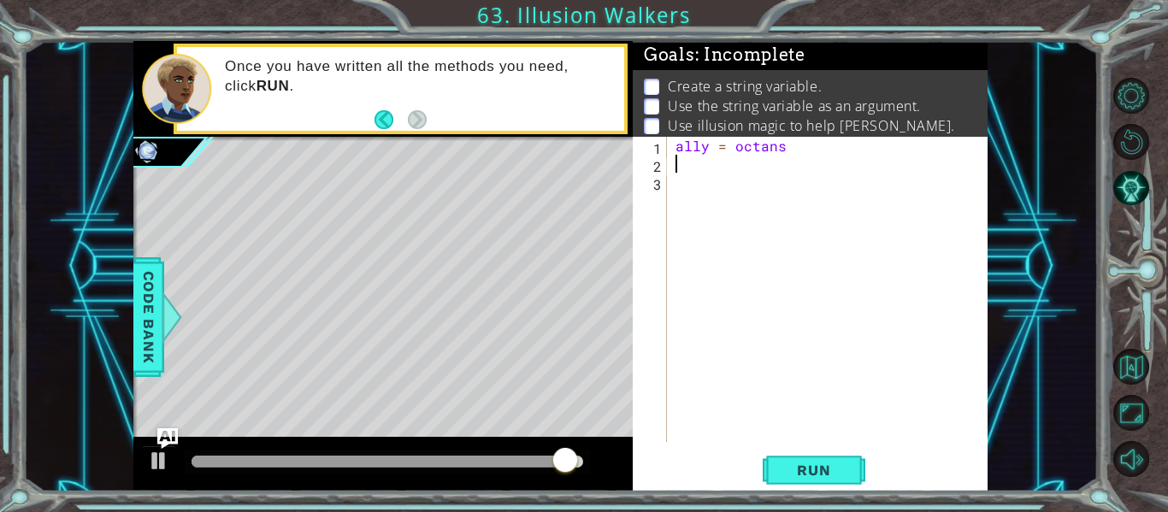
scroll to position [0, 0]
click at [688, 168] on div "ally = octans" at bounding box center [832, 307] width 321 height 341
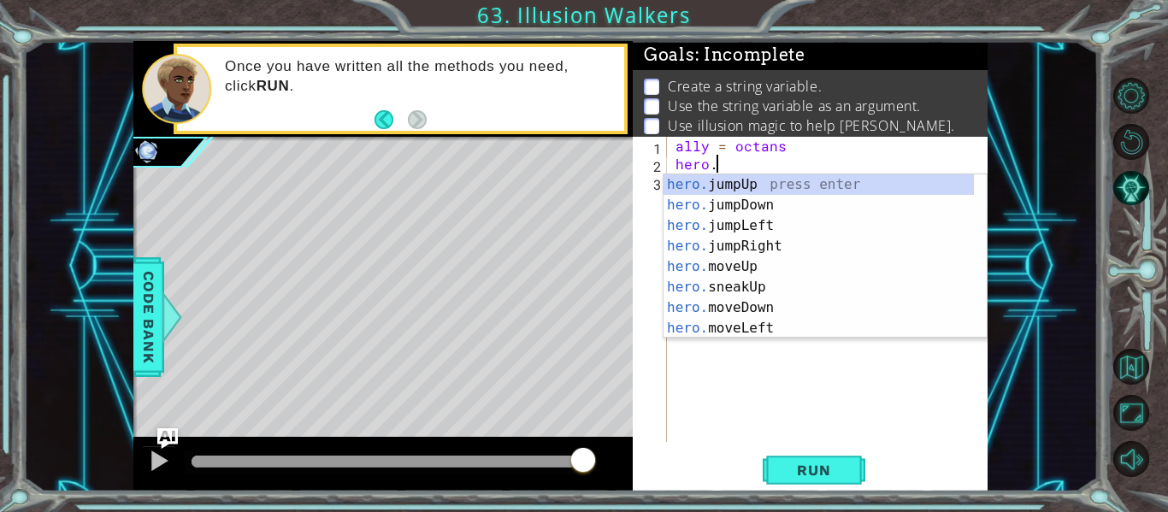
scroll to position [0, 3]
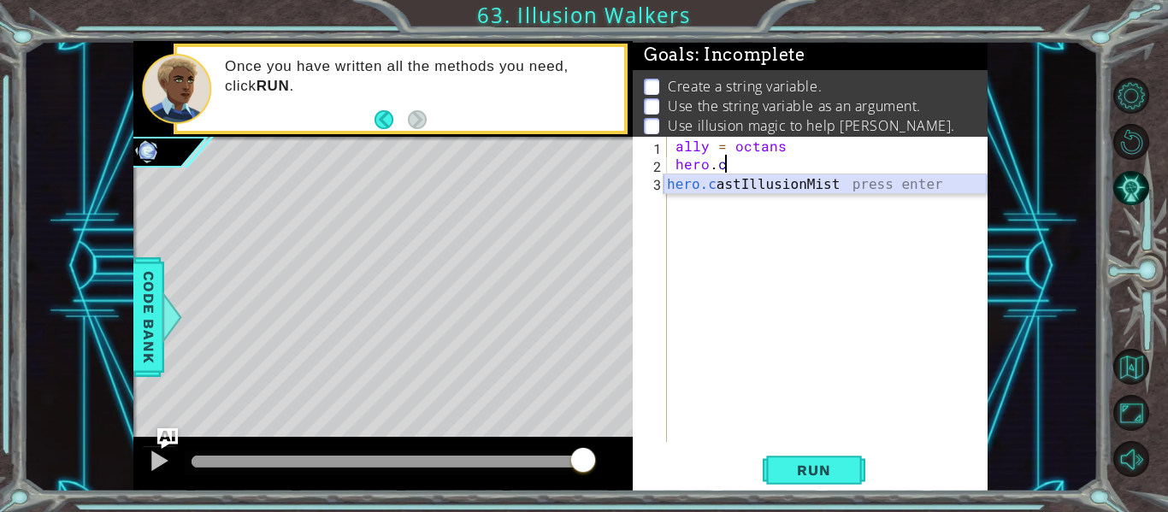
click at [781, 179] on div "hero.c astIllusionMist press enter" at bounding box center [824, 205] width 323 height 62
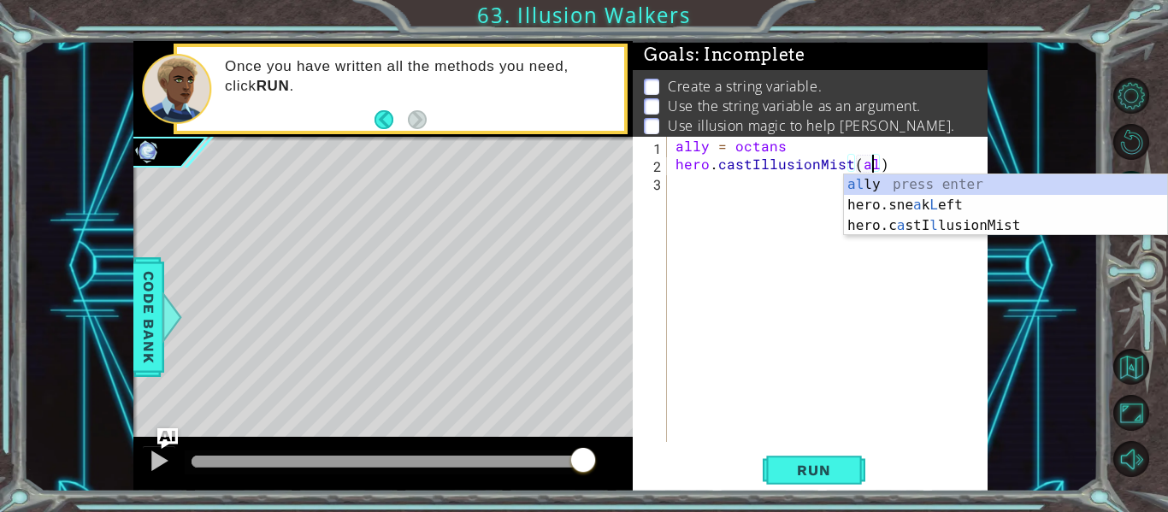
scroll to position [0, 13]
type textarea "hero.castIllusionMist(ally)"
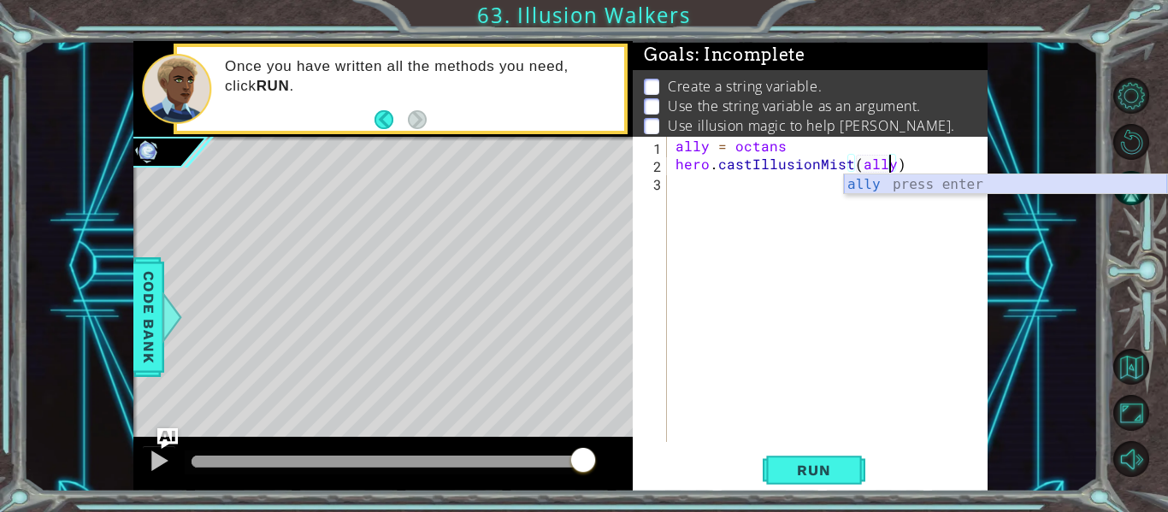
click at [887, 185] on div "ally press enter" at bounding box center [1005, 205] width 323 height 62
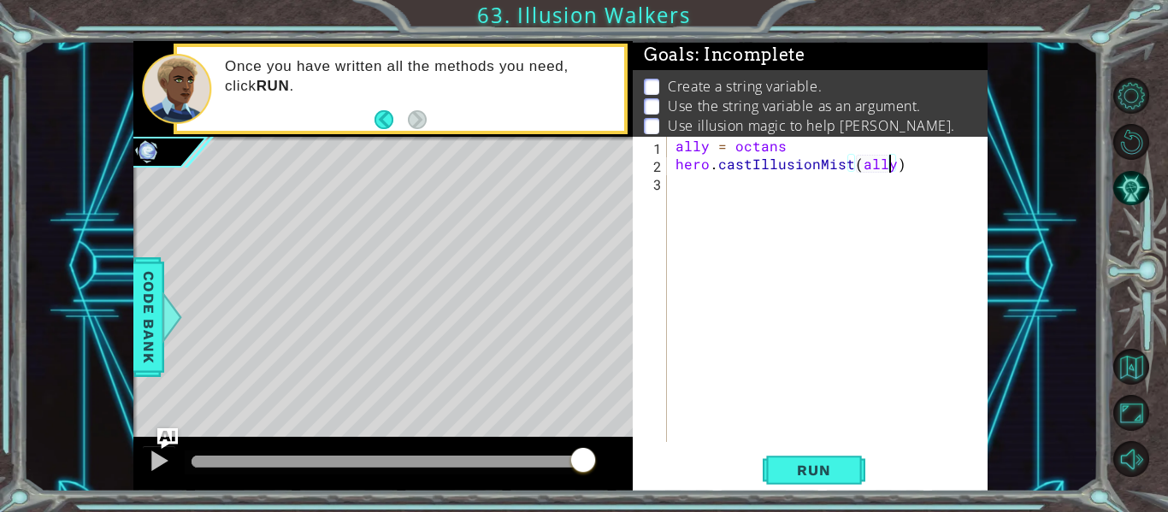
click at [680, 178] on div "ally = octans hero . castIllusionMist ( ally )" at bounding box center [832, 307] width 321 height 341
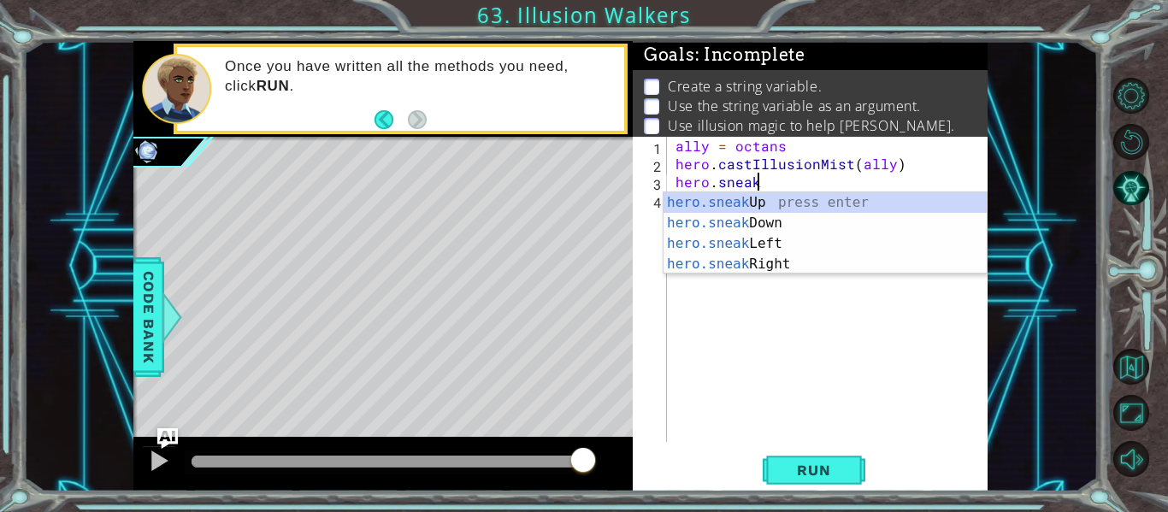
scroll to position [0, 4]
click at [763, 202] on div "hero.sneak Up press enter hero.sneak Down press enter hero.sneak Left press ent…" at bounding box center [824, 253] width 323 height 123
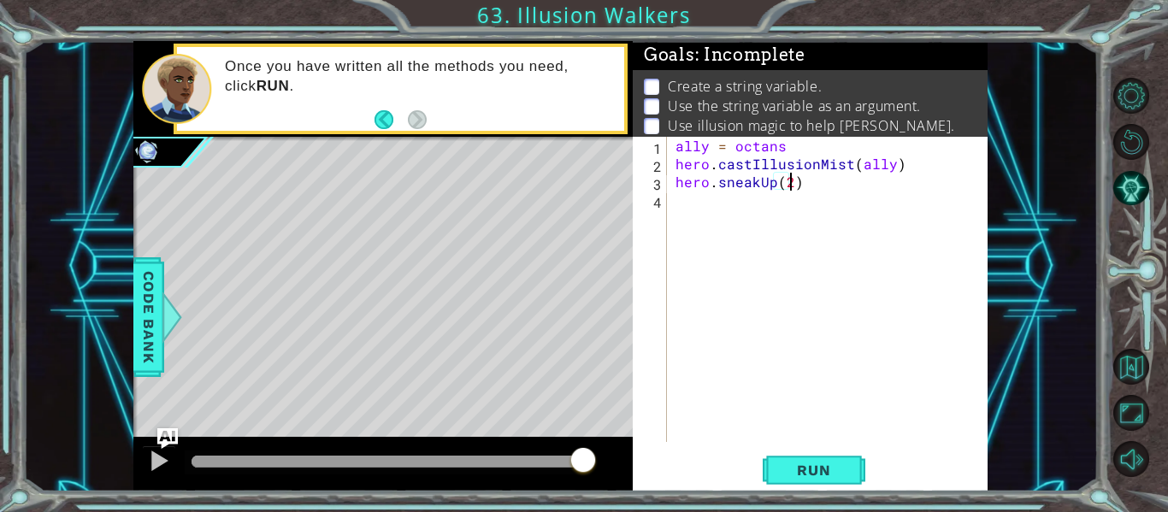
scroll to position [0, 7]
drag, startPoint x: 783, startPoint y: 478, endPoint x: 651, endPoint y: 440, distance: 136.9
click at [782, 477] on span "Run" at bounding box center [814, 470] width 68 height 17
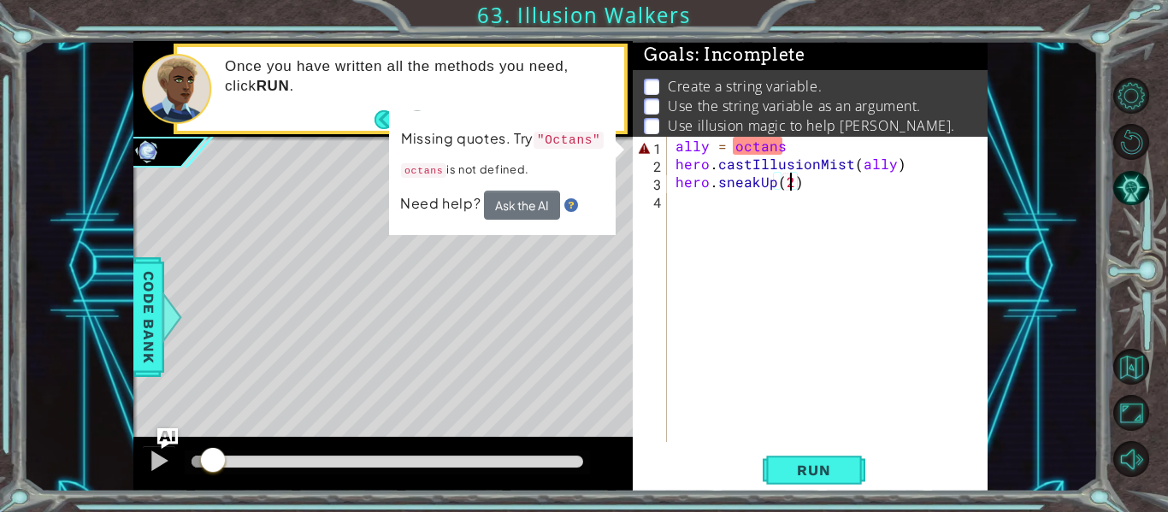
drag, startPoint x: 192, startPoint y: 455, endPoint x: 213, endPoint y: 451, distance: 21.0
click at [213, 451] on div at bounding box center [212, 461] width 31 height 31
click at [782, 149] on div "ally = octans hero . castIllusionMist ( ally ) hero . sneakUp ( 2 )" at bounding box center [832, 307] width 321 height 341
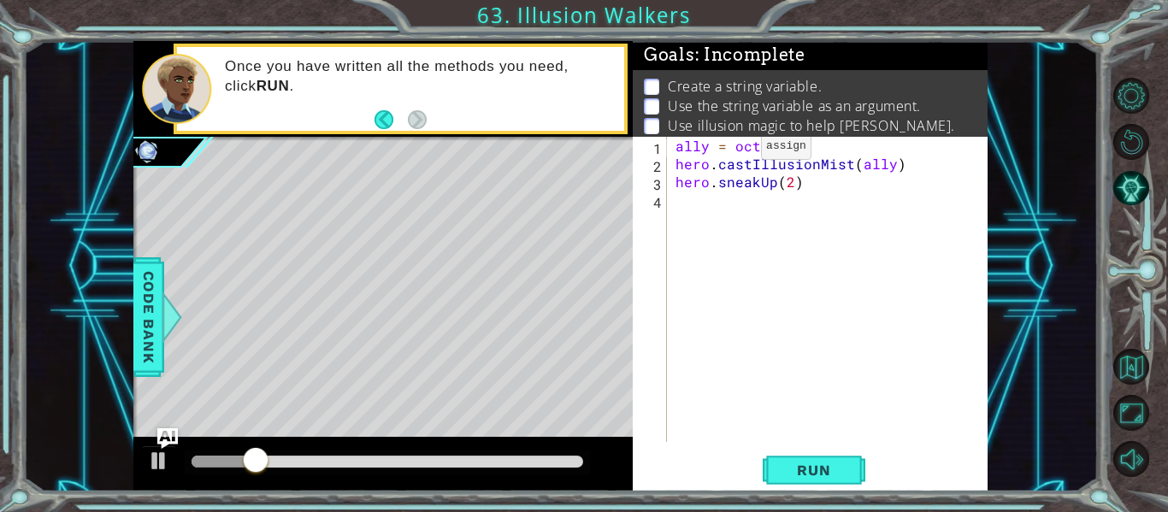
click at [735, 150] on div "ally = octans " hero . castIllusionMist ( ally ) hero . sneakUp ( 2 )" at bounding box center [832, 307] width 321 height 341
click at [822, 472] on span "Run" at bounding box center [814, 470] width 68 height 17
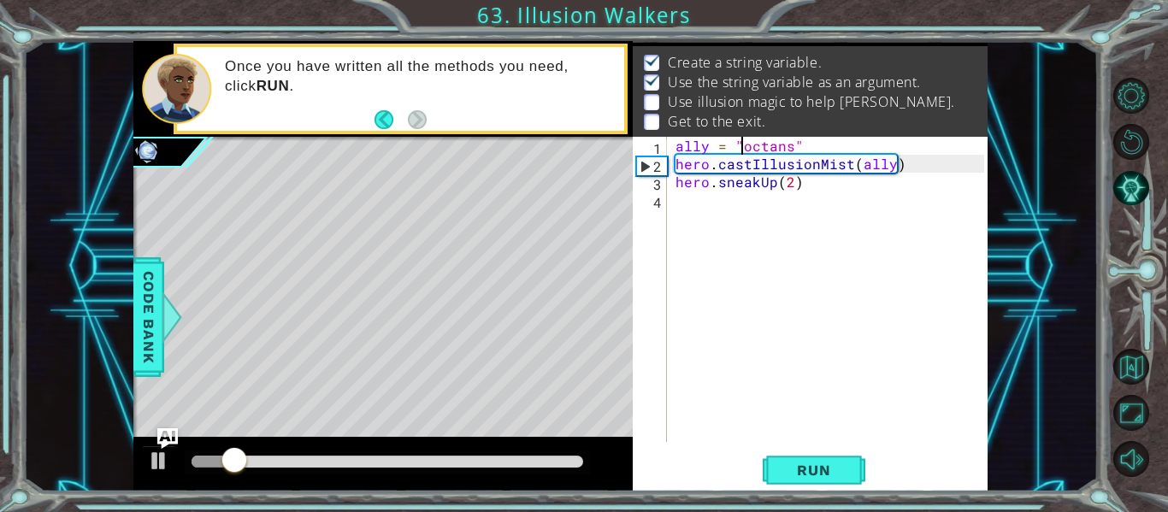
scroll to position [25, 0]
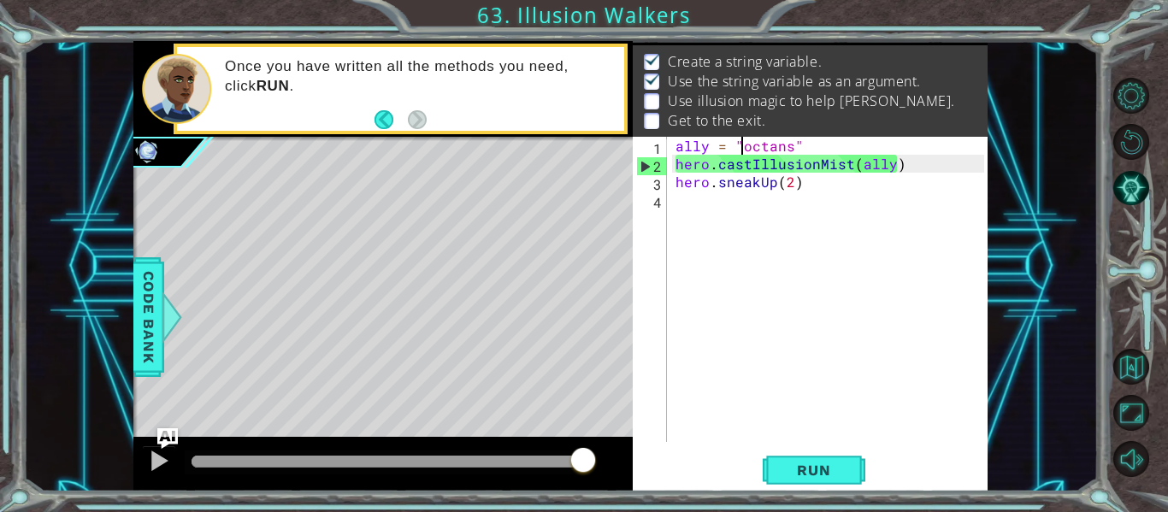
click at [618, 415] on div "methods hero use(thing) moveUp(steps) moveDown(steps) moveLeft(steps) moveRight…" at bounding box center [560, 266] width 854 height 451
click at [151, 468] on div at bounding box center [159, 461] width 22 height 22
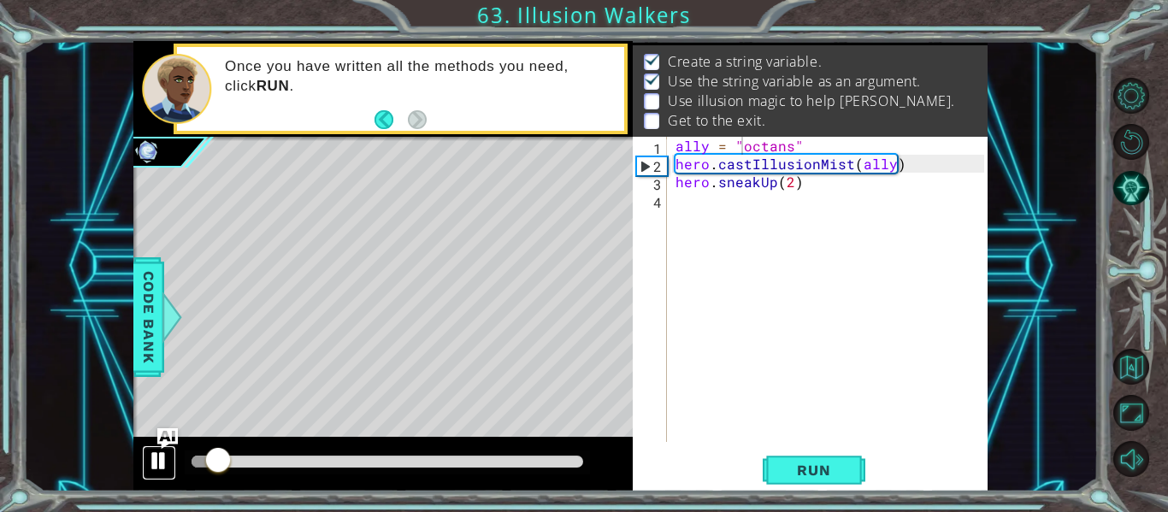
click at [156, 456] on div at bounding box center [159, 461] width 22 height 22
drag, startPoint x: 245, startPoint y: 458, endPoint x: 276, endPoint y: 457, distance: 30.8
click at [276, 457] on div at bounding box center [281, 461] width 31 height 31
click at [162, 466] on div at bounding box center [159, 461] width 22 height 22
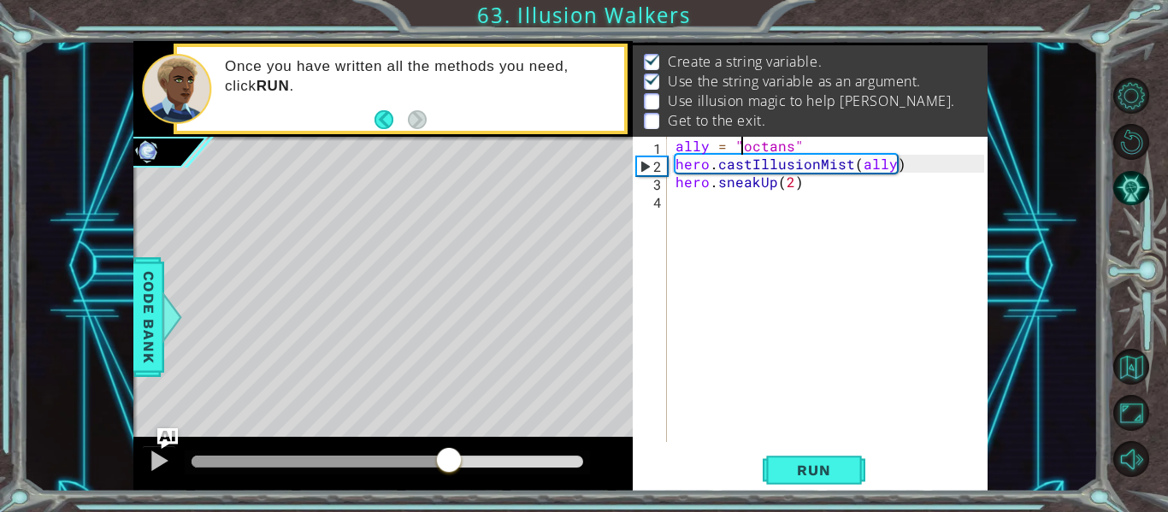
drag, startPoint x: 345, startPoint y: 457, endPoint x: 486, endPoint y: 479, distance: 142.7
click at [456, 484] on div at bounding box center [382, 464] width 499 height 55
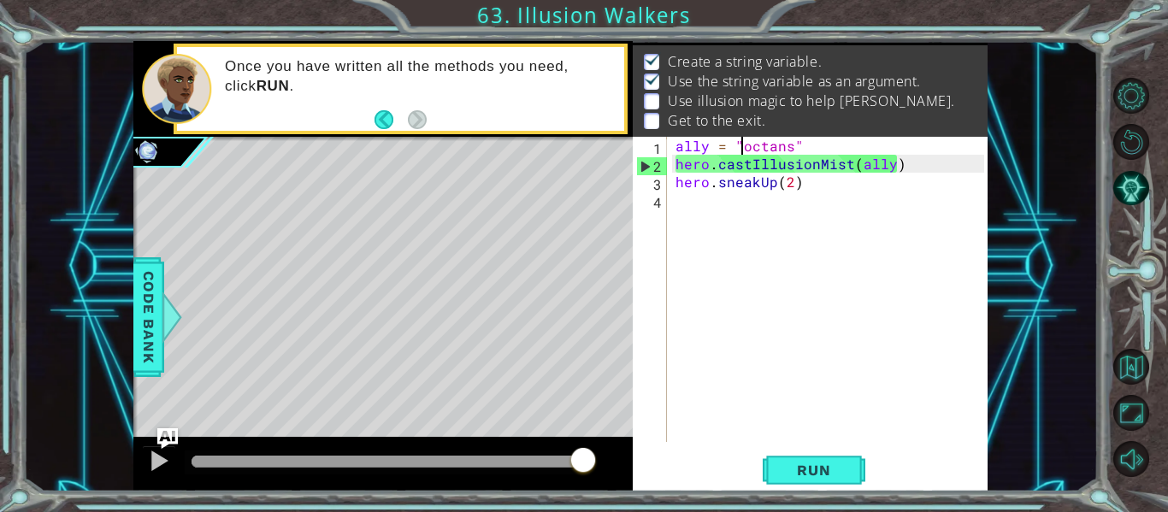
click at [888, 173] on div "ally = "octans" hero . castIllusionMist ( ally ) hero . sneakUp ( 2 )" at bounding box center [832, 307] width 321 height 341
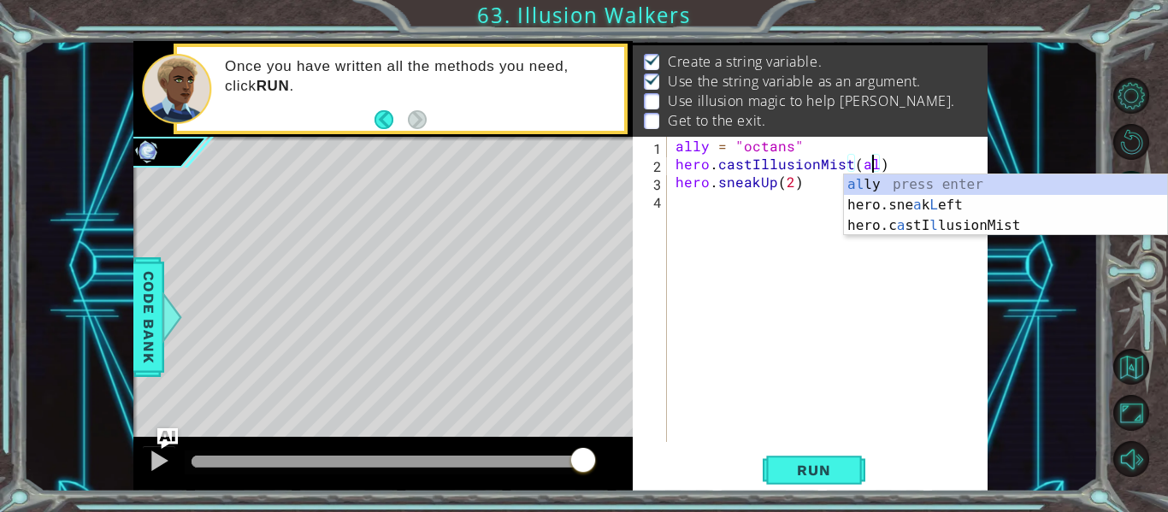
scroll to position [0, 13]
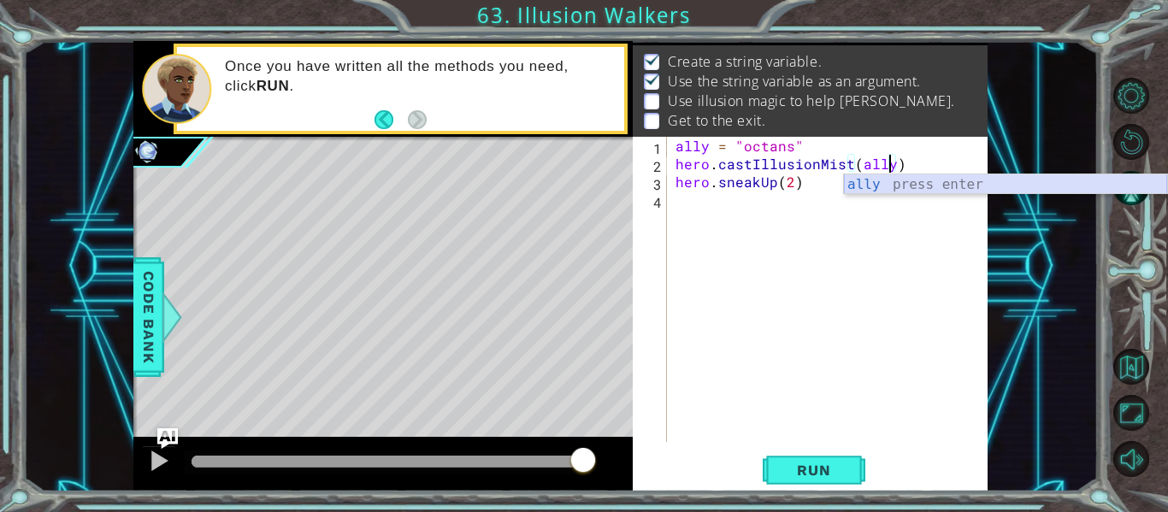
click at [865, 186] on div "ally press enter" at bounding box center [1005, 205] width 323 height 62
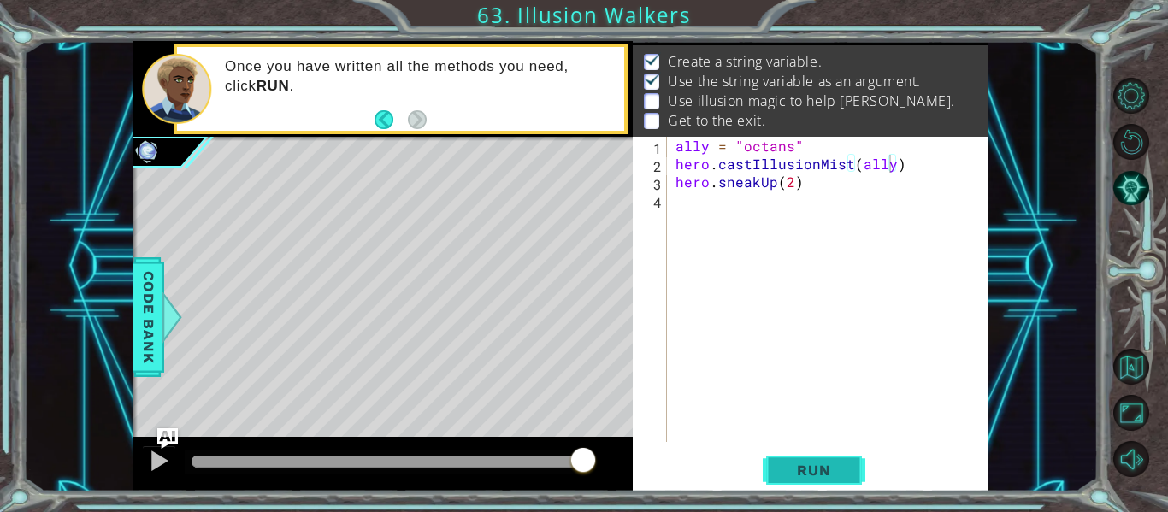
click at [828, 468] on span "Run" at bounding box center [814, 470] width 68 height 17
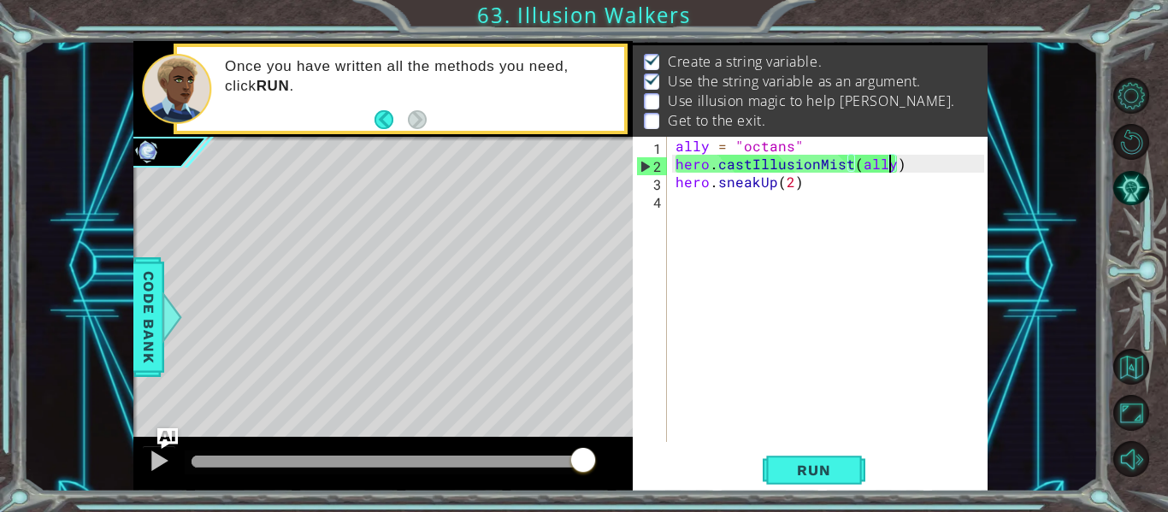
drag, startPoint x: 307, startPoint y: 452, endPoint x: 804, endPoint y: 426, distance: 498.2
click at [804, 426] on div "1 2 3 4 ally = "Octans" hero . castIllusionMist ( ally ) הההההההההההההההההההההה…" at bounding box center [560, 266] width 854 height 451
click at [144, 465] on button at bounding box center [159, 462] width 34 height 35
click at [160, 463] on div at bounding box center [159, 461] width 22 height 22
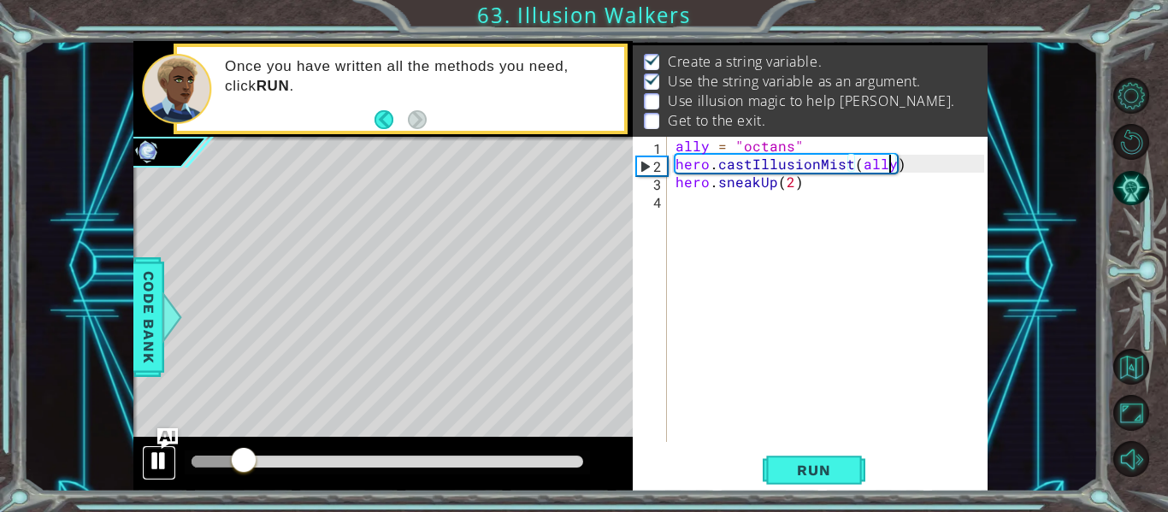
click at [164, 454] on div at bounding box center [159, 461] width 22 height 22
drag, startPoint x: 262, startPoint y: 454, endPoint x: 142, endPoint y: 465, distance: 121.0
click at [143, 465] on div at bounding box center [382, 464] width 499 height 55
click at [805, 144] on div "ally = "octans" hero . castIllusionMist ( ally ) hero . sneakUp ( 2 )" at bounding box center [832, 307] width 321 height 341
type textarea "ally = "octans""
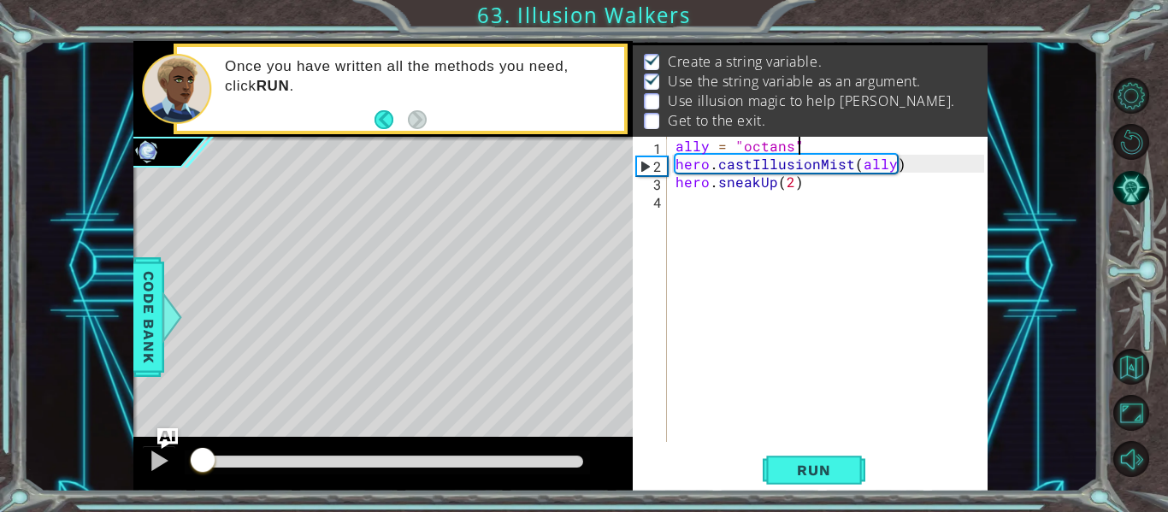
scroll to position [0, 7]
click at [692, 199] on div "ally = "octans" hero . castIllusionMist ( ally ) hero . sneakUp ( 2 )" at bounding box center [832, 307] width 321 height 341
click at [804, 470] on span "Run" at bounding box center [814, 470] width 68 height 17
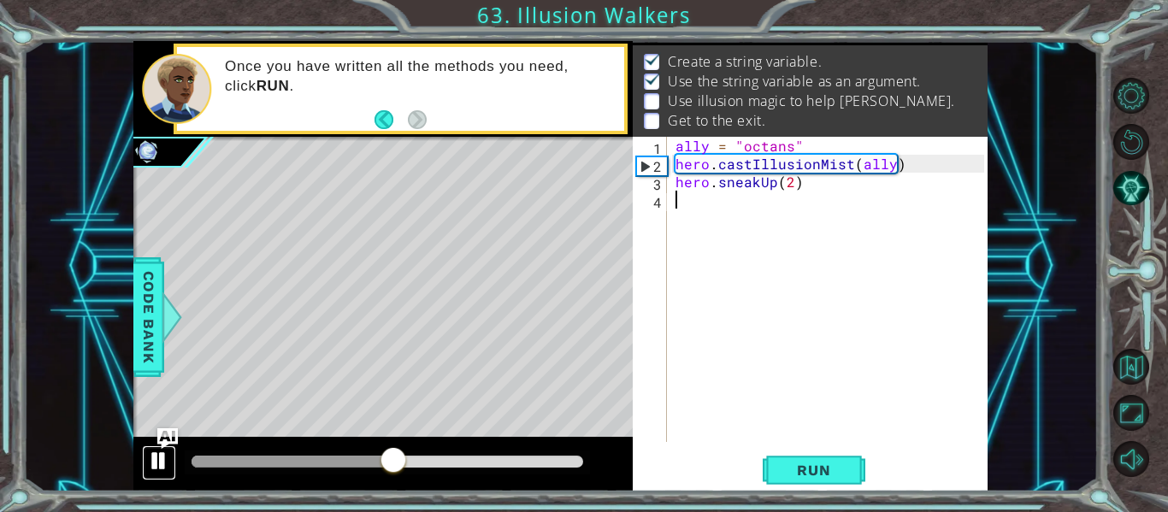
click at [166, 462] on div at bounding box center [159, 461] width 22 height 22
click at [1122, 188] on button "AI Hint" at bounding box center [1131, 188] width 36 height 36
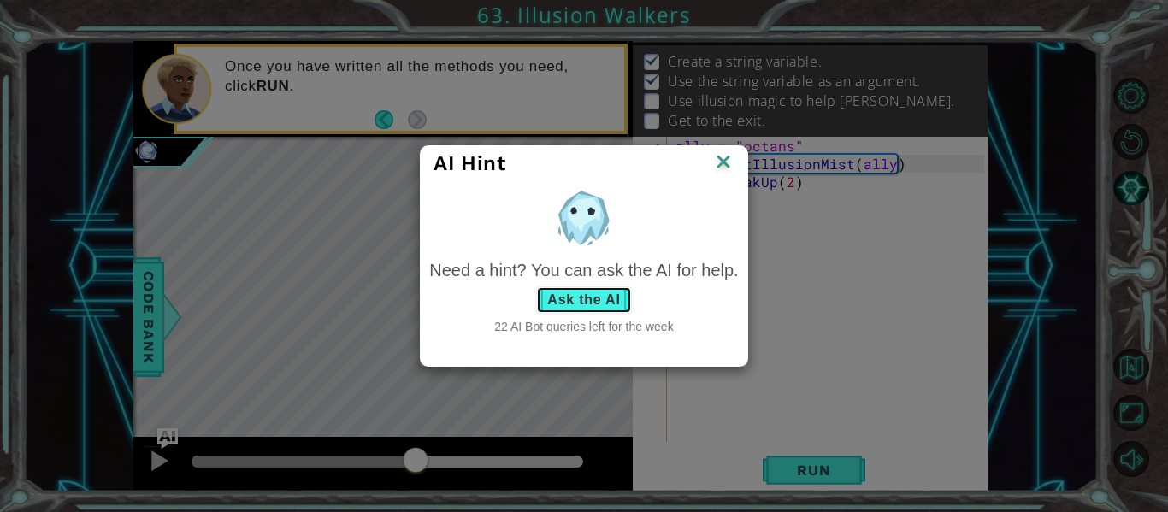
click at [542, 288] on button "Ask the AI" at bounding box center [583, 299] width 95 height 27
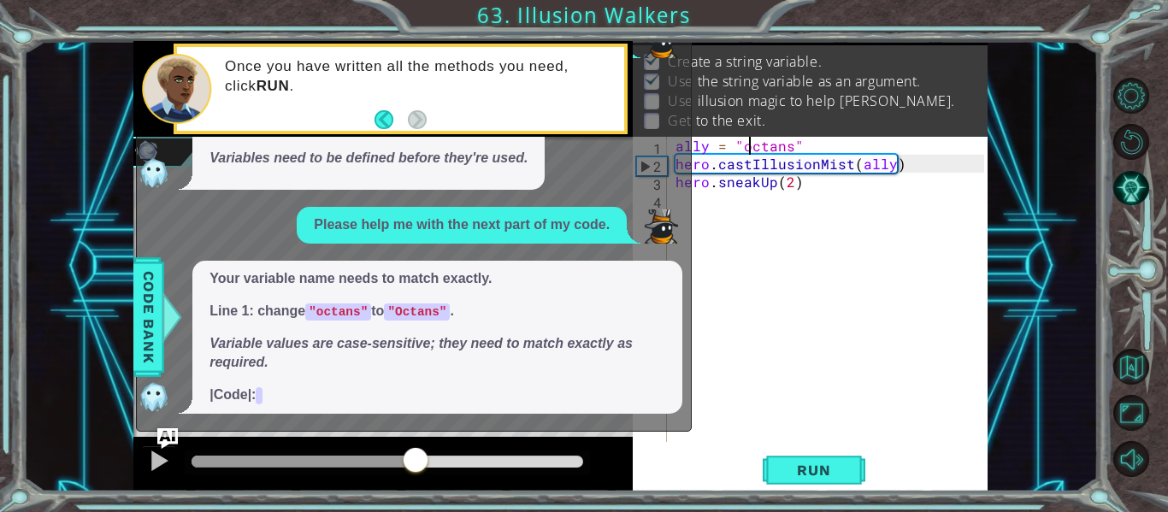
click at [747, 154] on div "ally = "octans" hero . castIllusionMist ( ally ) hero . sneakUp ( 2 )" at bounding box center [832, 307] width 321 height 341
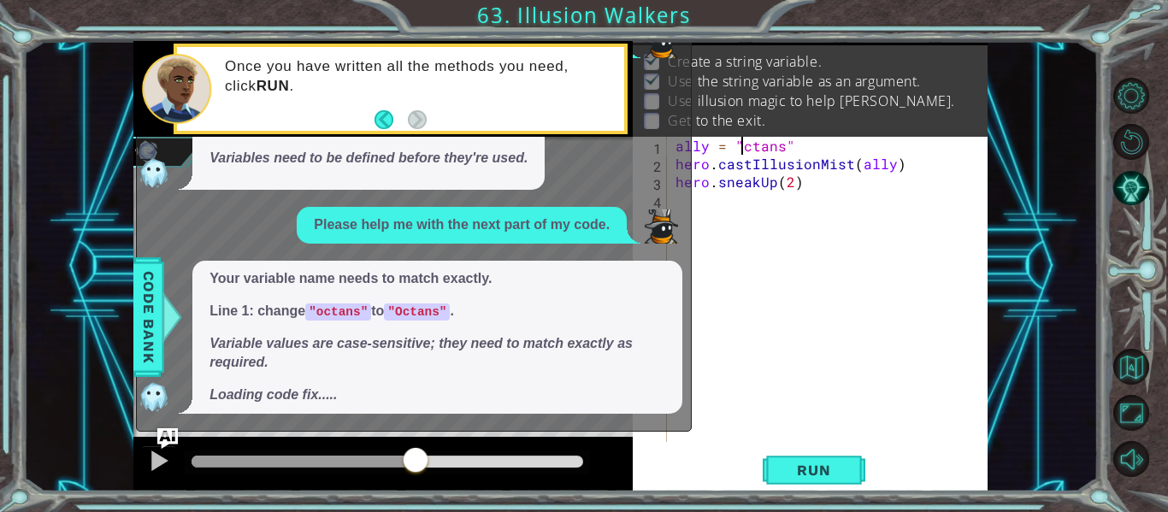
scroll to position [0, 5]
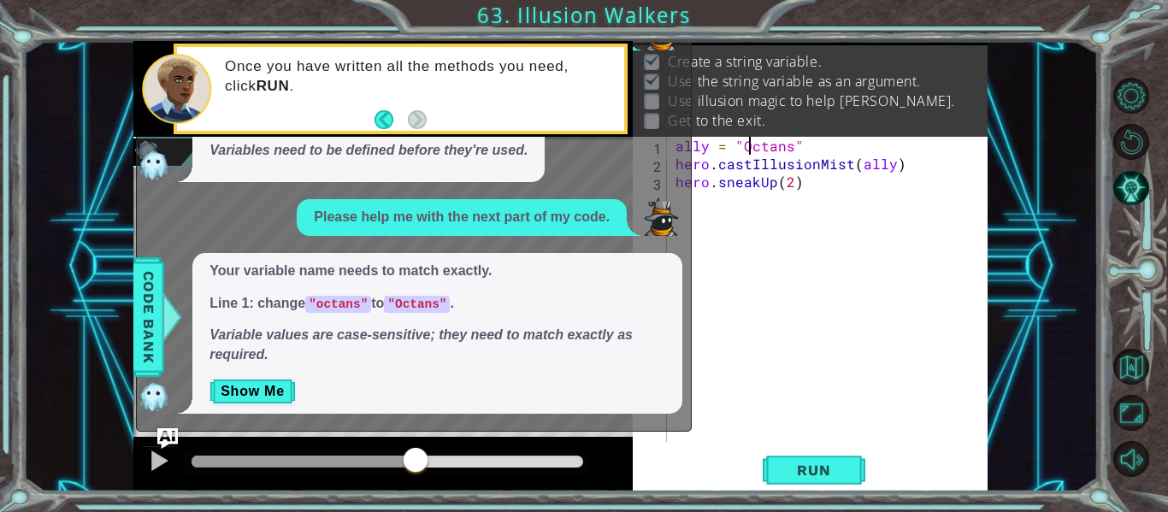
type textarea "ally = "Octans""
drag, startPoint x: 534, startPoint y: 282, endPoint x: 540, endPoint y: 274, distance: 9.7
drag, startPoint x: 540, startPoint y: 274, endPoint x: 437, endPoint y: 306, distance: 108.2
drag, startPoint x: 443, startPoint y: 307, endPoint x: 492, endPoint y: 233, distance: 88.9
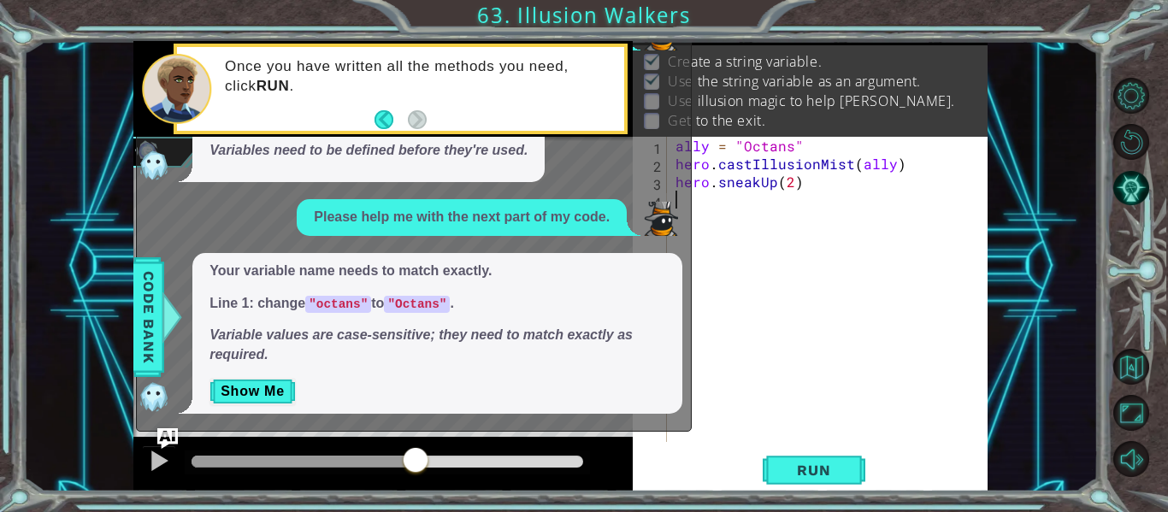
click at [902, 262] on div "ally = "Octans" hero . castIllusionMist ( ally ) hero . sneakUp ( 2 )" at bounding box center [832, 307] width 321 height 341
click at [1058, 273] on div "1 2 3 4 ally = "Octans" hero . castIllusionMist ( ally ) hero . sneakUp ( 2 ) ה…" at bounding box center [560, 266] width 1075 height 451
drag, startPoint x: 1058, startPoint y: 270, endPoint x: 710, endPoint y: 226, distance: 350.8
click at [1052, 270] on div "1 2 3 4 ally = "Octans" hero . castIllusionMist ( ally ) hero . sneakUp ( 2 ) ה…" at bounding box center [560, 266] width 1075 height 451
click at [822, 458] on button "Run" at bounding box center [814, 470] width 103 height 35
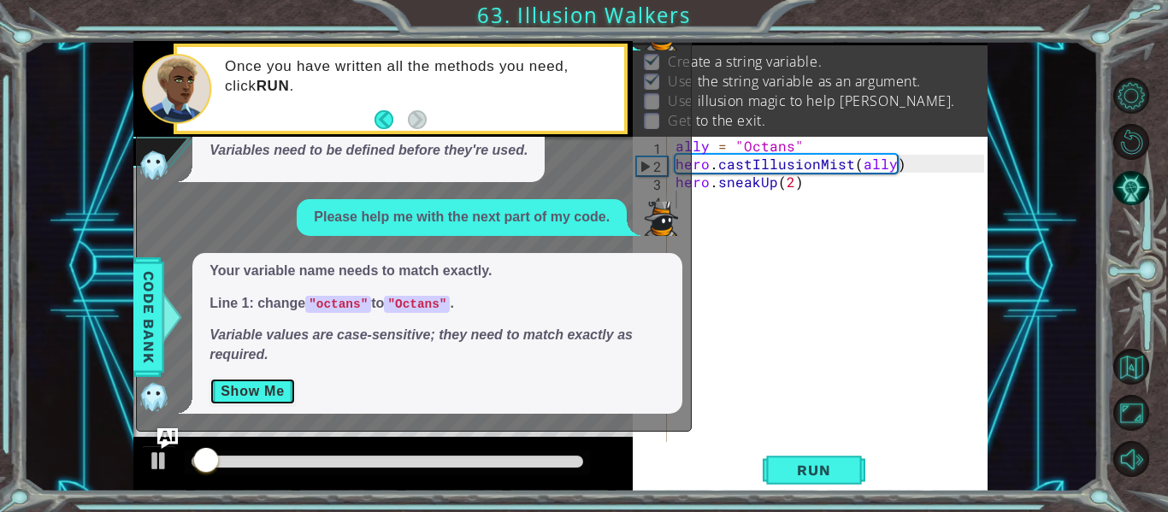
click at [263, 387] on button "Show Me" at bounding box center [252, 391] width 86 height 27
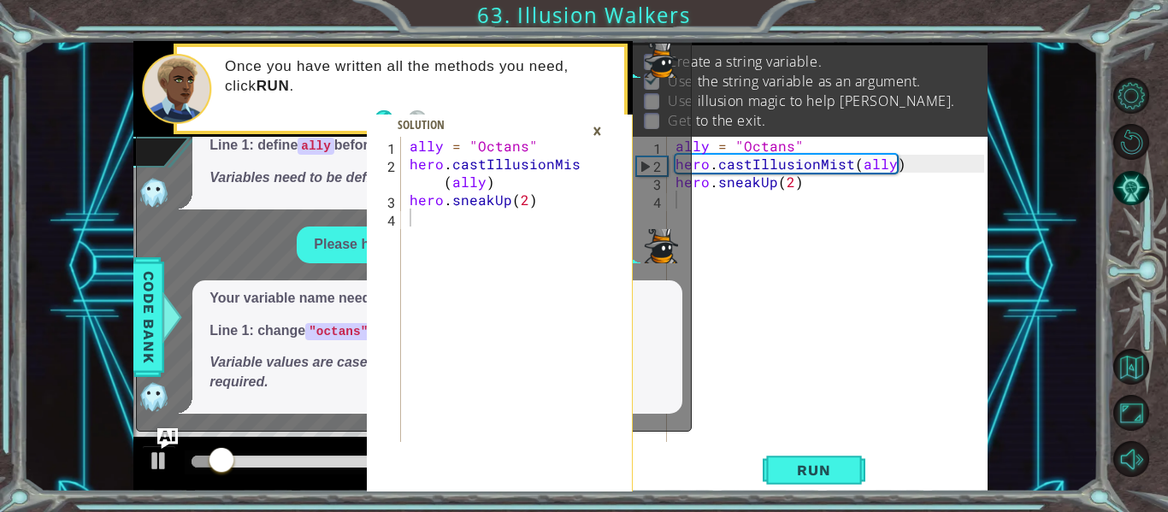
click at [591, 127] on div "×" at bounding box center [597, 130] width 27 height 29
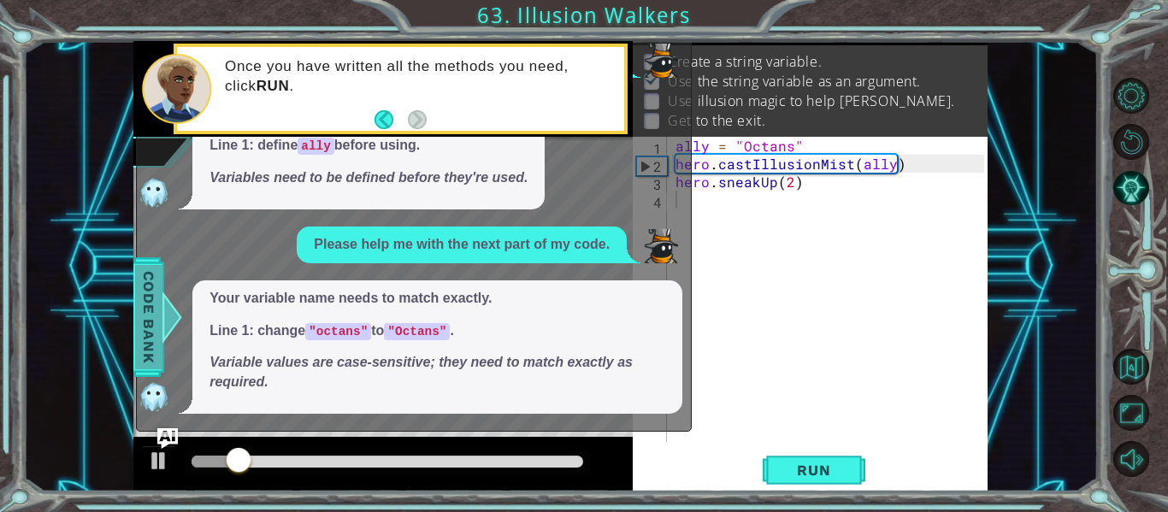
click at [148, 309] on span "Code Bank" at bounding box center [148, 317] width 27 height 104
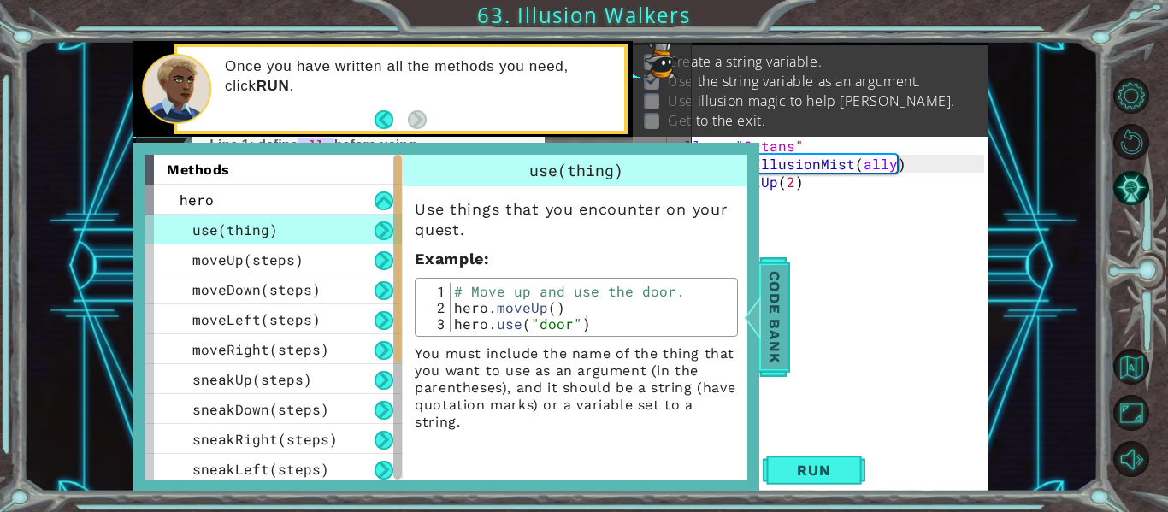
click at [778, 321] on span "Code Bank" at bounding box center [774, 317] width 27 height 104
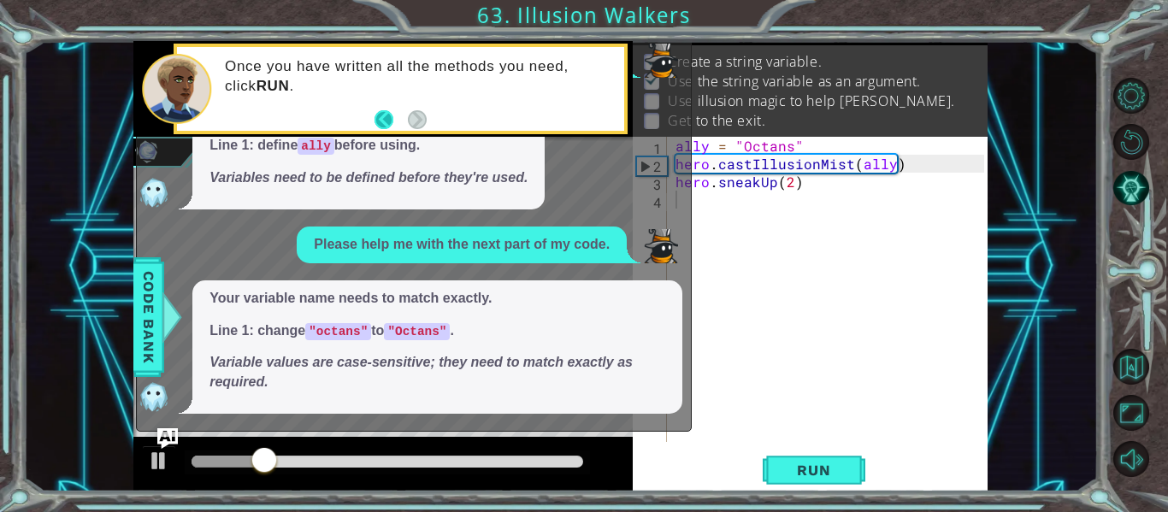
click at [377, 115] on button "Back" at bounding box center [390, 119] width 33 height 19
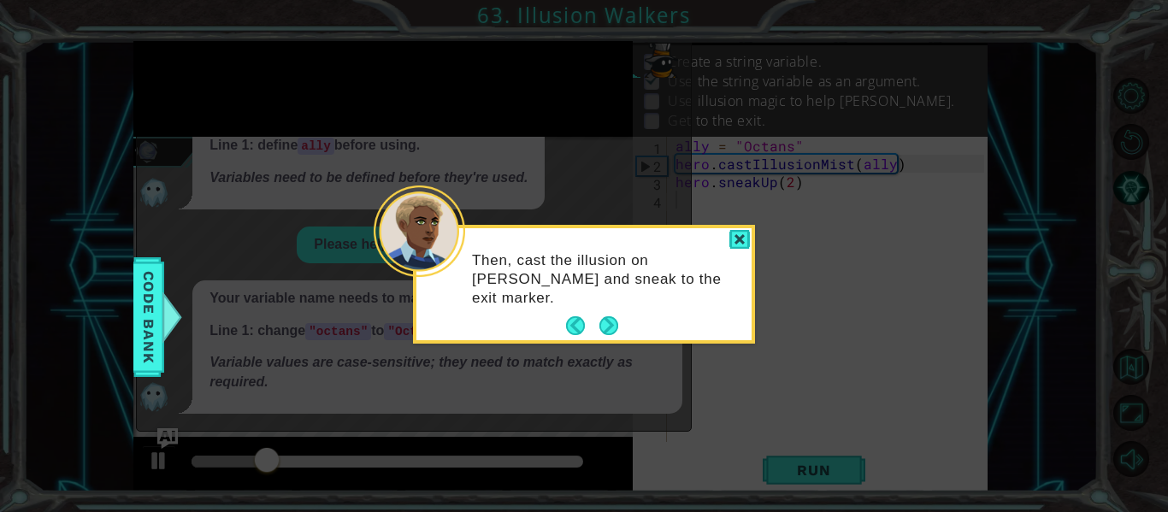
click at [378, 117] on icon at bounding box center [584, 256] width 1168 height 512
drag, startPoint x: 380, startPoint y: 123, endPoint x: 393, endPoint y: 189, distance: 67.1
click at [380, 125] on icon at bounding box center [584, 256] width 1168 height 512
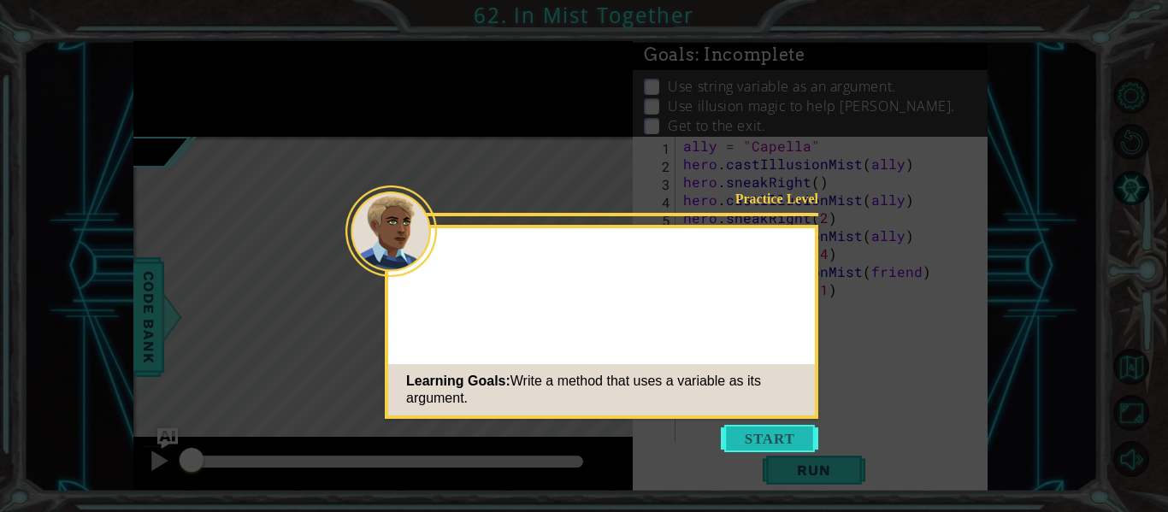
click at [746, 434] on button "Start" at bounding box center [769, 438] width 97 height 27
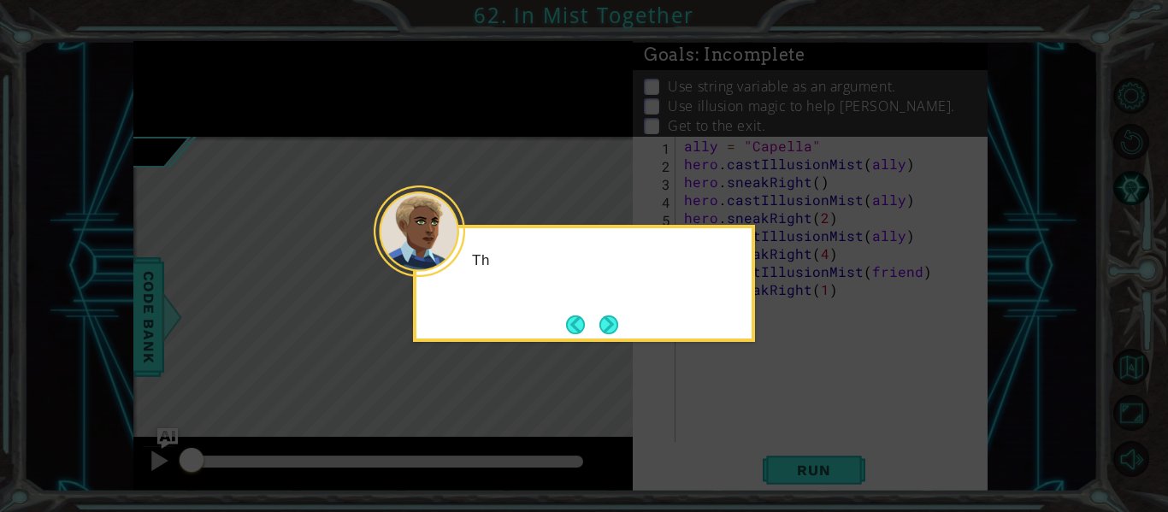
click at [812, 488] on icon at bounding box center [584, 256] width 1168 height 512
drag, startPoint x: 810, startPoint y: 486, endPoint x: 693, endPoint y: 394, distance: 147.9
click at [805, 480] on icon at bounding box center [584, 256] width 1168 height 512
drag, startPoint x: 708, startPoint y: 427, endPoint x: 712, endPoint y: 436, distance: 9.6
click at [712, 436] on icon at bounding box center [584, 256] width 1168 height 512
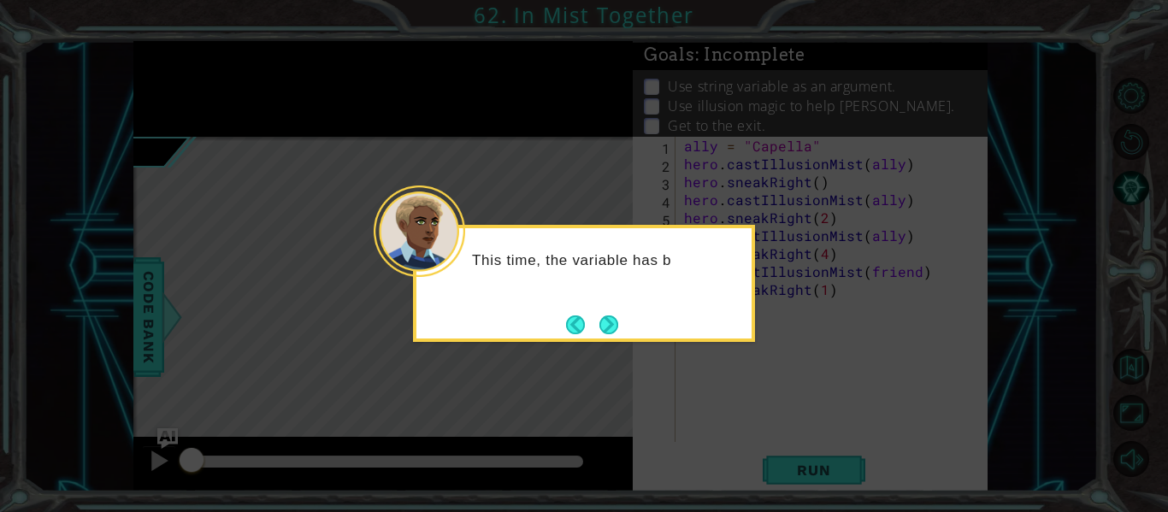
click at [599, 318] on button "Next" at bounding box center [608, 324] width 19 height 19
click at [609, 324] on button "Next" at bounding box center [608, 324] width 19 height 19
click at [609, 324] on button "Next" at bounding box center [609, 325] width 32 height 32
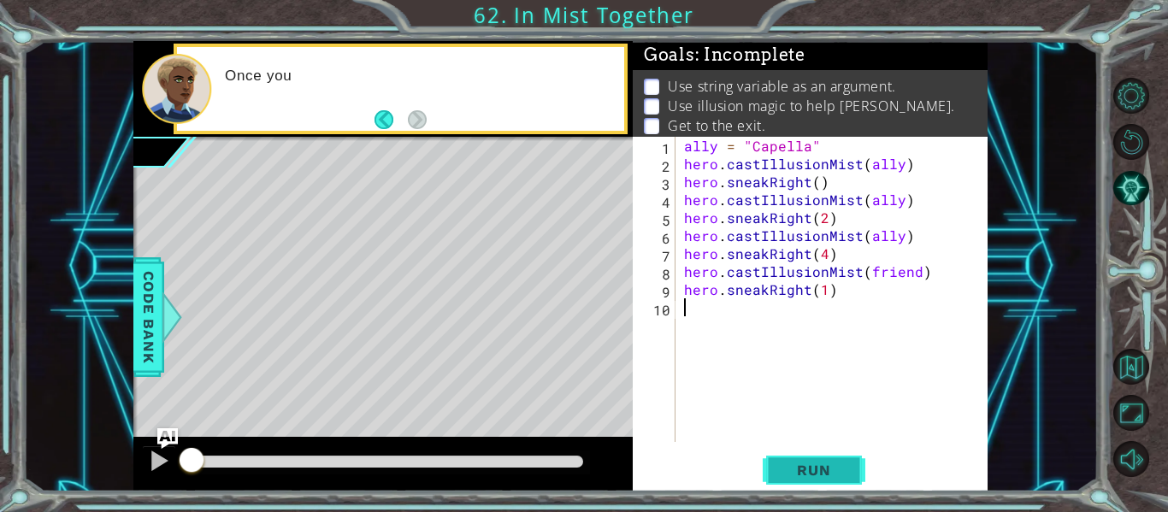
click at [812, 480] on button "Run" at bounding box center [814, 470] width 103 height 35
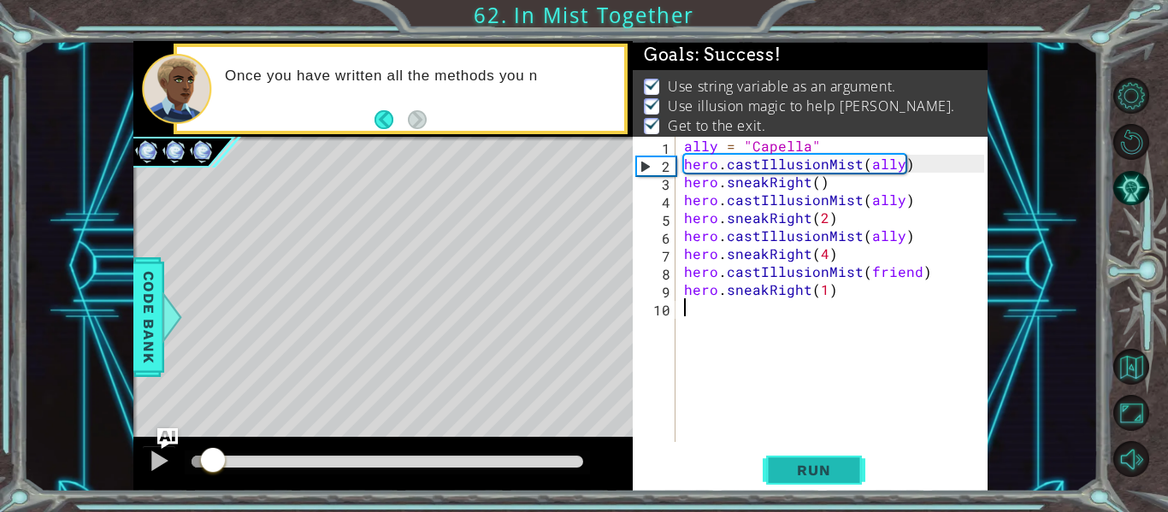
drag, startPoint x: 212, startPoint y: 456, endPoint x: 781, endPoint y: 452, distance: 569.3
click at [775, 452] on div "1 ההההההההההההההההההההההההההההההההההההההההההההההההההההההההההההההההההההההההההההה…" at bounding box center [560, 266] width 854 height 451
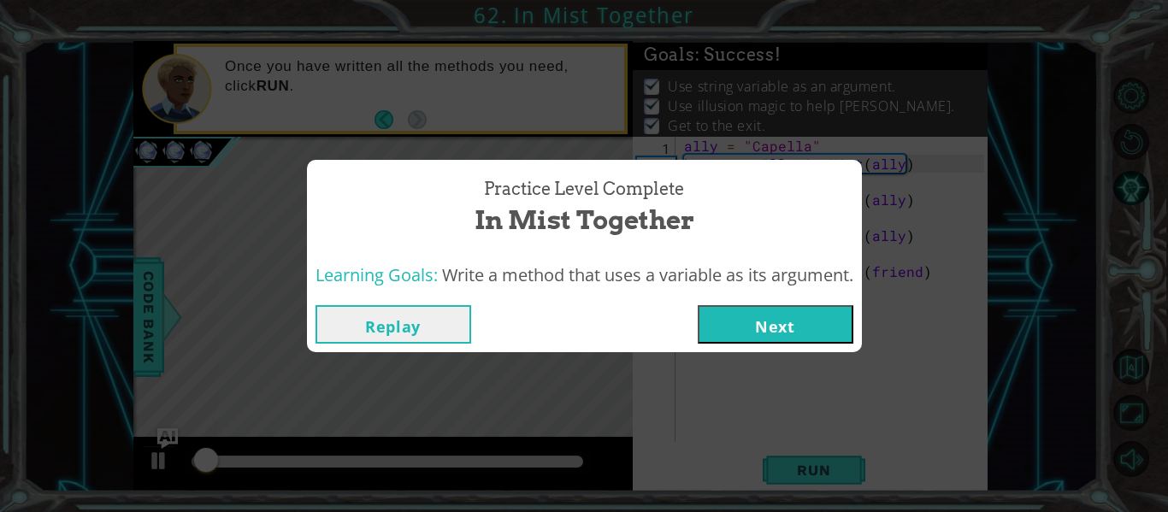
click at [762, 327] on button "Next" at bounding box center [776, 324] width 156 height 38
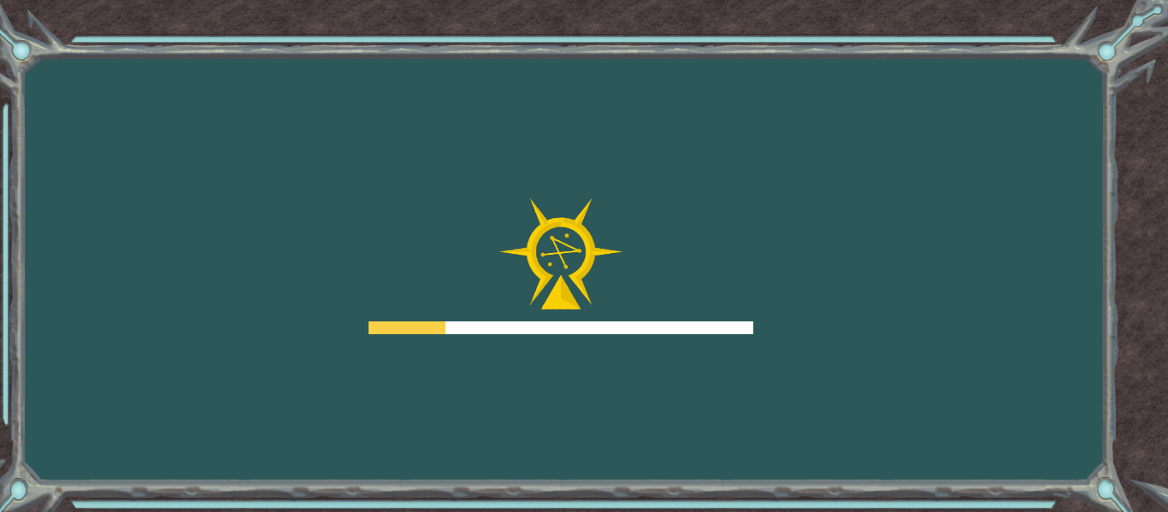
click at [755, 339] on div "Goals Error loading from server. Try refreshing the page. You'll need to join a…" at bounding box center [584, 256] width 1168 height 512
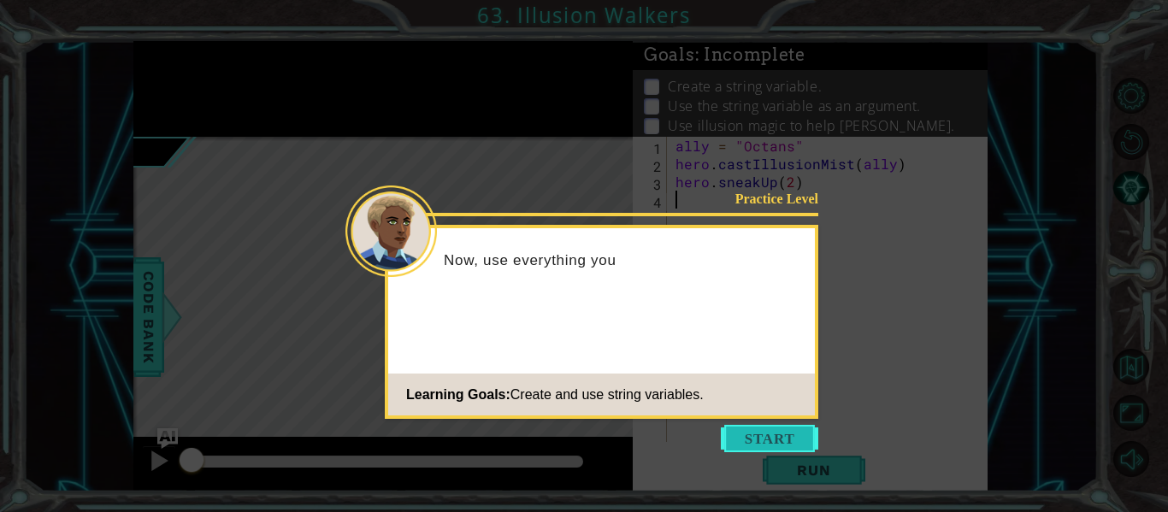
click at [761, 449] on button "Start" at bounding box center [769, 438] width 97 height 27
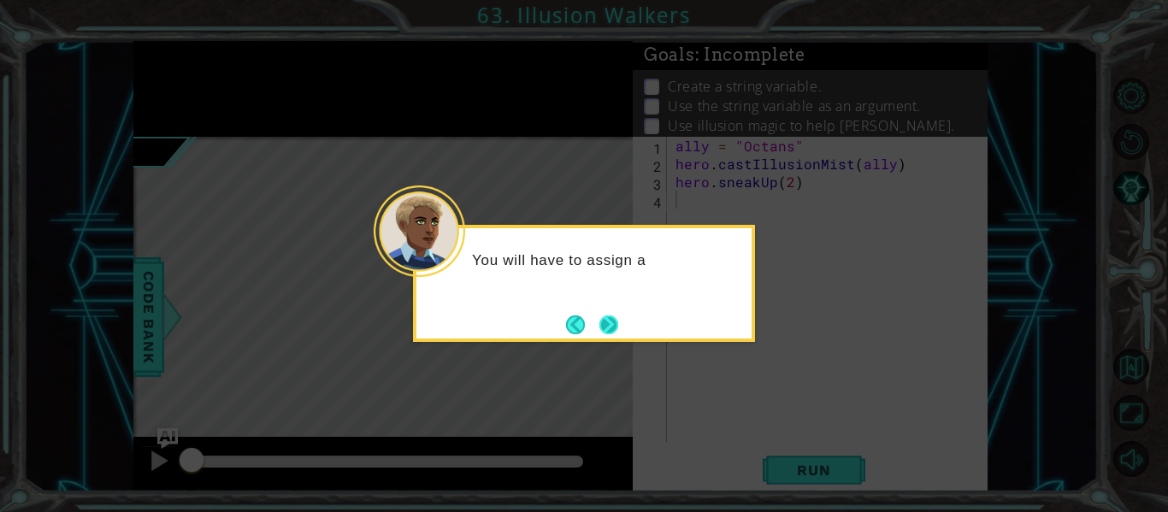
click at [616, 326] on button "Next" at bounding box center [608, 325] width 20 height 20
click at [616, 332] on button "Next" at bounding box center [608, 324] width 19 height 19
click at [614, 327] on button "Next" at bounding box center [609, 325] width 20 height 20
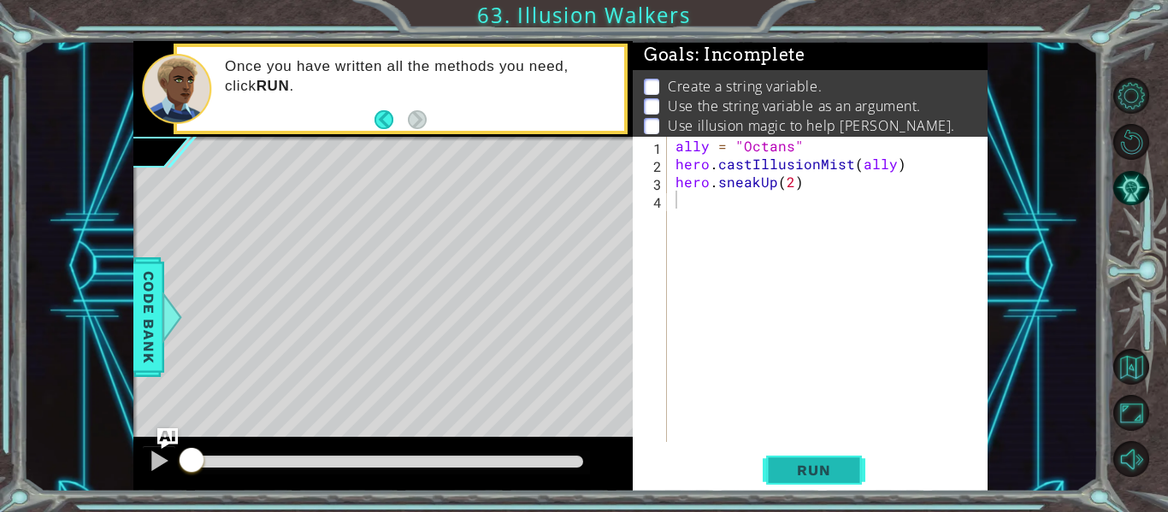
click at [826, 473] on span "Run" at bounding box center [814, 470] width 68 height 17
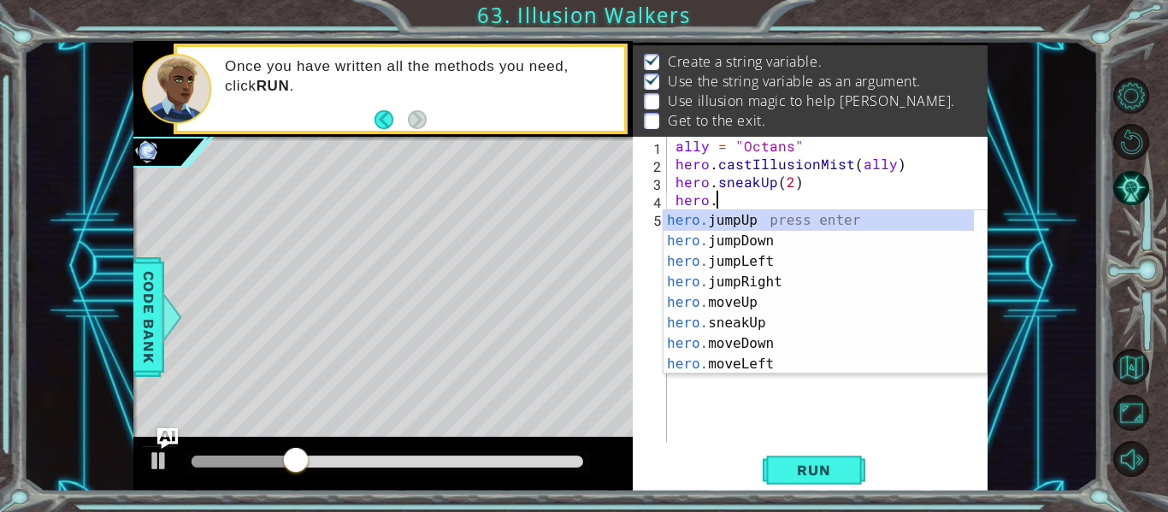
scroll to position [0, 3]
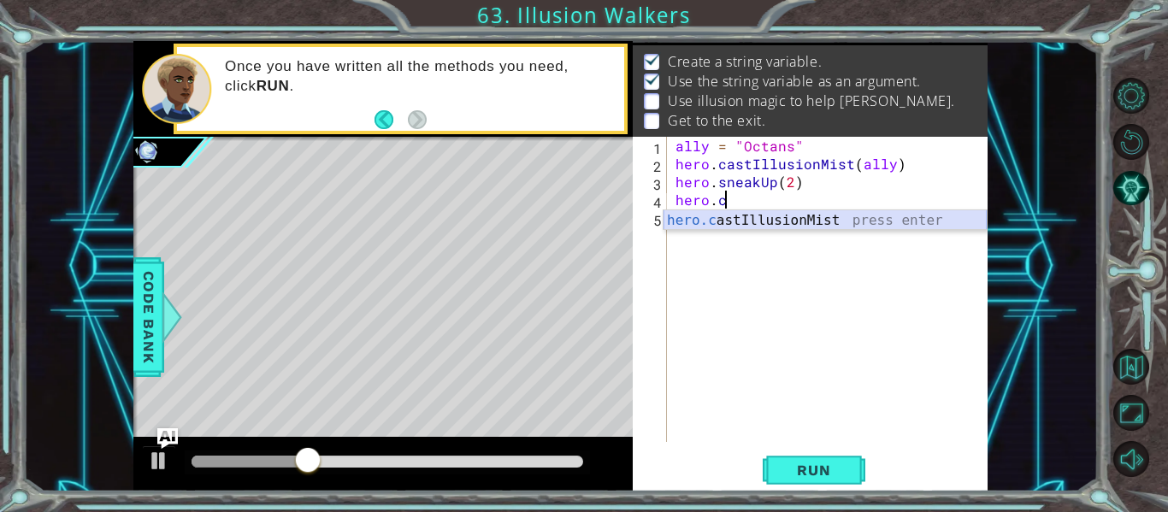
click at [755, 227] on div "hero.c astIllusionMist press enter" at bounding box center [824, 241] width 323 height 62
type textarea "hero.castIllusionMist(friend)"
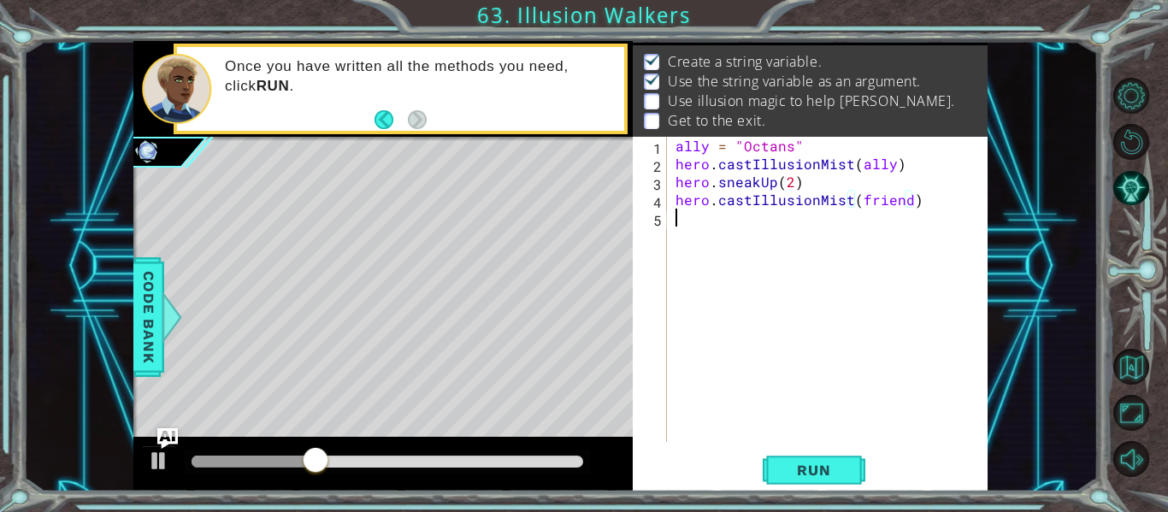
click at [677, 223] on div "ally = "Octans" hero . castIllusionMist ( ally ) hero . sneakUp ( 2 ) hero . ca…" at bounding box center [832, 307] width 321 height 341
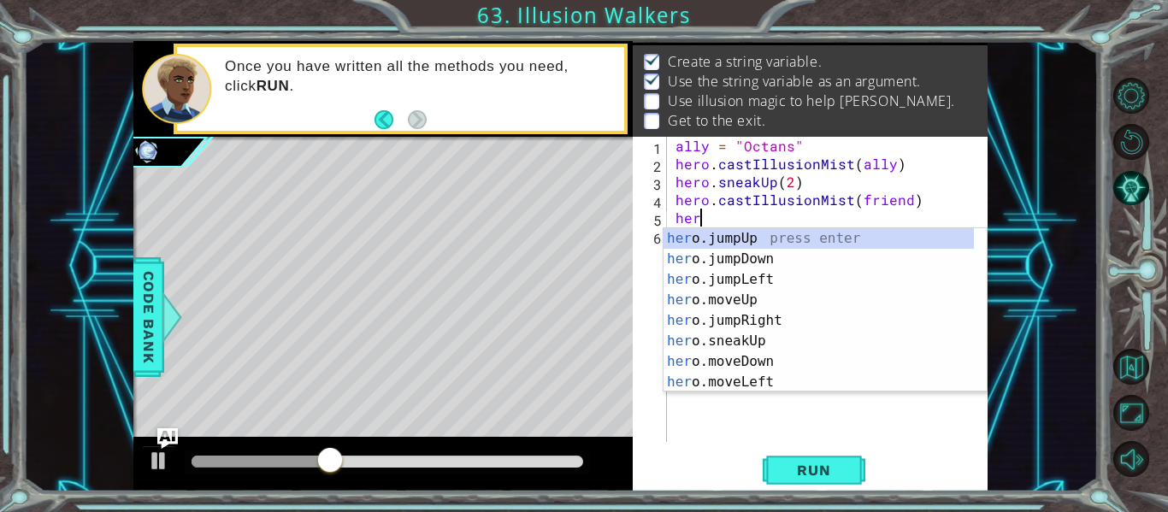
scroll to position [0, 1]
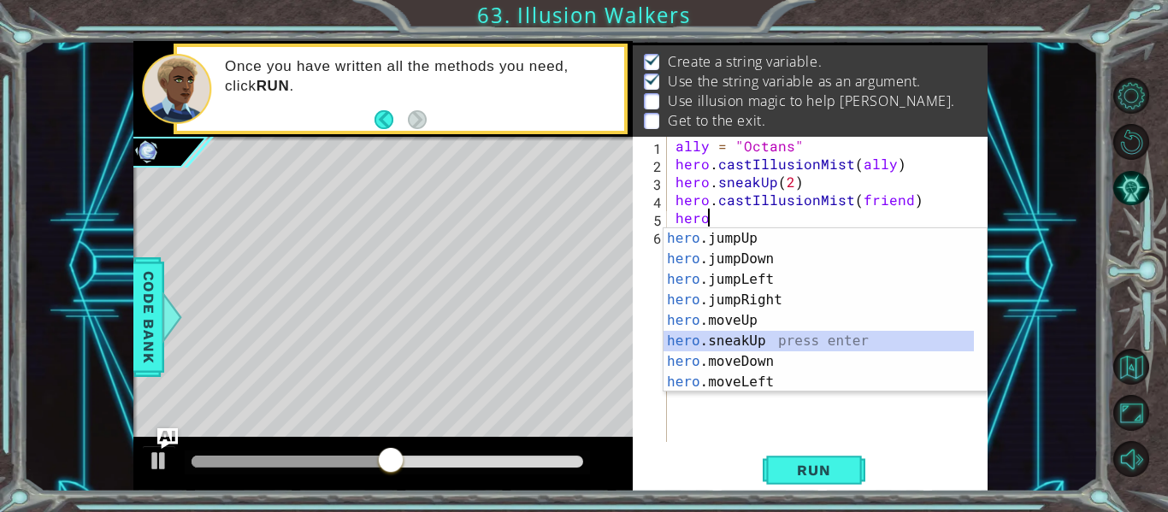
click at [790, 339] on div "hero .jumpUp press enter hero .jumpDown press enter hero .jumpLeft press enter …" at bounding box center [818, 330] width 310 height 205
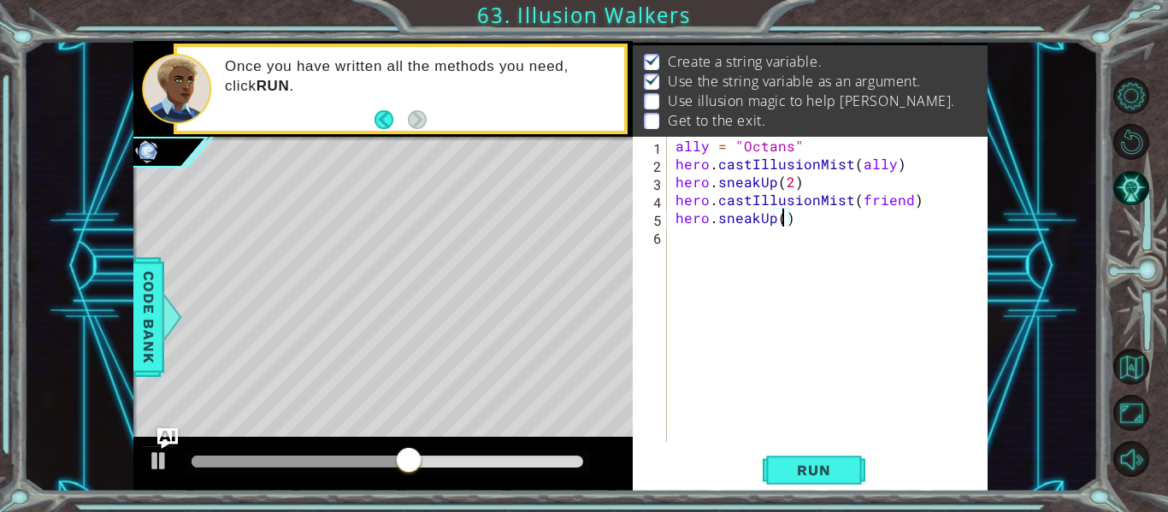
scroll to position [0, 7]
click at [799, 473] on span "Run" at bounding box center [814, 470] width 68 height 17
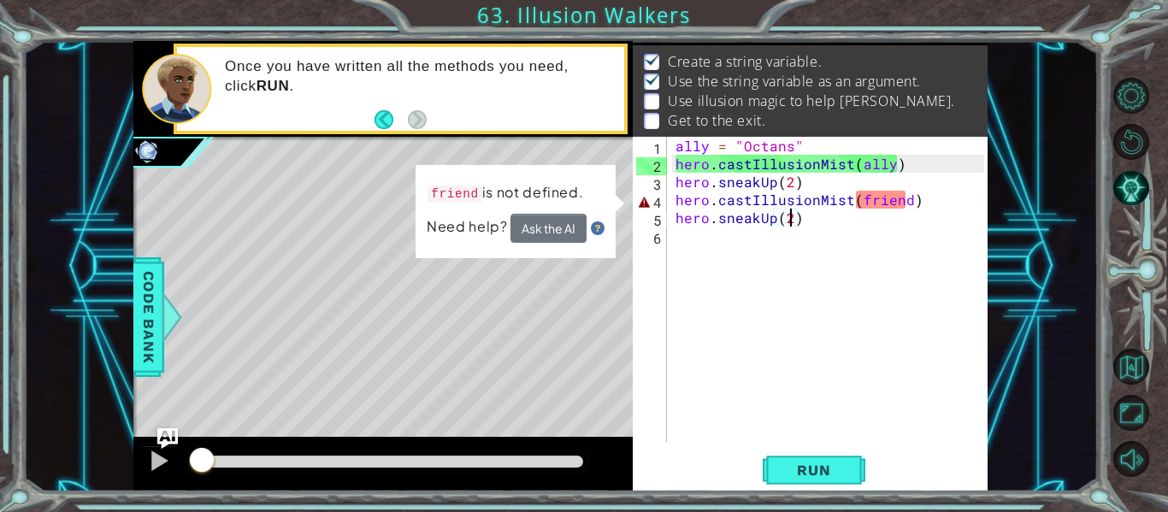
drag, startPoint x: 196, startPoint y: 465, endPoint x: 333, endPoint y: 454, distance: 137.2
click at [217, 456] on div at bounding box center [201, 461] width 31 height 31
click at [902, 205] on div "ally = "Octans" hero . castIllusionMist ( ally ) hero . sneakUp ( 2 ) hero . ca…" at bounding box center [832, 307] width 321 height 341
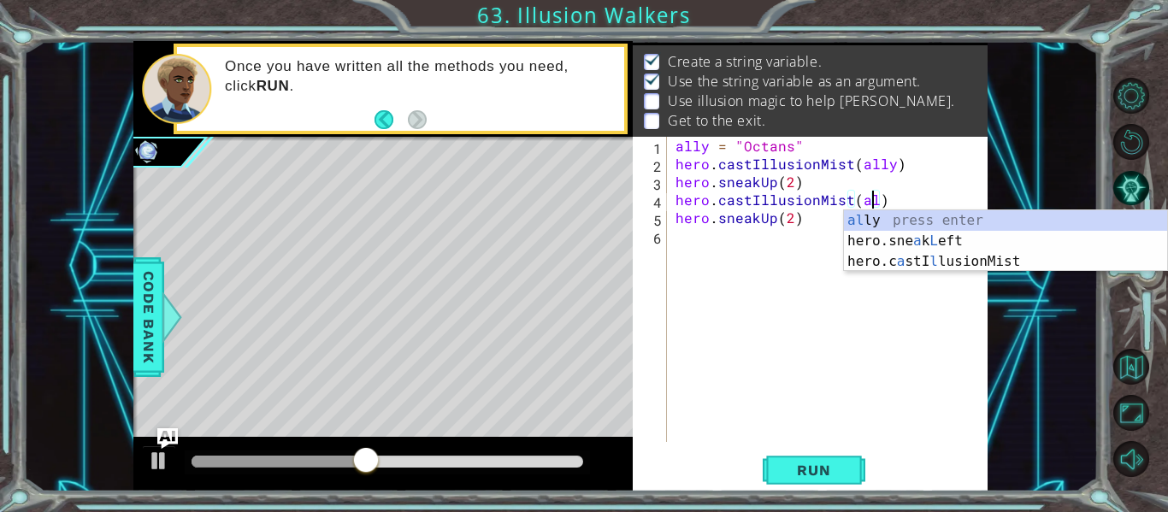
scroll to position [0, 13]
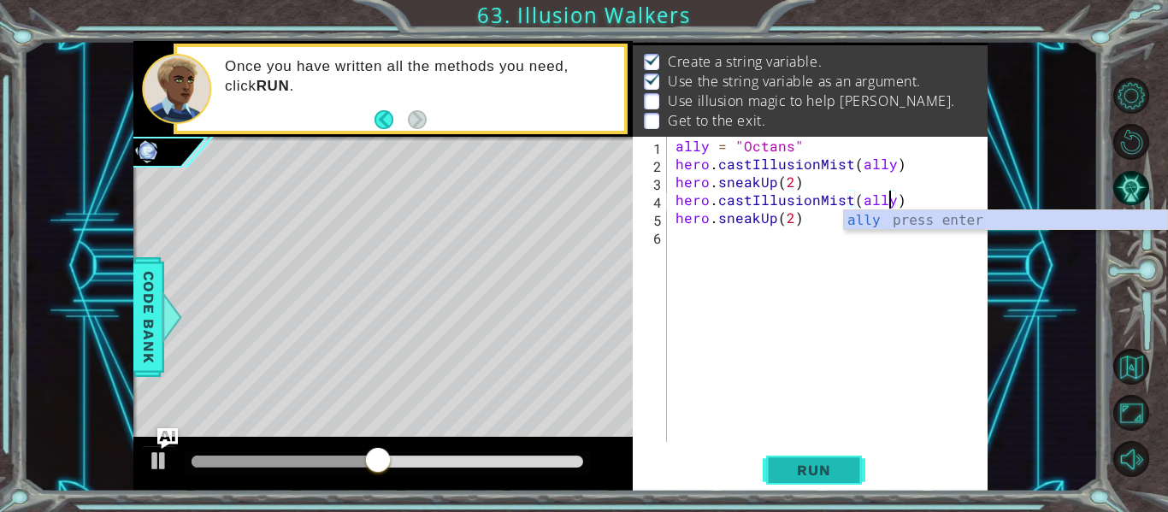
type textarea "hero.castIllusionMist(ally)"
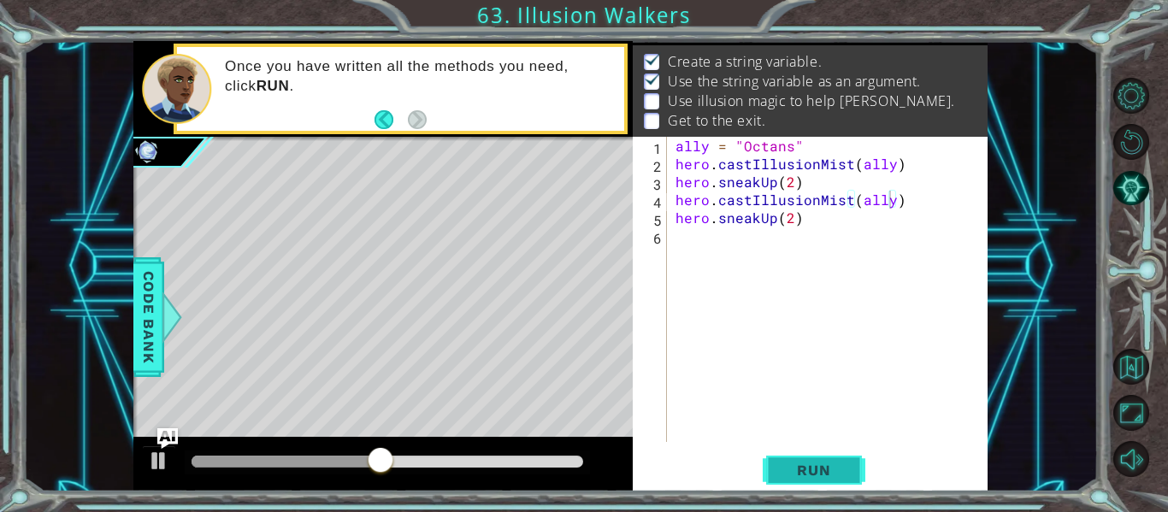
click at [824, 484] on button "Run" at bounding box center [814, 470] width 103 height 35
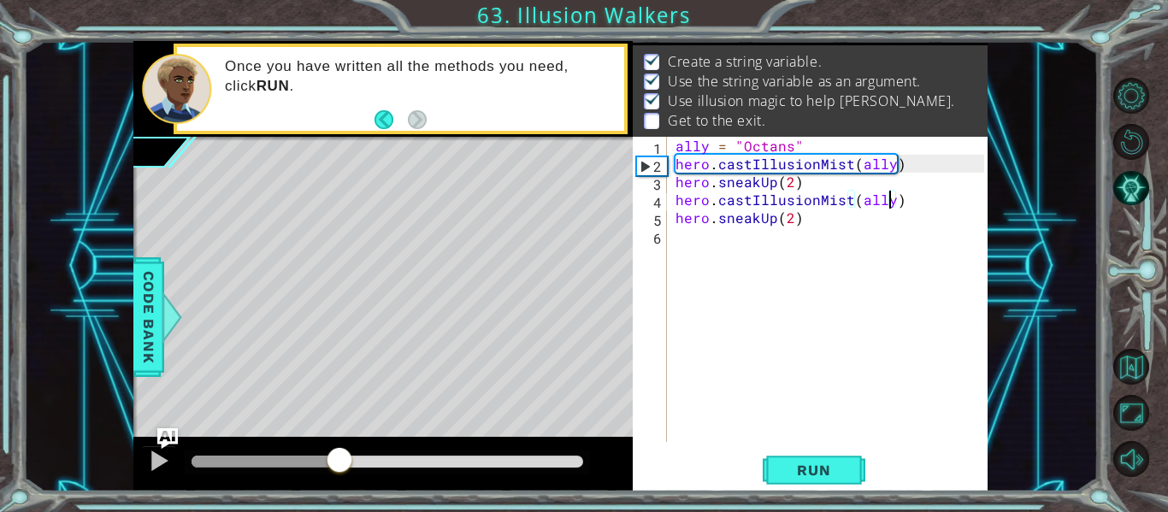
drag, startPoint x: 204, startPoint y: 451, endPoint x: 339, endPoint y: 451, distance: 135.1
click at [339, 451] on div at bounding box center [339, 461] width 31 height 31
click at [686, 244] on div "ally = "Octans" hero . castIllusionMist ( ally ) hero . sneakUp ( 2 ) hero . ca…" at bounding box center [832, 307] width 321 height 341
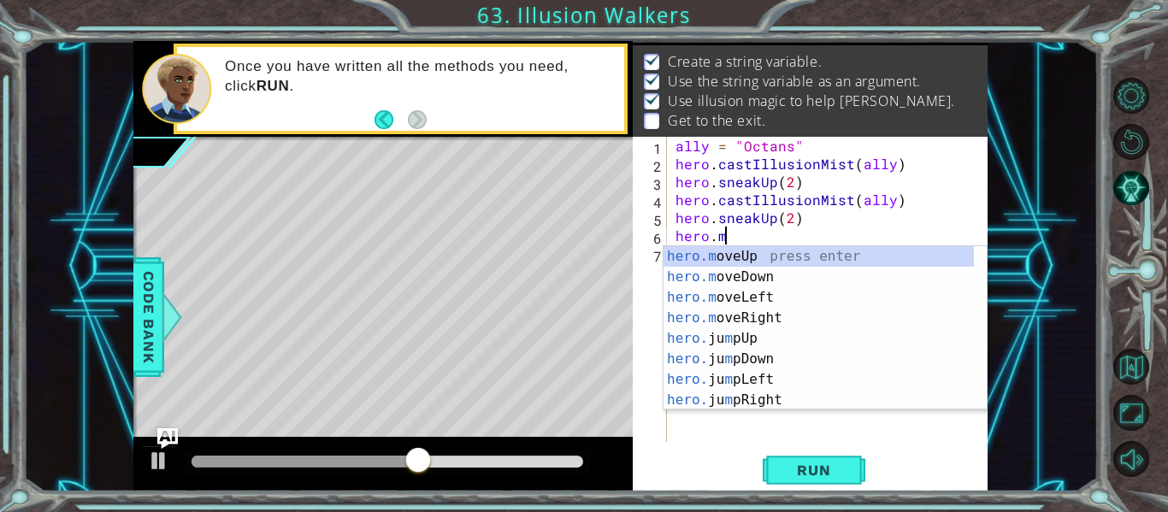
scroll to position [0, 3]
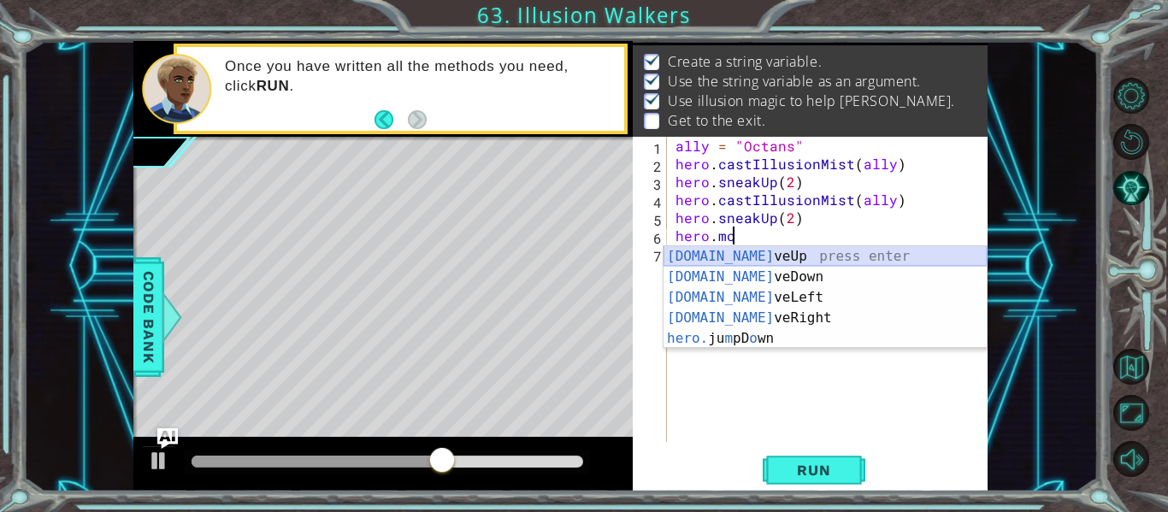
click at [799, 247] on div "[DOMAIN_NAME] veUp press enter [DOMAIN_NAME] veDown press enter [DOMAIN_NAME] v…" at bounding box center [824, 318] width 323 height 144
type textarea "hero.moveUp(1)"
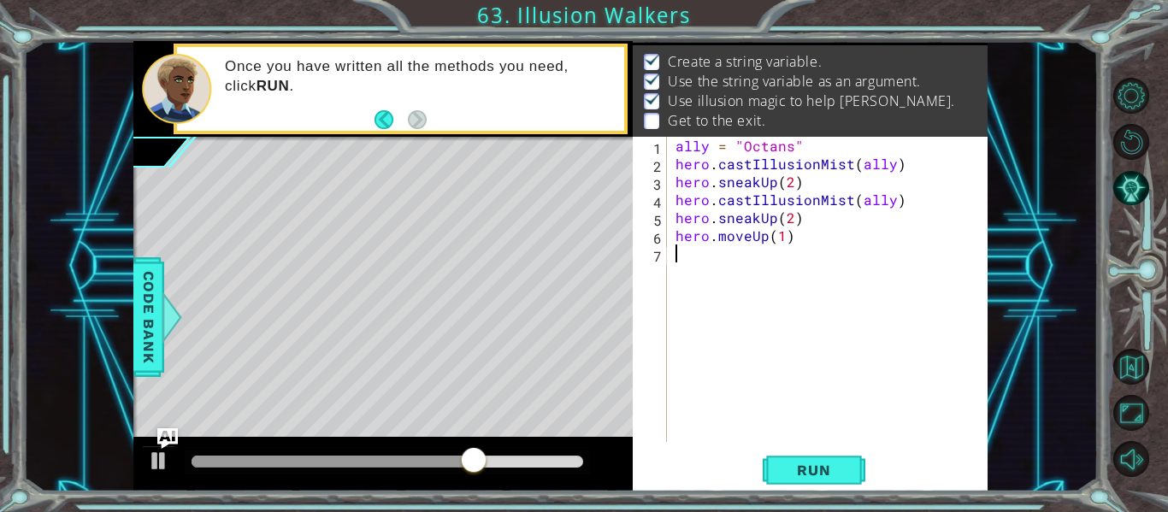
drag, startPoint x: 684, startPoint y: 247, endPoint x: 692, endPoint y: 243, distance: 9.6
click at [691, 248] on div "ally = "Octans" hero . castIllusionMist ( ally ) hero . sneakUp ( 2 ) hero . ca…" at bounding box center [832, 307] width 321 height 341
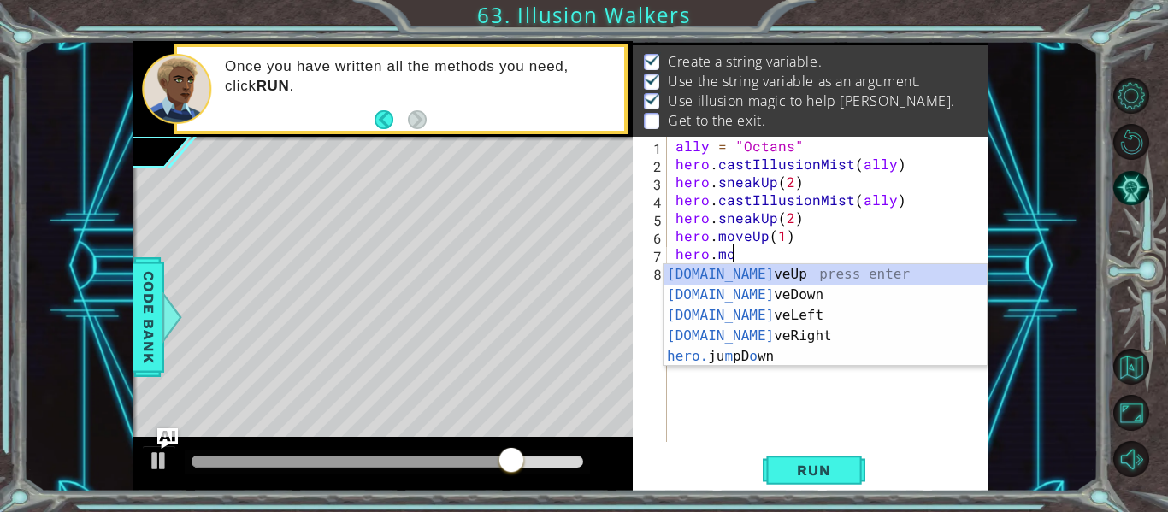
scroll to position [0, 3]
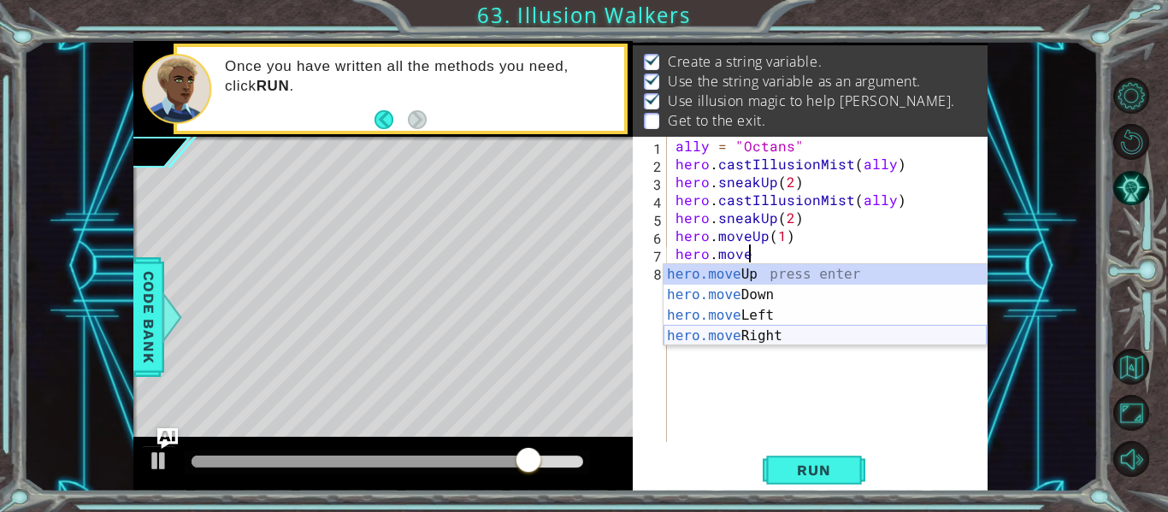
click at [717, 339] on div "hero.move Up press enter hero.move Down press enter hero.move Left press enter …" at bounding box center [824, 325] width 323 height 123
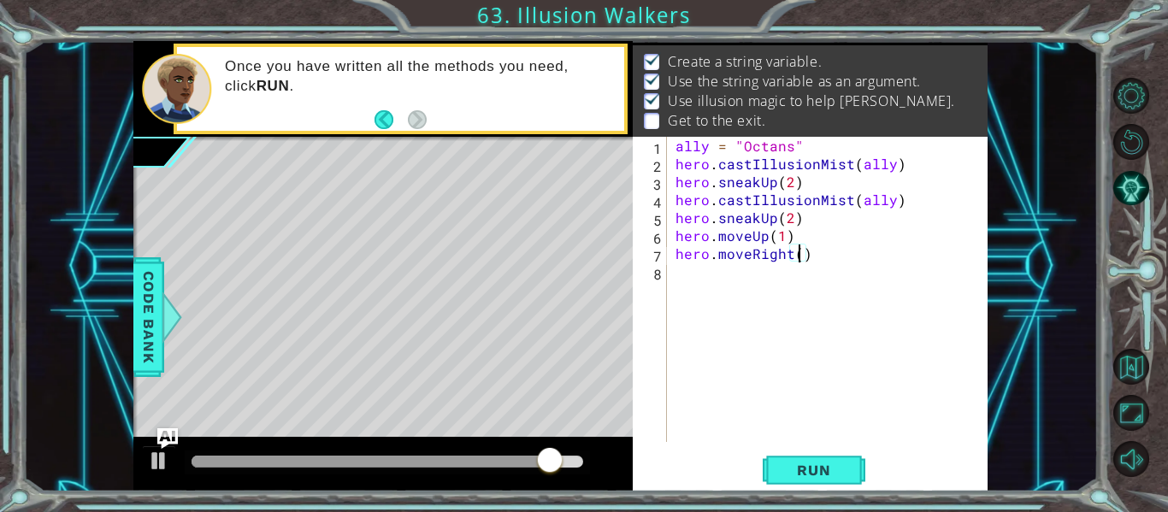
scroll to position [0, 8]
type textarea "hero.moveRight(3)"
click at [796, 453] on button "Run" at bounding box center [814, 470] width 103 height 35
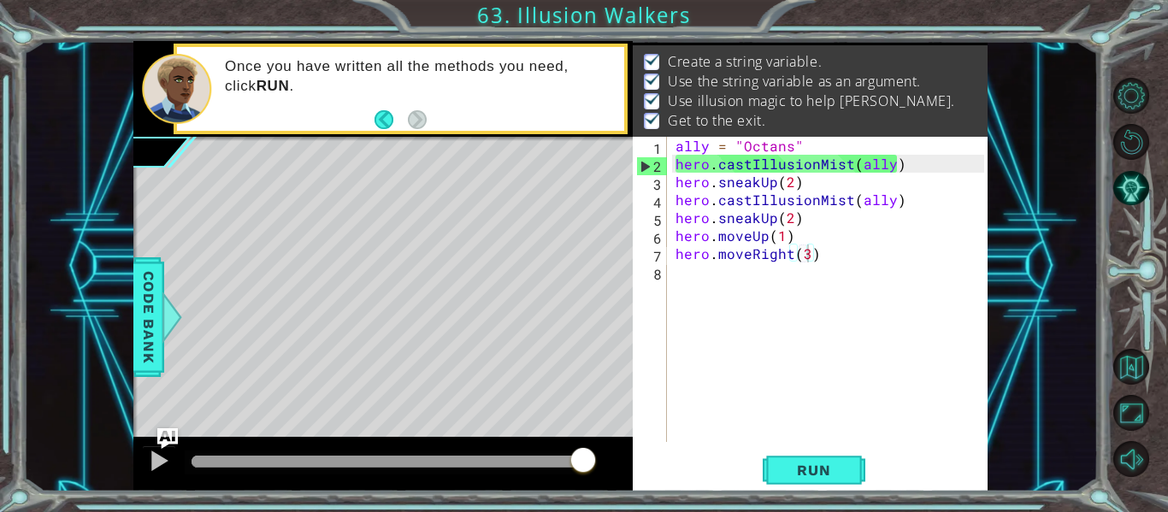
drag, startPoint x: 205, startPoint y: 453, endPoint x: 849, endPoint y: 448, distance: 643.7
click at [849, 448] on body "1 ההההההההההההההההההההההההההההההההההההההההההההההההההההההההההההההההההההההההההההה…" at bounding box center [584, 256] width 1168 height 512
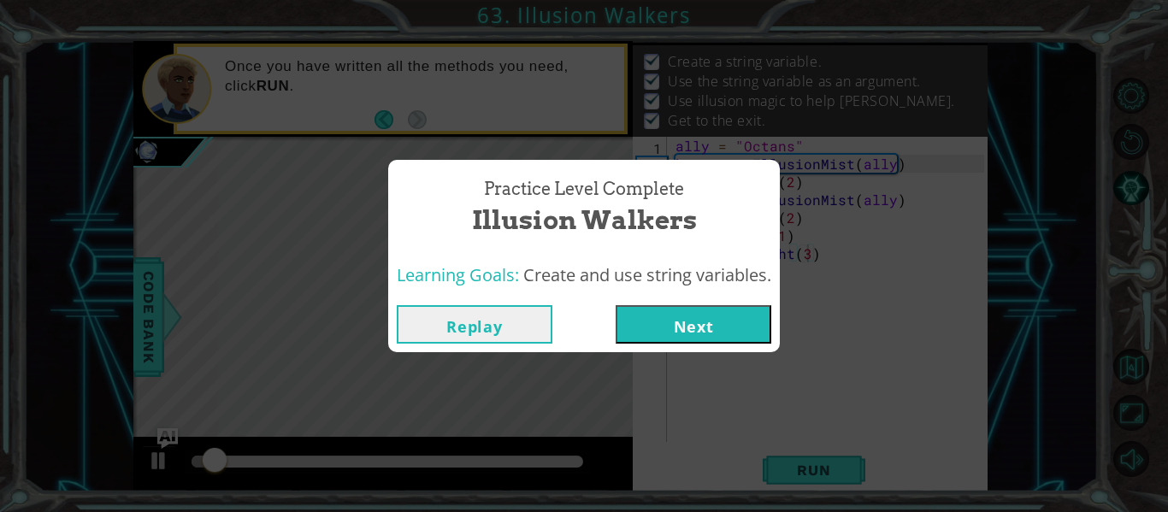
click at [729, 330] on button "Next" at bounding box center [693, 324] width 156 height 38
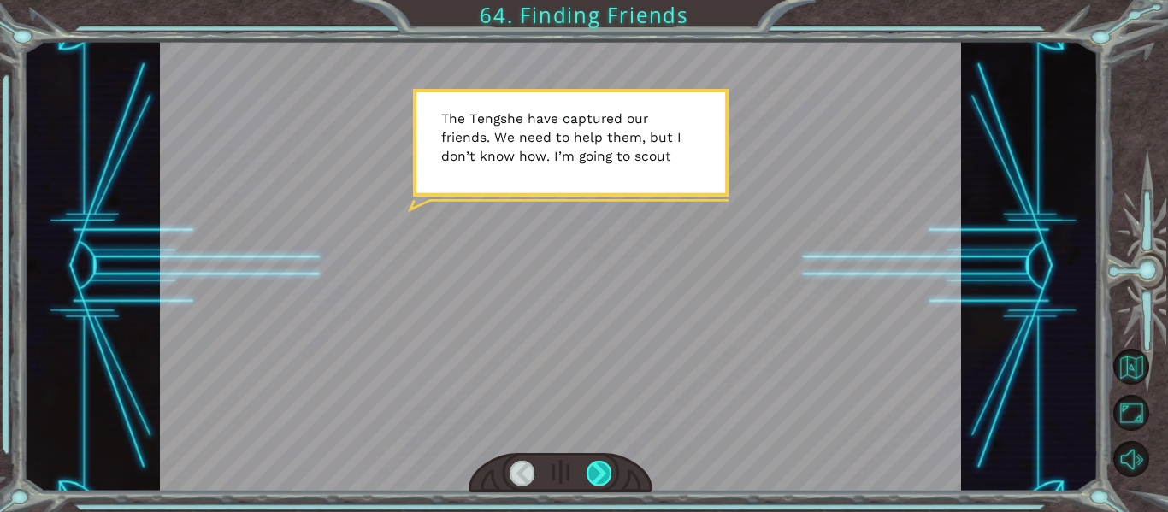
click at [602, 464] on div at bounding box center [598, 473] width 25 height 24
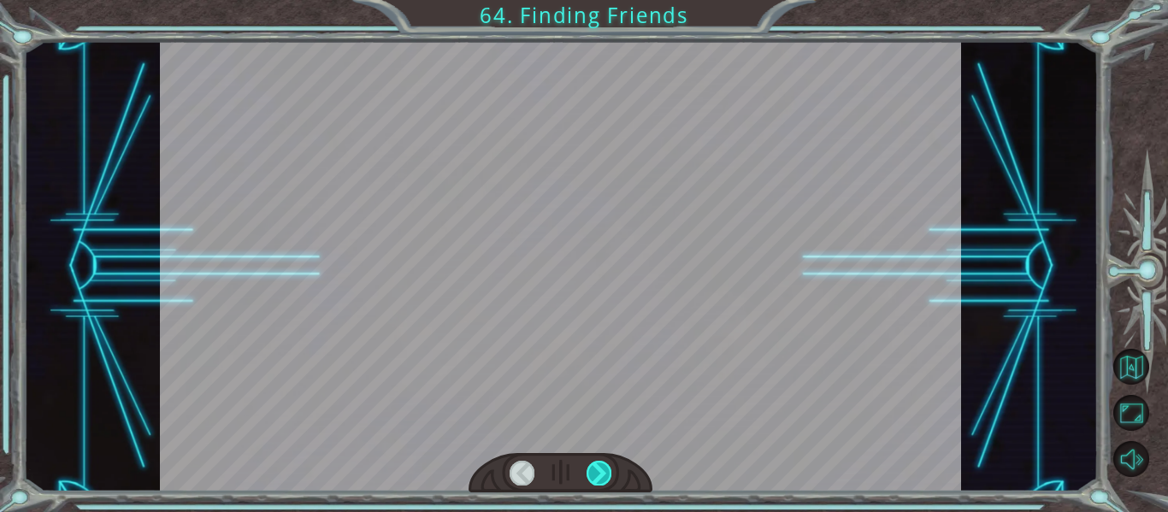
click at [610, 465] on div at bounding box center [598, 473] width 25 height 24
click at [607, 466] on div at bounding box center [598, 473] width 25 height 24
click at [606, 466] on div at bounding box center [598, 473] width 25 height 24
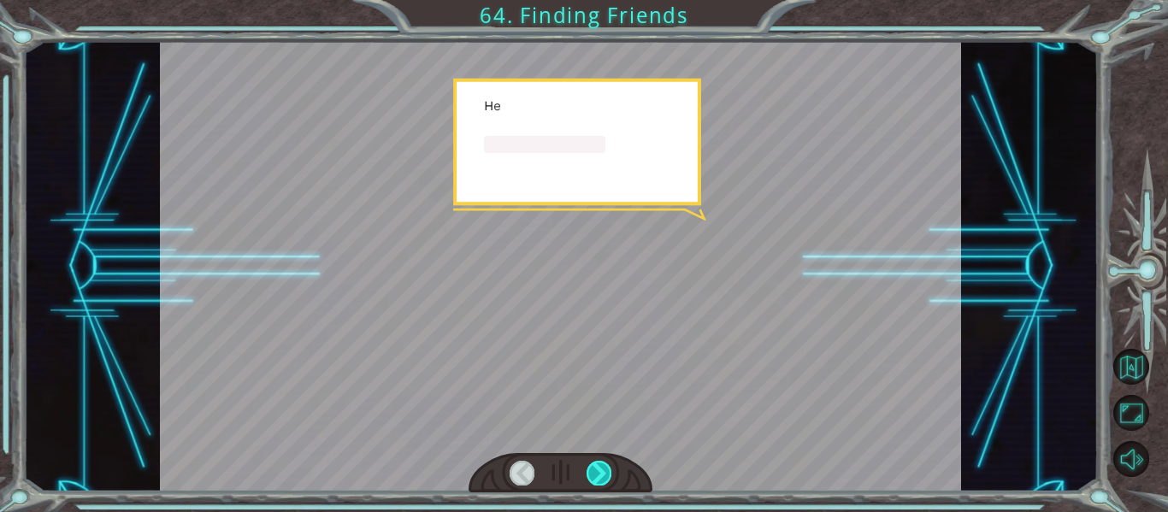
click at [606, 466] on div at bounding box center [598, 473] width 25 height 24
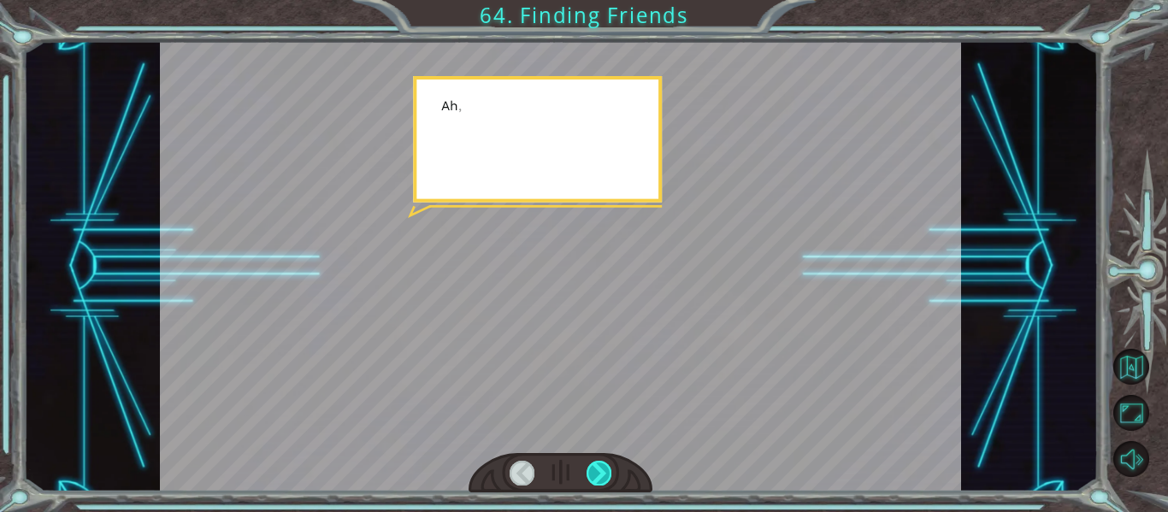
click at [606, 466] on div at bounding box center [598, 473] width 25 height 24
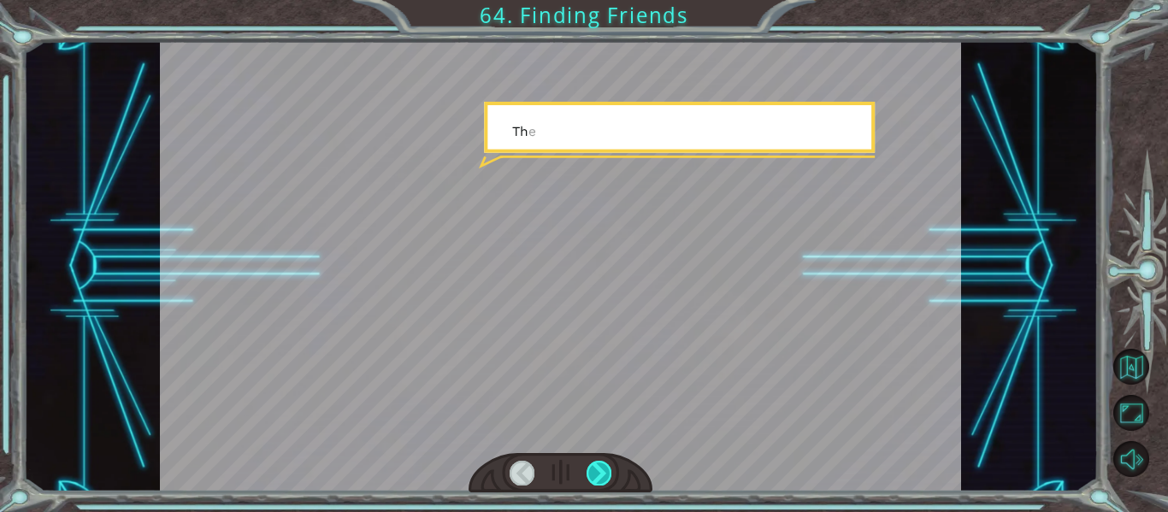
click at [606, 466] on div at bounding box center [598, 473] width 25 height 24
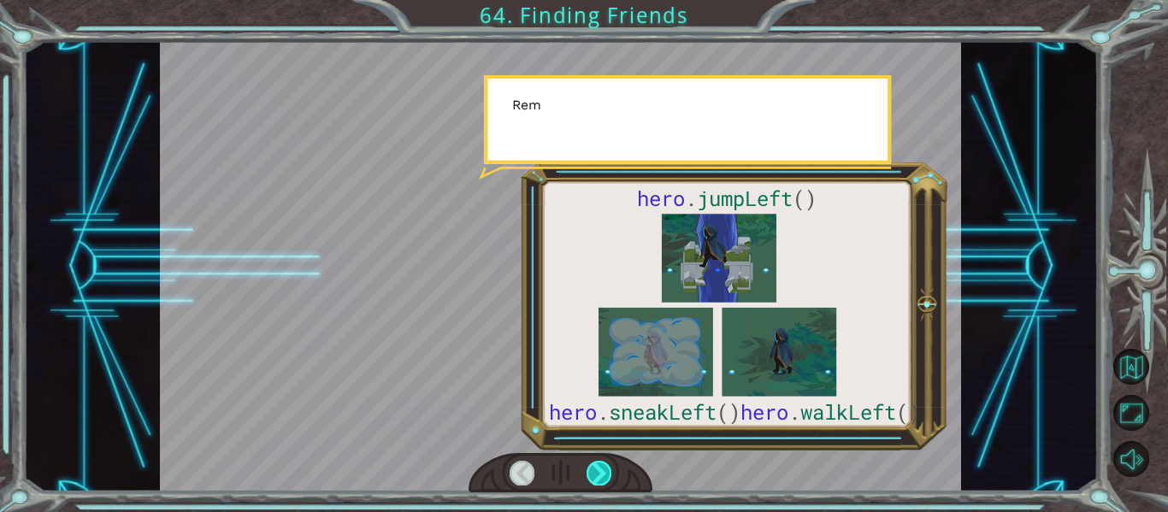
click at [606, 466] on div at bounding box center [598, 473] width 25 height 24
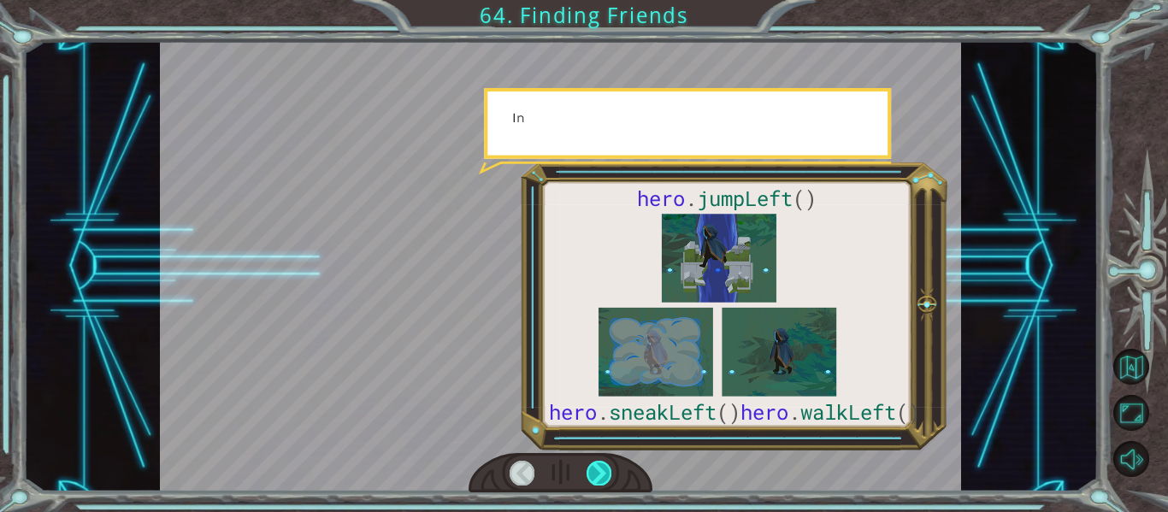
click at [606, 466] on div at bounding box center [598, 473] width 25 height 24
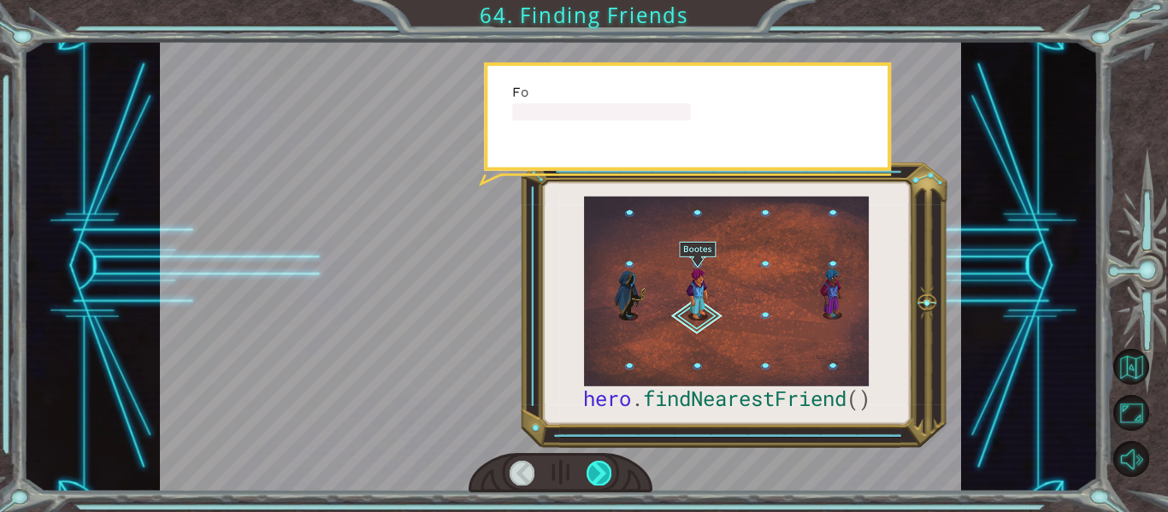
click at [606, 466] on div at bounding box center [598, 473] width 25 height 24
click at [606, 467] on div at bounding box center [598, 473] width 25 height 24
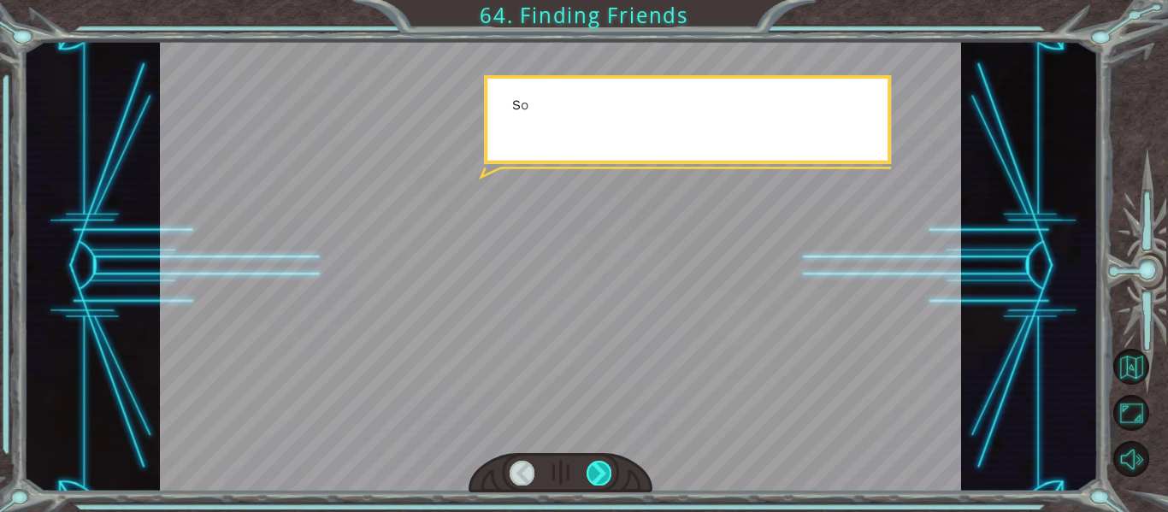
click at [606, 468] on div at bounding box center [598, 473] width 25 height 24
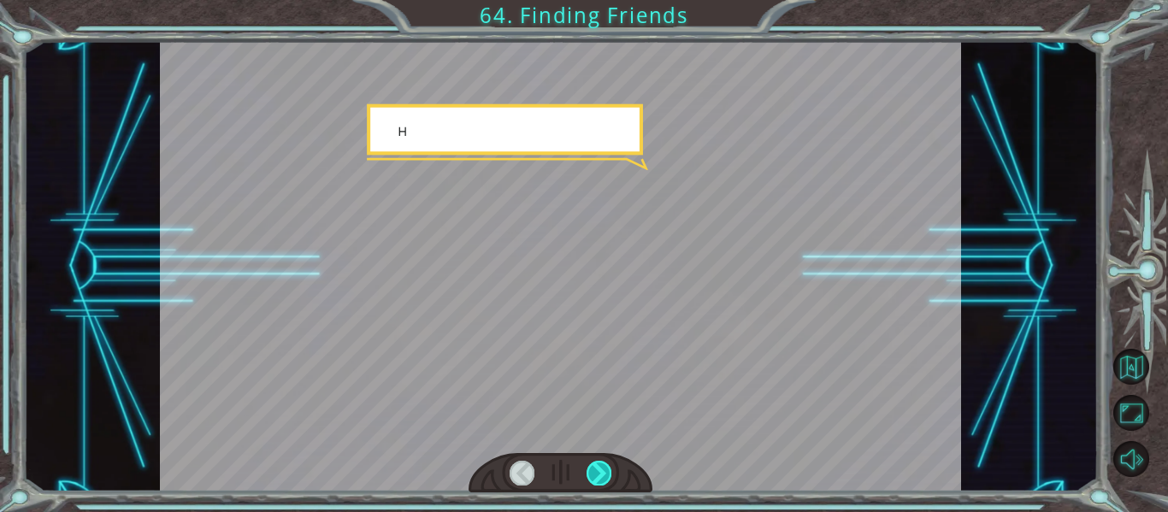
click at [606, 471] on div at bounding box center [598, 473] width 25 height 24
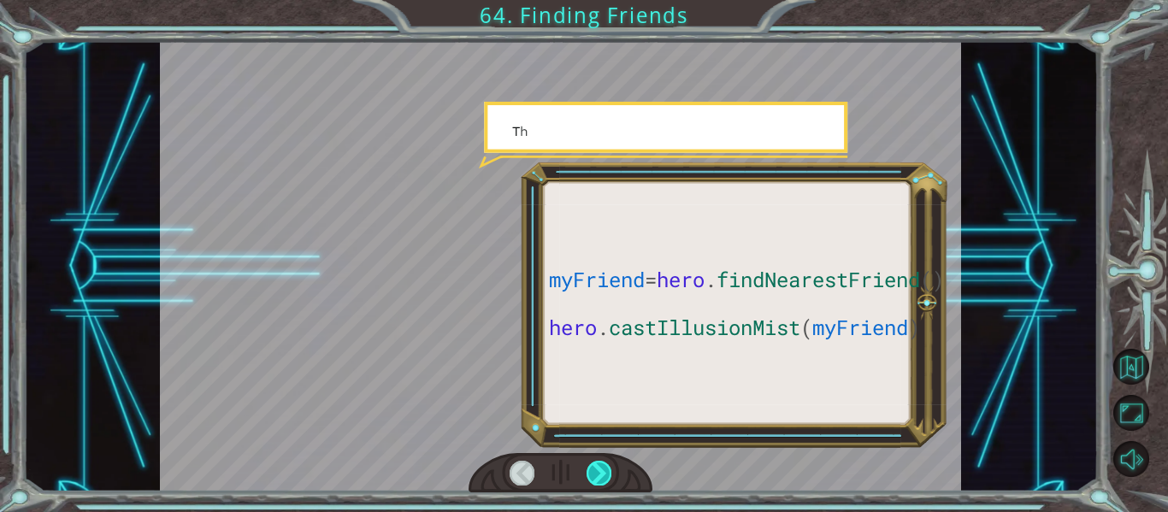
click at [606, 471] on div at bounding box center [598, 473] width 25 height 24
click at [605, 471] on div at bounding box center [598, 473] width 25 height 24
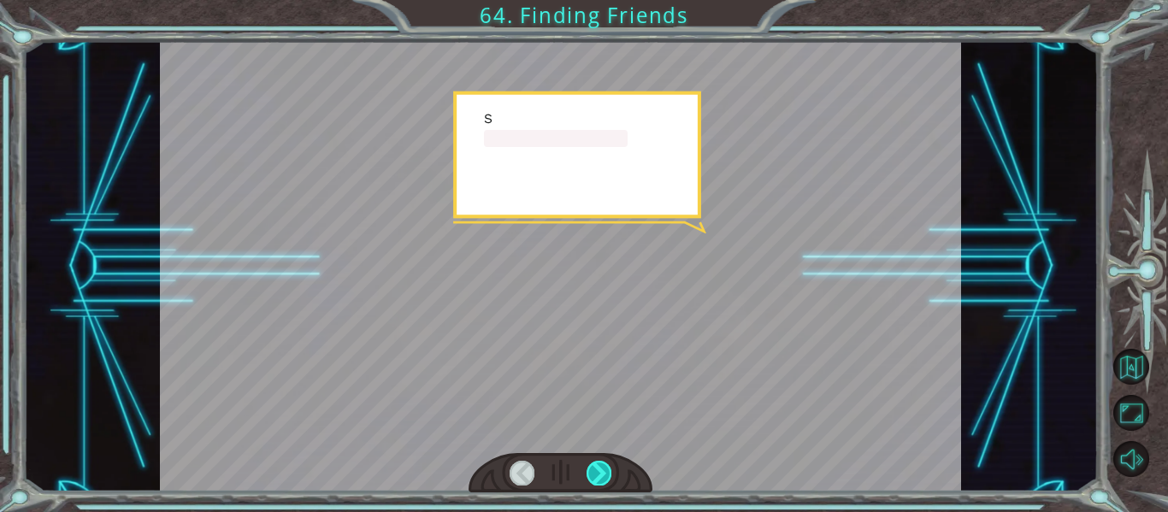
click at [604, 471] on div at bounding box center [598, 473] width 25 height 24
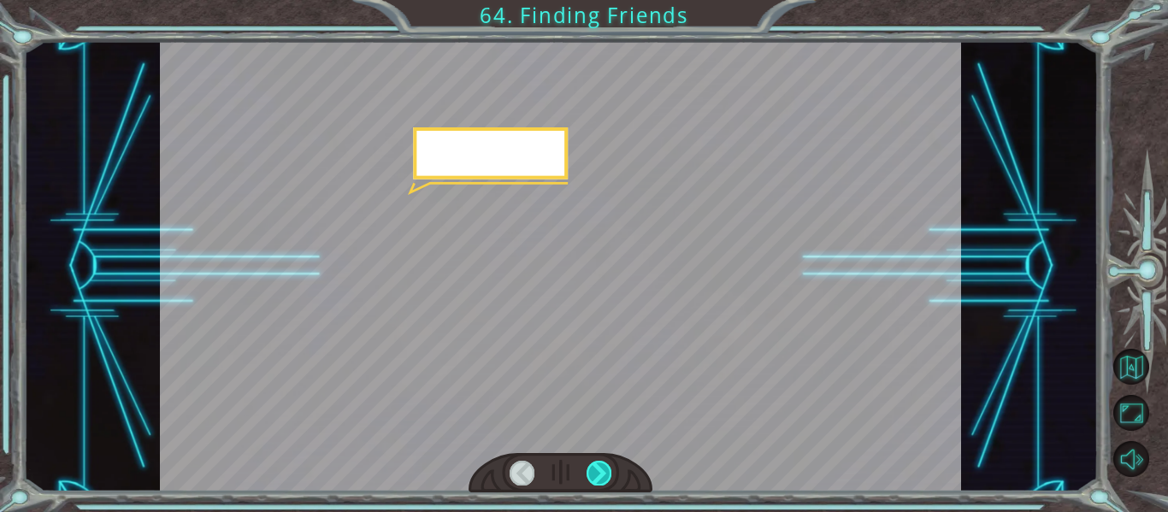
click at [604, 471] on div at bounding box center [598, 473] width 25 height 24
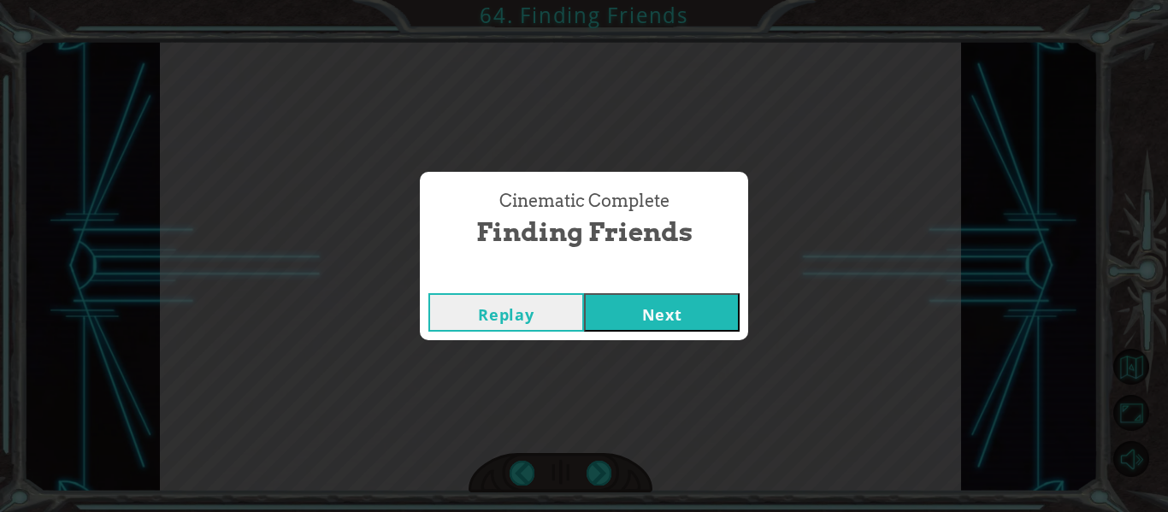
click at [625, 323] on button "Next" at bounding box center [662, 312] width 156 height 38
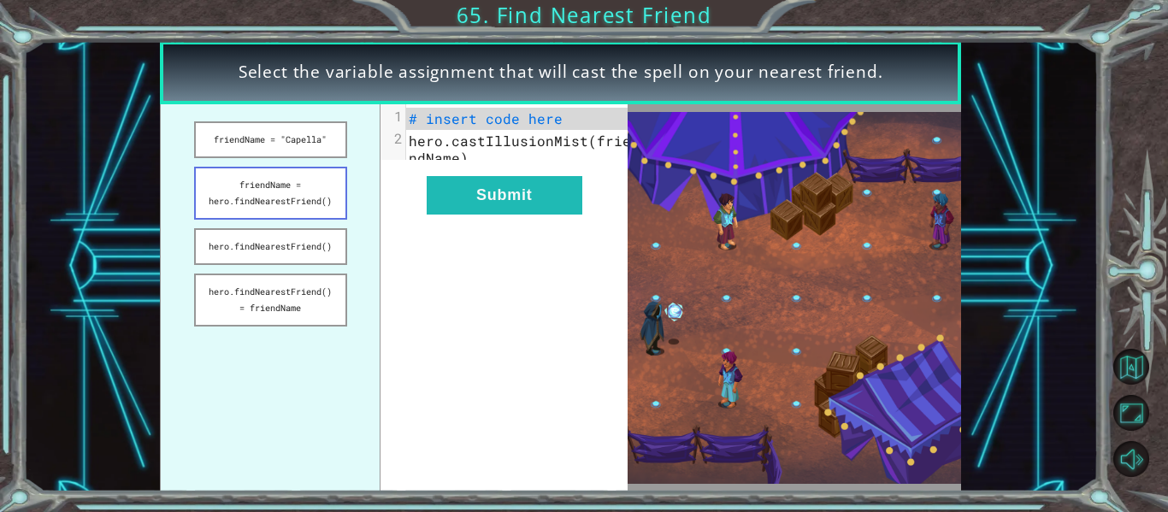
click at [297, 191] on button "friendName = hero.findNearestFriend()" at bounding box center [270, 193] width 153 height 53
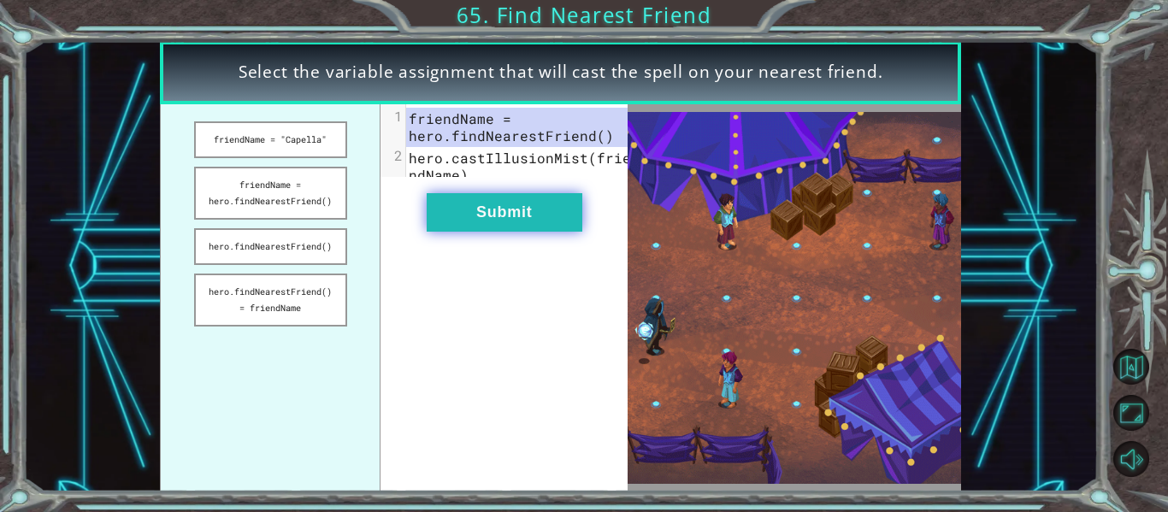
click at [492, 209] on button "Submit" at bounding box center [505, 212] width 156 height 38
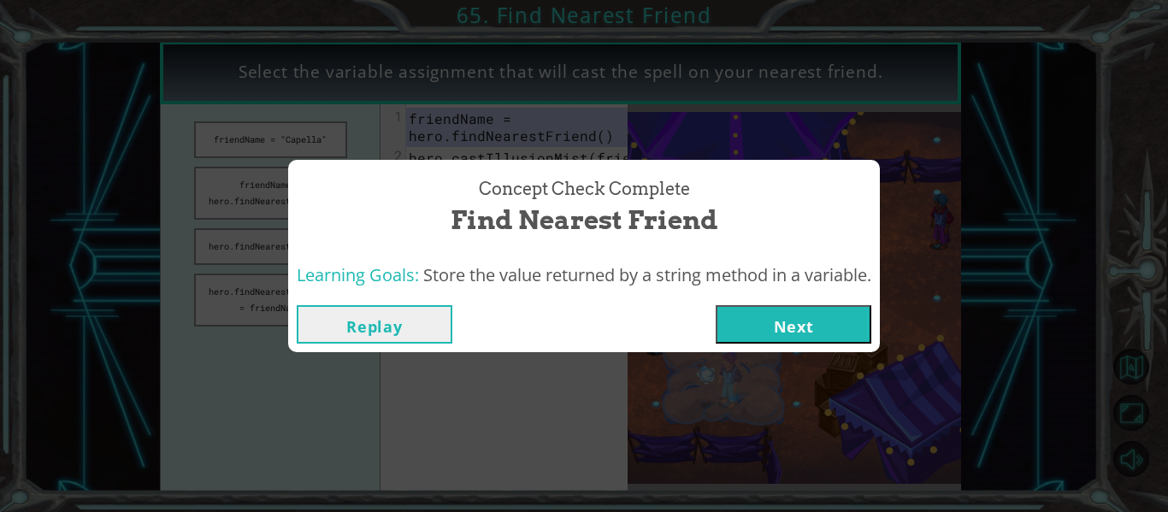
click at [774, 330] on button "Next" at bounding box center [794, 324] width 156 height 38
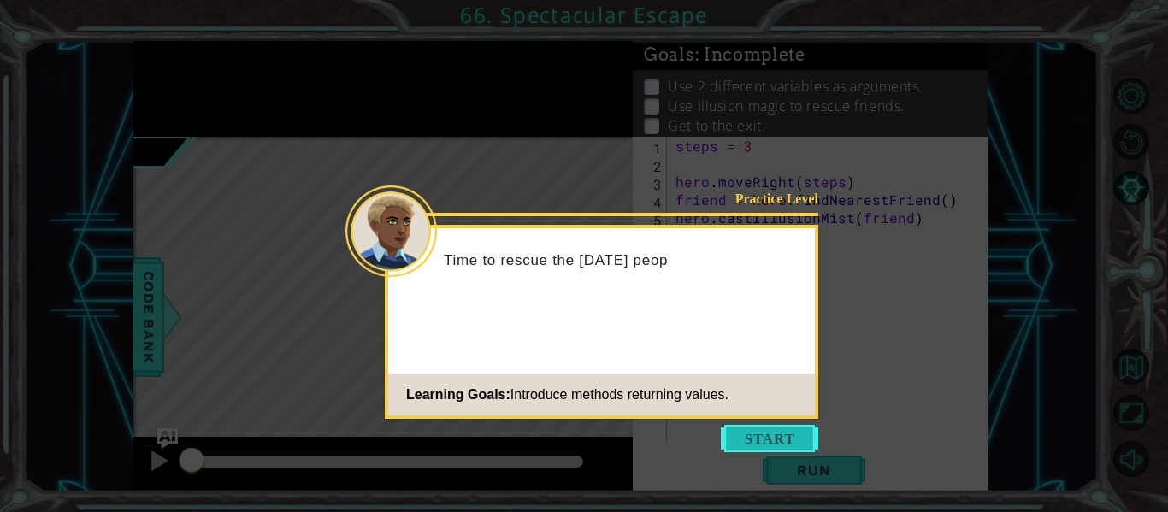
click at [773, 432] on button "Start" at bounding box center [769, 438] width 97 height 27
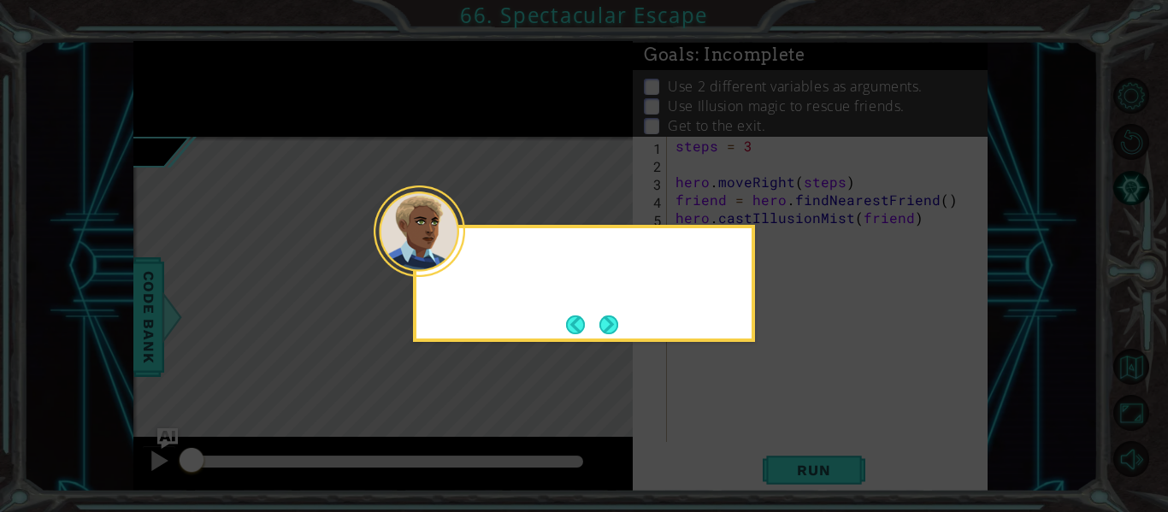
click at [773, 432] on icon at bounding box center [584, 256] width 1168 height 512
click at [618, 330] on button "Next" at bounding box center [608, 324] width 19 height 19
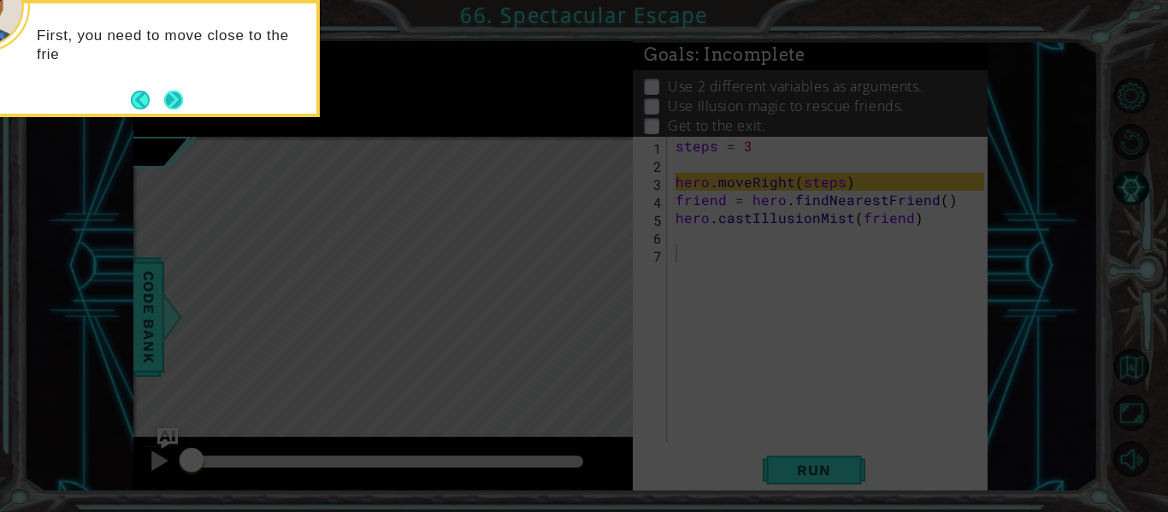
click at [166, 103] on button "Next" at bounding box center [173, 100] width 19 height 19
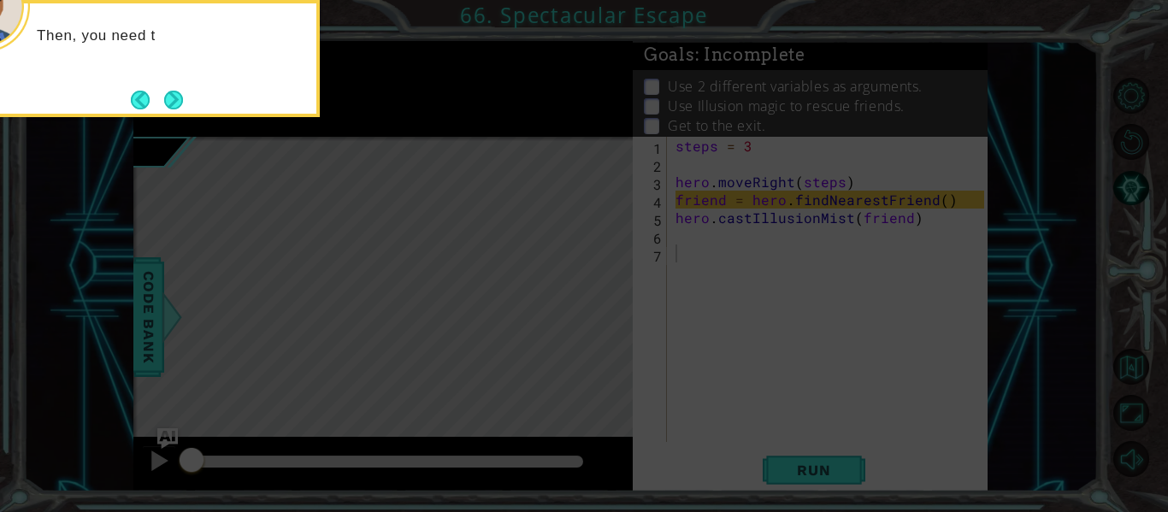
click at [181, 115] on div "Then, you need t" at bounding box center [149, 58] width 342 height 117
click at [183, 109] on button "Next" at bounding box center [173, 100] width 19 height 19
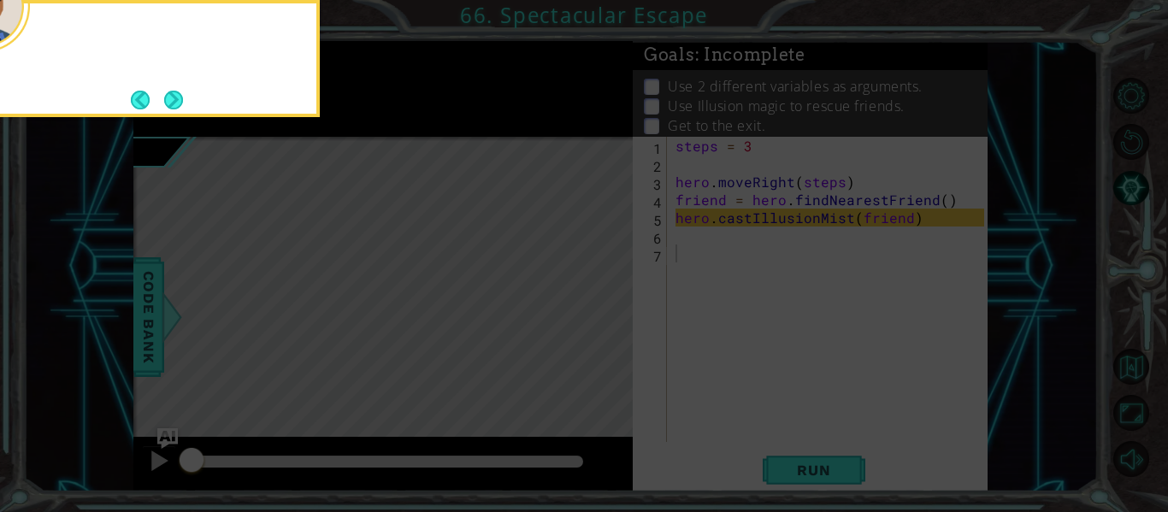
click at [183, 115] on div at bounding box center [149, 58] width 342 height 117
click at [181, 108] on button "Next" at bounding box center [174, 100] width 20 height 20
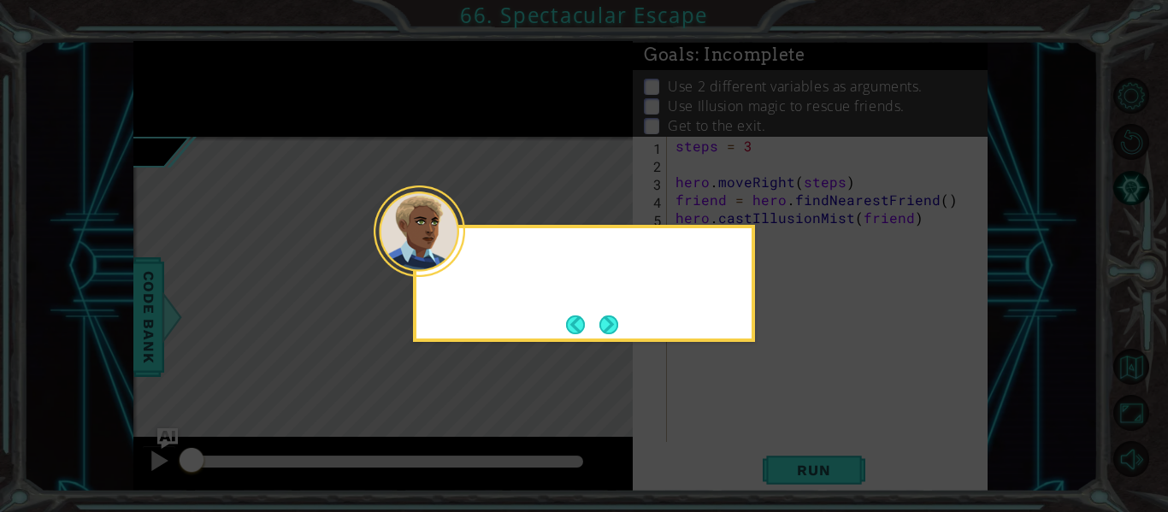
click at [179, 103] on icon at bounding box center [584, 256] width 1168 height 512
click at [587, 317] on button "Back" at bounding box center [582, 324] width 33 height 19
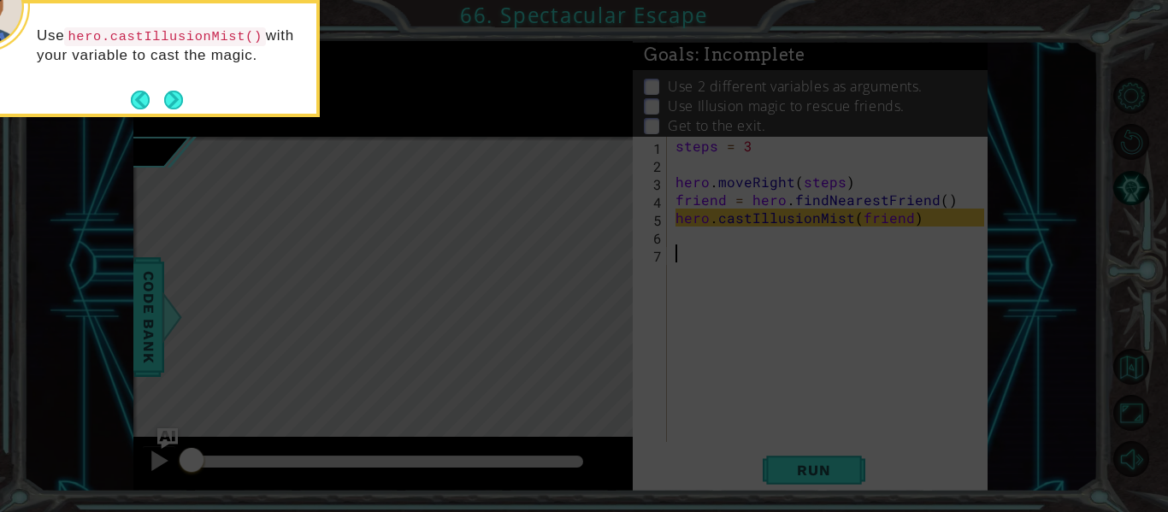
click at [592, 316] on icon at bounding box center [584, 76] width 1168 height 871
click at [580, 314] on icon at bounding box center [584, 76] width 1168 height 871
click at [173, 95] on button "Next" at bounding box center [173, 100] width 19 height 19
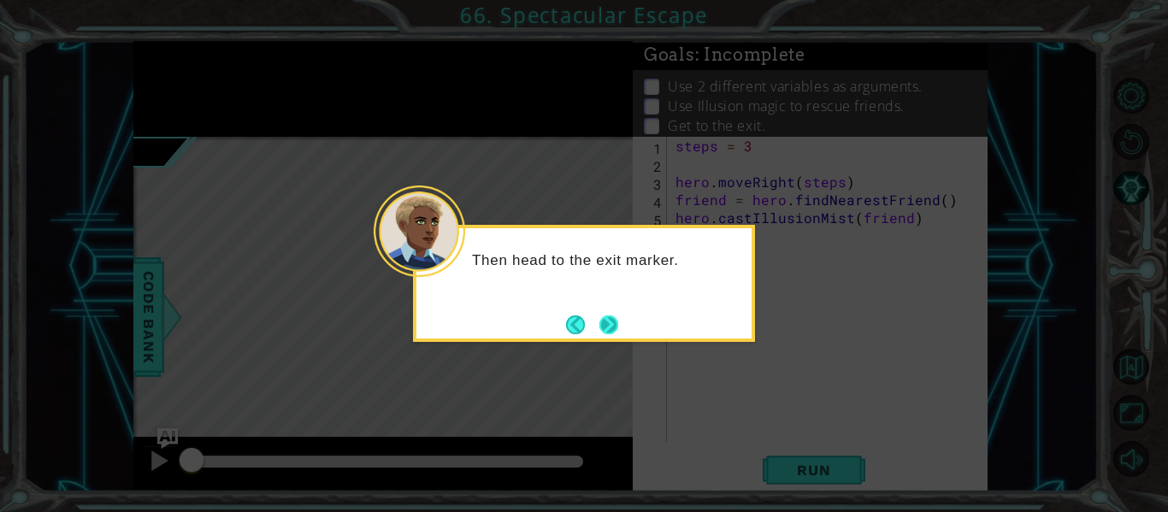
click at [605, 325] on button "Next" at bounding box center [608, 324] width 19 height 19
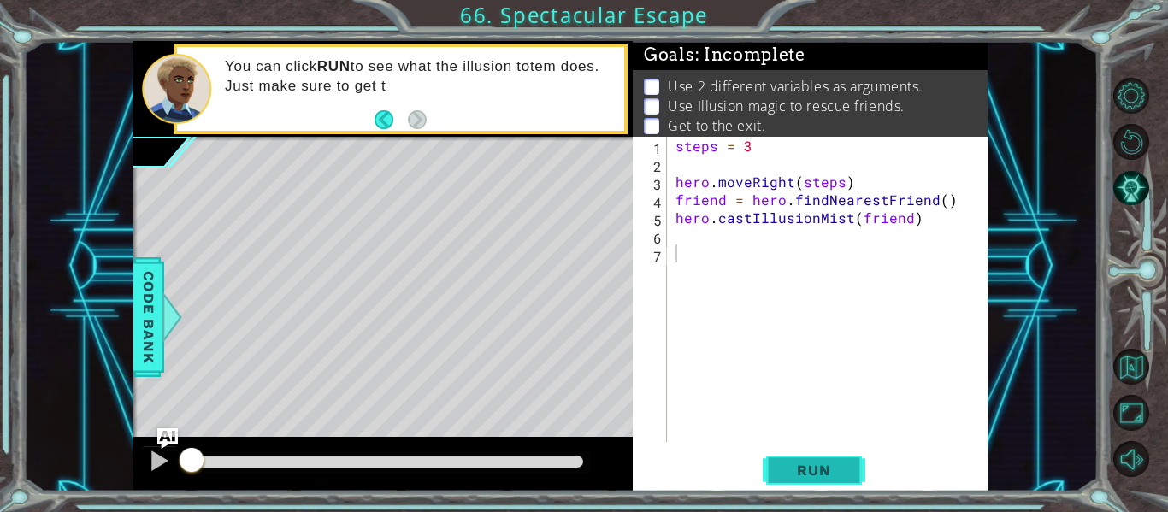
click at [824, 468] on span "Run" at bounding box center [814, 470] width 68 height 17
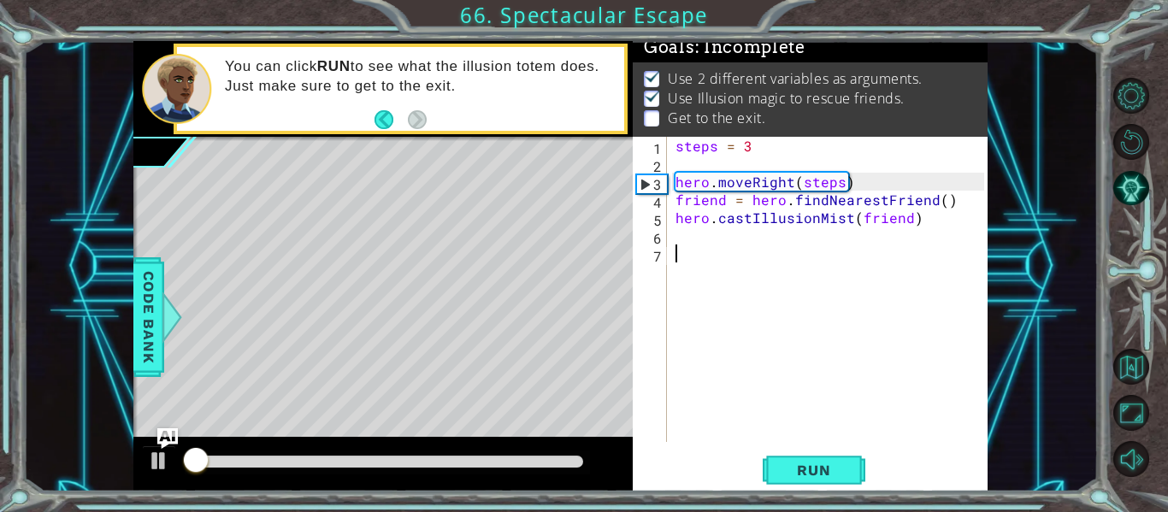
scroll to position [15, 0]
click at [682, 242] on div "steps = 3 hero . moveRight ( steps ) friend = hero . findNearestFriend ( ) hero…" at bounding box center [832, 307] width 321 height 341
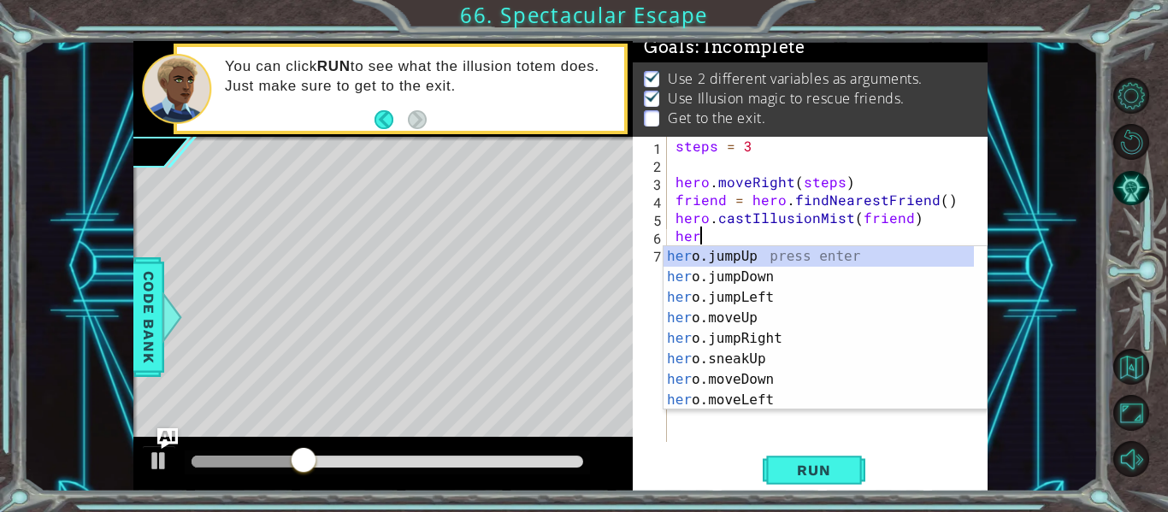
scroll to position [0, 1]
type textarea "hero."
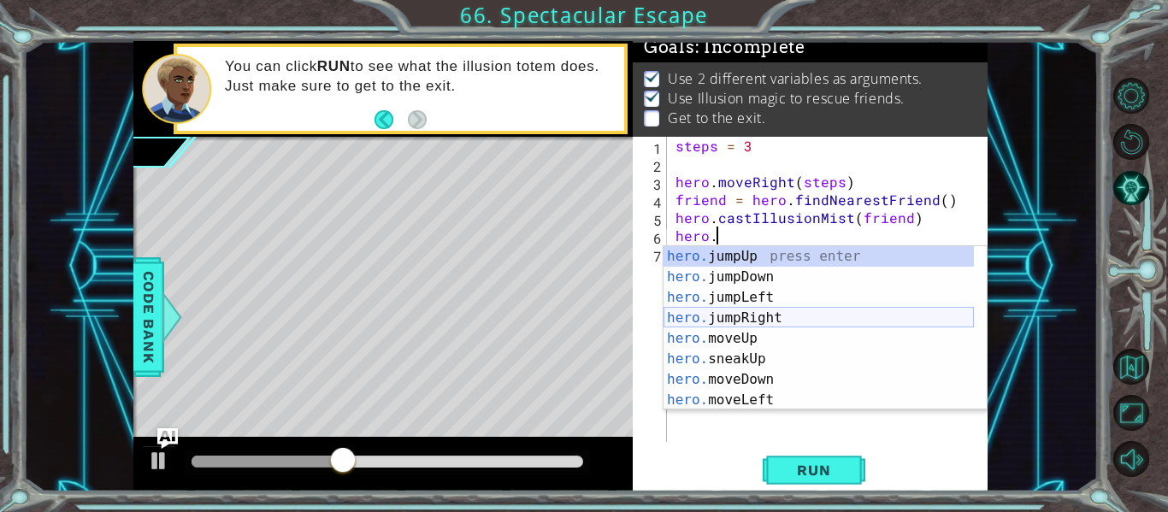
click at [758, 327] on div "hero. jumpUp press enter hero. jumpDown press enter hero. jumpLeft press enter …" at bounding box center [818, 348] width 310 height 205
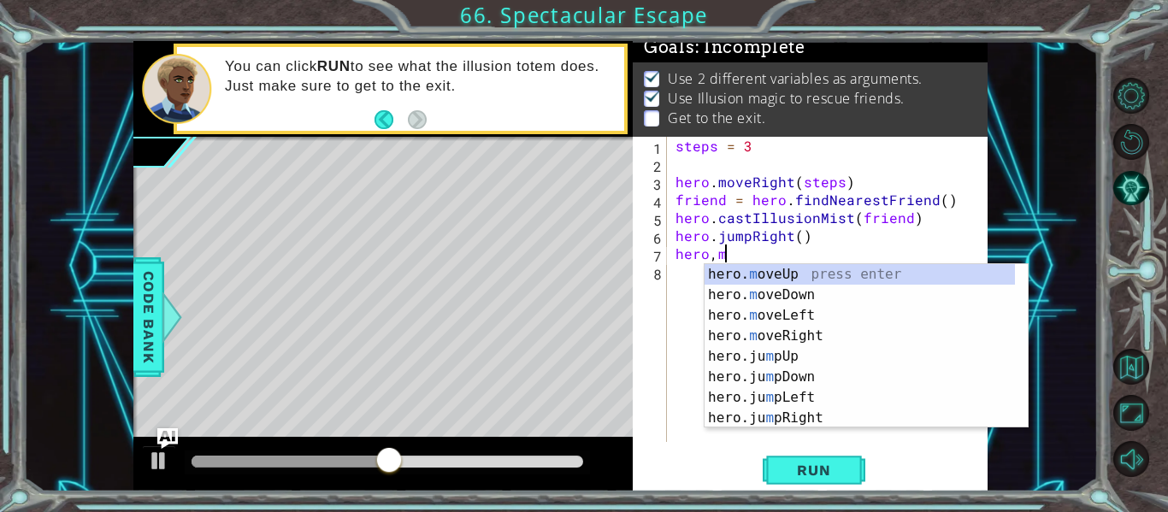
scroll to position [0, 3]
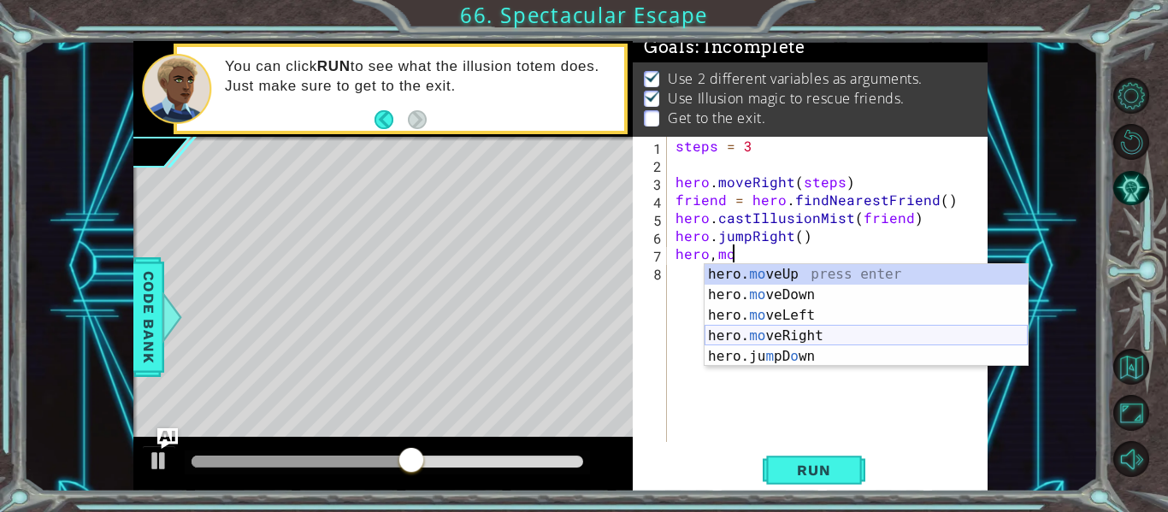
click at [775, 333] on div "hero. mo veUp press enter hero. mo veDown press enter hero. mo veLeft press ent…" at bounding box center [865, 336] width 323 height 144
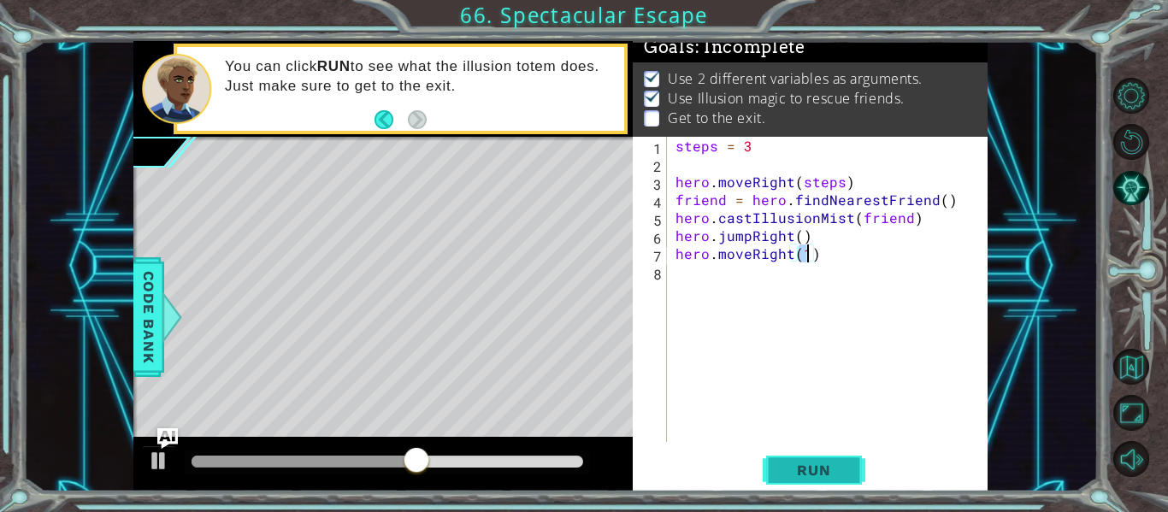
type textarea "hero.moveRight(1)"
drag, startPoint x: 789, startPoint y: 474, endPoint x: 718, endPoint y: 482, distance: 71.4
click at [789, 474] on span "Run" at bounding box center [814, 470] width 68 height 17
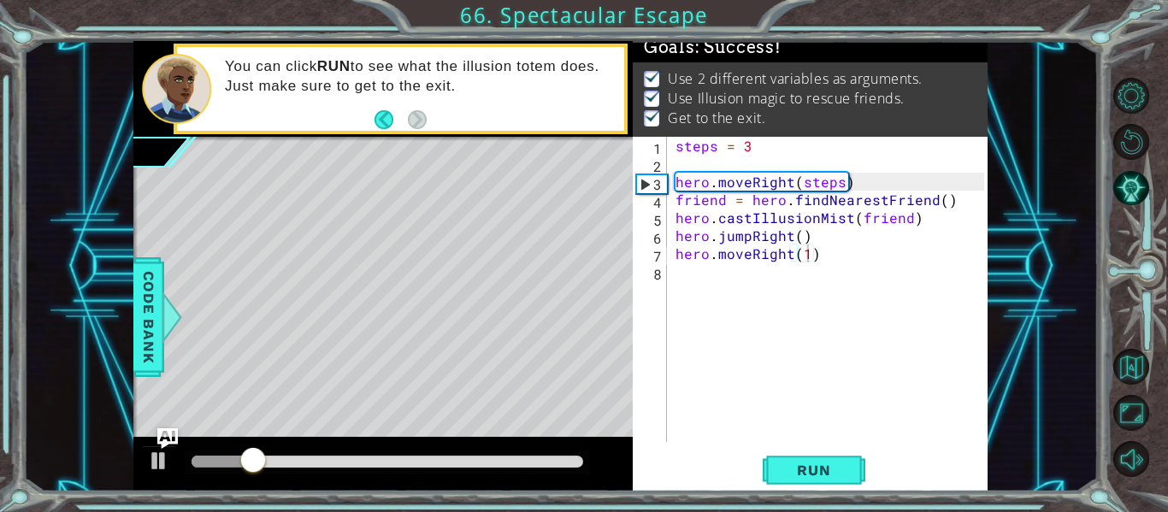
click at [286, 451] on div at bounding box center [387, 463] width 405 height 24
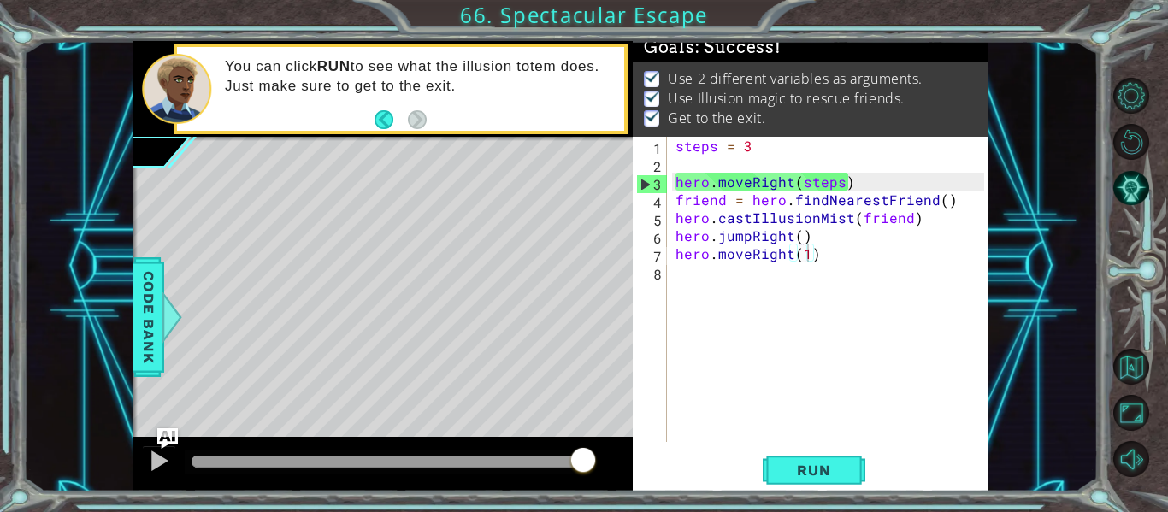
drag, startPoint x: 282, startPoint y: 455, endPoint x: 615, endPoint y: 450, distance: 332.6
click at [615, 450] on body "1 ההההההההההההההההההההההההההההההההההההההההההההההההההההההההההההההההההההההההההההה…" at bounding box center [584, 256] width 1168 height 512
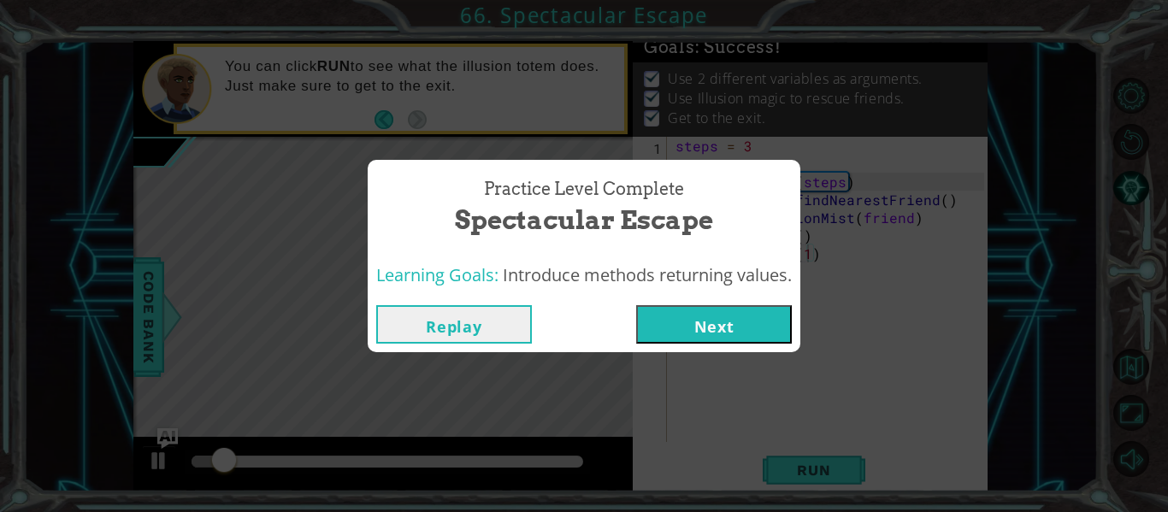
click at [753, 336] on button "Next" at bounding box center [714, 324] width 156 height 38
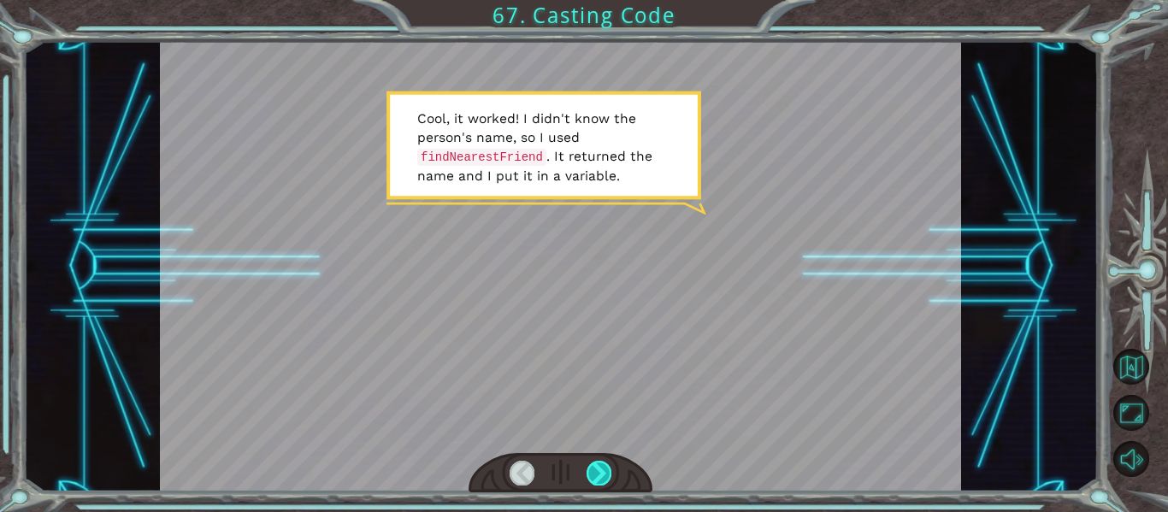
click at [594, 472] on div at bounding box center [598, 473] width 25 height 24
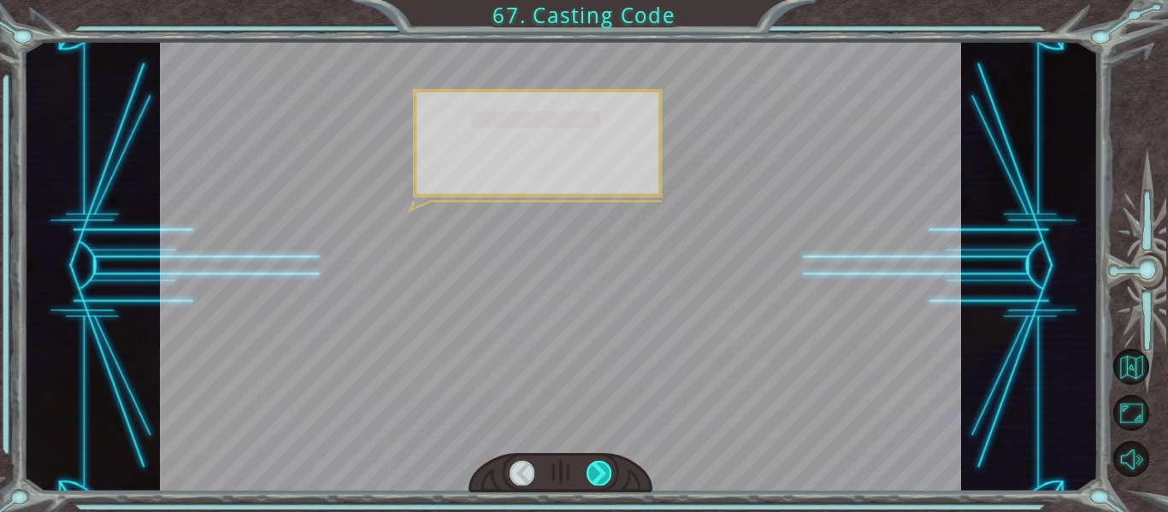
click at [597, 472] on div at bounding box center [598, 473] width 25 height 24
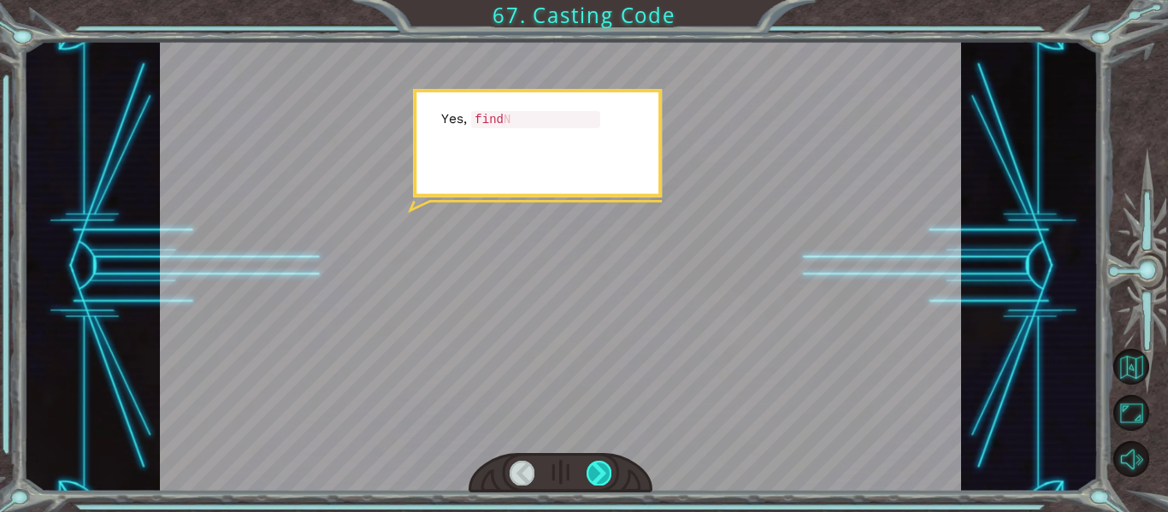
click at [597, 472] on div at bounding box center [598, 473] width 25 height 24
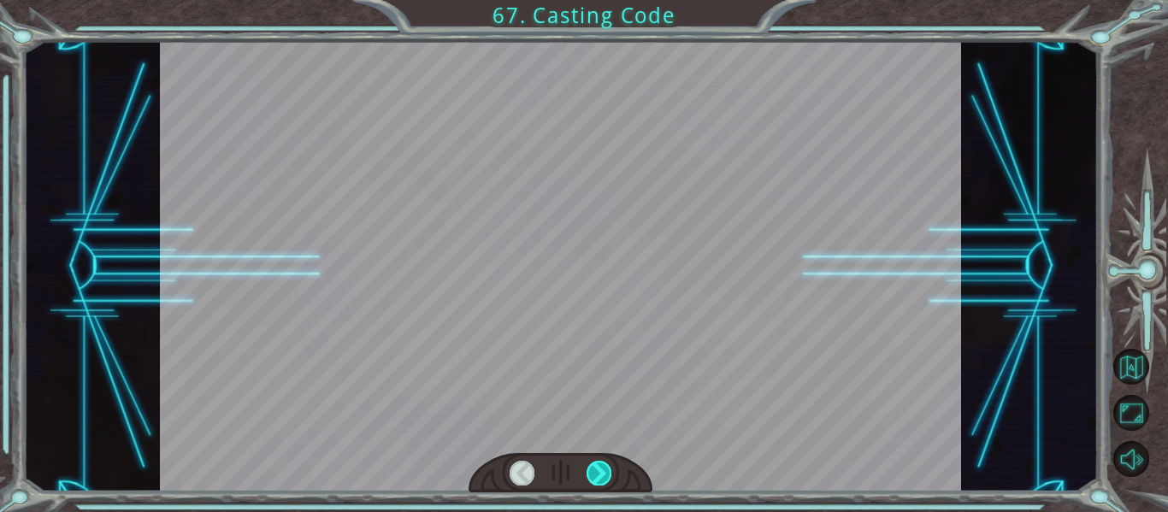
click at [597, 469] on div at bounding box center [598, 473] width 25 height 24
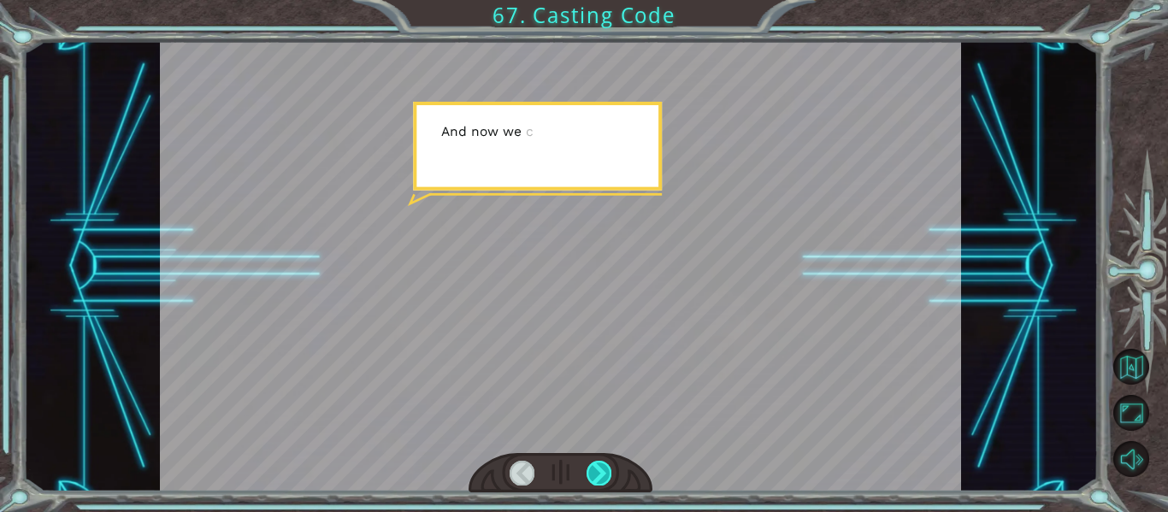
click at [597, 469] on div at bounding box center [598, 473] width 25 height 24
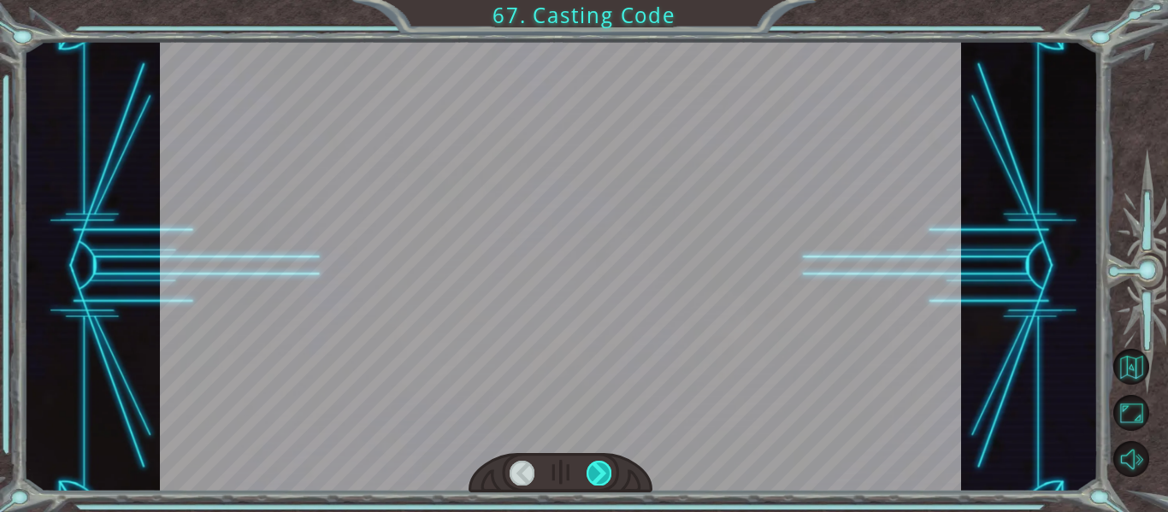
click at [598, 468] on div at bounding box center [598, 473] width 25 height 24
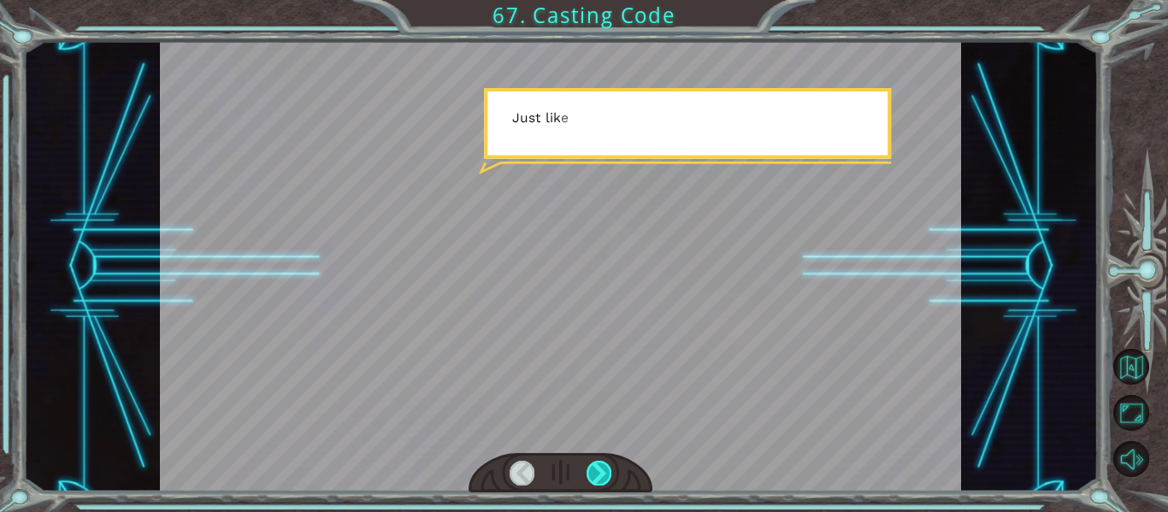
click at [598, 468] on div at bounding box center [598, 473] width 25 height 24
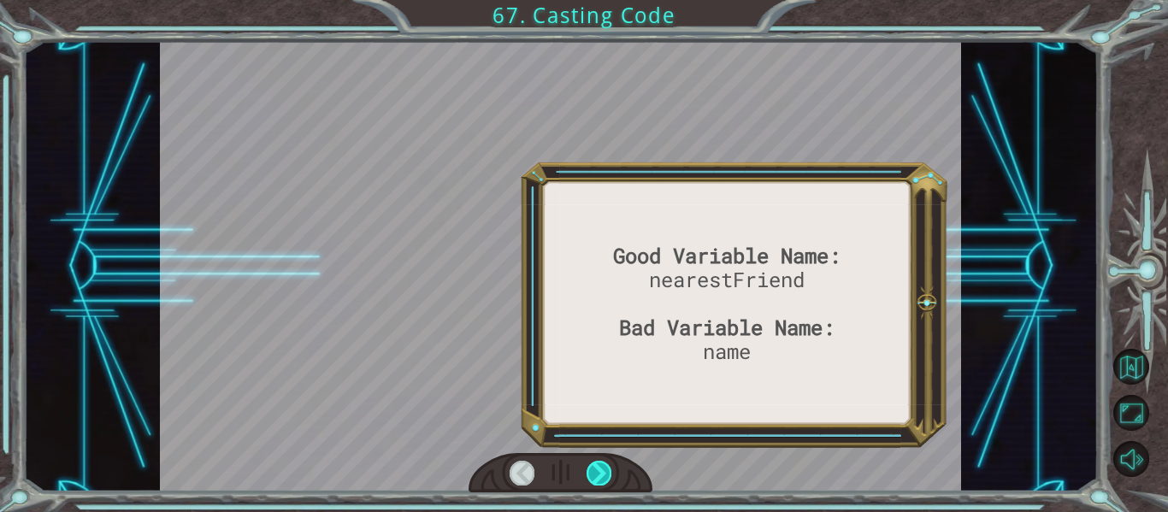
click at [598, 468] on div at bounding box center [598, 473] width 25 height 24
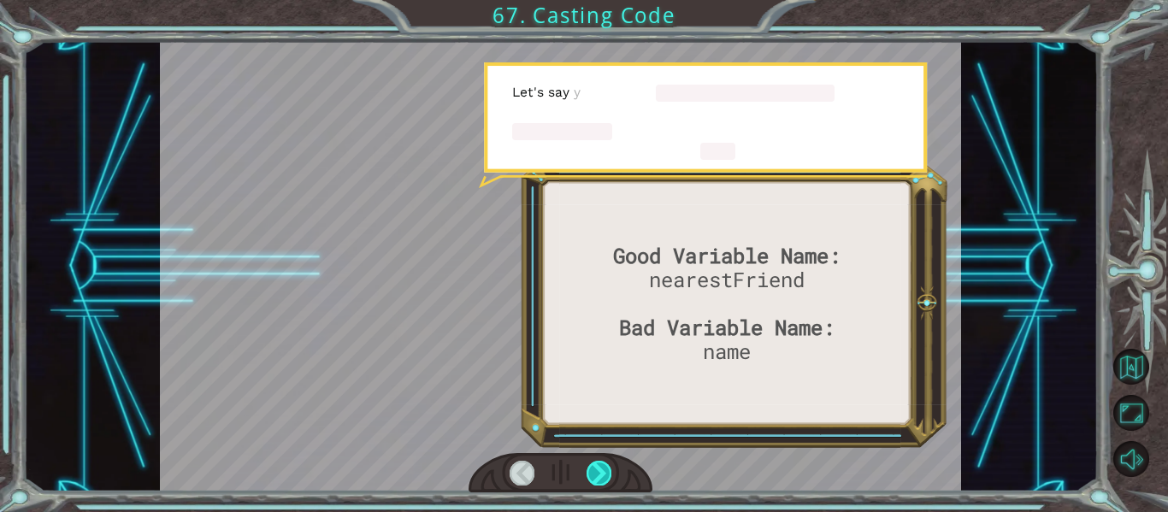
click at [598, 480] on div at bounding box center [598, 473] width 25 height 24
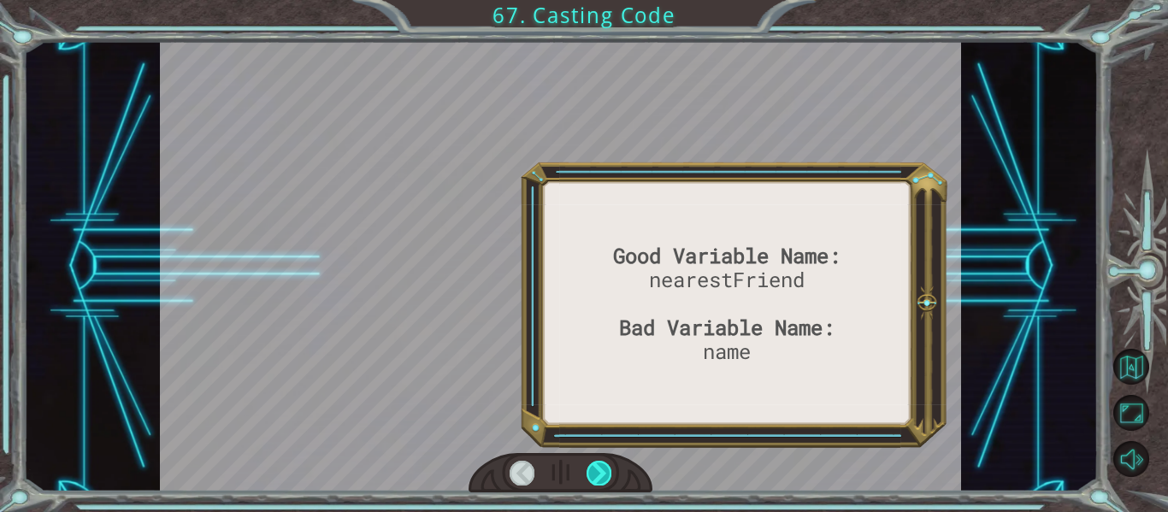
click at [598, 480] on div at bounding box center [598, 473] width 25 height 24
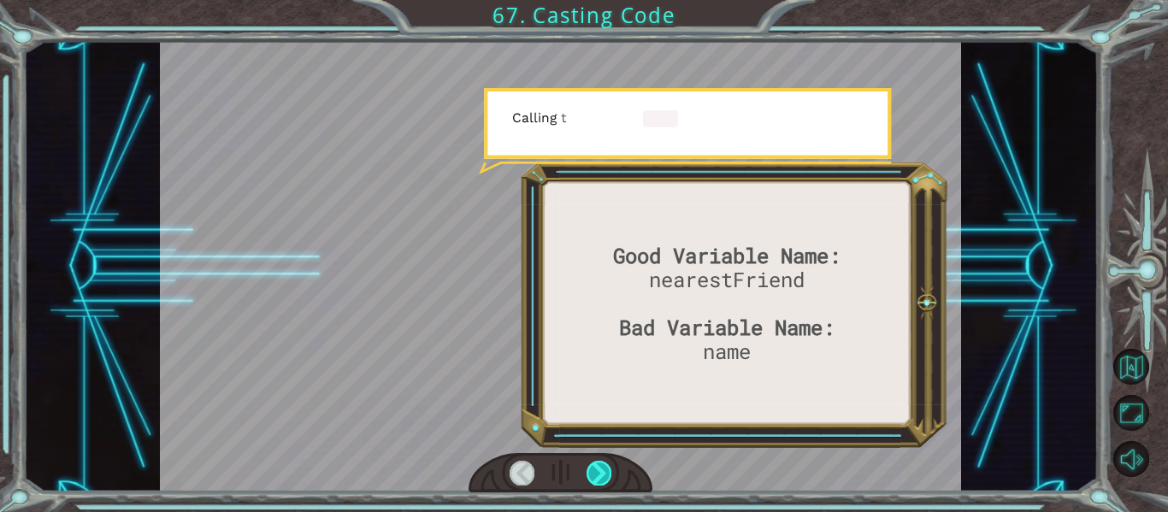
click at [598, 480] on div at bounding box center [598, 473] width 25 height 24
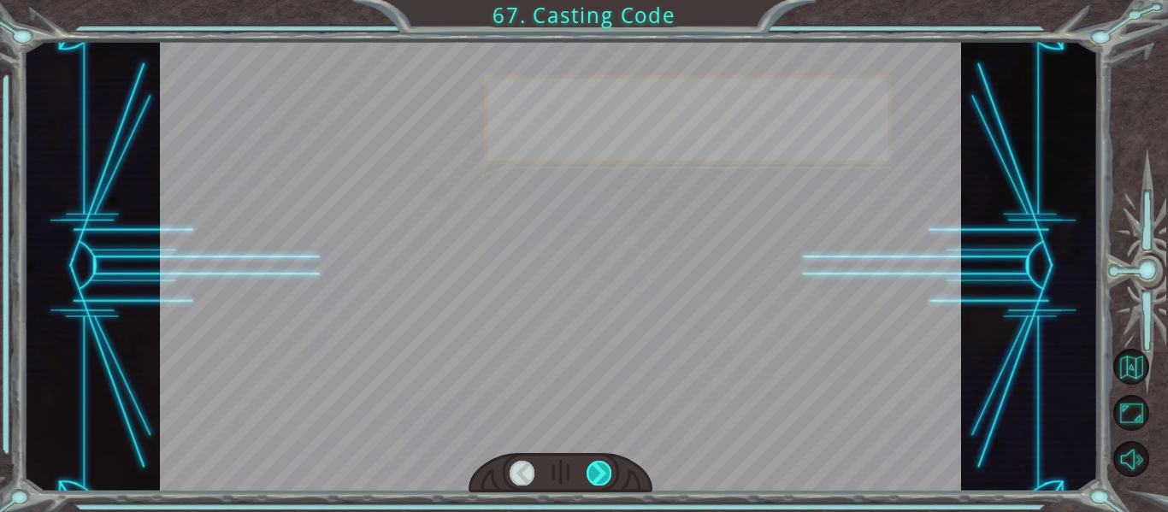
drag, startPoint x: 598, startPoint y: 480, endPoint x: 596, endPoint y: 470, distance: 9.6
click at [597, 474] on div at bounding box center [598, 473] width 25 height 24
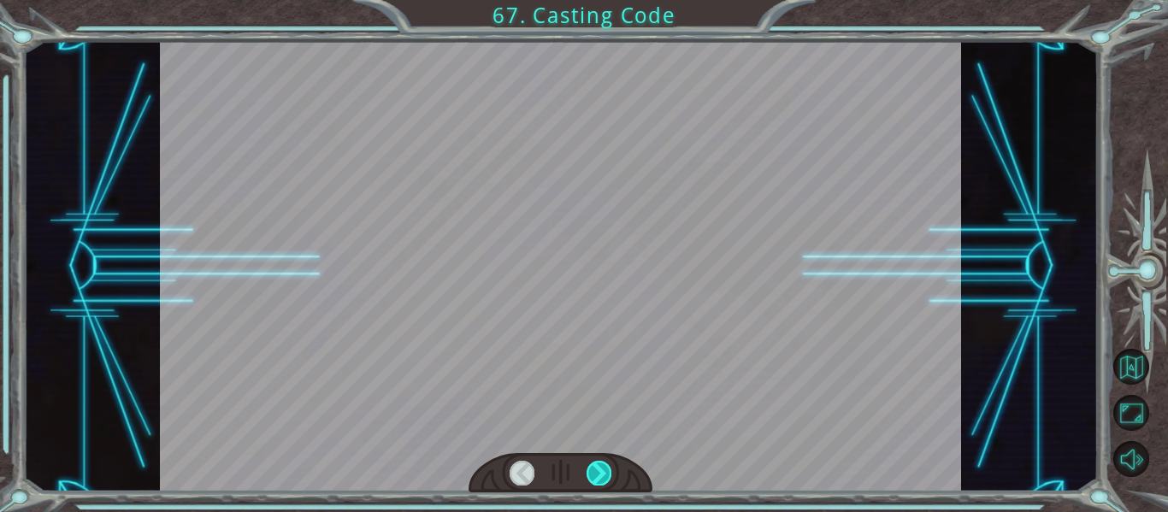
click at [592, 480] on div at bounding box center [598, 473] width 25 height 24
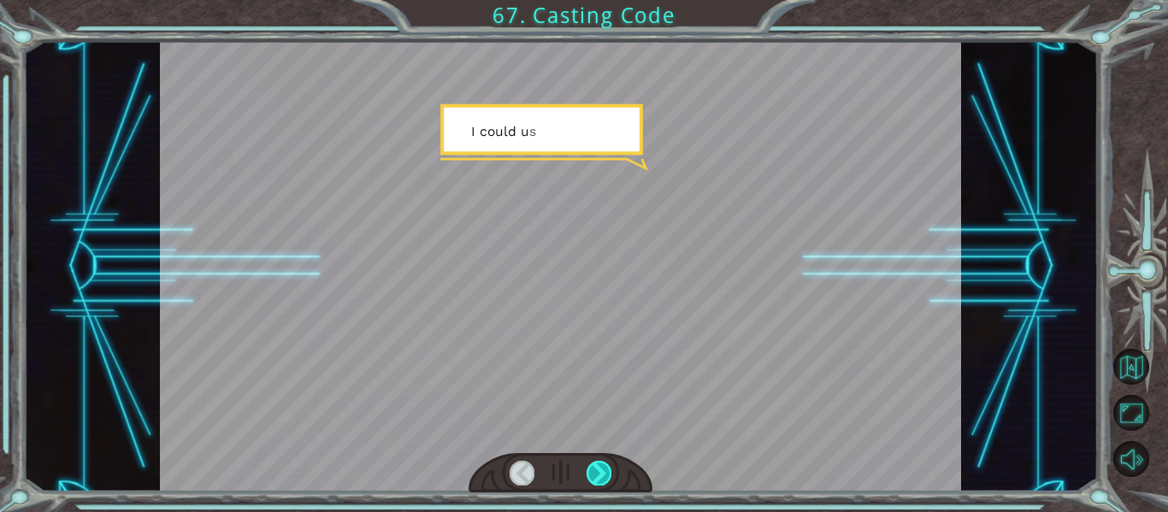
click at [591, 470] on div at bounding box center [598, 473] width 25 height 24
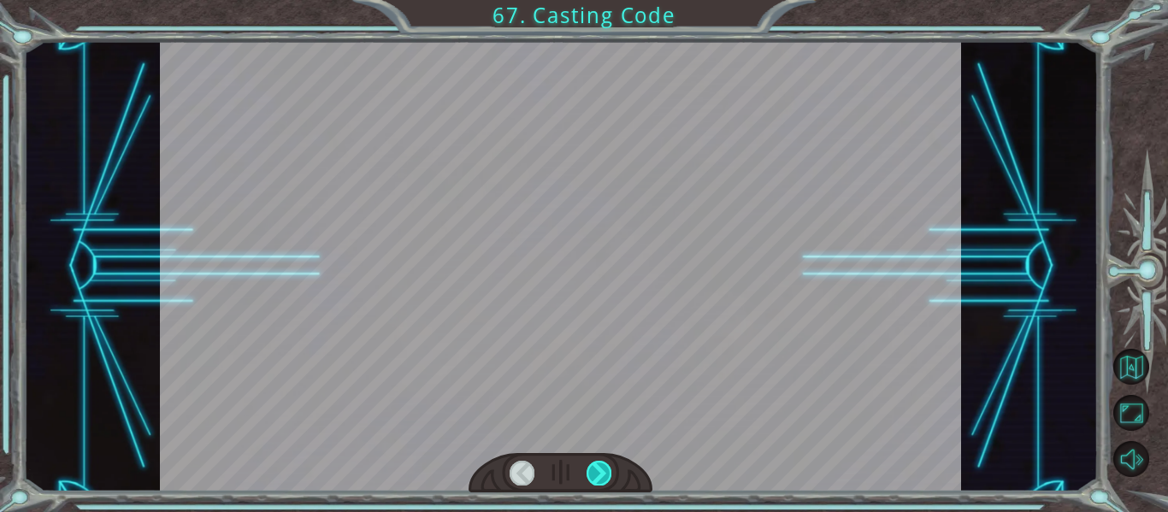
click at [590, 469] on div at bounding box center [598, 473] width 25 height 24
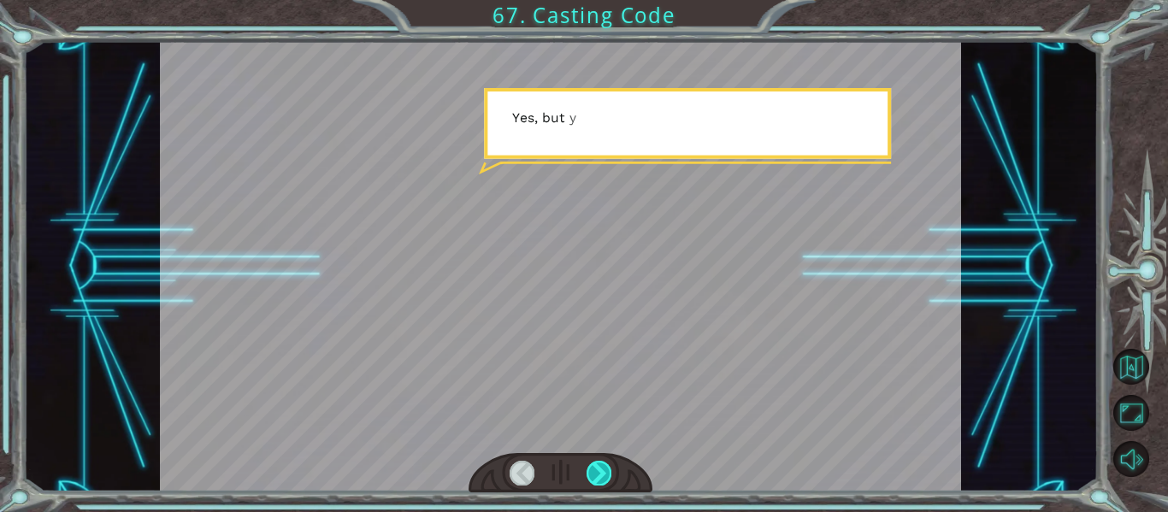
click at [592, 469] on div at bounding box center [598, 473] width 25 height 24
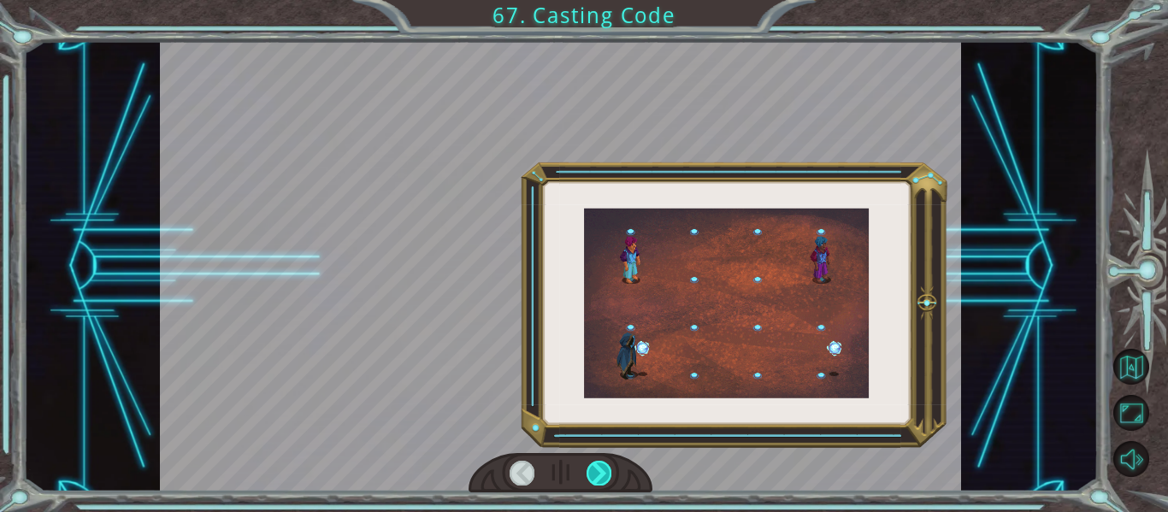
click at [592, 469] on div at bounding box center [598, 473] width 25 height 24
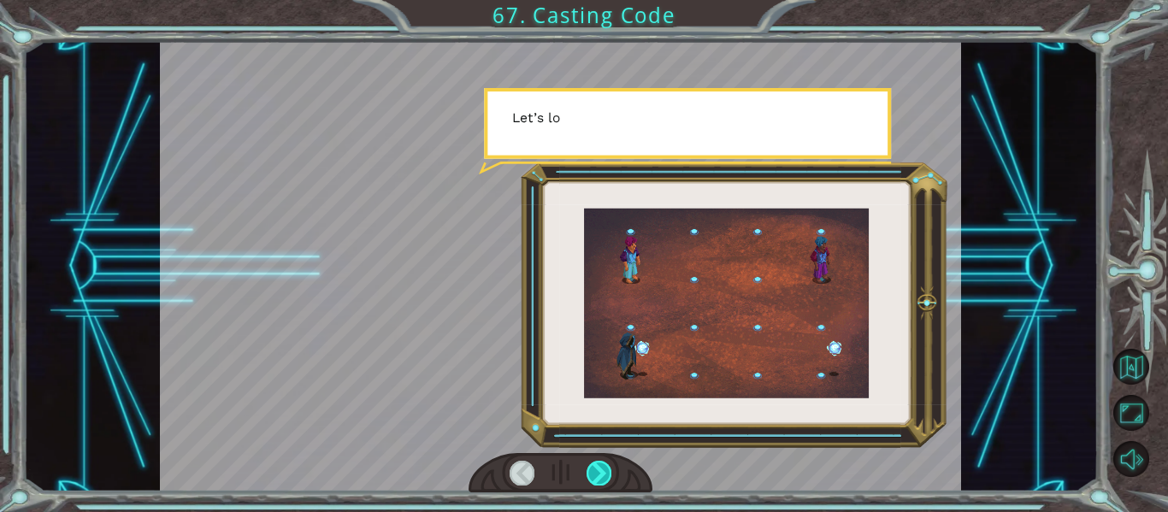
click at [592, 469] on div at bounding box center [598, 473] width 25 height 24
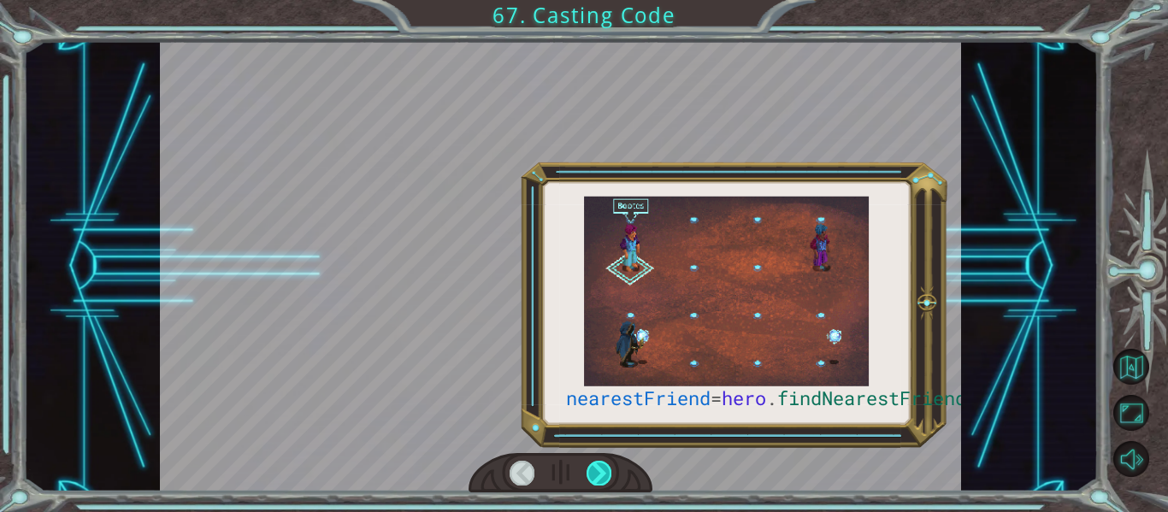
click at [592, 469] on div at bounding box center [598, 473] width 25 height 24
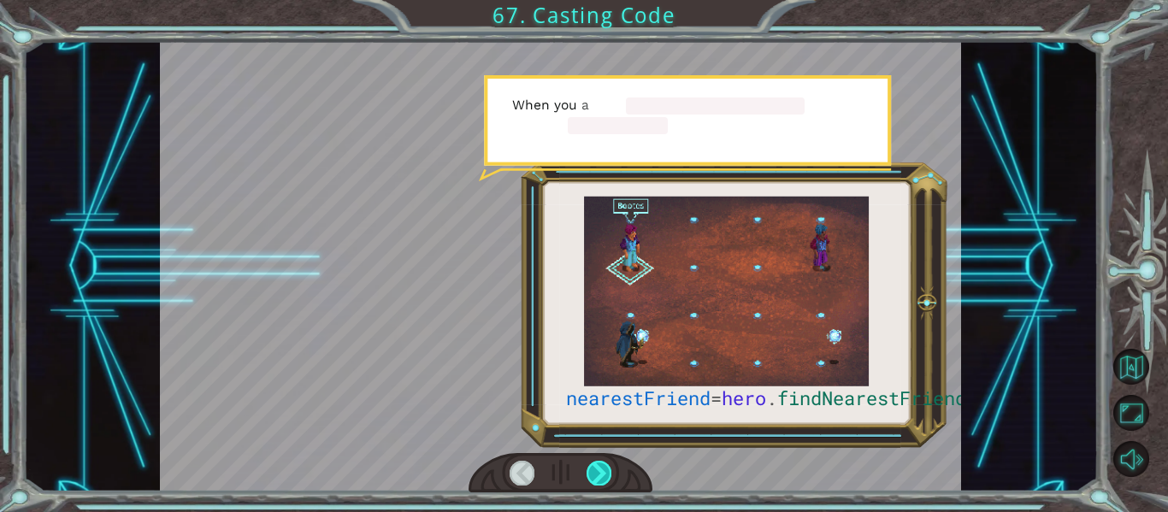
click at [593, 469] on div at bounding box center [598, 473] width 25 height 24
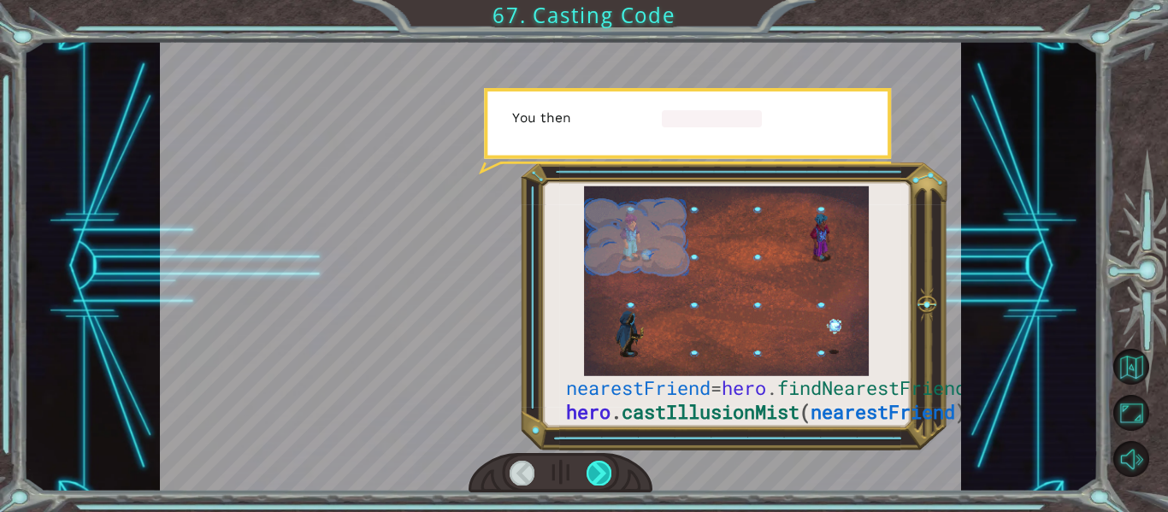
click at [591, 469] on div at bounding box center [598, 473] width 25 height 24
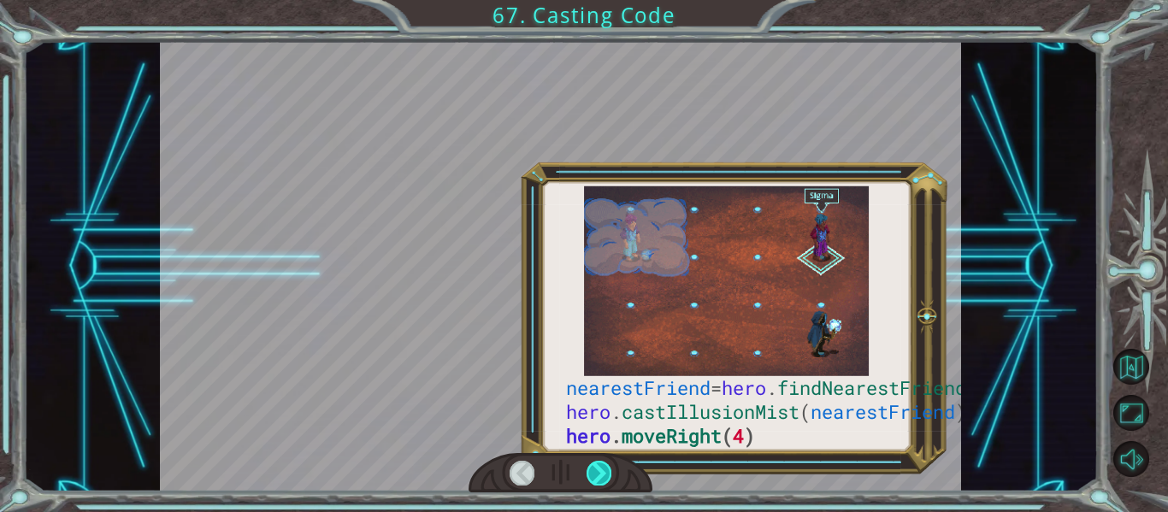
click at [591, 469] on div at bounding box center [598, 473] width 25 height 24
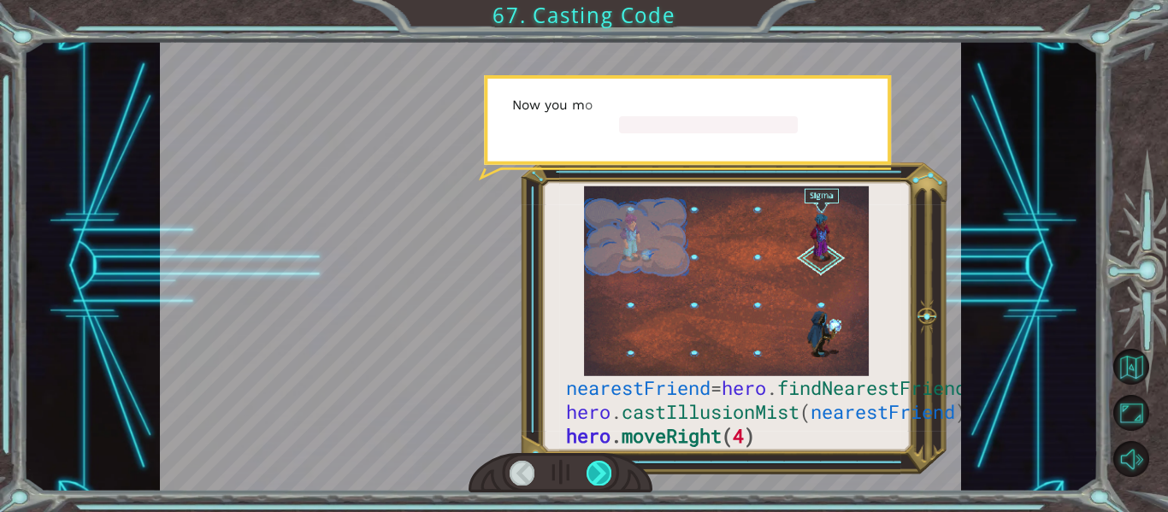
click at [591, 469] on div at bounding box center [598, 473] width 25 height 24
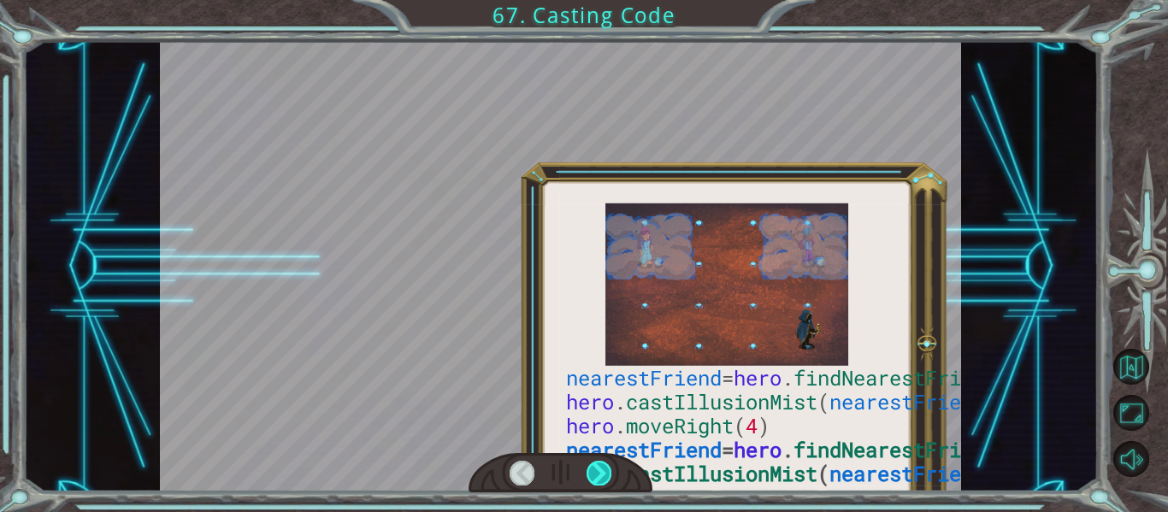
click at [591, 470] on div at bounding box center [598, 473] width 25 height 24
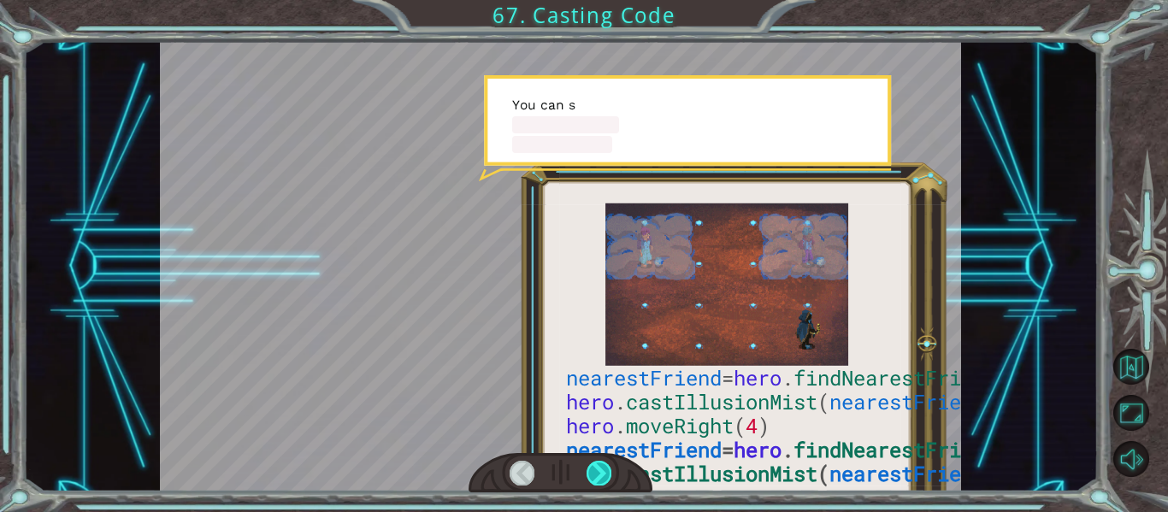
click at [591, 470] on div at bounding box center [598, 473] width 25 height 24
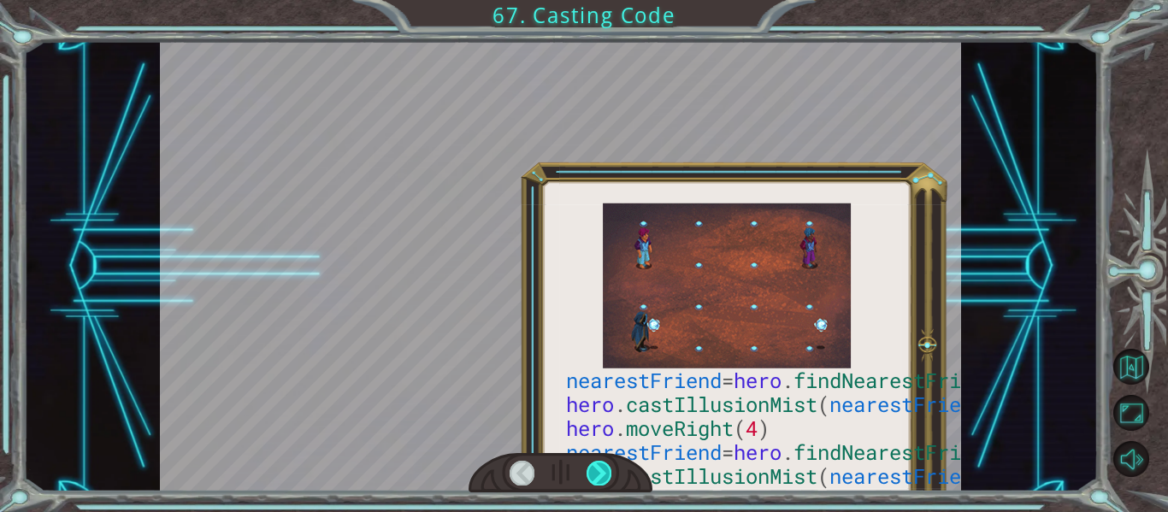
click at [591, 470] on div at bounding box center [598, 473] width 25 height 24
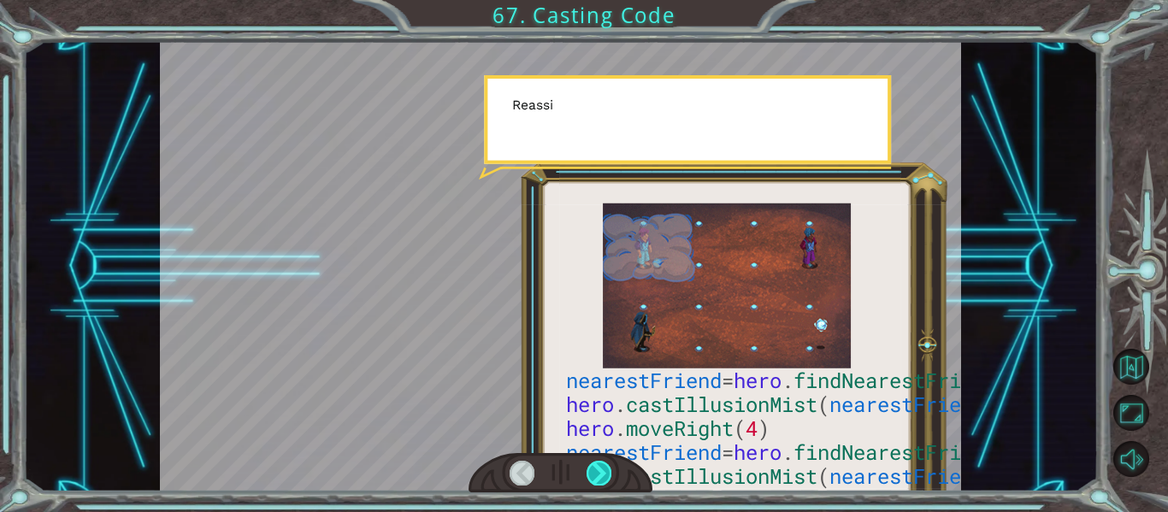
click at [591, 470] on div at bounding box center [598, 473] width 25 height 24
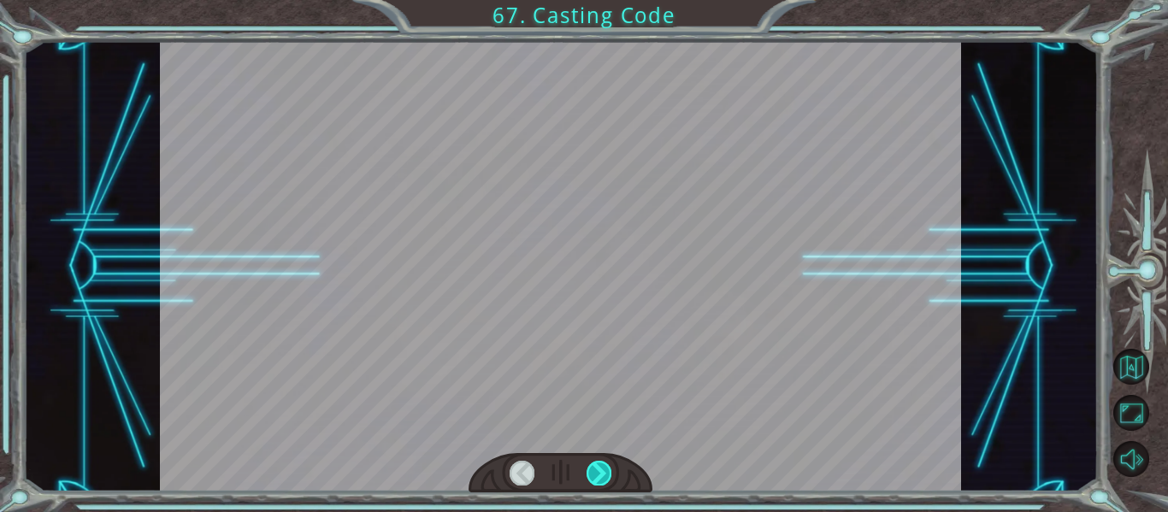
click at [591, 470] on div at bounding box center [598, 473] width 25 height 24
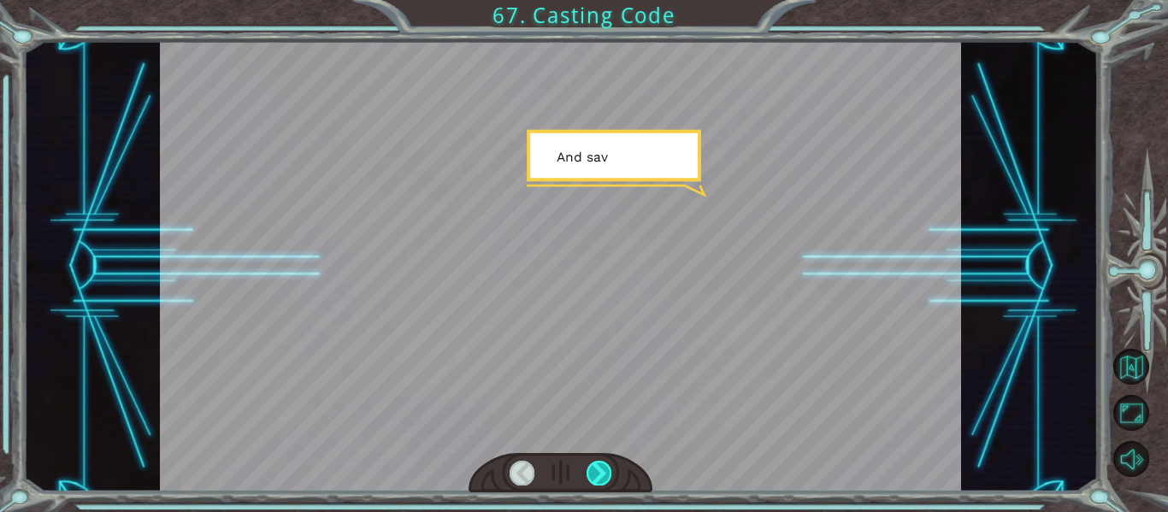
click at [591, 470] on div at bounding box center [598, 473] width 25 height 24
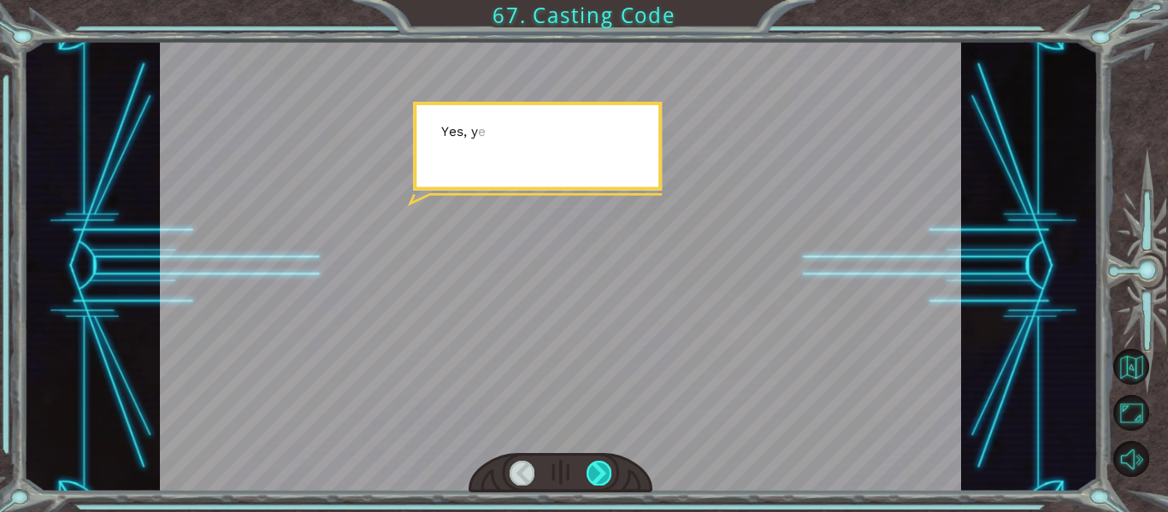
click at [591, 470] on div at bounding box center [598, 473] width 25 height 24
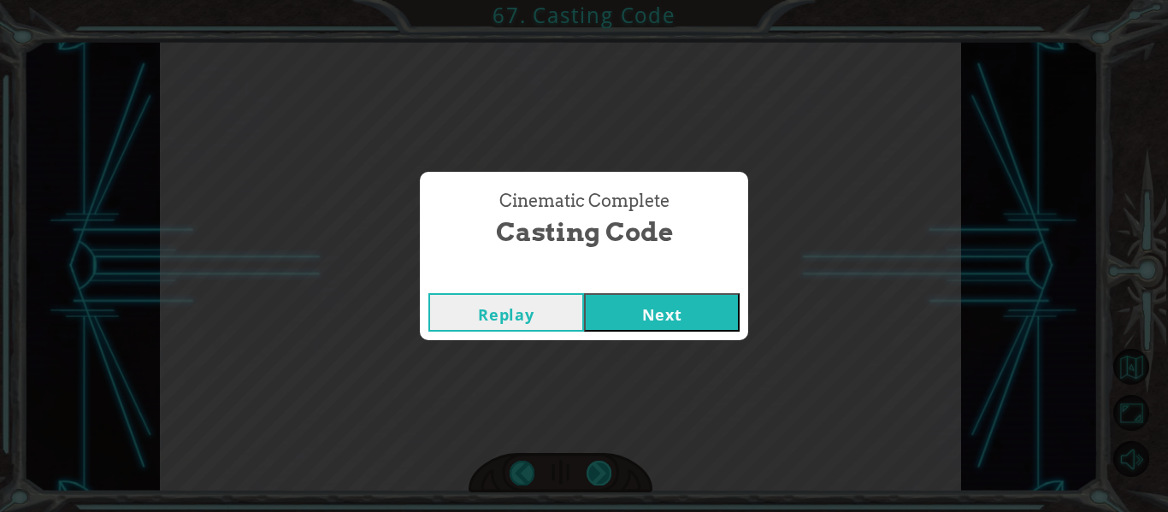
click at [591, 470] on div "Cinematic Complete Casting Code Replay Next" at bounding box center [584, 256] width 1168 height 512
click at [642, 305] on button "Next" at bounding box center [662, 312] width 156 height 38
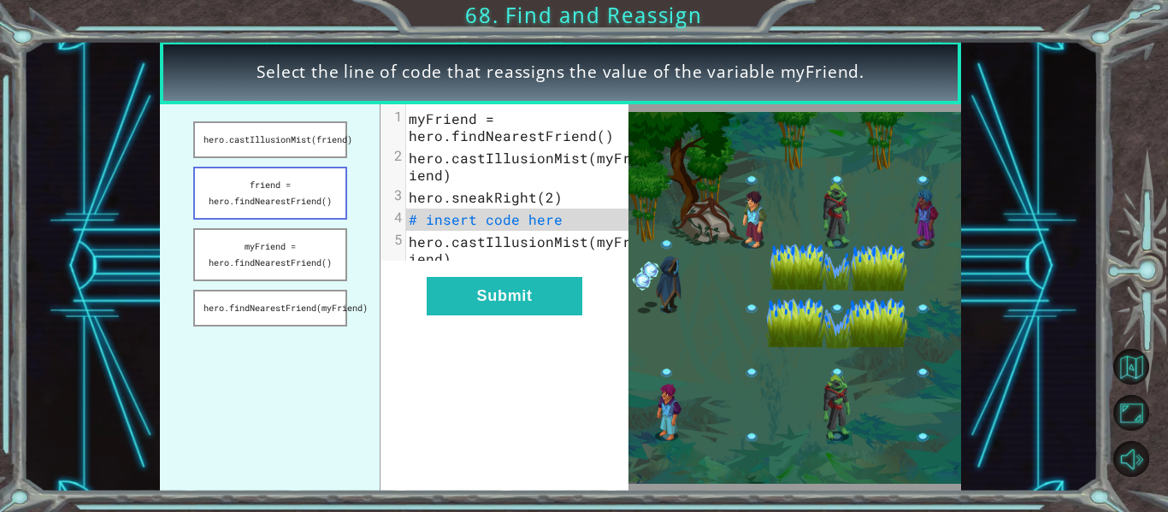
click at [289, 216] on button "friend = hero.findNearestFriend()" at bounding box center [270, 193] width 154 height 53
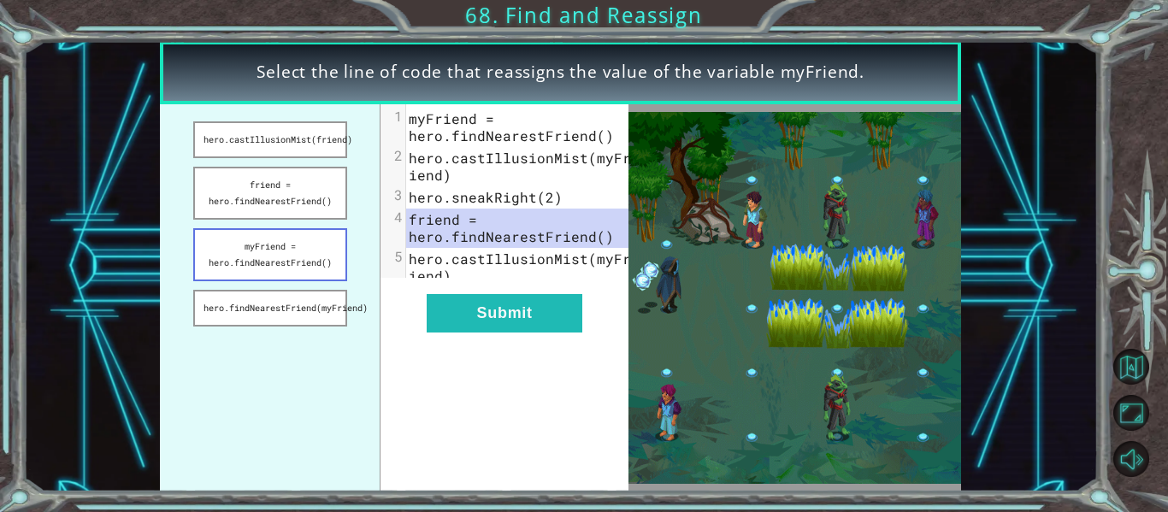
click at [304, 244] on button "myFriend = hero.findNearestFriend()" at bounding box center [270, 254] width 154 height 53
click at [509, 325] on button "Submit" at bounding box center [505, 313] width 156 height 38
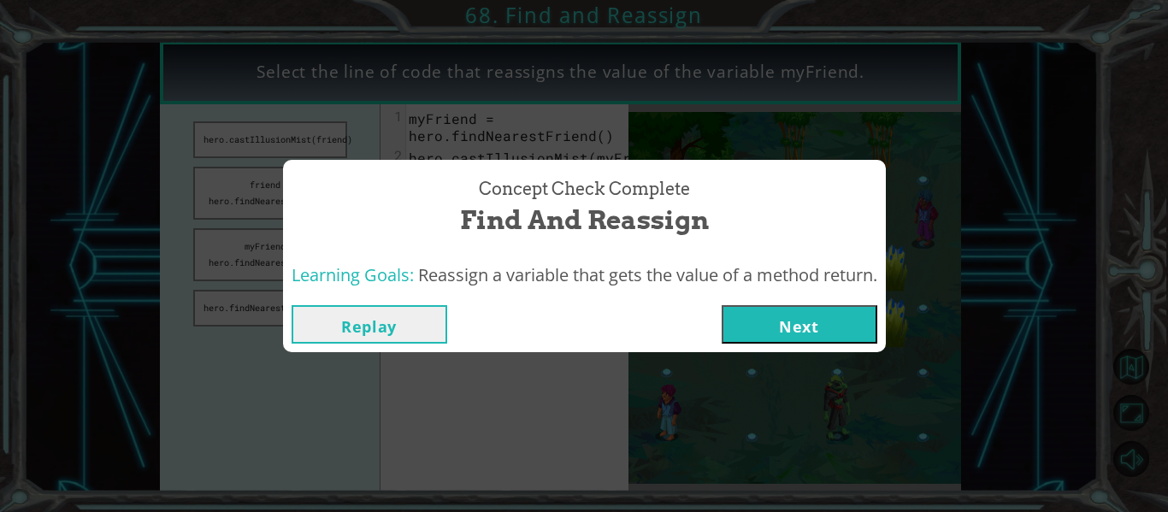
click at [816, 306] on button "Next" at bounding box center [799, 324] width 156 height 38
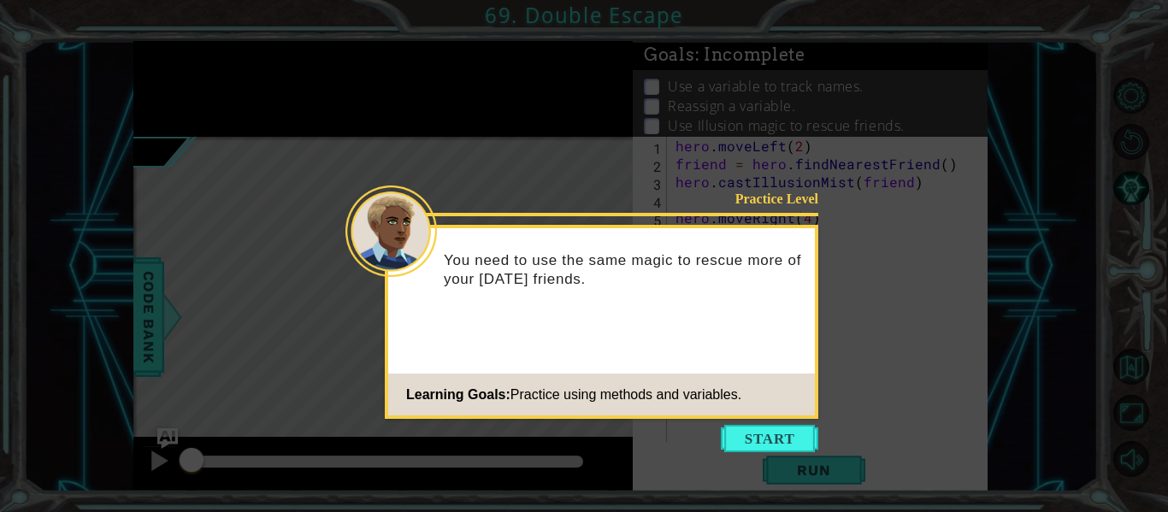
click at [772, 458] on icon at bounding box center [584, 256] width 1168 height 512
click at [770, 447] on button "Start" at bounding box center [769, 438] width 97 height 27
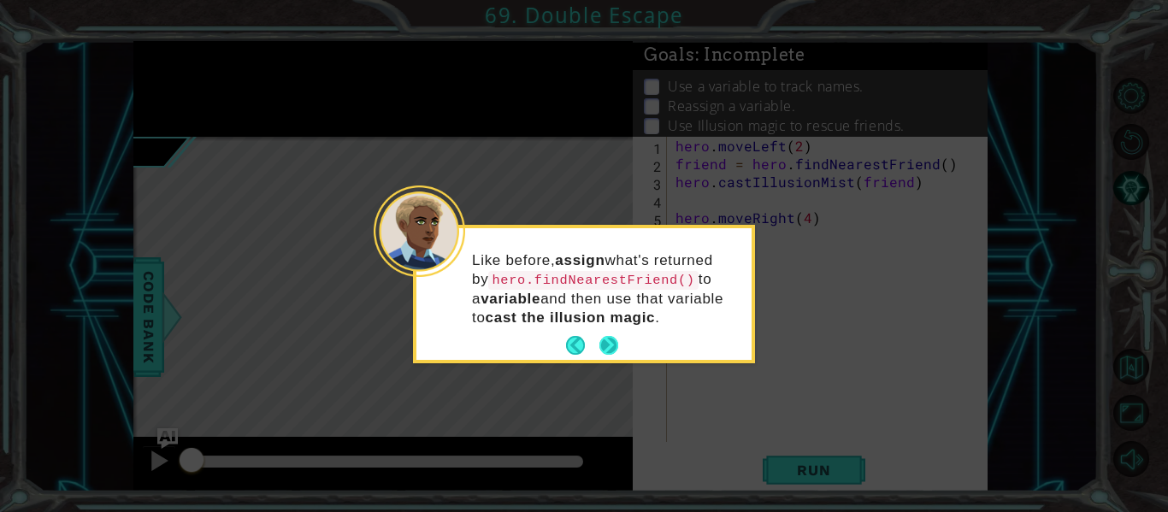
click at [603, 338] on button "Next" at bounding box center [608, 345] width 19 height 19
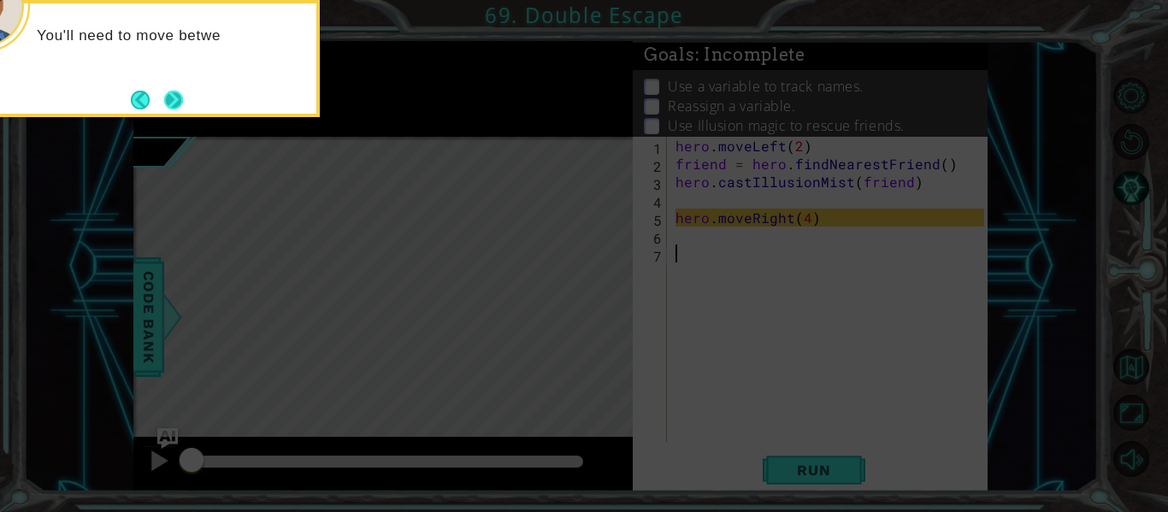
click at [176, 107] on button "Next" at bounding box center [173, 100] width 19 height 19
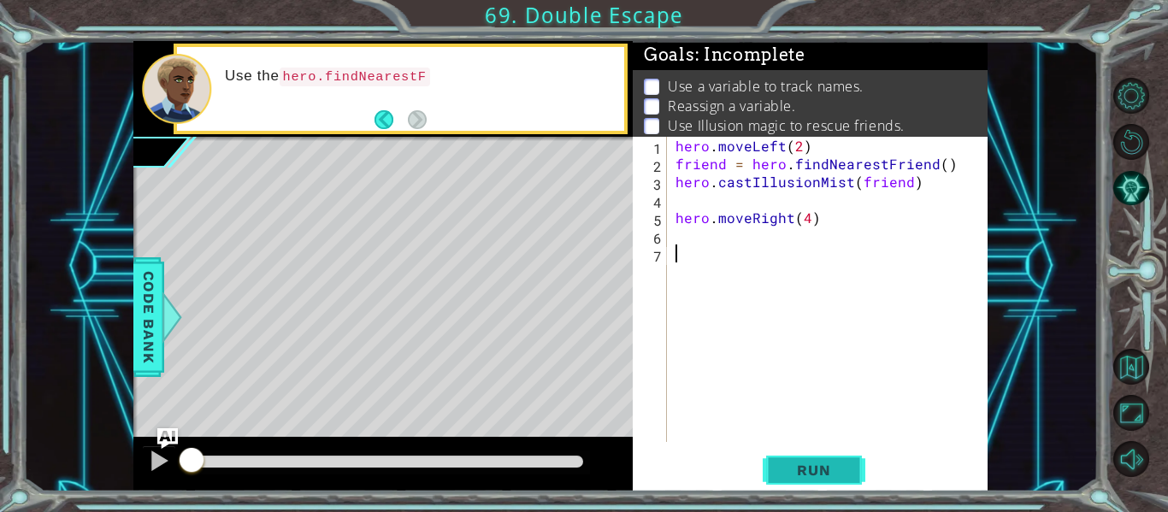
click at [851, 462] on button "Run" at bounding box center [814, 470] width 103 height 35
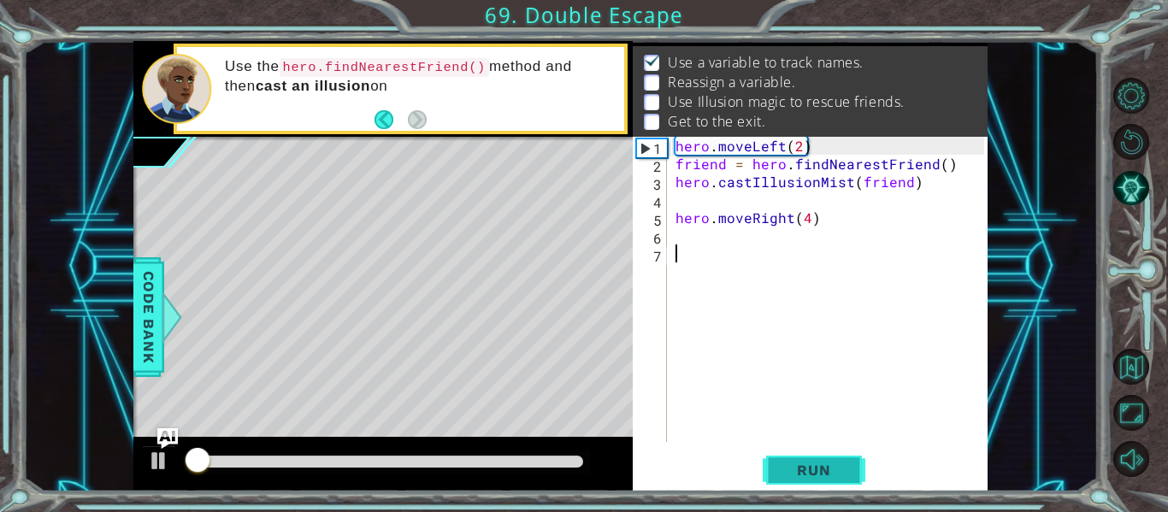
scroll to position [25, 0]
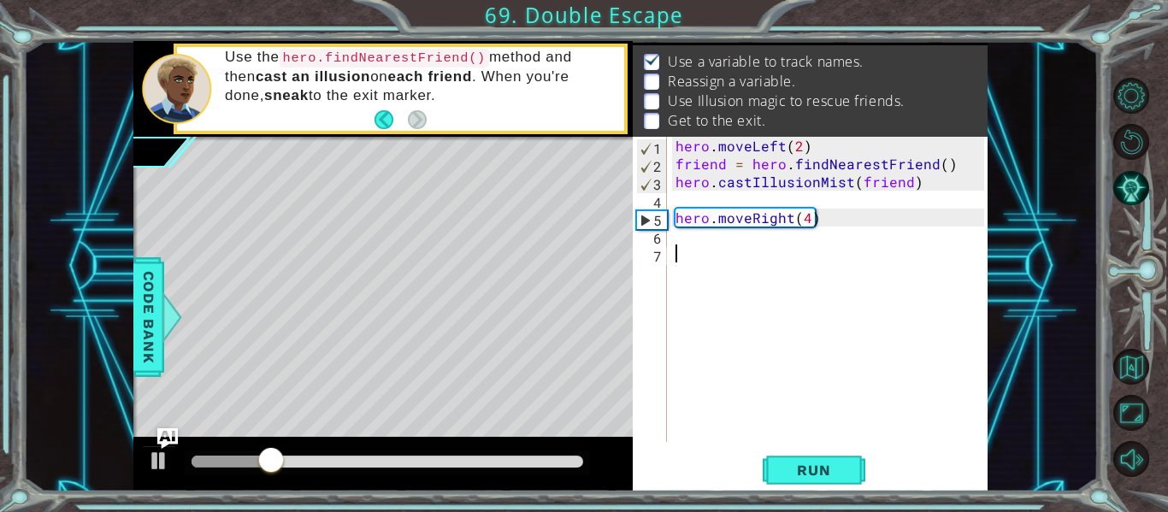
click at [685, 237] on div "hero . moveLeft ( 2 ) friend = hero . findNearestFriend ( ) hero . castIllusion…" at bounding box center [832, 307] width 321 height 341
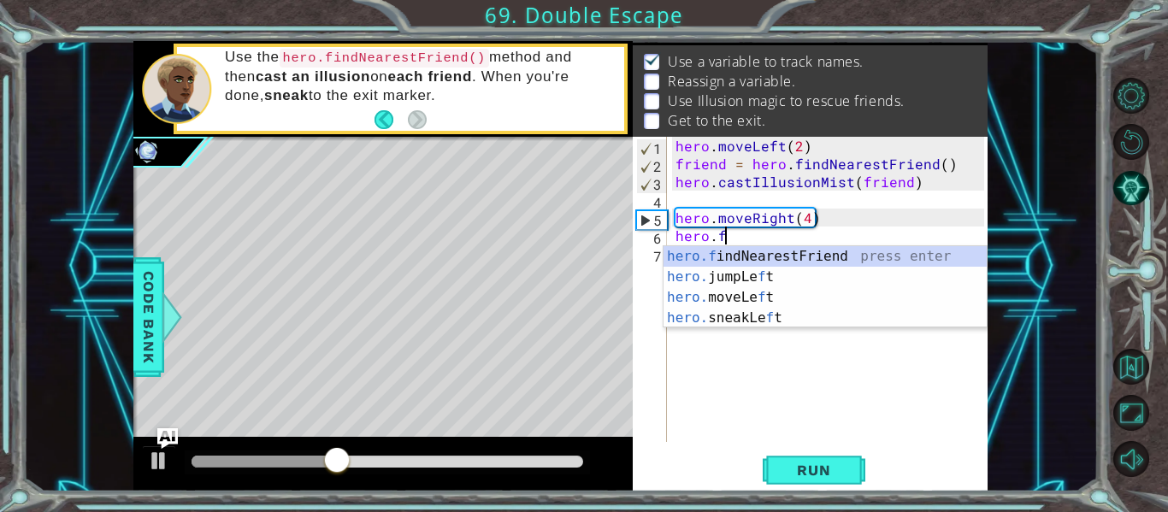
scroll to position [0, 3]
type textarea "[DOMAIN_NAME]"
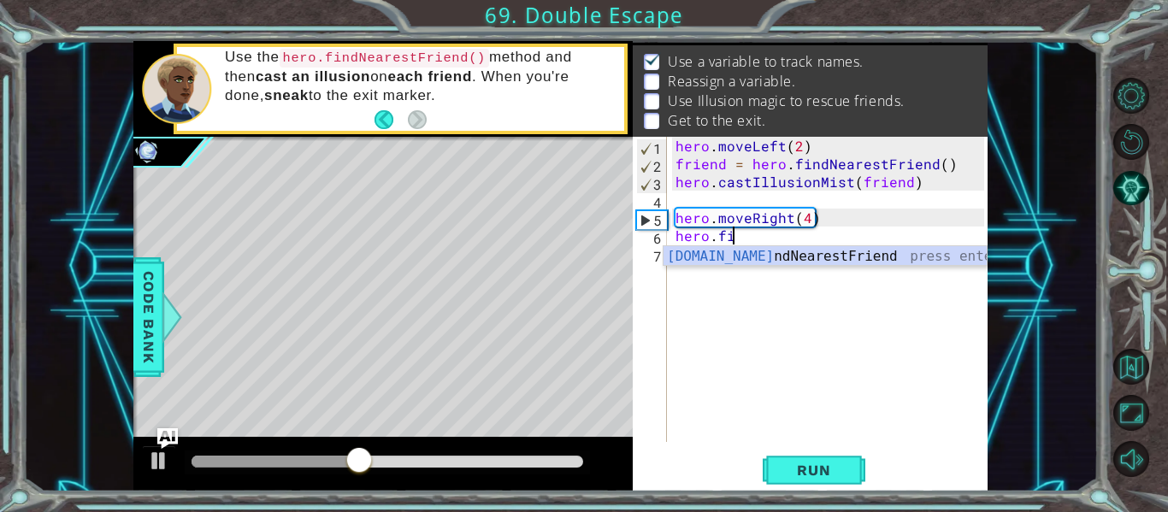
click at [785, 262] on div "[DOMAIN_NAME] ndNearestFriend press enter" at bounding box center [824, 277] width 323 height 62
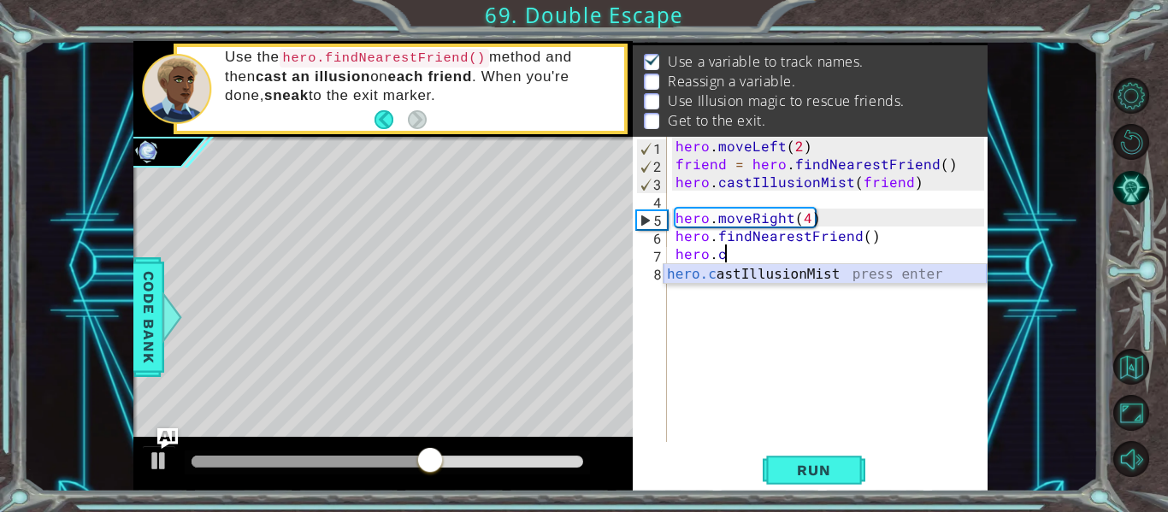
click at [776, 281] on div "hero.c astIllusionMist press enter" at bounding box center [824, 295] width 323 height 62
type textarea "hero.castIllusionMist(friend)"
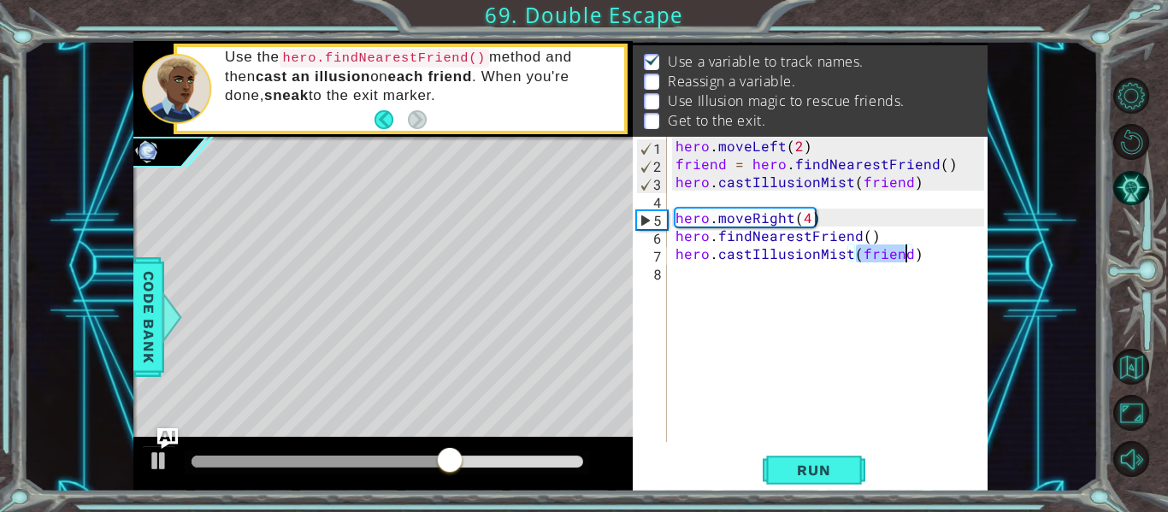
click at [687, 274] on div "hero . moveLeft ( 2 ) friend = hero . findNearestFriend ( ) hero . castIllusion…" at bounding box center [832, 307] width 321 height 341
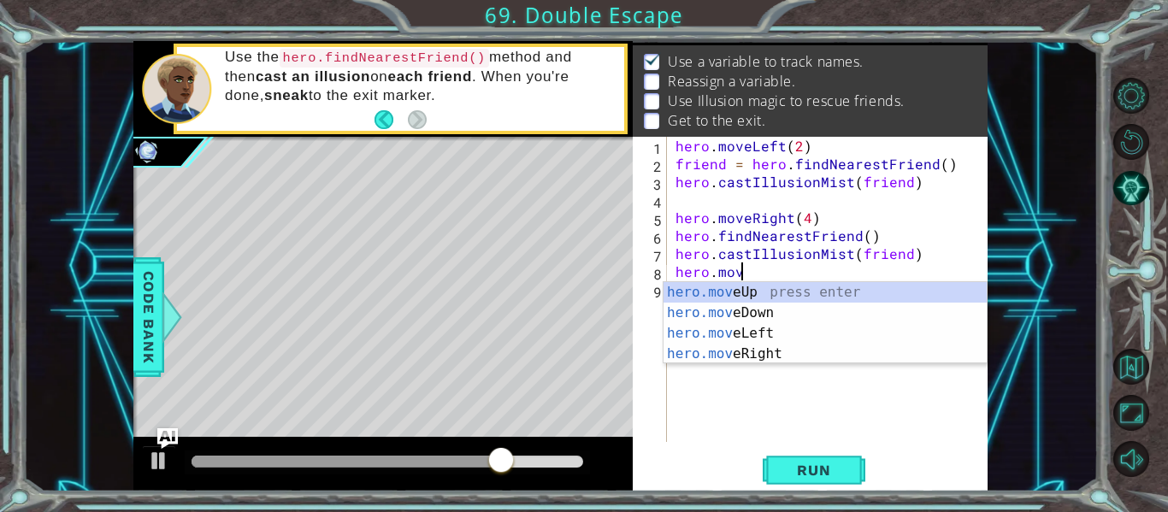
scroll to position [0, 3]
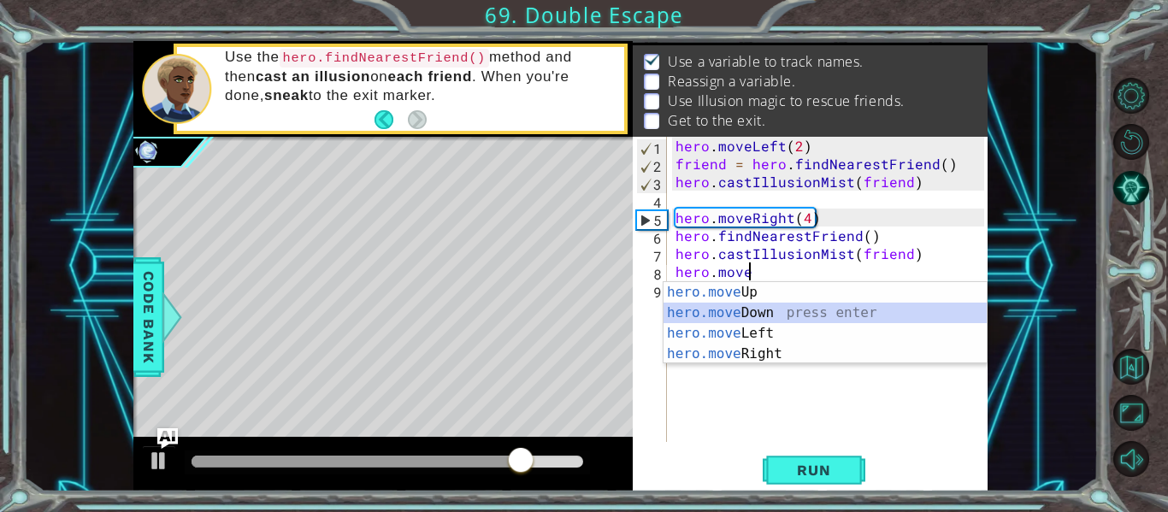
click at [773, 323] on div "hero.move Up press enter hero.move Down press enter hero.move Left press enter …" at bounding box center [824, 343] width 323 height 123
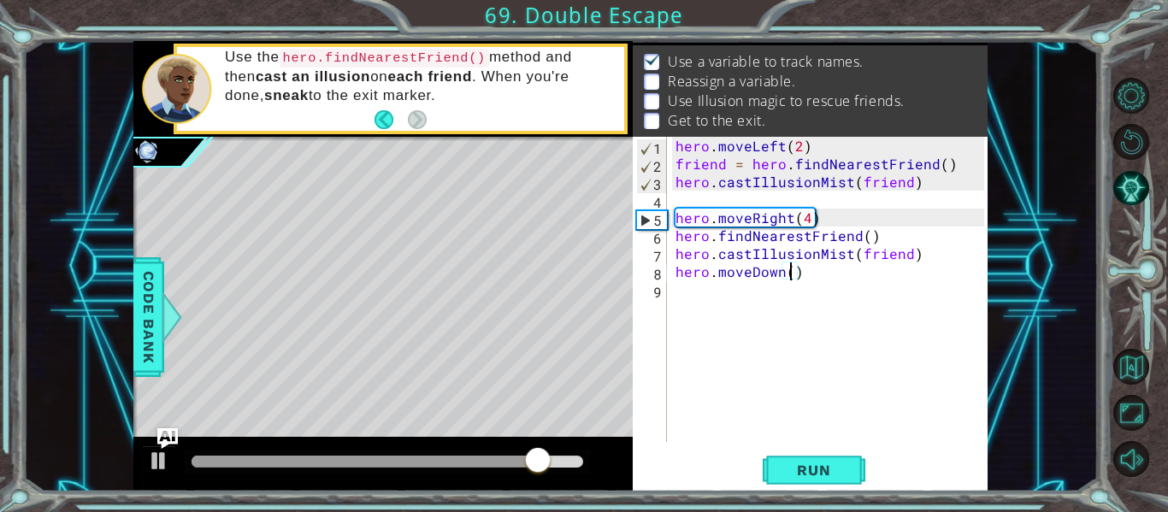
type textarea "hero.moveDown(2)"
click at [687, 289] on div "hero . moveLeft ( 2 ) friend = hero . findNearestFriend ( ) hero . castIllusion…" at bounding box center [832, 307] width 321 height 341
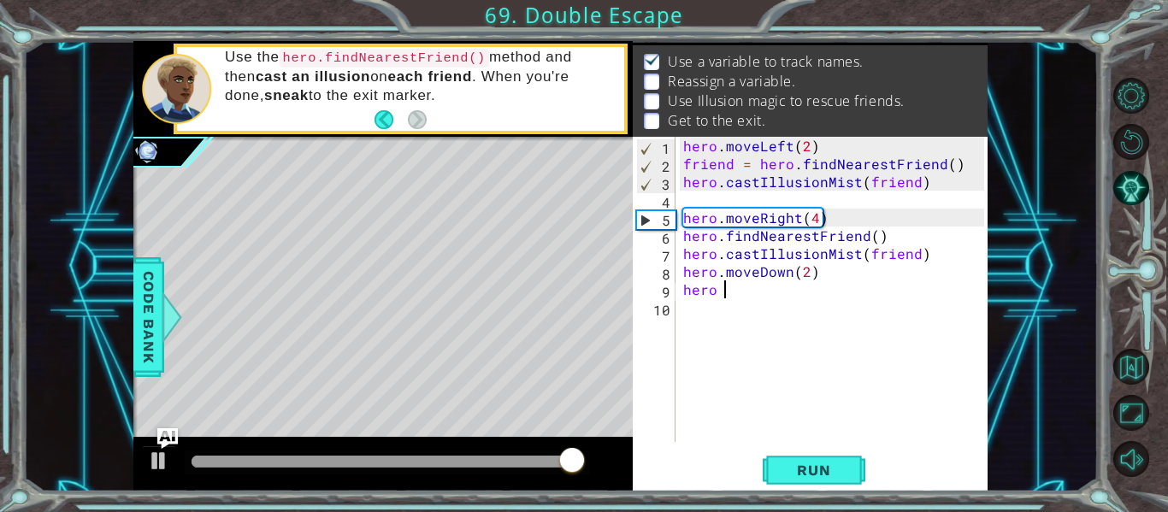
scroll to position [0, 3]
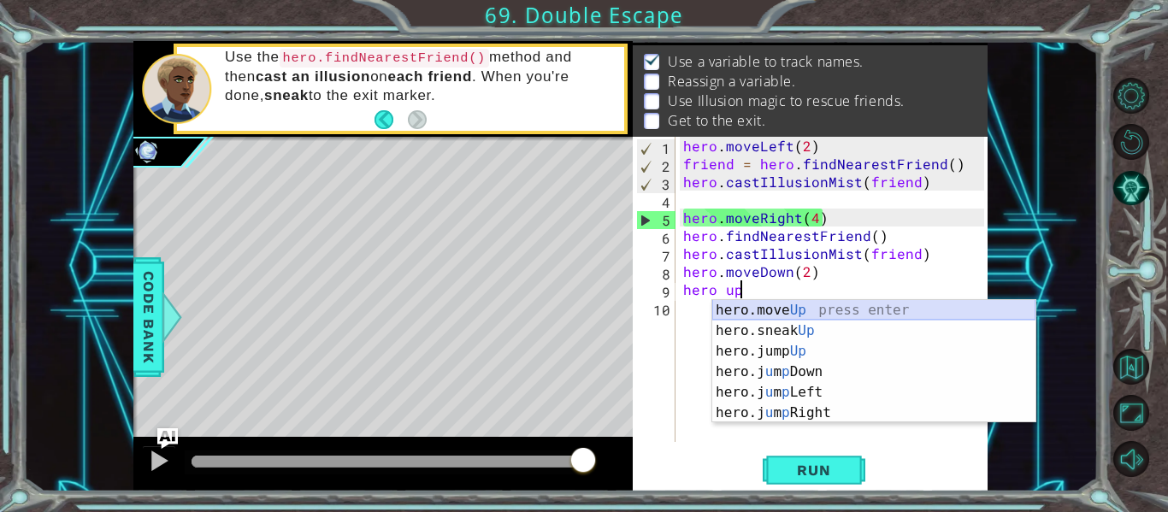
click at [754, 302] on div "hero.move Up press enter hero.sneak Up press enter hero.jump Up press enter her…" at bounding box center [873, 382] width 323 height 164
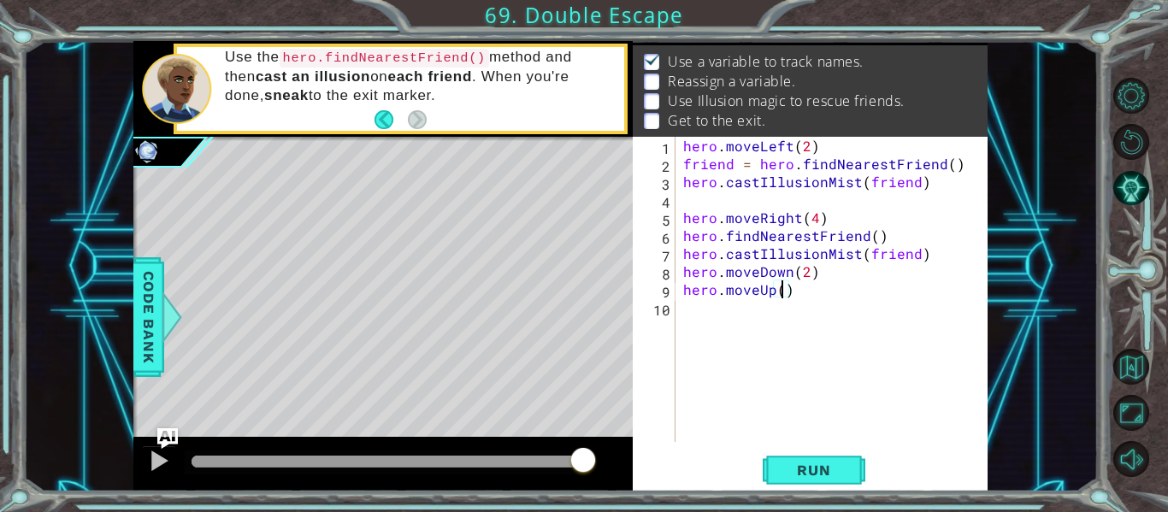
scroll to position [0, 6]
click at [853, 471] on button "Run" at bounding box center [814, 470] width 103 height 35
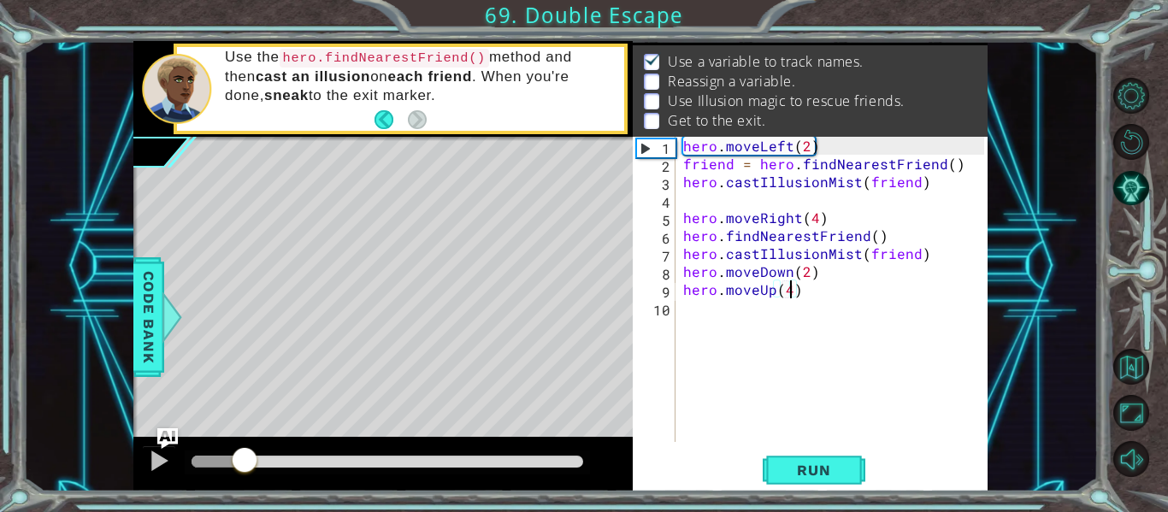
click at [606, 415] on div "methods hero use(thing) moveUp(steps) moveDown(steps) moveLeft(steps) moveRight…" at bounding box center [560, 266] width 854 height 451
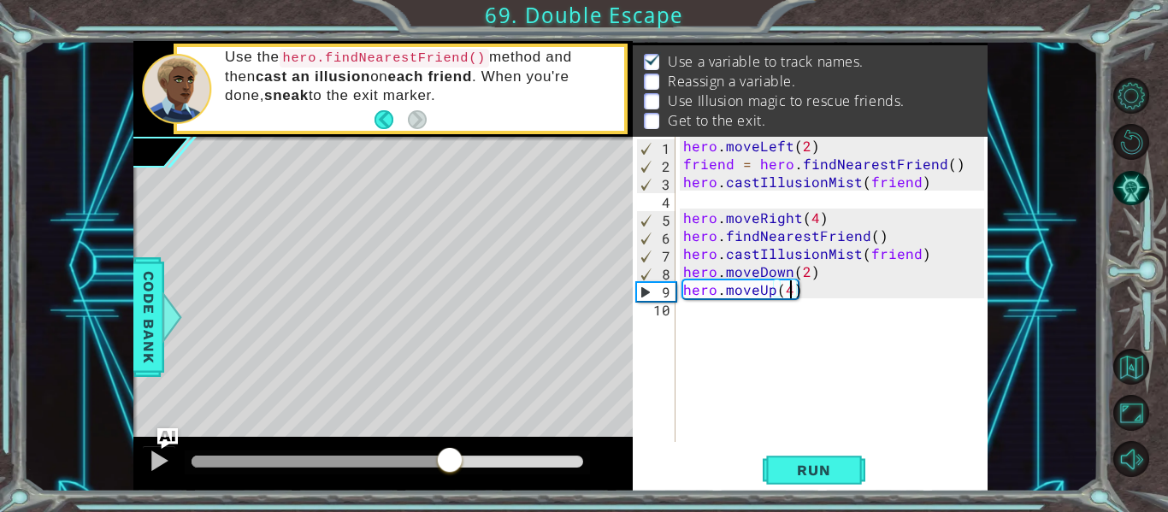
drag, startPoint x: 220, startPoint y: 456, endPoint x: 459, endPoint y: 439, distance: 240.0
click at [457, 441] on div at bounding box center [382, 464] width 499 height 55
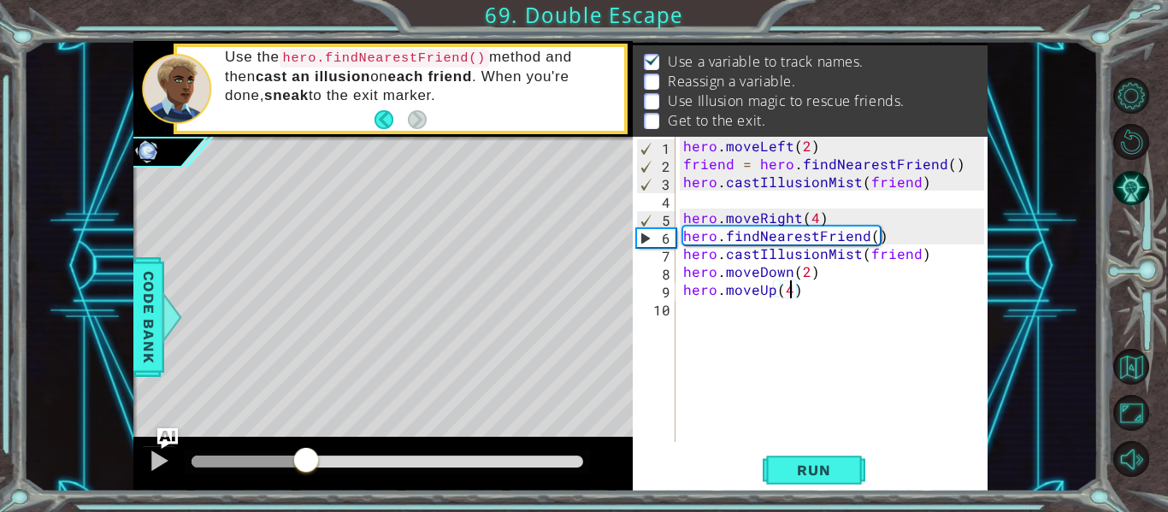
drag, startPoint x: 505, startPoint y: 456, endPoint x: 306, endPoint y: 451, distance: 199.2
click at [306, 451] on div at bounding box center [306, 461] width 31 height 31
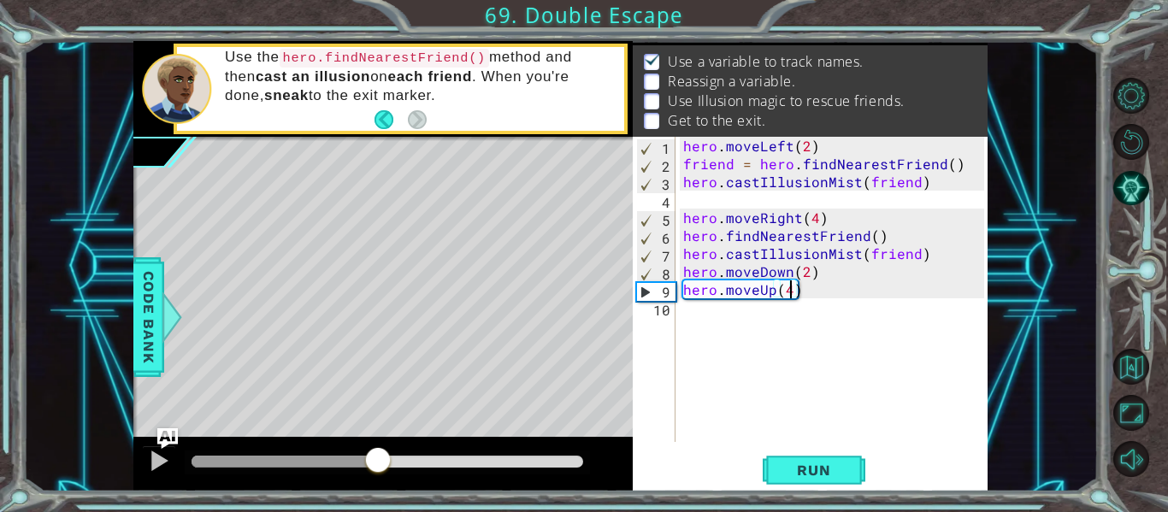
click at [378, 459] on div at bounding box center [377, 461] width 31 height 31
click at [791, 276] on div "hero . moveLeft ( 2 ) friend = hero . findNearestFriend ( ) hero . castIllusion…" at bounding box center [836, 307] width 313 height 341
click at [792, 273] on div "hero . moveLeft ( 2 ) friend = hero . findNearestFriend ( ) hero . castIllusion…" at bounding box center [836, 307] width 313 height 341
click at [804, 469] on span "Run" at bounding box center [814, 470] width 68 height 17
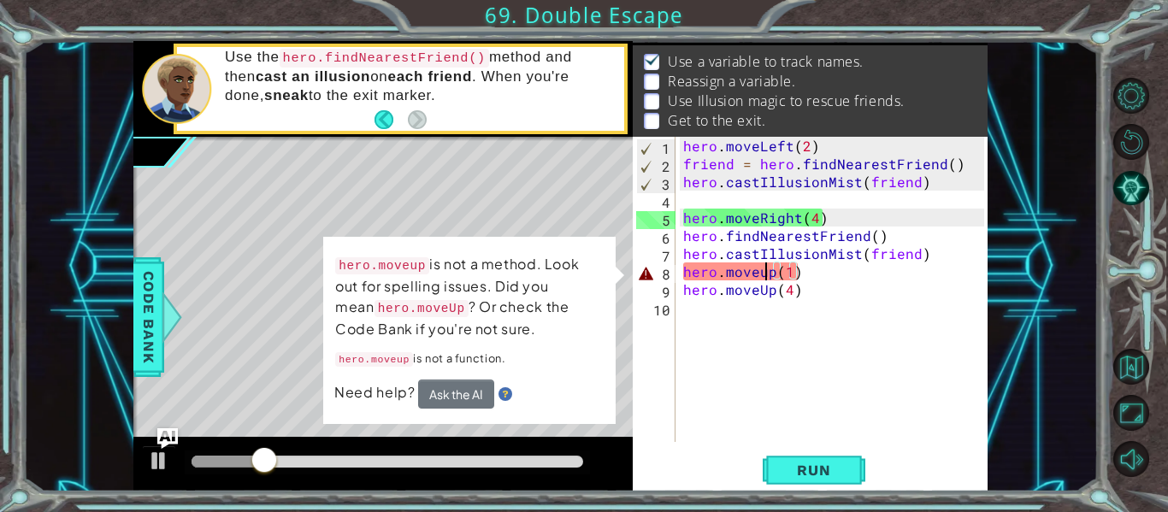
click at [763, 280] on div "hero . moveLeft ( 2 ) friend = hero . findNearestFriend ( ) hero . castIllusion…" at bounding box center [836, 307] width 313 height 341
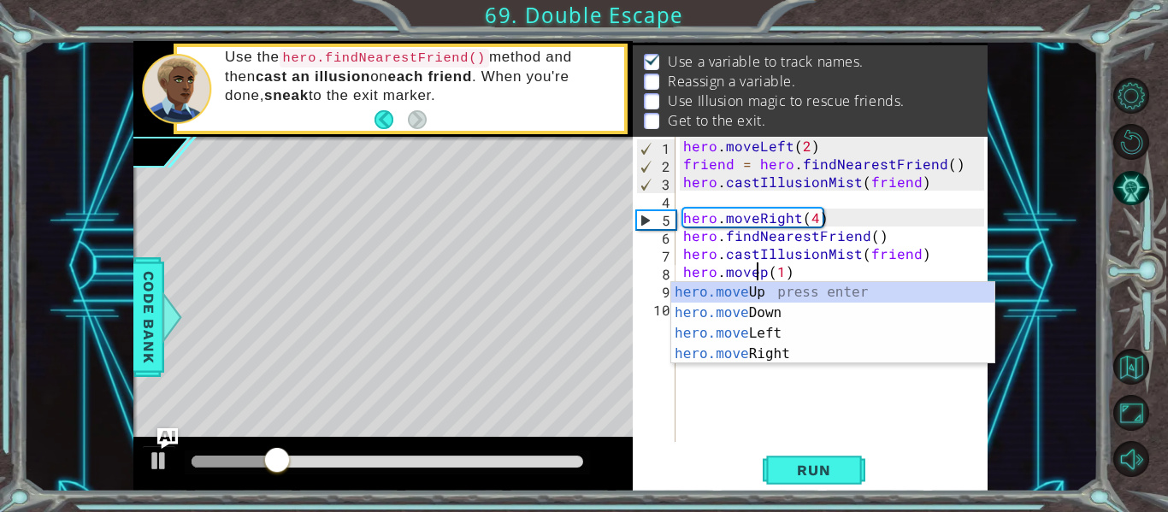
type textarea "hero.moveUp(1)"
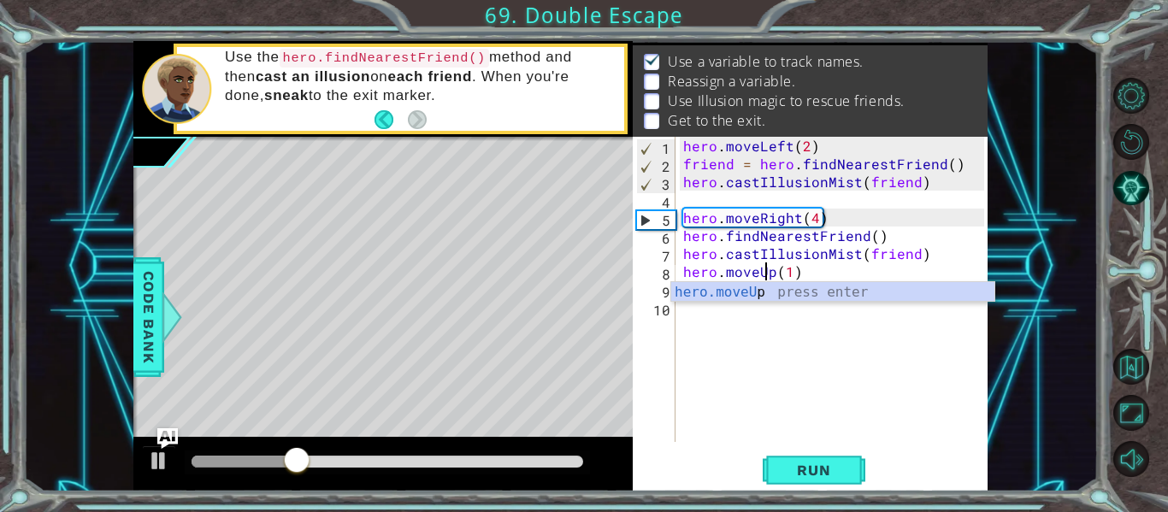
click at [816, 406] on div "hero . moveLeft ( 2 ) friend = hero . findNearestFriend ( ) hero . castIllusion…" at bounding box center [836, 307] width 313 height 341
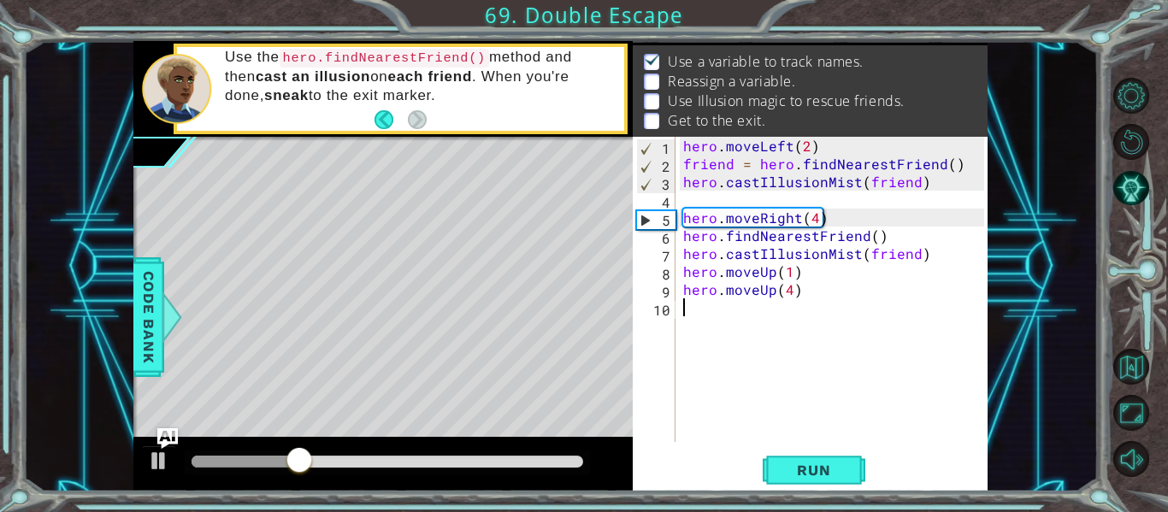
scroll to position [0, 0]
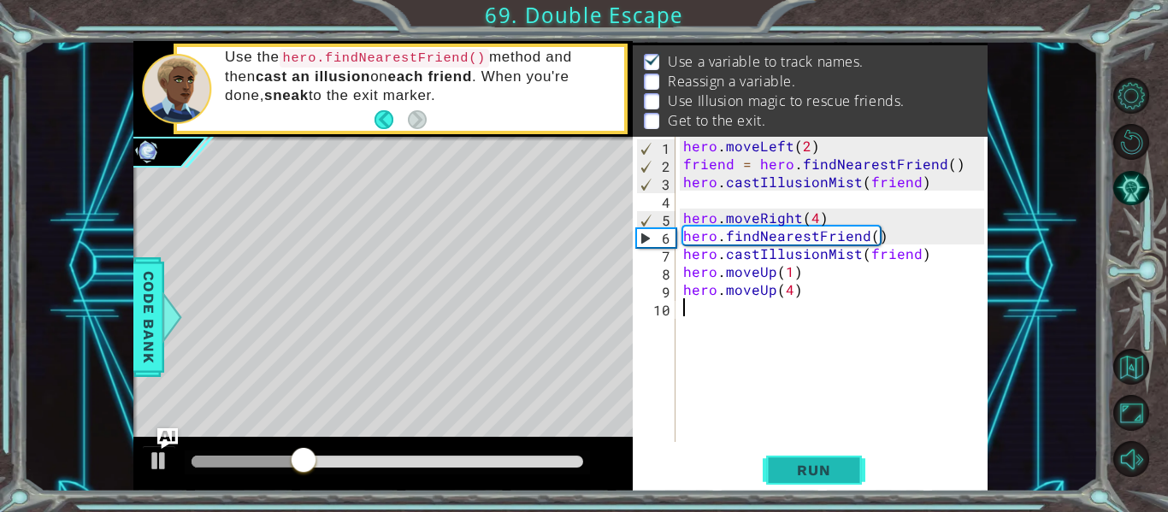
click at [810, 466] on span "Run" at bounding box center [814, 470] width 68 height 17
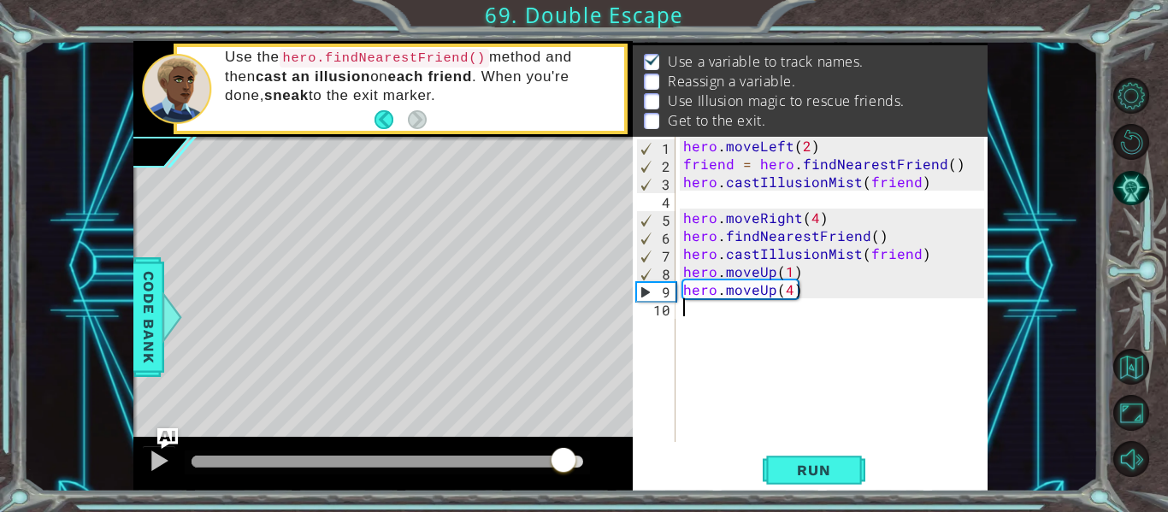
click at [563, 426] on div "methods hero use(thing) moveUp(steps) moveDown(steps) moveLeft(steps) moveRight…" at bounding box center [560, 266] width 854 height 451
click at [682, 239] on div "hero . moveLeft ( 2 ) friend = hero . findNearestFriend ( ) hero . castIllusion…" at bounding box center [836, 307] width 313 height 341
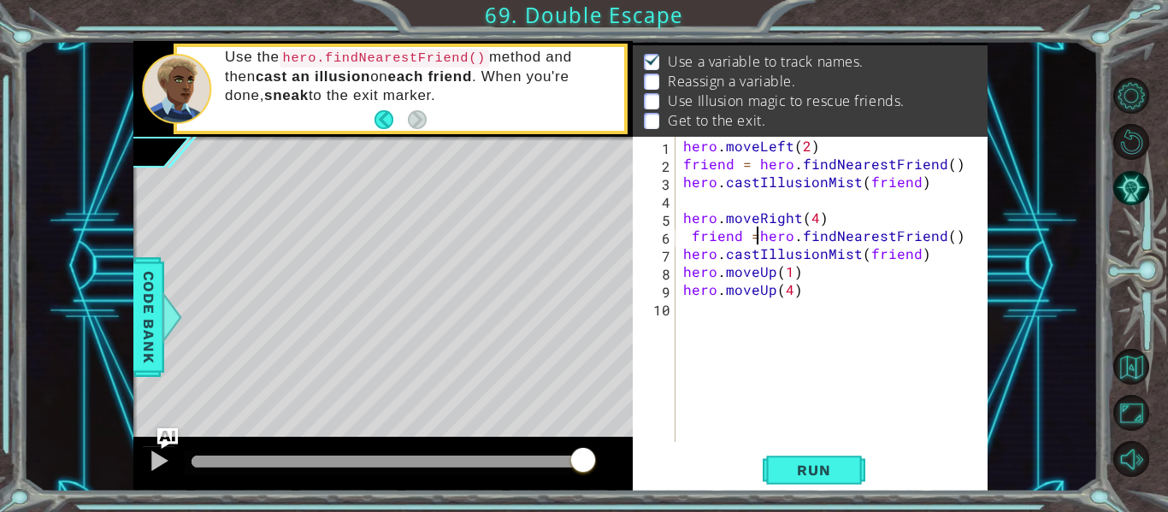
scroll to position [0, 5]
type textarea "friend = hero.findNearestFriend()"
click at [825, 481] on button "Run" at bounding box center [814, 470] width 103 height 35
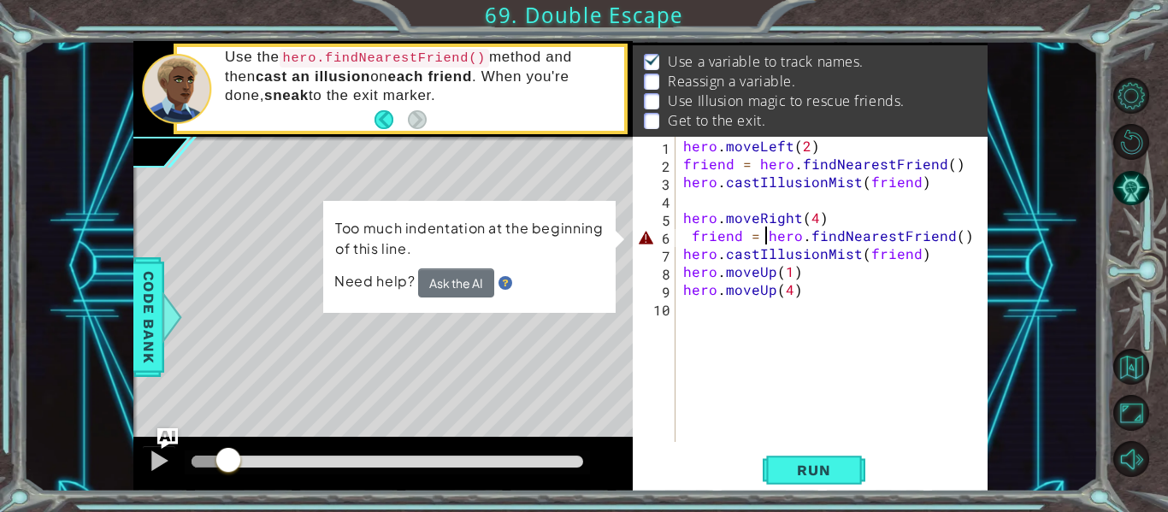
drag, startPoint x: 207, startPoint y: 454, endPoint x: 227, endPoint y: 456, distance: 20.7
click at [227, 456] on div at bounding box center [228, 461] width 31 height 31
click at [467, 272] on button "Ask the AI" at bounding box center [456, 283] width 76 height 30
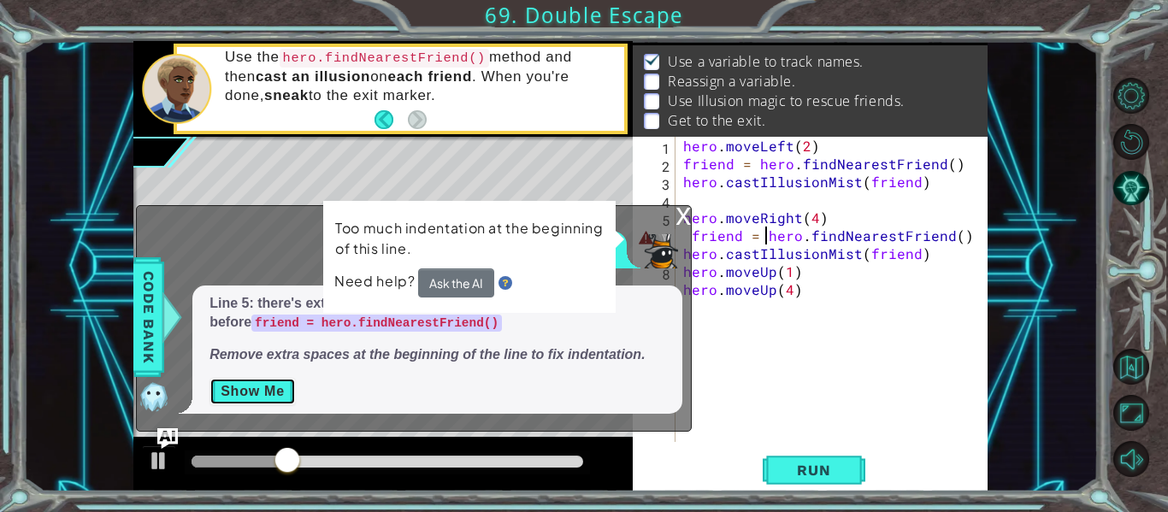
click at [286, 386] on button "Show Me" at bounding box center [252, 391] width 86 height 27
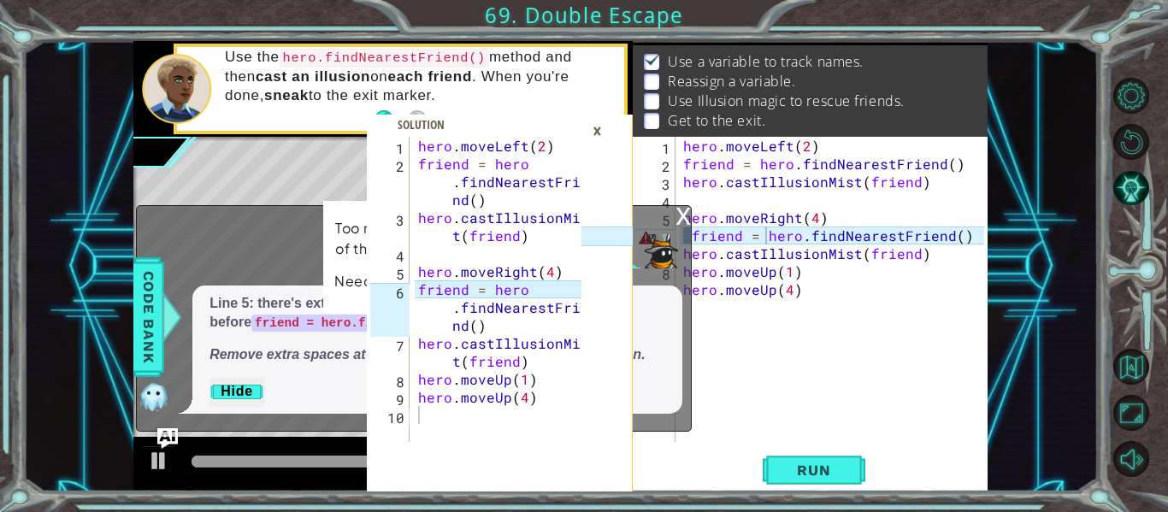
click at [605, 132] on div "×" at bounding box center [597, 130] width 27 height 29
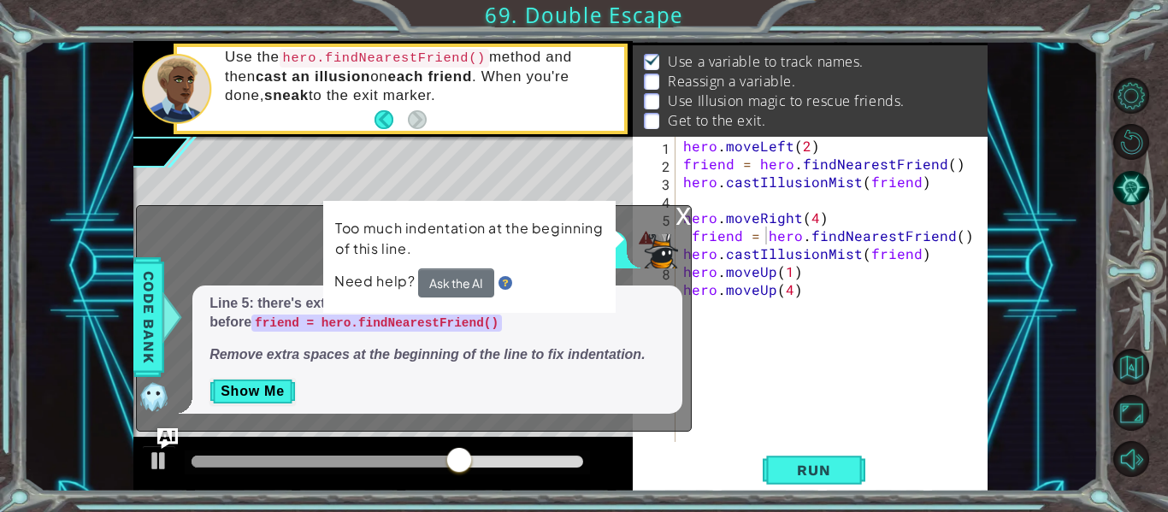
click at [765, 329] on div "hero . moveLeft ( 2 ) friend = hero . findNearestFriend ( ) hero . castIllusion…" at bounding box center [836, 307] width 313 height 341
click at [762, 243] on div "hero . moveLeft ( 2 ) friend = hero . findNearestFriend ( ) hero . castIllusion…" at bounding box center [836, 307] width 313 height 341
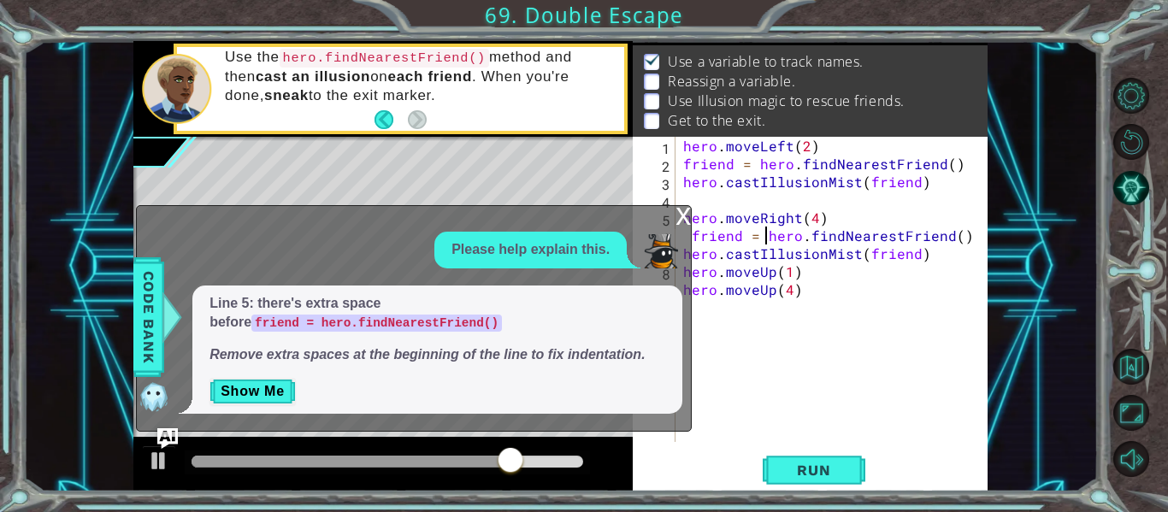
click at [743, 243] on div "hero . moveLeft ( 2 ) friend = hero . findNearestFriend ( ) hero . castIllusion…" at bounding box center [836, 307] width 313 height 341
click at [679, 223] on div "x" at bounding box center [682, 214] width 15 height 17
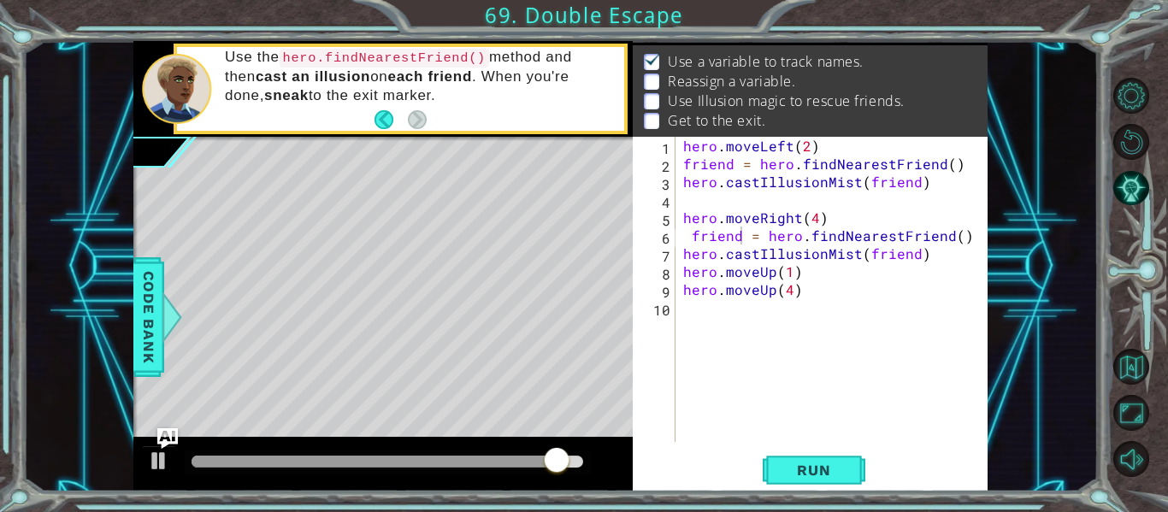
click at [686, 240] on div "hero . moveLeft ( 2 ) friend = hero . findNearestFriend ( ) hero . castIllusion…" at bounding box center [836, 307] width 313 height 341
click at [842, 480] on button "Run" at bounding box center [814, 470] width 103 height 35
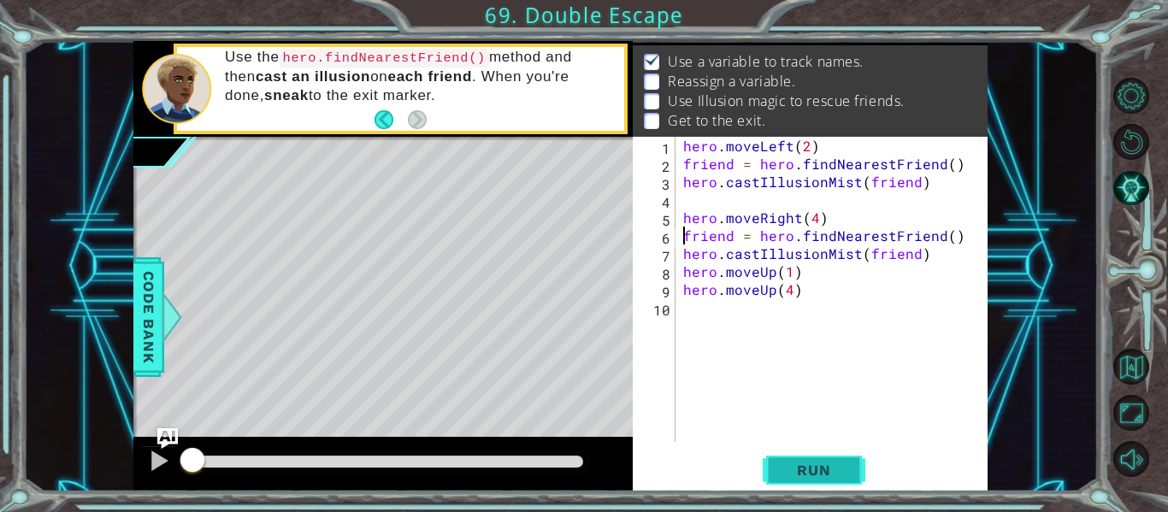
click at [832, 470] on span "Run" at bounding box center [814, 470] width 68 height 17
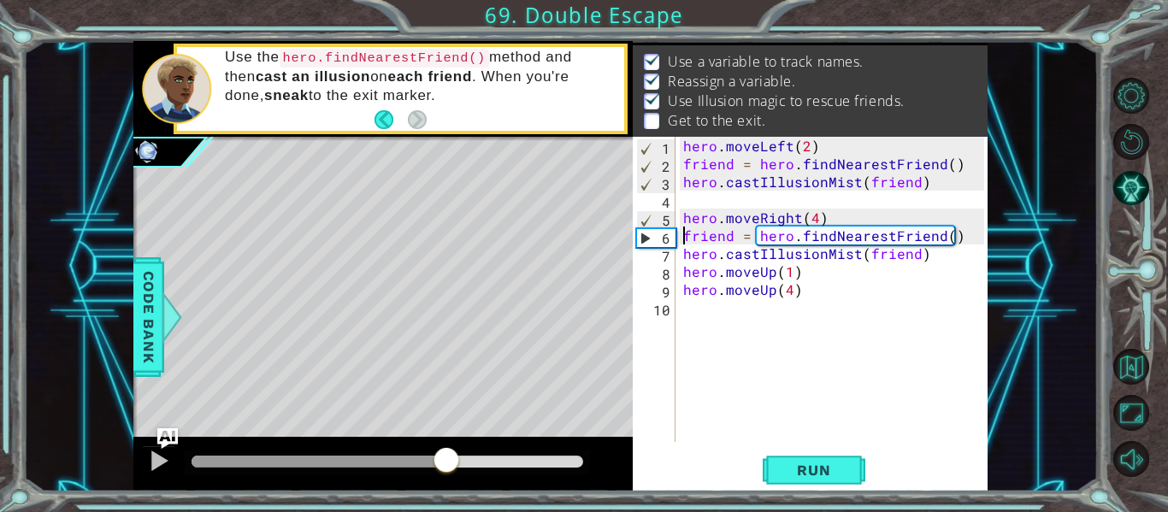
drag, startPoint x: 246, startPoint y: 458, endPoint x: 457, endPoint y: 480, distance: 212.2
click at [457, 480] on div at bounding box center [382, 464] width 499 height 55
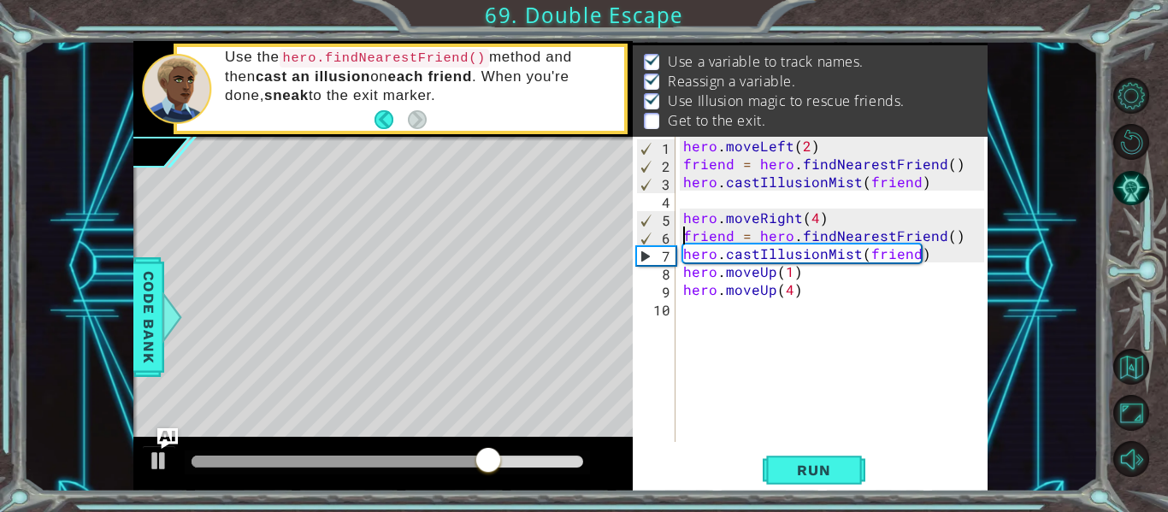
click at [774, 280] on div "hero . moveLeft ( 2 ) friend = hero . findNearestFriend ( ) hero . castIllusion…" at bounding box center [836, 307] width 313 height 341
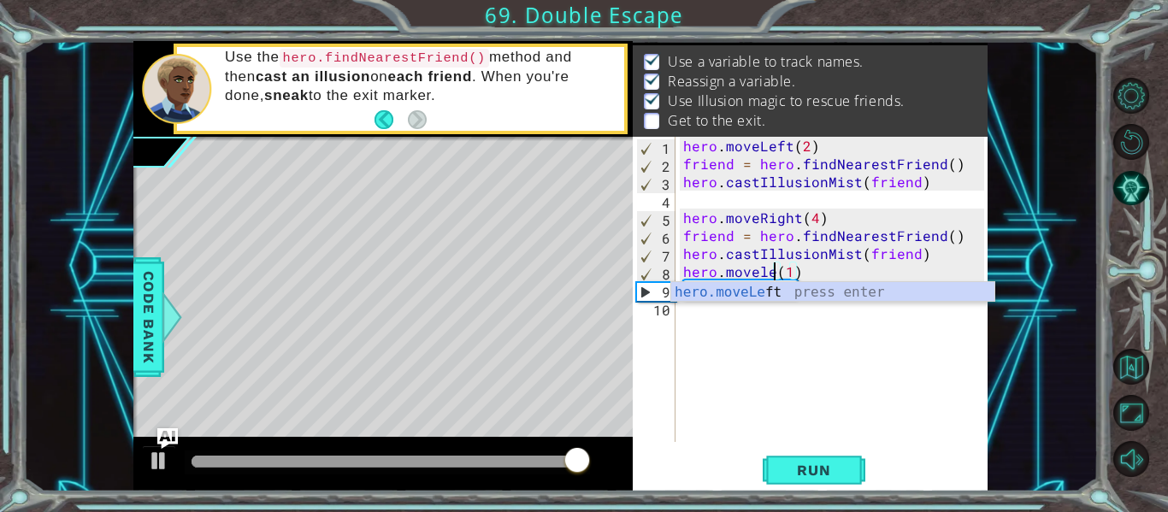
scroll to position [0, 7]
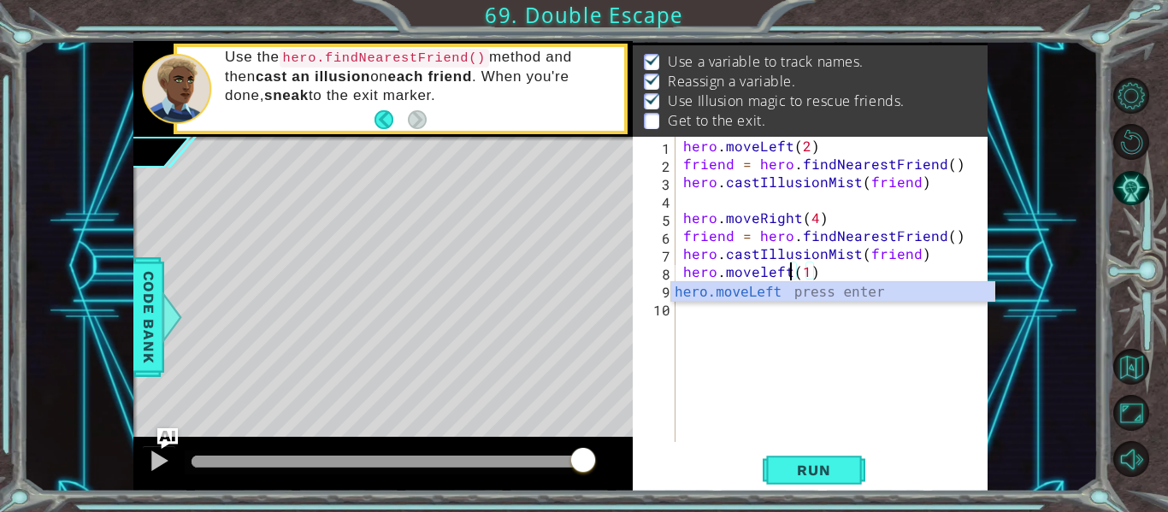
click at [798, 287] on div "hero.moveLeft press enter" at bounding box center [832, 313] width 323 height 62
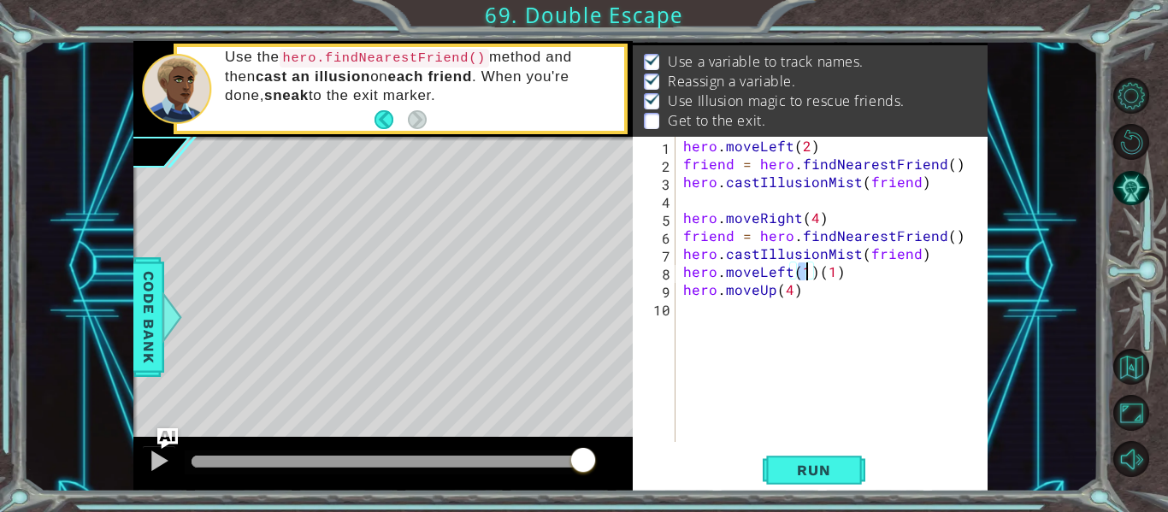
click at [837, 272] on div "hero . moveLeft ( 2 ) friend = hero . findNearestFriend ( ) hero . castIllusion…" at bounding box center [836, 307] width 313 height 341
click at [803, 278] on div "hero . moveLeft ( 2 ) friend = hero . findNearestFriend ( ) hero . castIllusion…" at bounding box center [836, 307] width 313 height 341
type textarea "hero.moveLeft(2)"
click at [798, 470] on span "Run" at bounding box center [814, 470] width 68 height 17
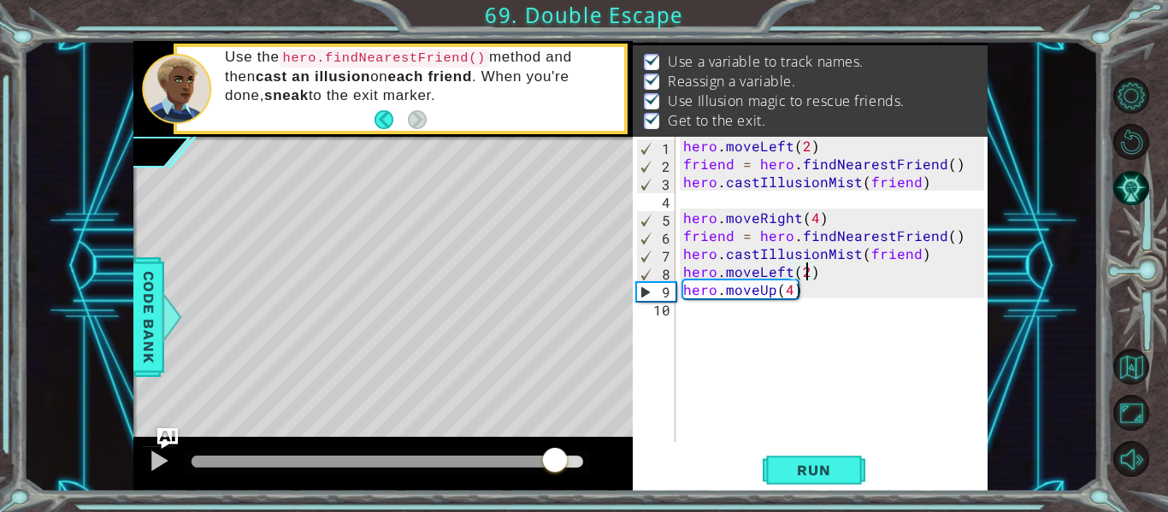
drag, startPoint x: 210, startPoint y: 456, endPoint x: 604, endPoint y: 471, distance: 393.5
click at [603, 471] on div at bounding box center [382, 464] width 499 height 55
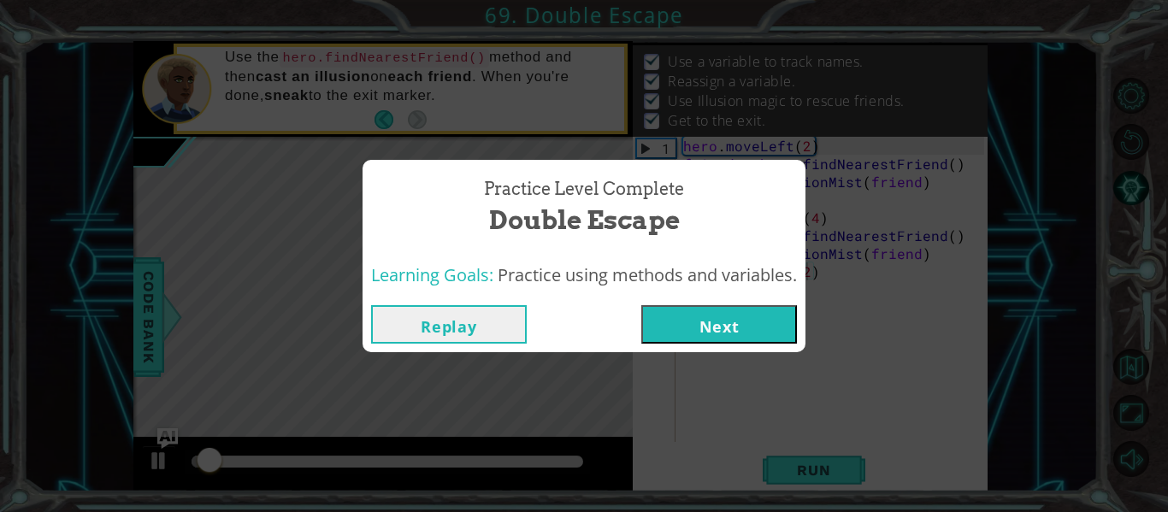
click at [774, 323] on button "Next" at bounding box center [719, 324] width 156 height 38
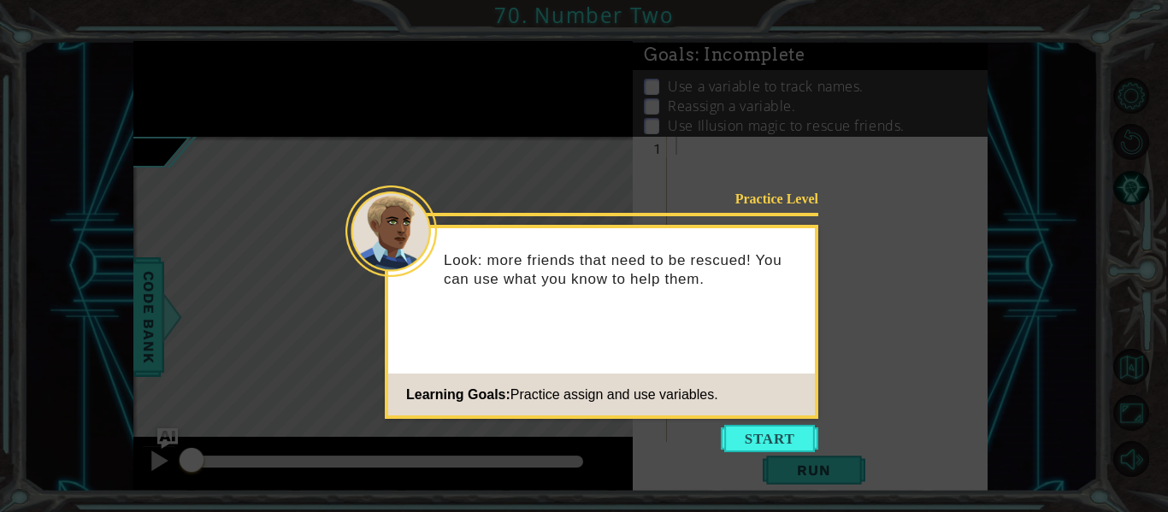
click at [788, 425] on button "Start" at bounding box center [769, 438] width 97 height 27
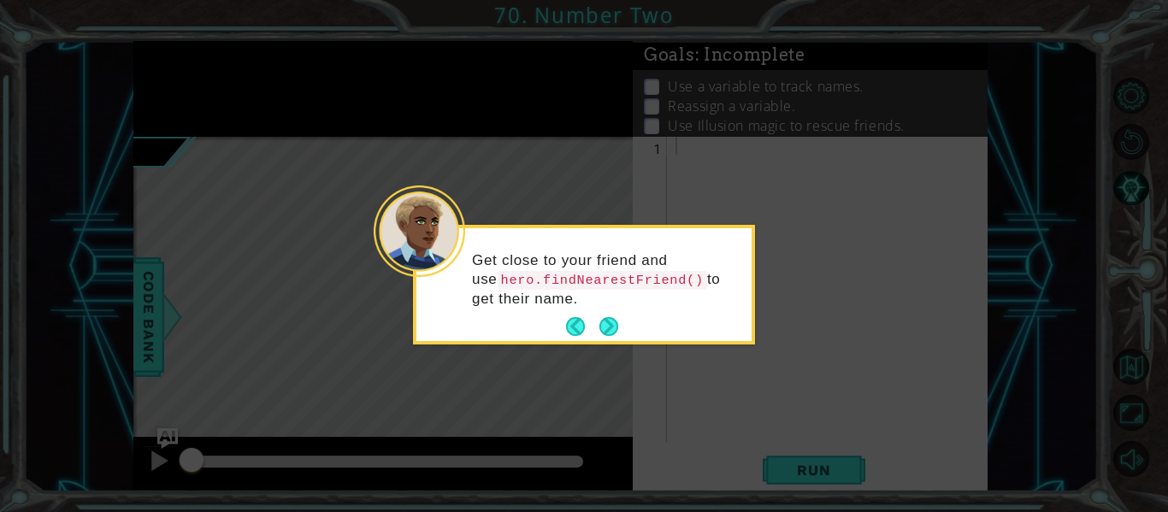
click at [602, 332] on button "Next" at bounding box center [608, 326] width 19 height 19
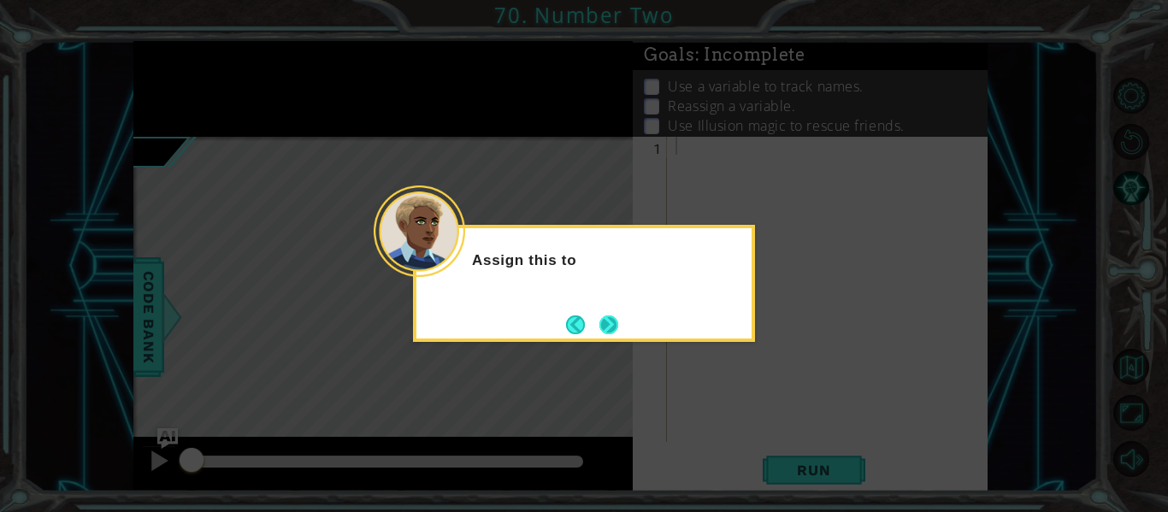
click at [605, 315] on button "Next" at bounding box center [608, 324] width 19 height 19
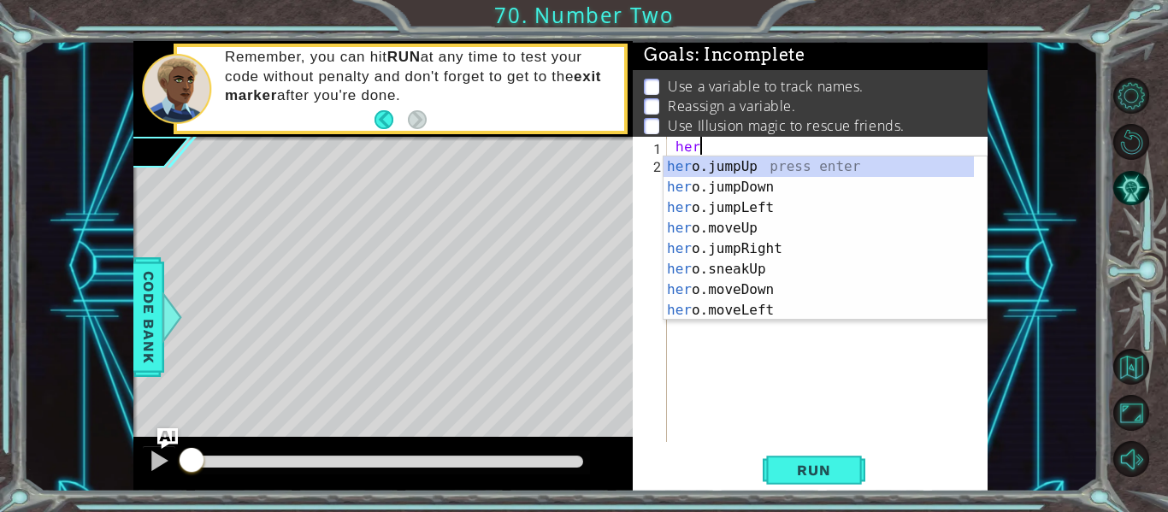
scroll to position [0, 1]
type textarea "hero"
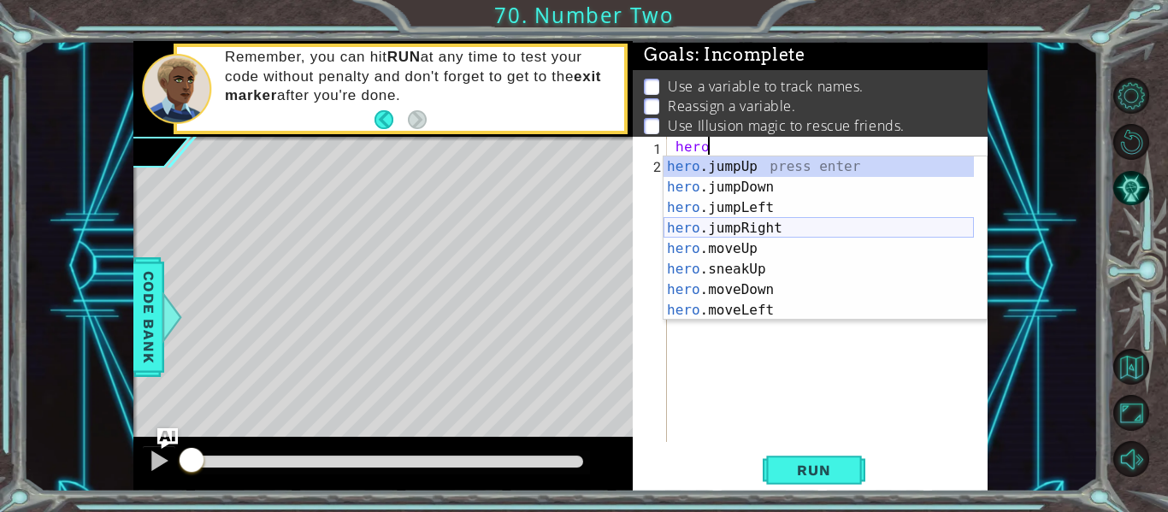
click at [781, 229] on div "hero .jumpUp press enter hero .jumpDown press enter hero .jumpLeft press enter …" at bounding box center [818, 258] width 310 height 205
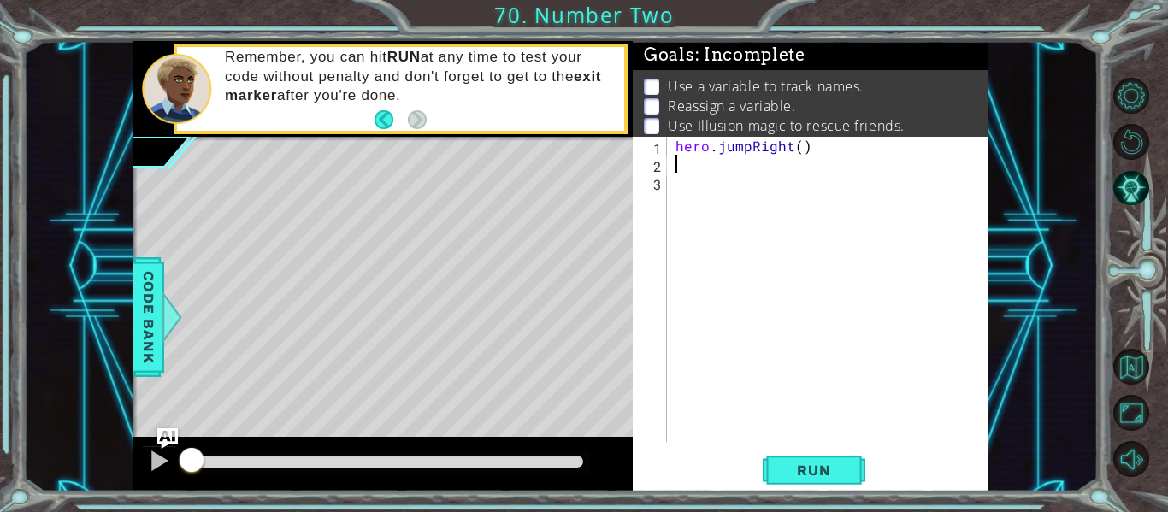
scroll to position [0, 0]
click at [810, 479] on button "Run" at bounding box center [814, 470] width 103 height 35
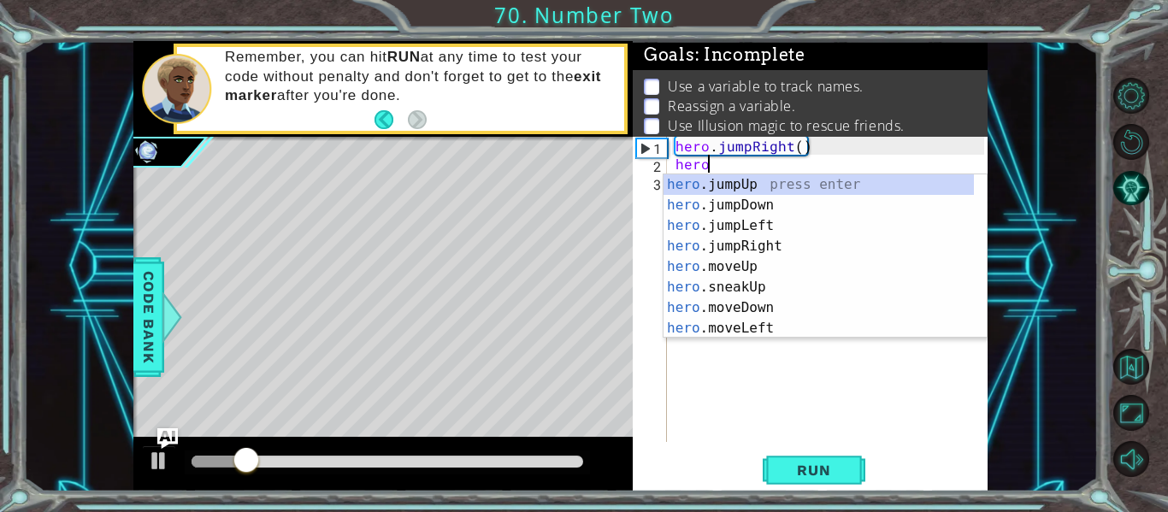
scroll to position [0, 2]
type textarea "hero.f"
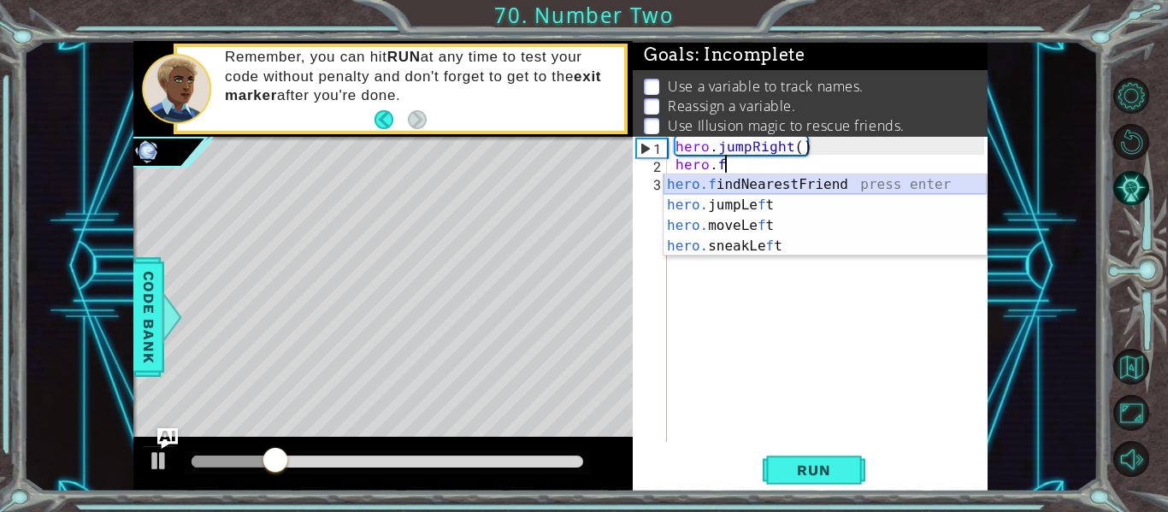
click at [791, 184] on div "hero.f indNearestFriend press enter hero. jumpLe f t press enter hero. moveLe f…" at bounding box center [824, 235] width 323 height 123
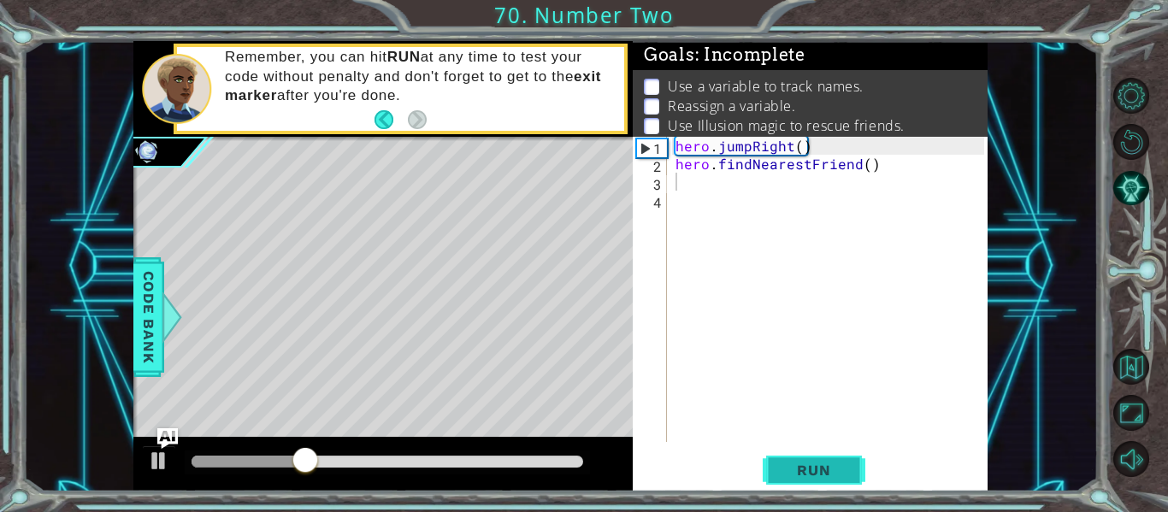
click at [851, 470] on button "Run" at bounding box center [814, 470] width 103 height 35
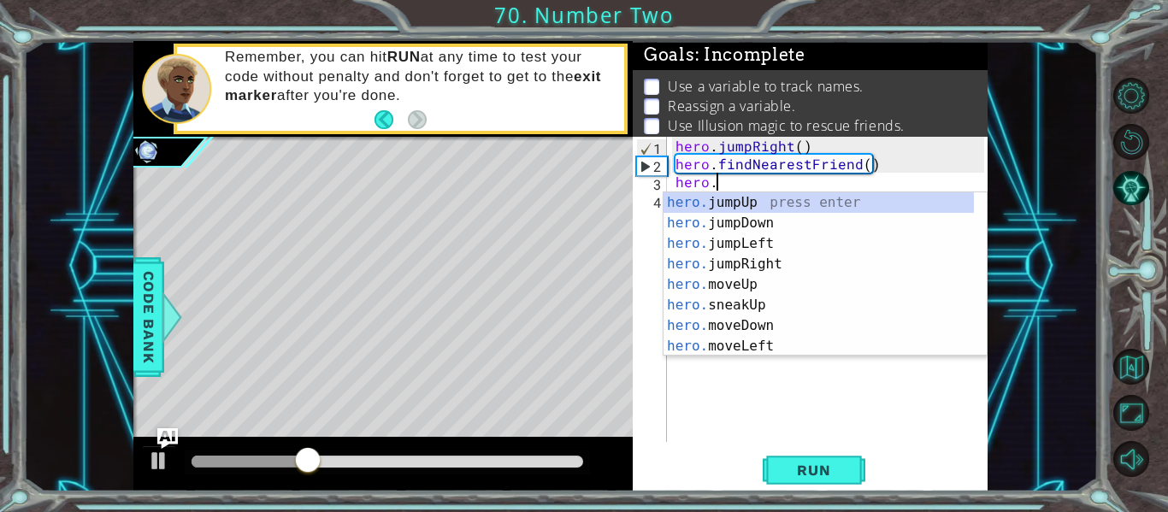
scroll to position [0, 3]
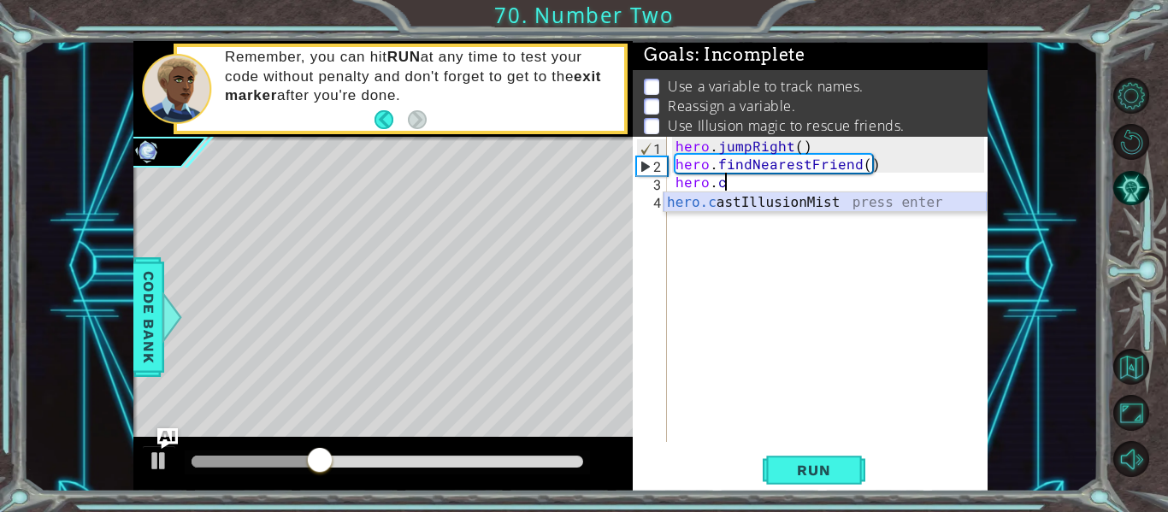
click at [695, 207] on div "hero.c astIllusionMist press enter" at bounding box center [824, 223] width 323 height 62
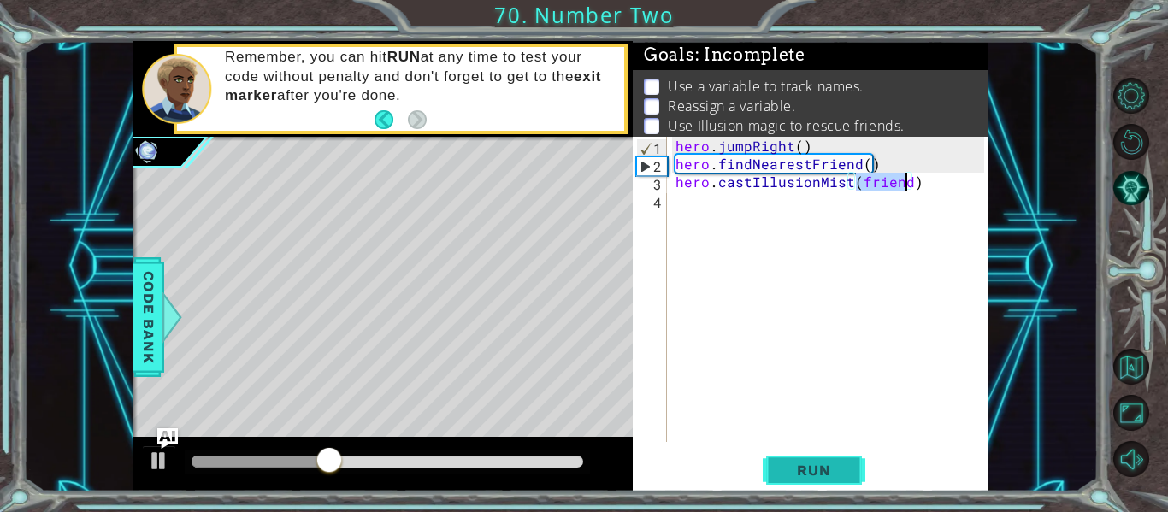
click at [826, 477] on span "Run" at bounding box center [814, 470] width 68 height 17
click at [810, 454] on button "Run" at bounding box center [814, 470] width 103 height 35
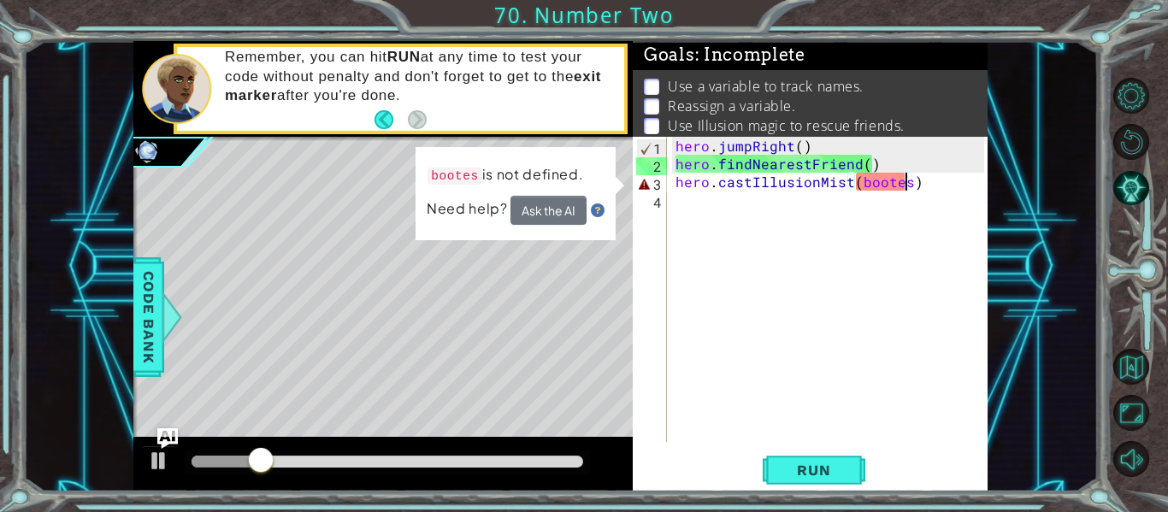
click at [864, 187] on div "hero . jumpRight ( ) hero . findNearestFriend ( ) hero . castIllusionMist ( boo…" at bounding box center [832, 307] width 321 height 341
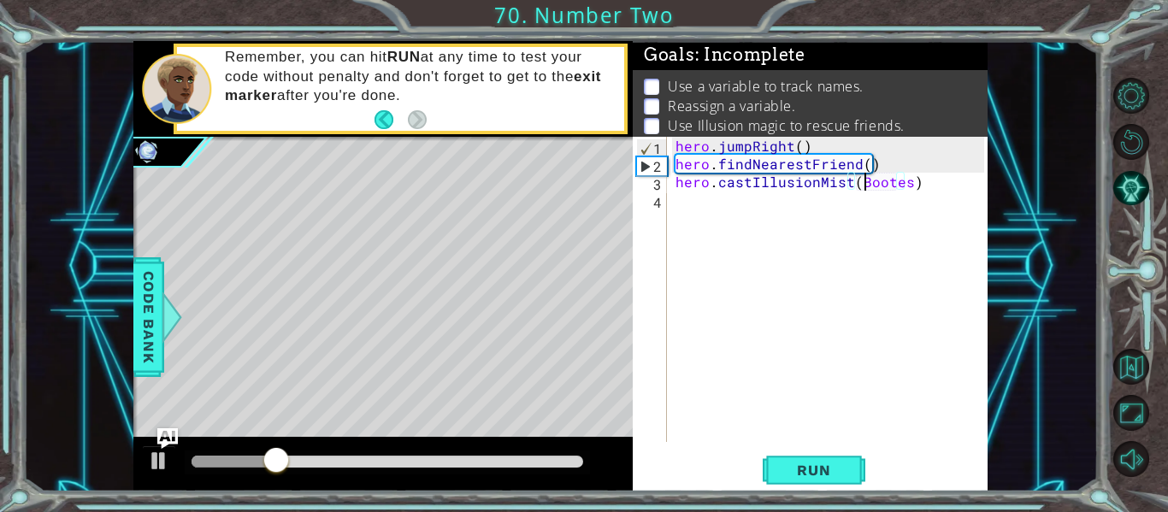
scroll to position [0, 12]
click at [828, 466] on span "Run" at bounding box center [814, 470] width 68 height 17
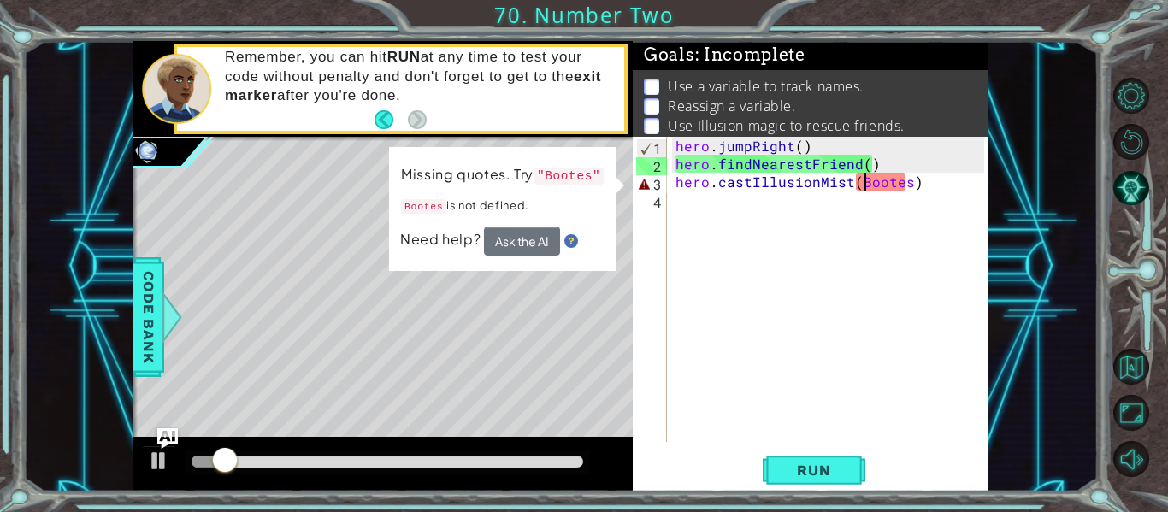
click at [904, 188] on div "hero . jumpRight ( ) hero . findNearestFriend ( ) hero . castIllusionMist ( Boo…" at bounding box center [832, 307] width 321 height 341
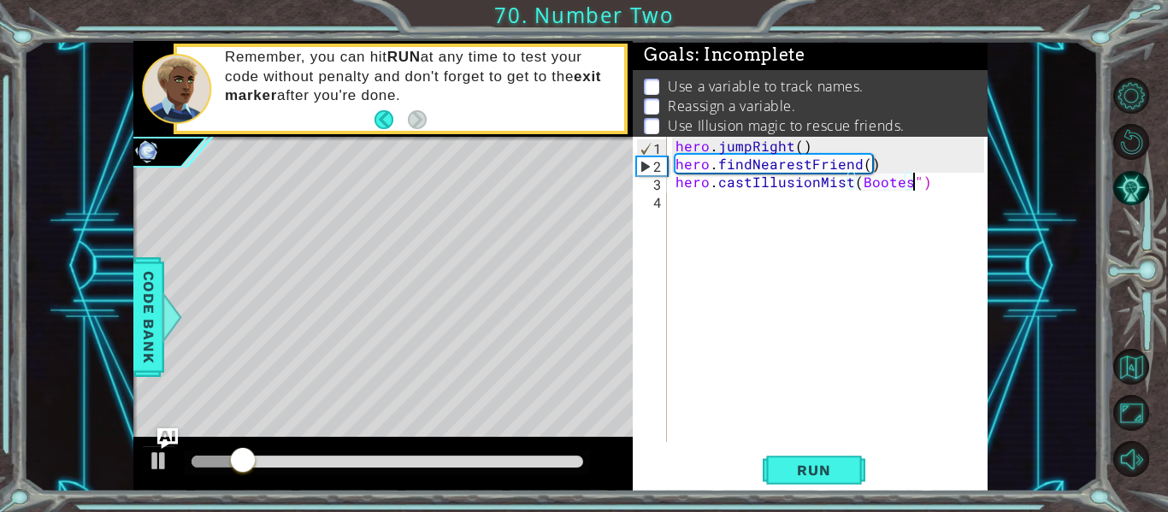
scroll to position [0, 15]
click at [852, 183] on div "hero . jumpRight ( ) hero . findNearestFriend ( ) hero . castIllusionMist ( Boo…" at bounding box center [832, 307] width 321 height 341
click at [876, 221] on div "hero . jumpRight ( ) hero . findNearestFriend ( ) hero . castIllusionMist ( Boo…" at bounding box center [832, 307] width 321 height 341
drag, startPoint x: 853, startPoint y: 182, endPoint x: 861, endPoint y: 188, distance: 9.7
click at [856, 182] on div "hero . jumpRight ( ) hero . findNearestFriend ( ) hero . castIllusionMist ( Boo…" at bounding box center [832, 307] width 321 height 341
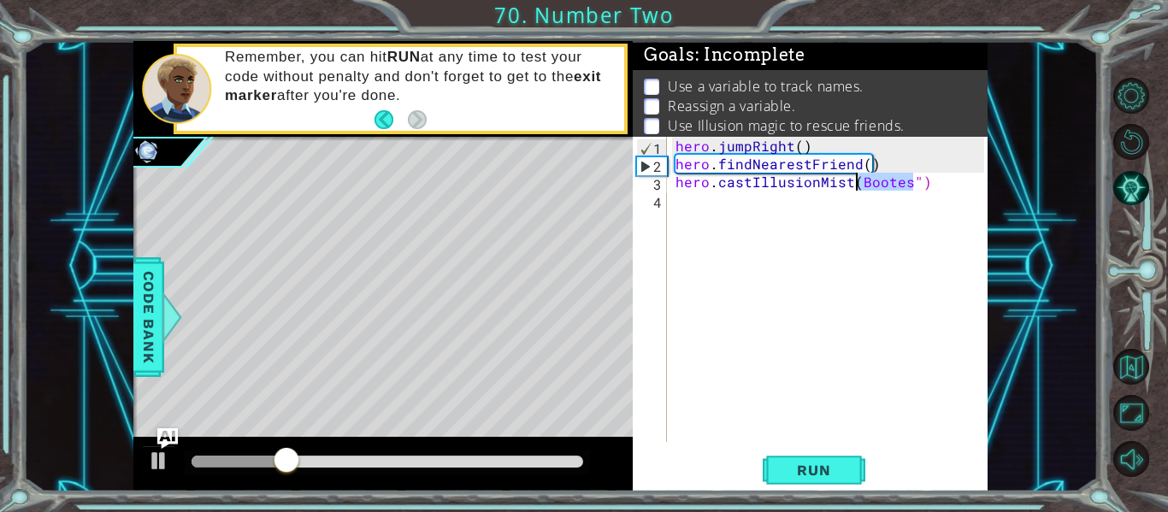
type textarea "hero.castIllusionMist(Bootes")"
click at [863, 221] on div "hero . jumpRight ( ) hero . findNearestFriend ( ) hero . castIllusionMist ( Boo…" at bounding box center [832, 307] width 321 height 341
click at [854, 183] on div "hero . jumpRight ( ) hero . findNearestFriend ( ) hero . castIllusionMist ( Boo…" at bounding box center [832, 307] width 321 height 341
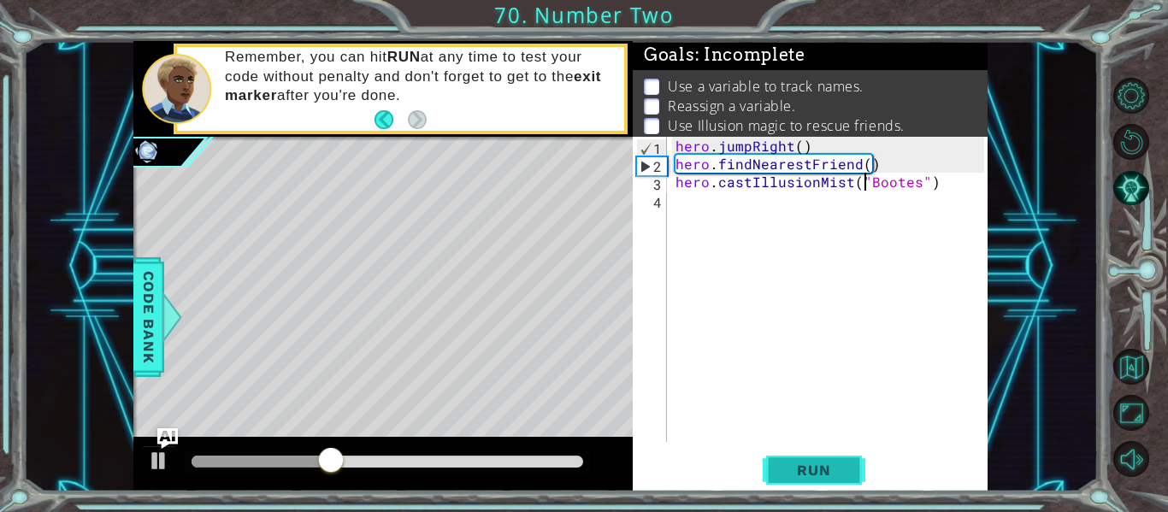
type textarea "hero.castIllusionMist("Bootes")"
click at [819, 479] on span "Run" at bounding box center [814, 470] width 68 height 17
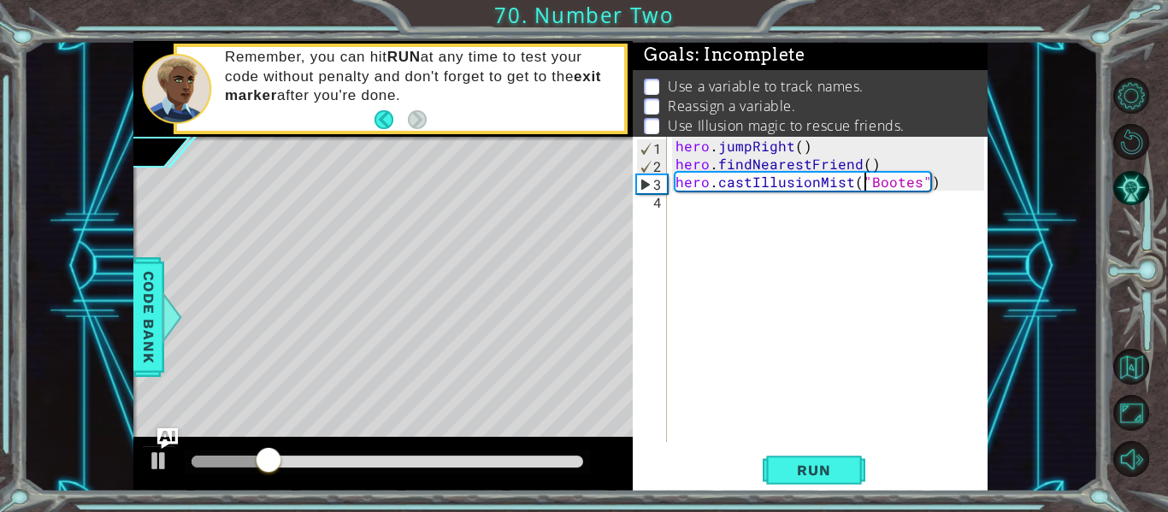
click at [700, 198] on div "hero . jumpRight ( ) hero . findNearestFriend ( ) hero . castIllusionMist ( "Bo…" at bounding box center [832, 307] width 321 height 341
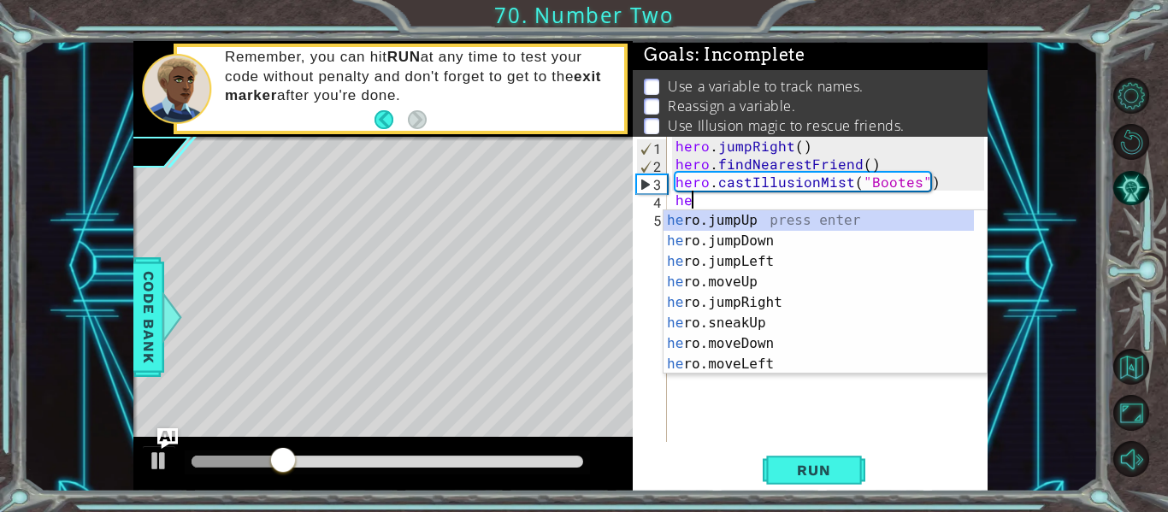
scroll to position [0, 1]
type textarea "hero"
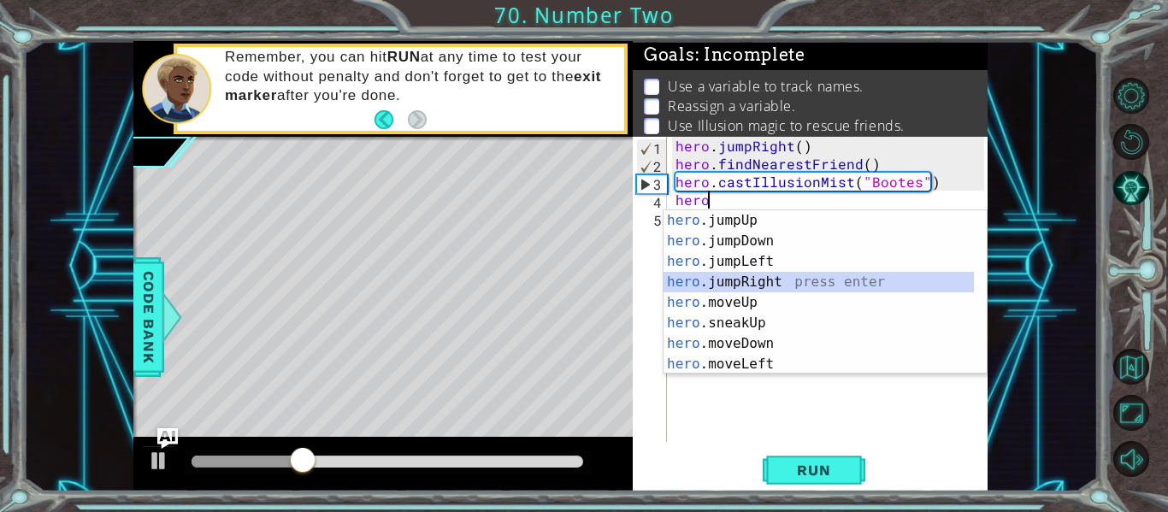
click at [726, 274] on div "hero .jumpUp press enter hero .jumpDown press enter hero .jumpLeft press enter …" at bounding box center [818, 312] width 310 height 205
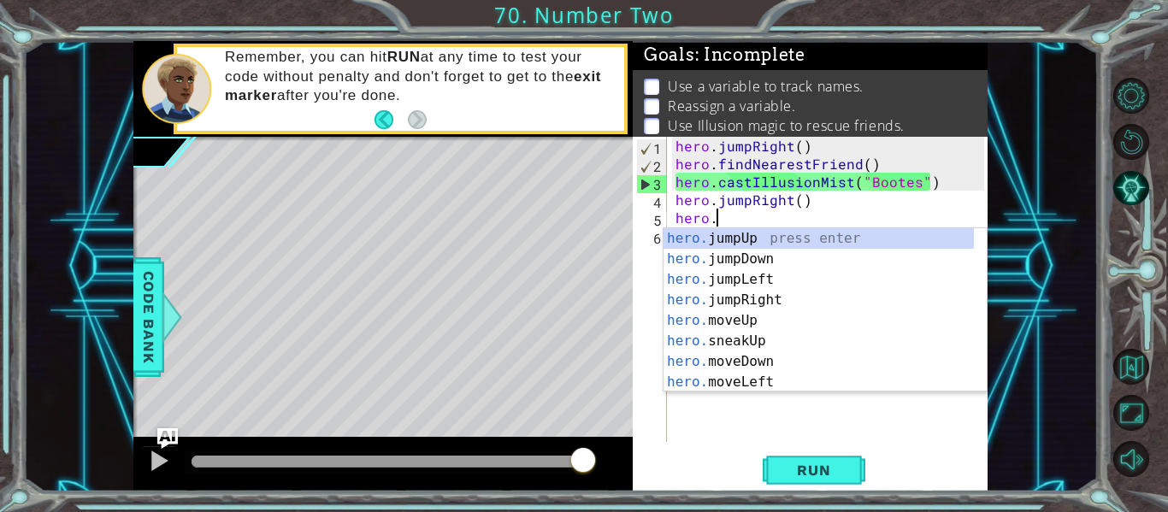
type textarea "hero."
